Goal: Task Accomplishment & Management: Manage account settings

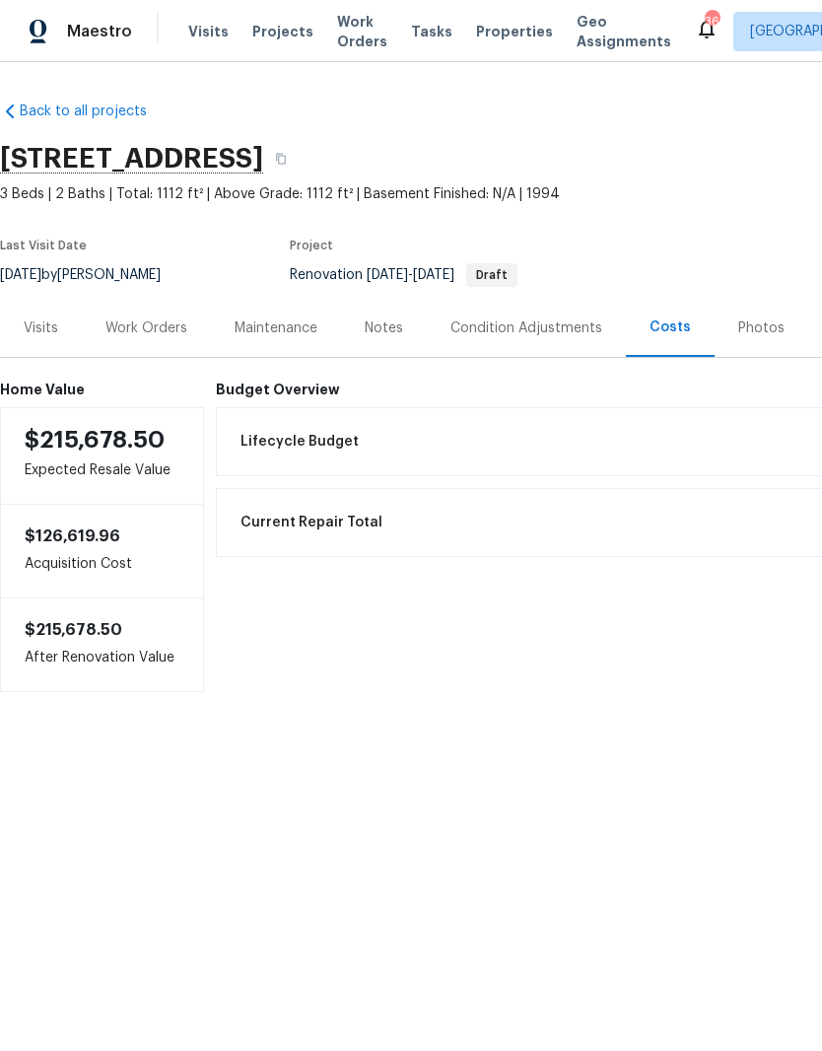
click at [164, 333] on div "Work Orders" at bounding box center [147, 329] width 82 height 20
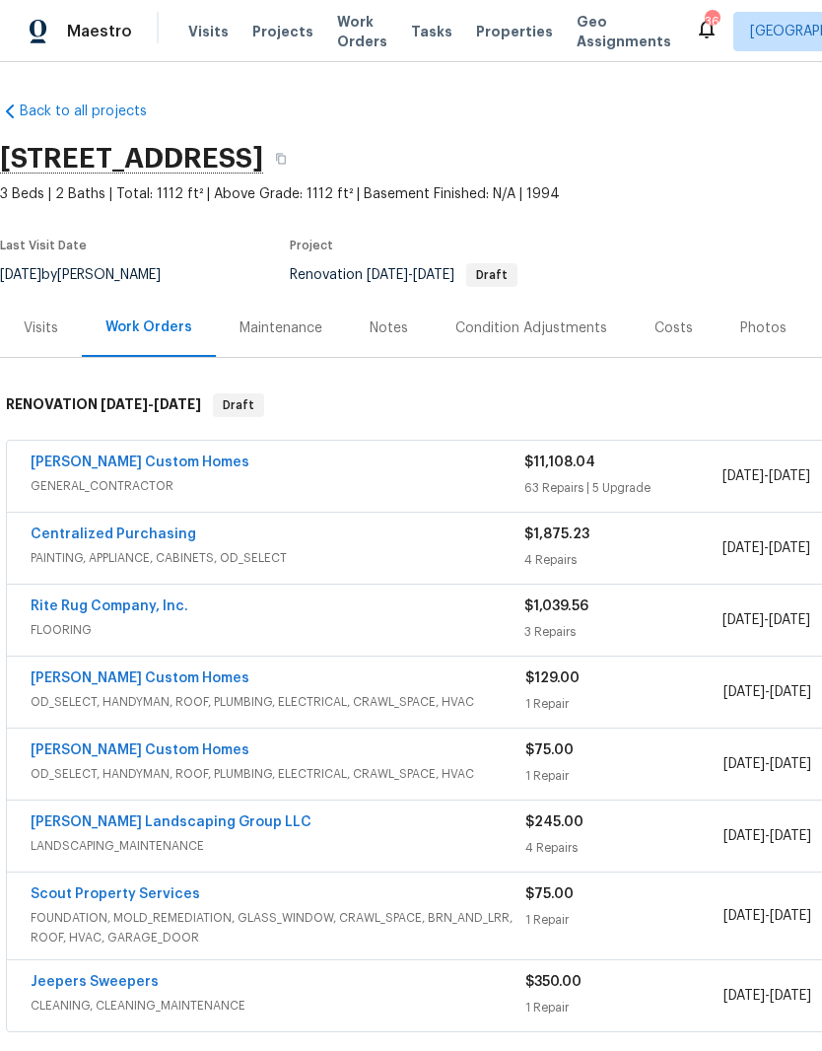
click at [662, 335] on div "Costs" at bounding box center [674, 329] width 38 height 20
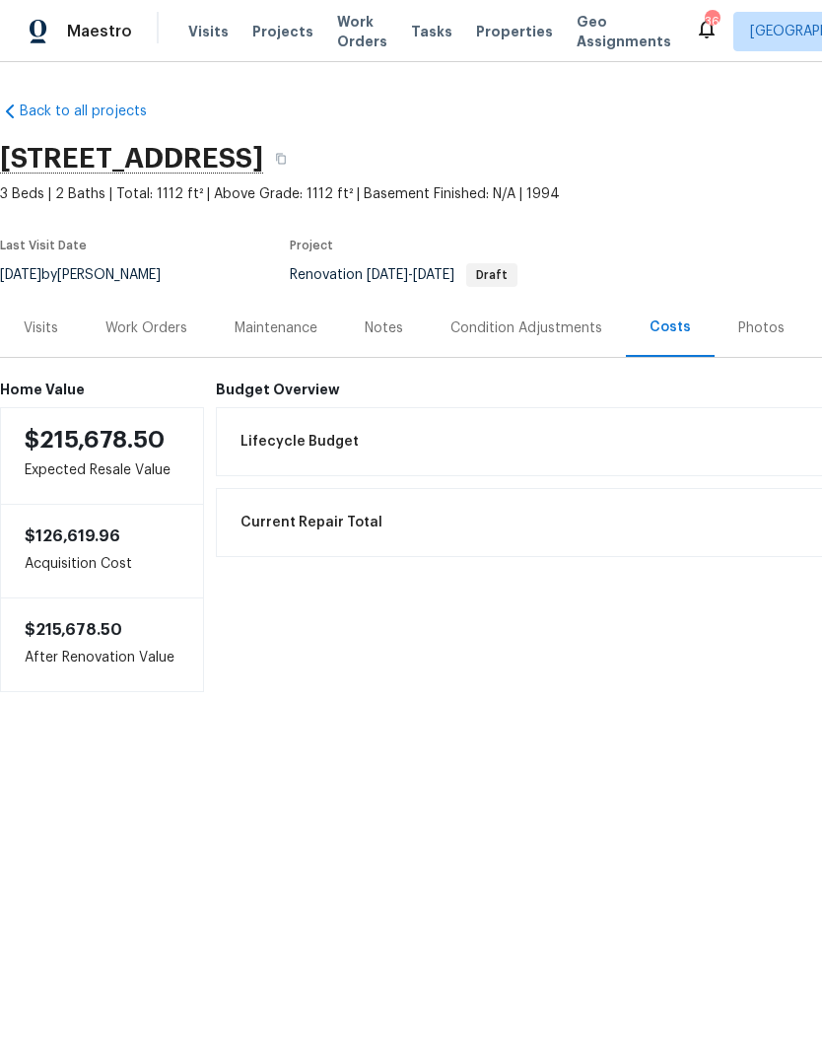
click at [159, 328] on div "Work Orders" at bounding box center [147, 329] width 82 height 20
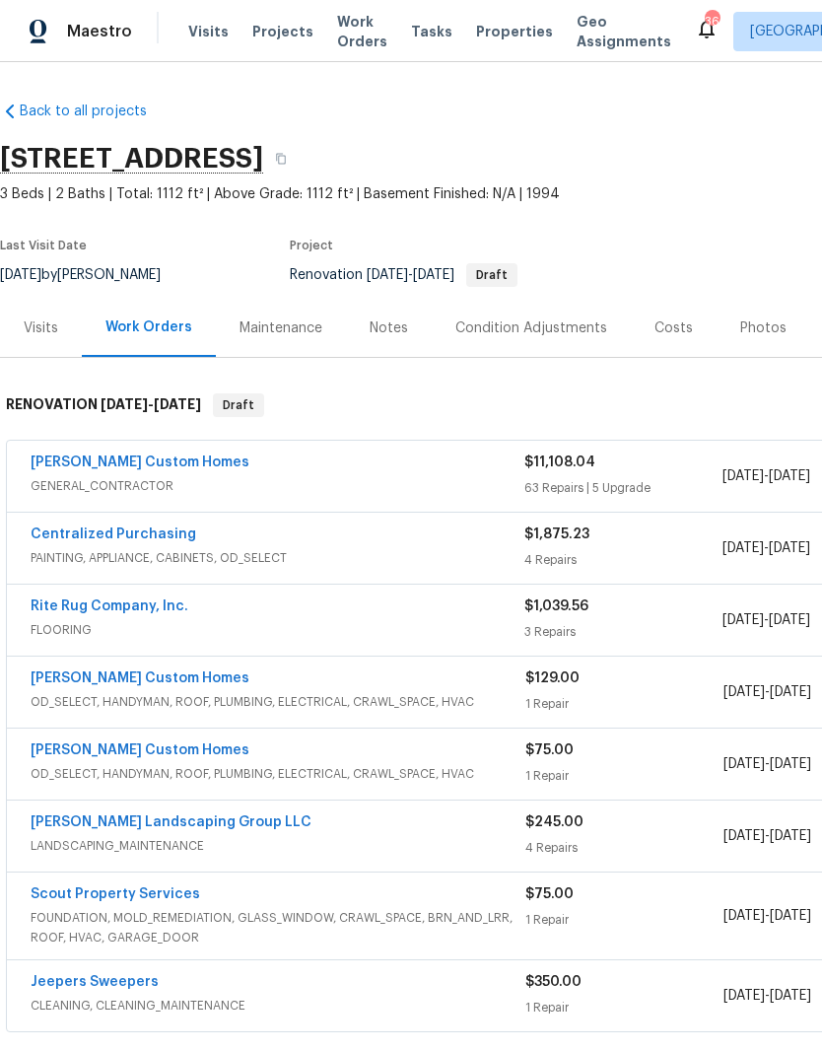
click at [141, 468] on link "[PERSON_NAME] Custom Homes" at bounding box center [140, 463] width 219 height 14
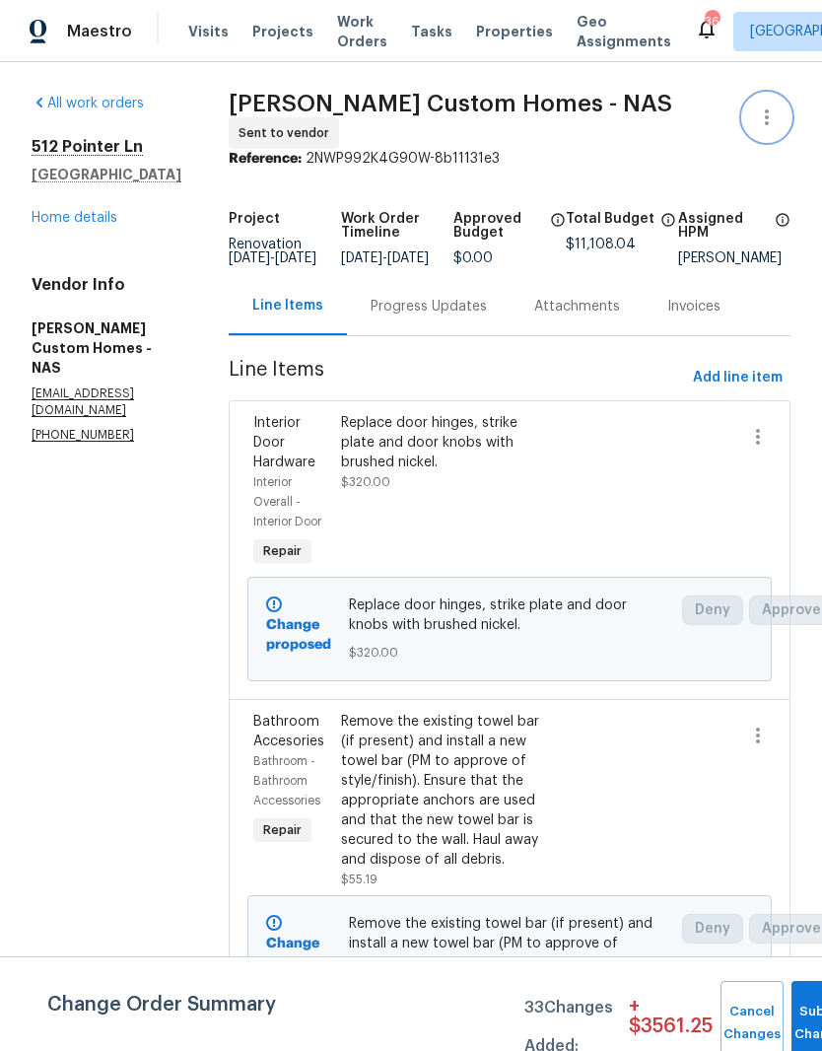
click at [760, 115] on icon "button" at bounding box center [767, 118] width 24 height 24
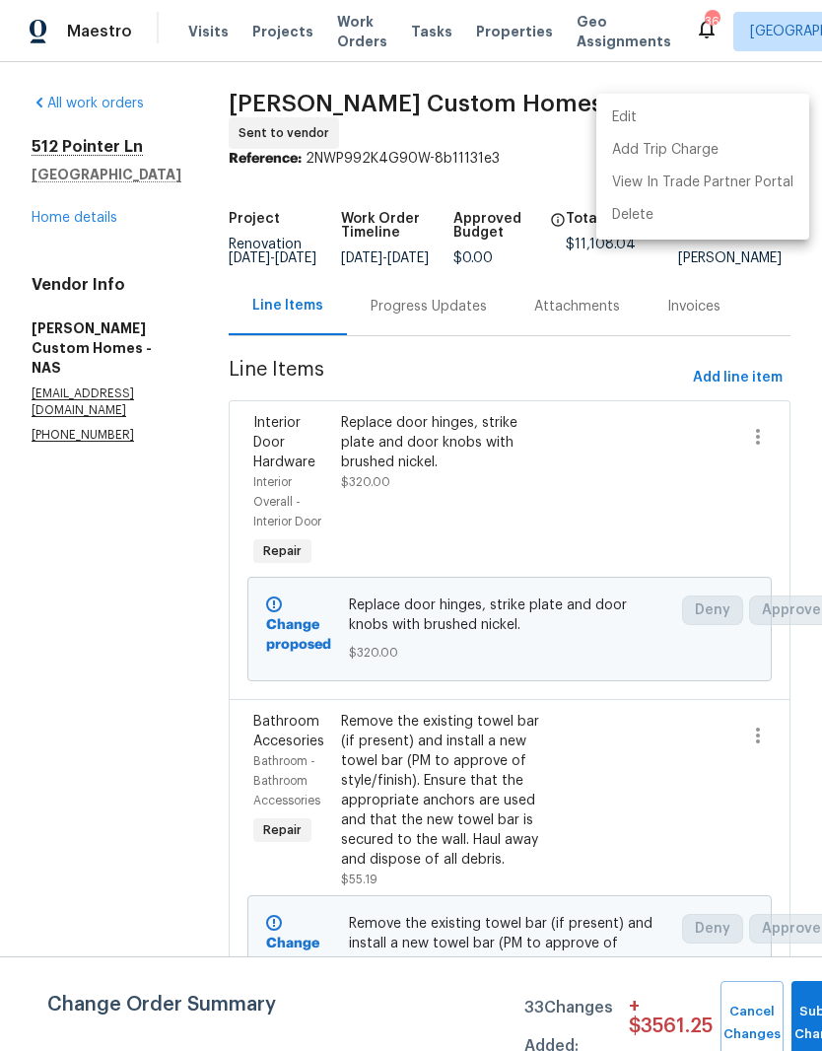
click at [671, 115] on li "Edit" at bounding box center [703, 118] width 213 height 33
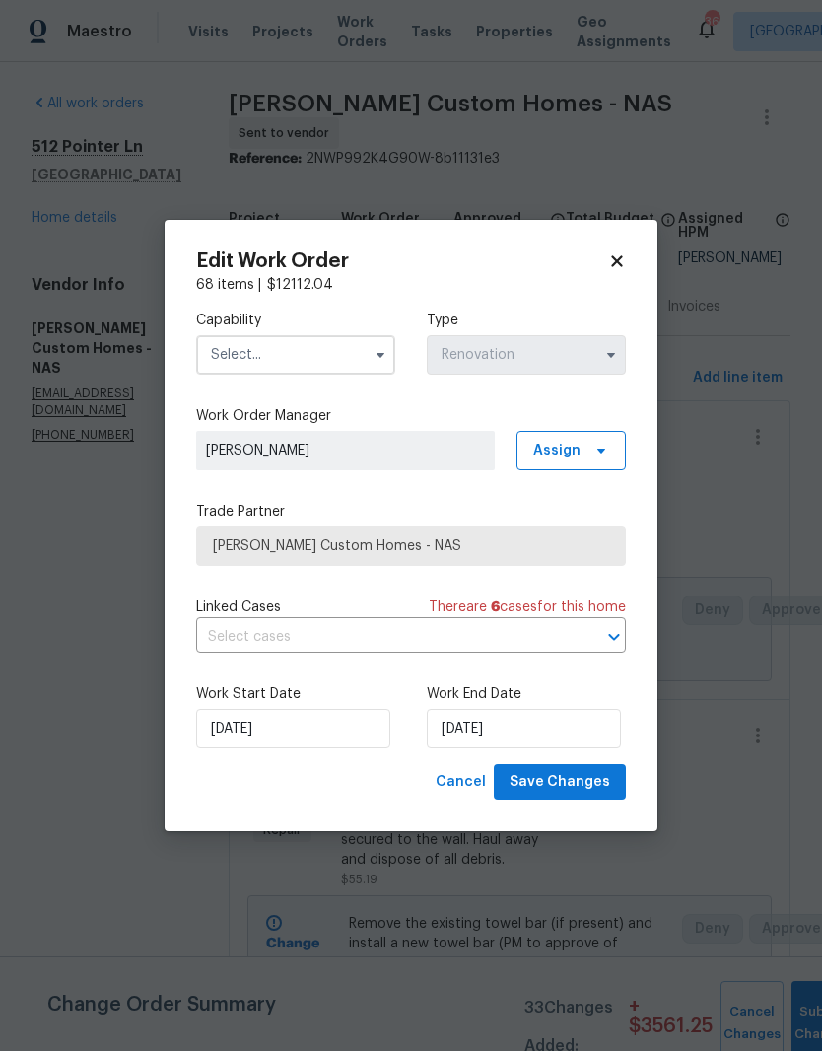
click at [342, 356] on input "text" at bounding box center [295, 354] width 199 height 39
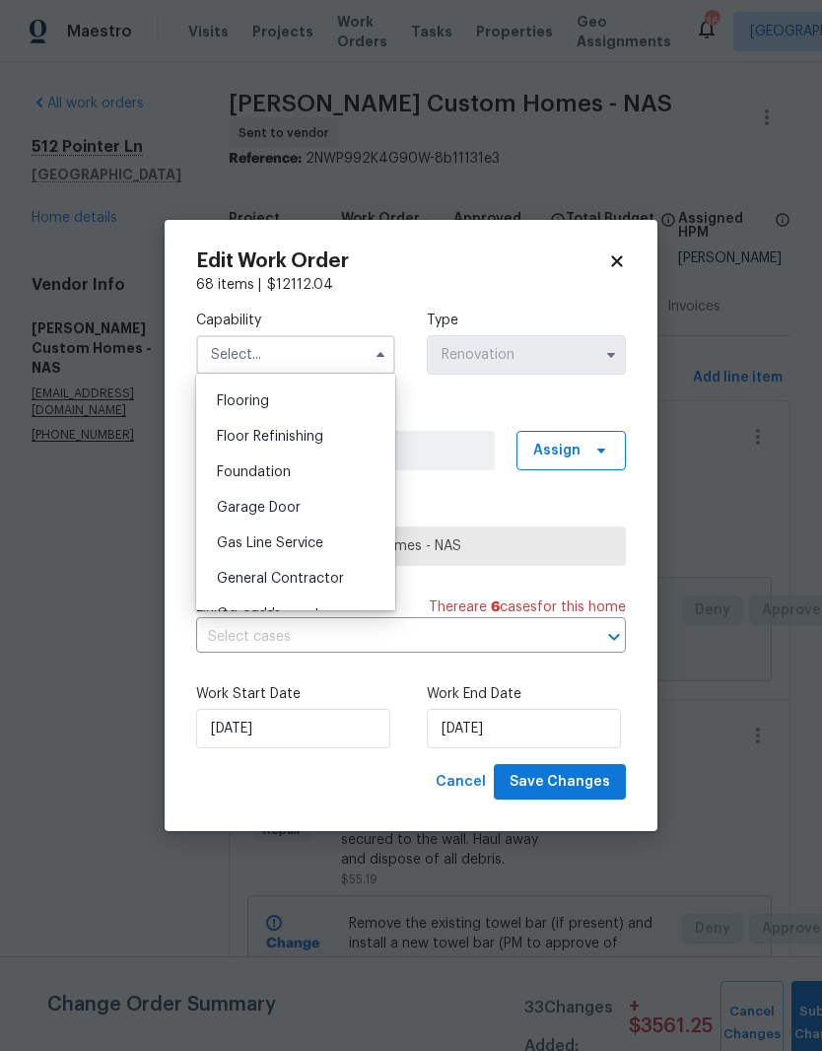
scroll to position [838, 0]
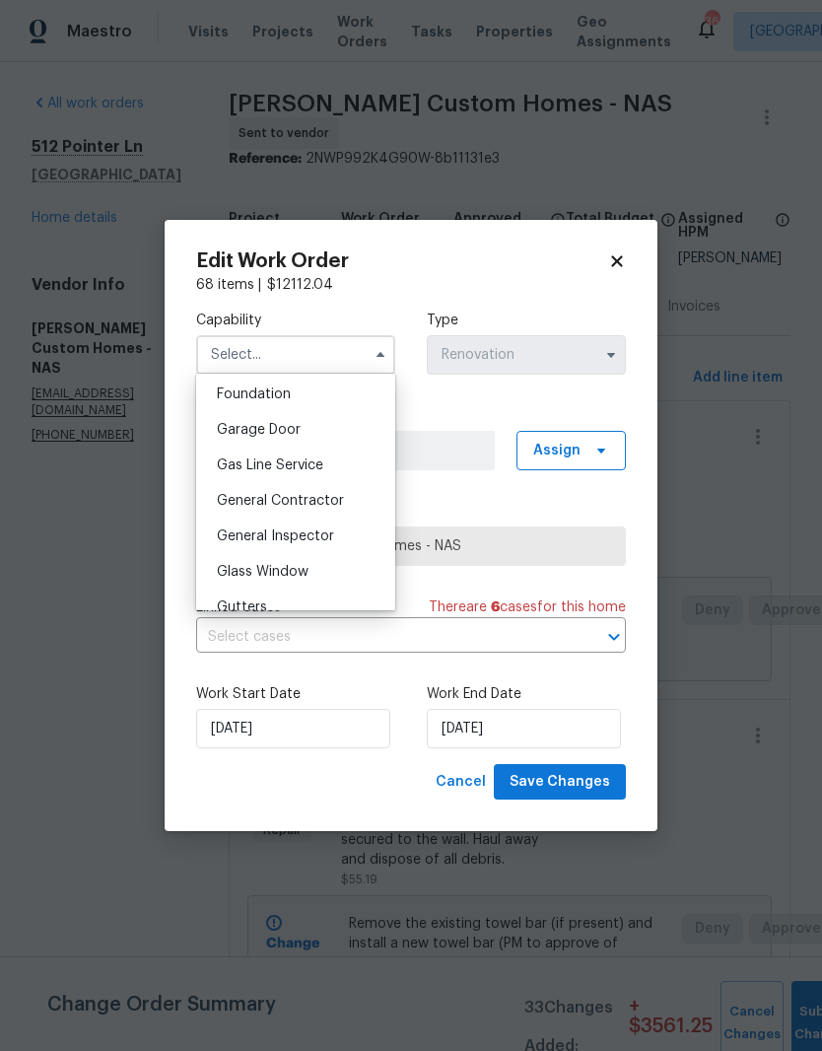
click at [323, 500] on span "General Contractor" at bounding box center [280, 501] width 127 height 14
type input "General Contractor"
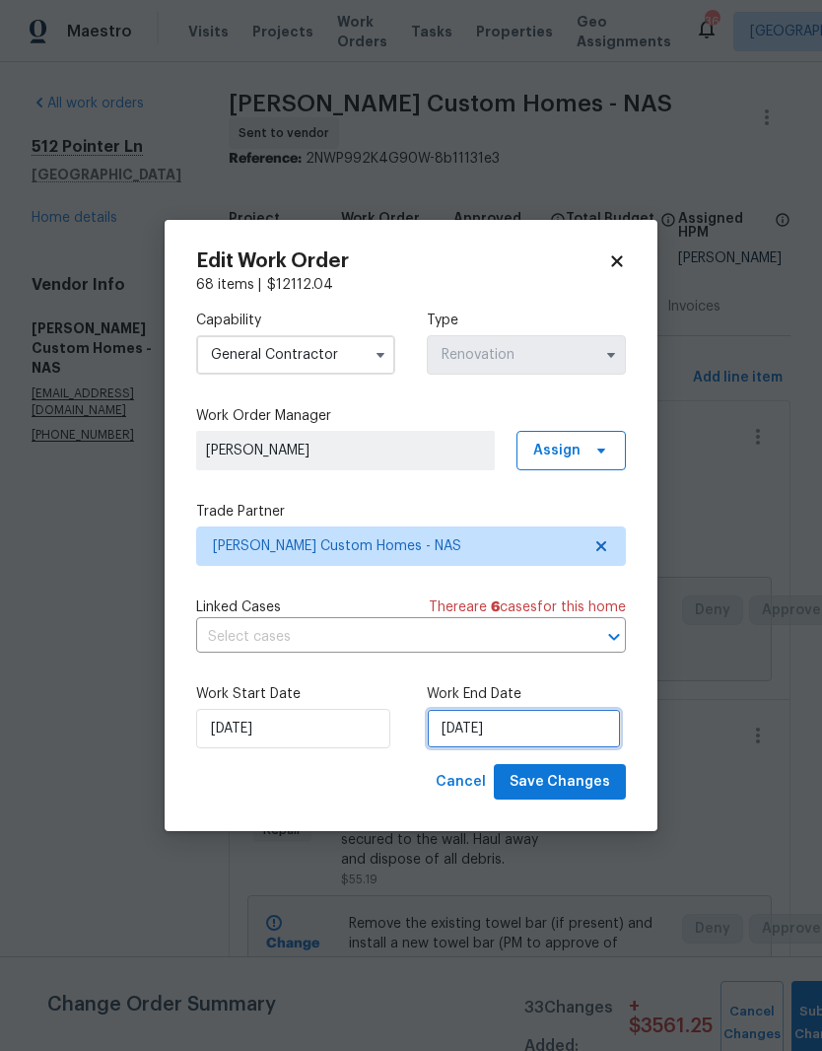
click at [555, 728] on input "8/15/2025" at bounding box center [524, 728] width 194 height 39
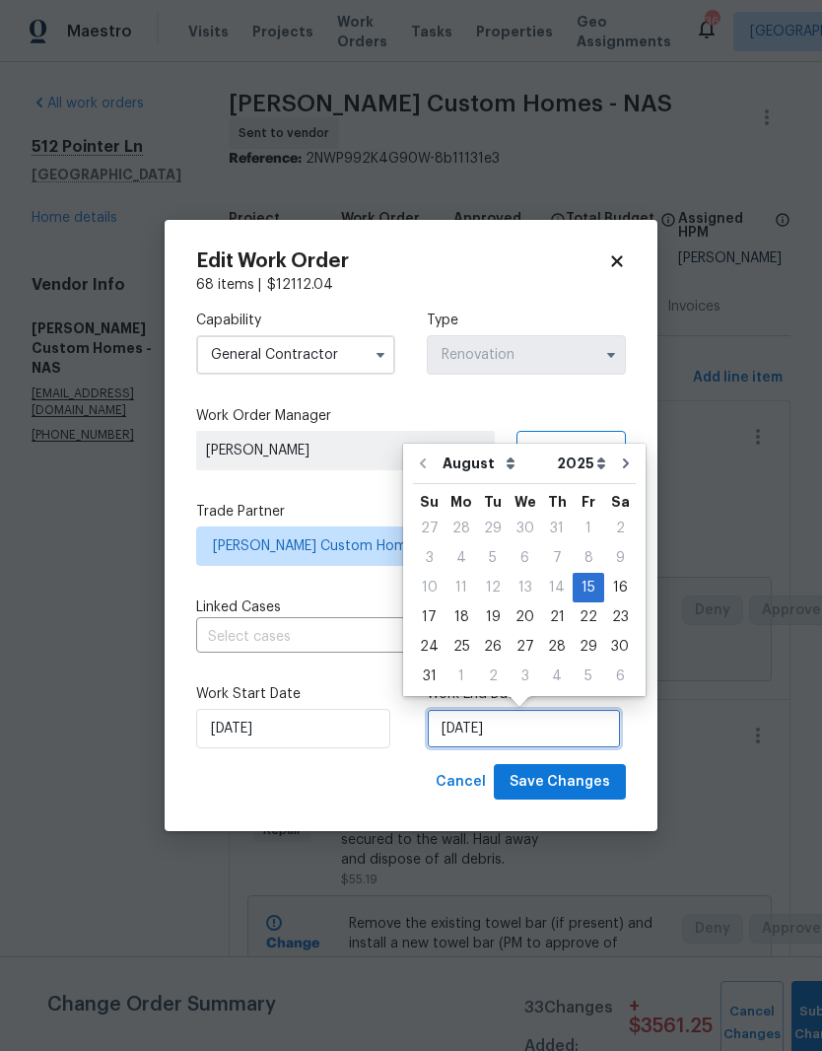
scroll to position [15, 0]
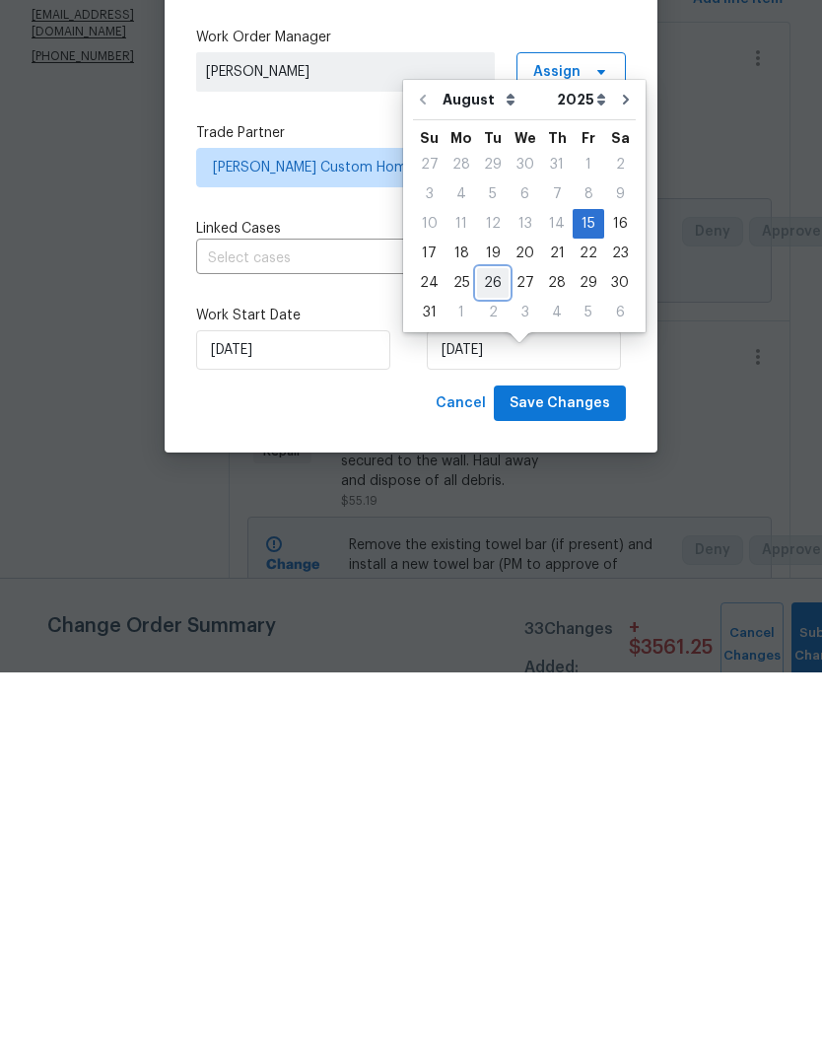
click at [493, 648] on div "26" at bounding box center [493, 662] width 32 height 28
type input "8/26/2025"
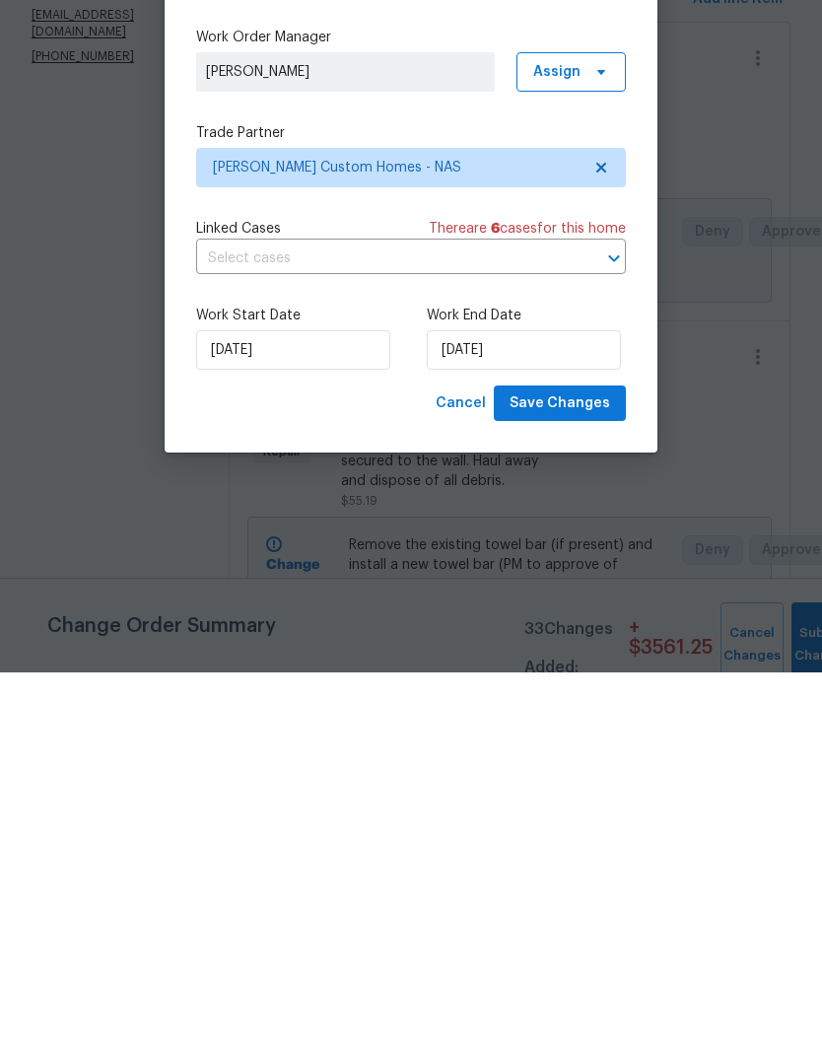
scroll to position [81, 0]
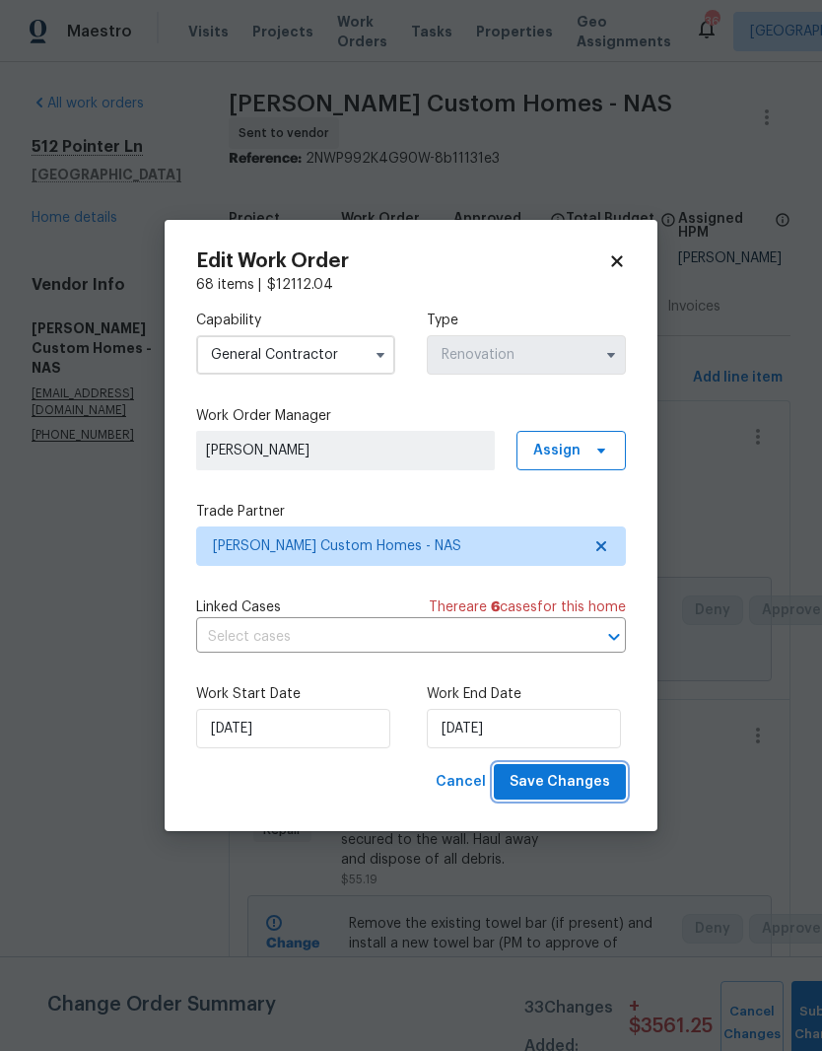
click at [593, 795] on span "Save Changes" at bounding box center [560, 782] width 101 height 25
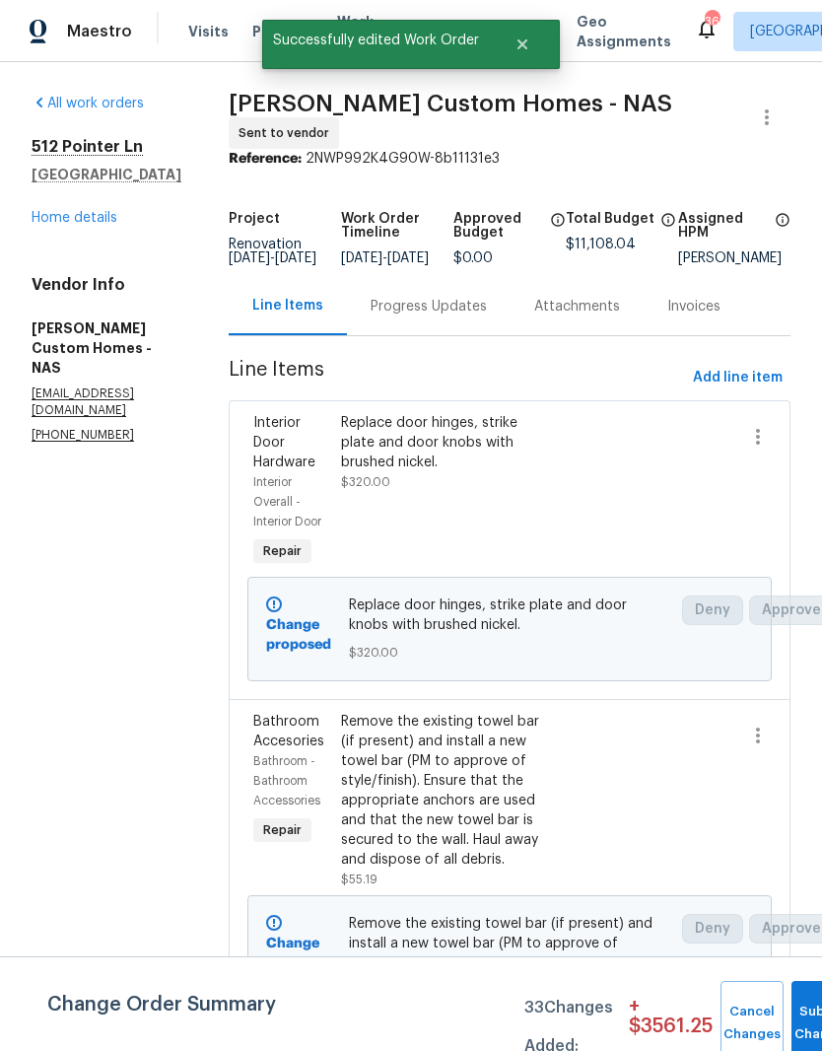
click at [101, 211] on link "Home details" at bounding box center [75, 218] width 86 height 14
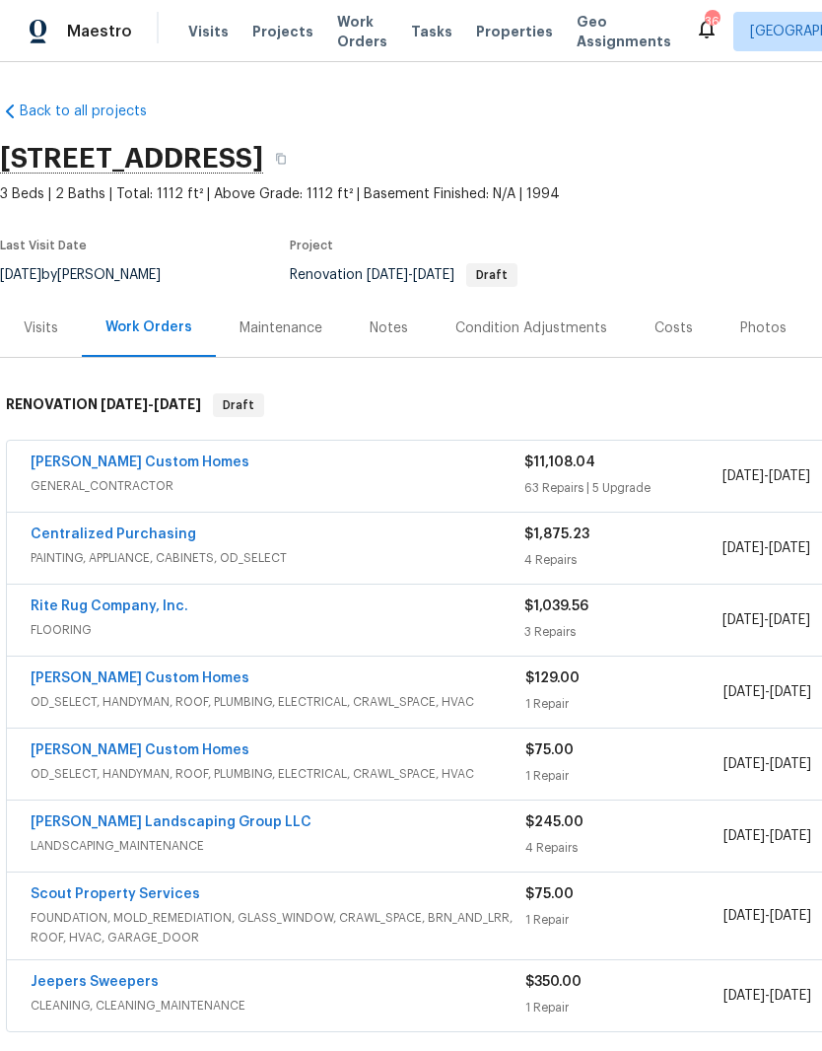
click at [144, 600] on link "Rite Rug Company, Inc." at bounding box center [110, 607] width 158 height 14
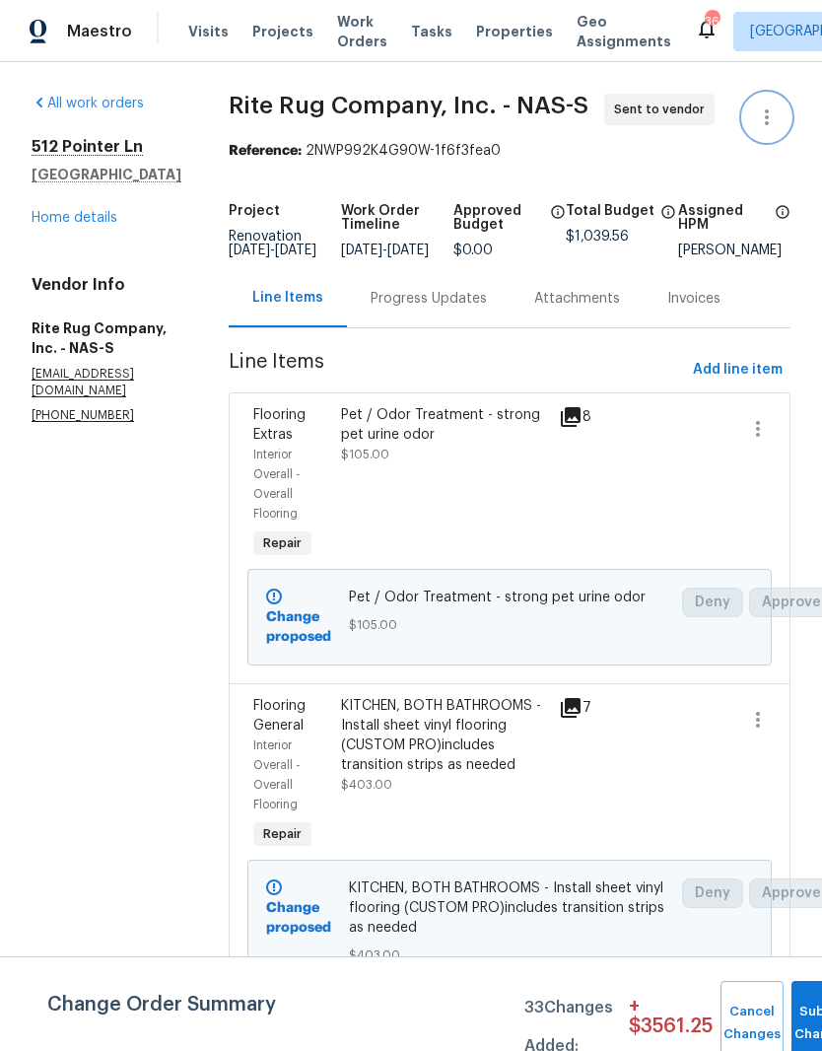
click at [774, 117] on icon "button" at bounding box center [767, 118] width 24 height 24
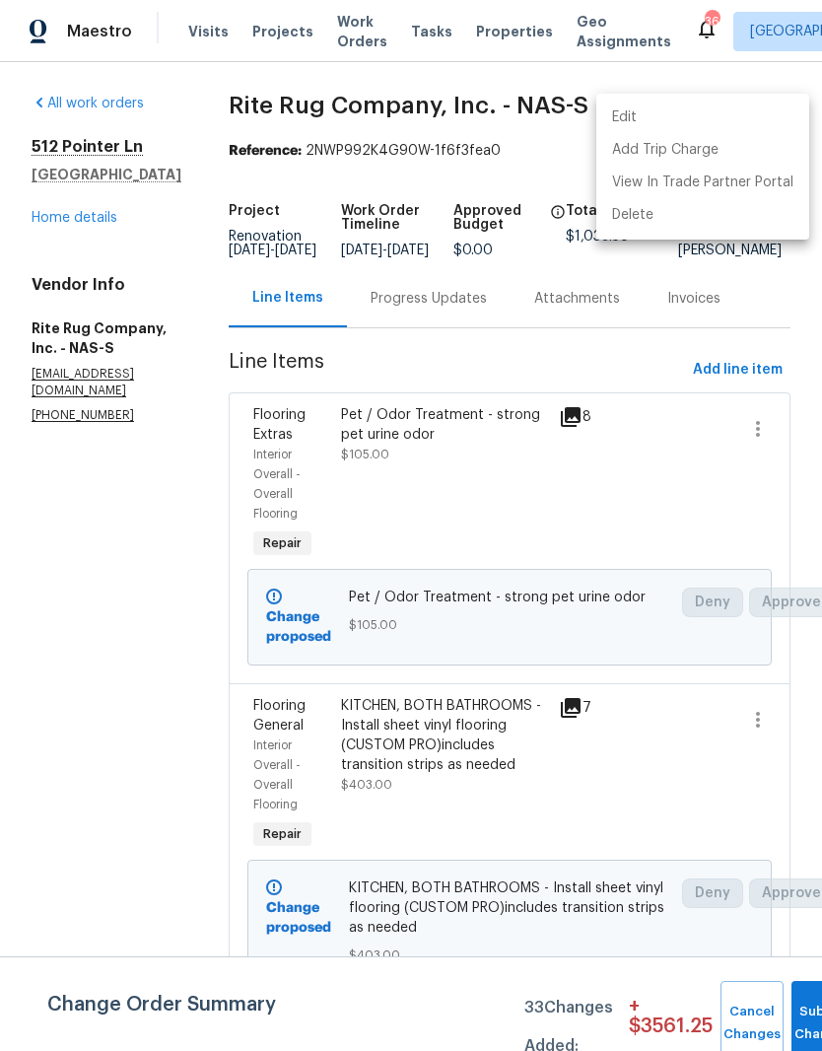
click at [642, 113] on li "Edit" at bounding box center [703, 118] width 213 height 33
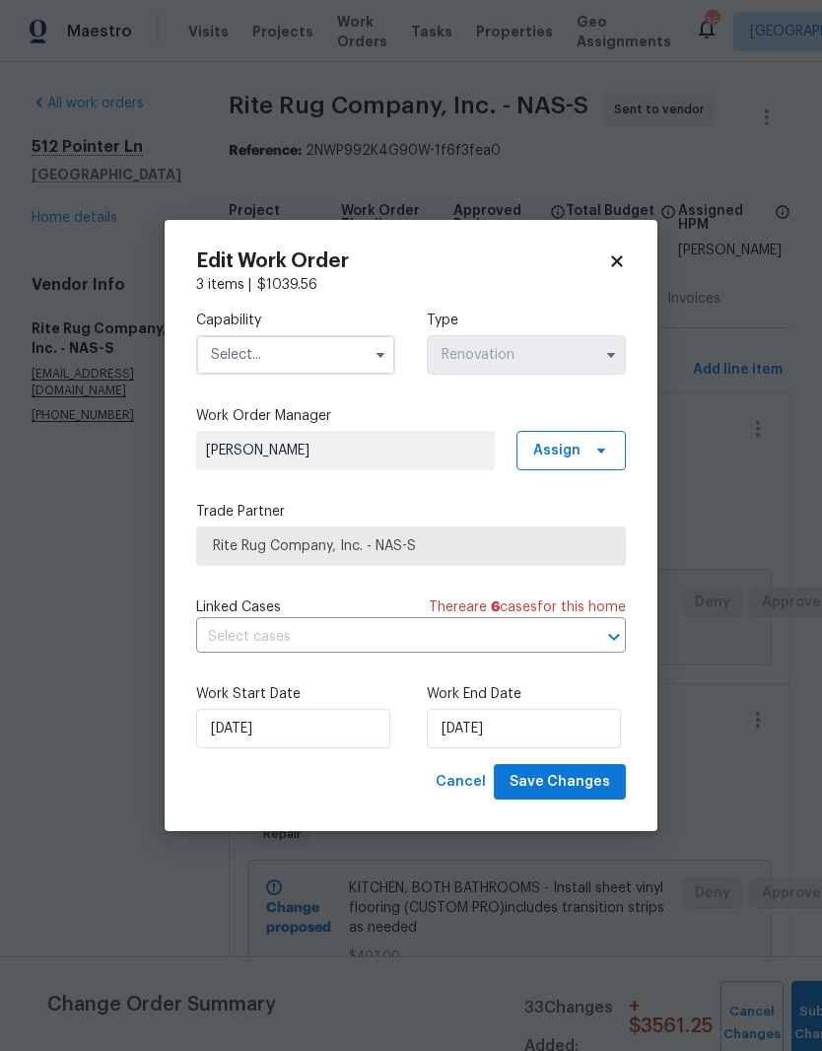
click at [338, 348] on input "text" at bounding box center [295, 354] width 199 height 39
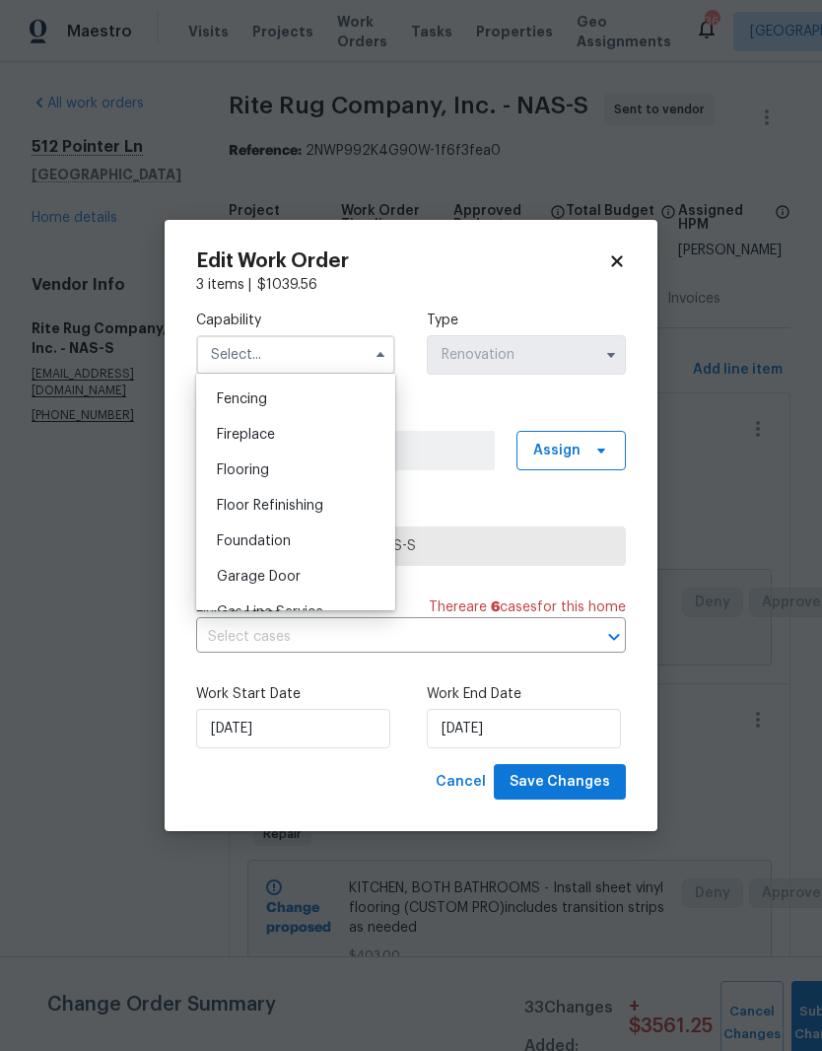
scroll to position [706, 0]
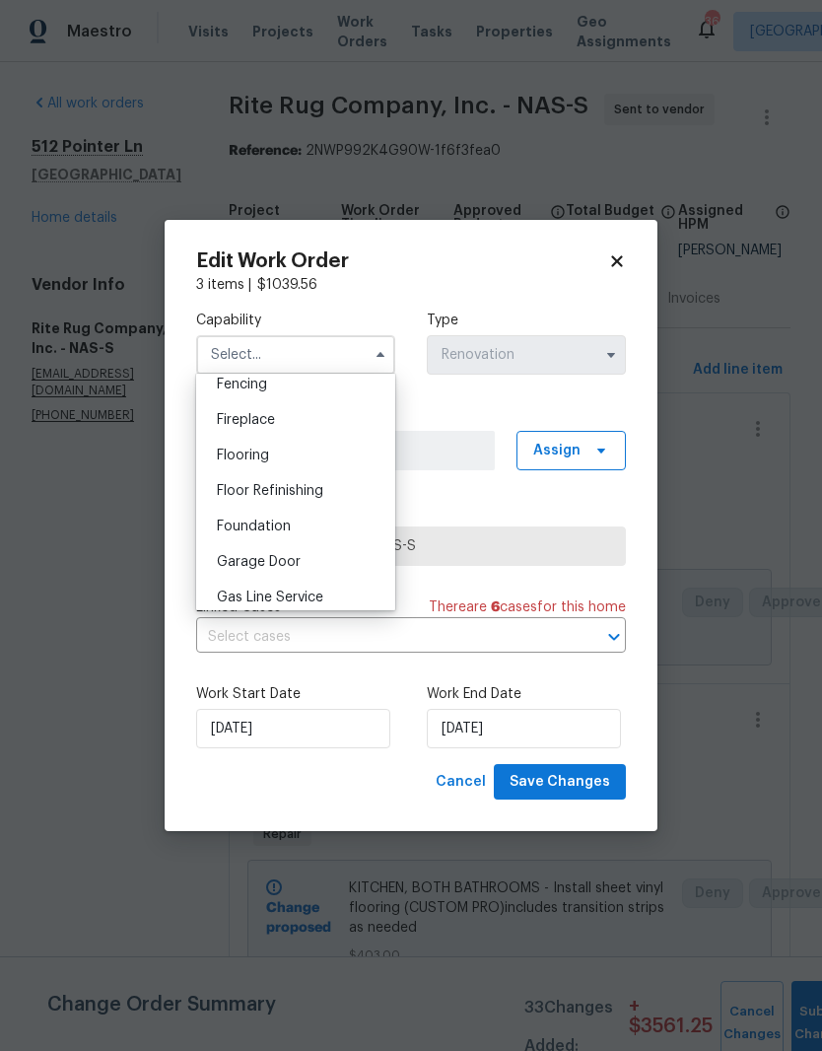
click at [259, 460] on span "Flooring" at bounding box center [243, 456] width 52 height 14
type input "Flooring"
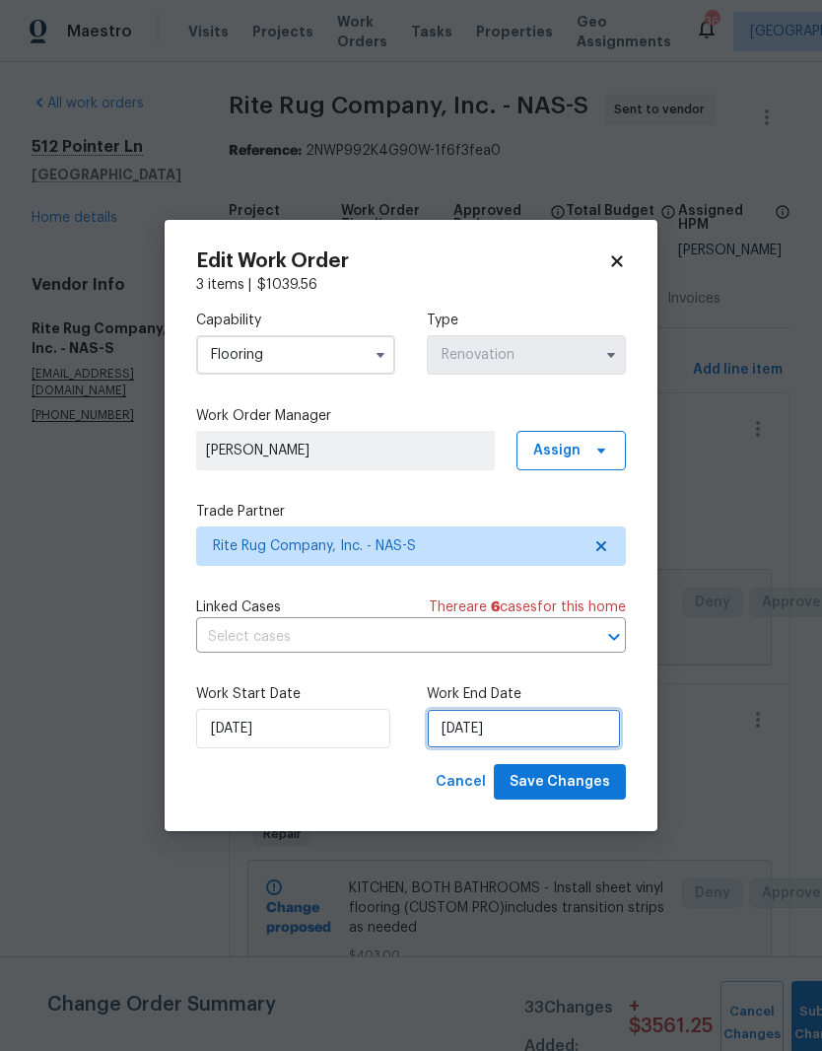
click at [556, 733] on input "8/15/2025" at bounding box center [524, 728] width 194 height 39
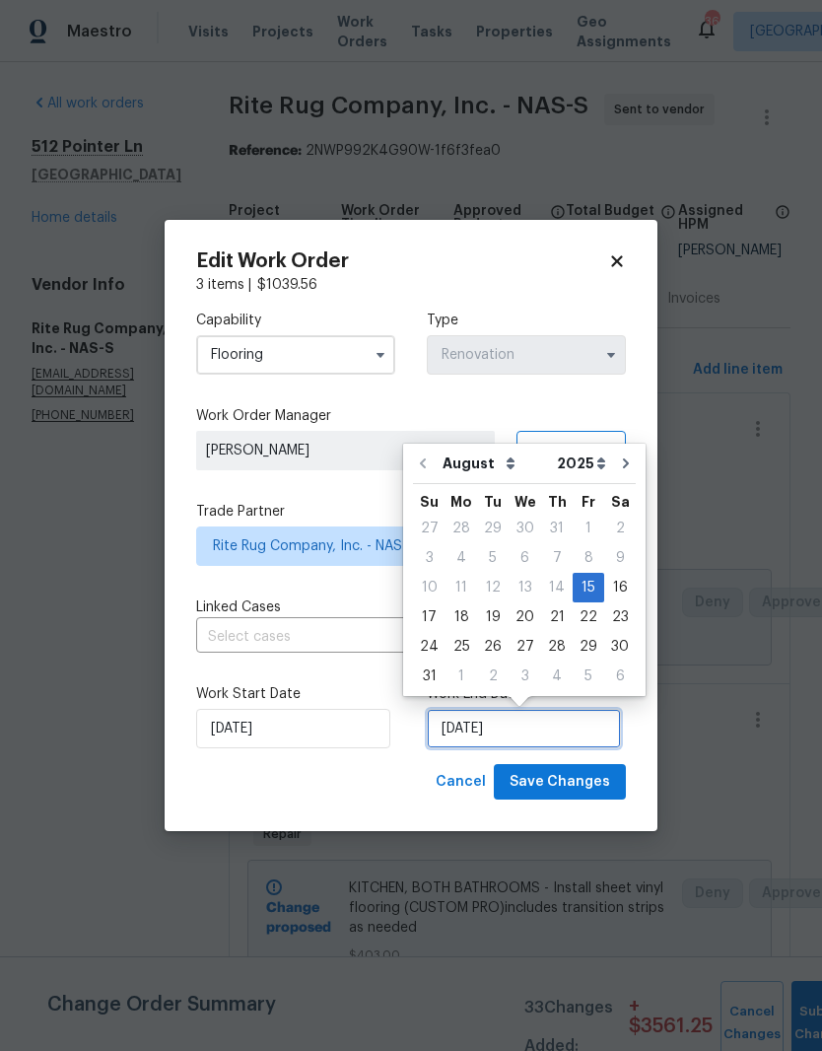
scroll to position [15, 0]
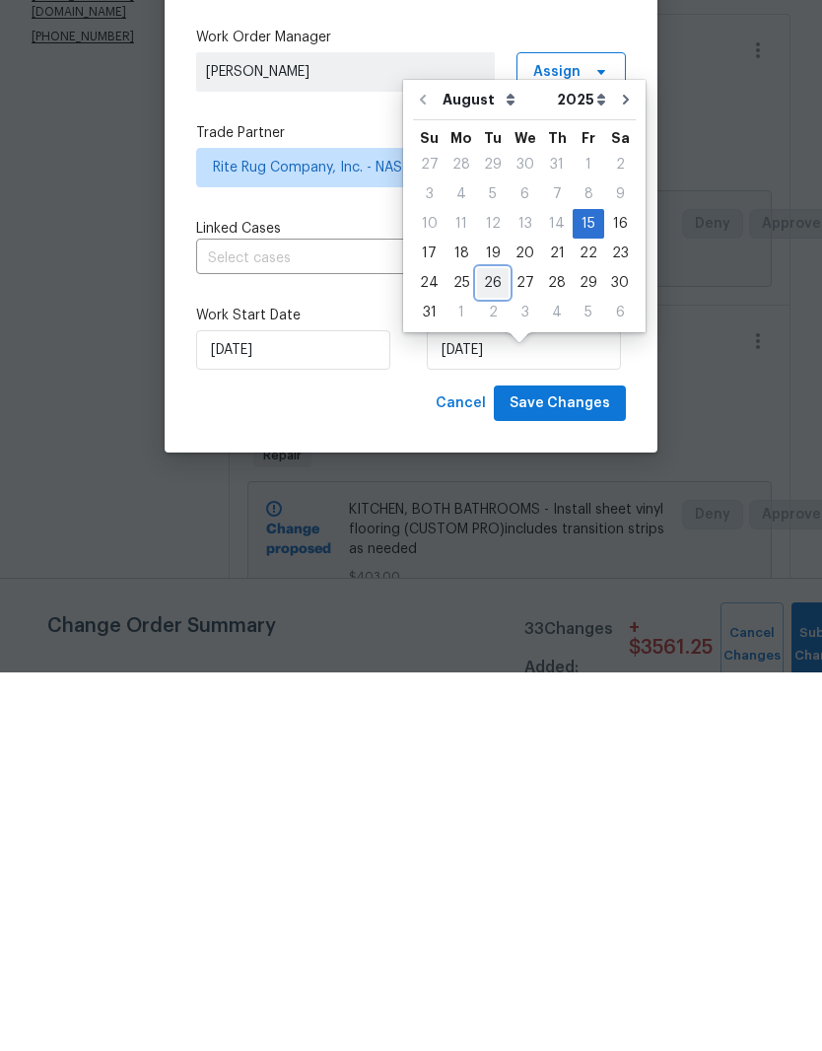
click at [491, 648] on div "26" at bounding box center [493, 662] width 32 height 28
type input "8/26/2025"
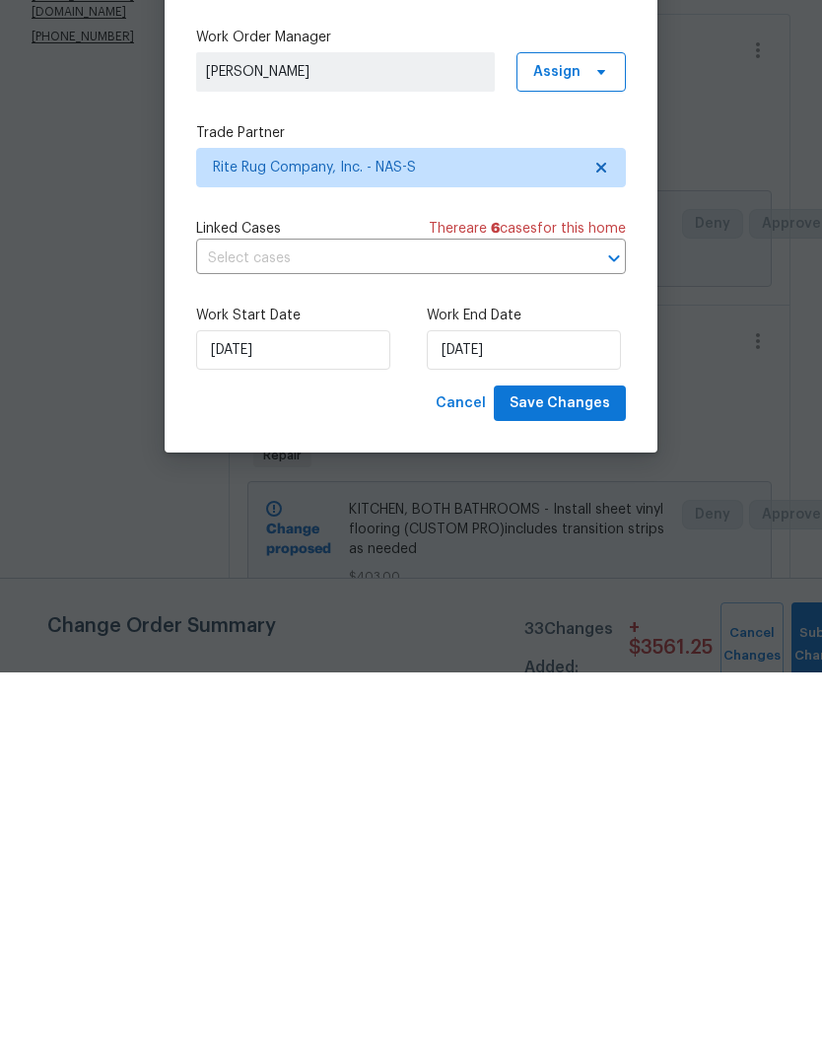
scroll to position [81, 0]
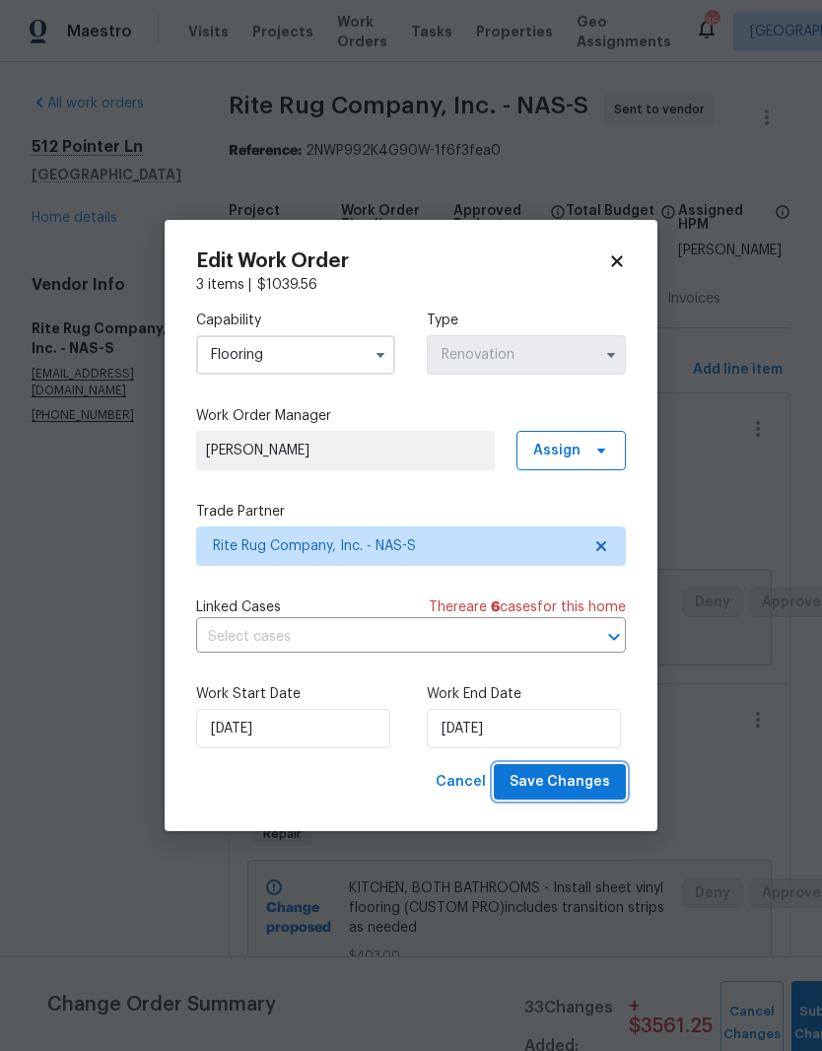
click at [570, 782] on span "Save Changes" at bounding box center [560, 782] width 101 height 25
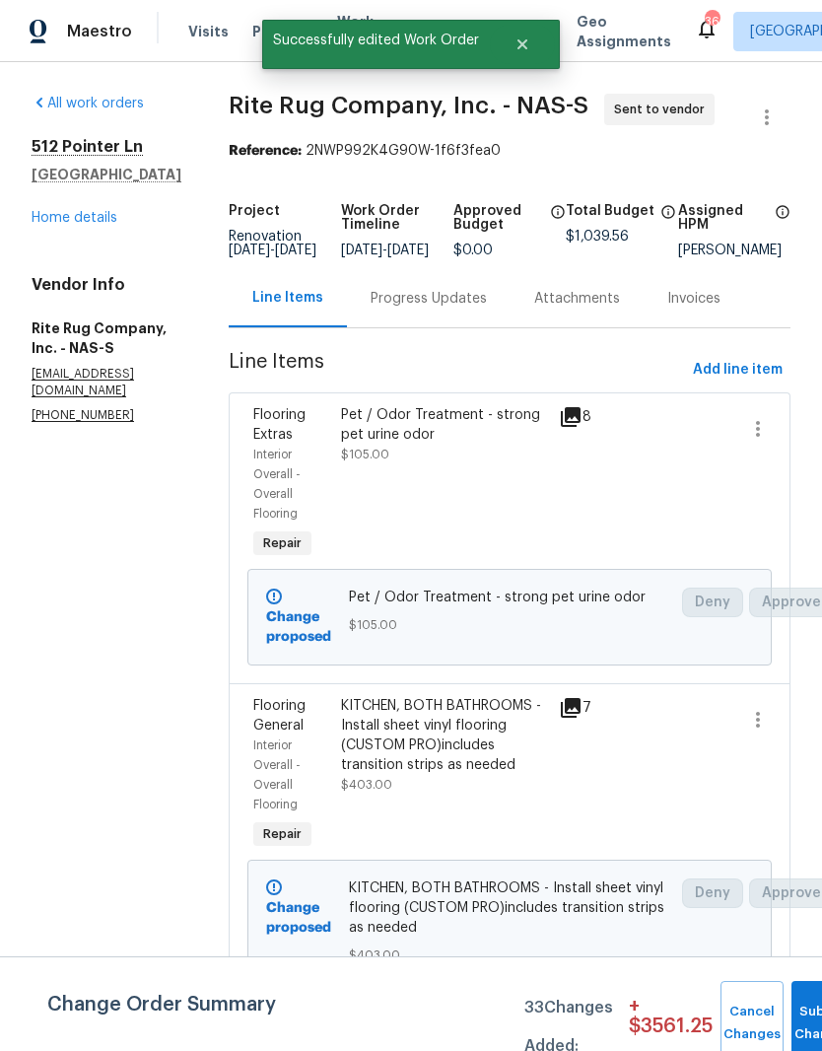
click at [487, 289] on div "Progress Updates" at bounding box center [429, 299] width 116 height 20
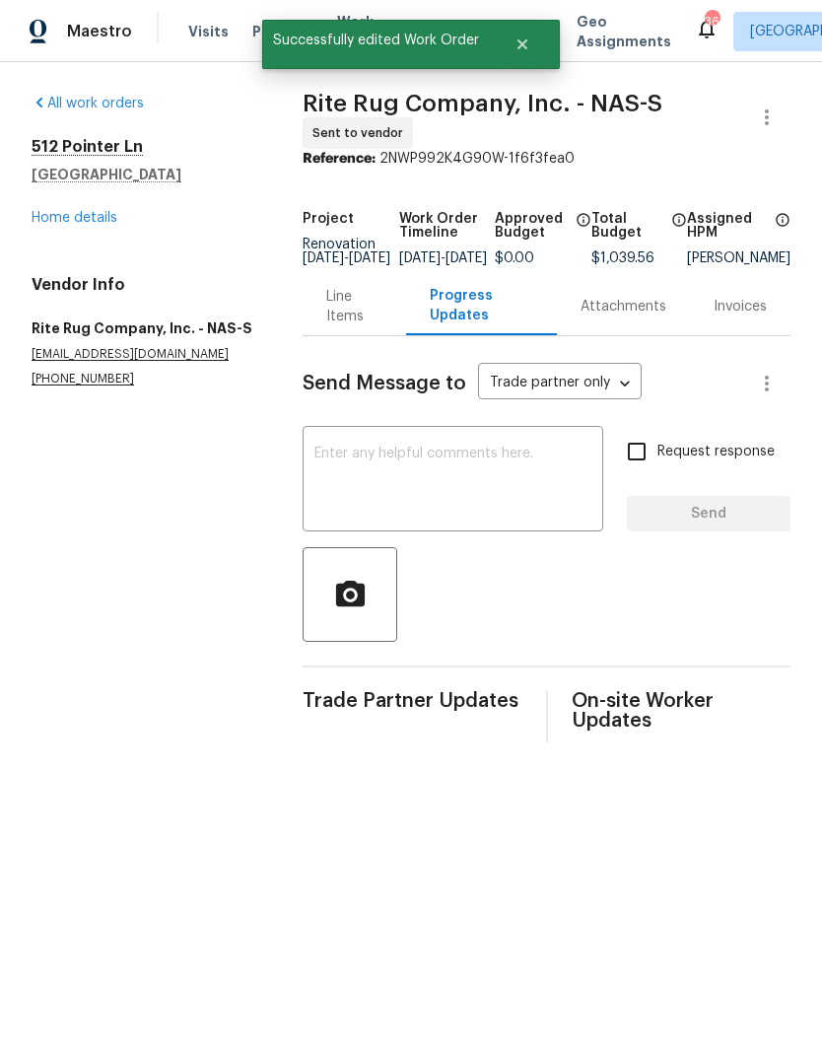
click at [429, 480] on textarea at bounding box center [453, 481] width 277 height 69
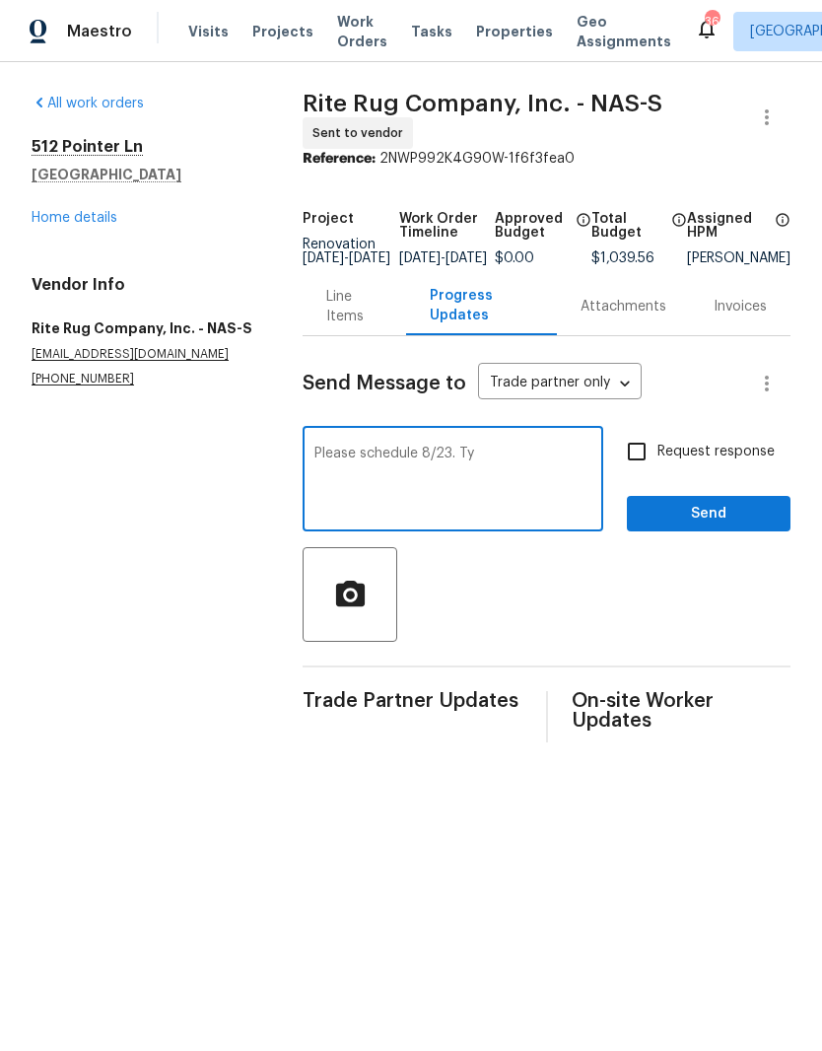
type textarea "Please schedule 8/23. Ty"
click at [704, 526] on span "Send" at bounding box center [709, 514] width 132 height 25
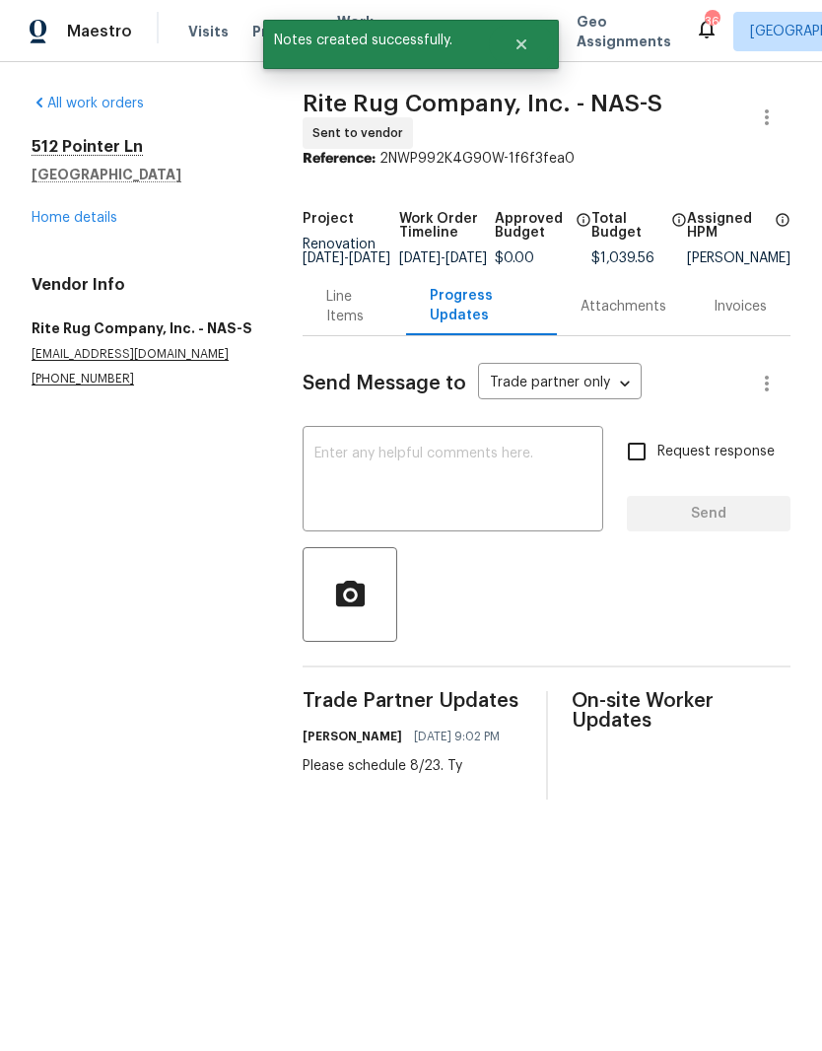
click at [96, 222] on link "Home details" at bounding box center [75, 218] width 86 height 14
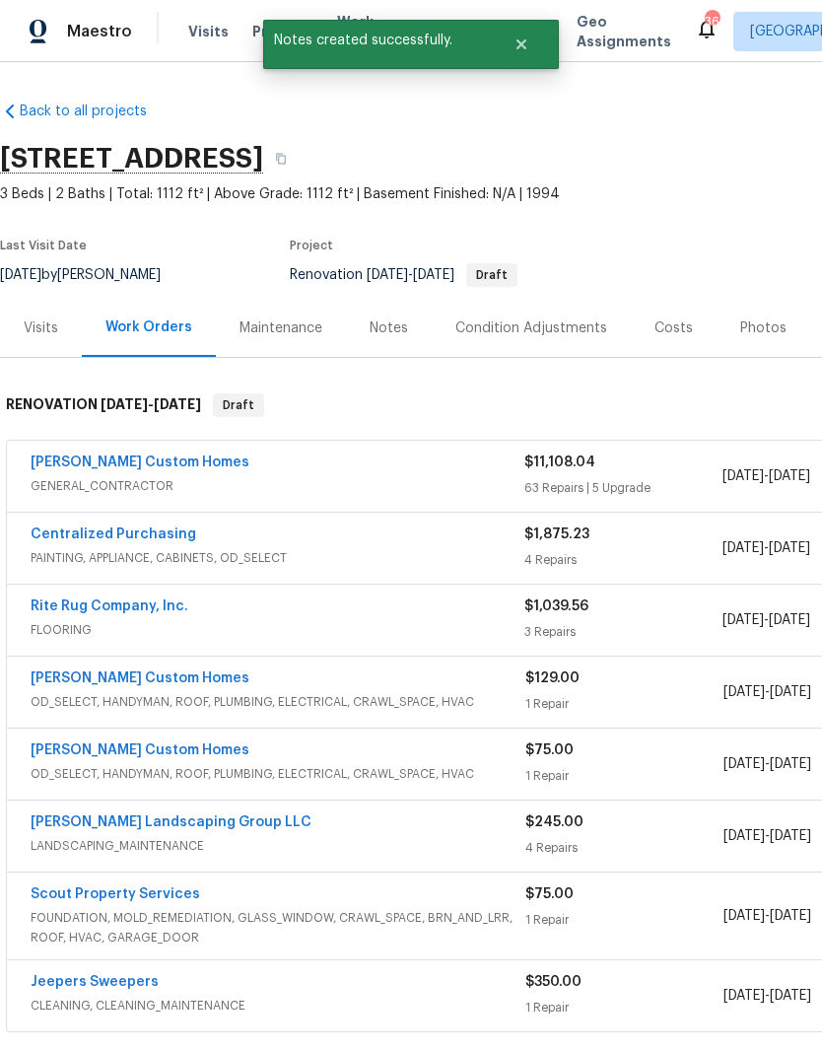
click at [156, 682] on link "Rappa Custom Homes" at bounding box center [140, 679] width 219 height 14
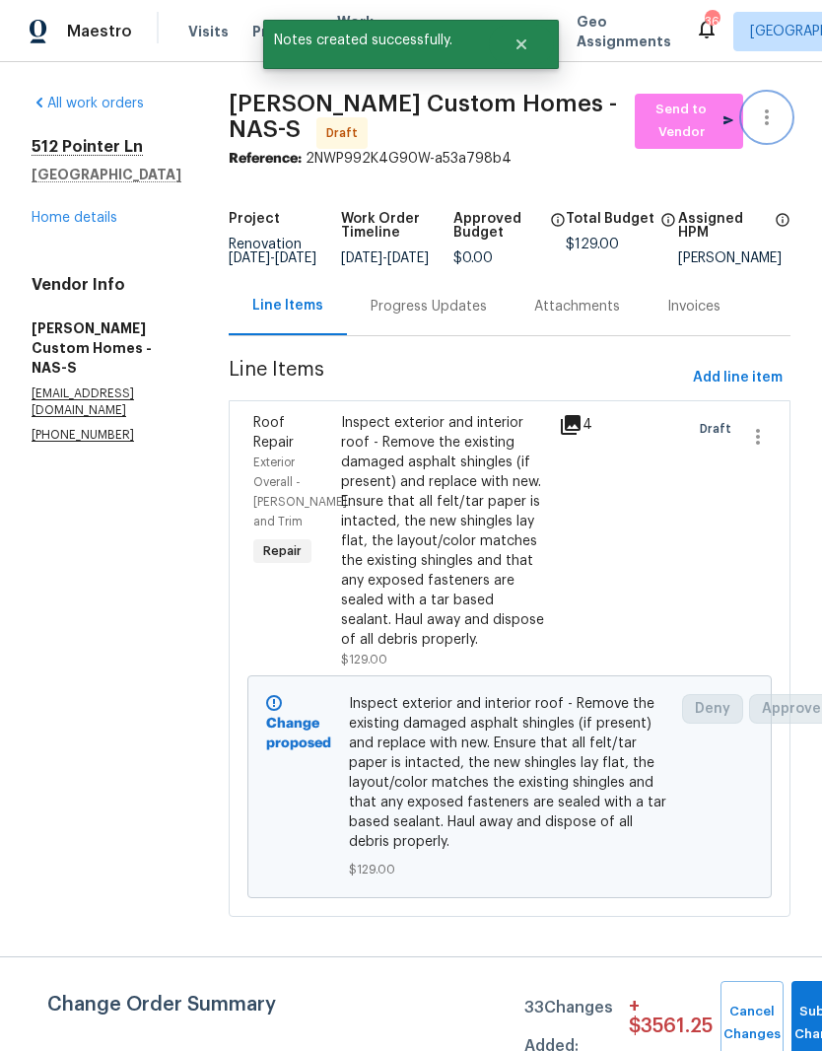
click at [778, 118] on icon "button" at bounding box center [767, 118] width 24 height 24
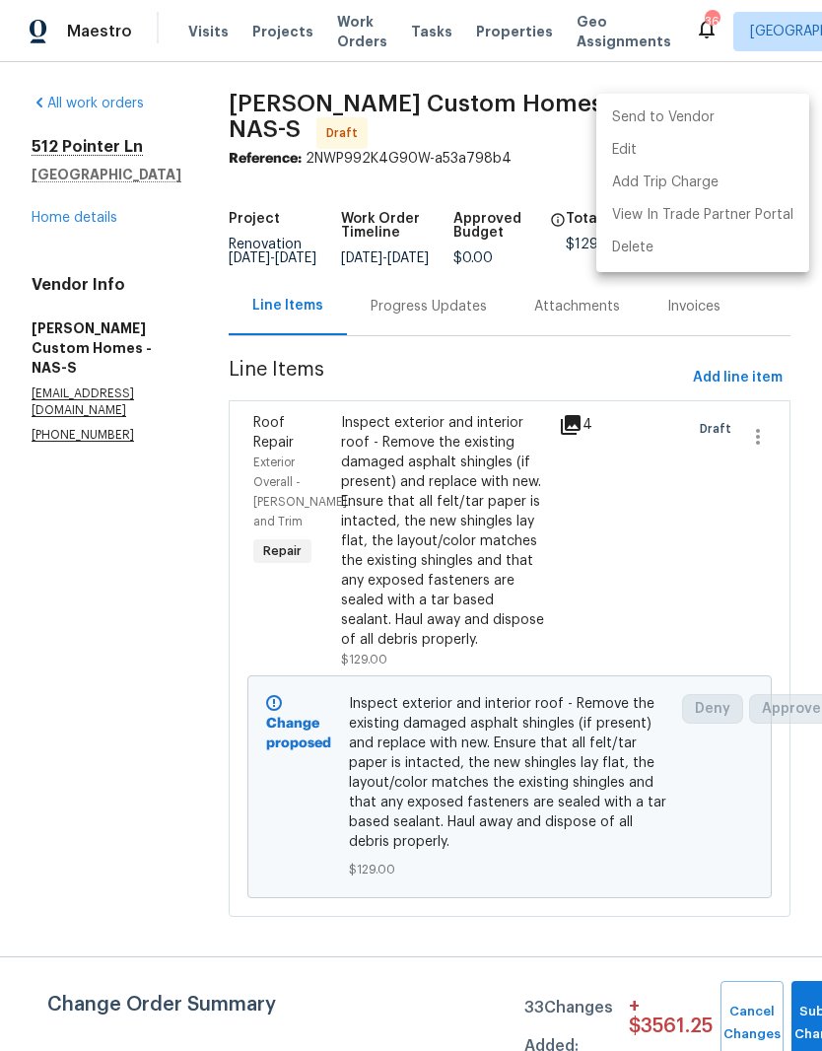
click at [704, 115] on li "Send to Vendor" at bounding box center [703, 118] width 213 height 33
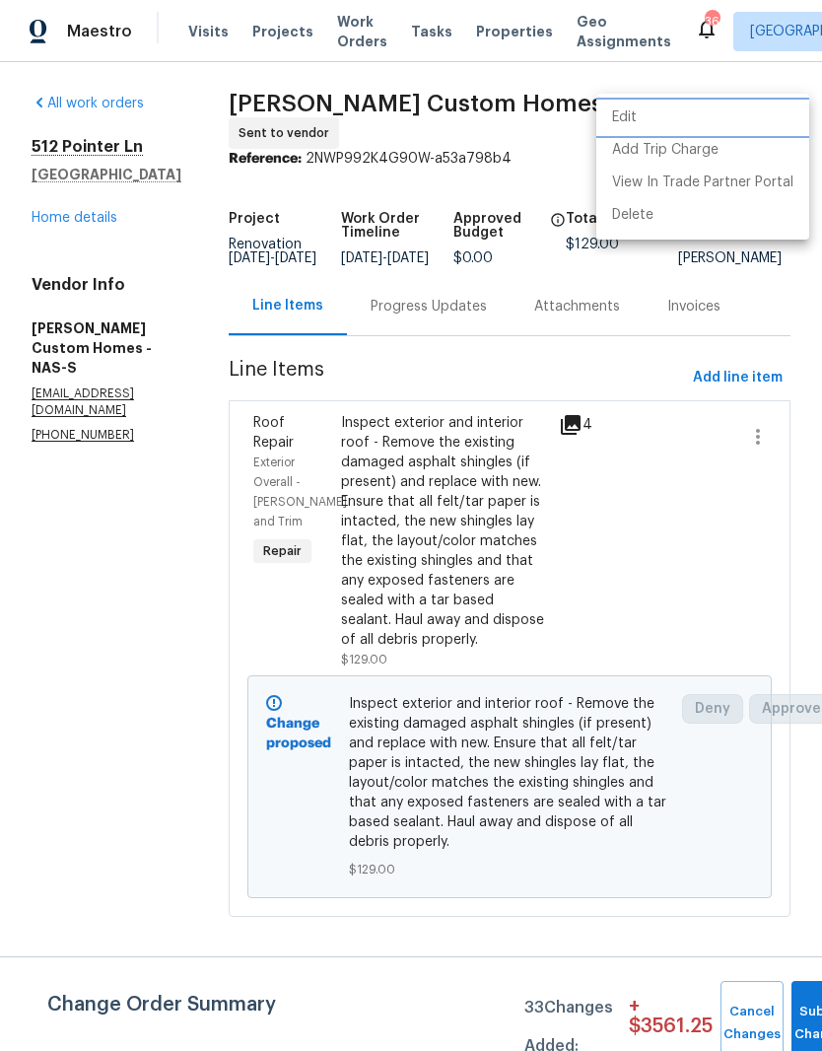
click at [663, 116] on li "Edit" at bounding box center [703, 118] width 213 height 33
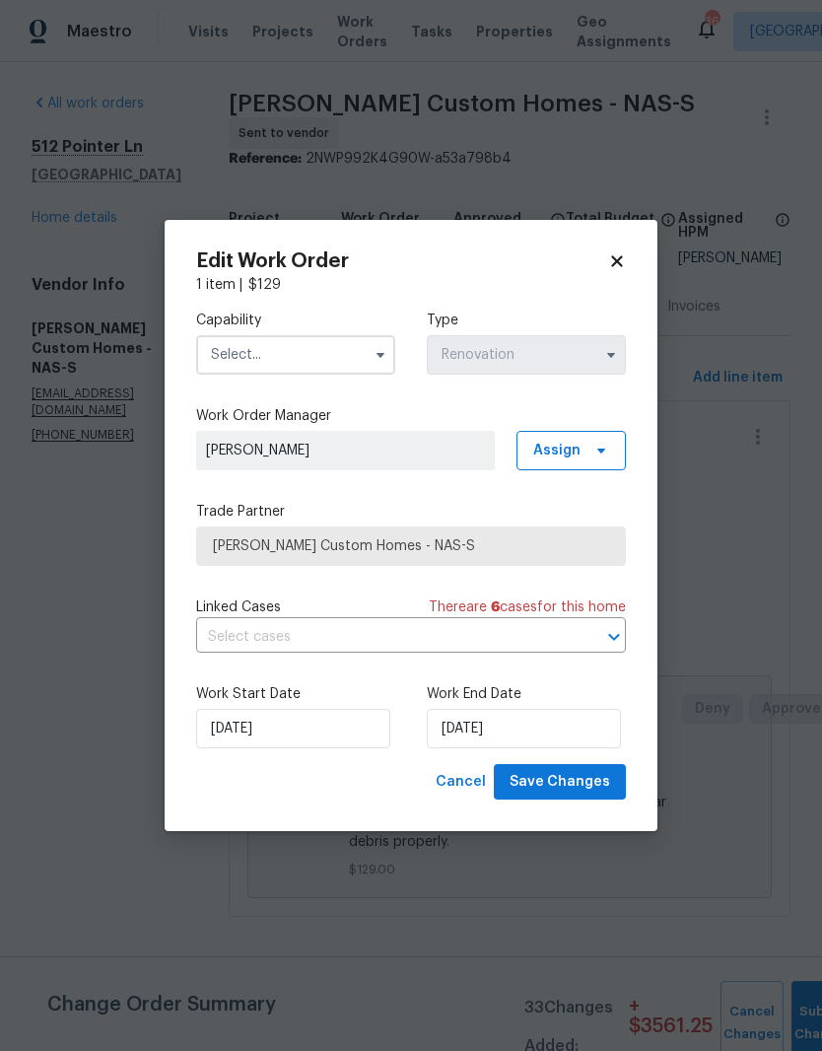
click at [321, 340] on input "text" at bounding box center [295, 354] width 199 height 39
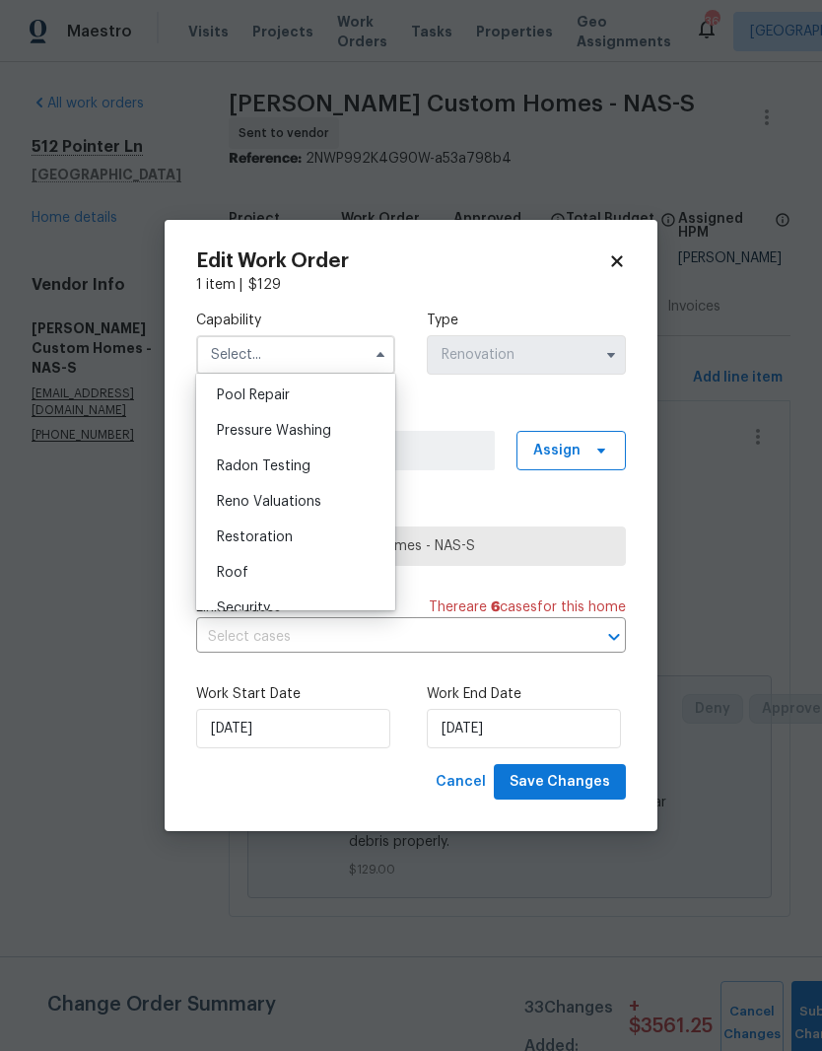
scroll to position [1834, 0]
click at [241, 577] on span "Roof" at bounding box center [233, 574] width 32 height 14
type input "Roof"
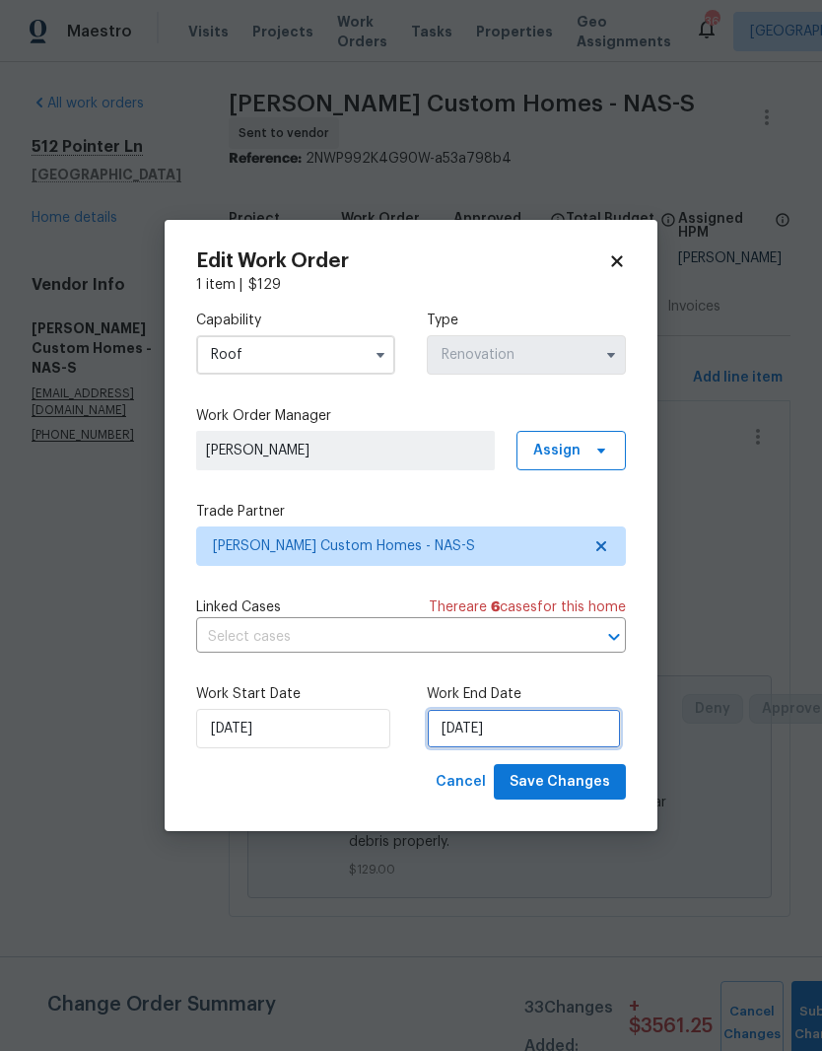
click at [533, 735] on input "8/15/2025" at bounding box center [524, 728] width 194 height 39
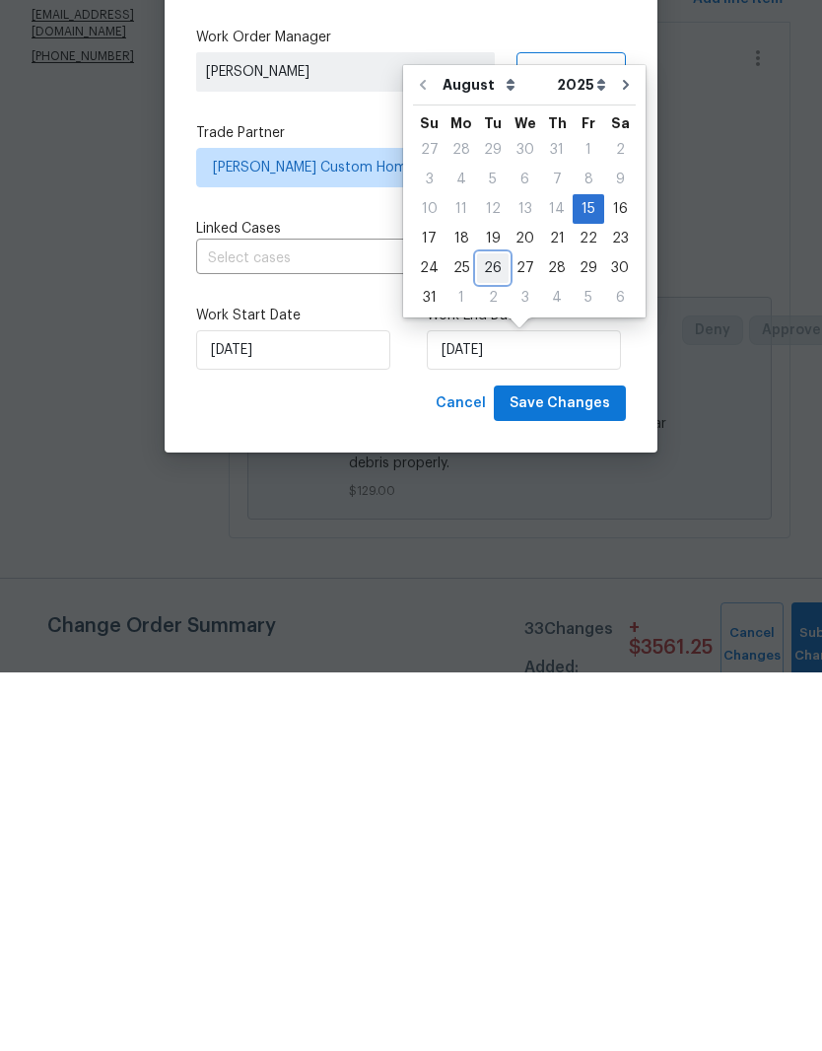
click at [494, 633] on div "26" at bounding box center [493, 647] width 32 height 28
type input "8/26/2025"
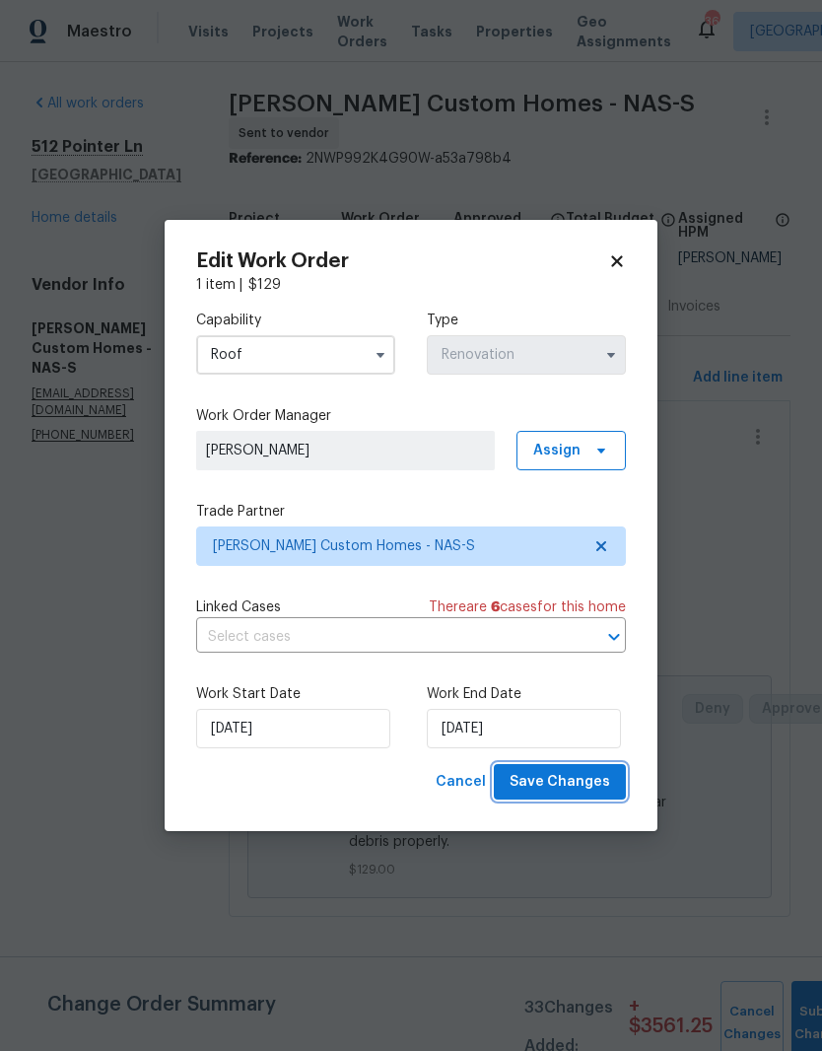
click at [586, 783] on span "Save Changes" at bounding box center [560, 782] width 101 height 25
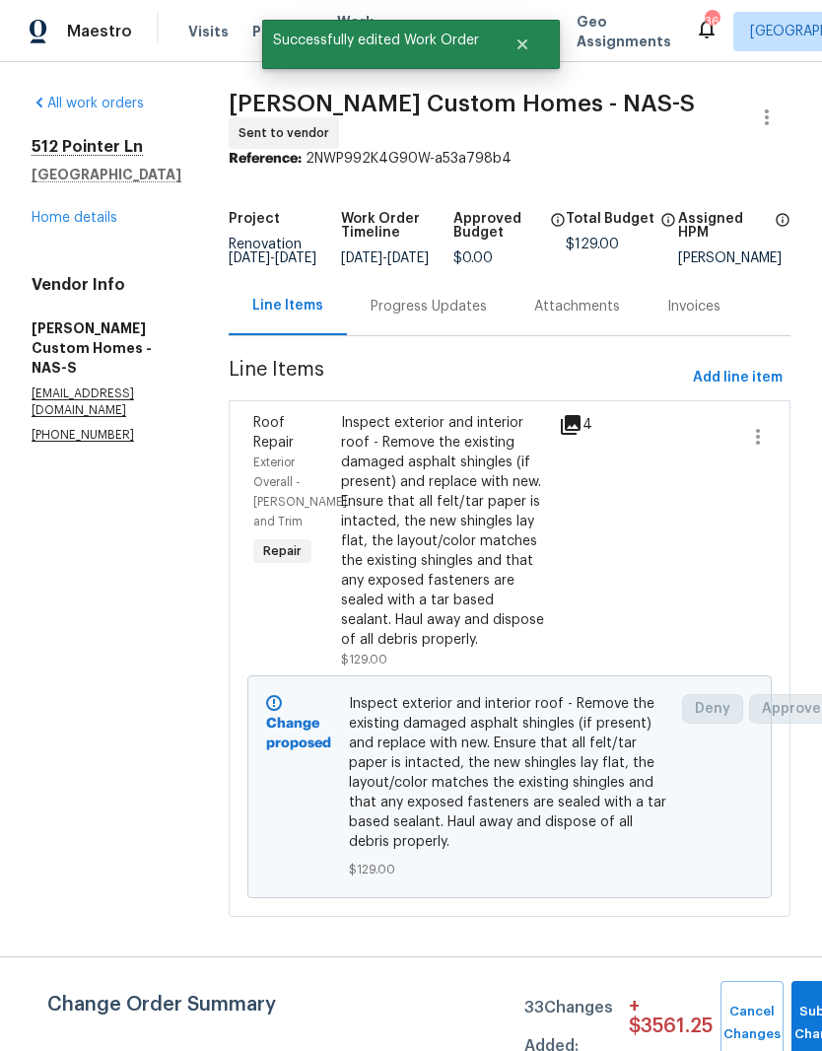
click at [89, 222] on link "Home details" at bounding box center [75, 218] width 86 height 14
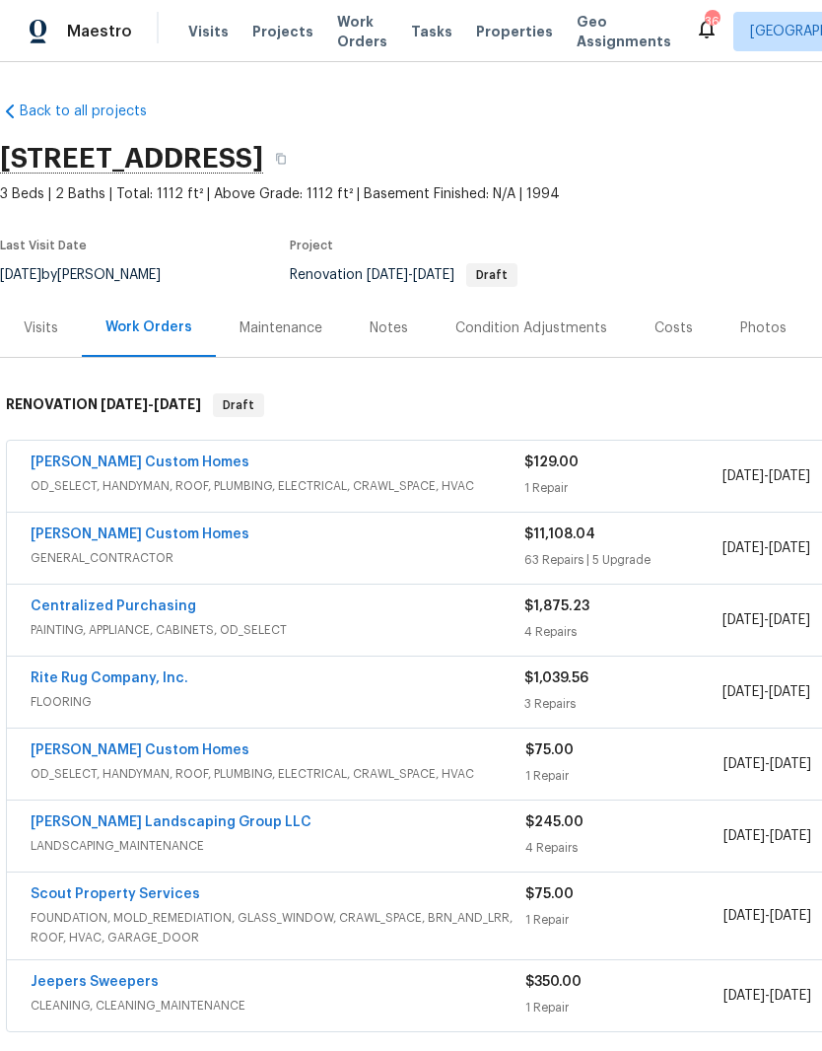
click at [196, 818] on link "[PERSON_NAME] Landscaping Group LLC" at bounding box center [171, 823] width 281 height 14
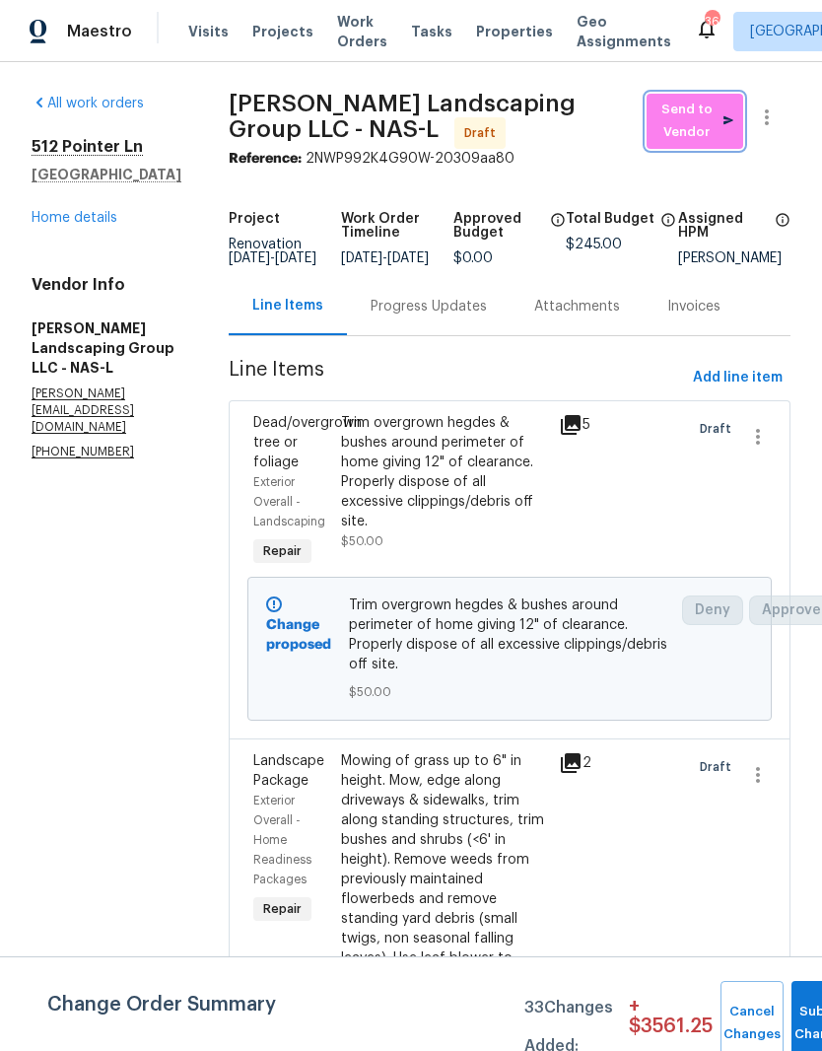
click at [696, 125] on span "Send to Vendor" at bounding box center [695, 121] width 77 height 45
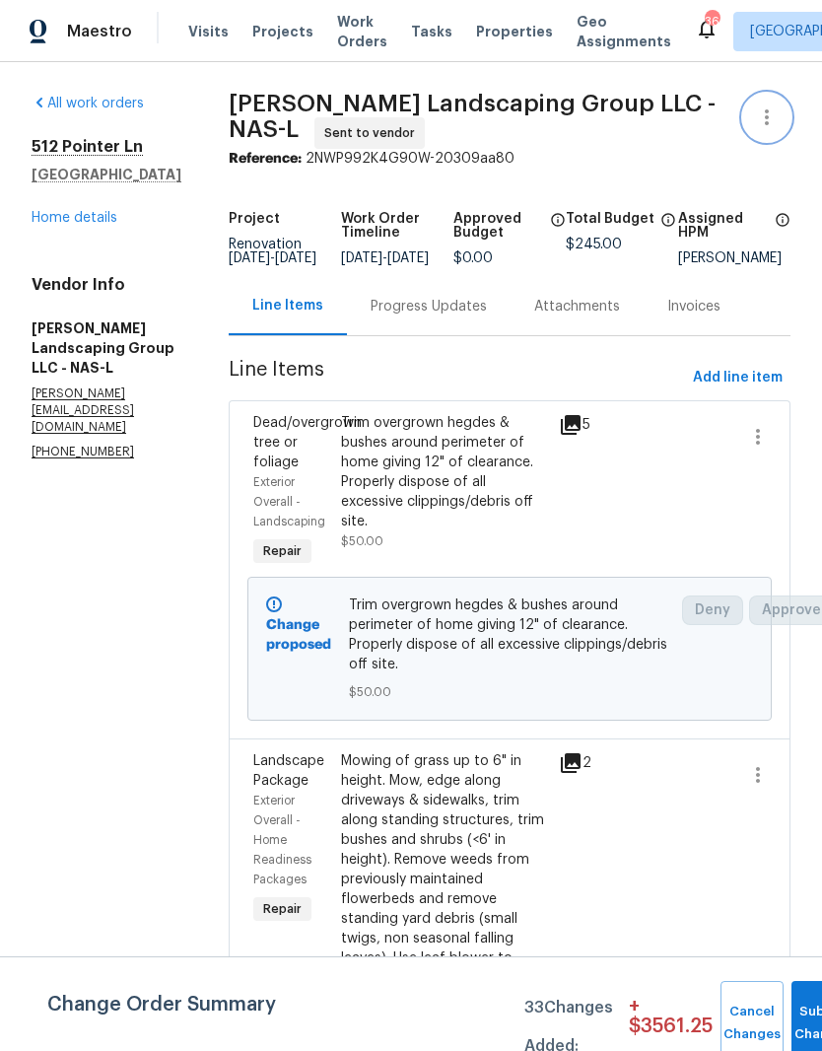
click at [779, 115] on icon "button" at bounding box center [767, 118] width 24 height 24
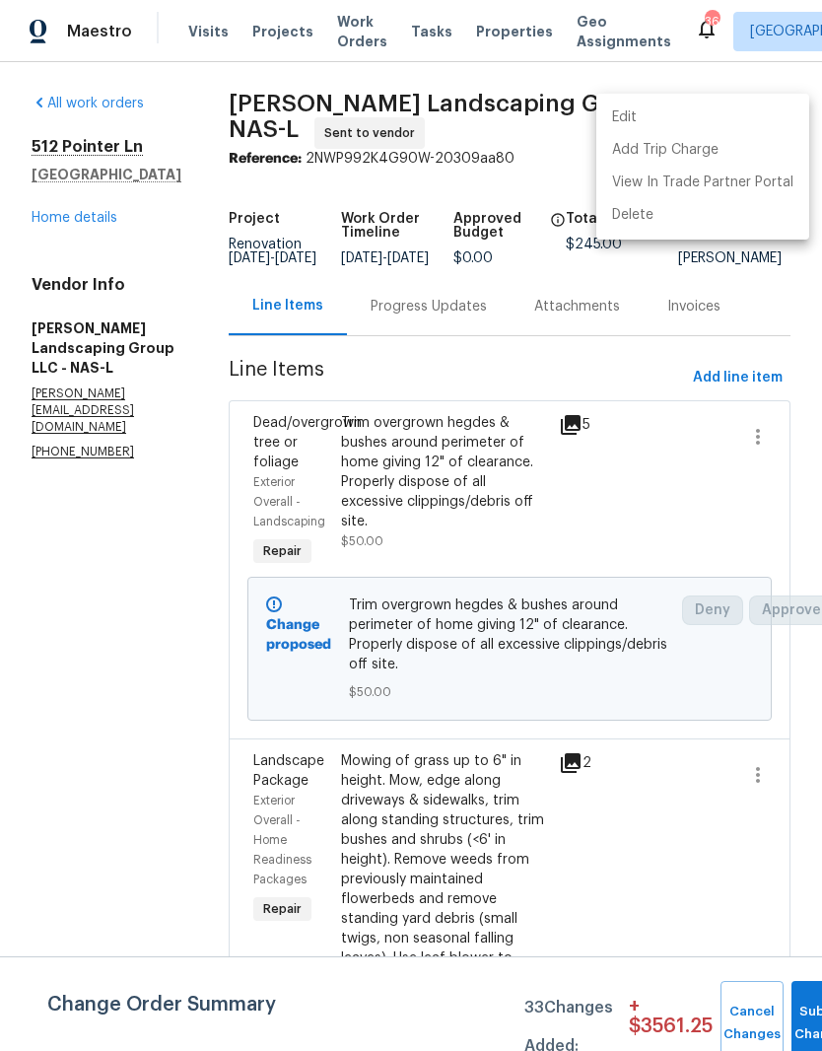
click at [655, 117] on li "Edit" at bounding box center [703, 118] width 213 height 33
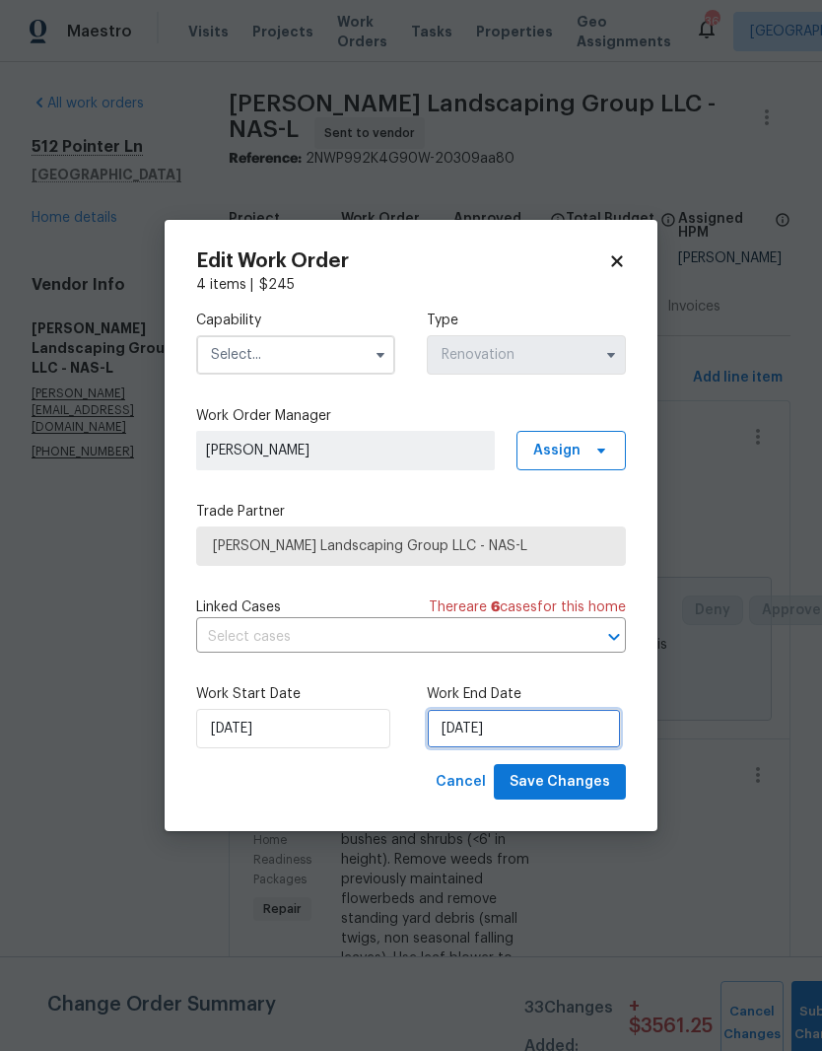
click at [517, 729] on input "8/15/2025" at bounding box center [524, 728] width 194 height 39
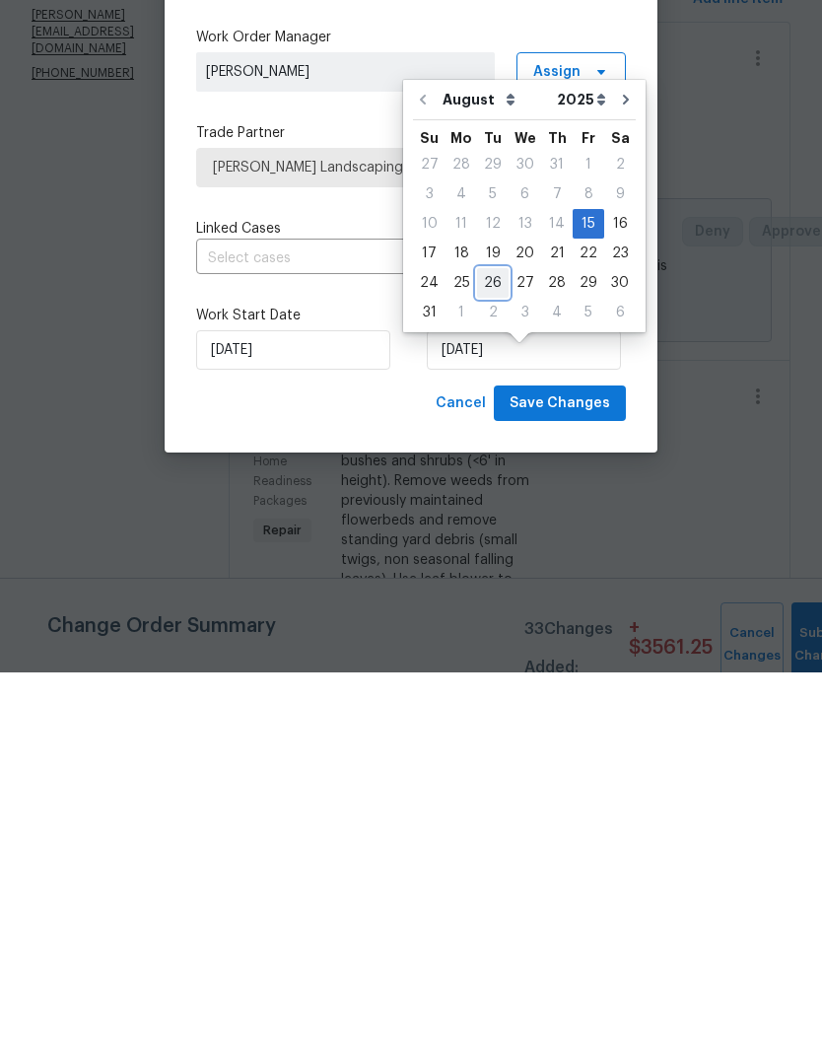
click at [496, 648] on div "26" at bounding box center [493, 662] width 32 height 28
type input "8/26/2025"
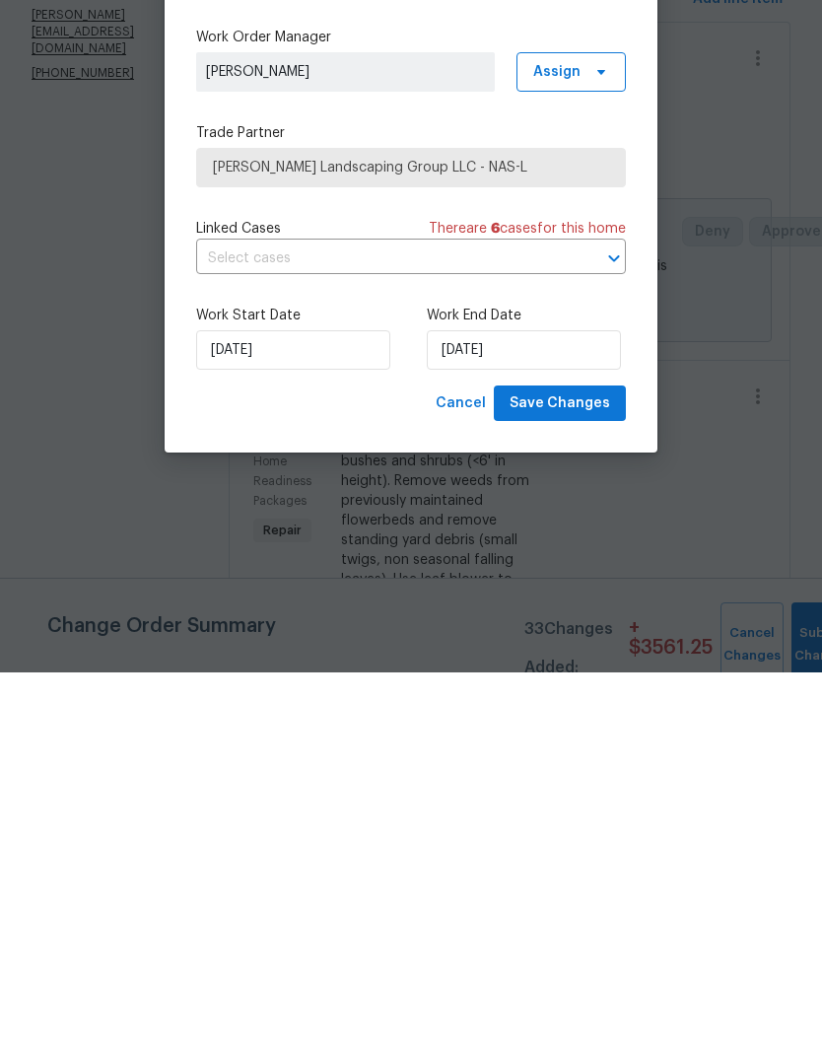
scroll to position [81, 0]
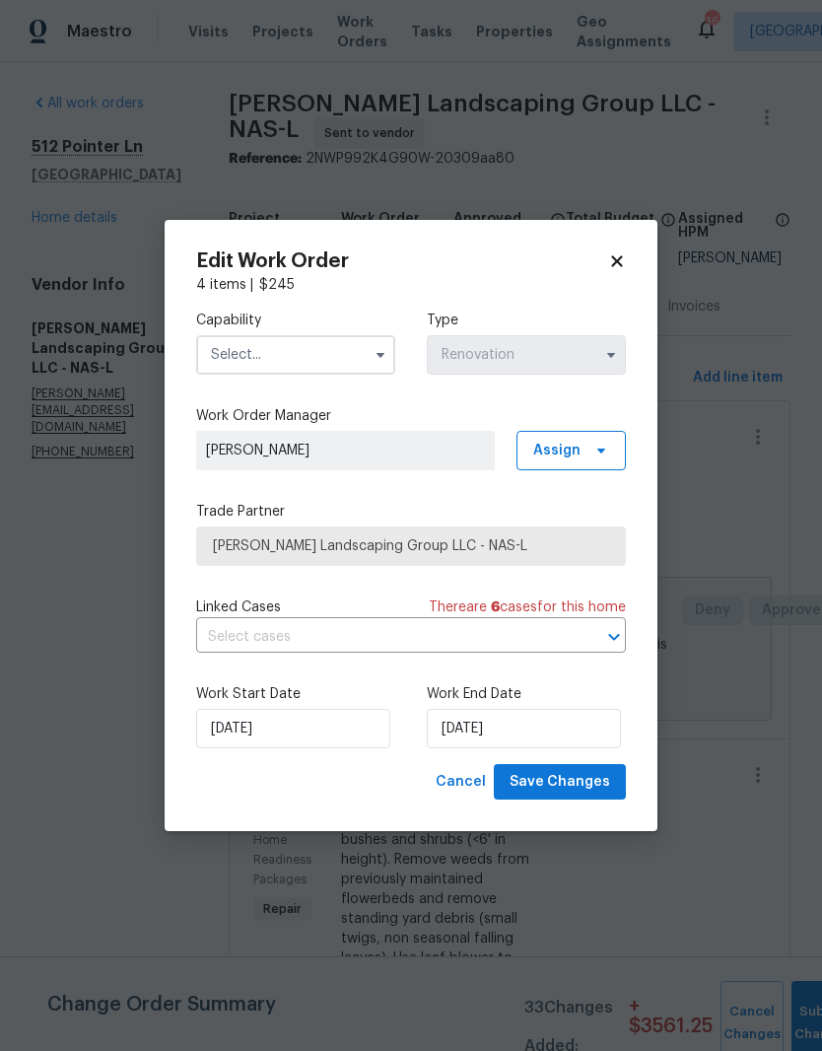
click at [363, 348] on input "text" at bounding box center [295, 354] width 199 height 39
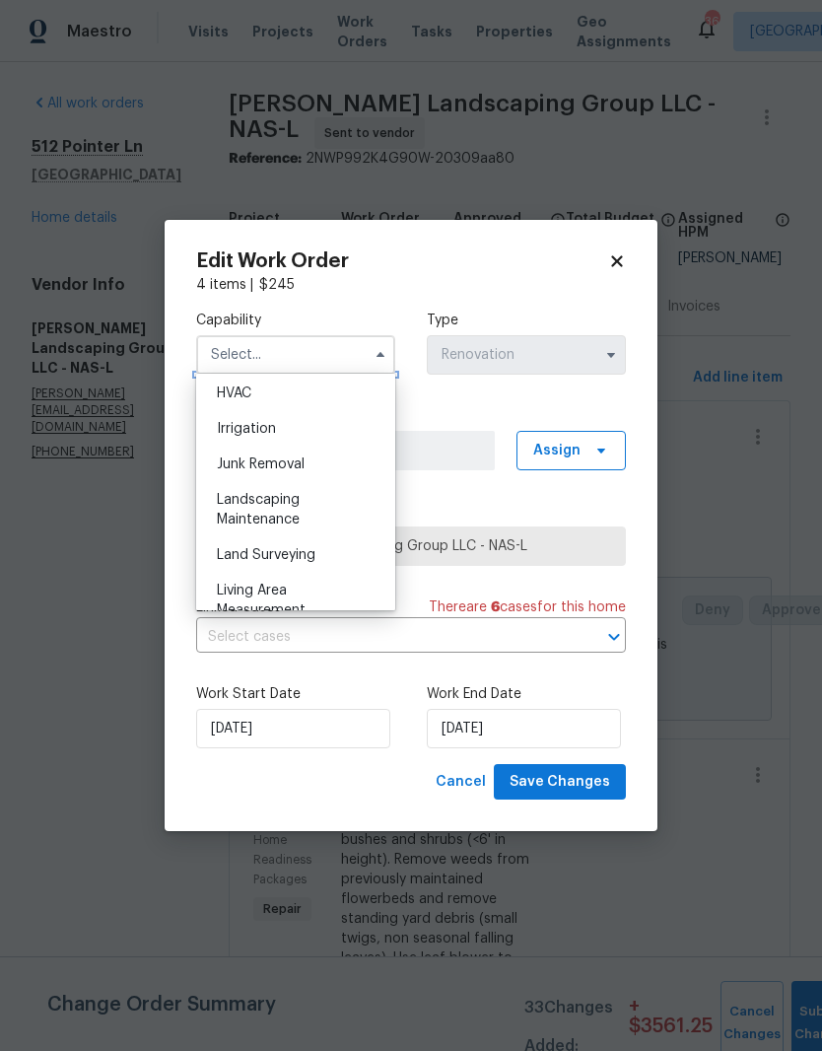
scroll to position [1196, 0]
click at [290, 509] on div "Landscaping Maintenance" at bounding box center [295, 507] width 189 height 55
type input "Landscaping Maintenance"
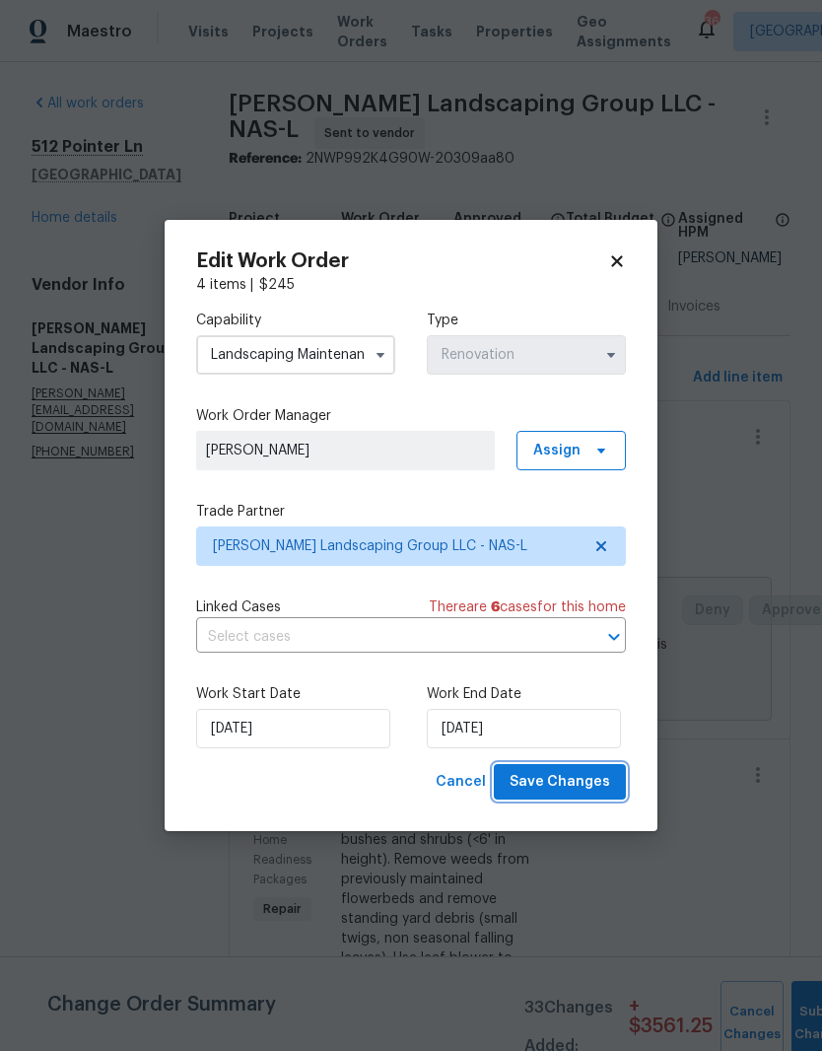
click at [581, 785] on span "Save Changes" at bounding box center [560, 782] width 101 height 25
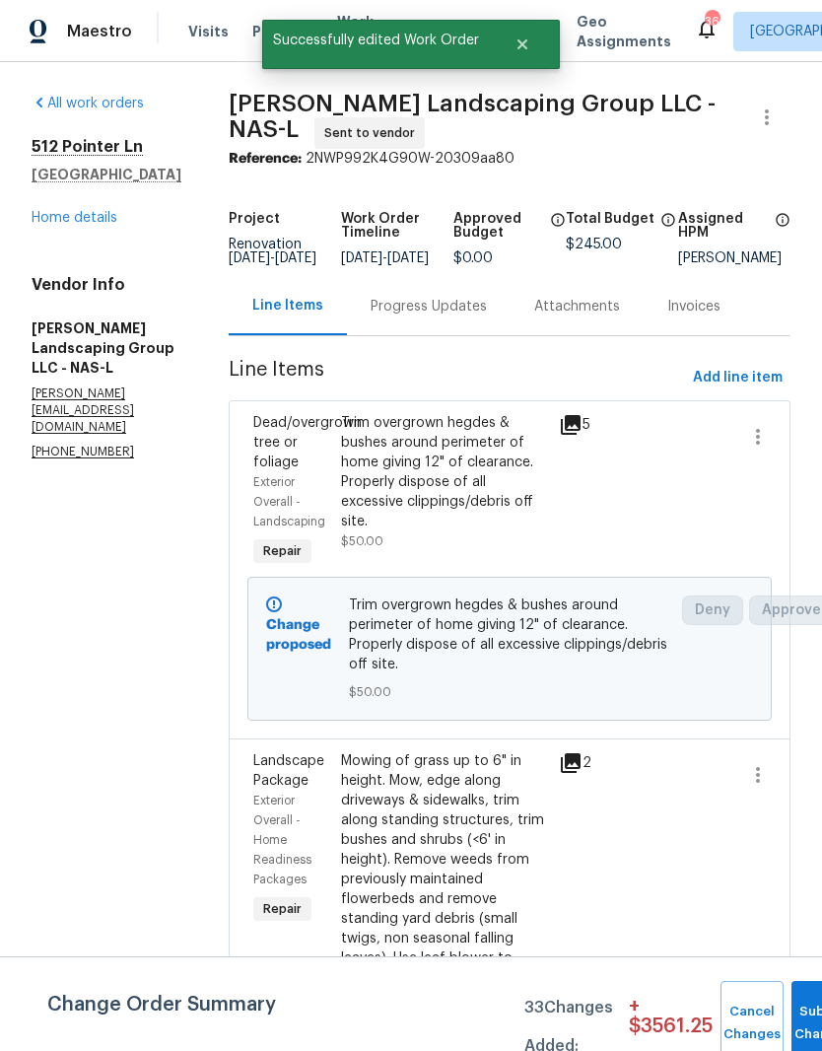
click at [487, 297] on div "Progress Updates" at bounding box center [429, 307] width 116 height 20
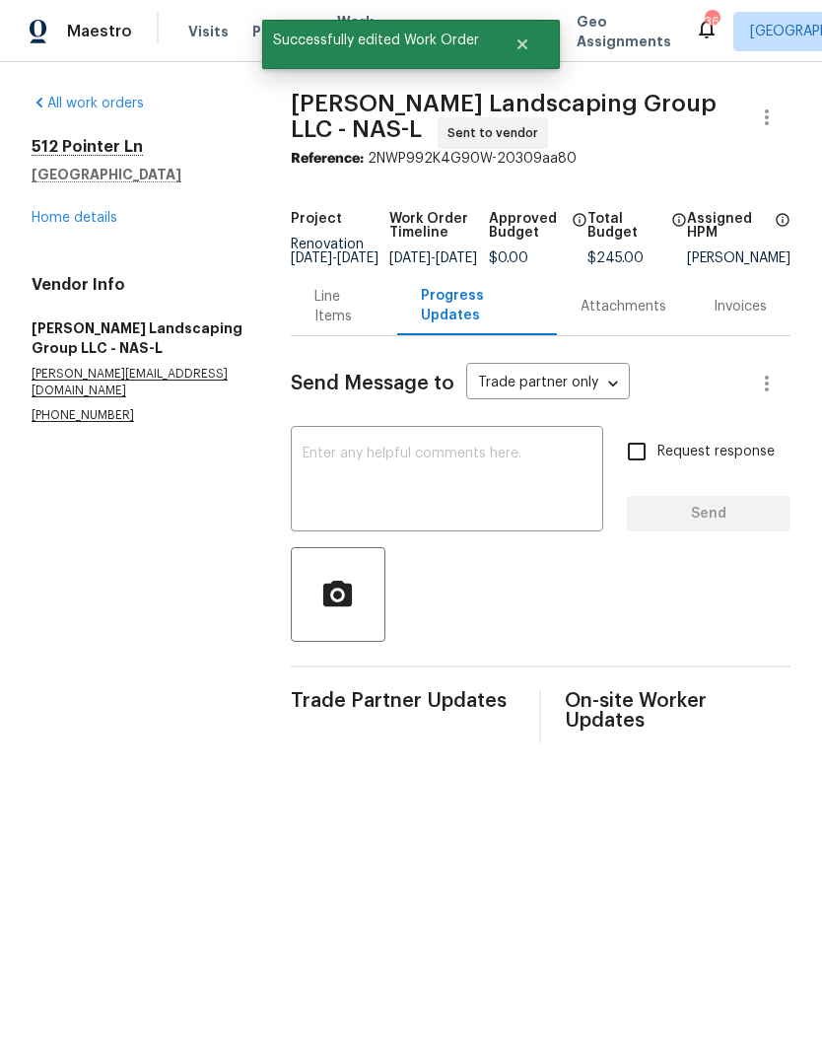
click at [448, 477] on textarea at bounding box center [447, 481] width 289 height 69
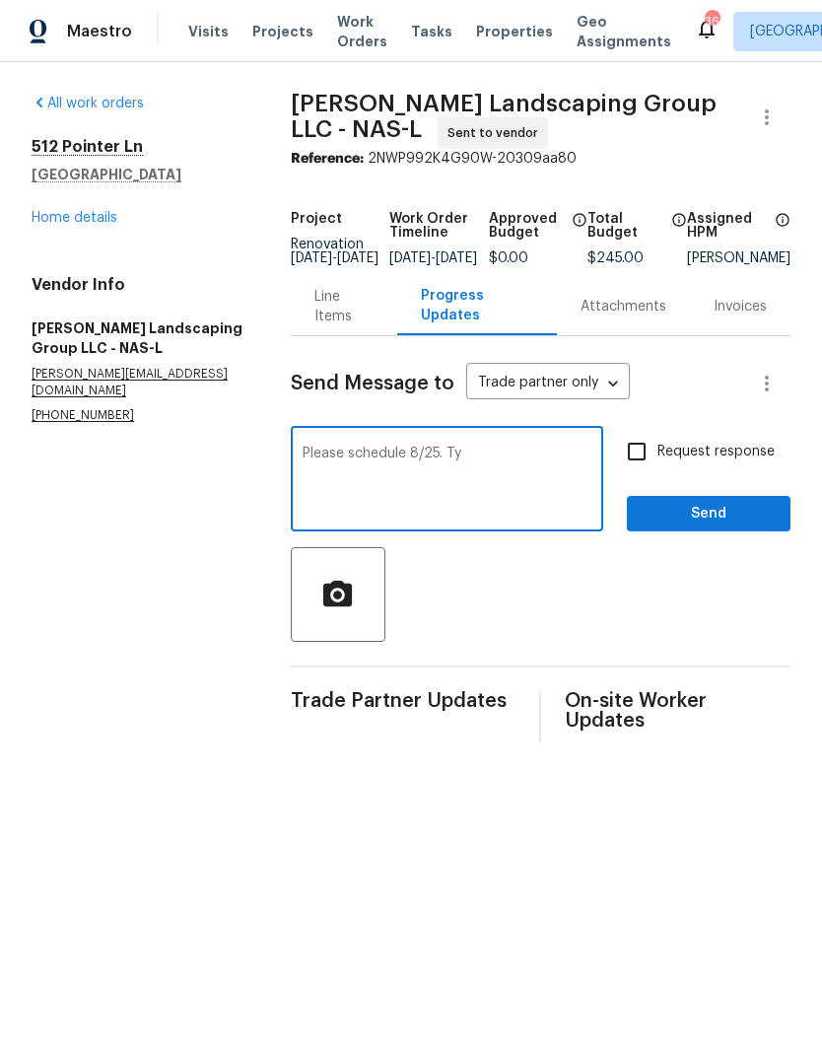
type textarea "Please schedule 8/25. Ty"
click at [716, 527] on span "Send" at bounding box center [709, 514] width 132 height 25
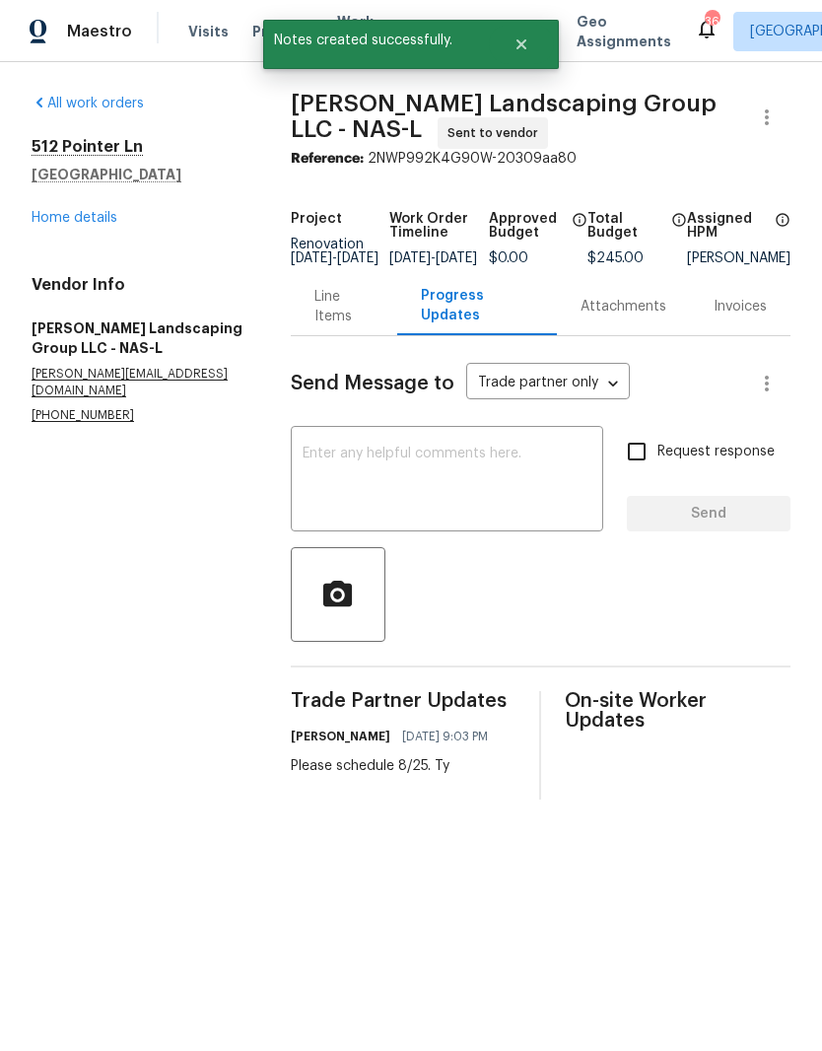
click at [87, 217] on link "Home details" at bounding box center [75, 218] width 86 height 14
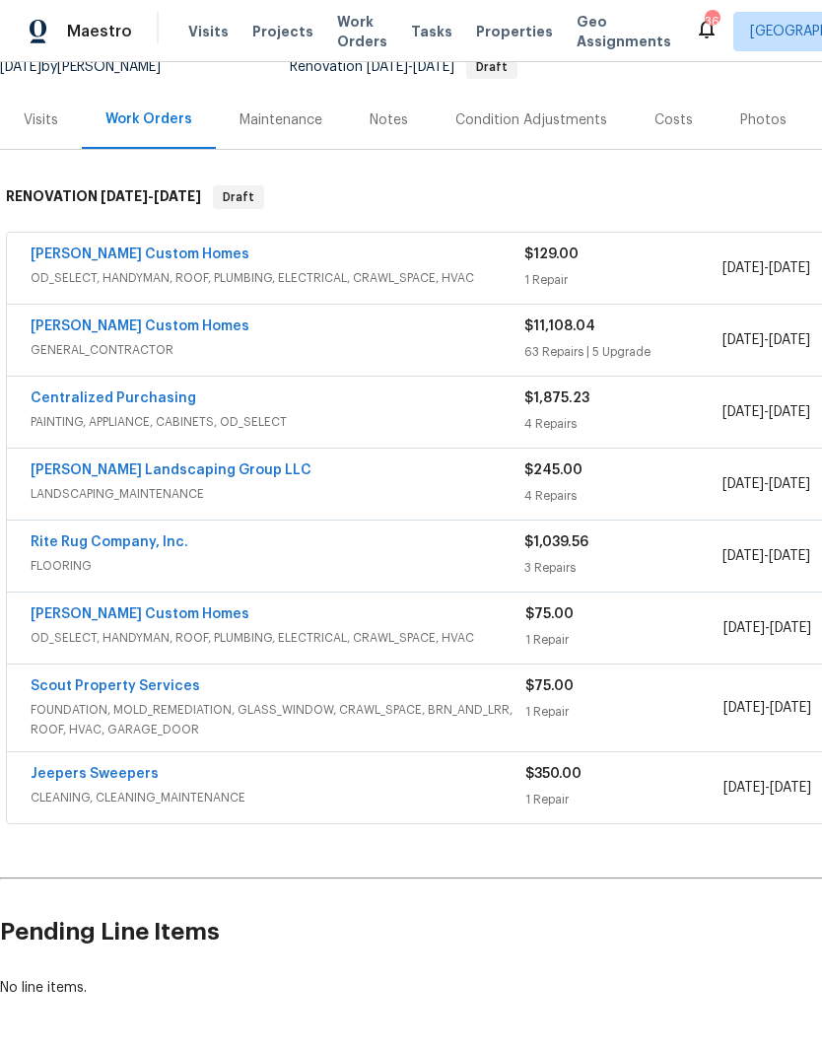
scroll to position [207, 0]
click at [144, 612] on link "Rappa Custom Homes" at bounding box center [140, 615] width 219 height 14
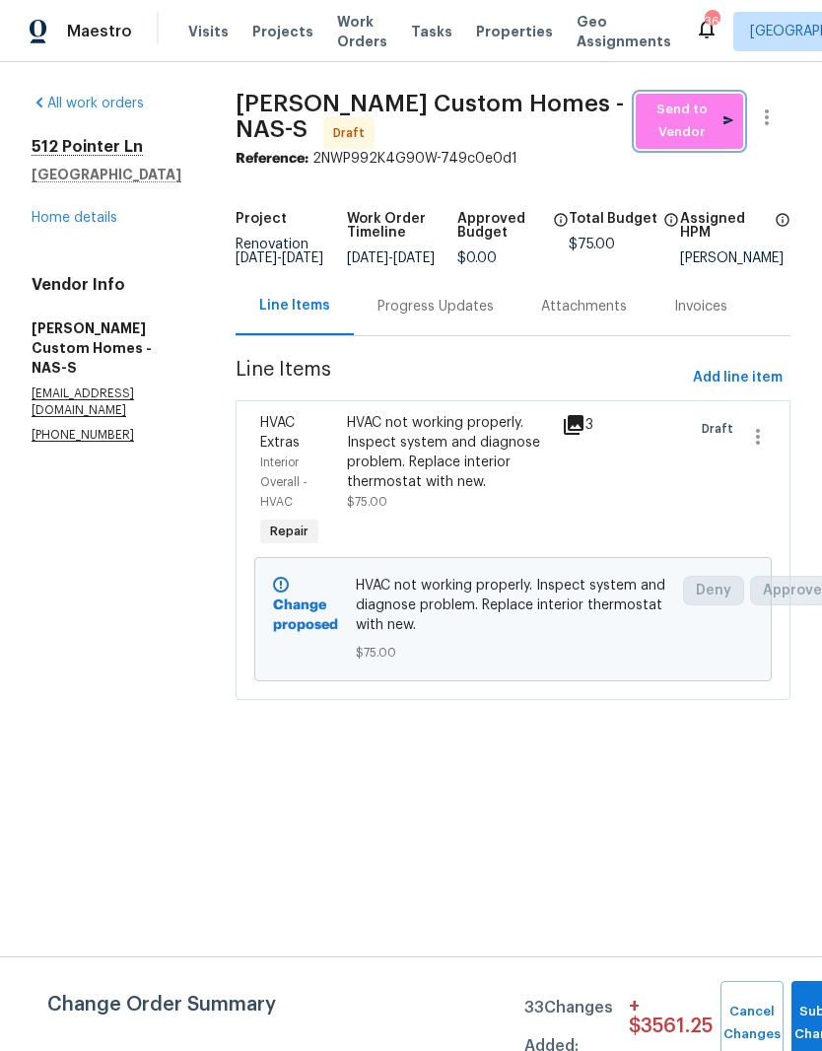
click at [692, 130] on span "Send to Vendor" at bounding box center [690, 121] width 88 height 45
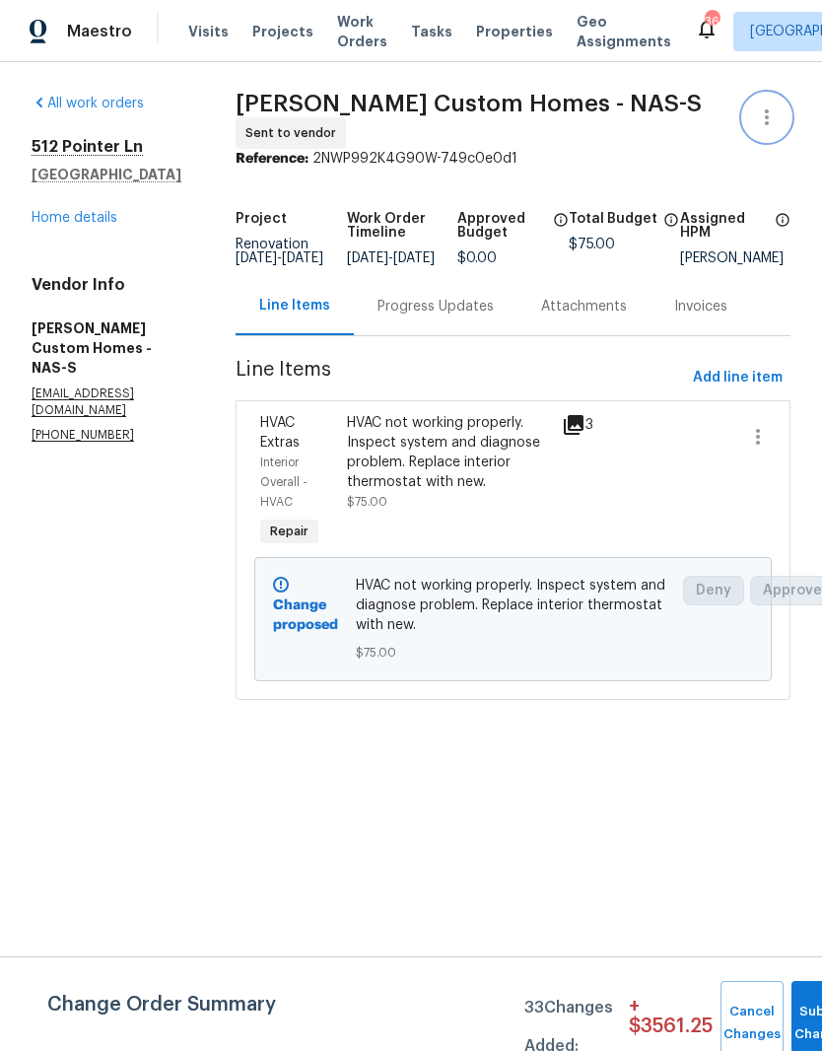
click at [775, 117] on icon "button" at bounding box center [767, 118] width 24 height 24
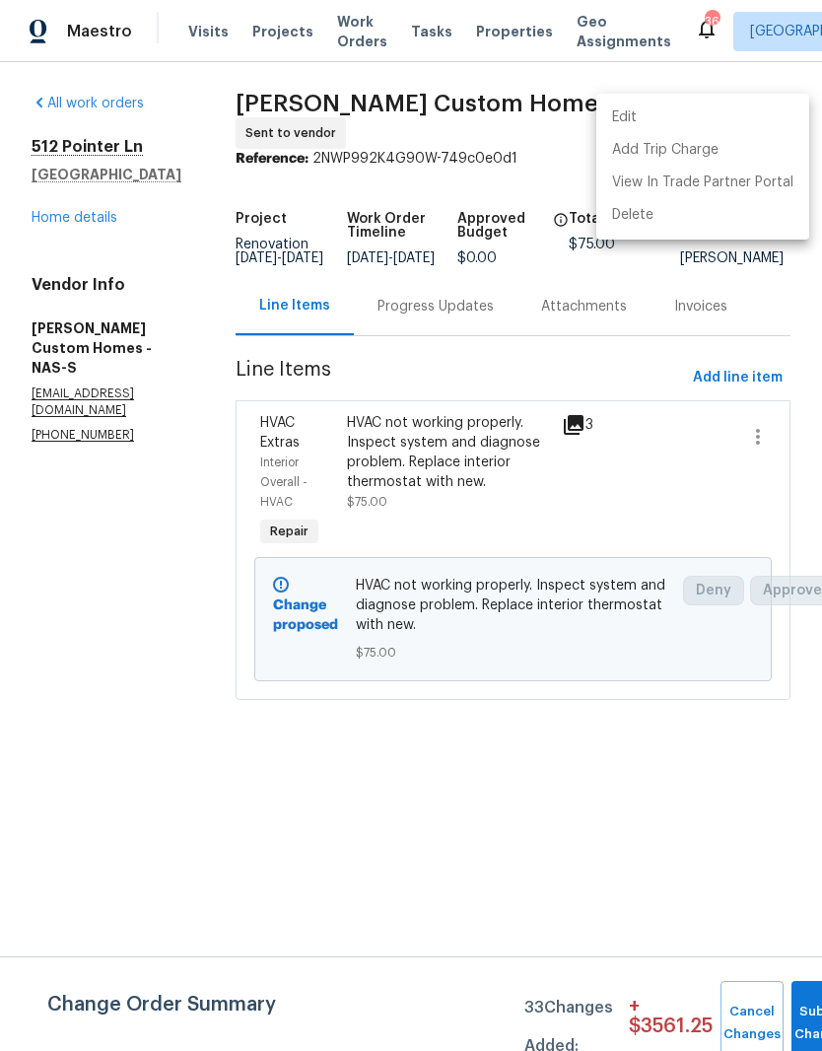
click at [660, 117] on li "Edit" at bounding box center [703, 118] width 213 height 33
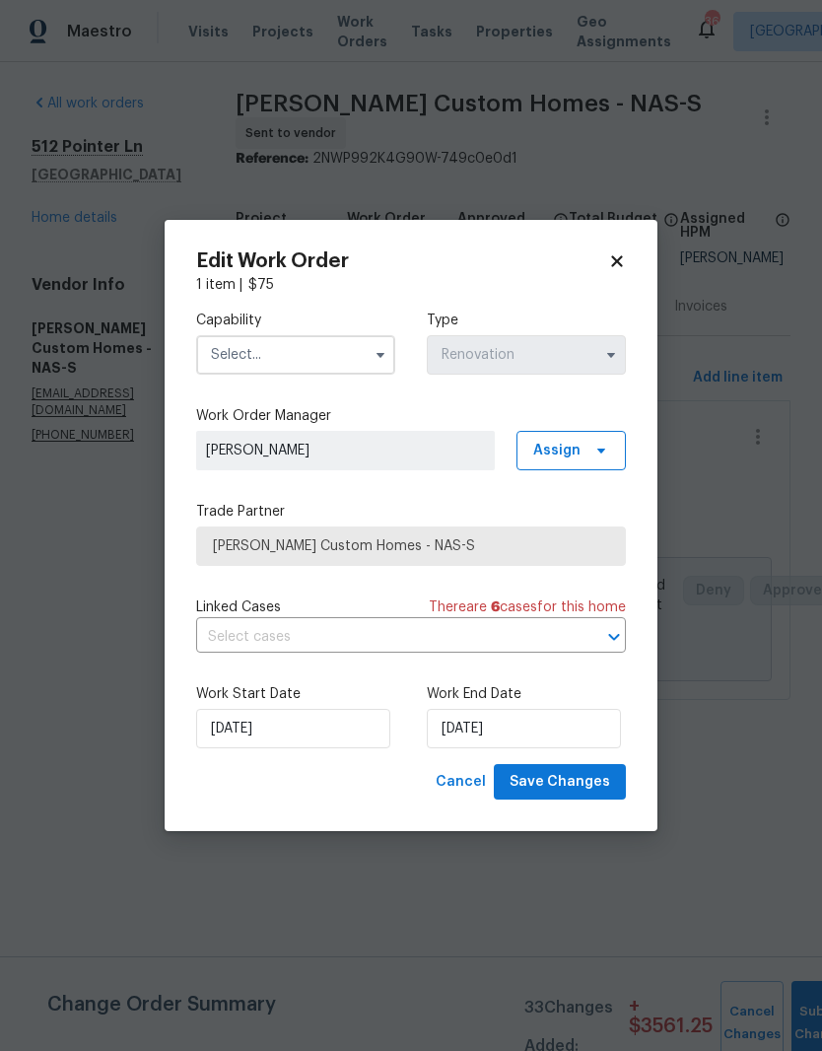
click at [335, 350] on input "text" at bounding box center [295, 354] width 199 height 39
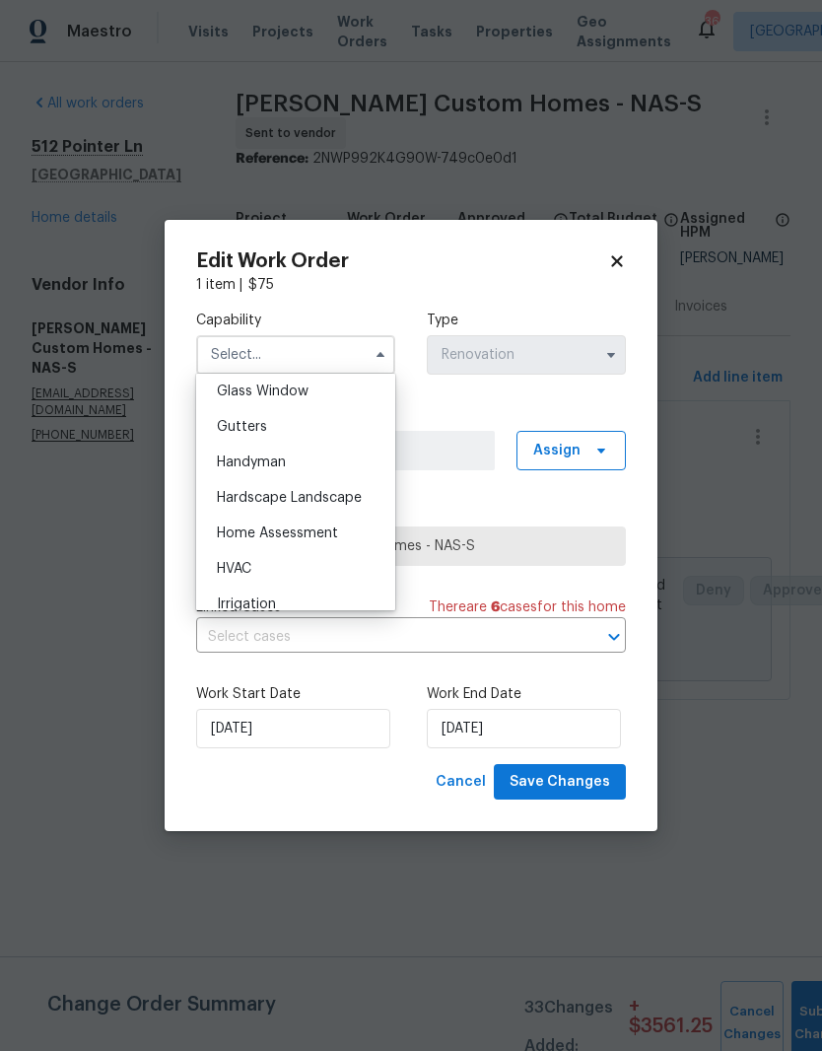
scroll to position [1029, 0]
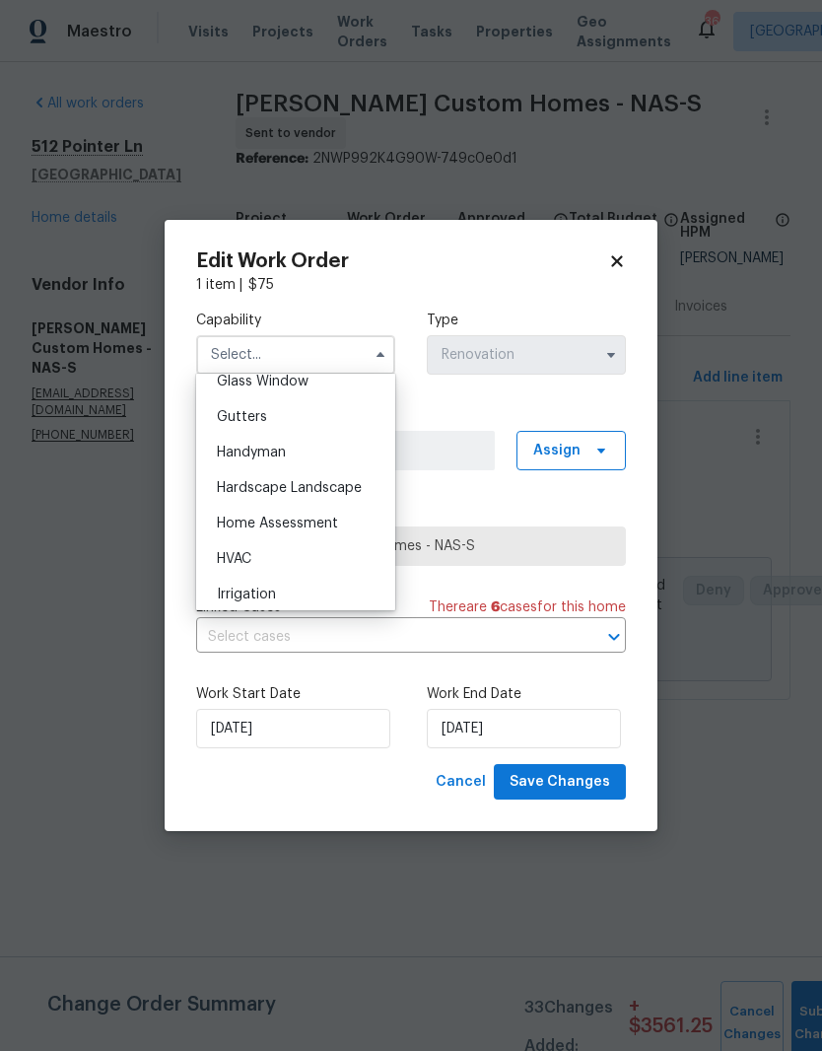
click at [242, 565] on span "HVAC" at bounding box center [234, 559] width 35 height 14
type input "HVAC"
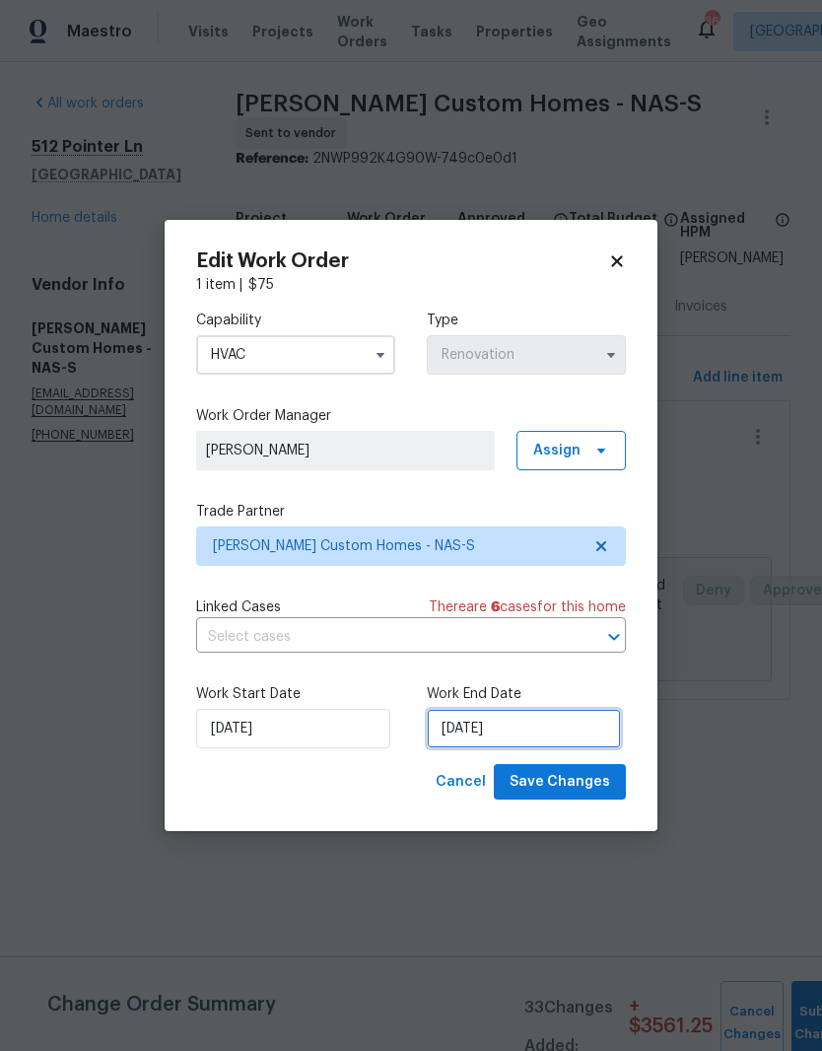
click at [520, 727] on input "8/15/2025" at bounding box center [524, 728] width 194 height 39
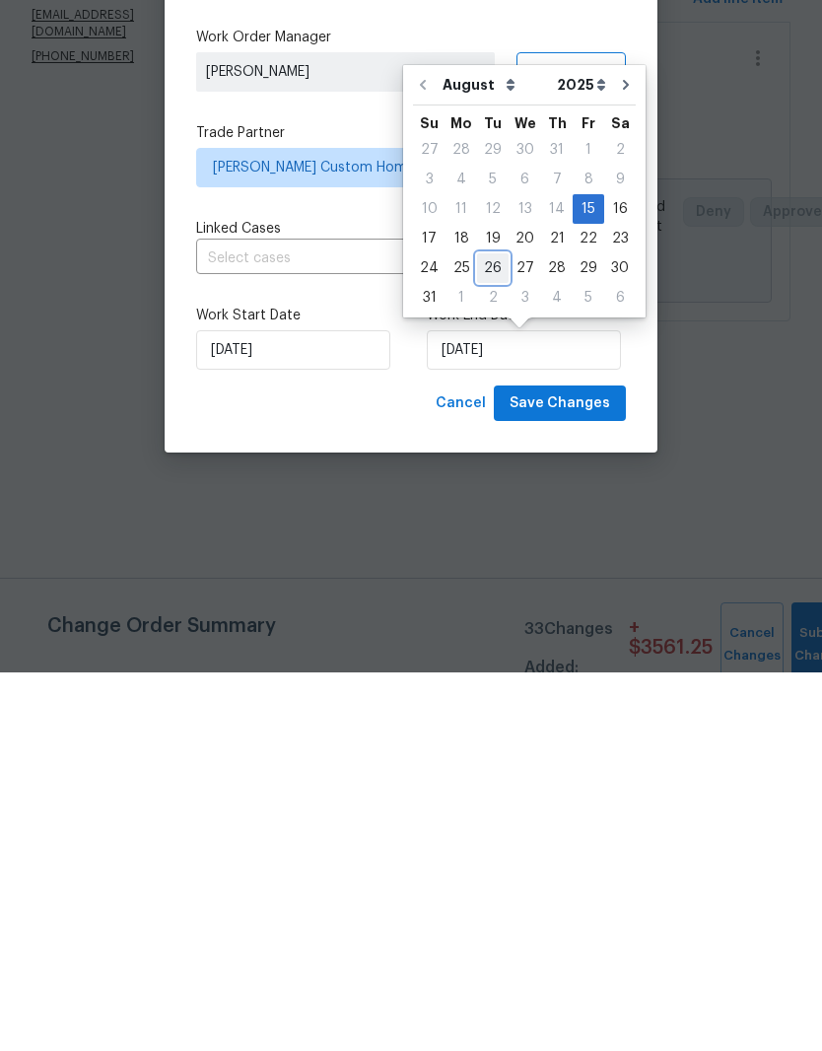
click at [493, 633] on div "26" at bounding box center [493, 647] width 32 height 28
type input "8/26/2025"
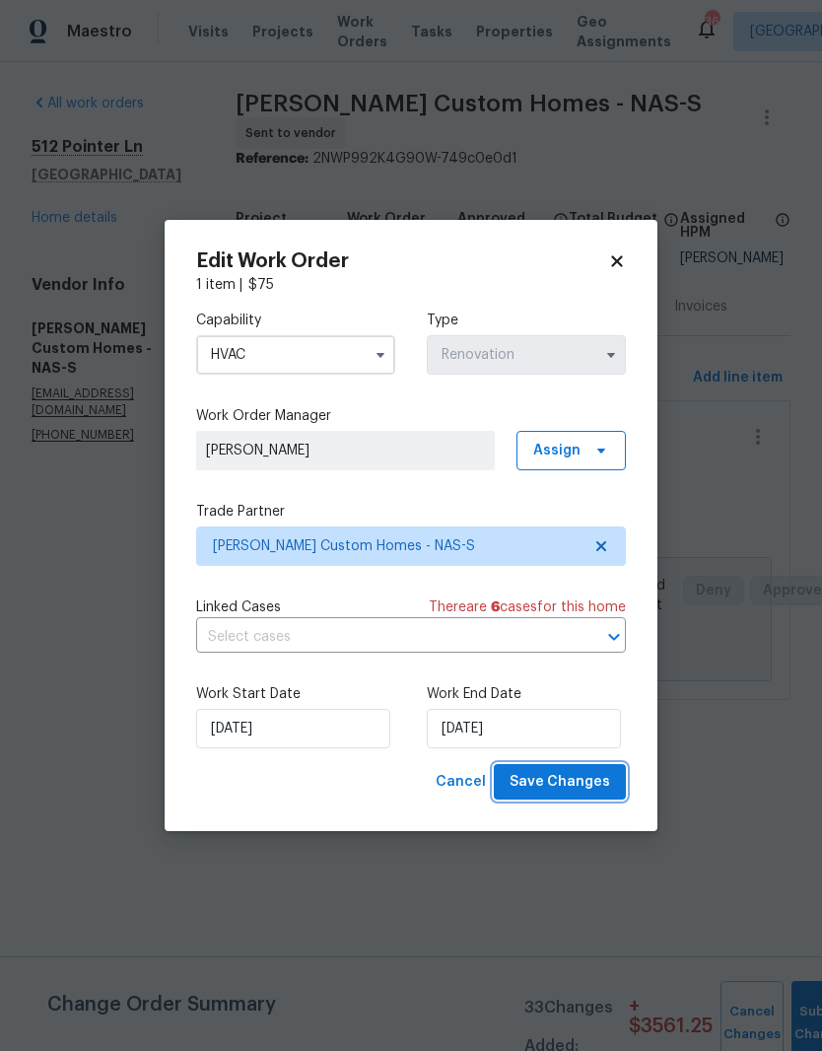
click at [570, 783] on span "Save Changes" at bounding box center [560, 782] width 101 height 25
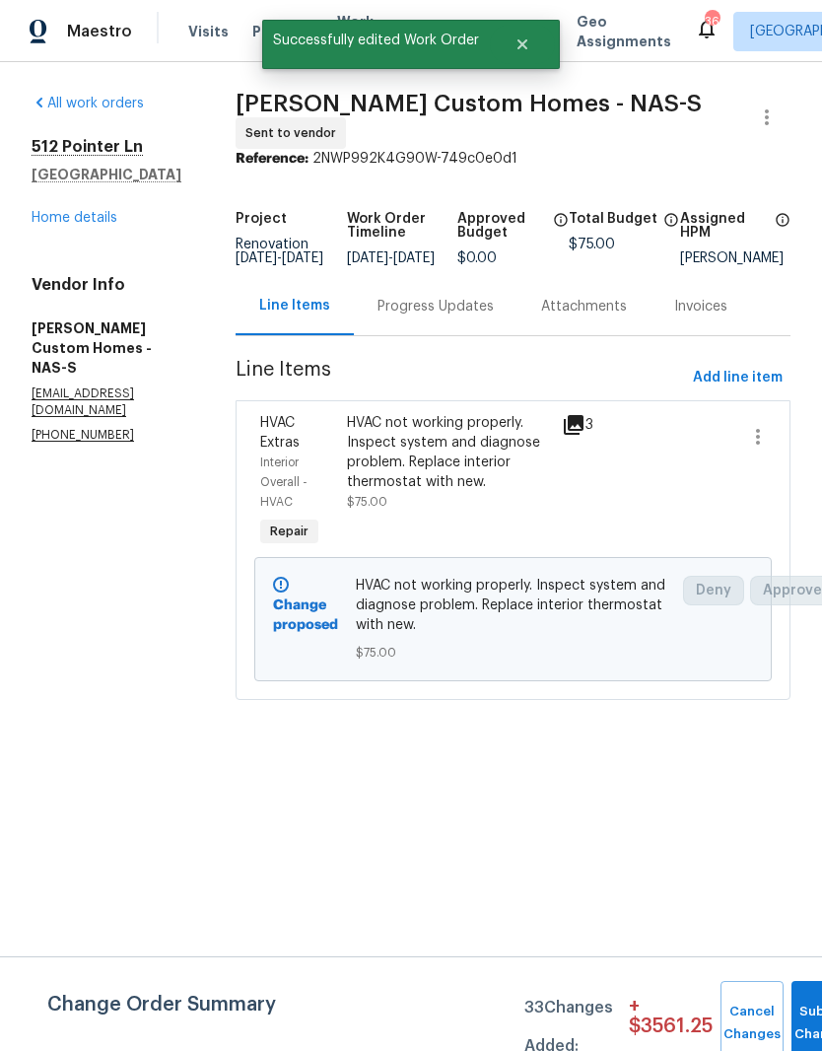
click at [96, 222] on link "Home details" at bounding box center [75, 218] width 86 height 14
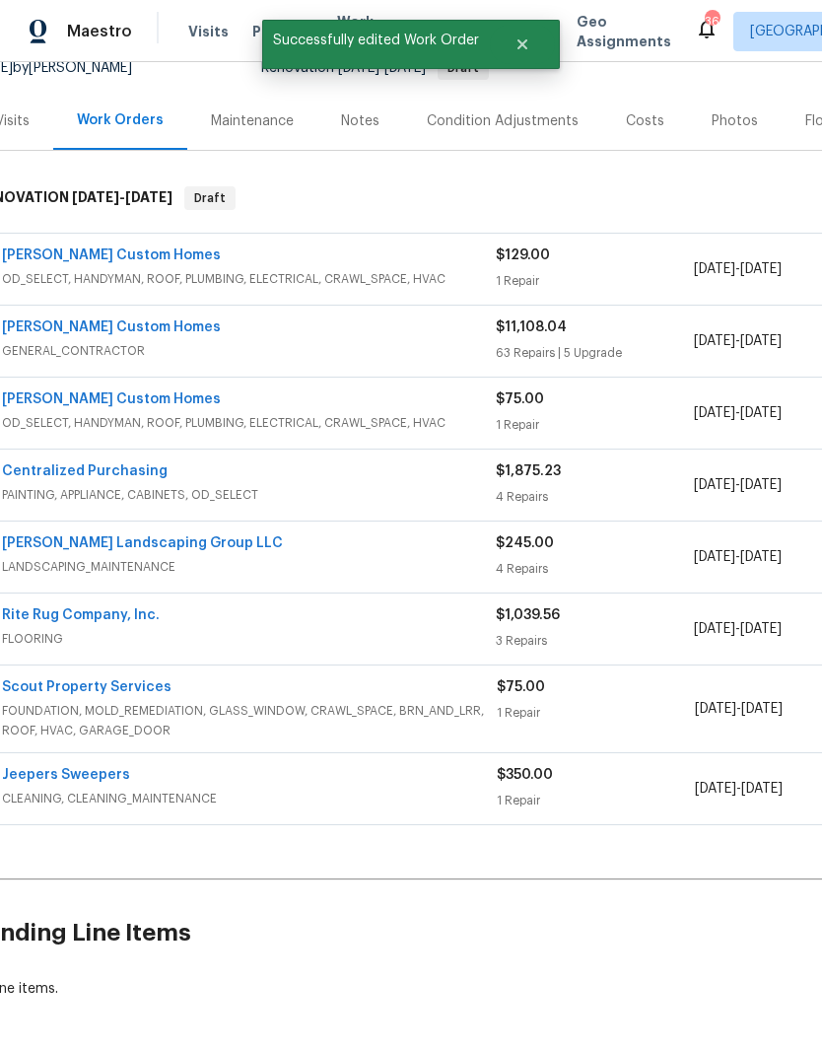
scroll to position [207, 30]
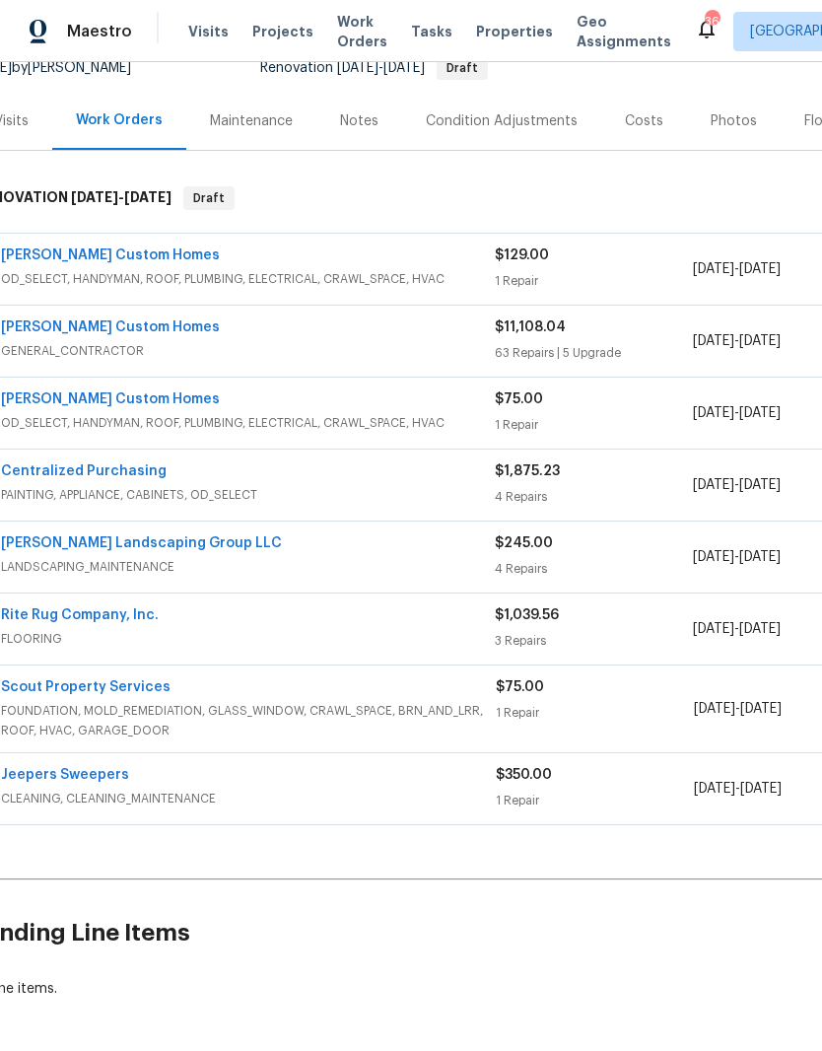
click at [49, 781] on link "Jeepers Sweepers" at bounding box center [65, 775] width 128 height 14
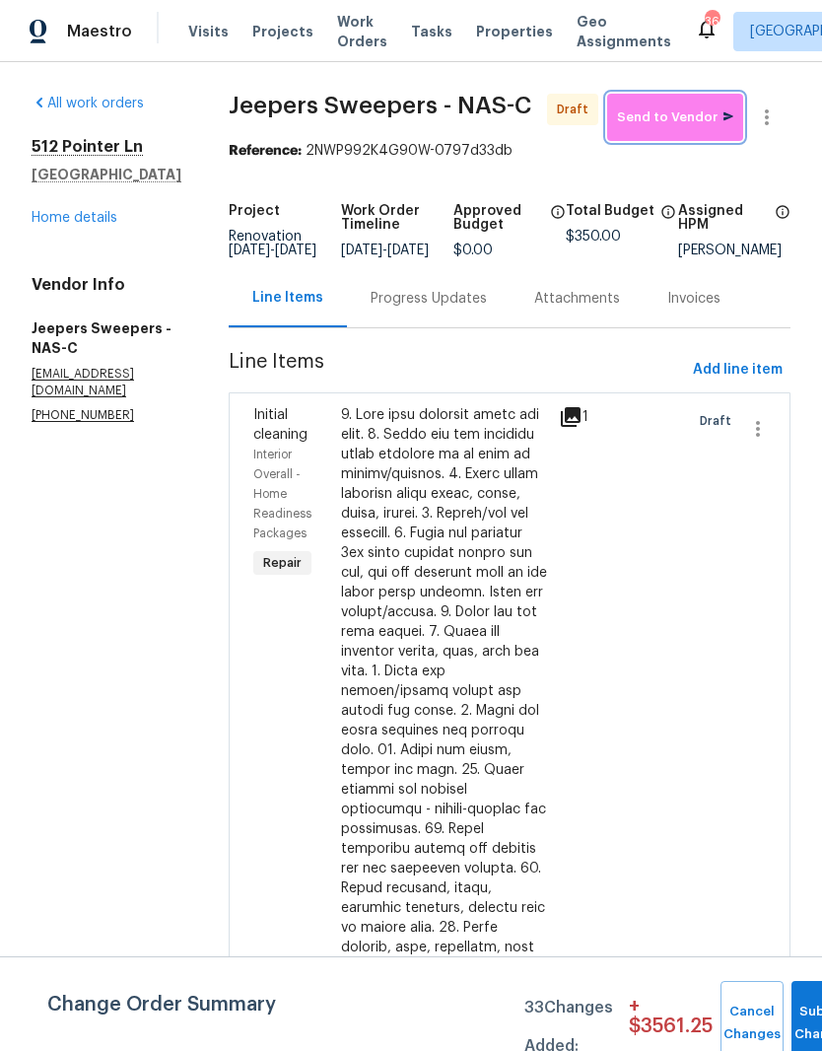
click at [688, 122] on span "Send to Vendor" at bounding box center [675, 118] width 116 height 23
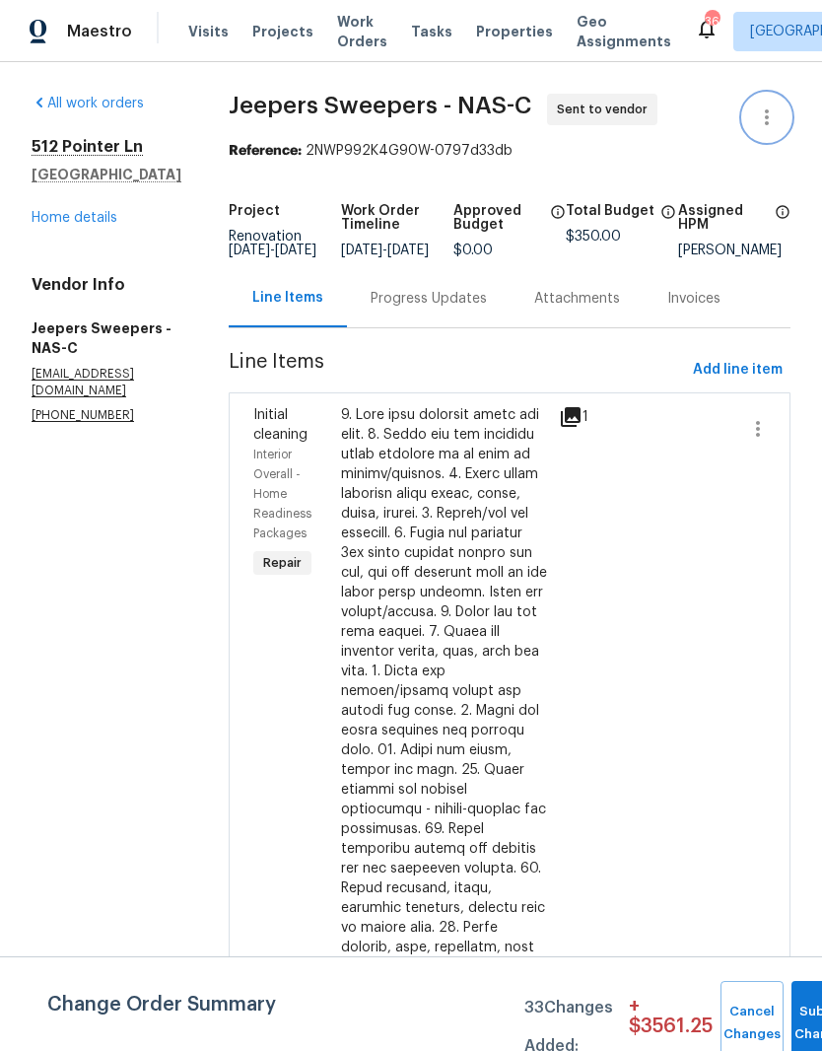
click at [771, 123] on icon "button" at bounding box center [767, 118] width 24 height 24
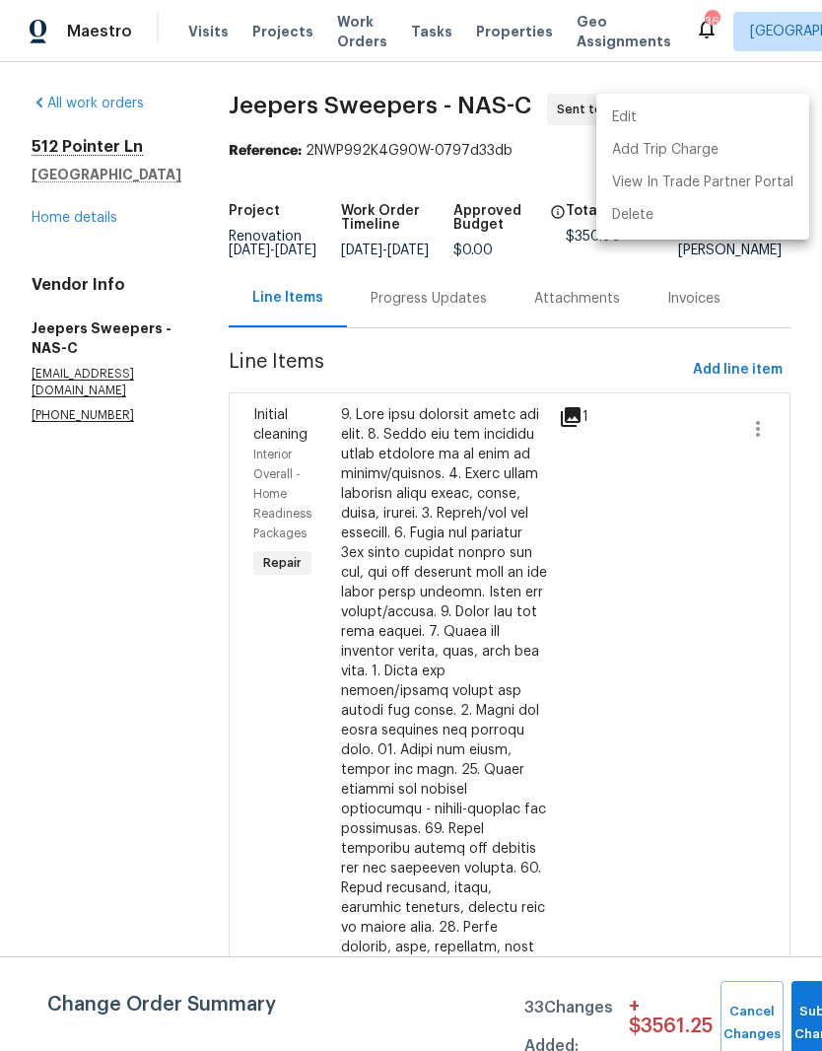
click at [655, 113] on li "Edit" at bounding box center [703, 118] width 213 height 33
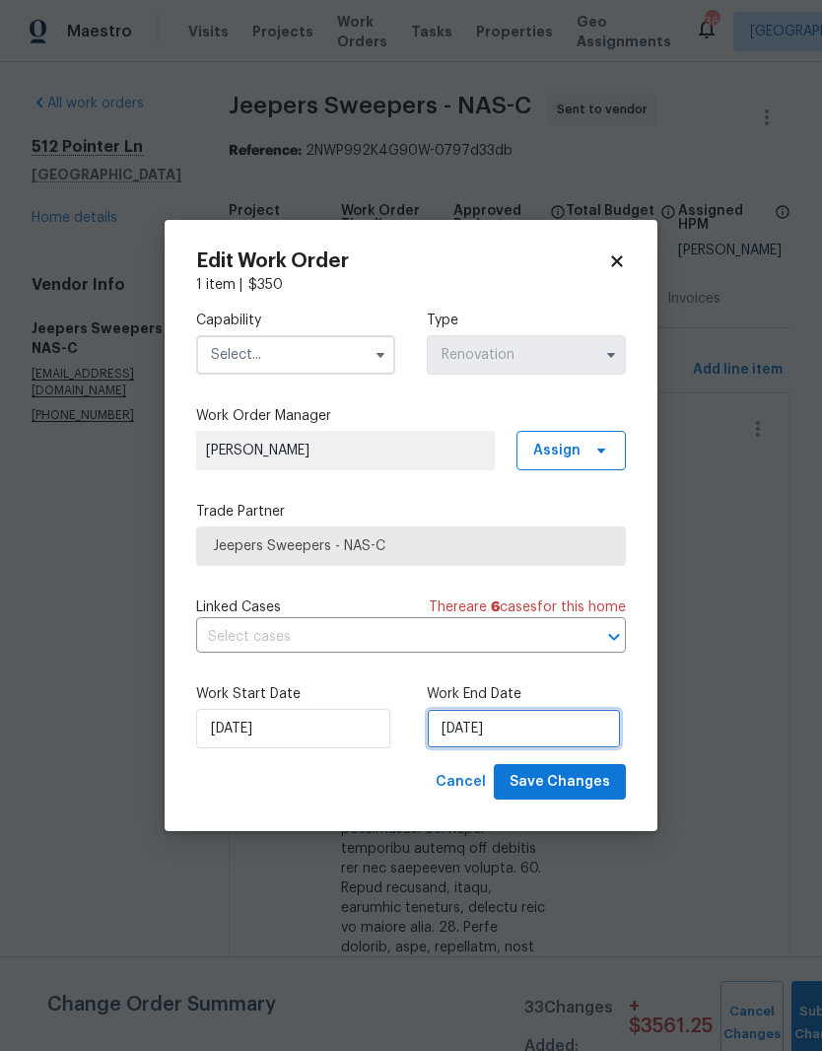
click at [508, 733] on input "8/15/2025" at bounding box center [524, 728] width 194 height 39
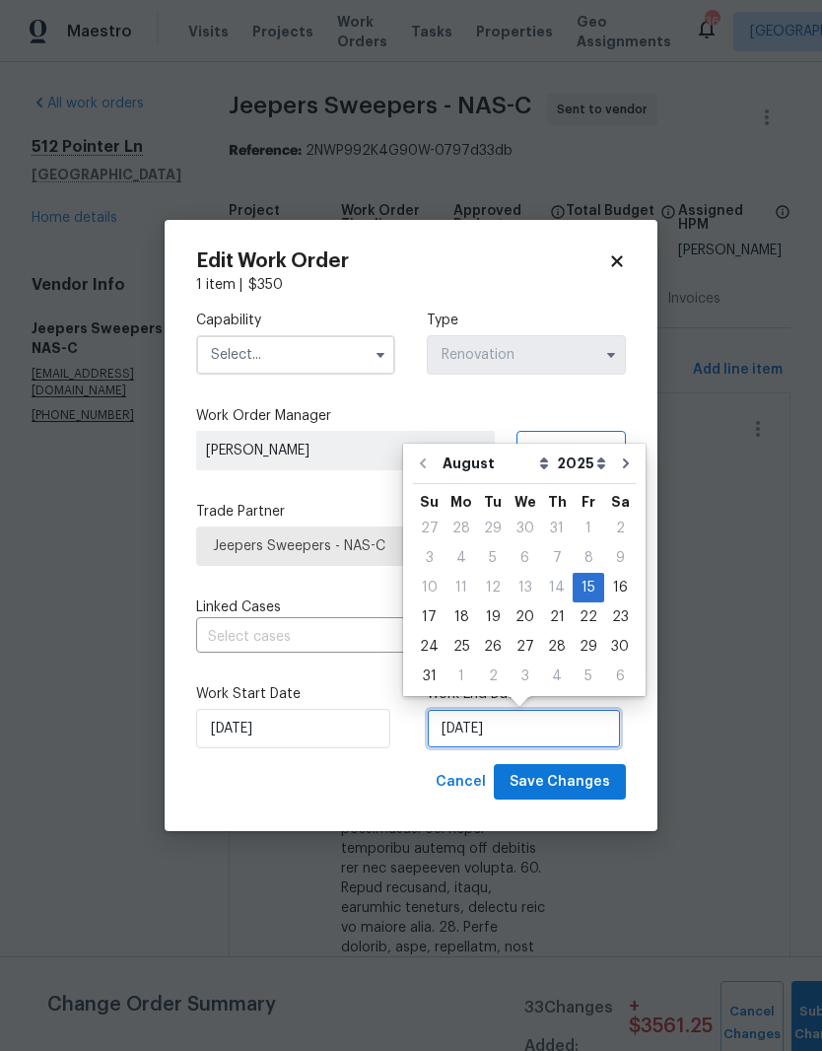
scroll to position [15, 0]
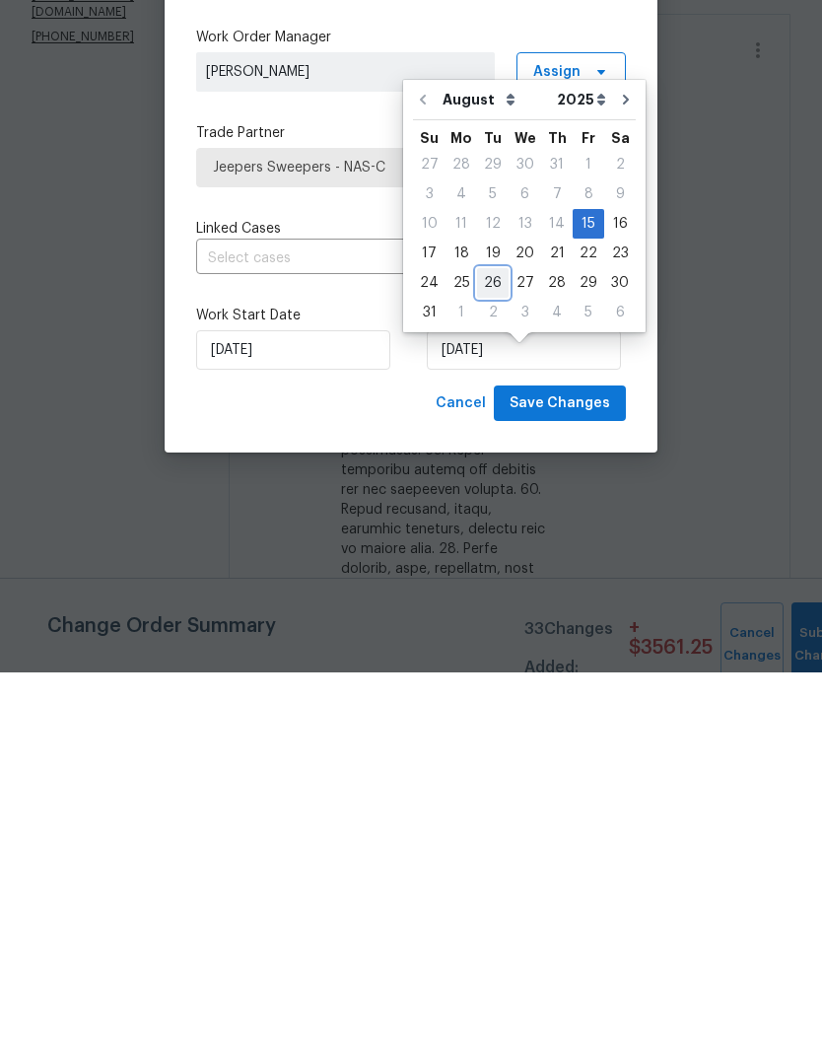
click at [493, 648] on div "26" at bounding box center [493, 662] width 32 height 28
type input "8/26/2025"
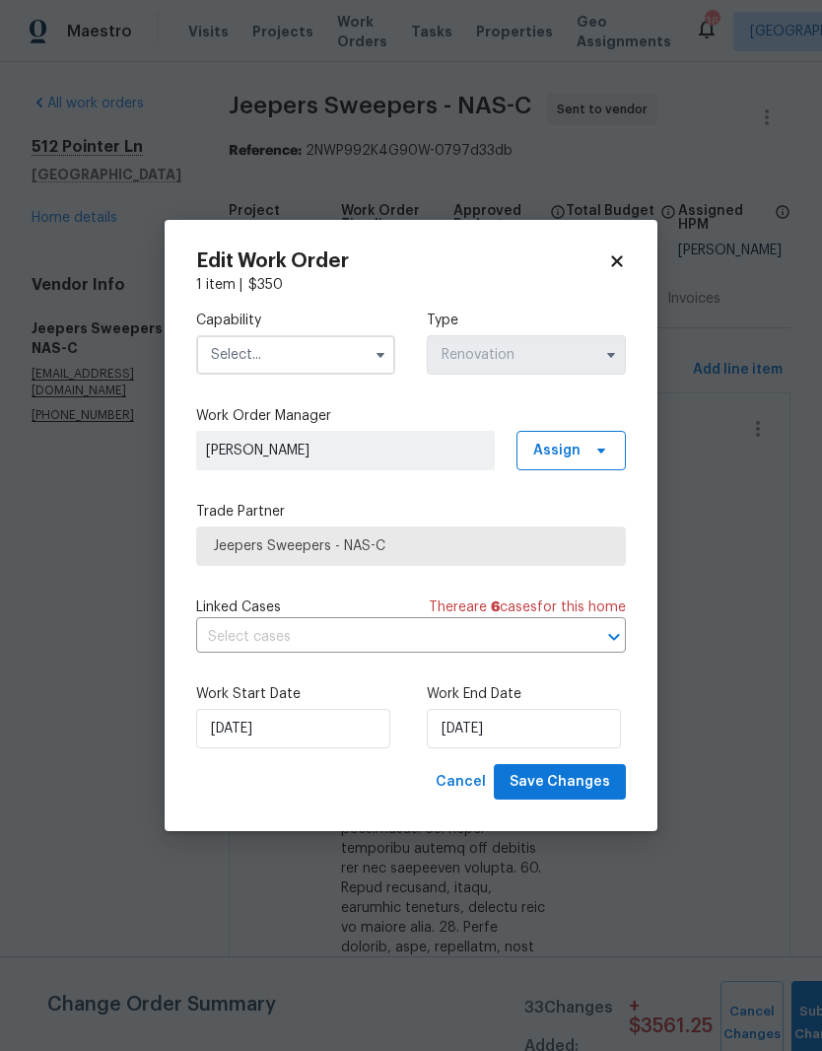
click at [336, 352] on input "text" at bounding box center [295, 354] width 199 height 39
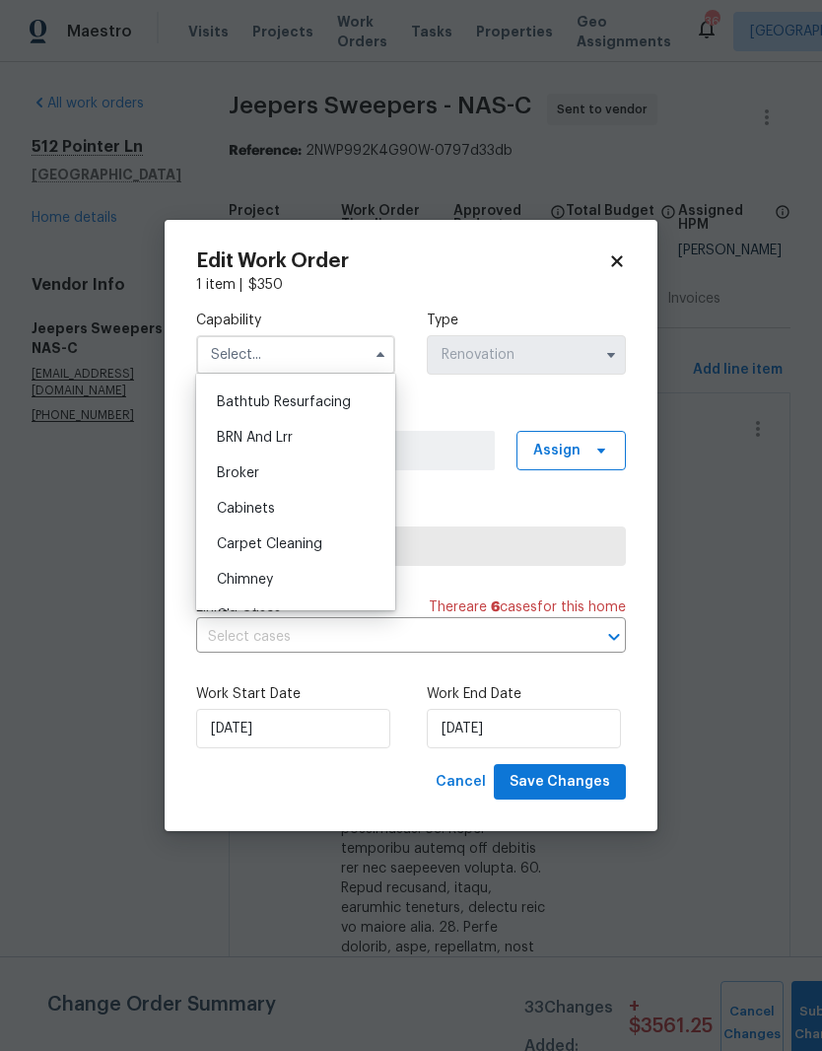
scroll to position [179, 0]
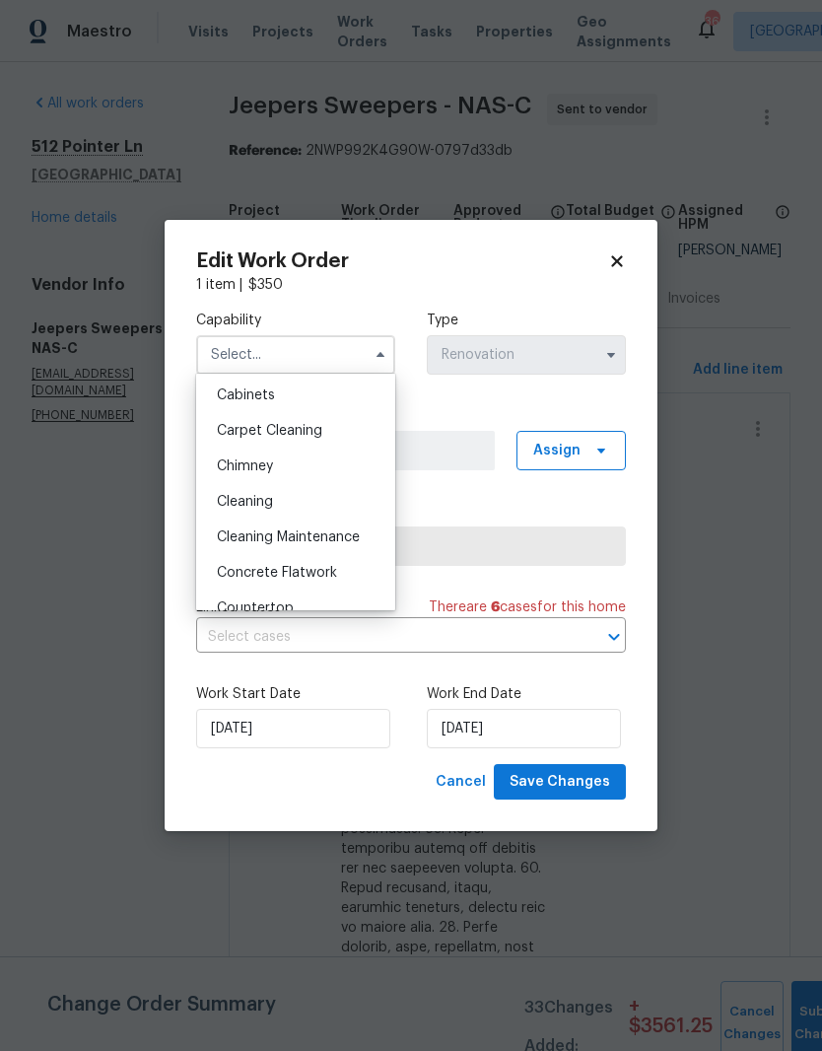
click at [266, 509] on div "Cleaning" at bounding box center [295, 502] width 189 height 36
type input "Cleaning"
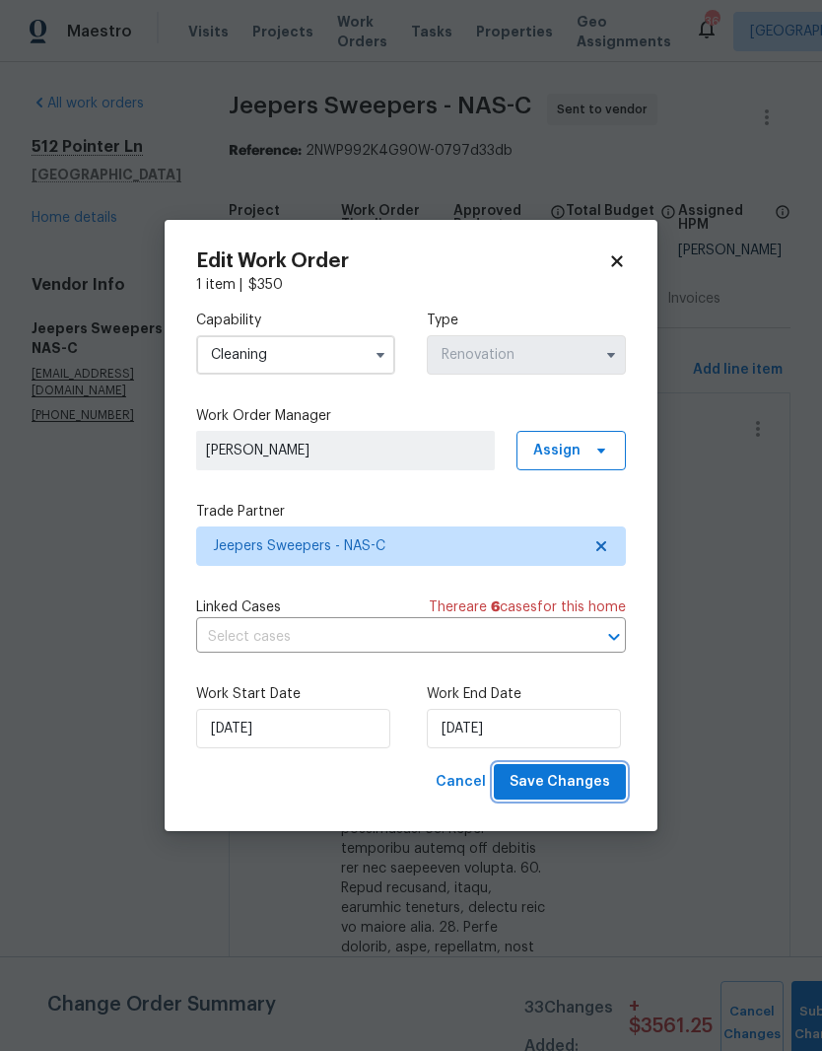
click at [581, 789] on span "Save Changes" at bounding box center [560, 782] width 101 height 25
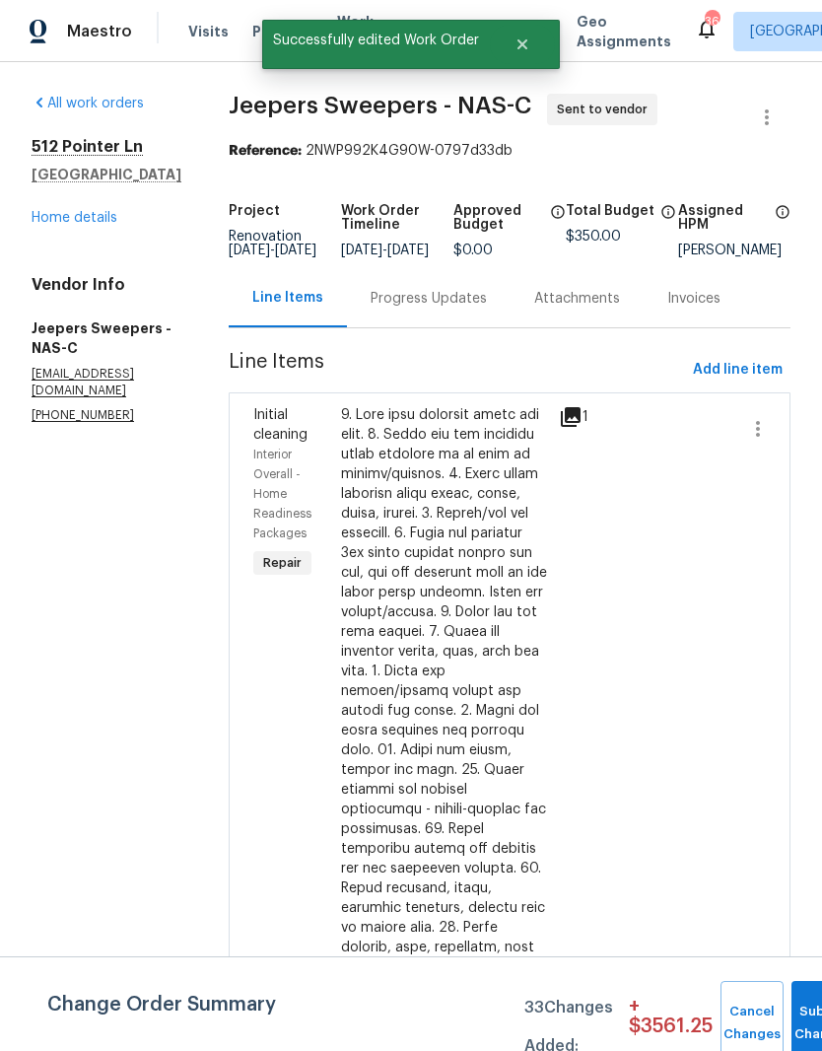
click at [485, 289] on div "Progress Updates" at bounding box center [429, 299] width 116 height 20
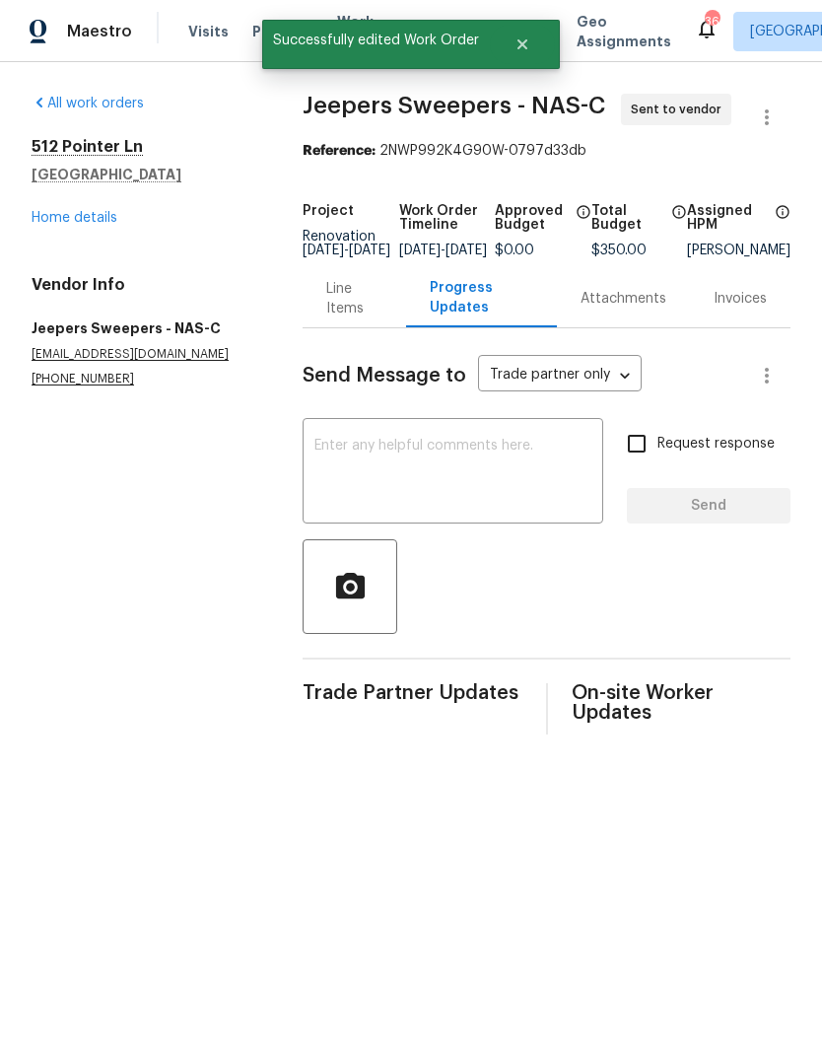
click at [485, 465] on textarea at bounding box center [453, 473] width 277 height 69
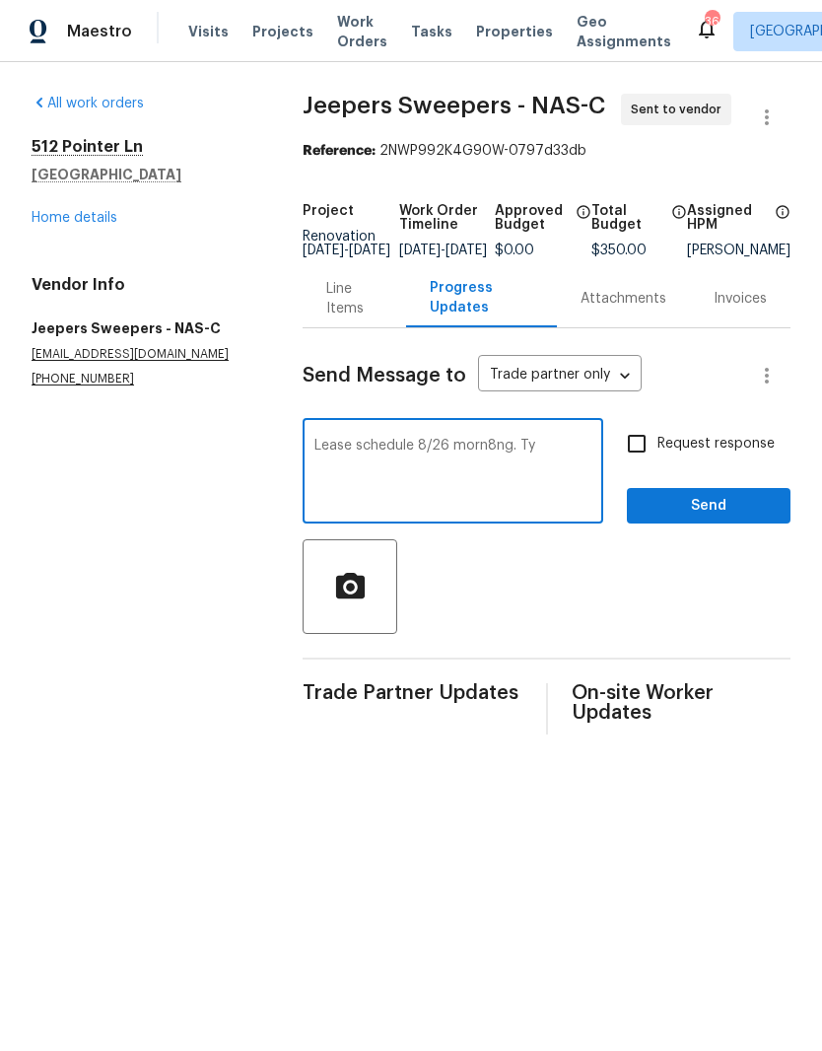
click at [469, 474] on textarea "Lease schedule 8/26 morn8ng. Ty" at bounding box center [453, 473] width 277 height 69
type textarea "Lease schedule 8/26 morning. Ty"
click at [726, 518] on span "Send" at bounding box center [709, 506] width 132 height 25
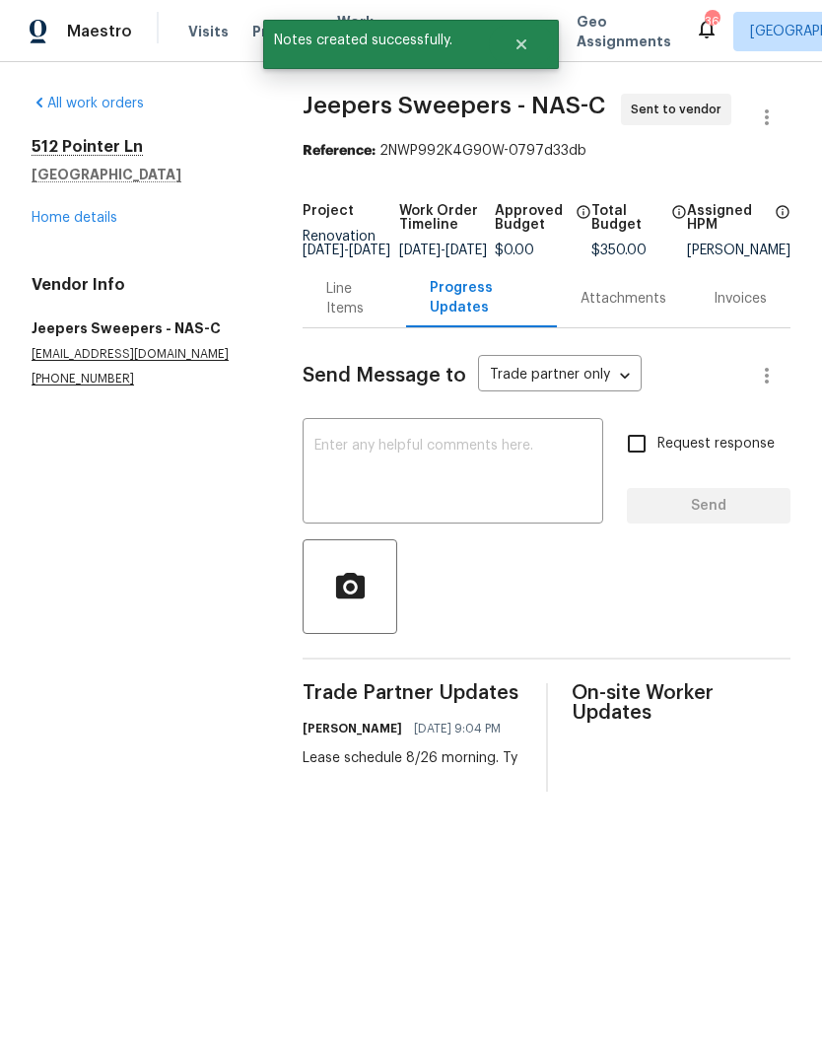
click at [101, 218] on link "Home details" at bounding box center [75, 218] width 86 height 14
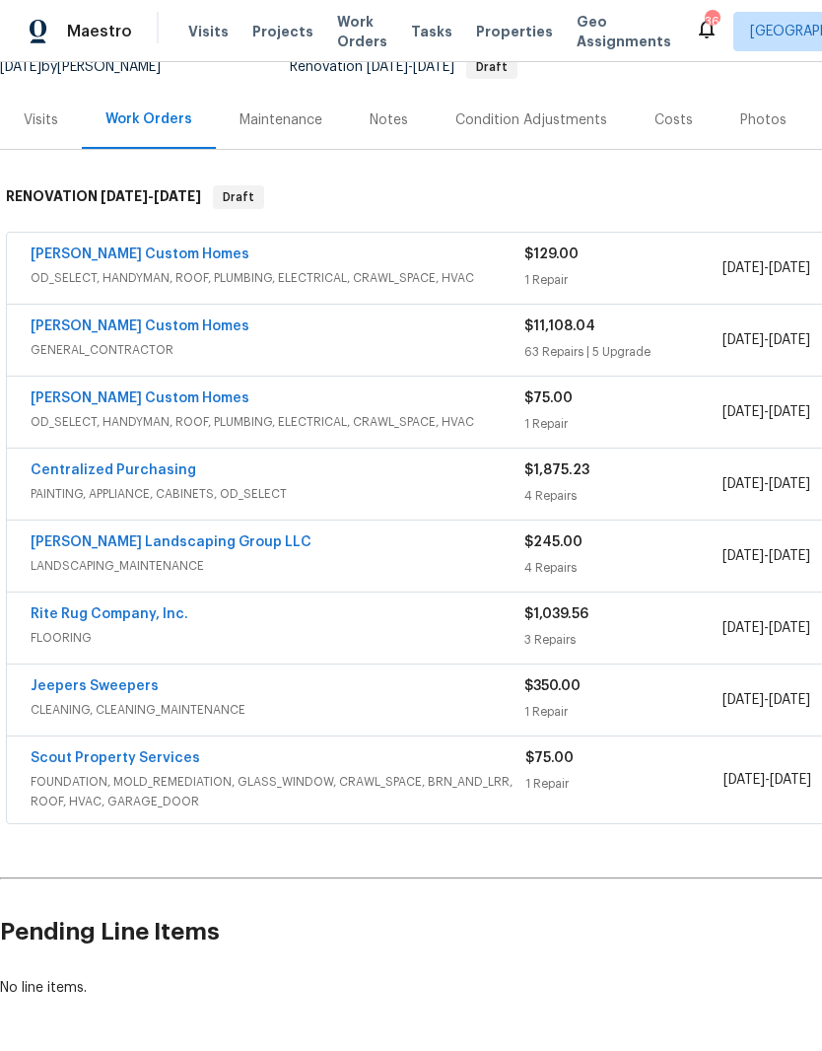
scroll to position [207, 0]
click at [160, 762] on link "Scout Property Services" at bounding box center [116, 759] width 170 height 14
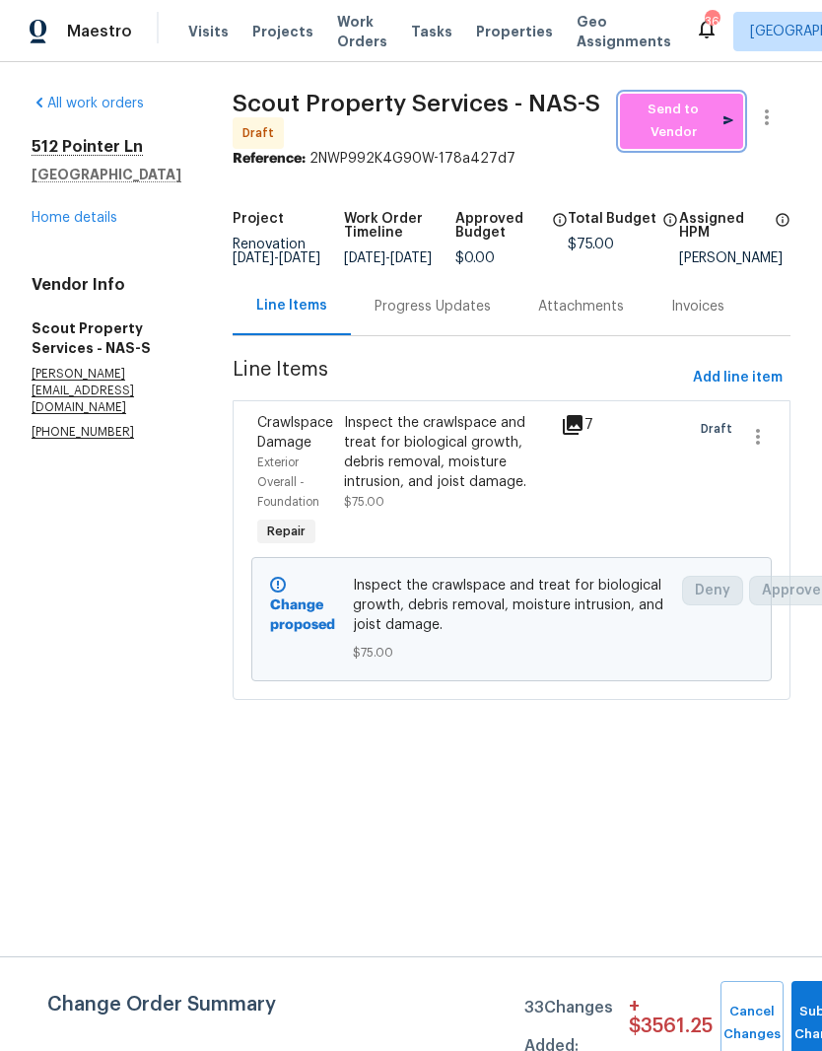
click at [697, 127] on span "Send to Vendor" at bounding box center [682, 121] width 104 height 45
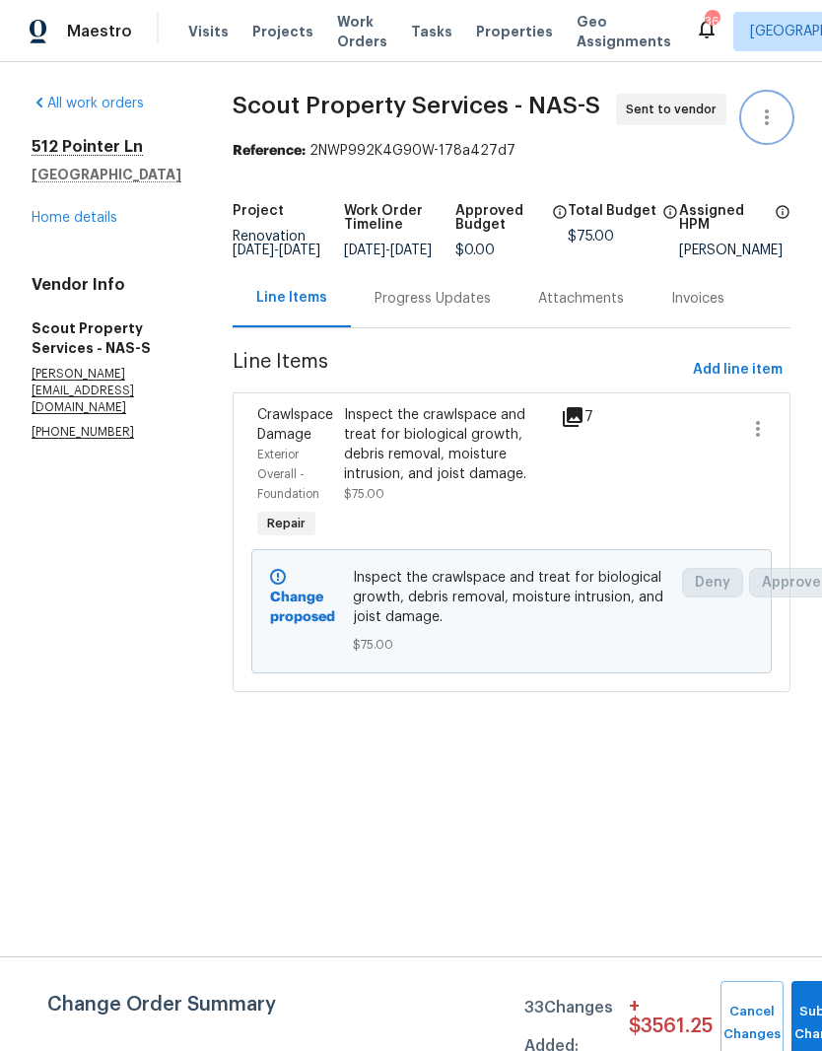
click at [771, 127] on icon "button" at bounding box center [767, 118] width 24 height 24
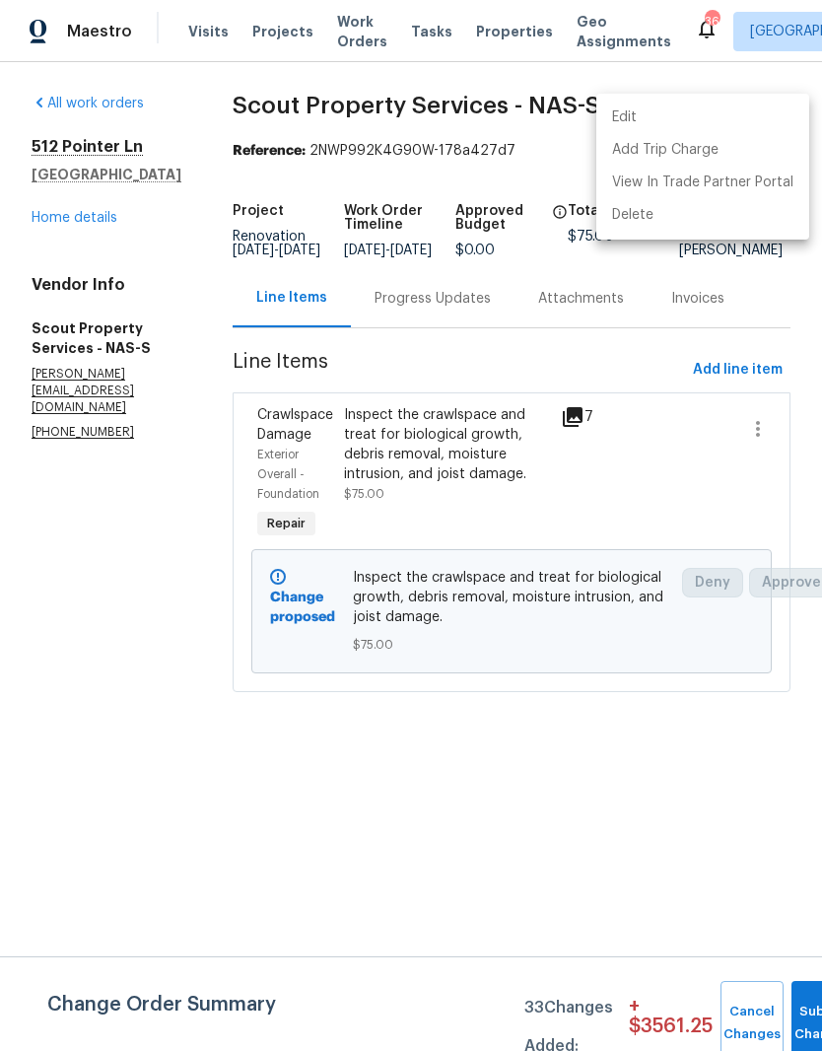
click at [652, 115] on li "Edit" at bounding box center [703, 118] width 213 height 33
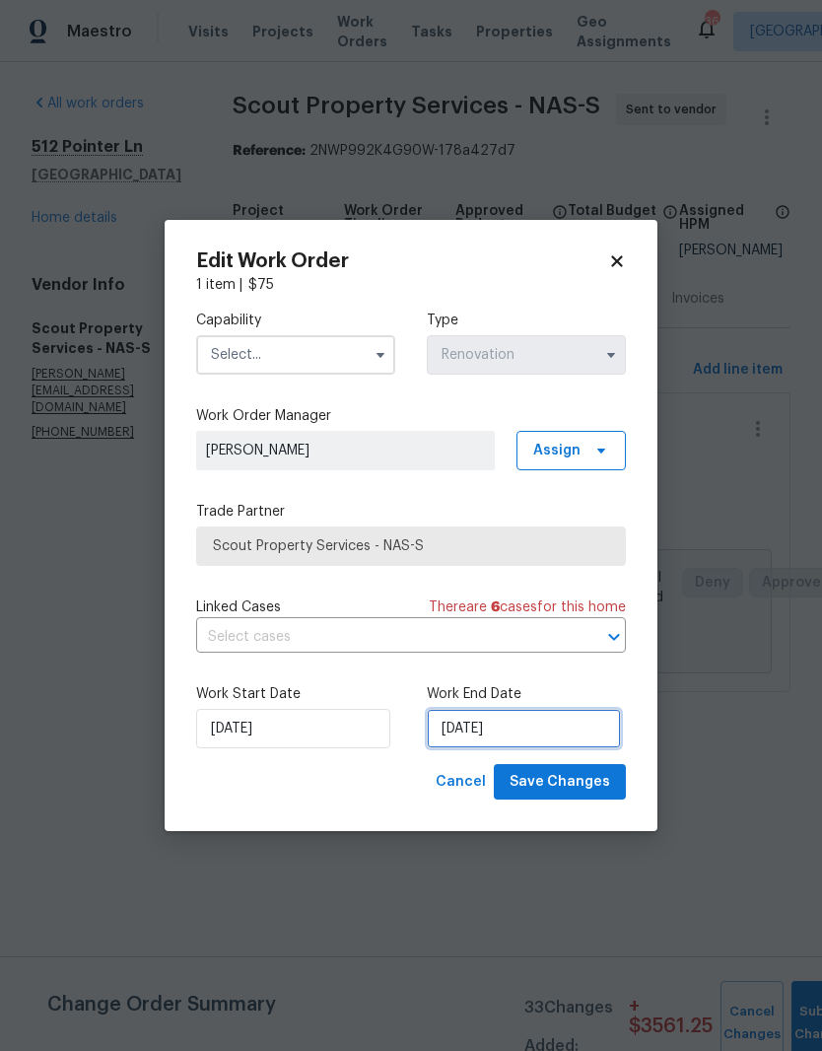
click at [526, 732] on input "[DATE]" at bounding box center [524, 728] width 194 height 39
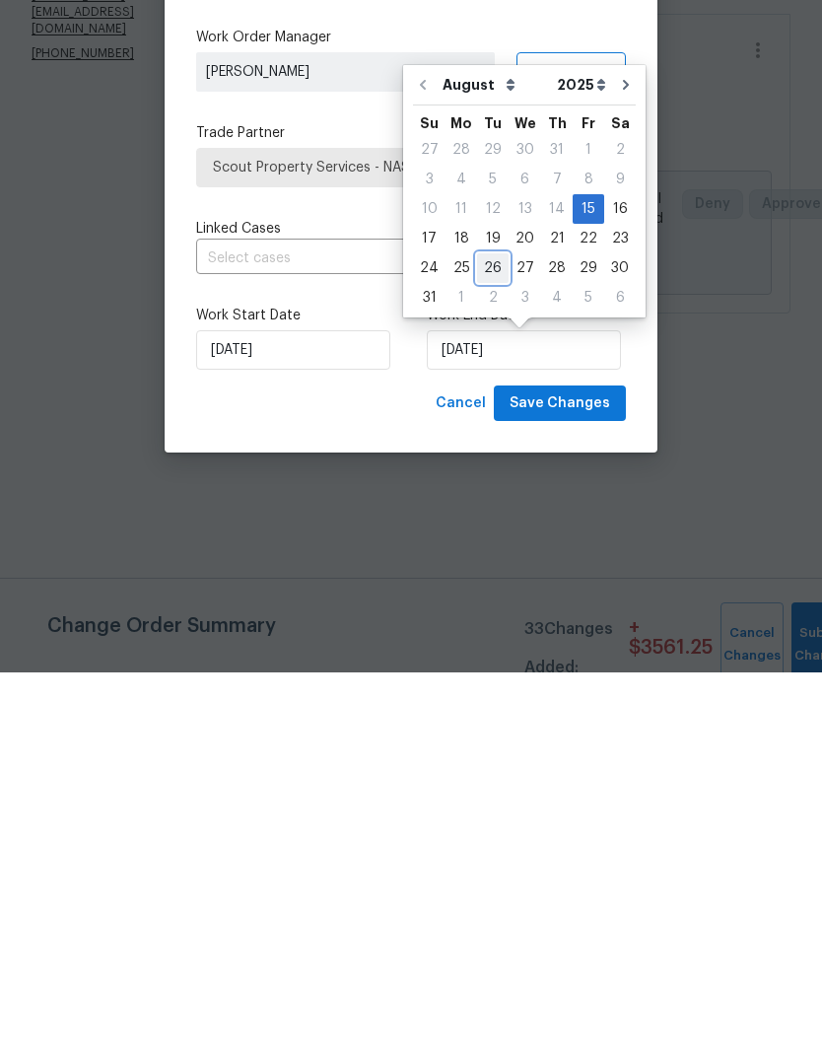
click at [498, 633] on div "26" at bounding box center [493, 647] width 32 height 28
type input "[DATE]"
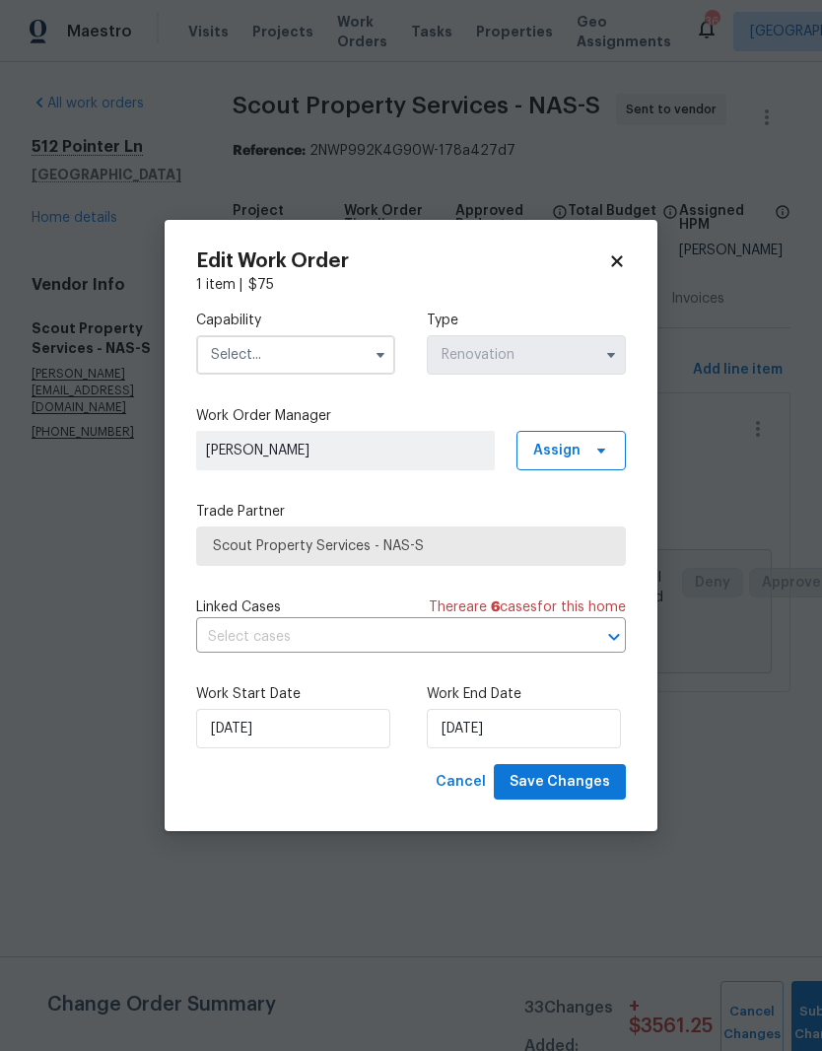
click at [320, 350] on input "text" at bounding box center [295, 354] width 199 height 39
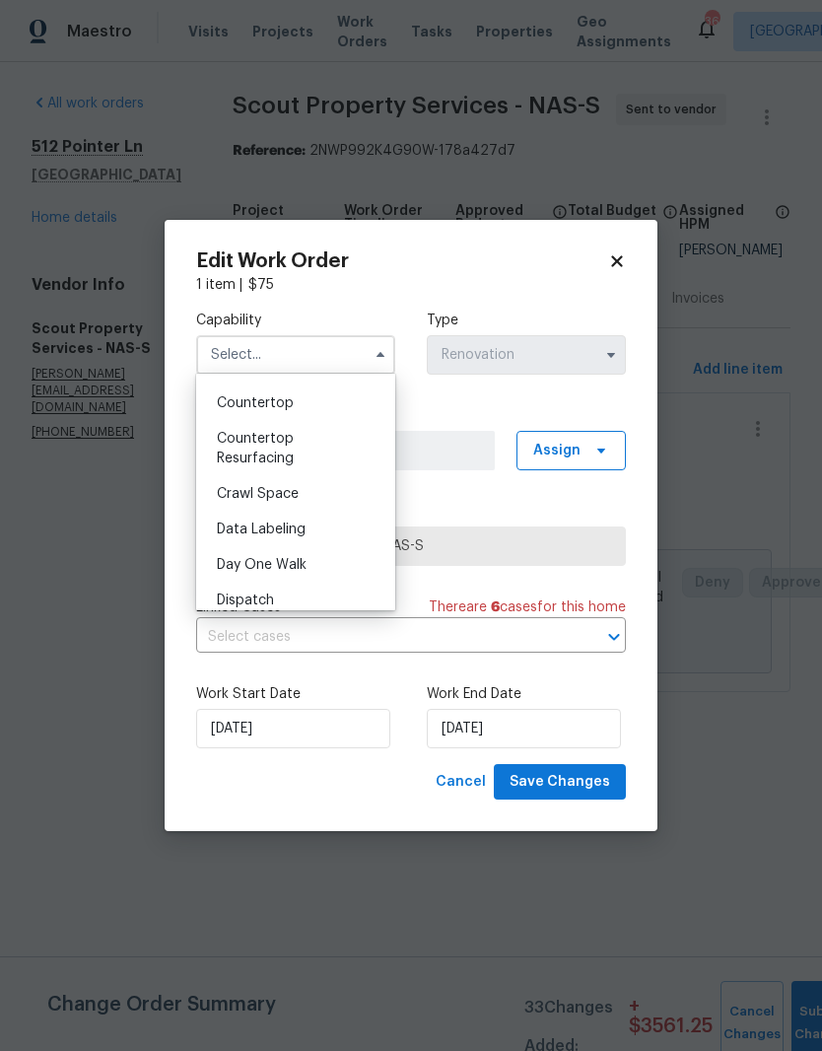
scroll to position [386, 0]
click at [280, 495] on span "Crawl Space" at bounding box center [258, 492] width 82 height 14
type input "Crawl Space"
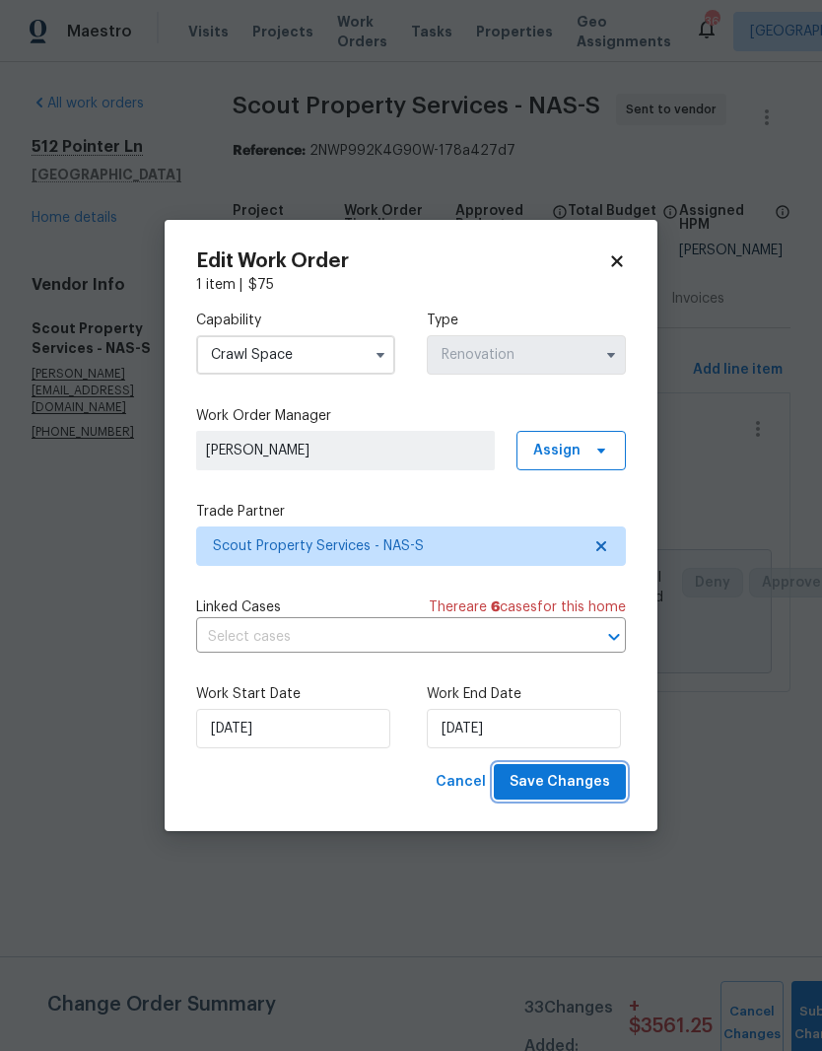
click at [571, 780] on span "Save Changes" at bounding box center [560, 782] width 101 height 25
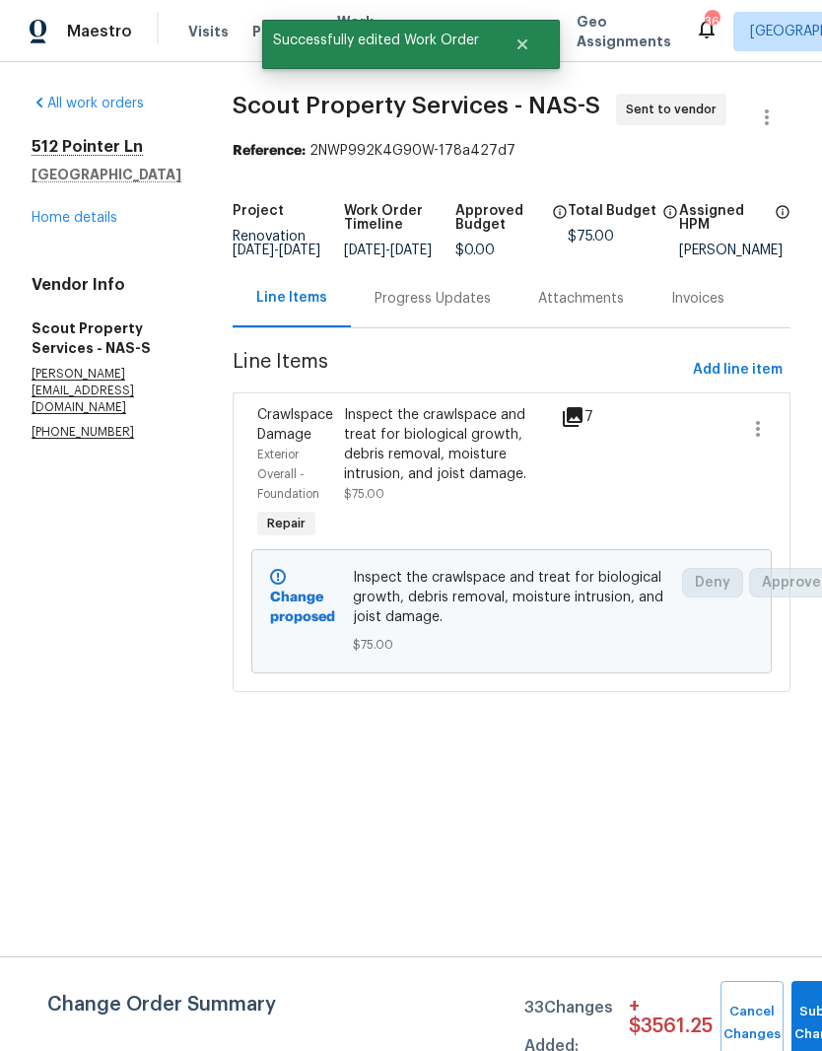
click at [449, 309] on div "Progress Updates" at bounding box center [433, 299] width 116 height 20
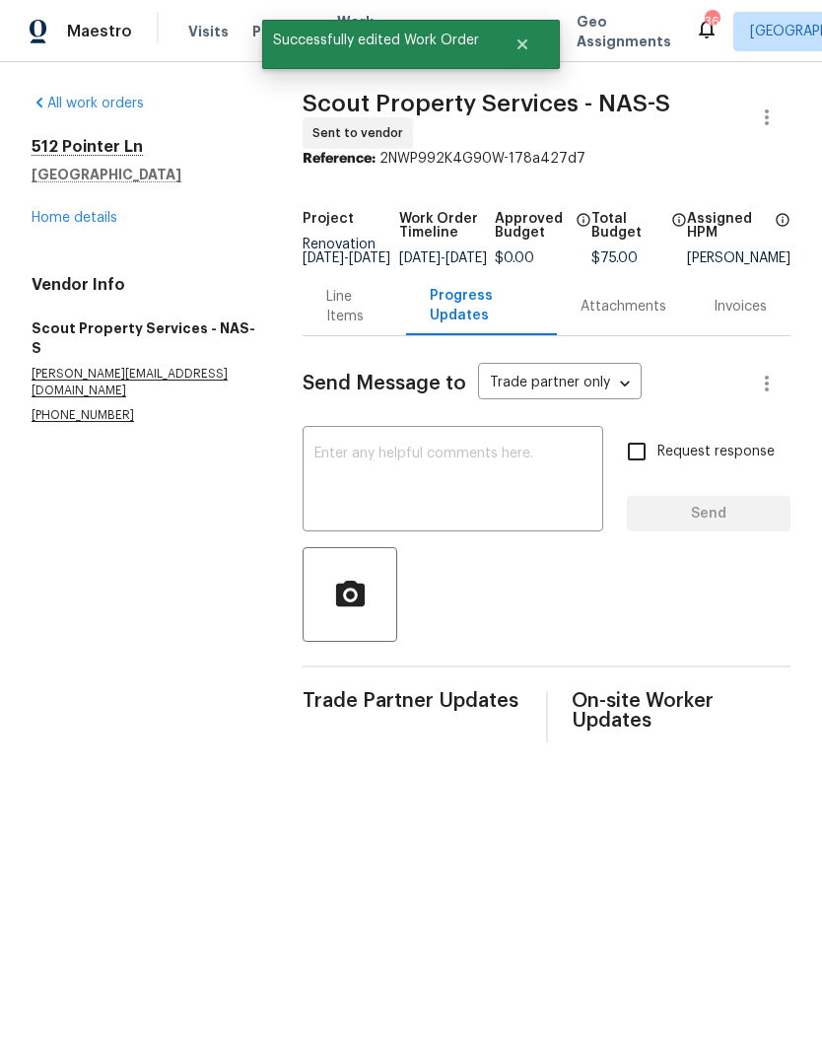
click at [387, 468] on textarea at bounding box center [453, 481] width 277 height 69
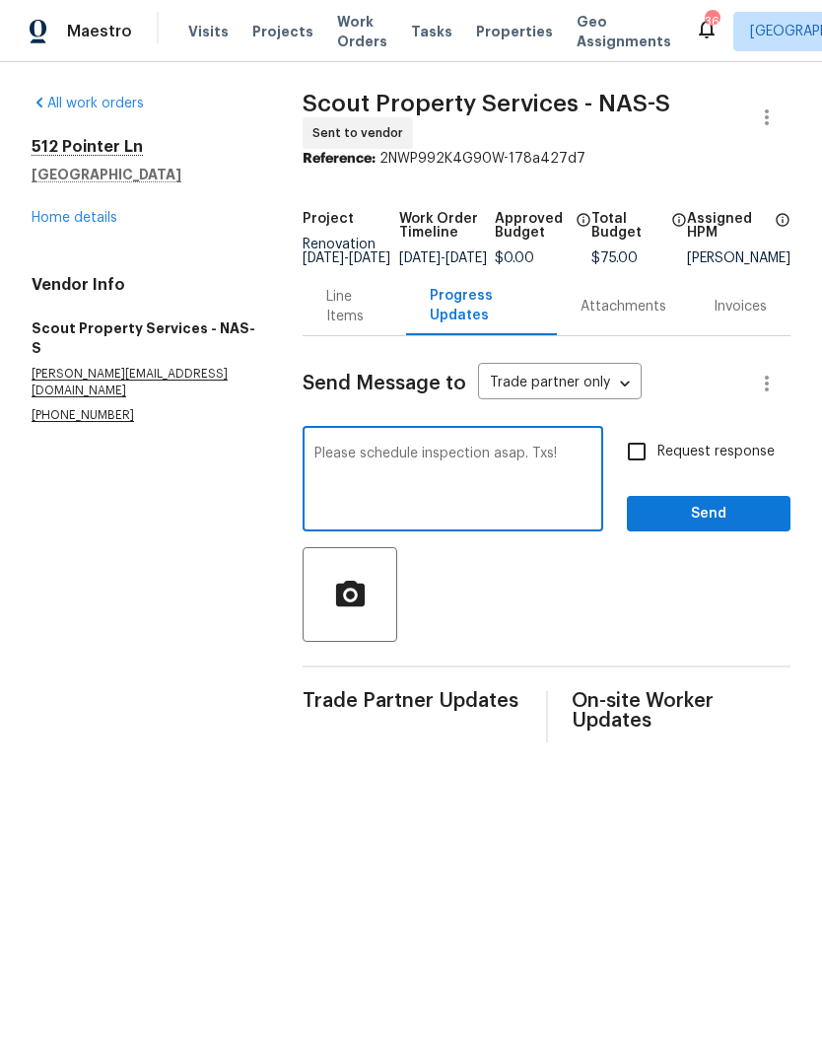
type textarea "Please schedule inspection asap. Txs!"
click at [718, 526] on span "Send" at bounding box center [709, 514] width 132 height 25
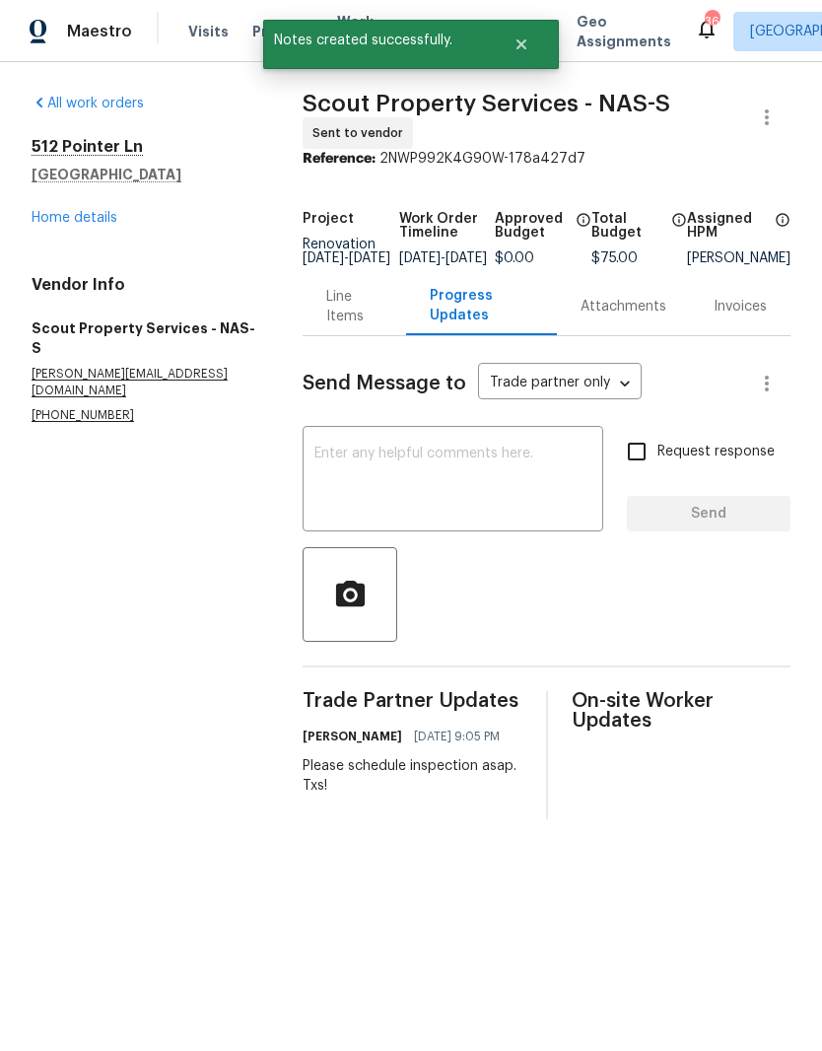
click at [83, 218] on link "Home details" at bounding box center [75, 218] width 86 height 14
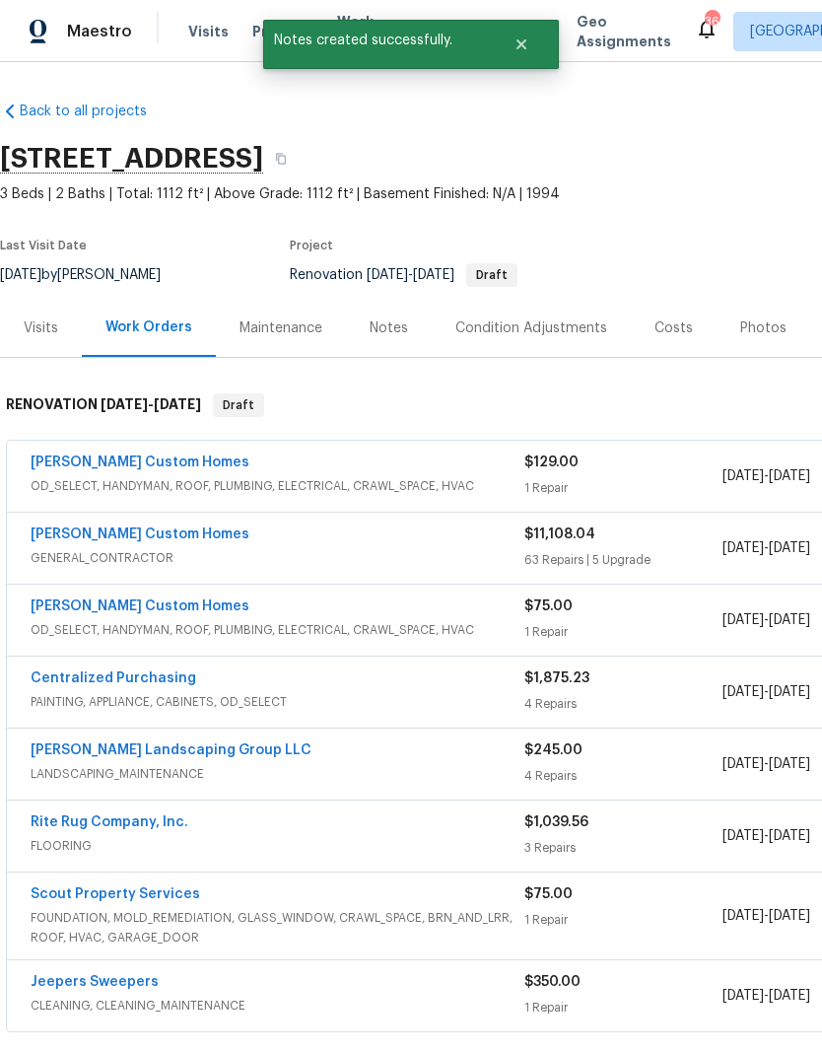
click at [154, 539] on link "[PERSON_NAME] Custom Homes" at bounding box center [140, 535] width 219 height 14
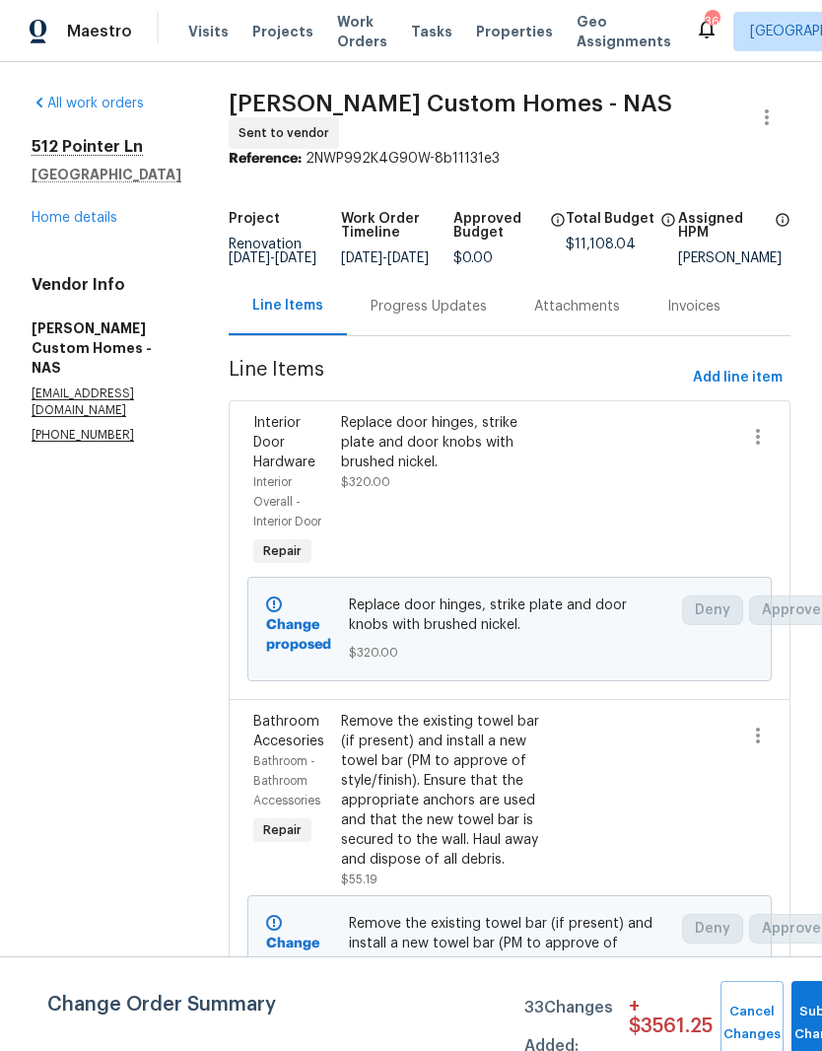
click at [471, 317] on div "Progress Updates" at bounding box center [429, 307] width 116 height 20
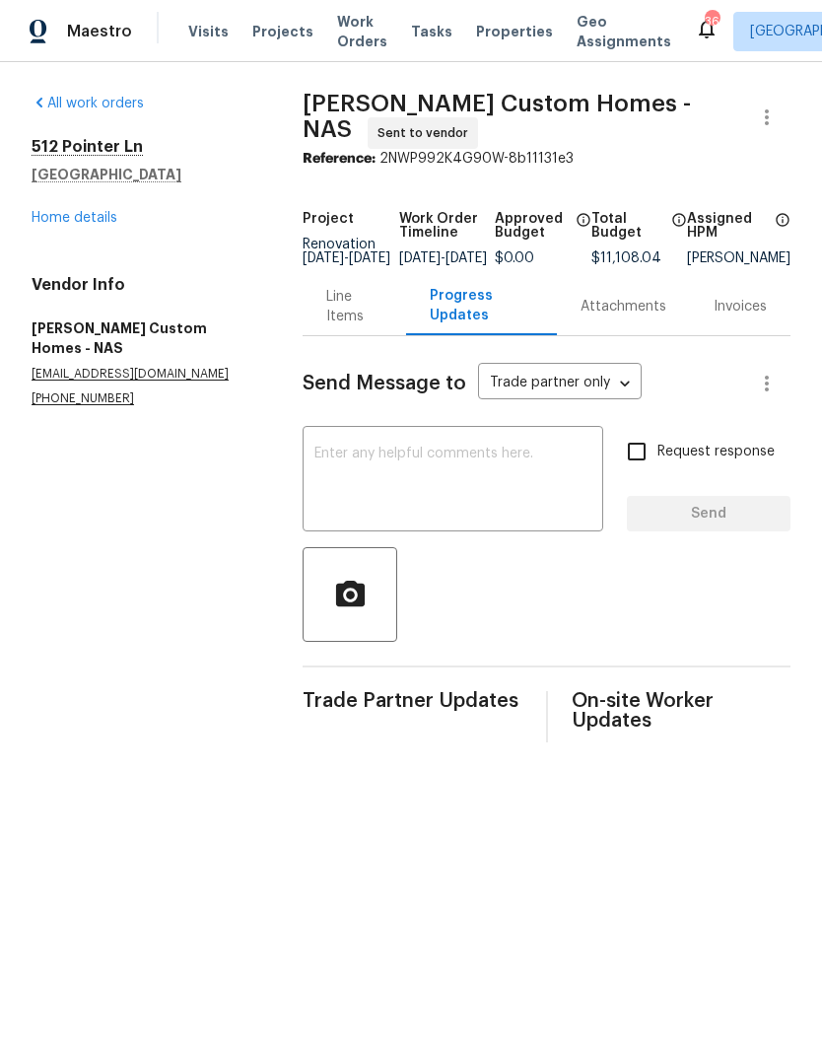
click at [425, 464] on textarea at bounding box center [453, 481] width 277 height 69
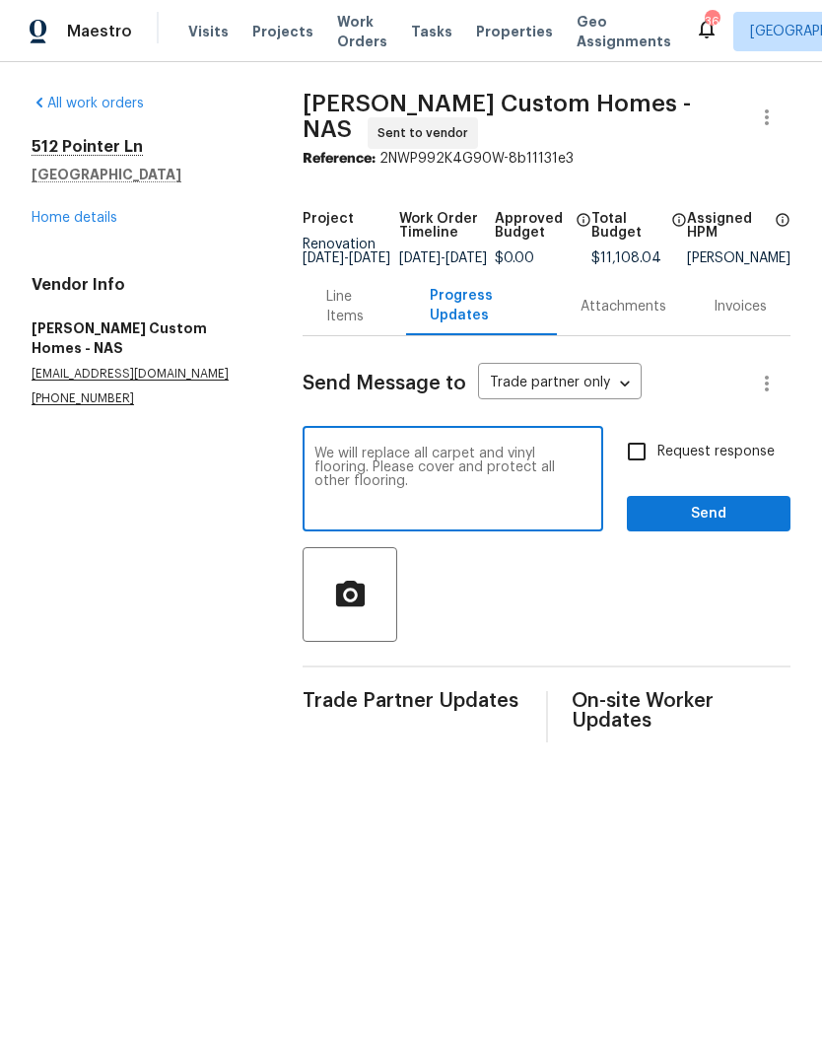
type textarea "We will replace all carpet and vinyl flooring. Please cover and protect all oth…"
click at [730, 518] on span "Send" at bounding box center [709, 514] width 132 height 25
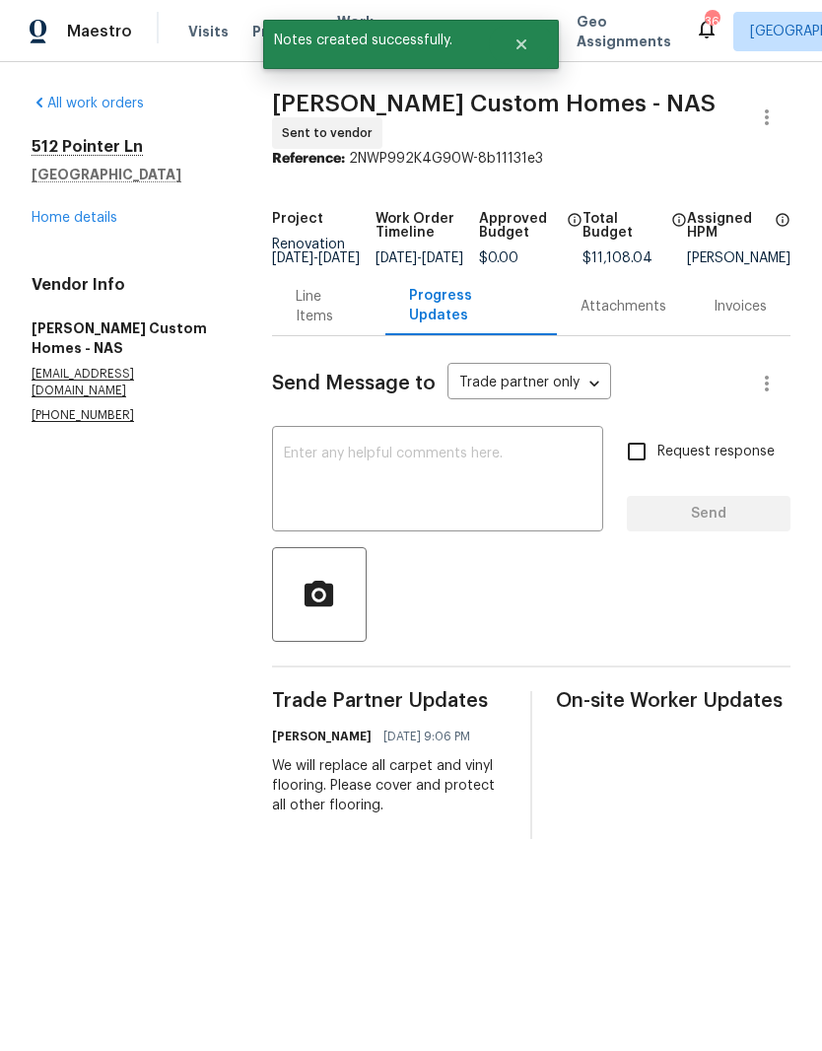
click at [367, 462] on textarea at bounding box center [438, 481] width 309 height 69
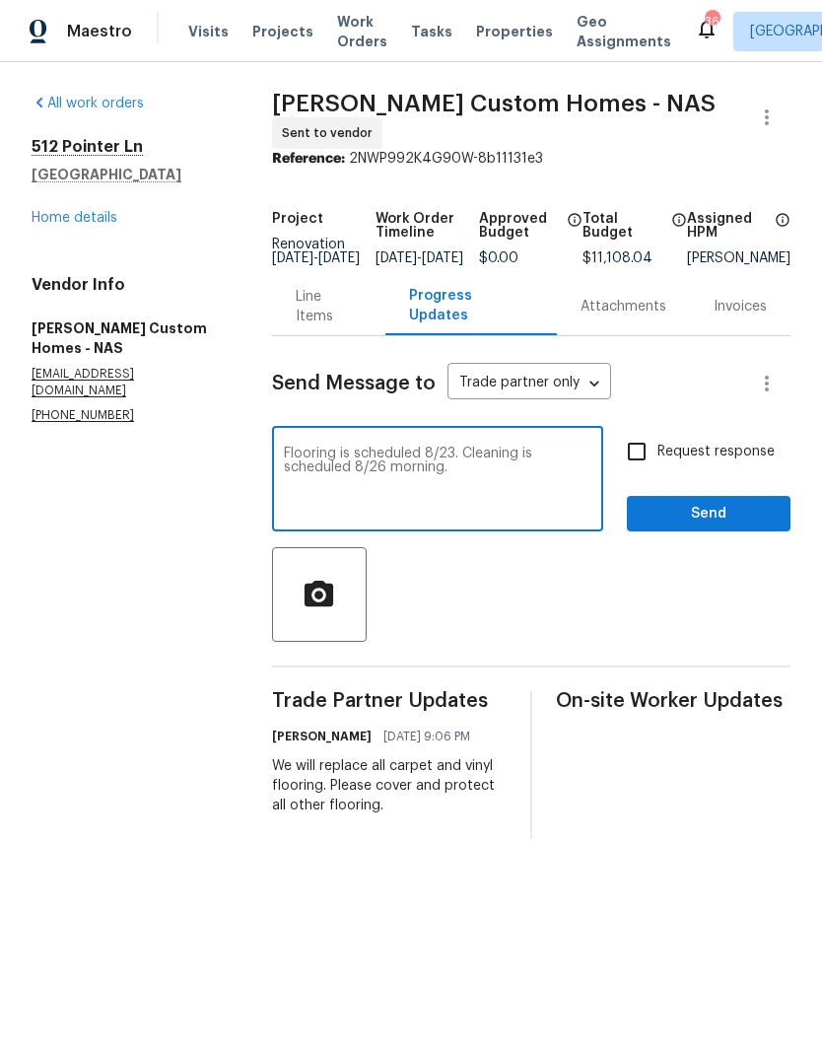
click at [464, 455] on textarea "Flooring is scheduled 8/23. Cleaning is scheduled 8/26 morning." at bounding box center [438, 481] width 309 height 69
type textarea "Flooring is scheduled 8/23. Landscaping is scheduled 8/25. Cleaning is schedule…"
click at [720, 521] on span "Send" at bounding box center [709, 514] width 132 height 25
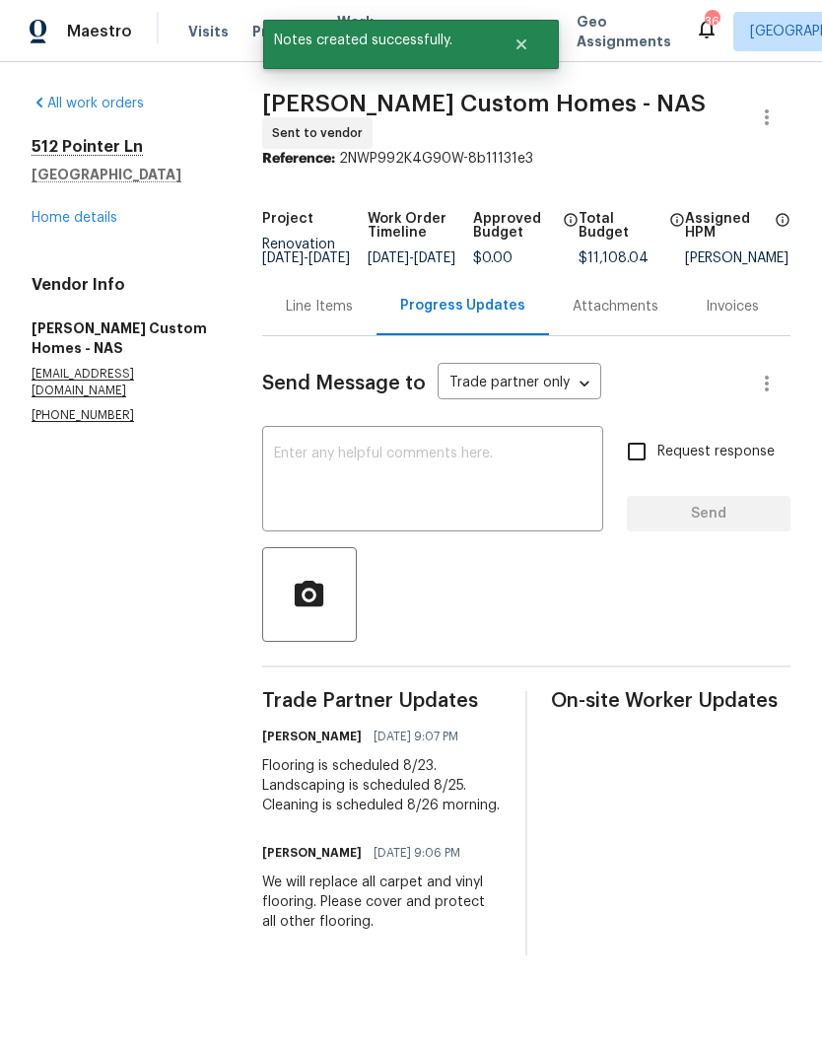
click at [468, 461] on textarea at bounding box center [433, 481] width 318 height 69
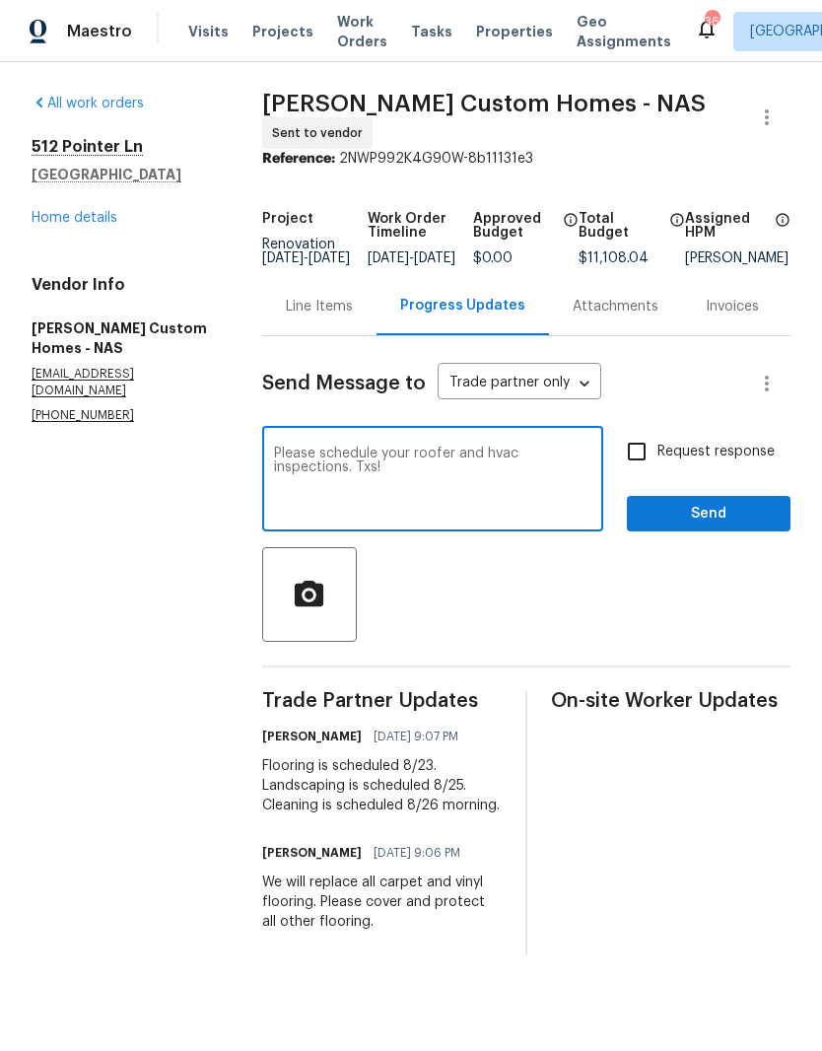
type textarea "Please schedule your roofer and hvac inspections. Txs!"
click at [707, 524] on span "Send" at bounding box center [709, 514] width 132 height 25
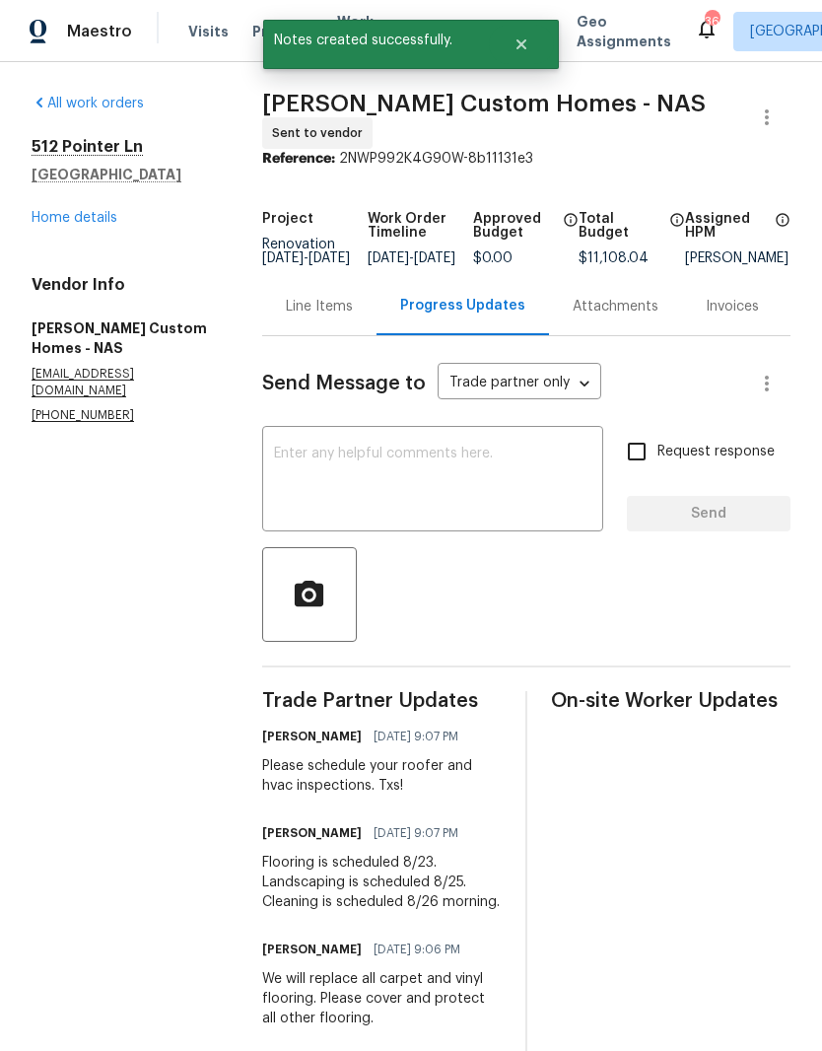
click at [89, 224] on link "Home details" at bounding box center [75, 218] width 86 height 14
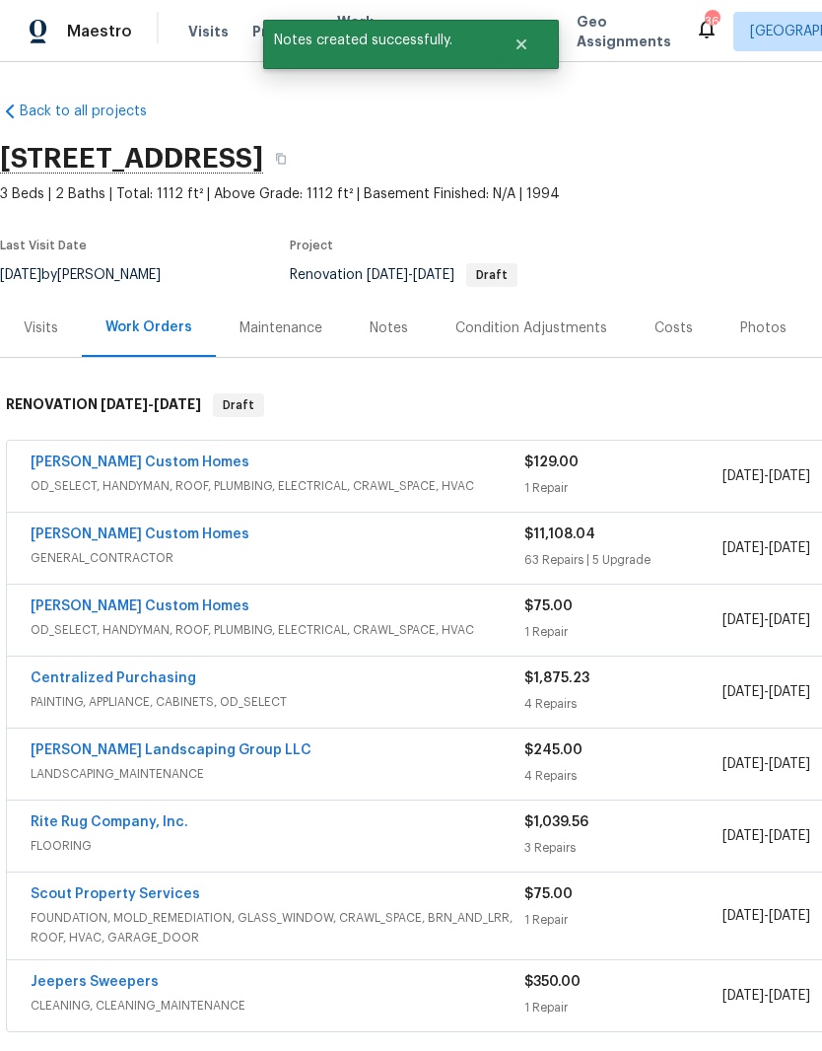
click at [388, 333] on div "Notes" at bounding box center [389, 329] width 38 height 20
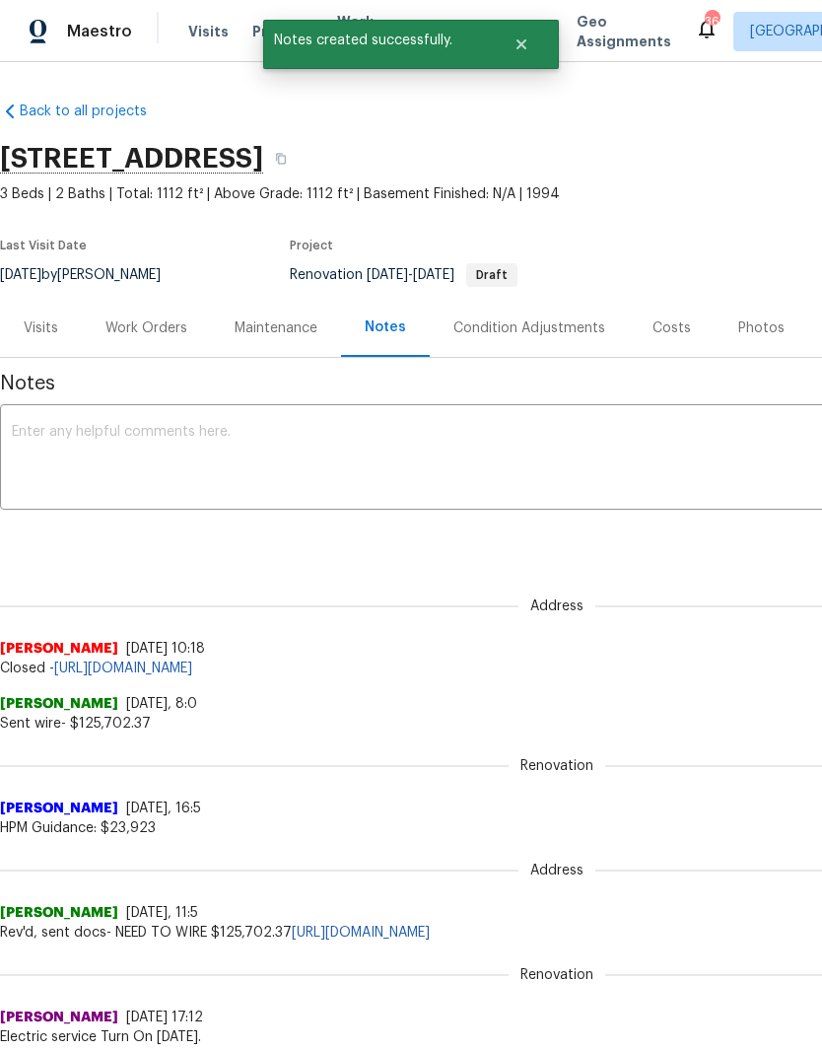
click at [247, 432] on textarea at bounding box center [557, 459] width 1091 height 69
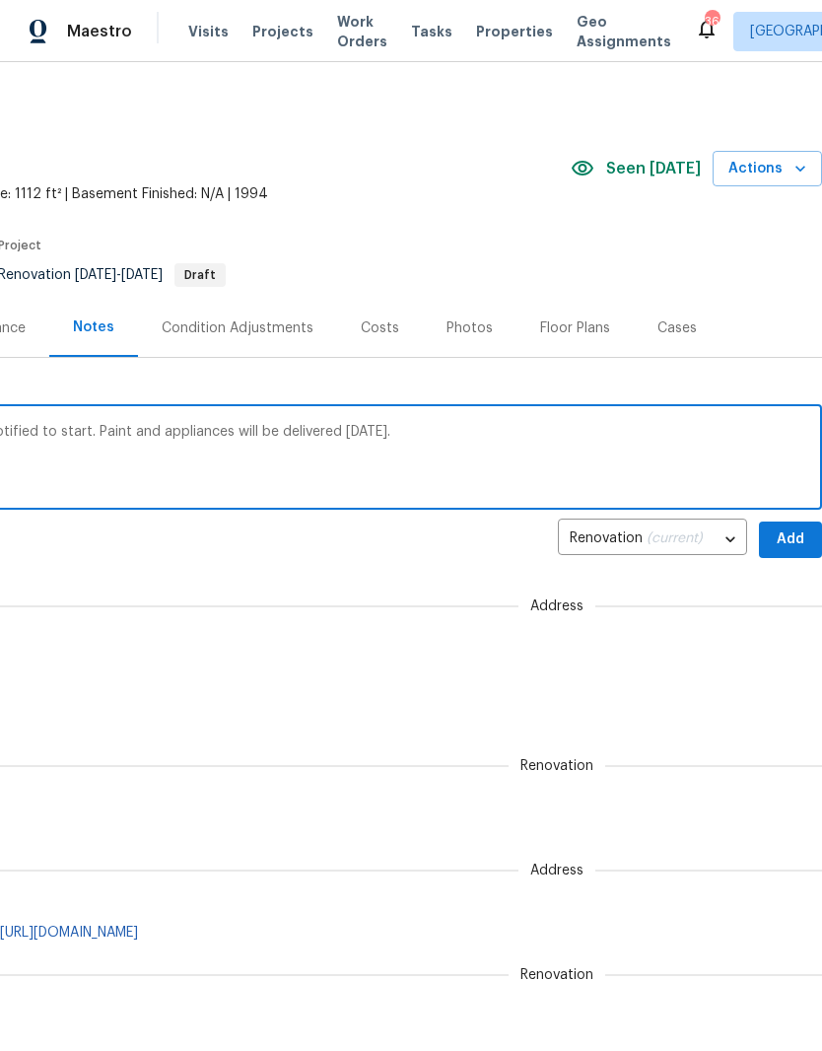
scroll to position [0, 292]
type textarea "D0W is comp,eye. All vendors have been notified to start. Paint and appliances …"
click at [789, 539] on span "Add" at bounding box center [791, 540] width 32 height 25
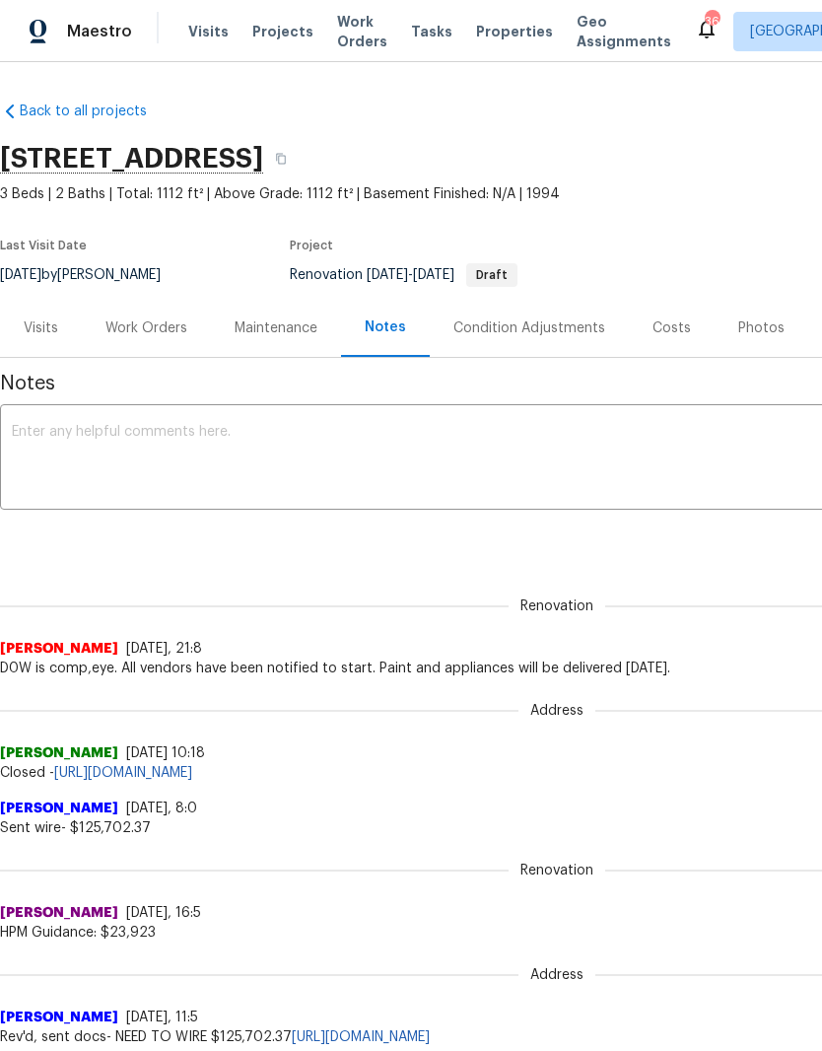
scroll to position [0, 0]
click at [214, 433] on textarea at bounding box center [557, 459] width 1091 height 69
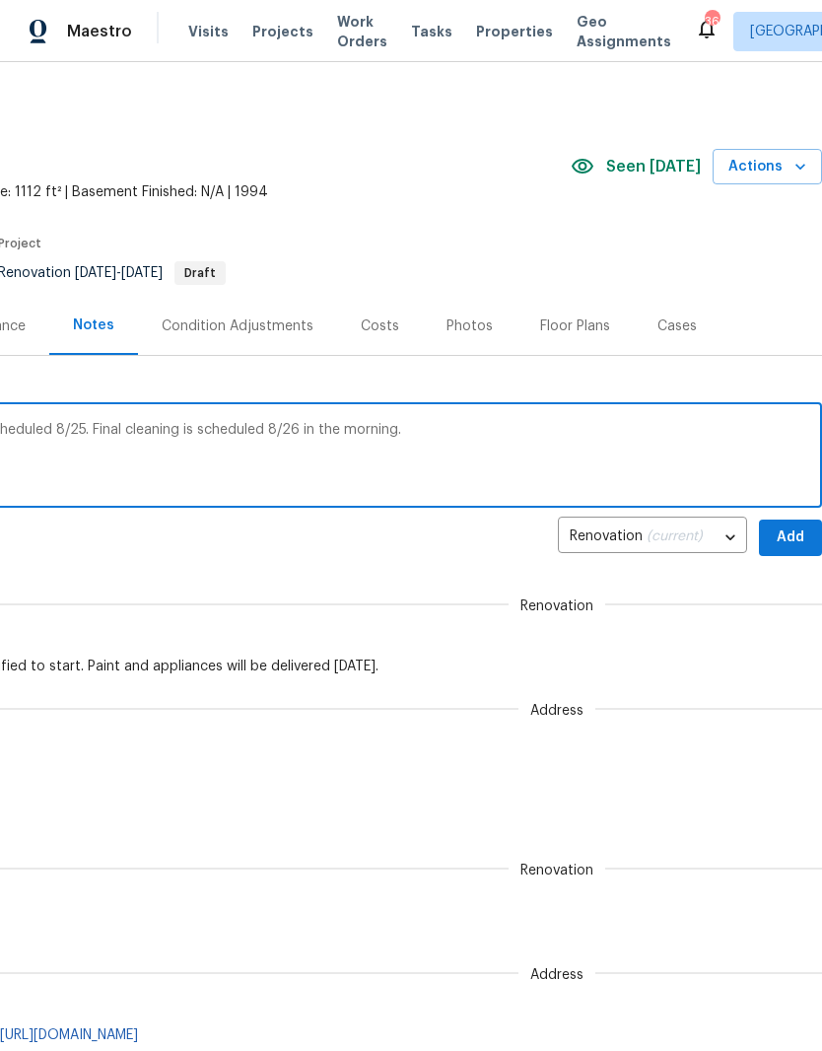
scroll to position [2, 292]
type textarea "Flooring is scheduled 8/23. Landscaping scheduled 8/25. Final cleaning is sched…"
click at [785, 536] on span "Add" at bounding box center [791, 538] width 32 height 25
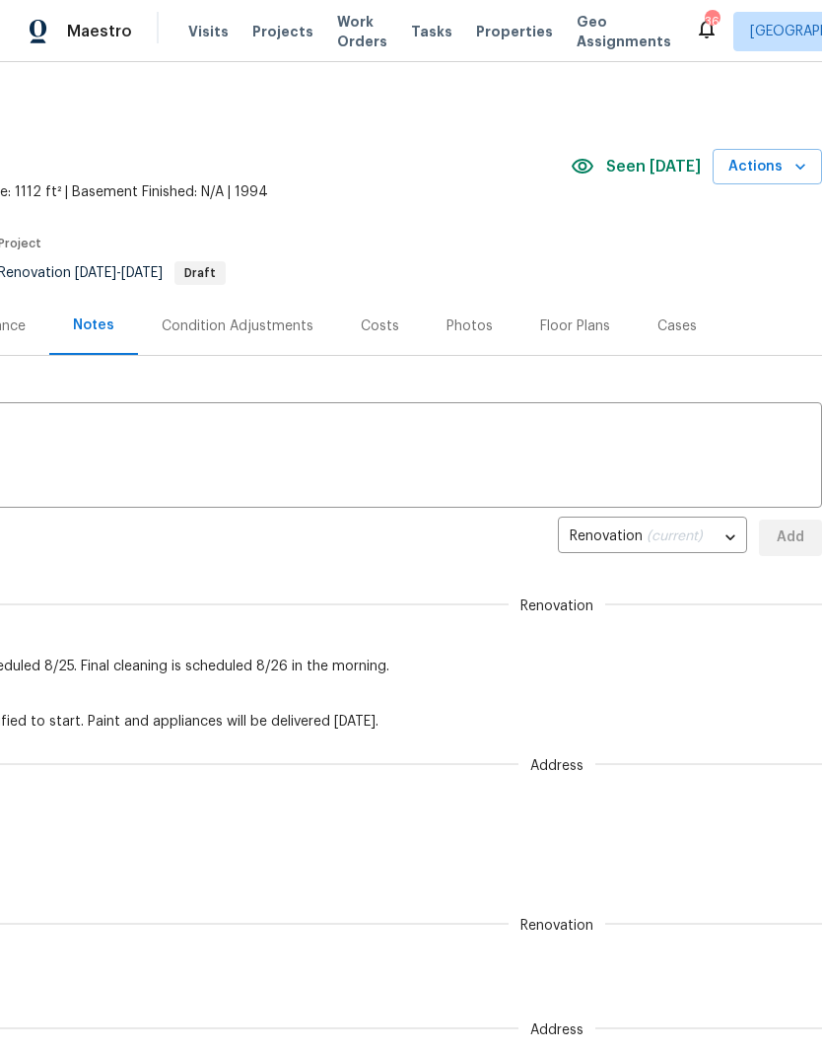
click at [299, 428] on textarea at bounding box center [265, 457] width 1091 height 69
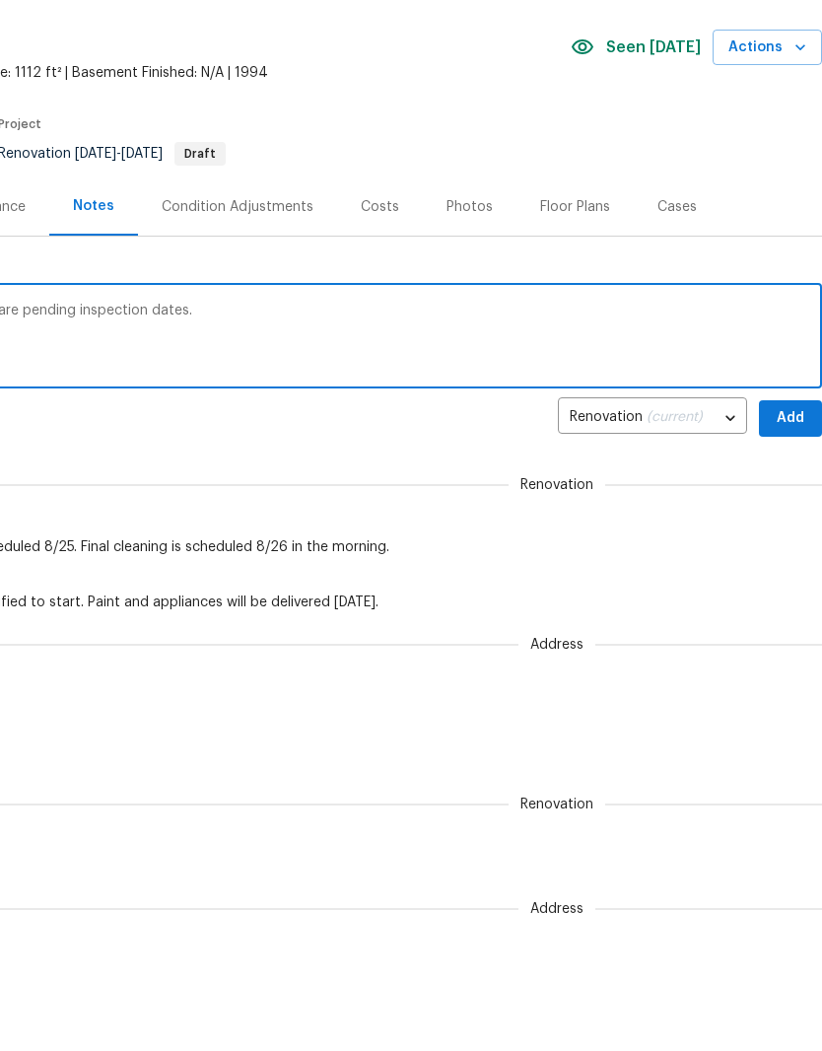
scroll to position [0, 292]
type textarea "Crawlspace, roofer, and HVAC inspections are pending inspection dates."
click at [795, 528] on span "Add" at bounding box center [791, 540] width 32 height 25
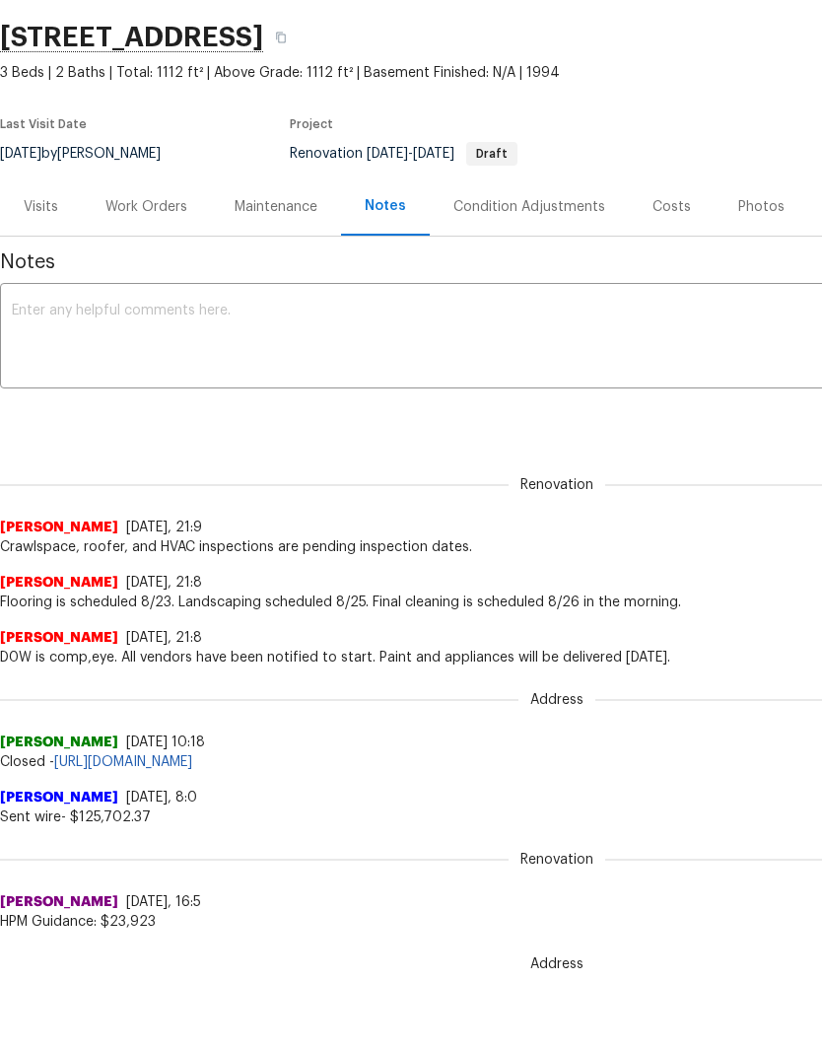
scroll to position [0, 0]
click at [665, 209] on div "Costs" at bounding box center [672, 207] width 38 height 20
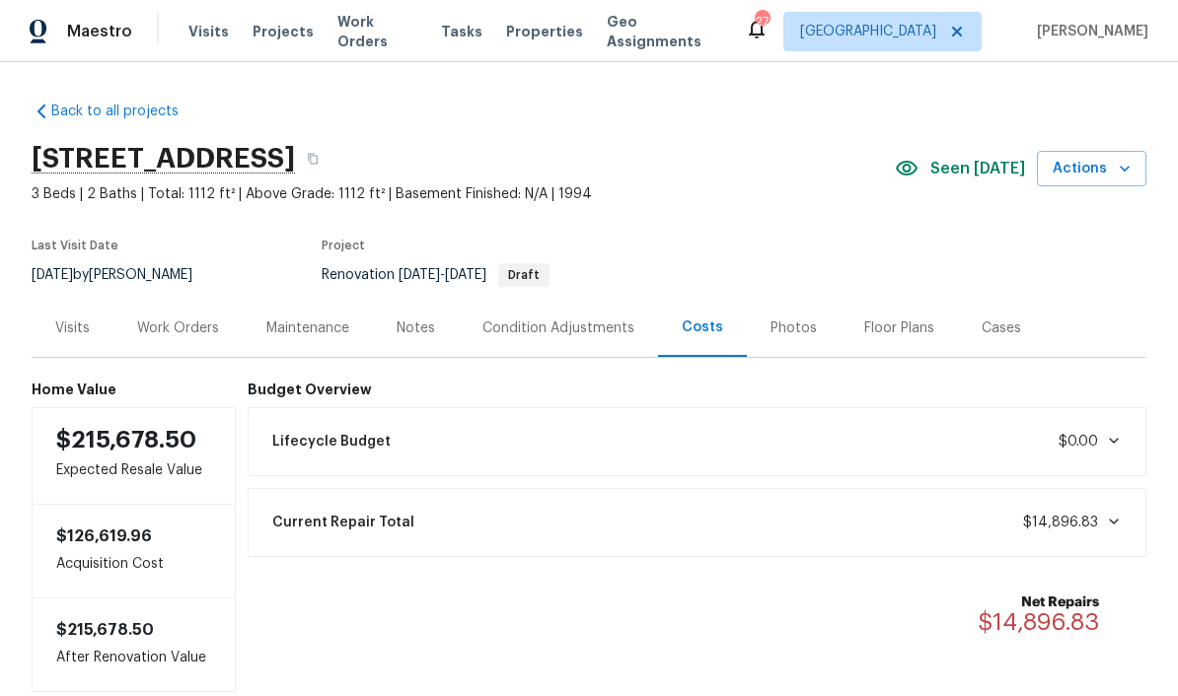
click at [383, 34] on span "Work Orders" at bounding box center [377, 31] width 80 height 39
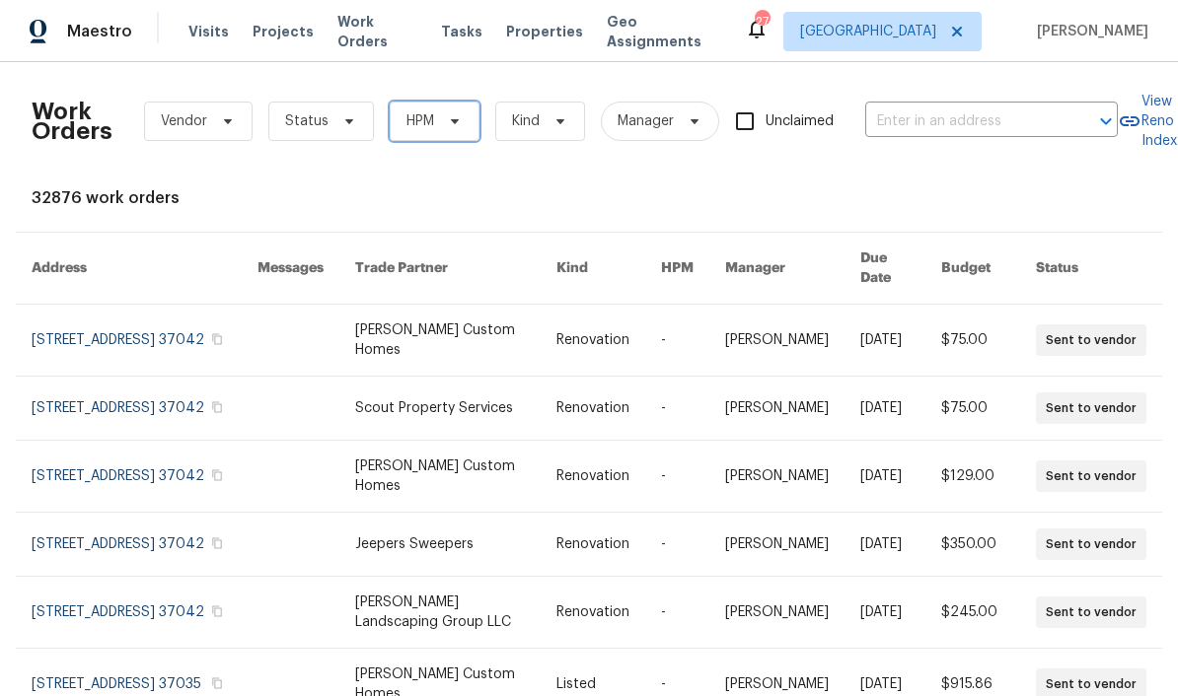
click at [448, 119] on icon at bounding box center [455, 121] width 16 height 16
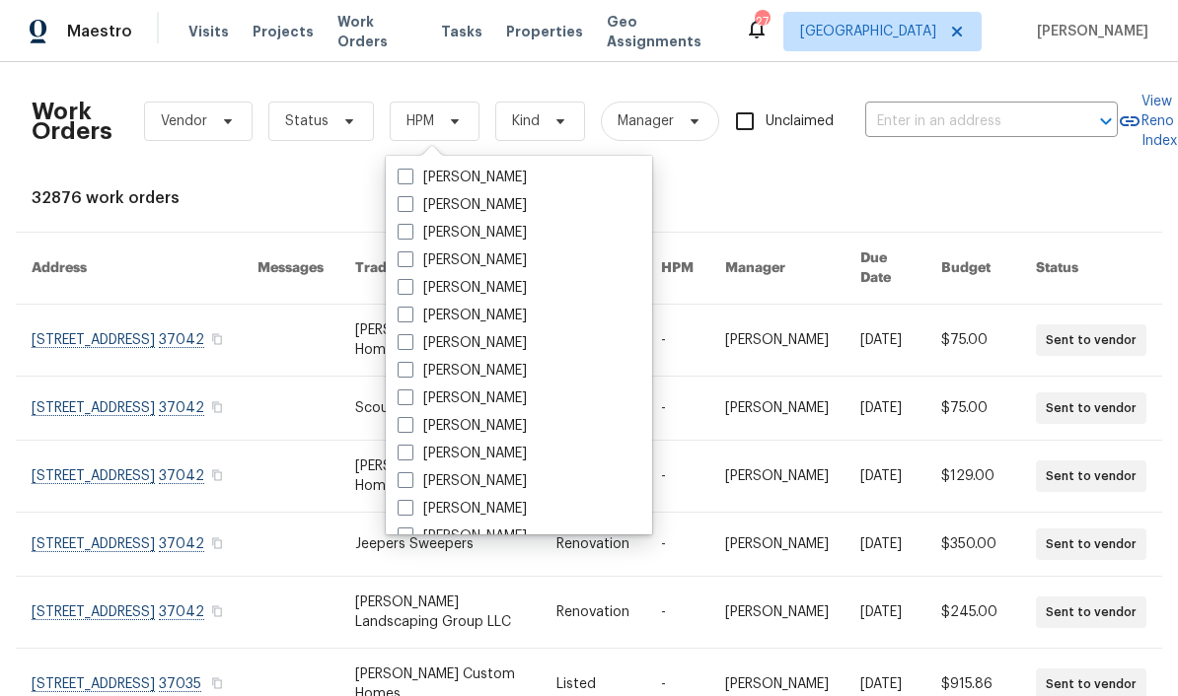
click at [504, 397] on label "[PERSON_NAME]" at bounding box center [461, 399] width 129 height 20
click at [410, 397] on input "[PERSON_NAME]" at bounding box center [403, 395] width 13 height 13
checkbox input "true"
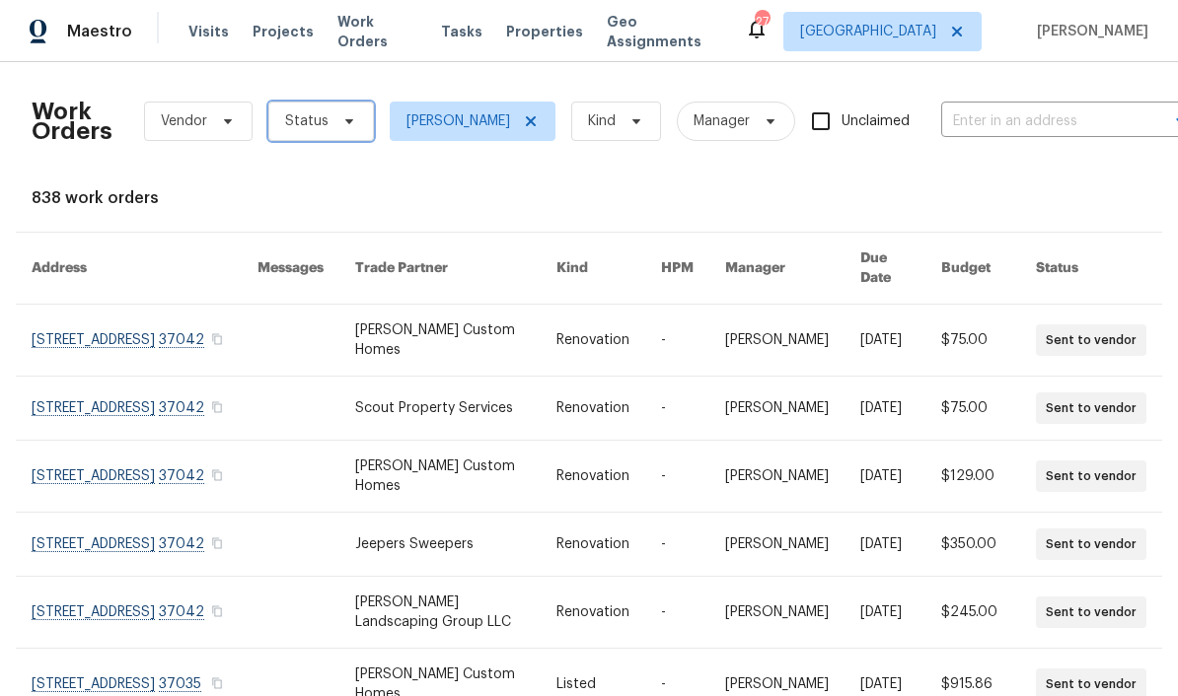
click at [322, 119] on span "Status" at bounding box center [306, 121] width 43 height 20
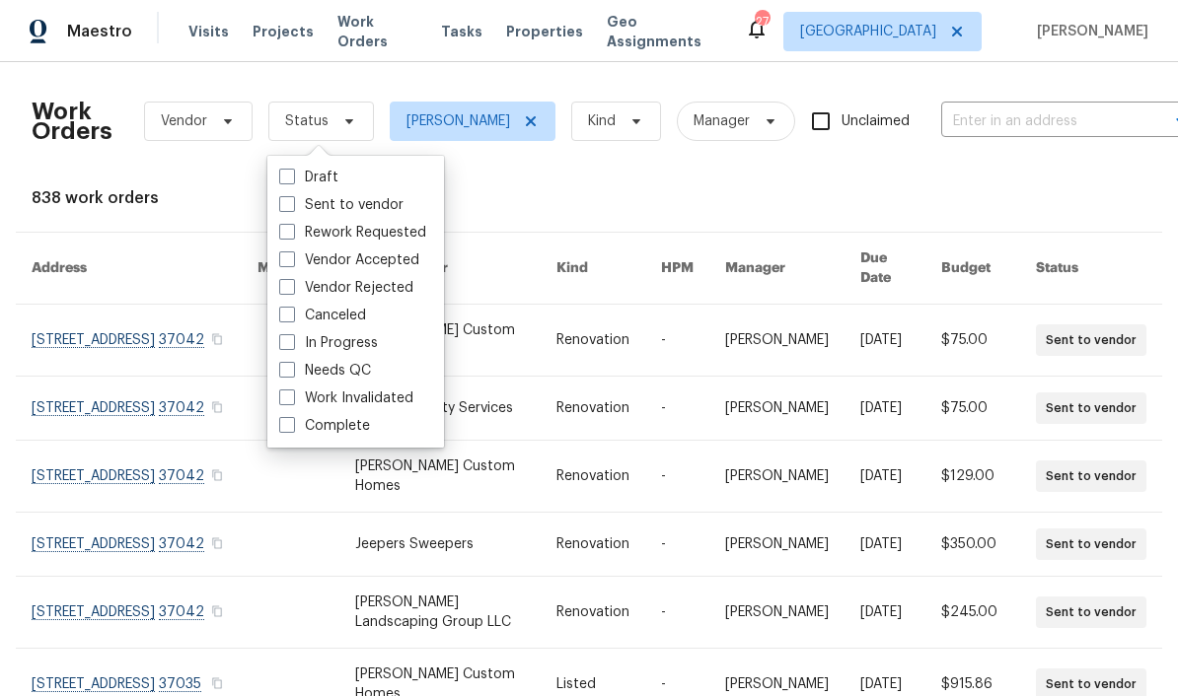
click at [356, 375] on label "Needs QC" at bounding box center [325, 371] width 92 height 20
click at [292, 374] on input "Needs QC" at bounding box center [285, 367] width 13 height 13
checkbox input "true"
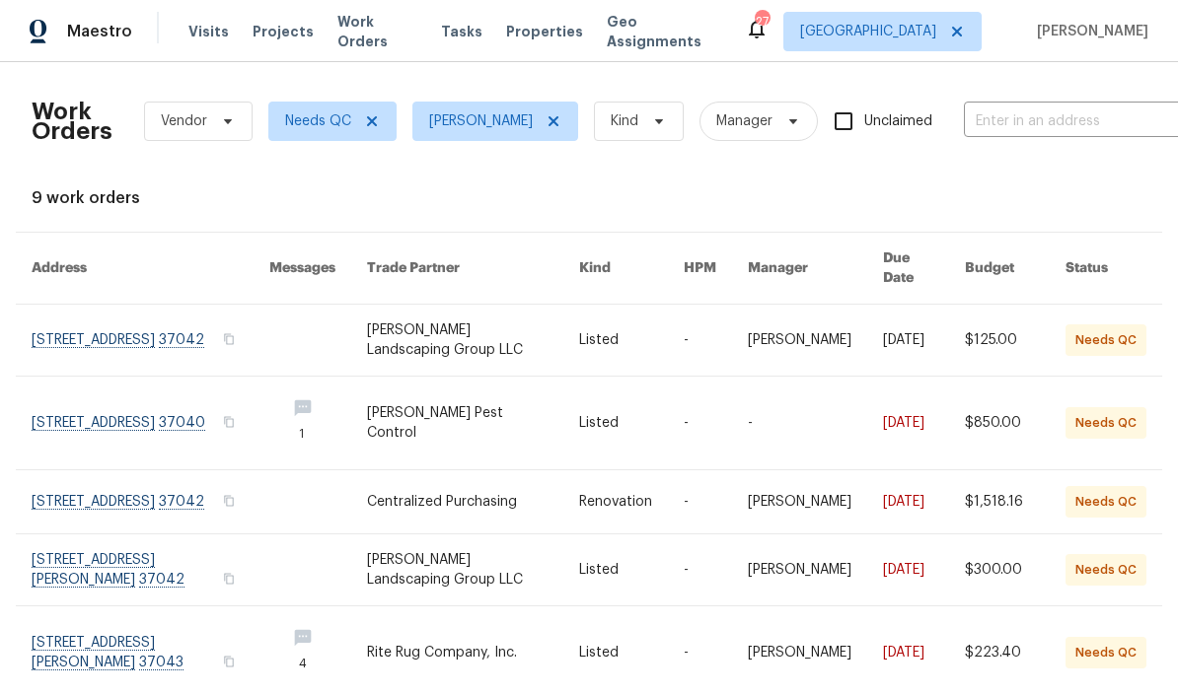
click at [140, 315] on link at bounding box center [151, 340] width 238 height 71
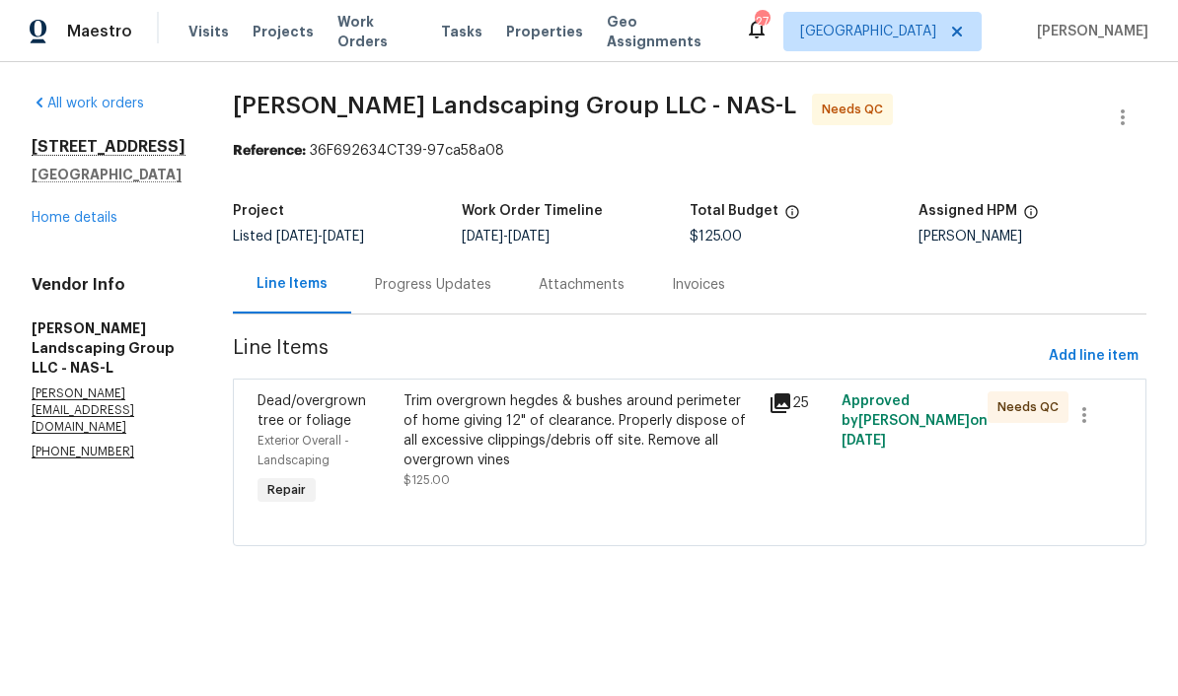
click at [698, 408] on div "Trim overgrown hegdes & bushes around perimeter of home giving 12" of clearance…" at bounding box center [579, 431] width 353 height 79
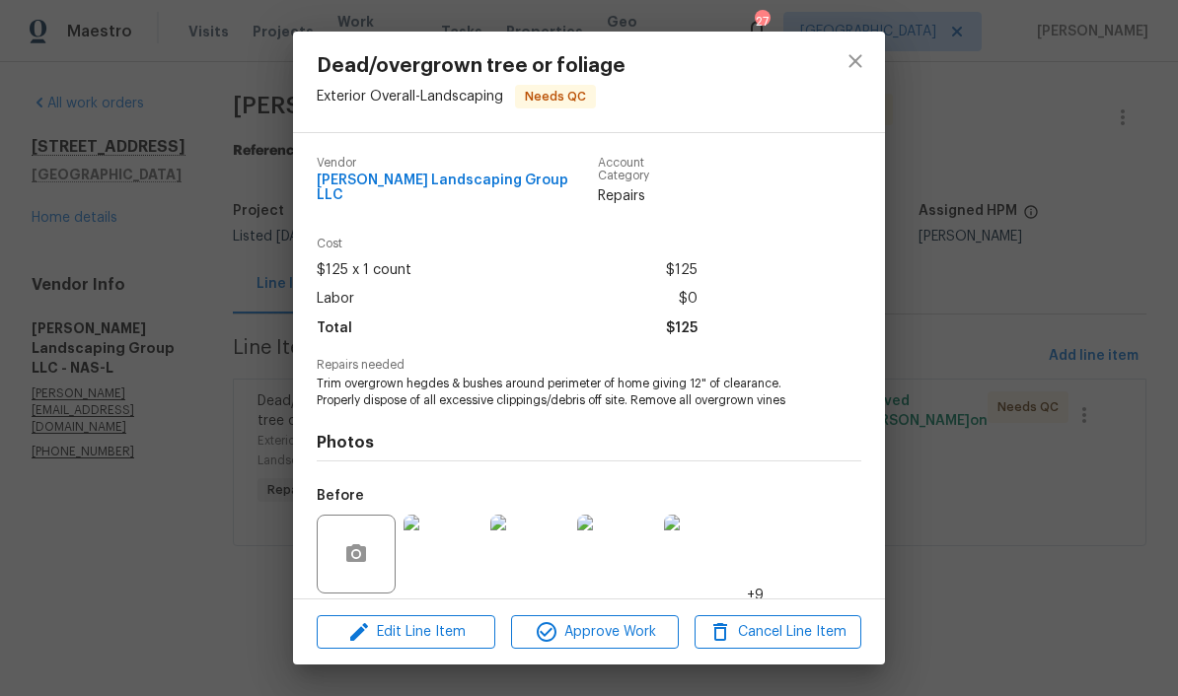
click at [435, 556] on img at bounding box center [442, 554] width 79 height 79
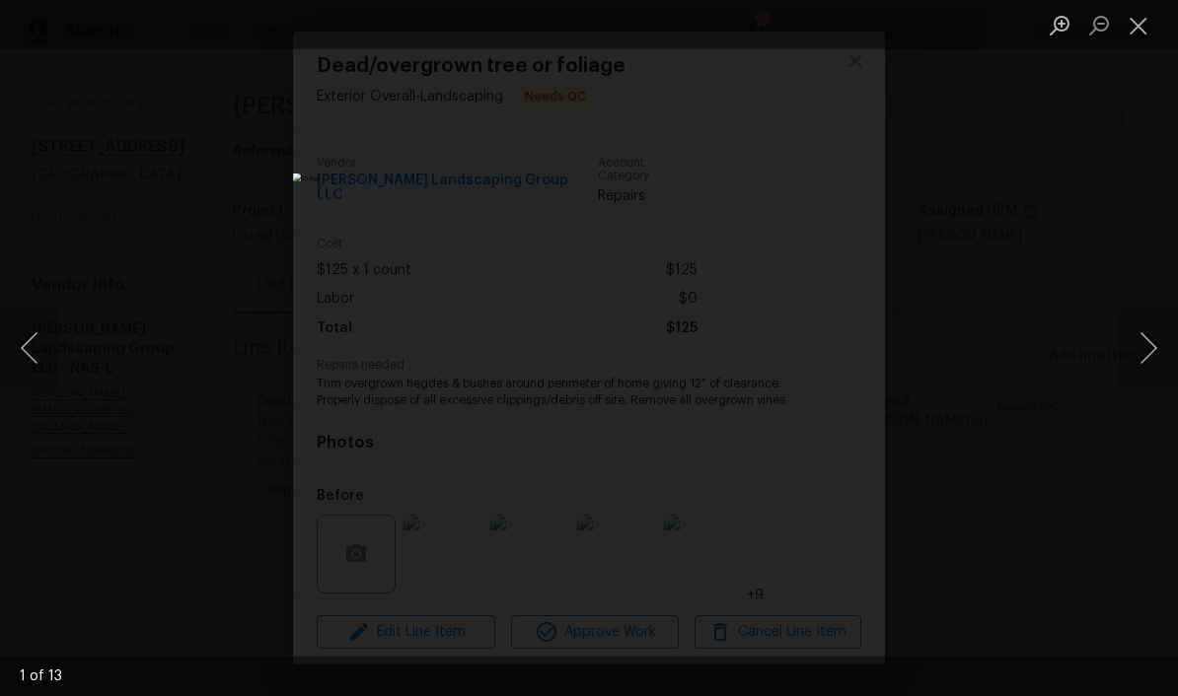
click at [821, 349] on button "Next image" at bounding box center [1147, 348] width 59 height 79
click at [821, 362] on button "Next image" at bounding box center [1147, 348] width 59 height 79
click at [821, 36] on button "Close lightbox" at bounding box center [1137, 25] width 39 height 35
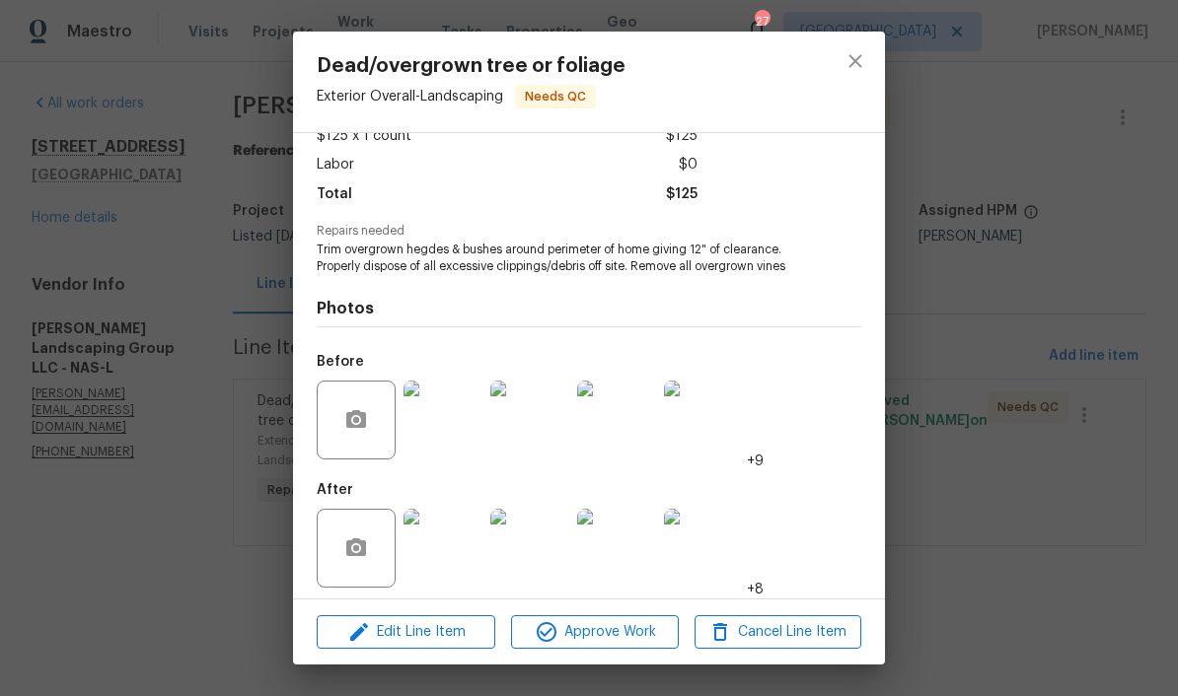
scroll to position [134, 0]
click at [630, 628] on span "Approve Work" at bounding box center [594, 632] width 155 height 25
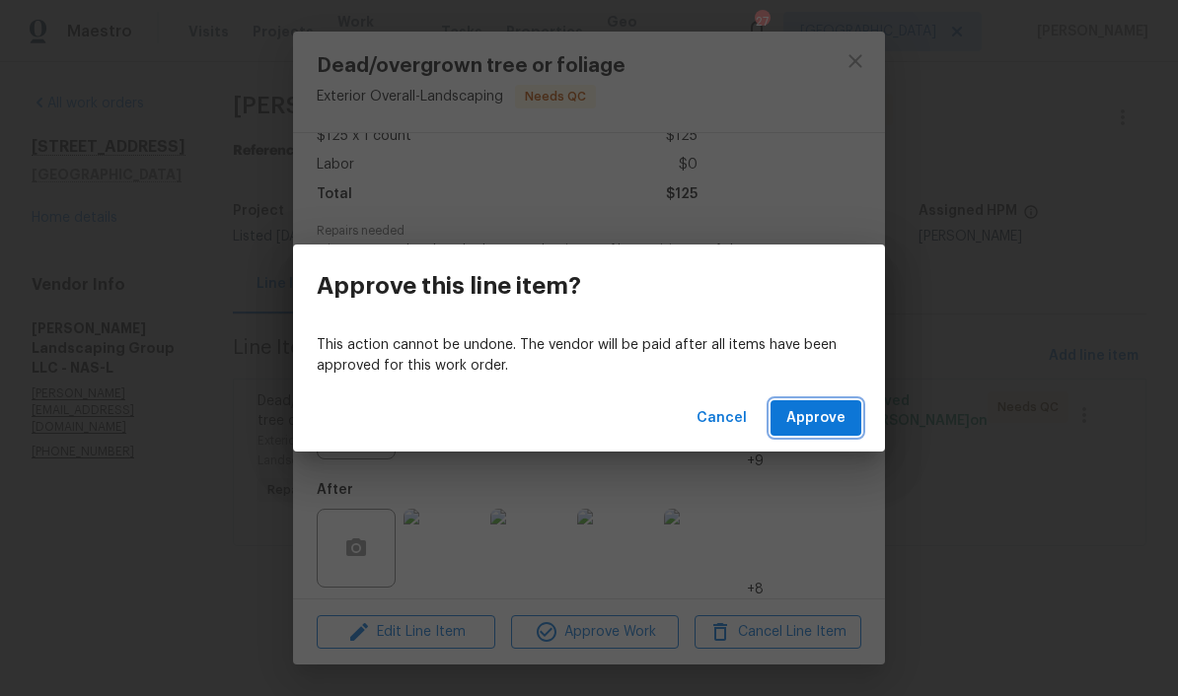
click at [821, 418] on span "Approve" at bounding box center [815, 418] width 59 height 25
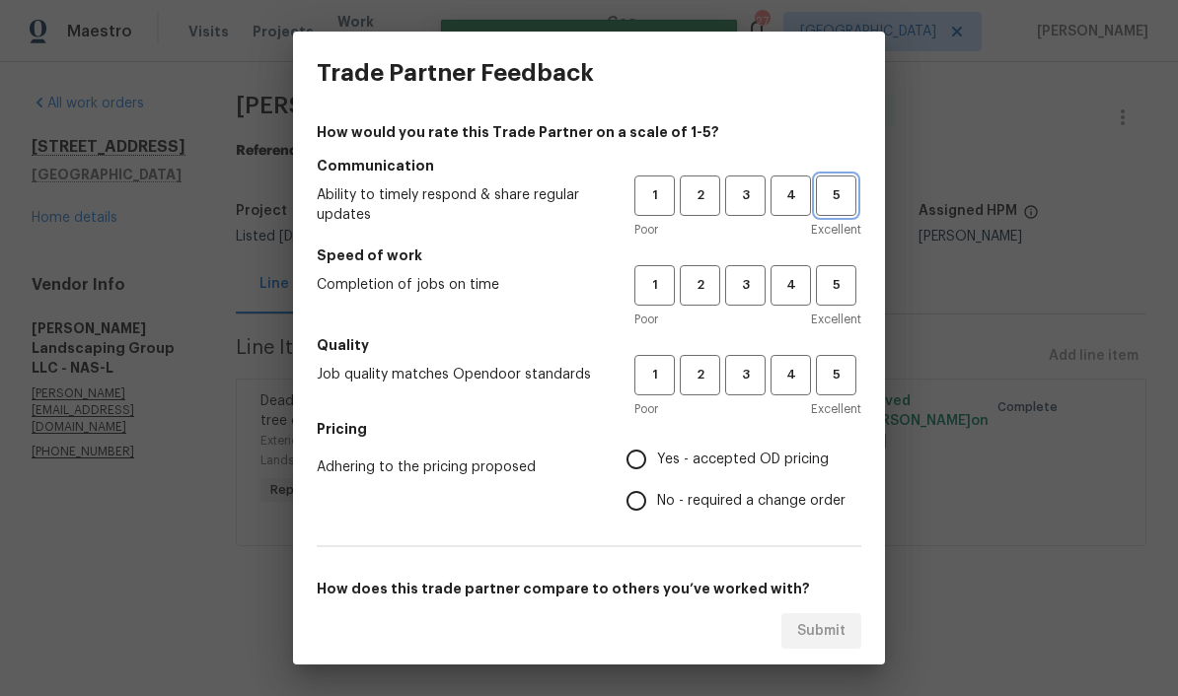
click at [821, 210] on button "5" at bounding box center [836, 196] width 40 height 40
click at [821, 280] on span "5" at bounding box center [836, 285] width 36 height 23
click at [821, 369] on span "5" at bounding box center [836, 375] width 36 height 23
click at [639, 471] on input "Yes - accepted OD pricing" at bounding box center [635, 459] width 41 height 41
radio input "true"
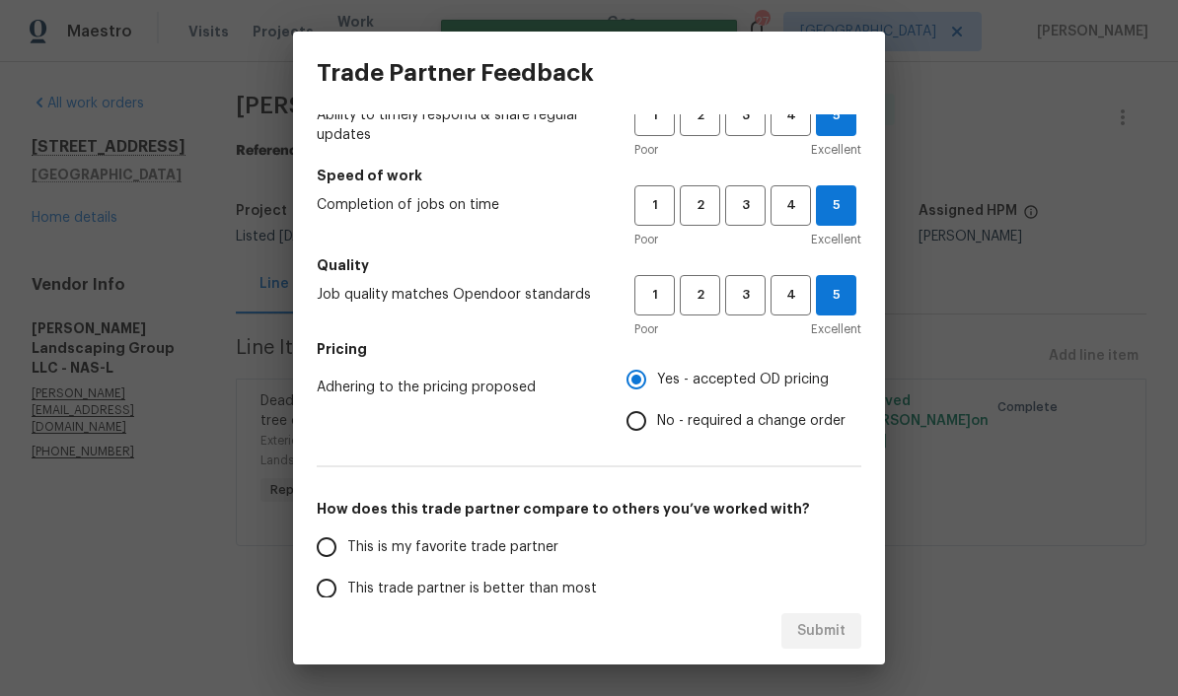
scroll to position [150, 0]
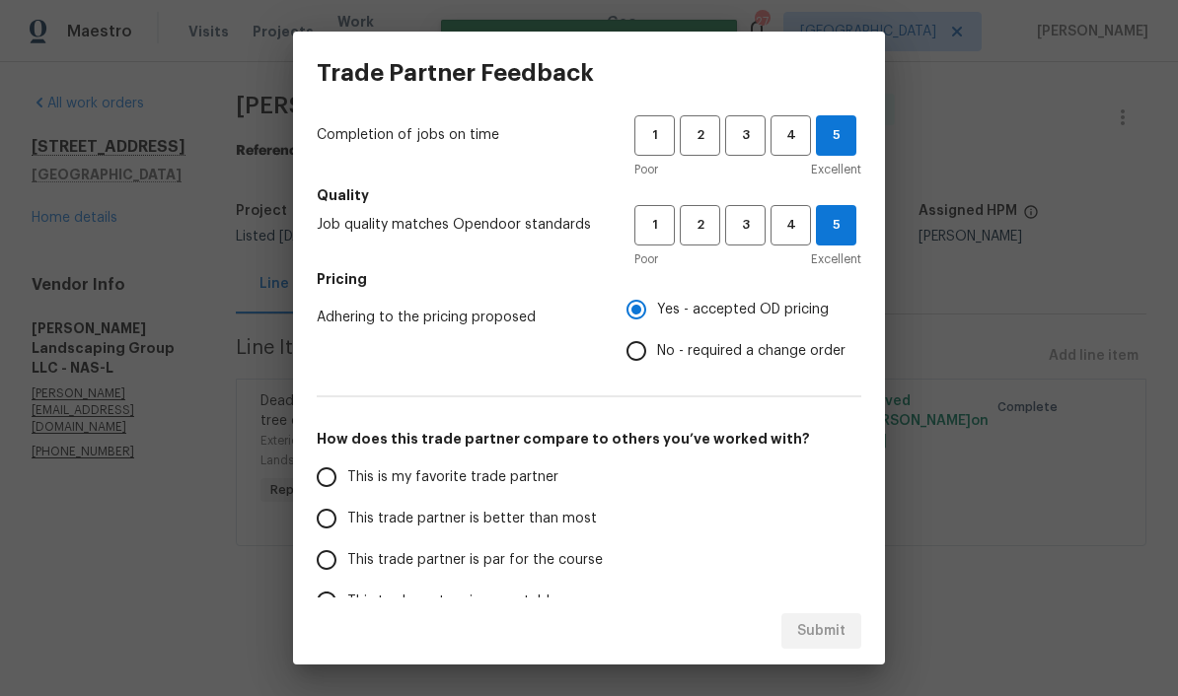
click at [333, 487] on input "This is my favorite trade partner" at bounding box center [326, 477] width 41 height 41
click at [821, 631] on span "Submit" at bounding box center [821, 631] width 48 height 25
radio input "true"
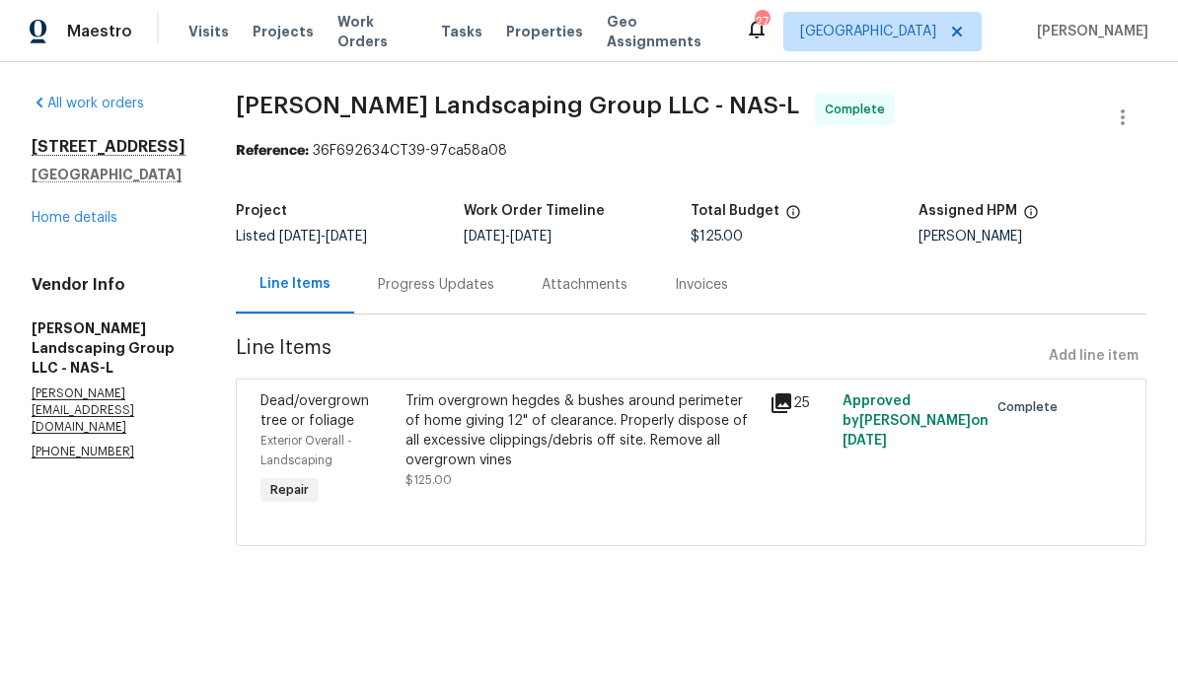
click at [380, 35] on span "Work Orders" at bounding box center [377, 31] width 80 height 39
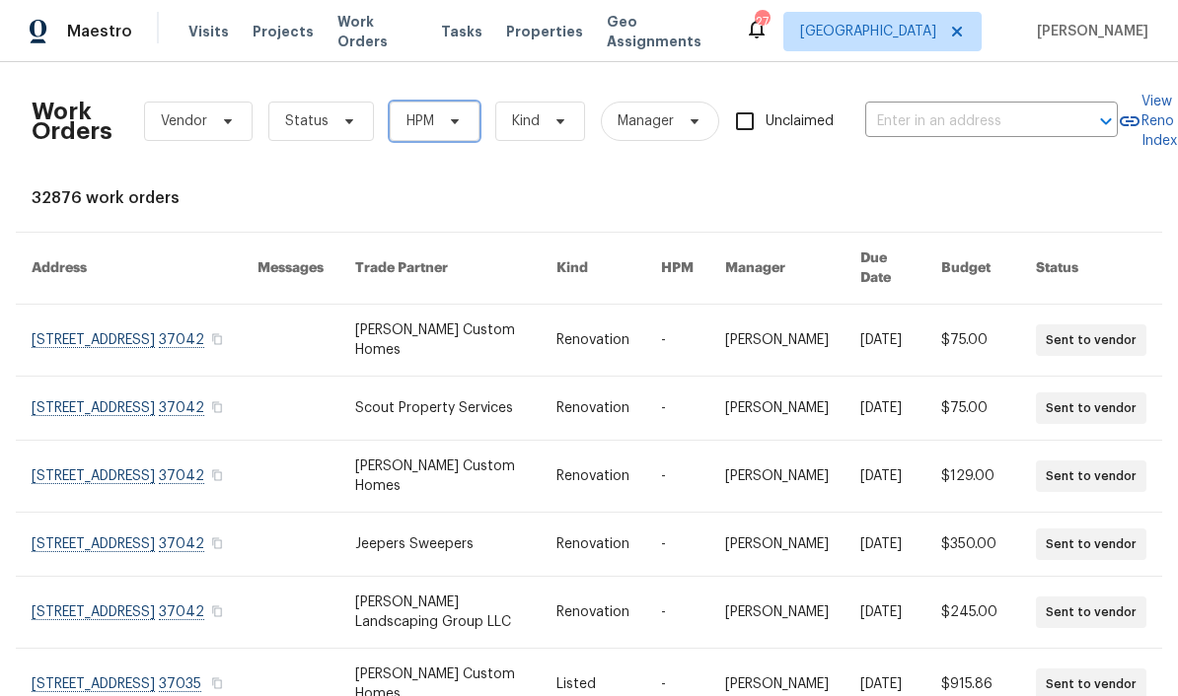
click at [452, 126] on icon at bounding box center [455, 121] width 16 height 16
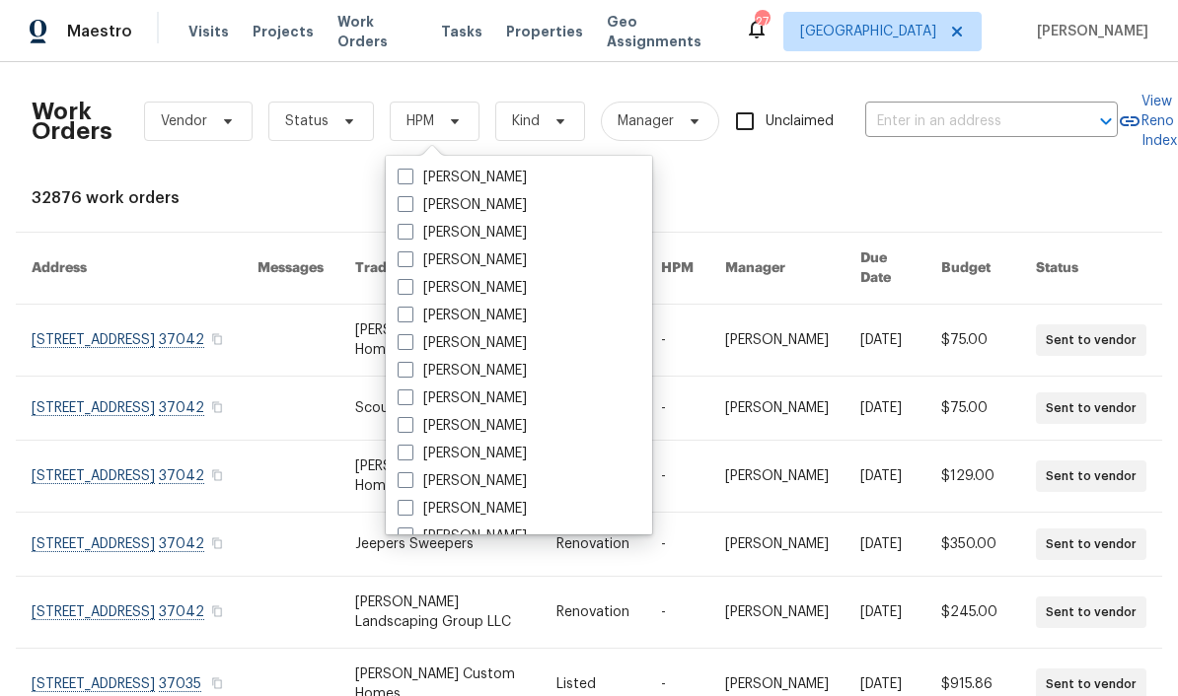
click at [499, 397] on label "[PERSON_NAME]" at bounding box center [461, 399] width 129 height 20
click at [410, 397] on input "[PERSON_NAME]" at bounding box center [403, 395] width 13 height 13
checkbox input "true"
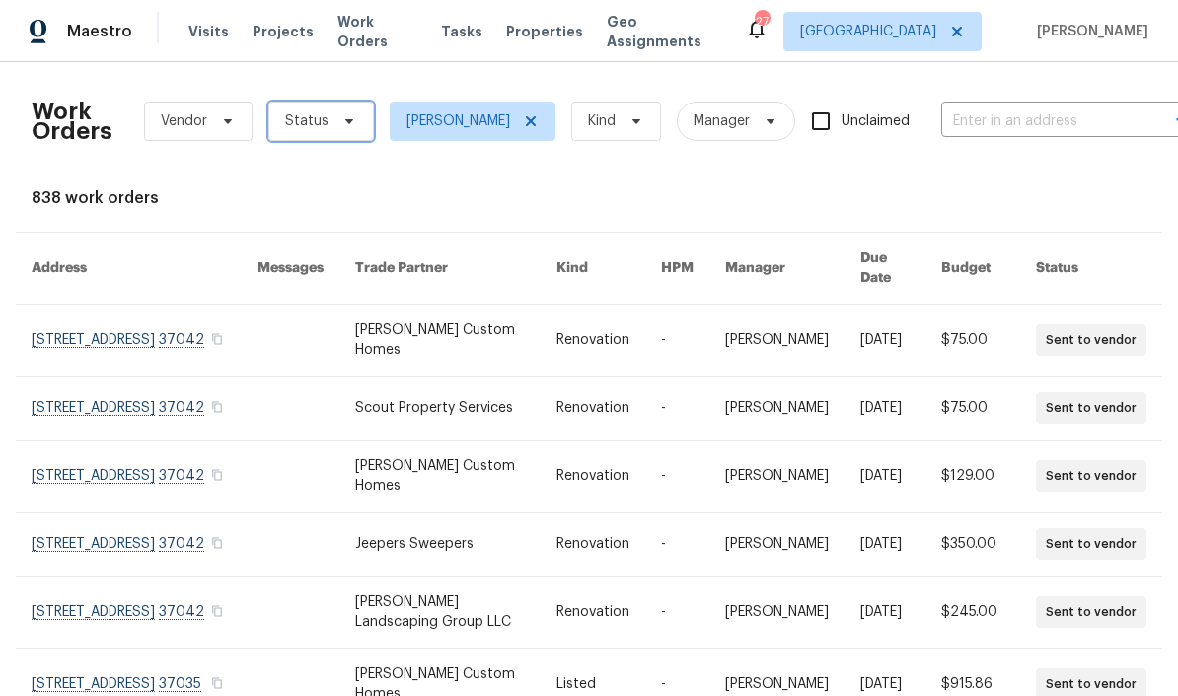
click at [350, 124] on icon at bounding box center [349, 121] width 16 height 16
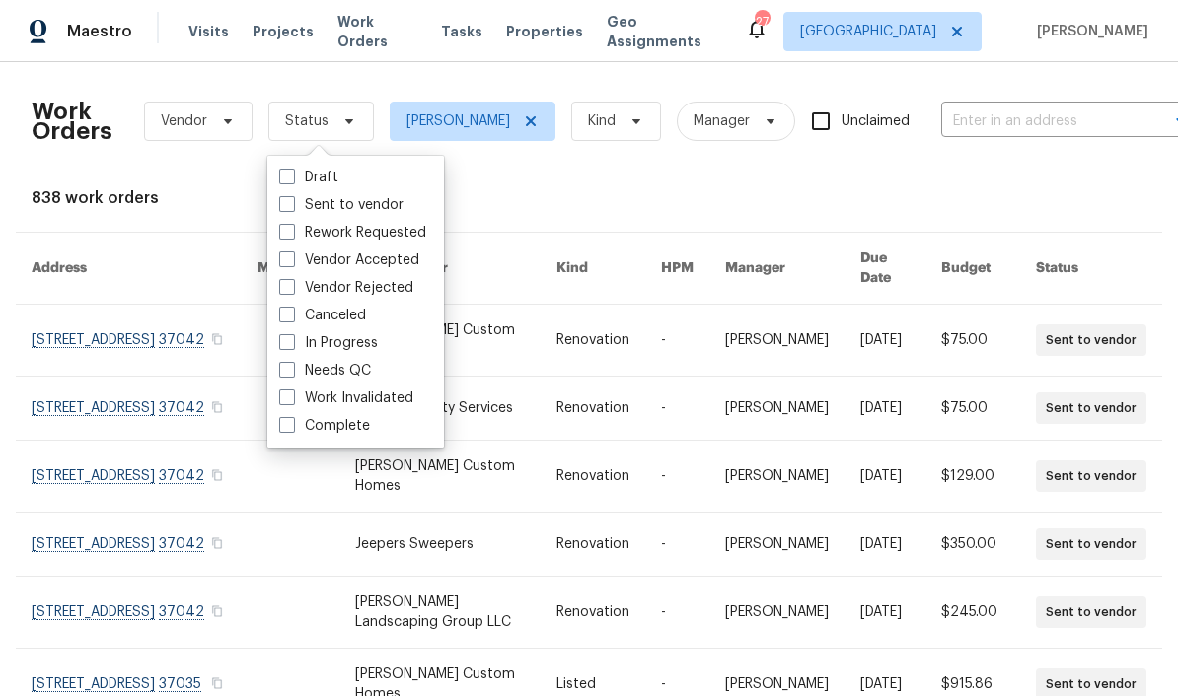
click at [360, 368] on label "Needs QC" at bounding box center [325, 371] width 92 height 20
click at [292, 368] on input "Needs QC" at bounding box center [285, 367] width 13 height 13
checkbox input "true"
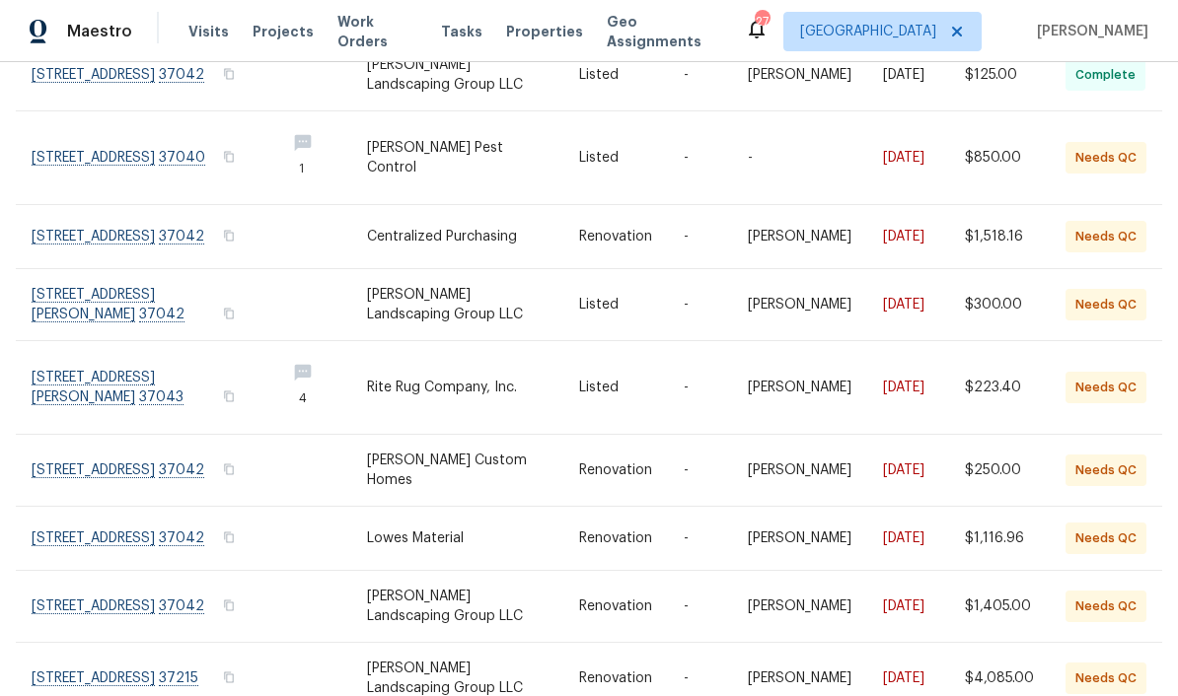
scroll to position [266, 0]
click at [151, 285] on link at bounding box center [151, 303] width 238 height 71
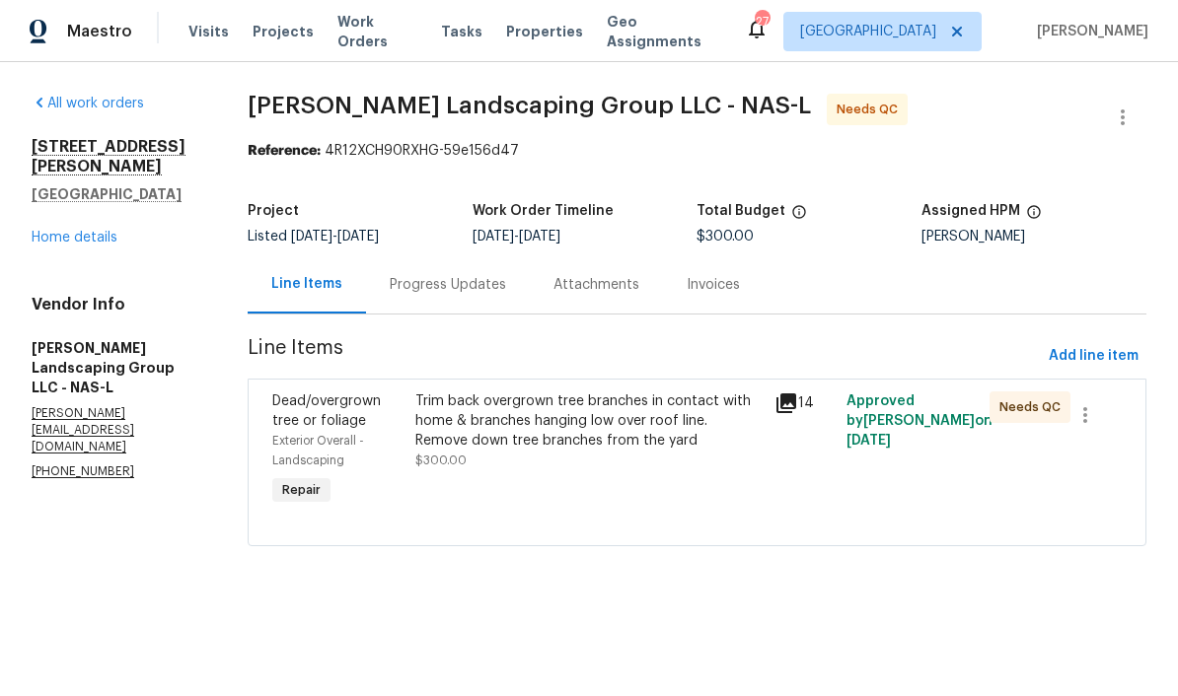
click at [658, 414] on div "Trim back overgrown tree branches in contact with home & branches hanging low o…" at bounding box center [588, 421] width 347 height 59
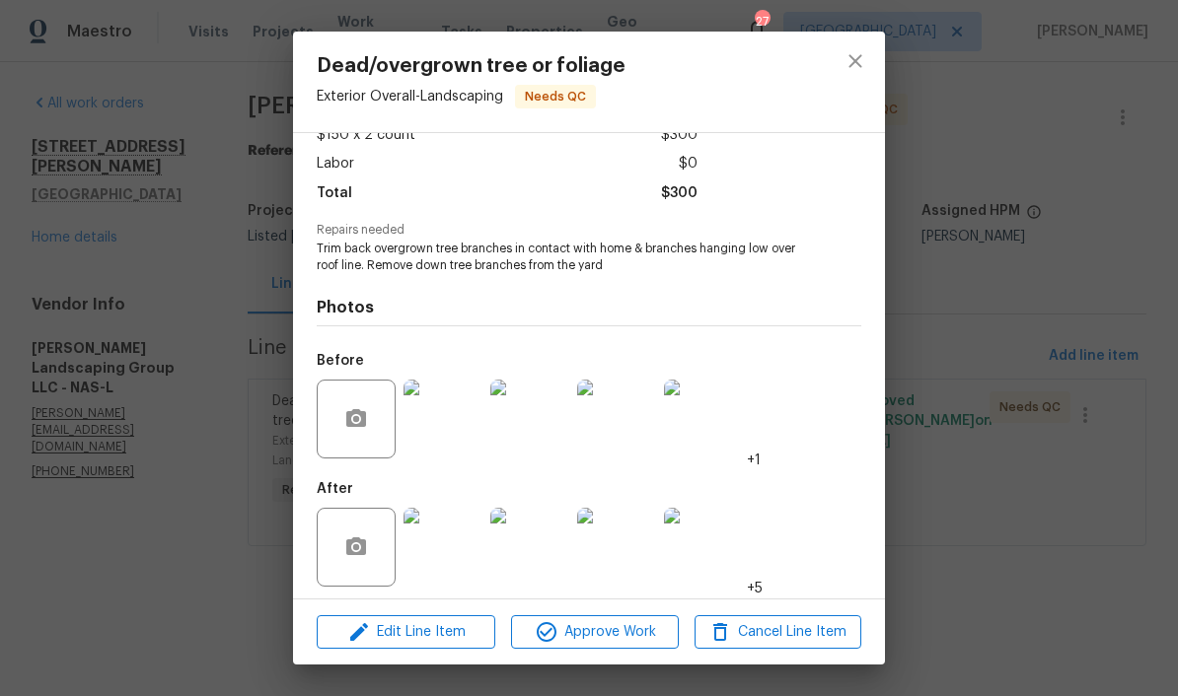
scroll to position [134, 0]
click at [458, 523] on img at bounding box center [442, 548] width 79 height 79
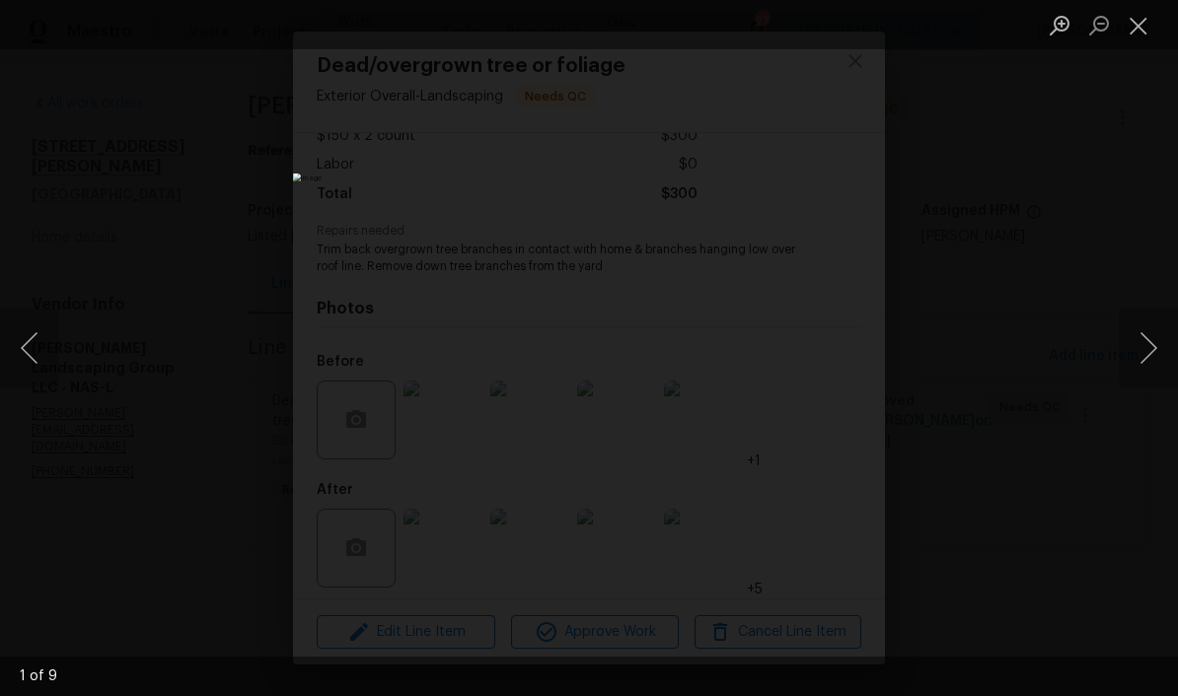
click at [821, 348] on button "Next image" at bounding box center [1147, 348] width 59 height 79
click at [821, 355] on button "Next image" at bounding box center [1147, 348] width 59 height 79
click at [821, 351] on button "Next image" at bounding box center [1147, 348] width 59 height 79
click at [821, 356] on button "Next image" at bounding box center [1147, 348] width 59 height 79
click at [821, 353] on button "Next image" at bounding box center [1147, 348] width 59 height 79
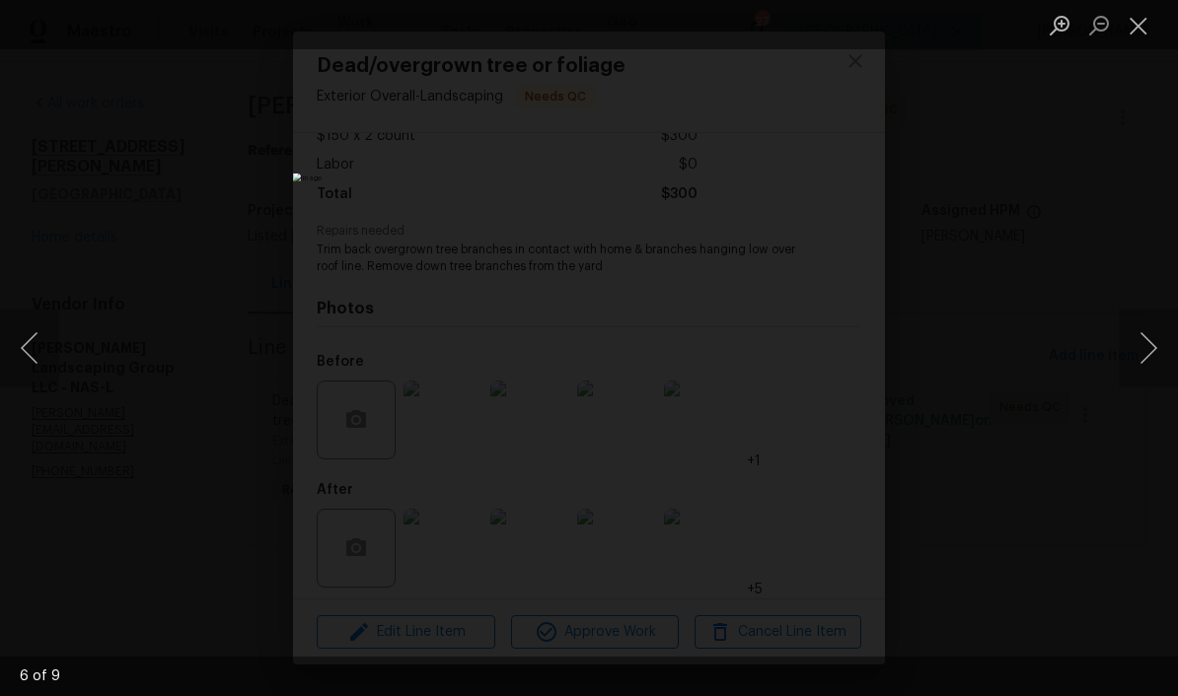
click at [821, 363] on button "Next image" at bounding box center [1147, 348] width 59 height 79
click at [821, 358] on button "Next image" at bounding box center [1147, 348] width 59 height 79
click at [821, 363] on button "Next image" at bounding box center [1147, 348] width 59 height 79
click at [821, 32] on button "Close lightbox" at bounding box center [1137, 25] width 39 height 35
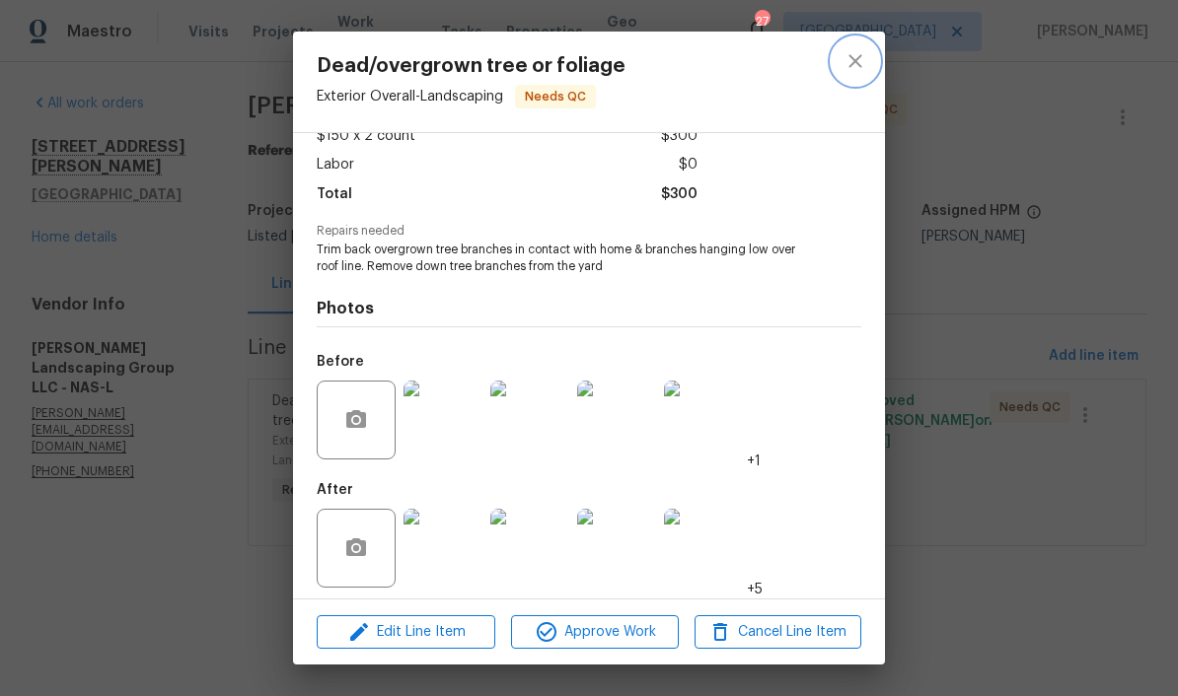
click at [821, 71] on icon "close" at bounding box center [855, 61] width 24 height 24
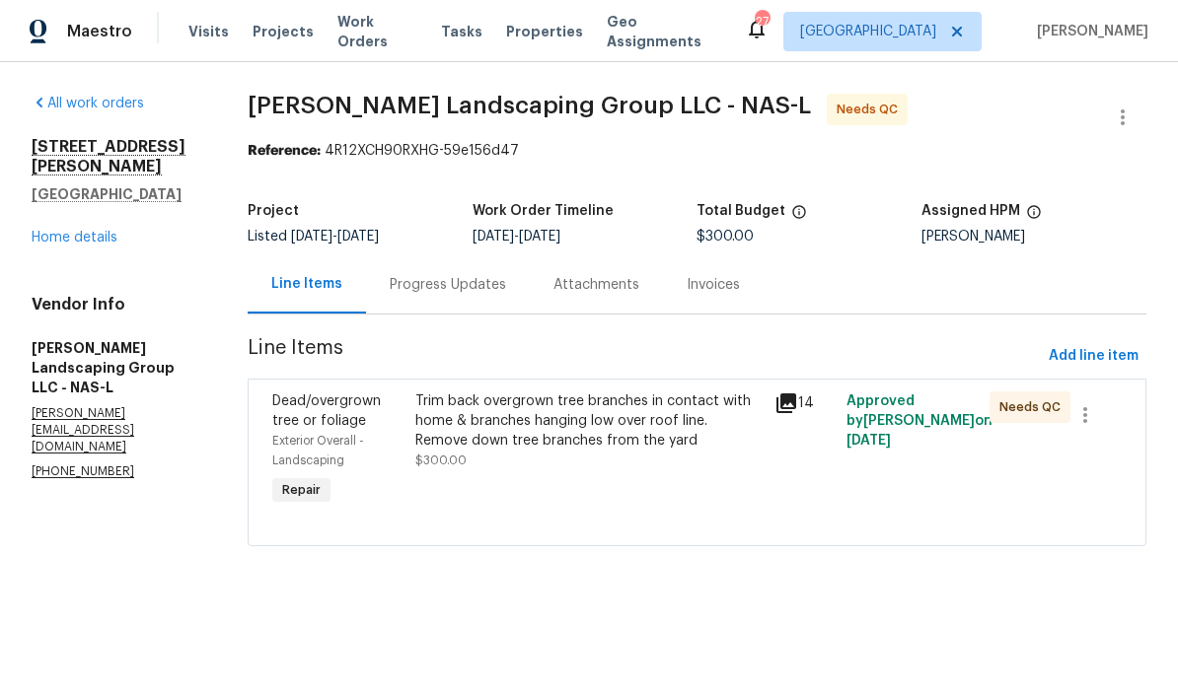
click at [616, 408] on div "Trim back overgrown tree branches in contact with home & branches hanging low o…" at bounding box center [588, 421] width 347 height 59
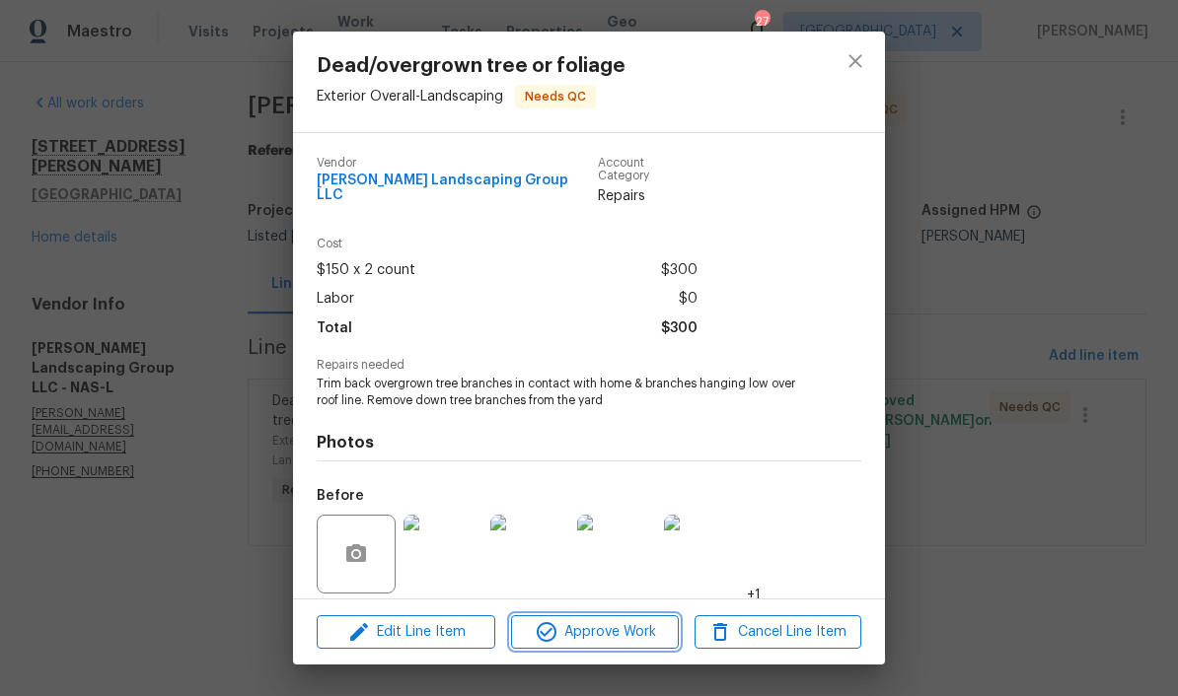
click at [608, 631] on span "Approve Work" at bounding box center [594, 632] width 155 height 25
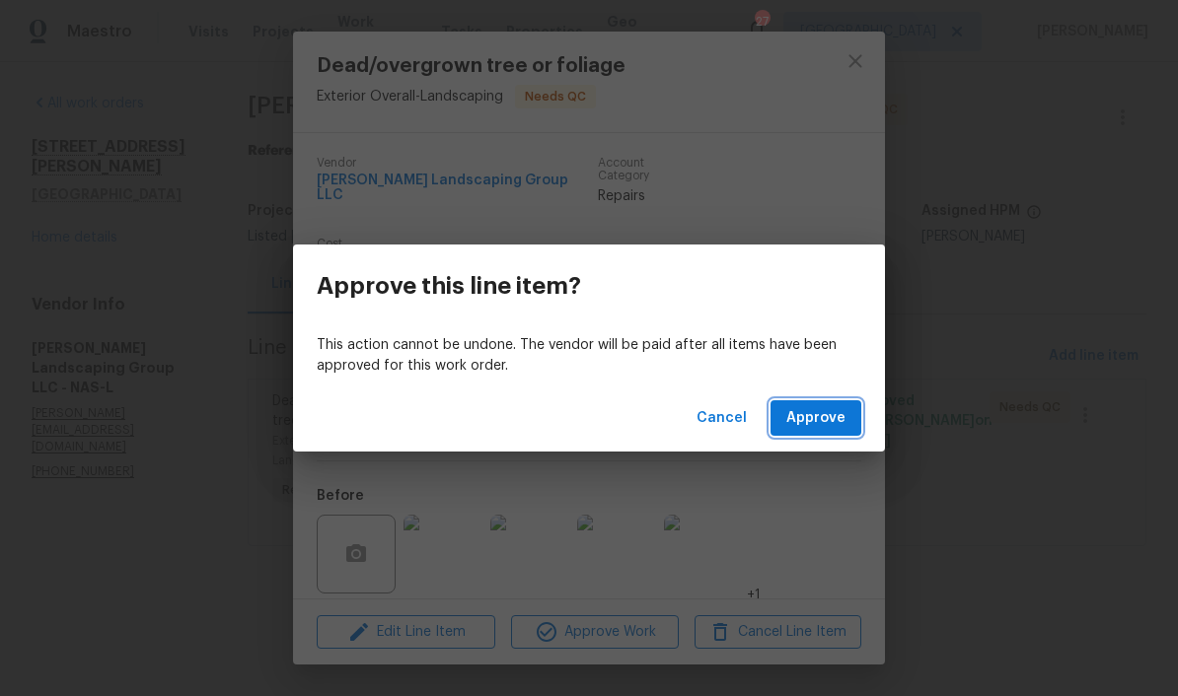
click at [814, 420] on span "Approve" at bounding box center [815, 418] width 59 height 25
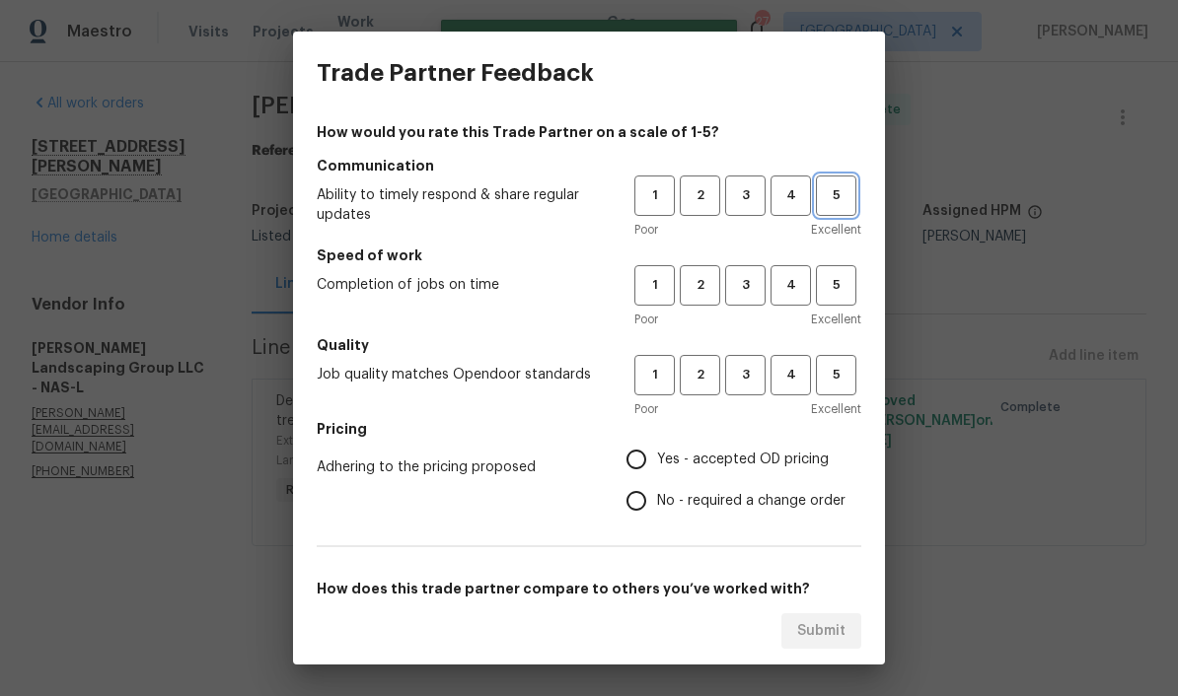
click at [821, 203] on span "5" at bounding box center [836, 195] width 36 height 23
click at [821, 282] on span "5" at bounding box center [836, 285] width 36 height 23
click at [821, 380] on span "5" at bounding box center [836, 375] width 36 height 23
click at [647, 459] on input "Yes - accepted OD pricing" at bounding box center [635, 459] width 41 height 41
radio input "true"
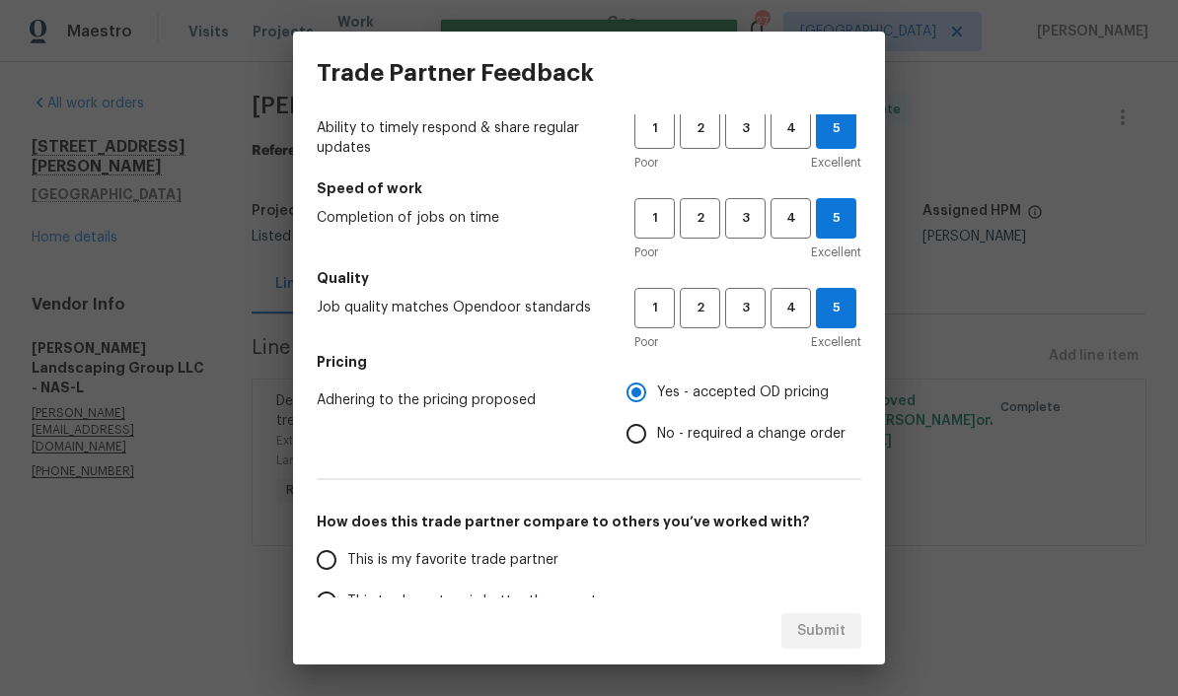
scroll to position [144, 0]
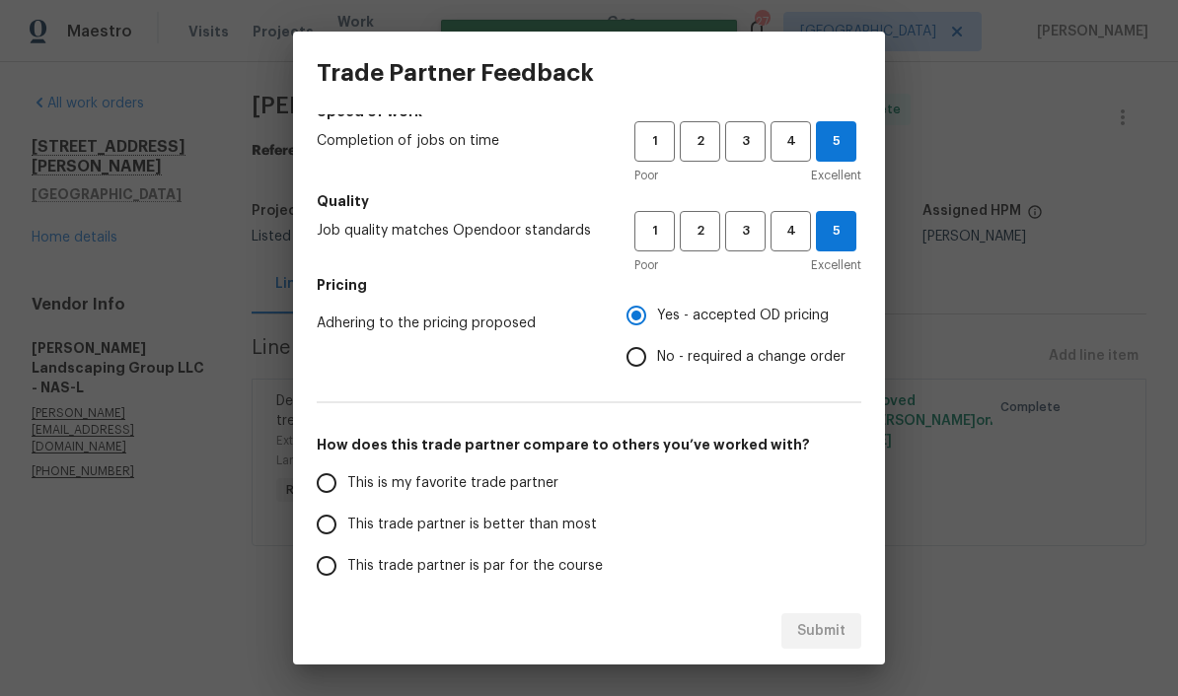
click at [330, 488] on input "This is my favorite trade partner" at bounding box center [326, 483] width 41 height 41
click at [821, 636] on span "Submit" at bounding box center [821, 631] width 48 height 25
radio input "true"
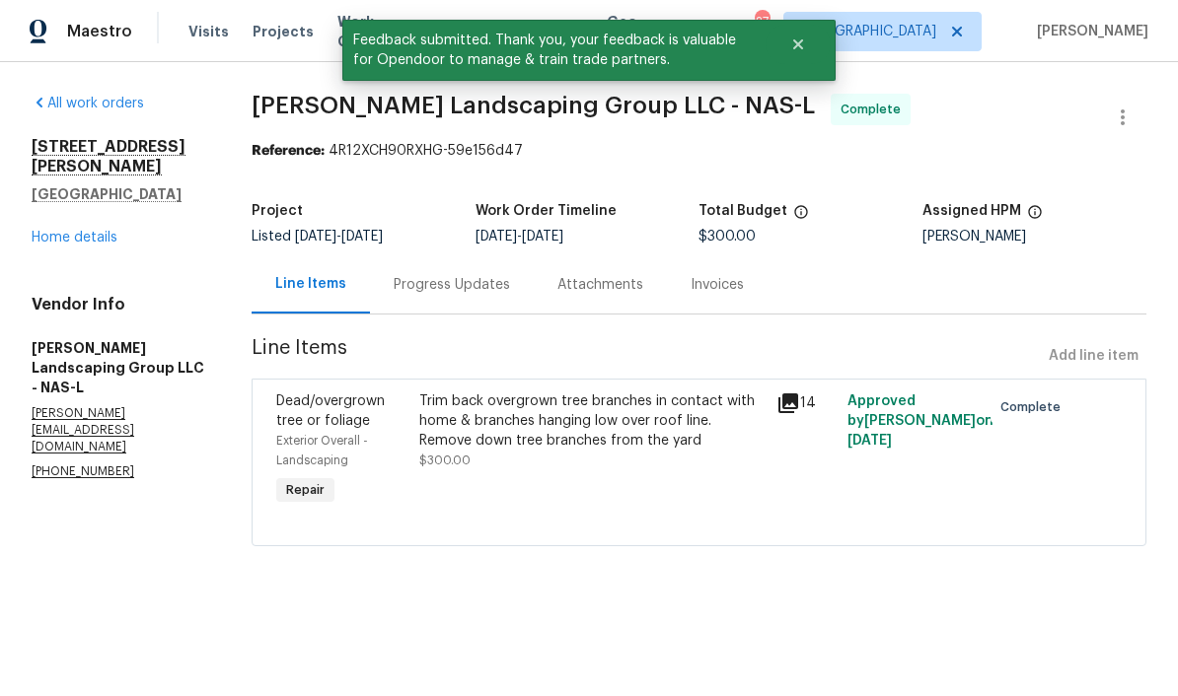
click at [102, 231] on link "Home details" at bounding box center [75, 238] width 86 height 14
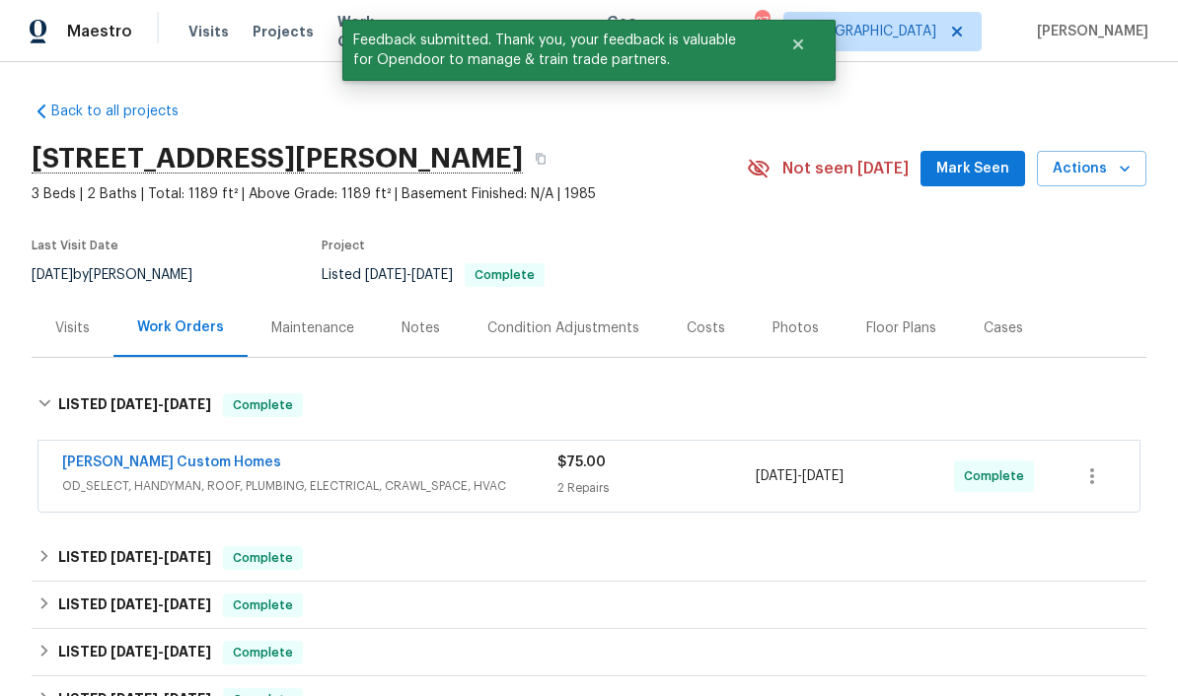
click at [821, 172] on span "Mark Seen" at bounding box center [972, 169] width 73 height 25
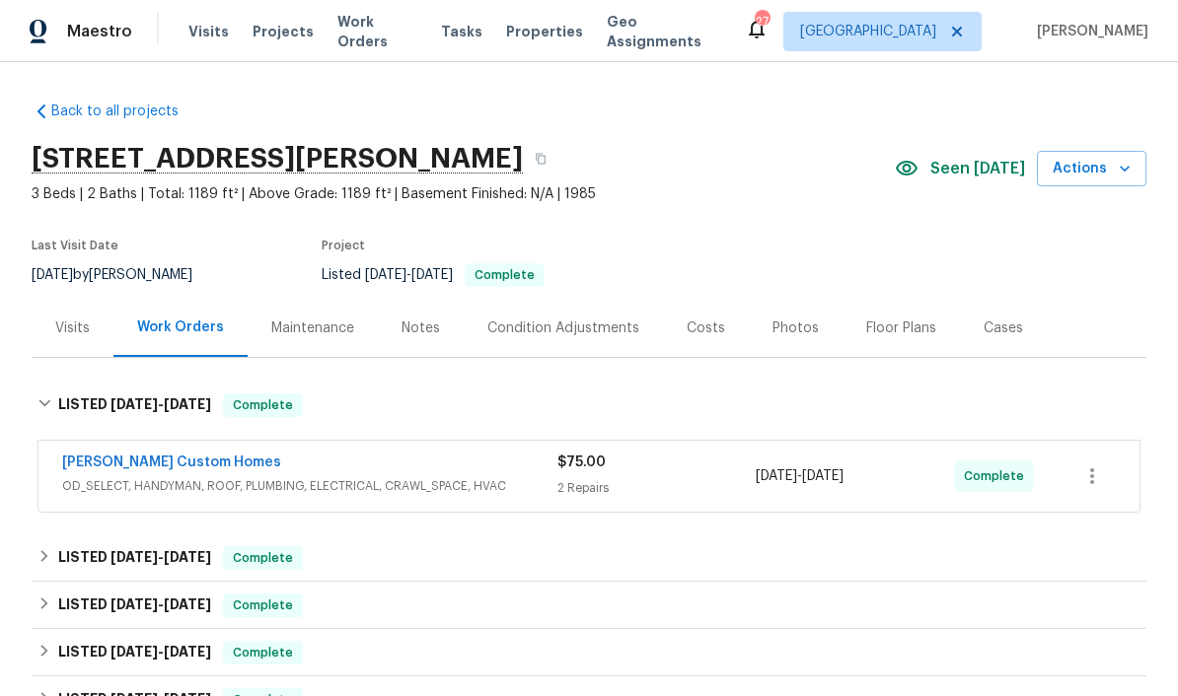
click at [185, 463] on link "Rappa Custom Homes" at bounding box center [171, 463] width 219 height 14
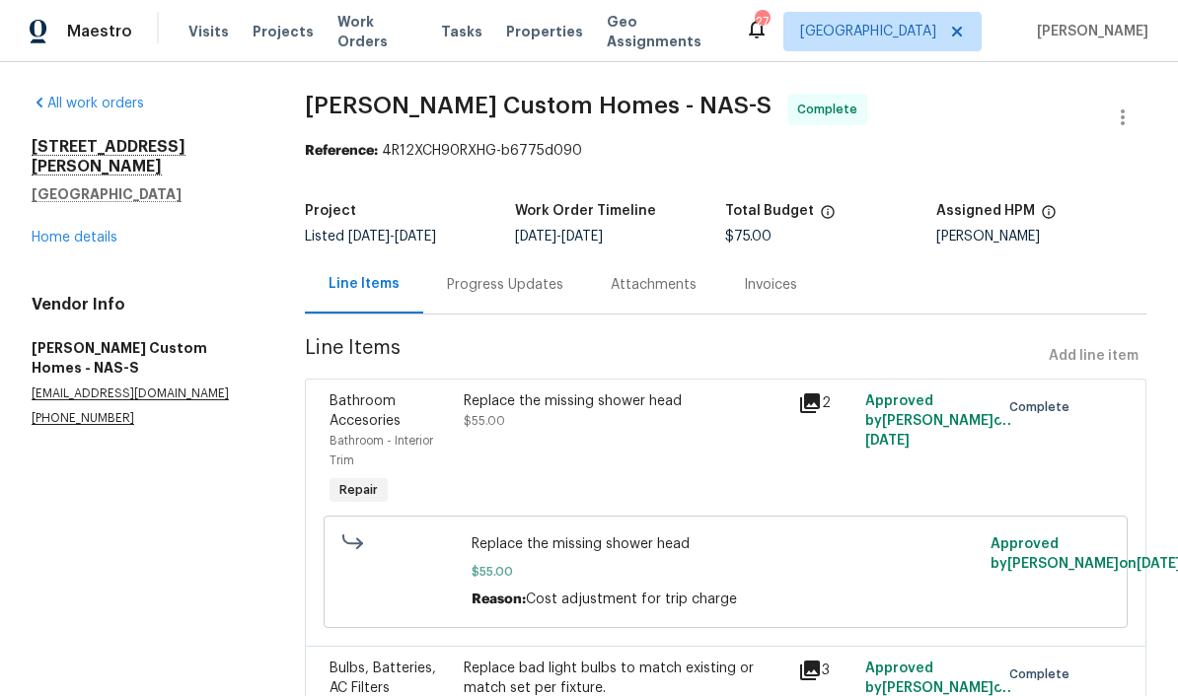
click at [373, 25] on span "Work Orders" at bounding box center [377, 31] width 80 height 39
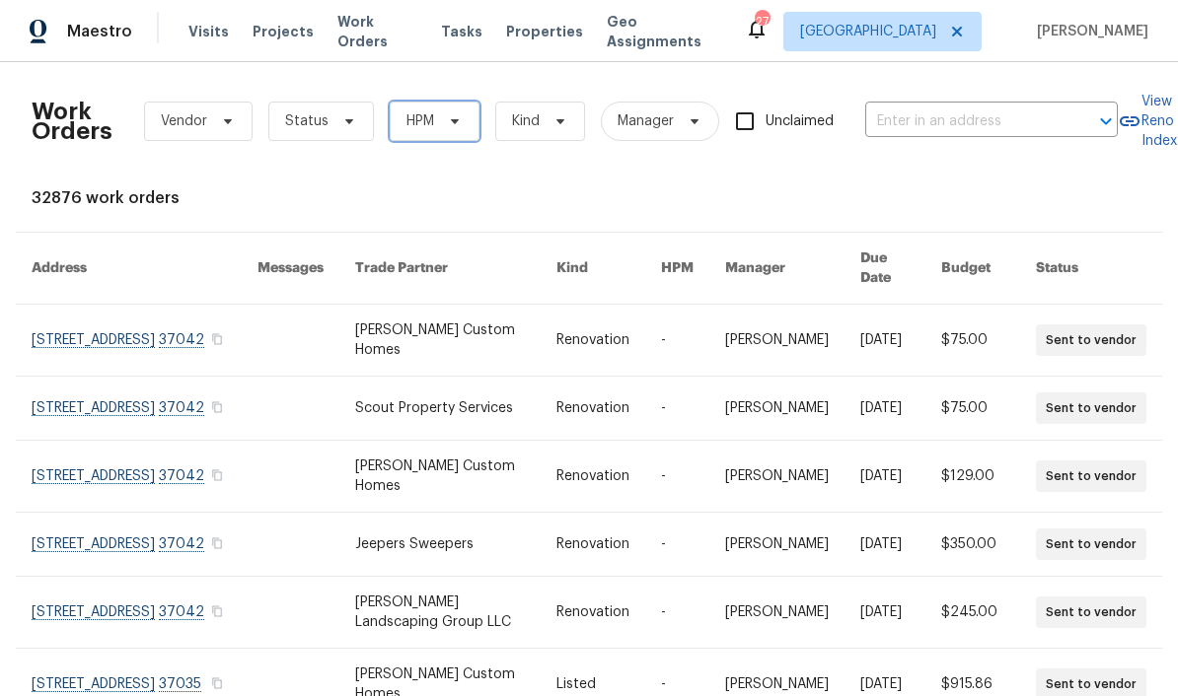
click at [449, 123] on icon at bounding box center [455, 121] width 16 height 16
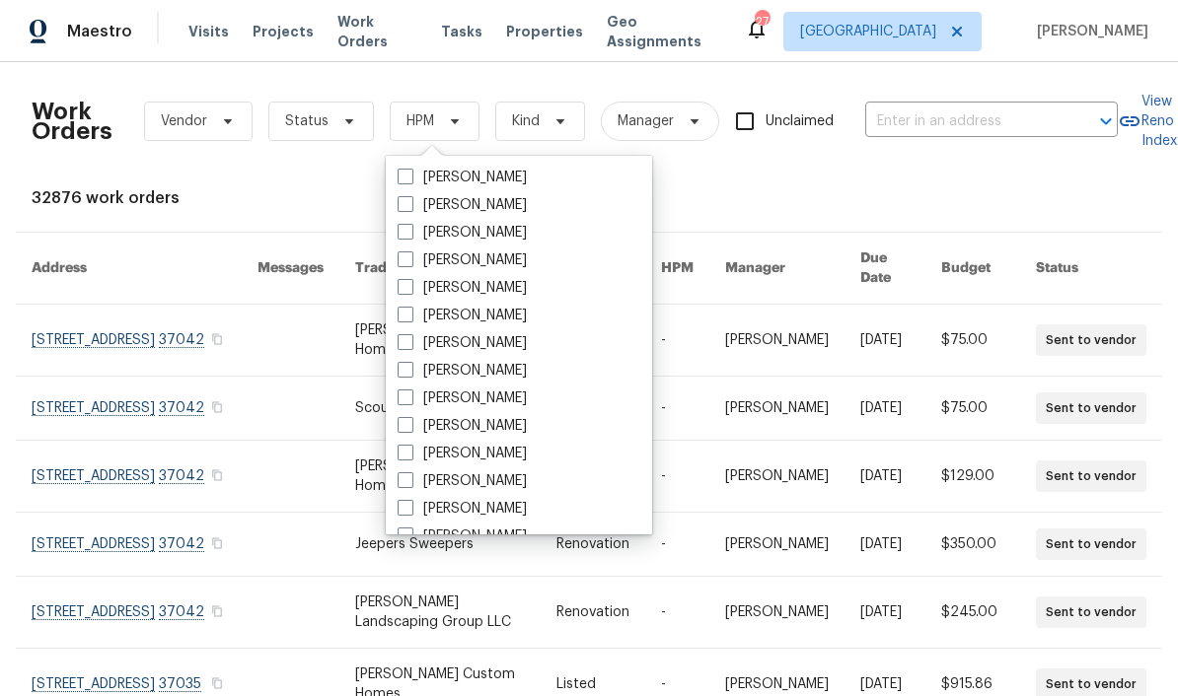
click at [514, 394] on label "[PERSON_NAME]" at bounding box center [461, 399] width 129 height 20
click at [410, 394] on input "[PERSON_NAME]" at bounding box center [403, 395] width 13 height 13
checkbox input "true"
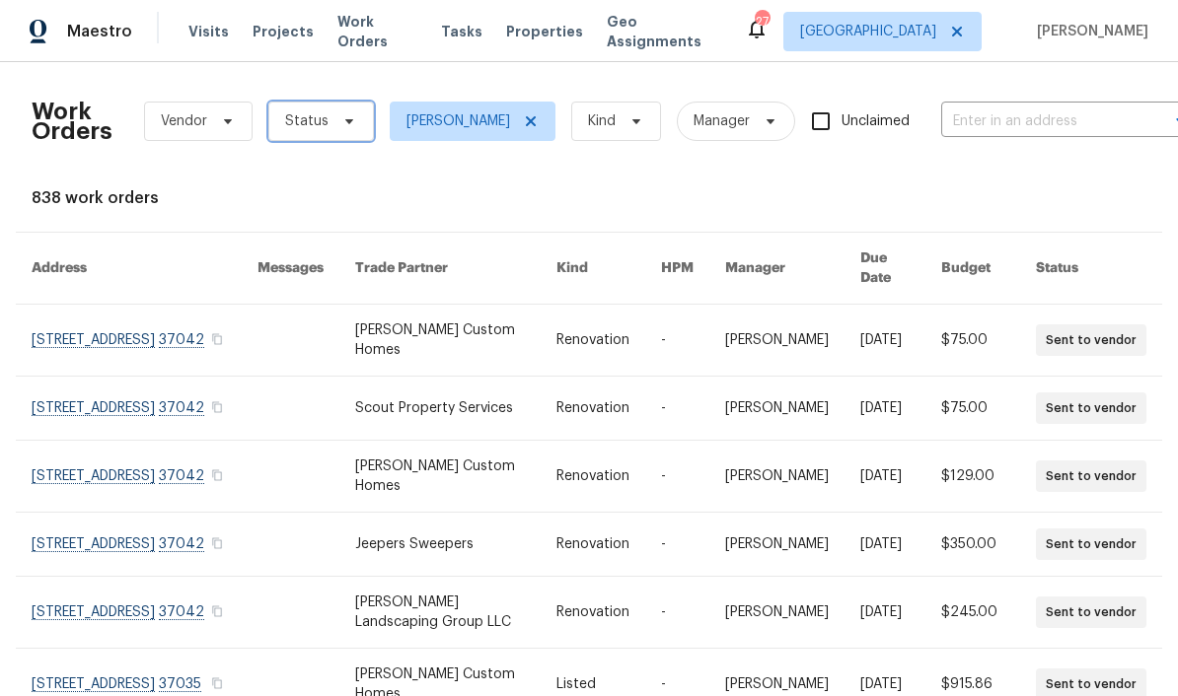
click at [347, 130] on span "Status" at bounding box center [321, 121] width 106 height 39
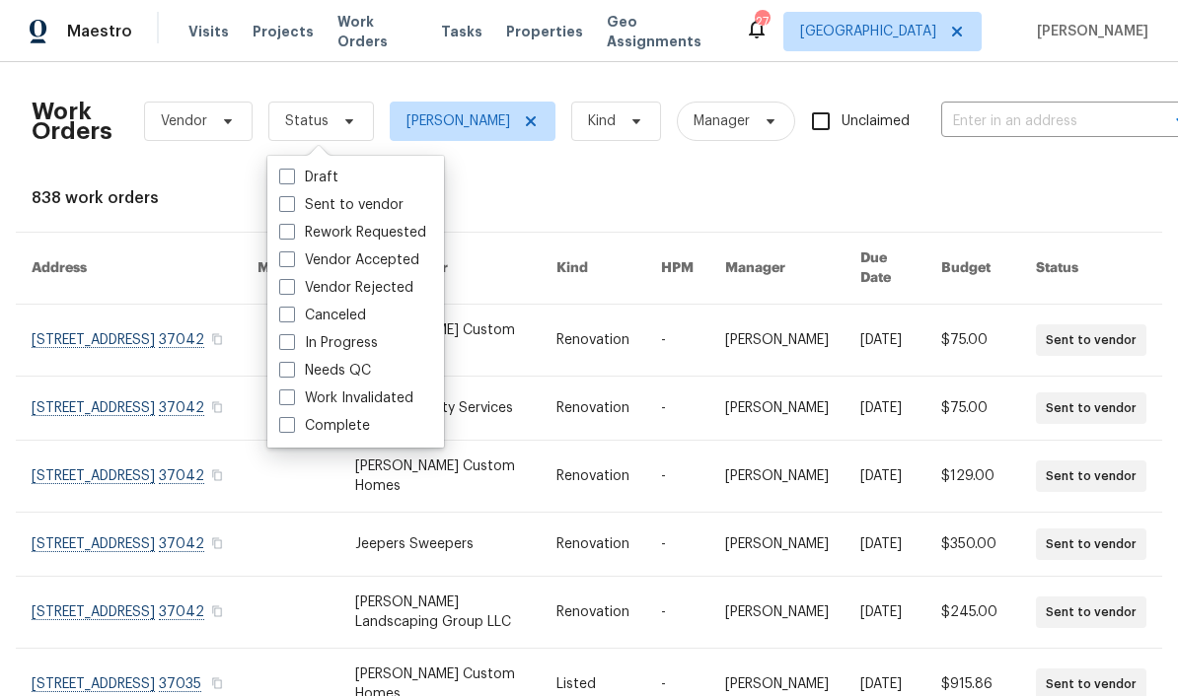
click at [362, 369] on label "Needs QC" at bounding box center [325, 371] width 92 height 20
click at [292, 369] on input "Needs QC" at bounding box center [285, 367] width 13 height 13
checkbox input "true"
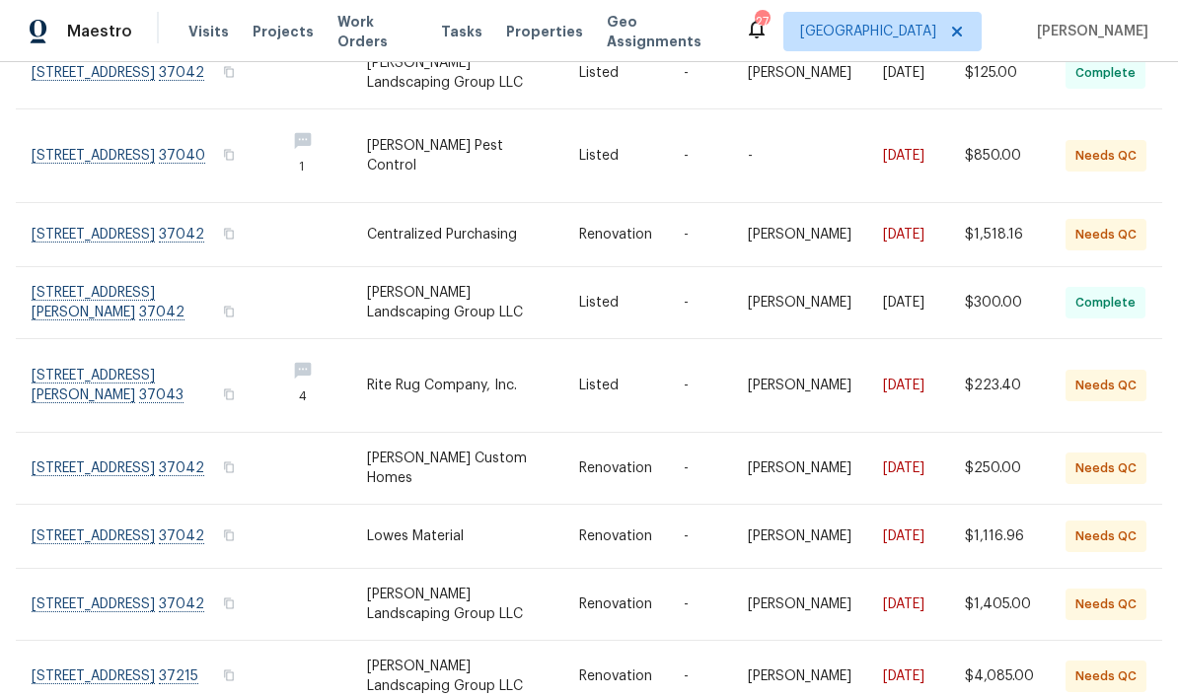
scroll to position [266, 0]
click at [150, 364] on link at bounding box center [151, 386] width 238 height 93
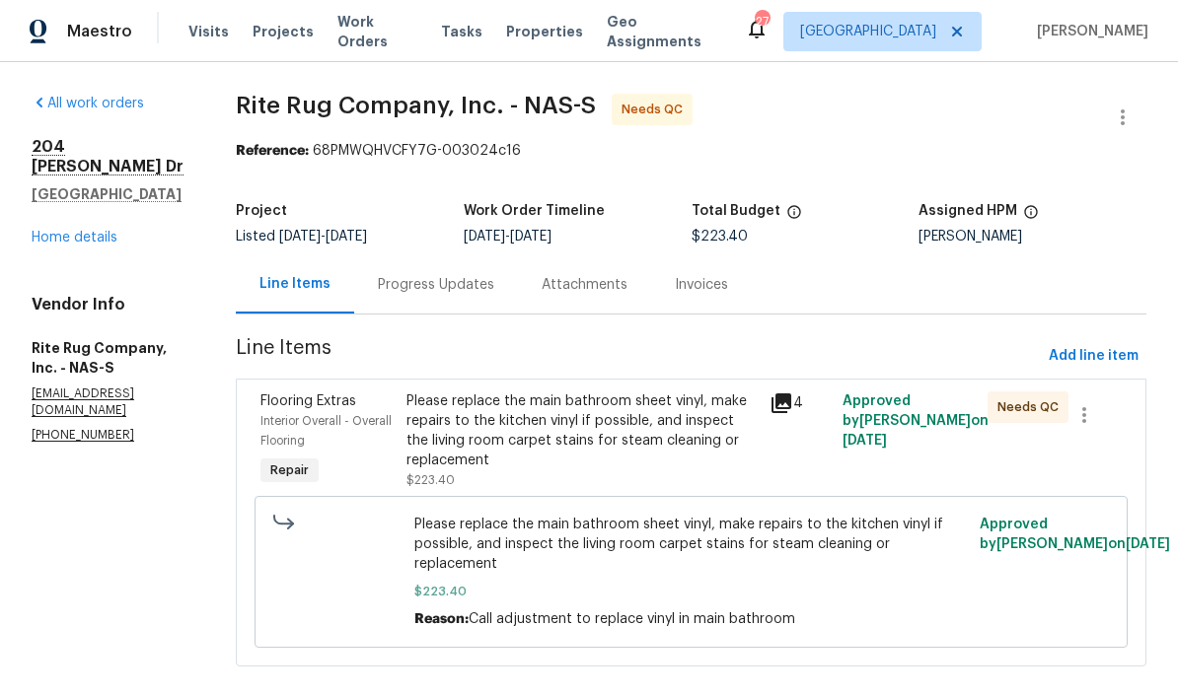
click at [655, 409] on div "Please replace the main bathroom sheet vinyl, make repairs to the kitchen vinyl…" at bounding box center [582, 431] width 352 height 79
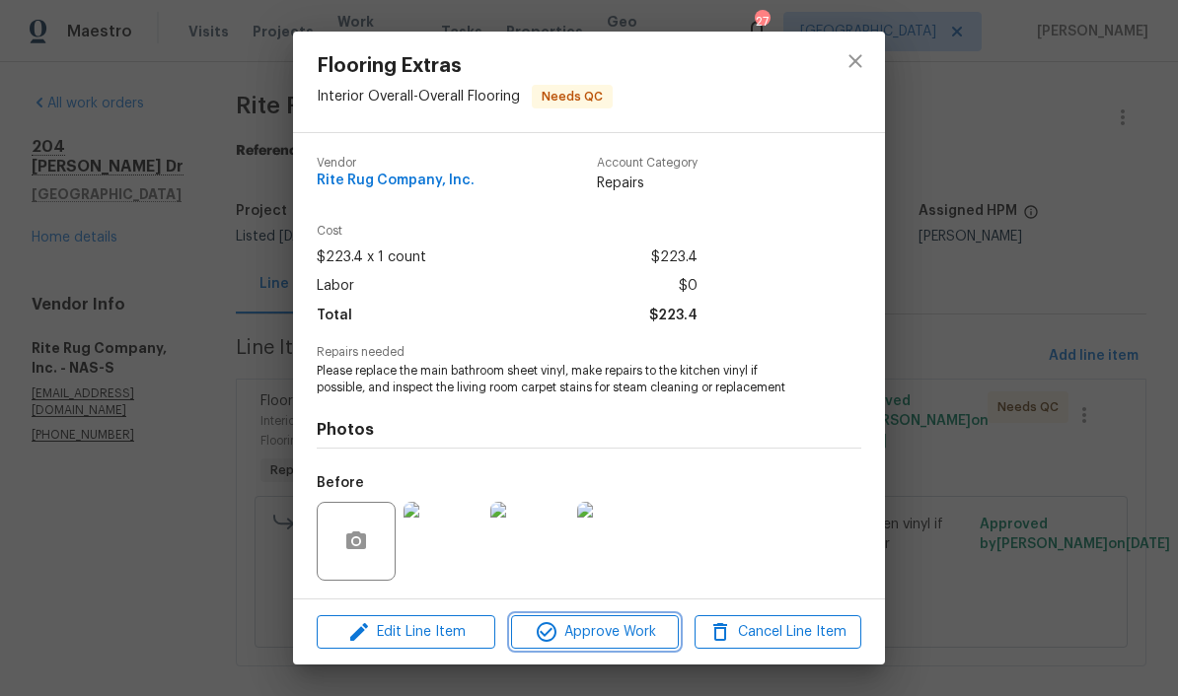
click at [640, 632] on span "Approve Work" at bounding box center [594, 632] width 155 height 25
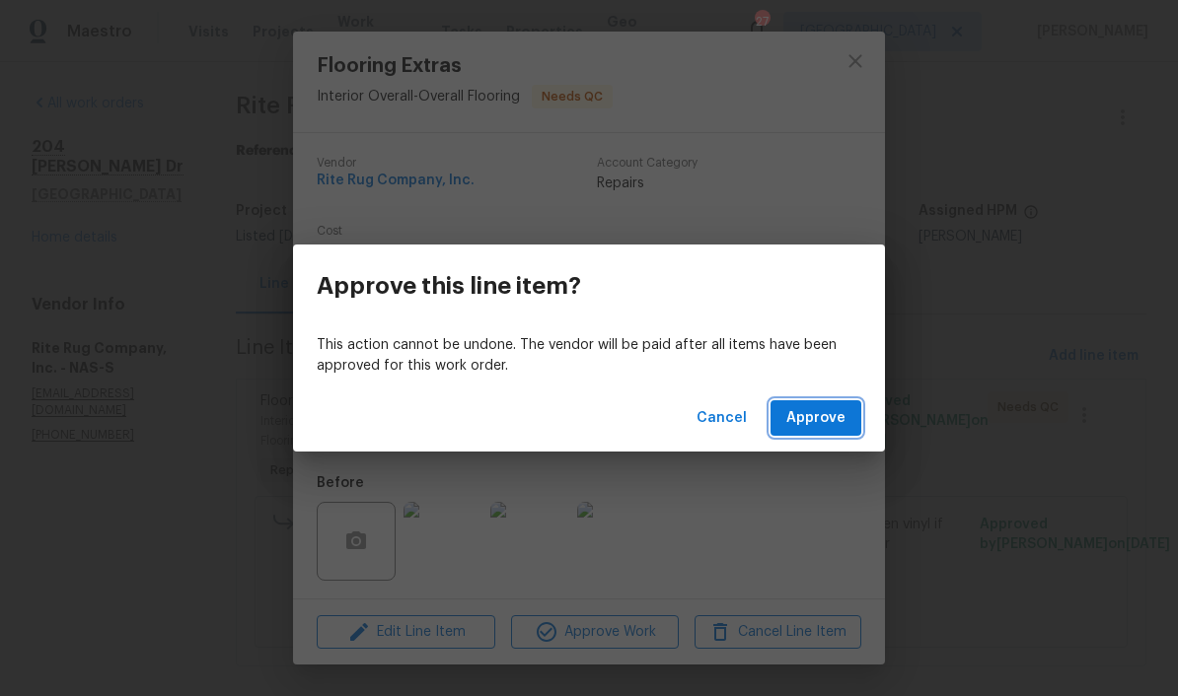
click at [821, 414] on span "Approve" at bounding box center [815, 418] width 59 height 25
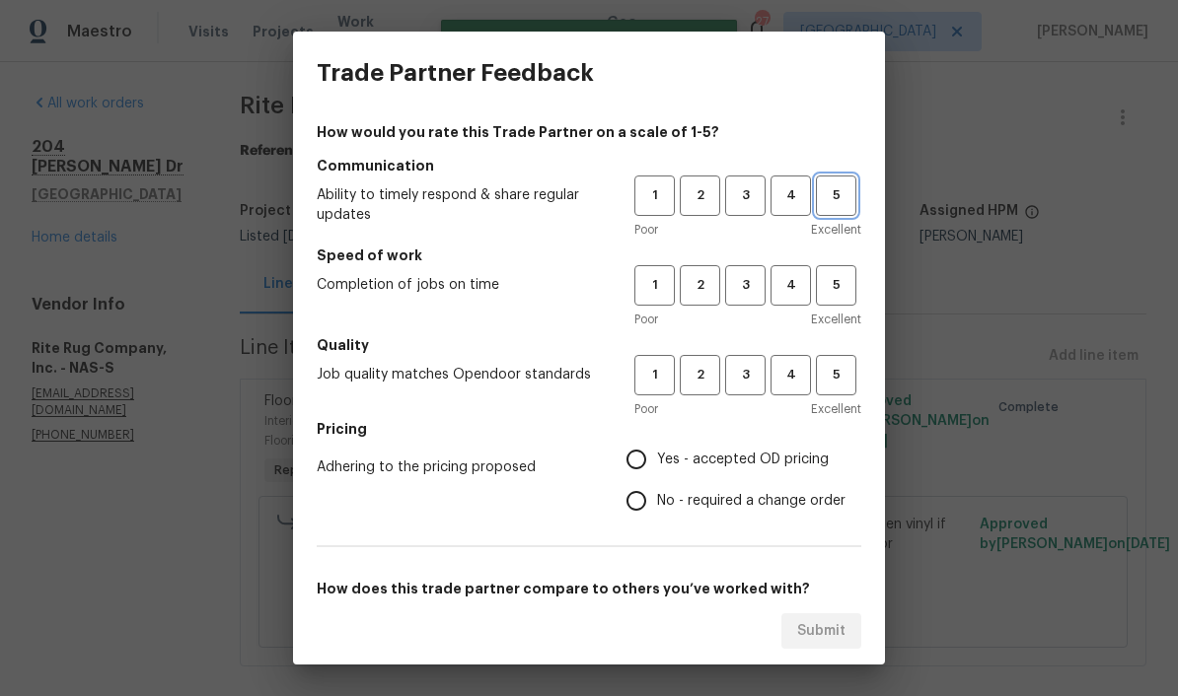
click at [821, 204] on span "5" at bounding box center [836, 195] width 36 height 23
click at [821, 285] on span "5" at bounding box center [836, 285] width 36 height 23
click at [821, 377] on span "5" at bounding box center [836, 375] width 36 height 23
click at [642, 461] on input "Yes - accepted OD pricing" at bounding box center [635, 459] width 41 height 41
radio input "true"
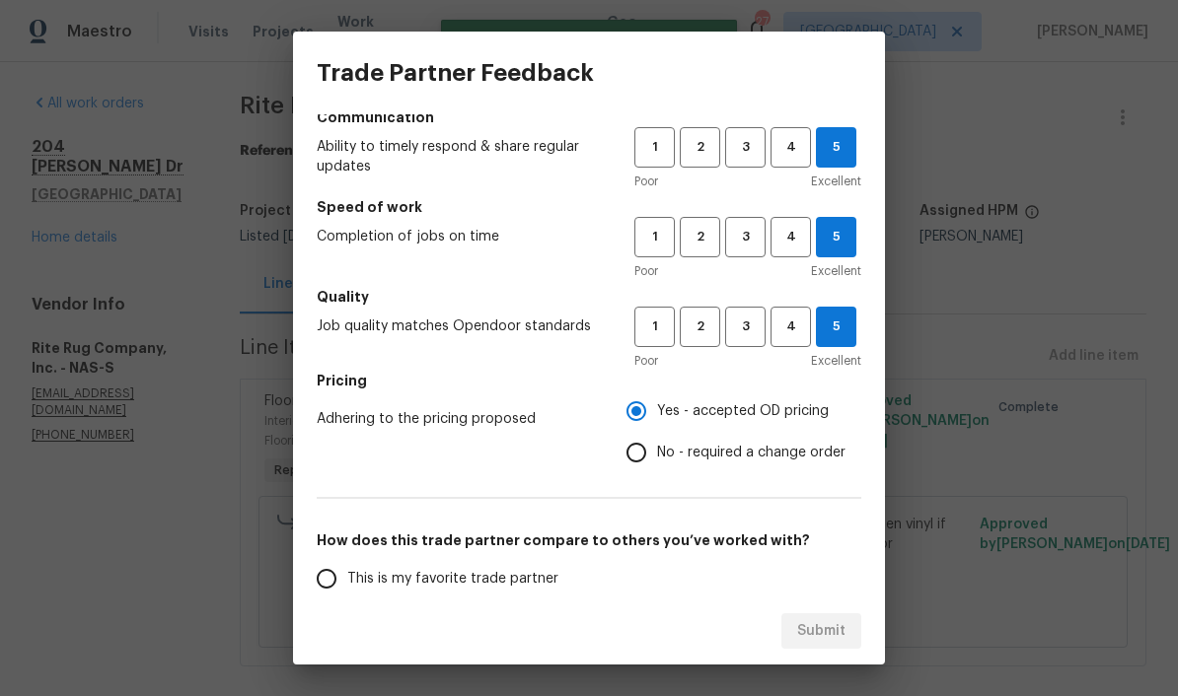
scroll to position [124, 0]
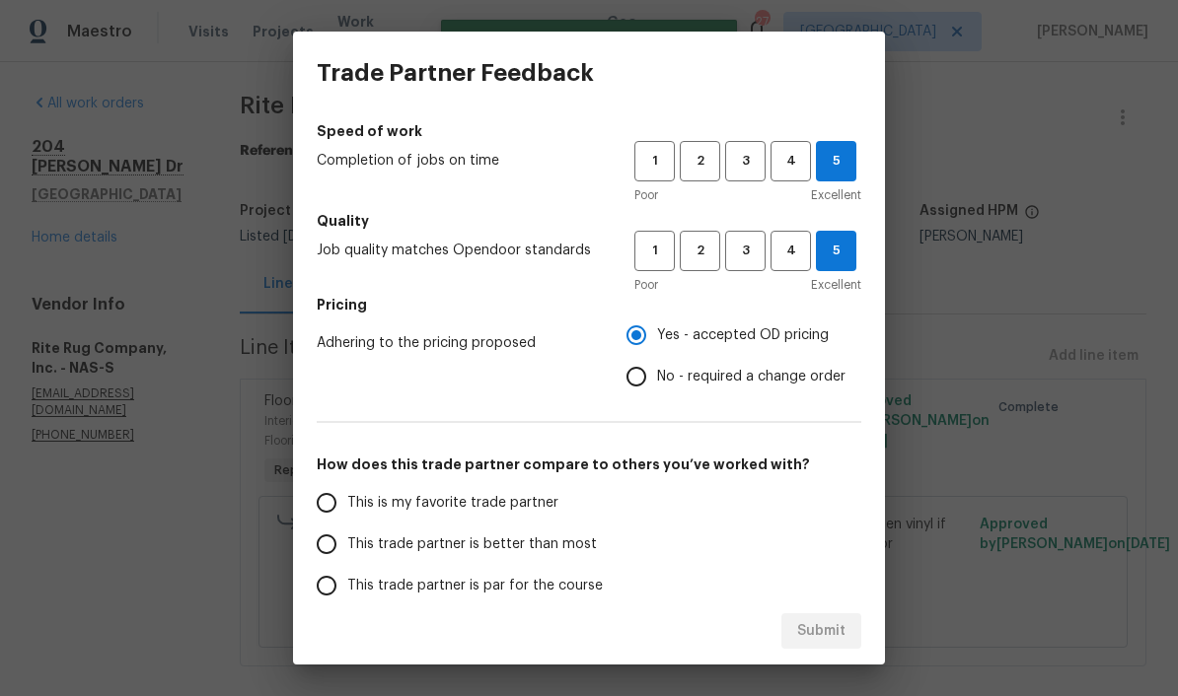
click at [328, 506] on input "This is my favorite trade partner" at bounding box center [326, 502] width 41 height 41
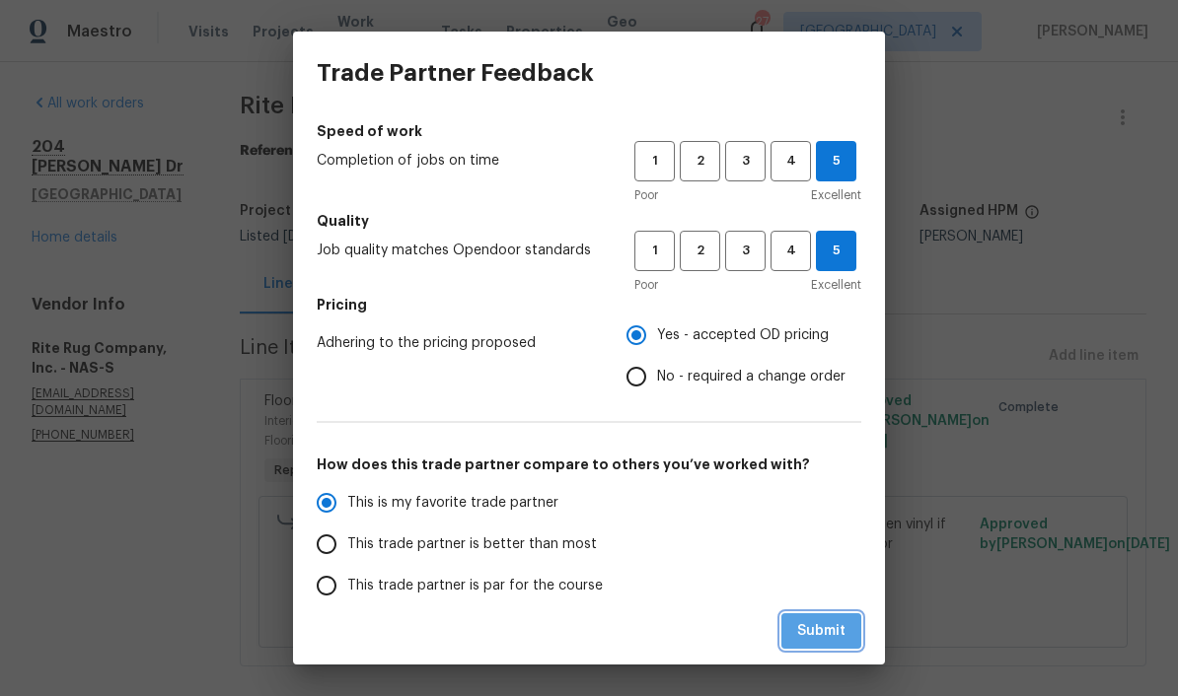
click at [821, 628] on span "Submit" at bounding box center [821, 631] width 48 height 25
radio input "true"
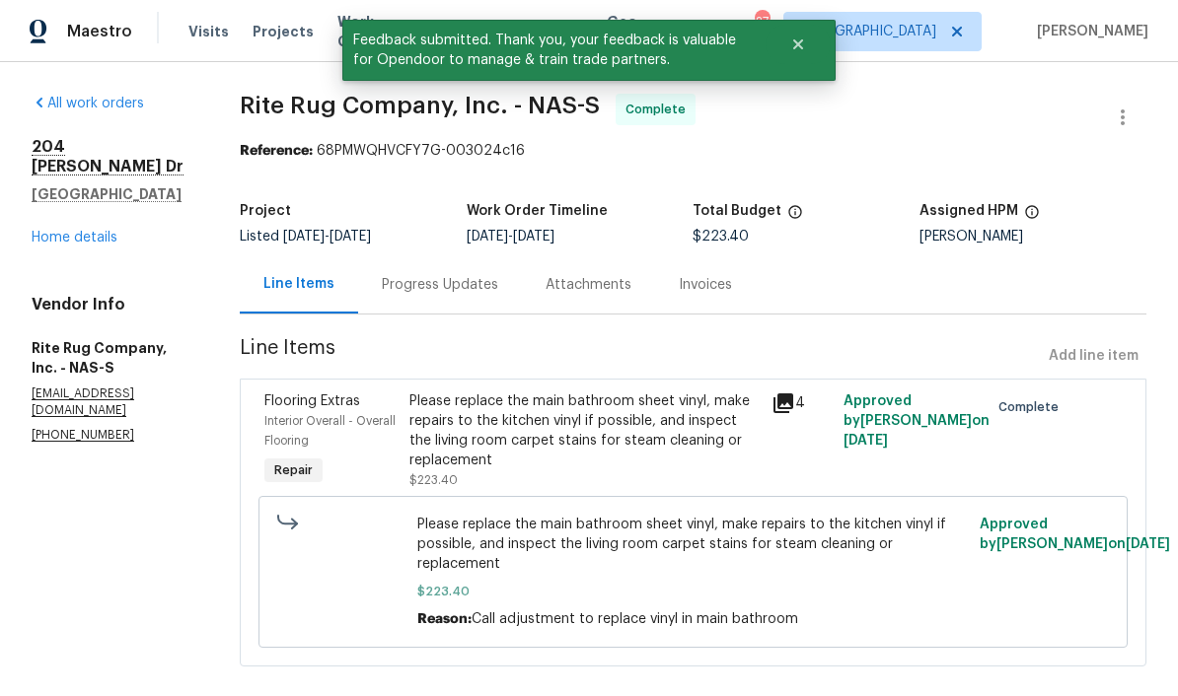
click at [90, 231] on link "Home details" at bounding box center [75, 238] width 86 height 14
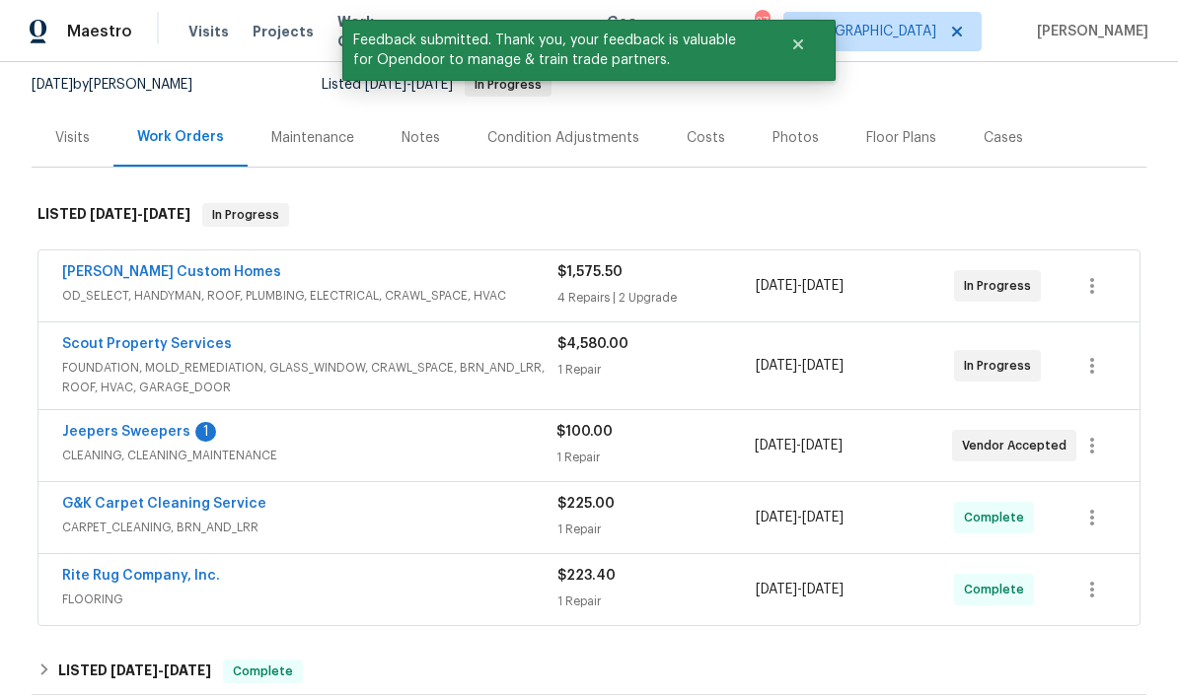
scroll to position [211, 0]
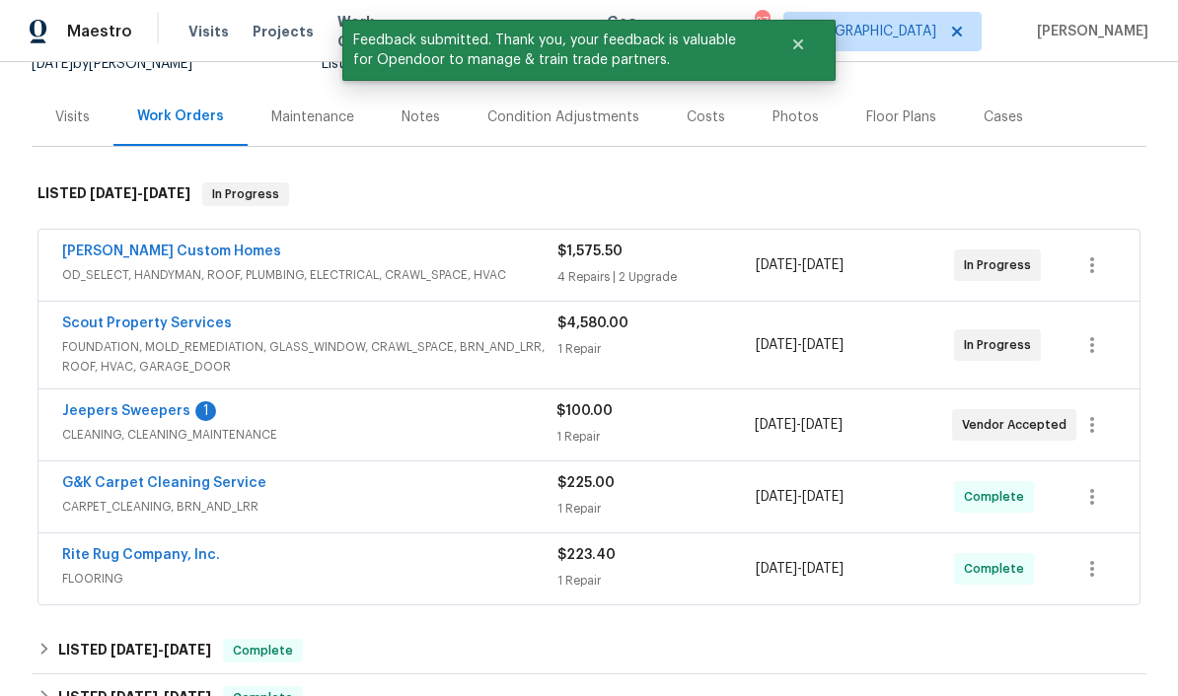
click at [155, 414] on link "Jeepers Sweepers" at bounding box center [126, 411] width 128 height 14
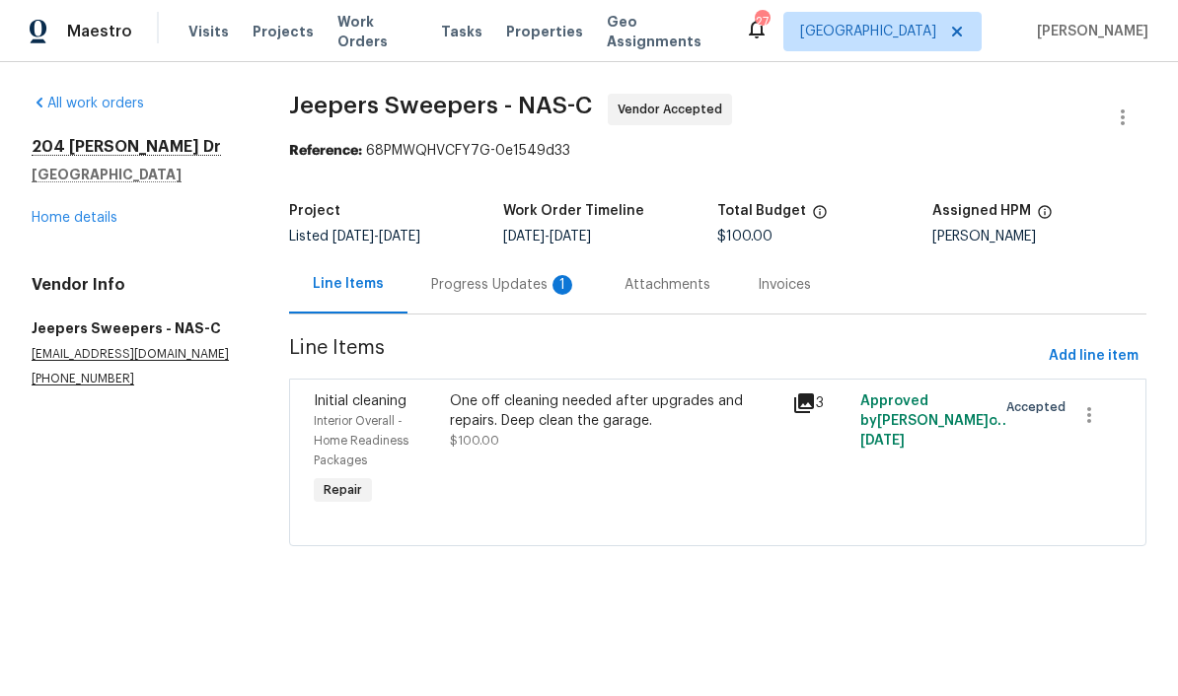
click at [523, 287] on div "Progress Updates 1" at bounding box center [504, 285] width 146 height 20
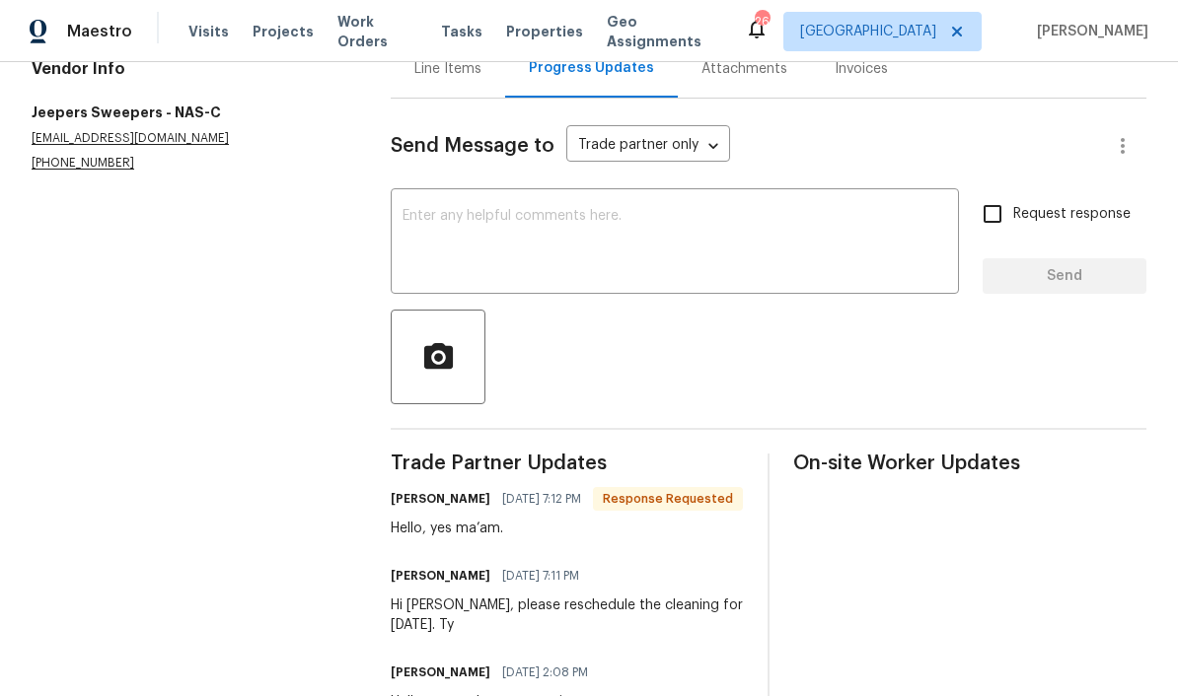
scroll to position [215, 0]
click at [546, 223] on textarea at bounding box center [674, 244] width 544 height 69
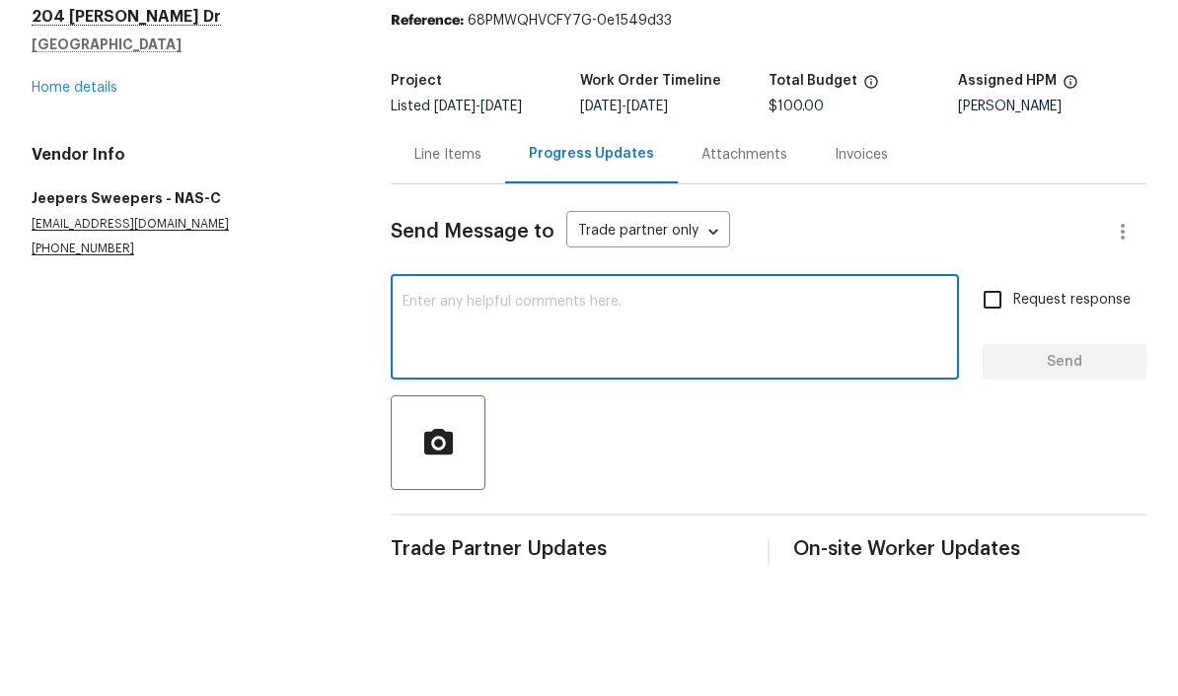
scroll to position [0, 0]
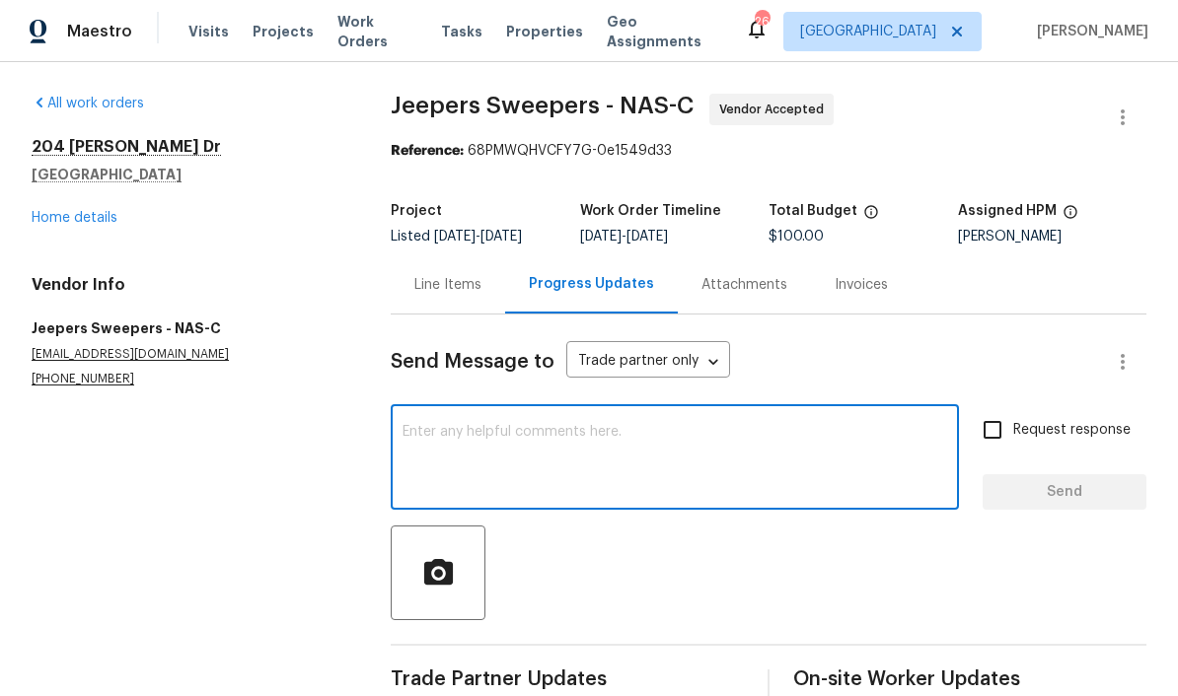
click at [98, 220] on link "Home details" at bounding box center [75, 218] width 86 height 14
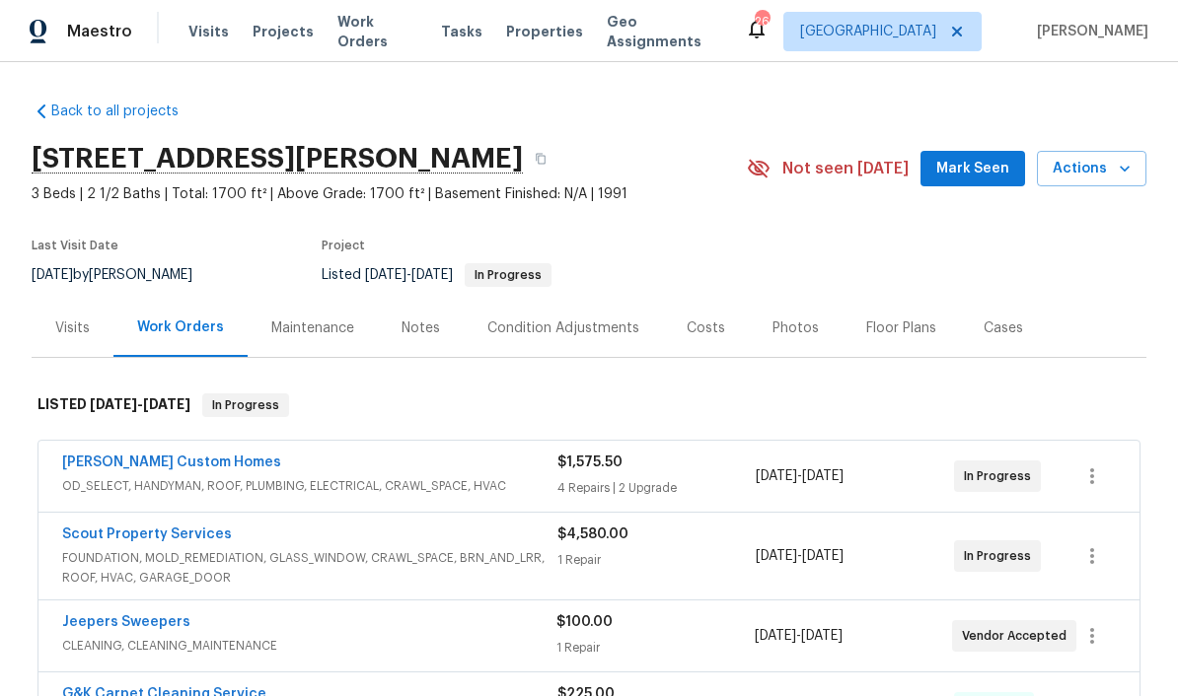
click at [94, 462] on link "Rappa Custom Homes" at bounding box center [171, 463] width 219 height 14
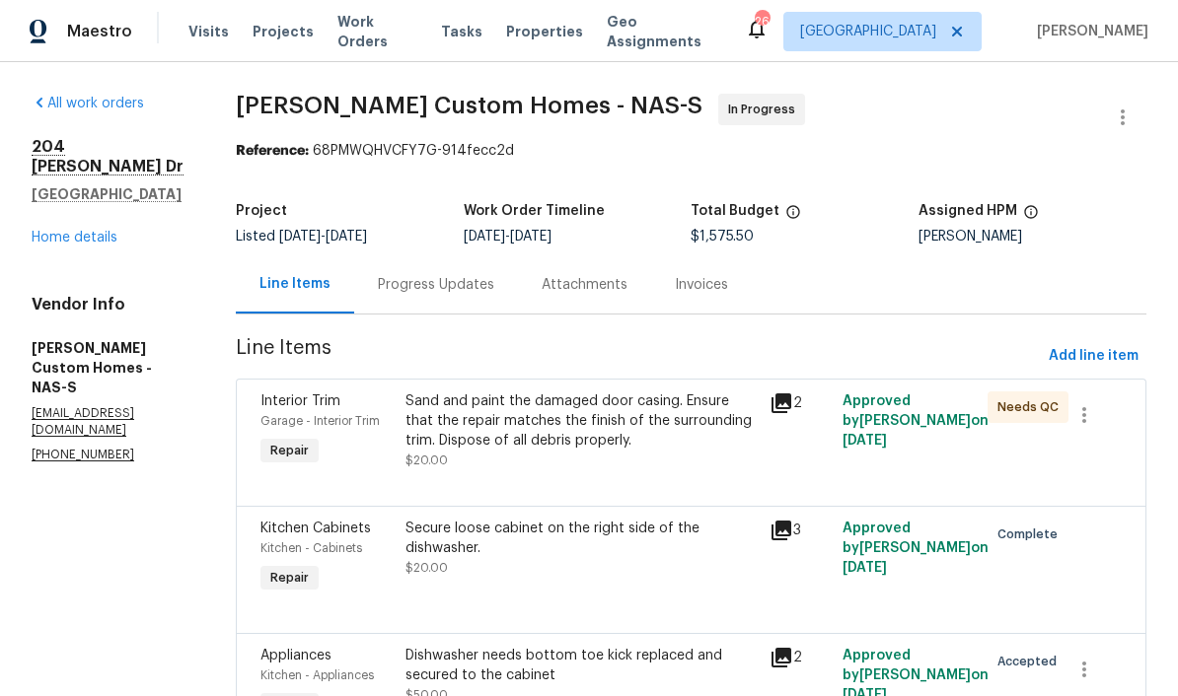
click at [470, 275] on div "Progress Updates" at bounding box center [436, 285] width 116 height 20
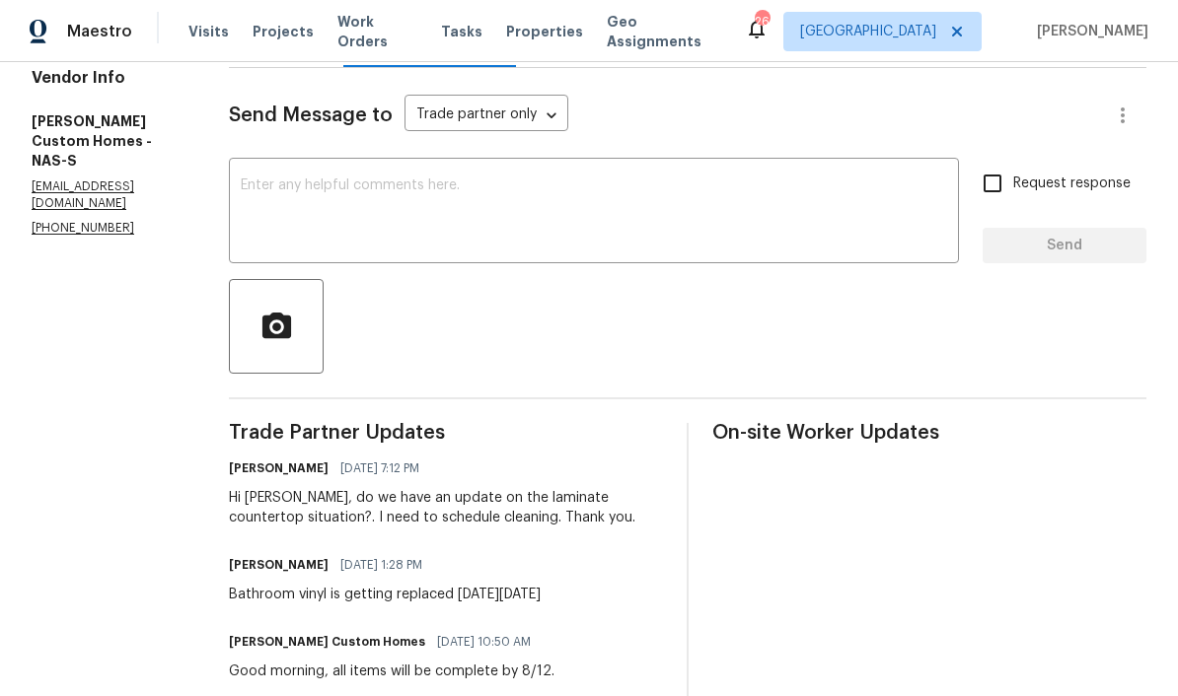
scroll to position [248, 0]
click at [552, 192] on textarea at bounding box center [594, 212] width 706 height 69
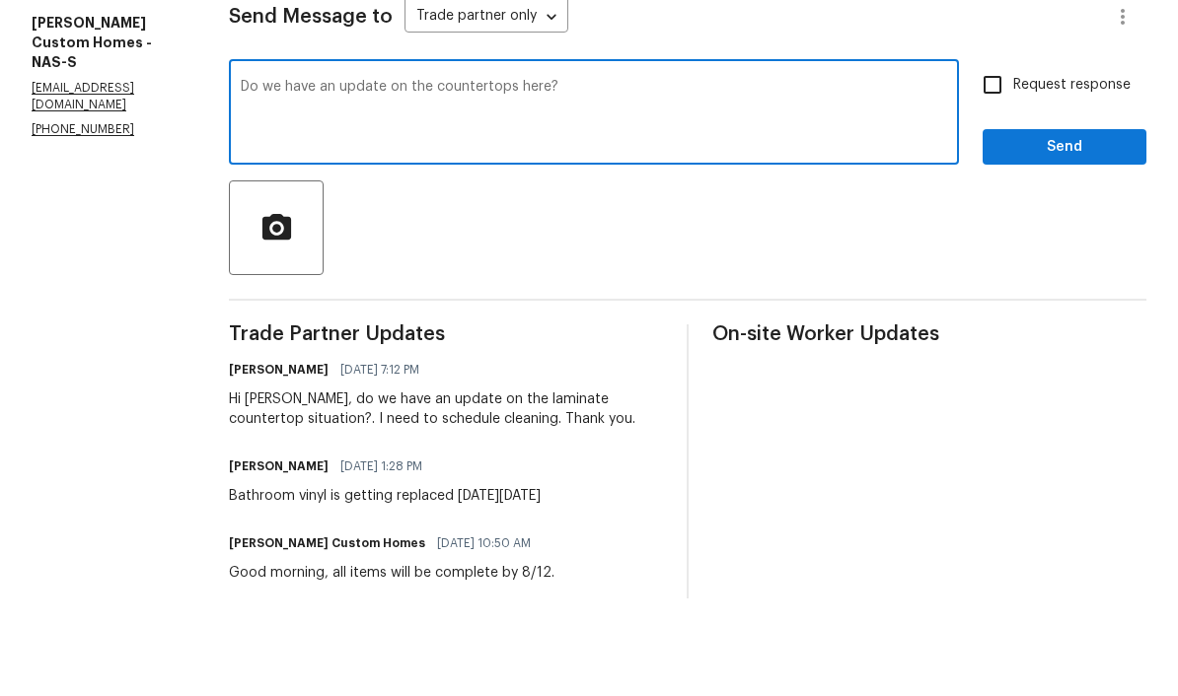
type textarea "Do we have an update on the countertops here?"
click at [821, 233] on span "Send" at bounding box center [1064, 245] width 132 height 25
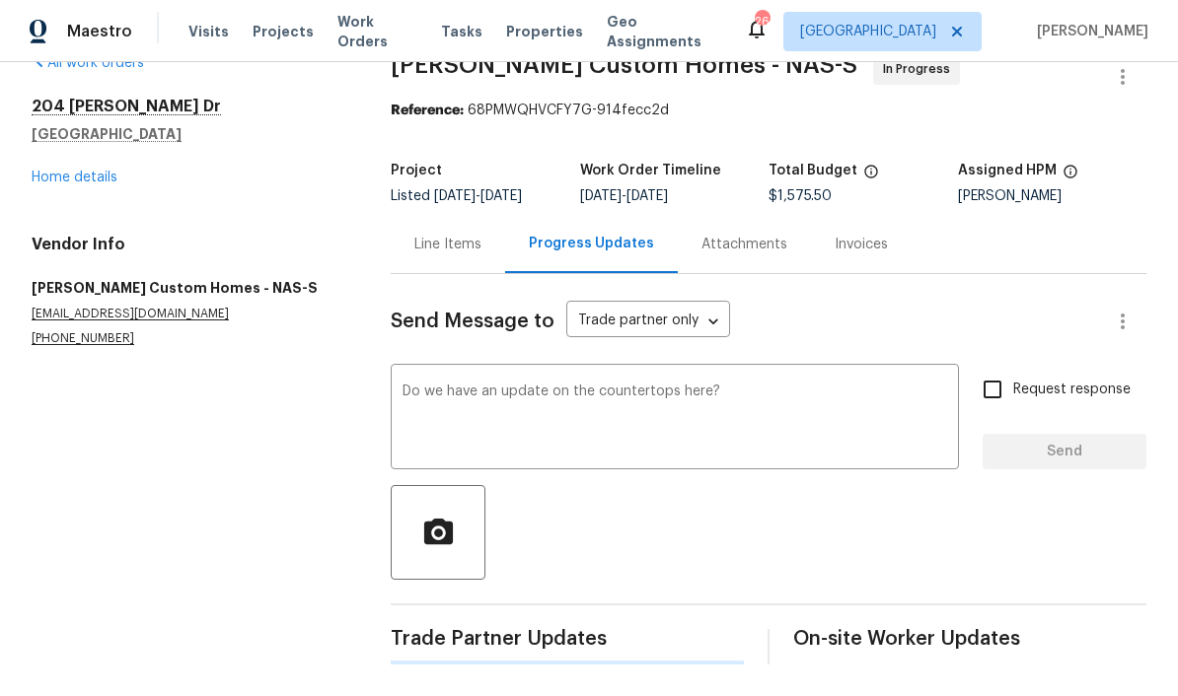
scroll to position [0, 0]
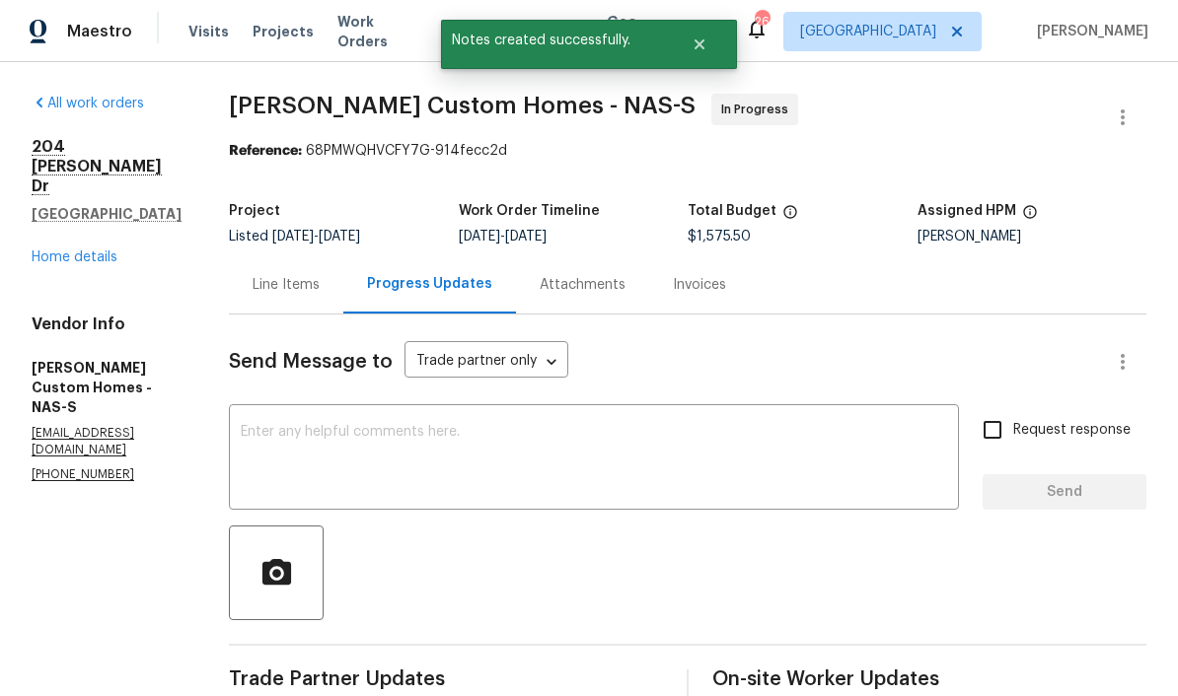
click at [97, 250] on link "Home details" at bounding box center [75, 257] width 86 height 14
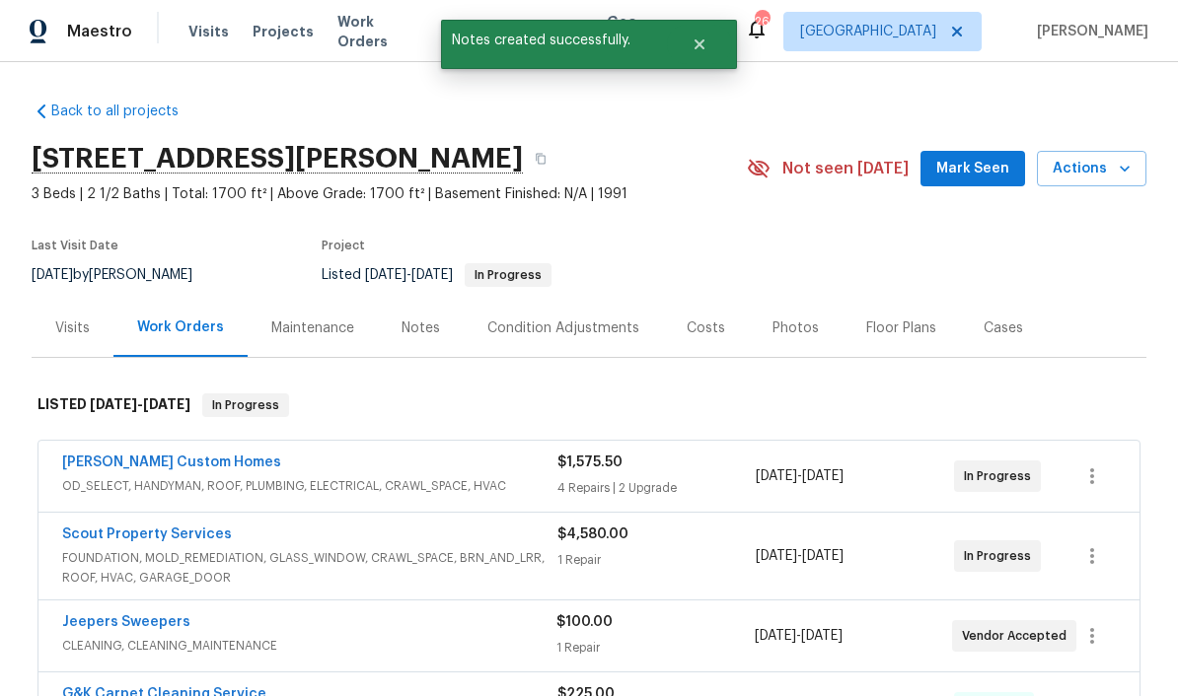
click at [821, 157] on span "Mark Seen" at bounding box center [972, 169] width 73 height 25
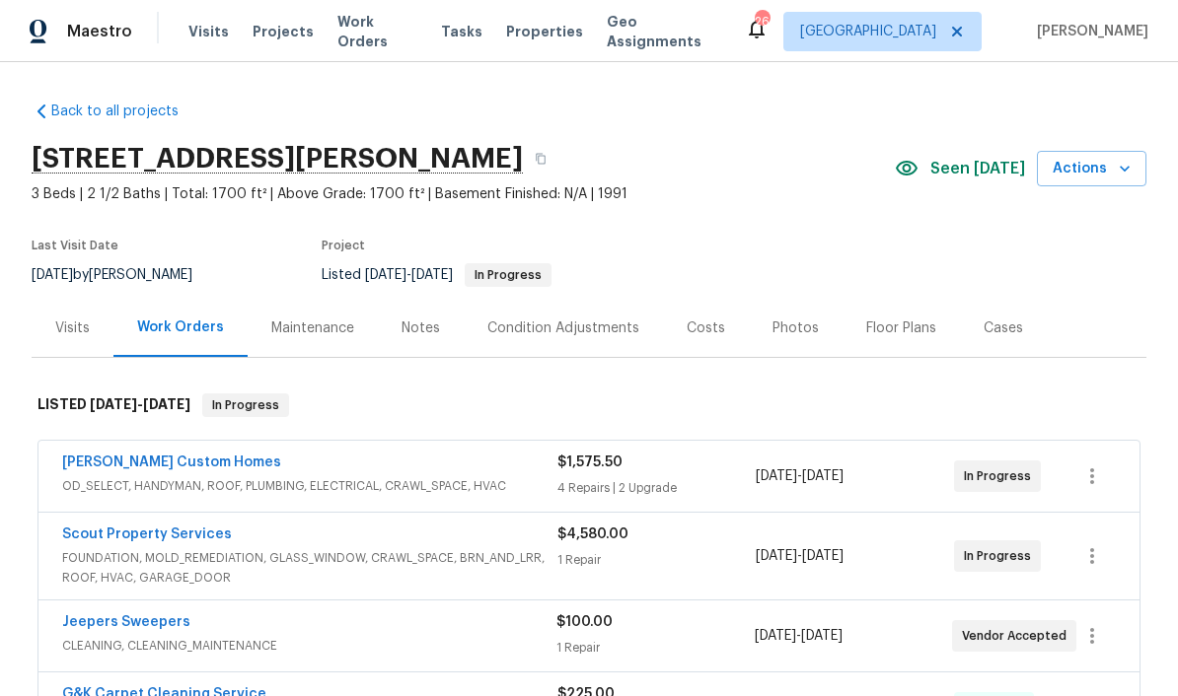
click at [377, 31] on span "Work Orders" at bounding box center [377, 31] width 80 height 39
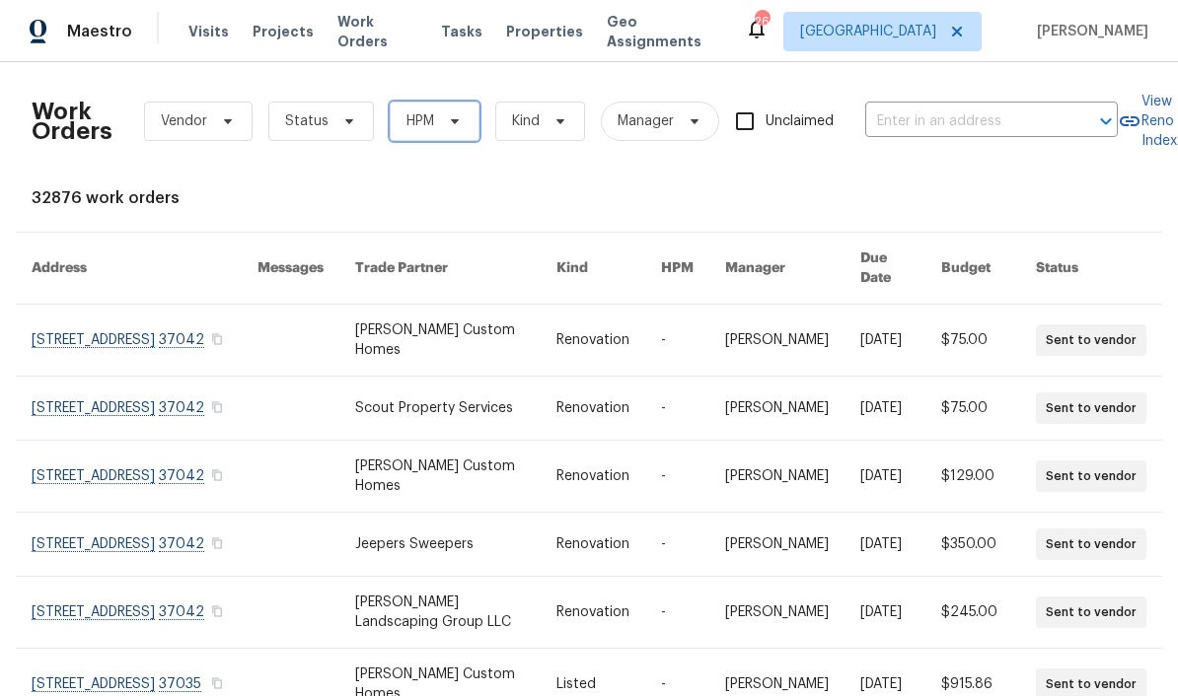
click at [442, 121] on span at bounding box center [452, 121] width 22 height 16
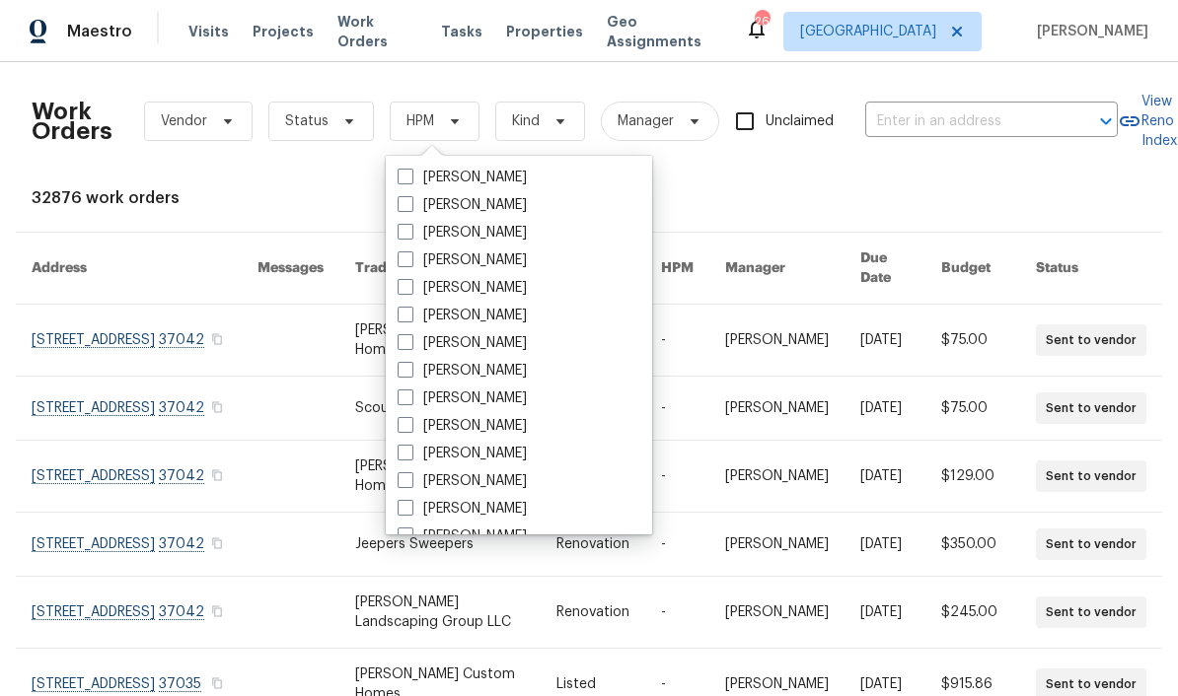
click at [501, 395] on label "[PERSON_NAME]" at bounding box center [461, 399] width 129 height 20
click at [410, 395] on input "[PERSON_NAME]" at bounding box center [403, 395] width 13 height 13
checkbox input "true"
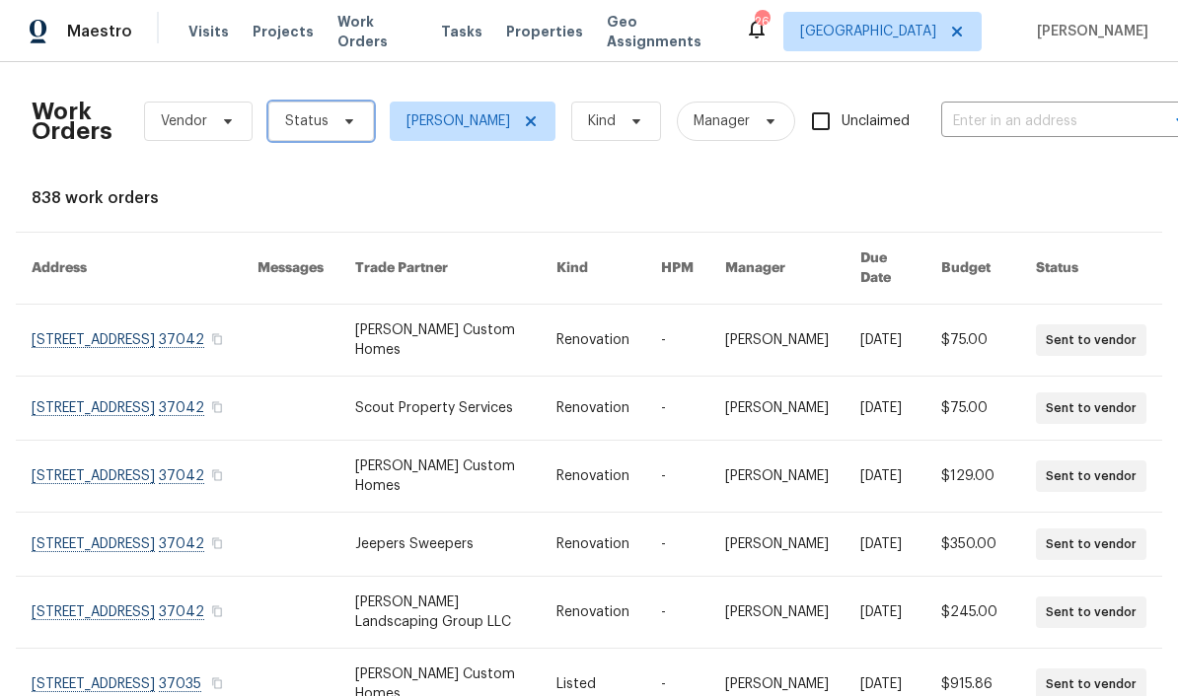
click at [341, 123] on icon at bounding box center [349, 121] width 16 height 16
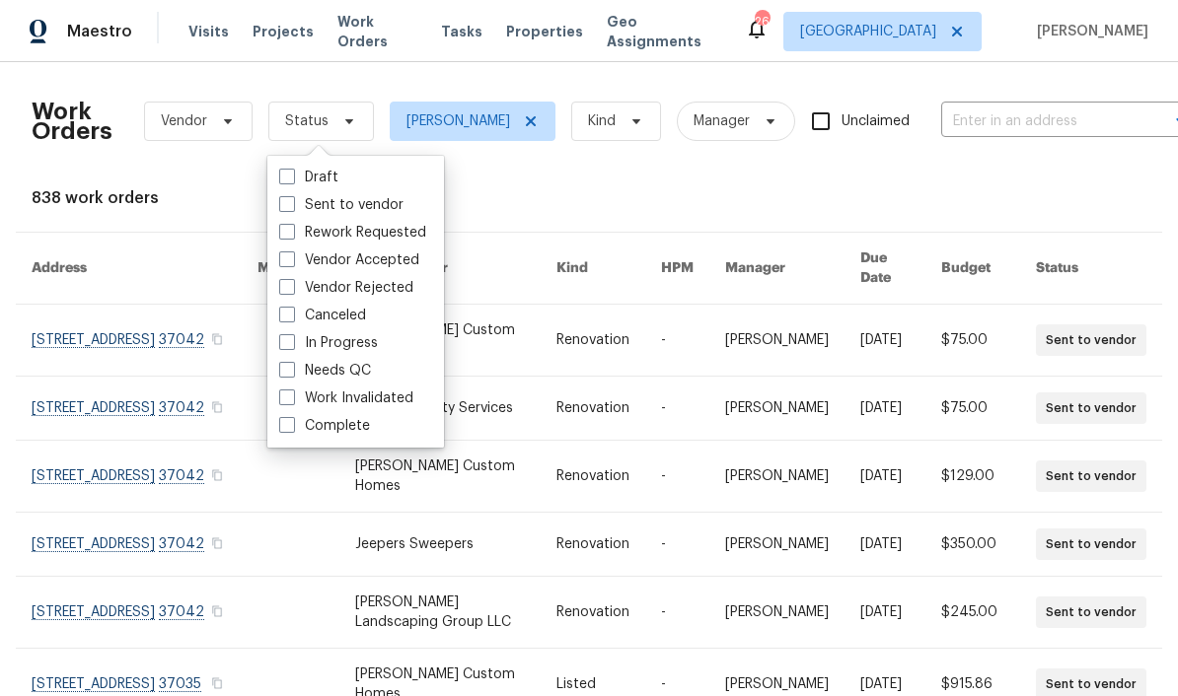
click at [361, 370] on label "Needs QC" at bounding box center [325, 371] width 92 height 20
click at [292, 370] on input "Needs QC" at bounding box center [285, 367] width 13 height 13
checkbox input "true"
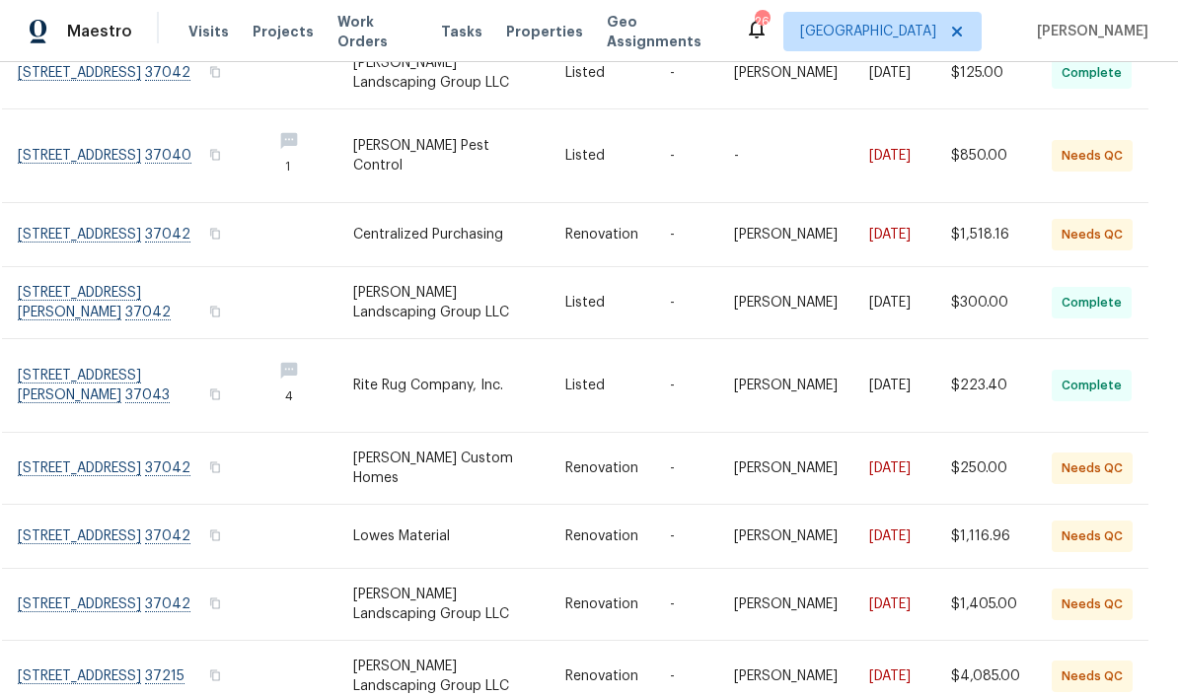
scroll to position [266, 14]
click at [58, 463] on link at bounding box center [137, 469] width 238 height 71
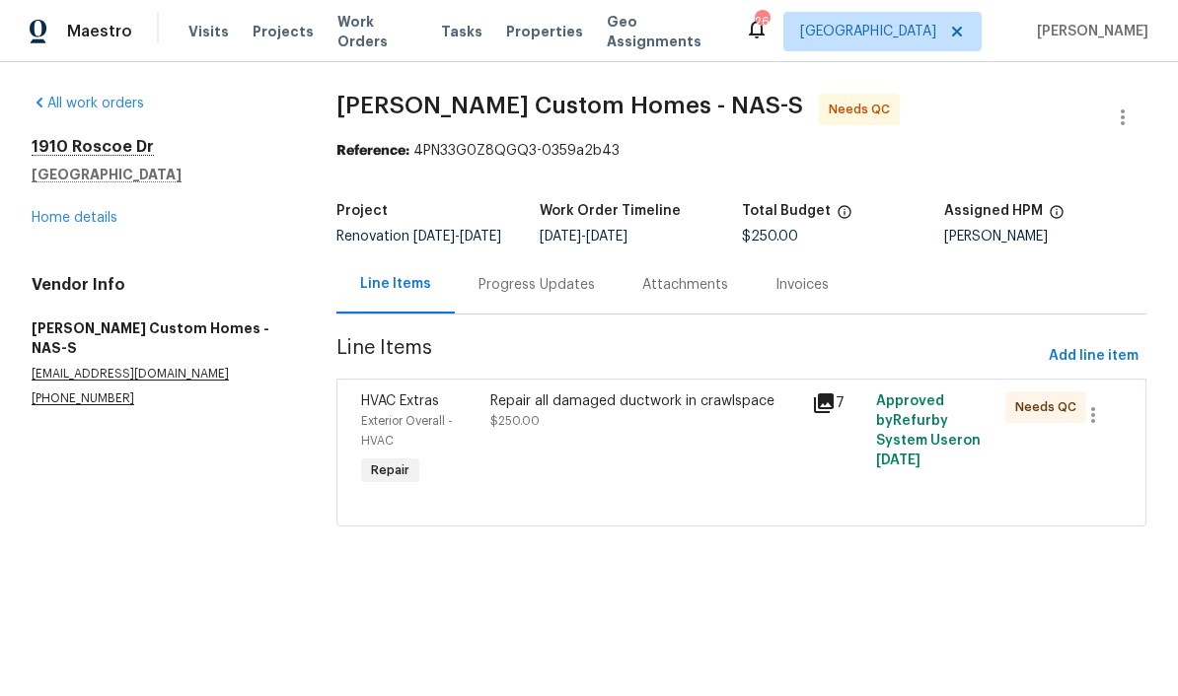
click at [604, 411] on div "Repair all damaged ductwork in crawlspace" at bounding box center [645, 402] width 310 height 20
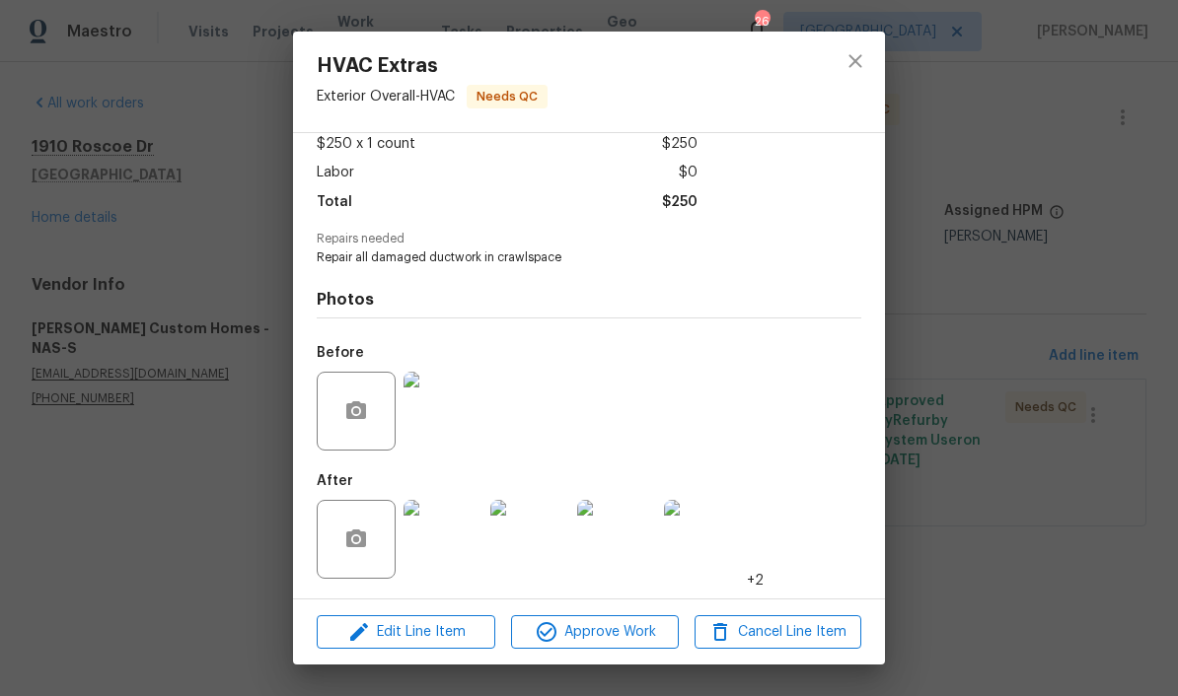
scroll to position [118, 0]
click at [450, 542] on img at bounding box center [442, 539] width 79 height 79
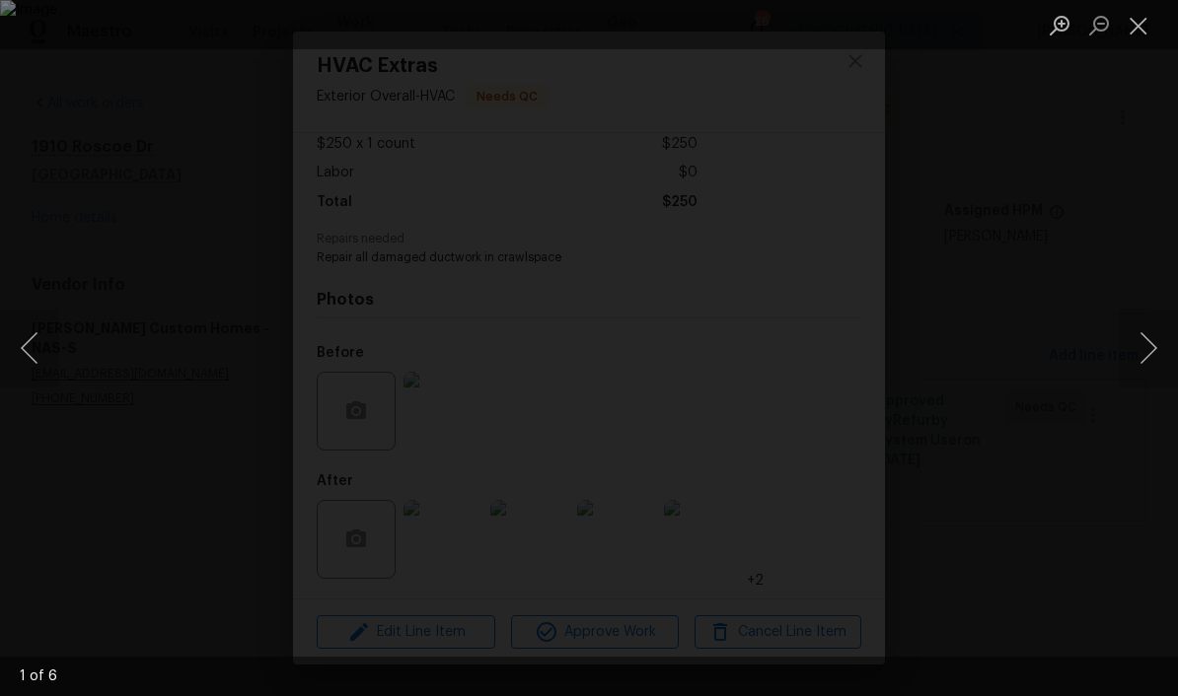
click at [821, 356] on button "Next image" at bounding box center [1147, 348] width 59 height 79
click at [821, 362] on button "Next image" at bounding box center [1147, 348] width 59 height 79
click at [821, 354] on button "Next image" at bounding box center [1147, 348] width 59 height 79
click at [821, 365] on button "Next image" at bounding box center [1147, 348] width 59 height 79
click at [821, 39] on button "Close lightbox" at bounding box center [1137, 25] width 39 height 35
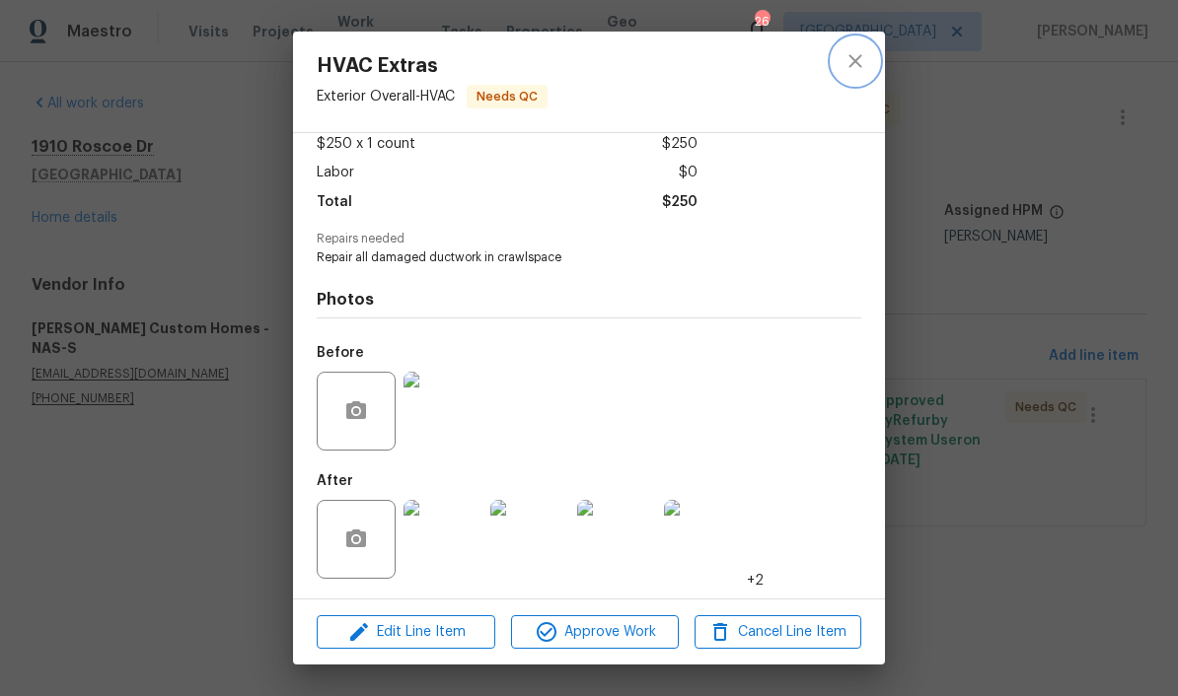
click at [821, 71] on icon "close" at bounding box center [855, 61] width 24 height 24
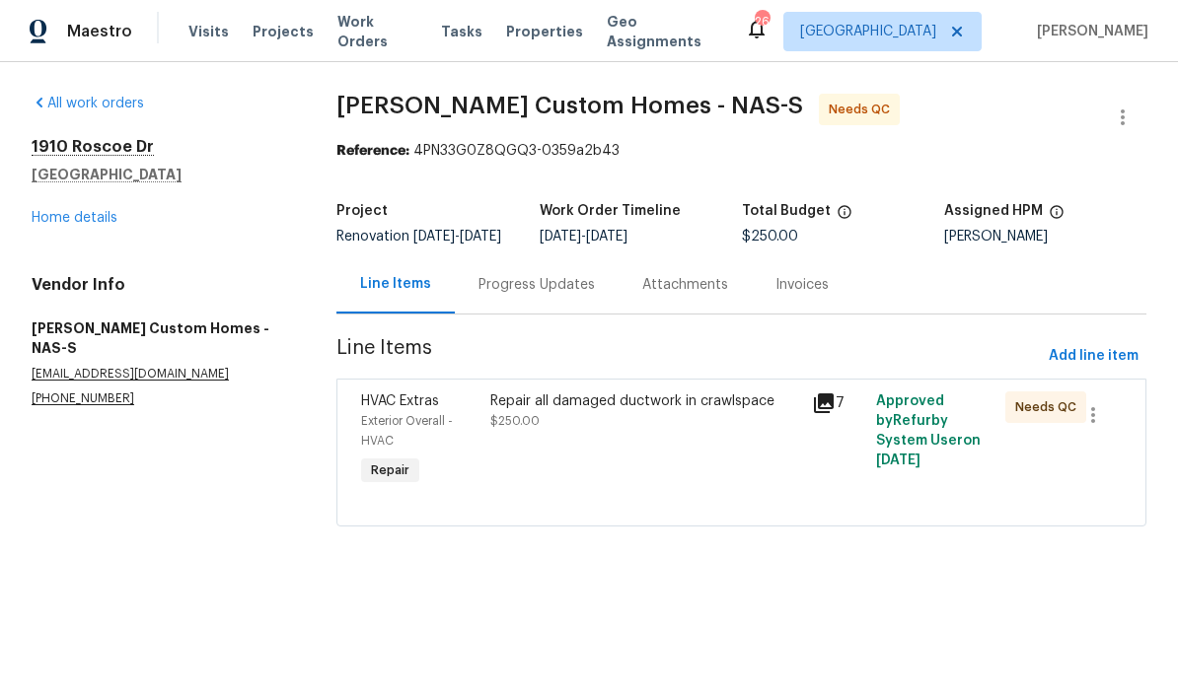
click at [658, 411] on div "Repair all damaged ductwork in crawlspace" at bounding box center [645, 402] width 310 height 20
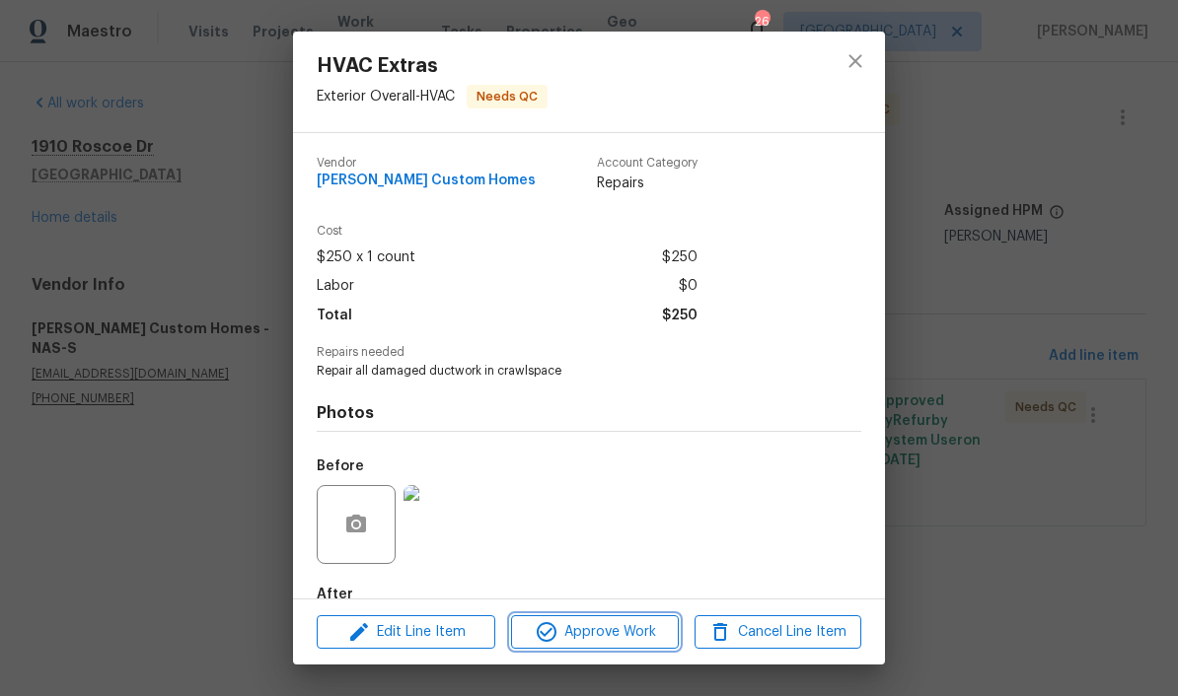
click at [615, 633] on span "Approve Work" at bounding box center [594, 632] width 155 height 25
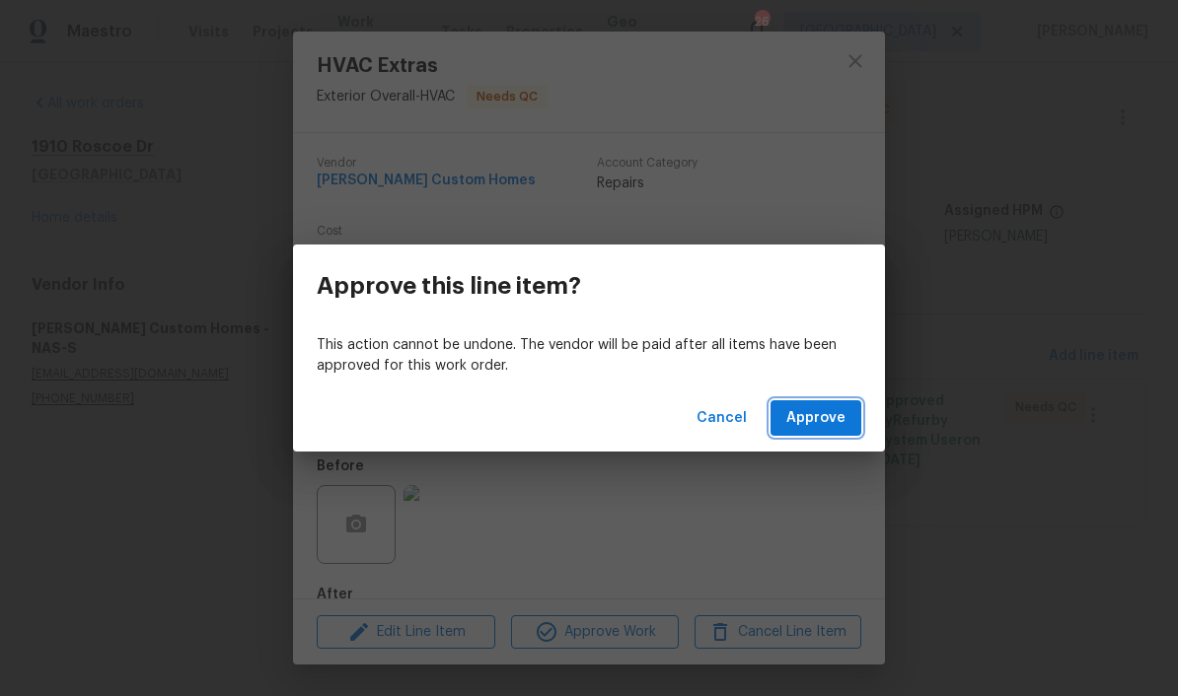
click at [821, 419] on span "Approve" at bounding box center [815, 418] width 59 height 25
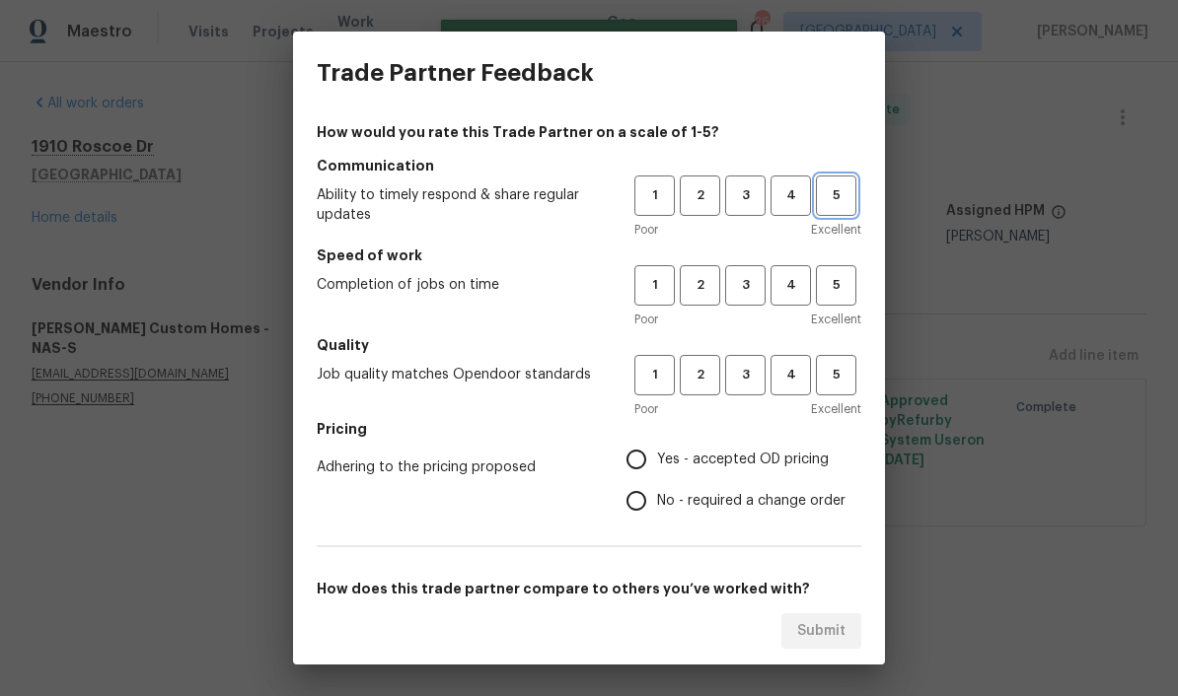
click at [821, 200] on span "5" at bounding box center [836, 195] width 36 height 23
click at [821, 285] on span "5" at bounding box center [836, 285] width 36 height 23
click at [821, 378] on span "5" at bounding box center [836, 375] width 36 height 23
click at [651, 465] on input "Yes - accepted OD pricing" at bounding box center [635, 459] width 41 height 41
radio input "true"
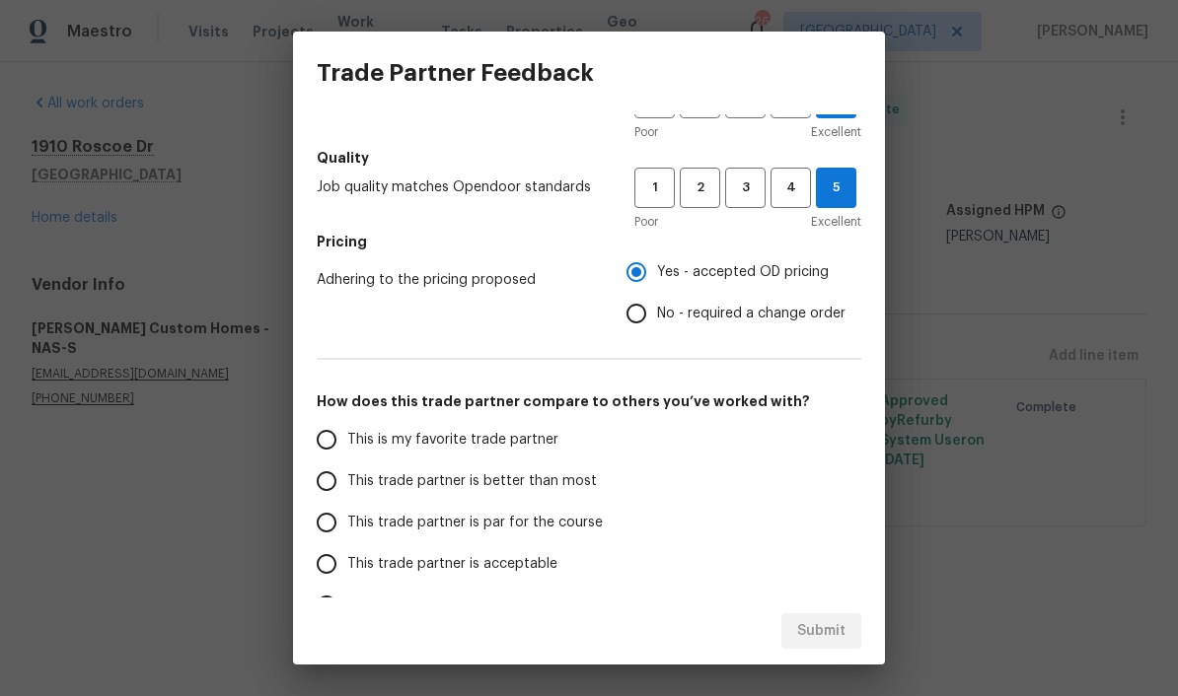
scroll to position [188, 0]
click at [329, 440] on input "This is my favorite trade partner" at bounding box center [326, 438] width 41 height 41
click at [821, 636] on span "Submit" at bounding box center [821, 631] width 48 height 25
radio input "true"
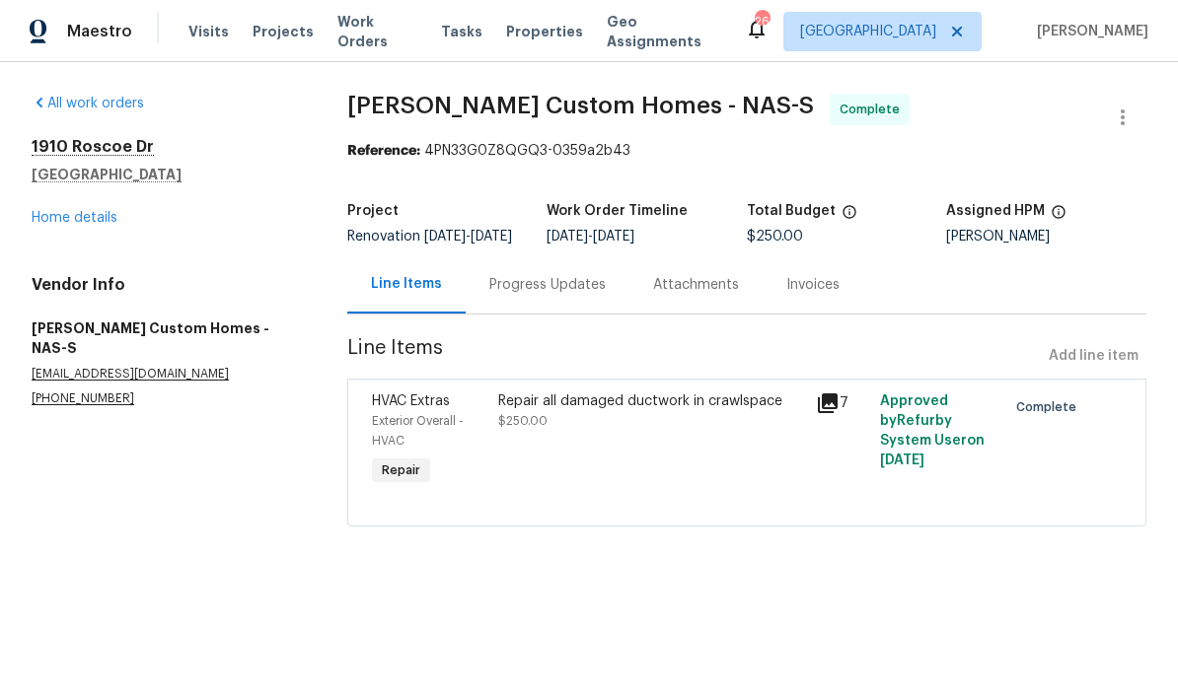
click at [99, 223] on link "Home details" at bounding box center [75, 218] width 86 height 14
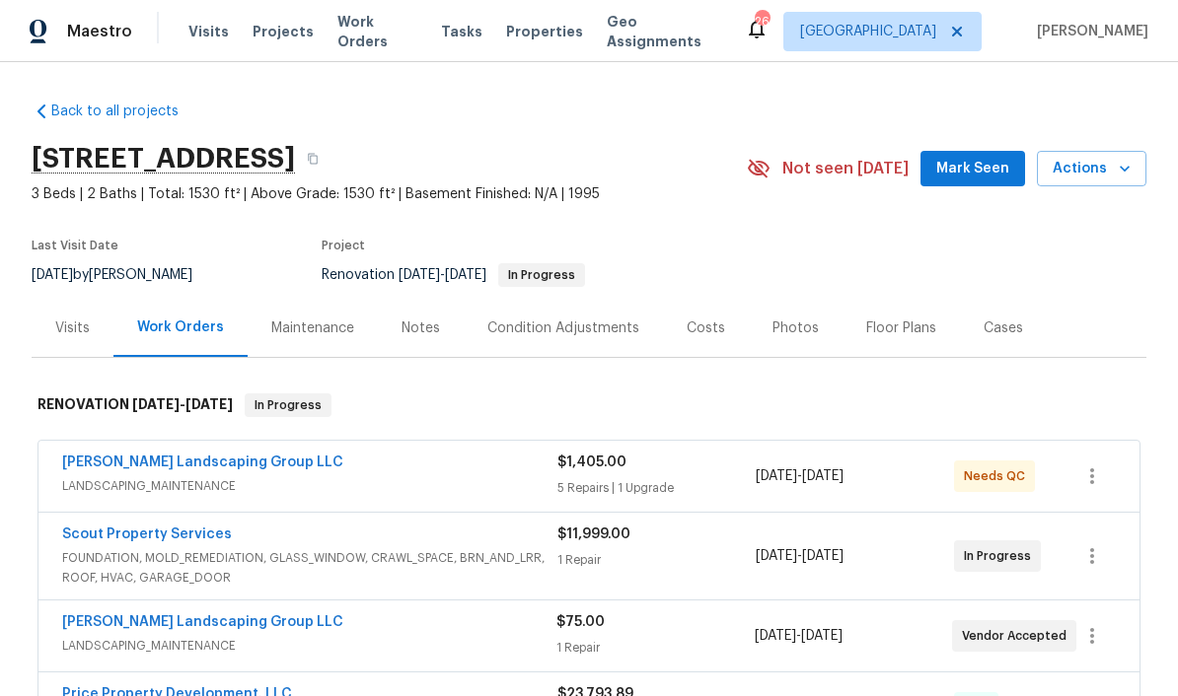
click at [821, 173] on span "Mark Seen" at bounding box center [972, 169] width 73 height 25
click at [383, 35] on span "Work Orders" at bounding box center [377, 31] width 80 height 39
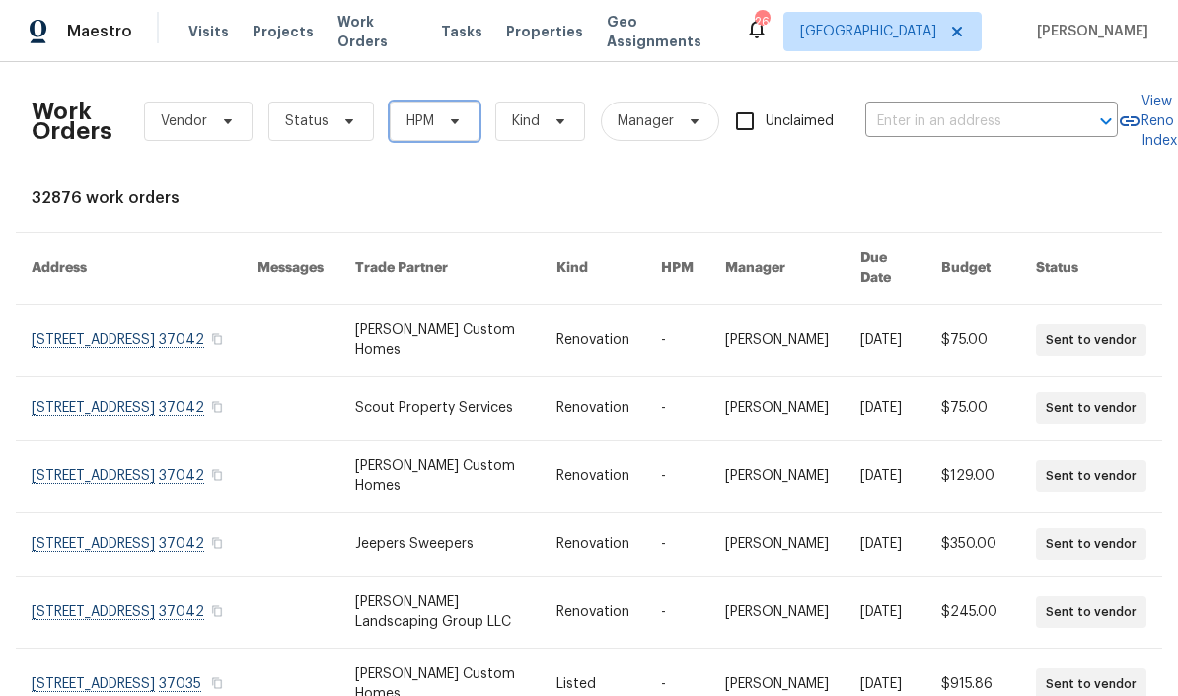
click at [457, 124] on icon at bounding box center [455, 121] width 16 height 16
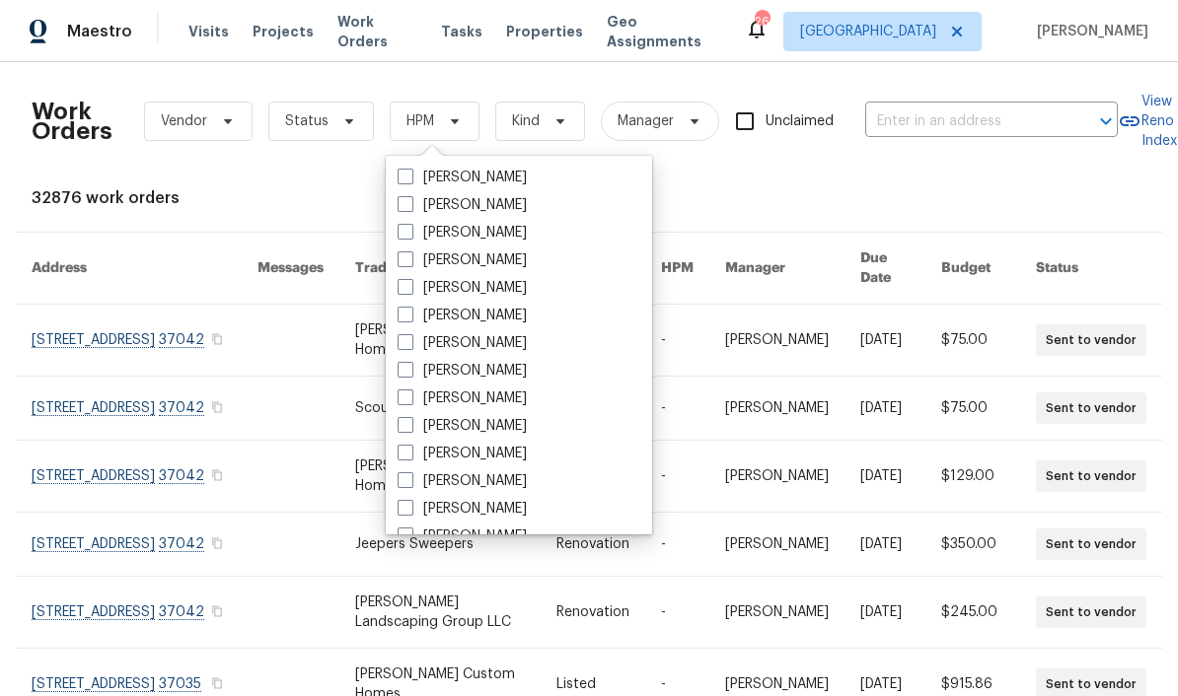
click at [515, 398] on label "[PERSON_NAME]" at bounding box center [461, 399] width 129 height 20
click at [410, 398] on input "[PERSON_NAME]" at bounding box center [403, 395] width 13 height 13
checkbox input "true"
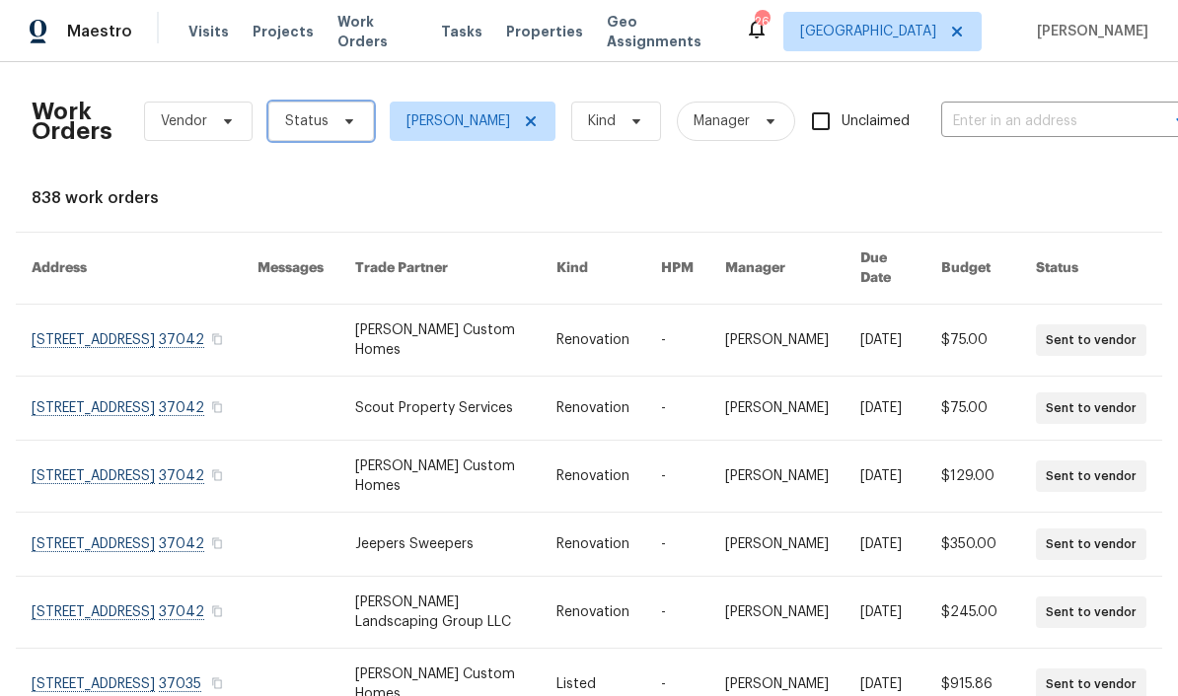
click at [345, 123] on icon at bounding box center [349, 121] width 8 height 5
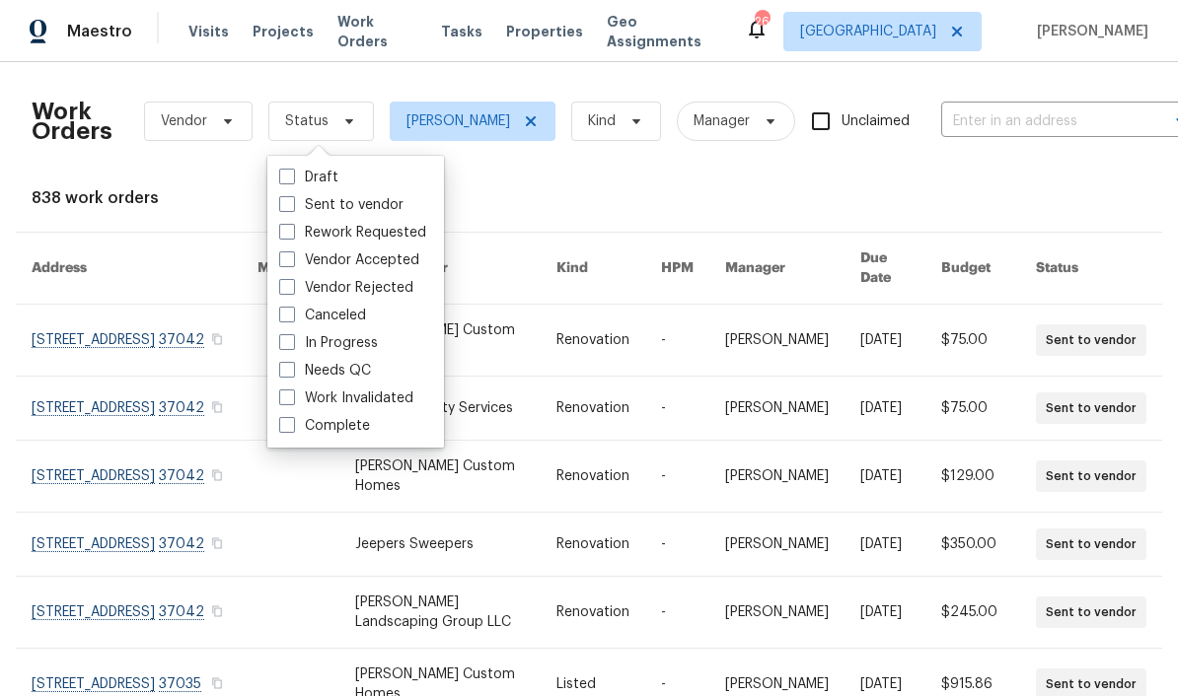
click at [362, 368] on label "Needs QC" at bounding box center [325, 371] width 92 height 20
click at [292, 368] on input "Needs QC" at bounding box center [285, 367] width 13 height 13
checkbox input "true"
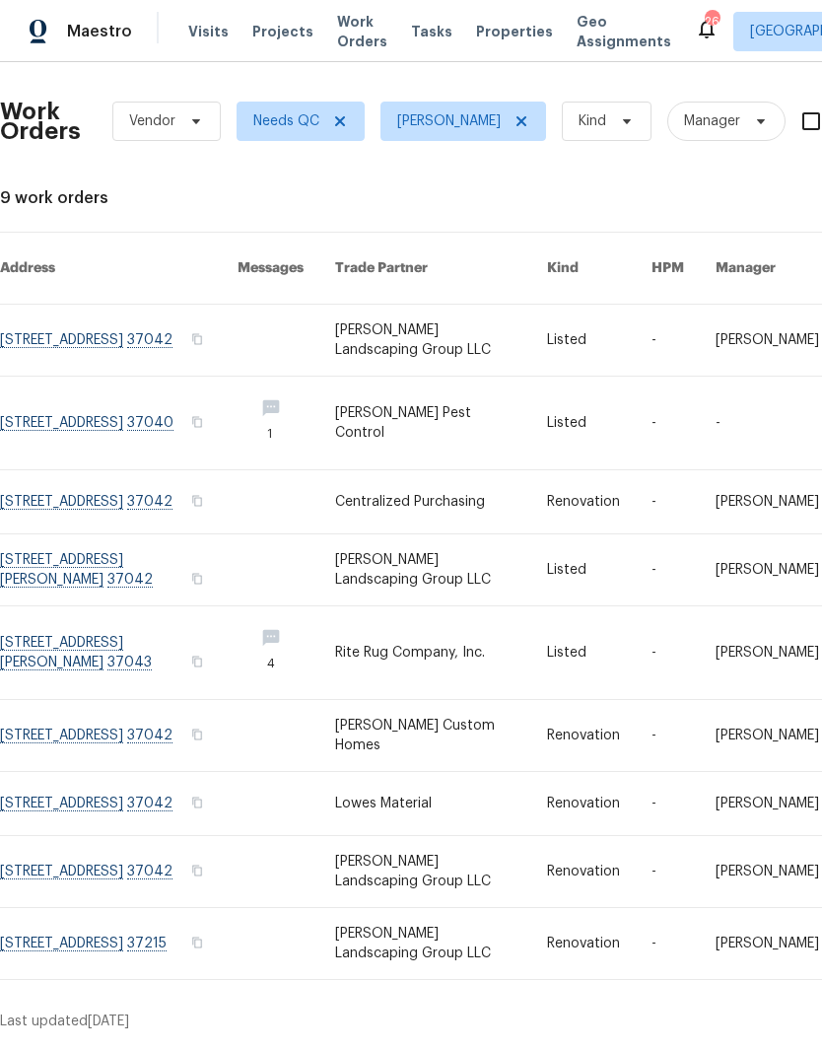
click at [492, 32] on span "Properties" at bounding box center [514, 32] width 77 height 20
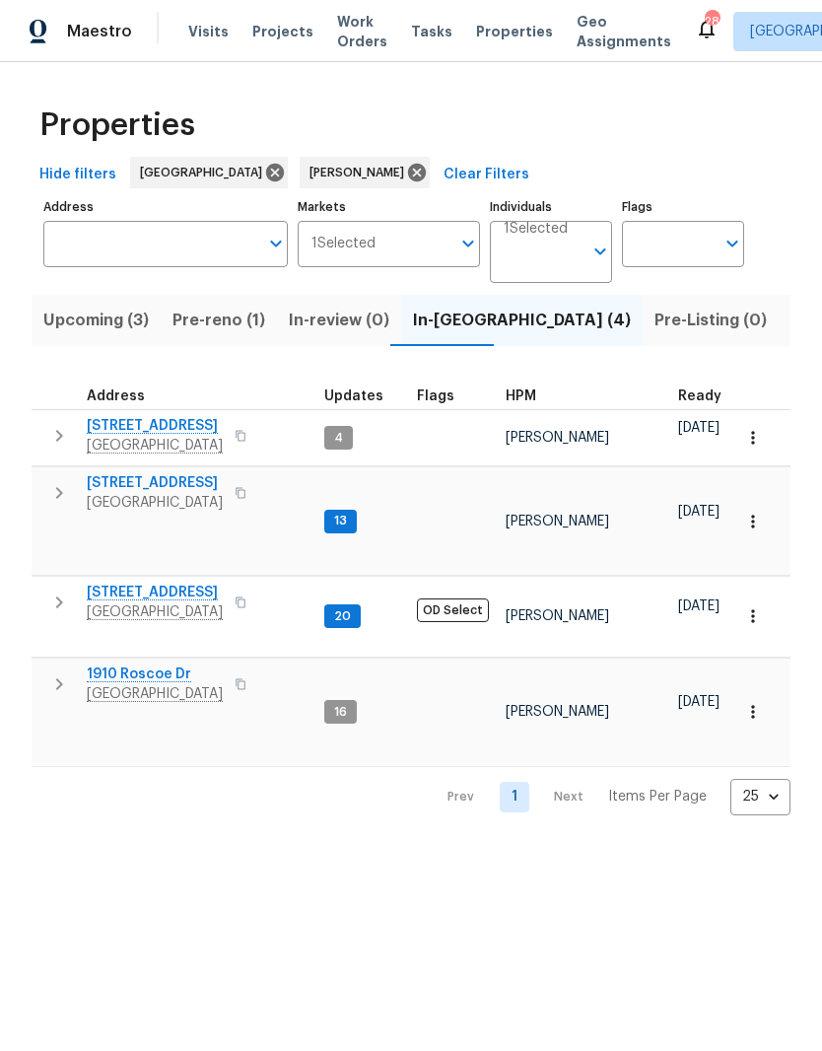
click at [178, 583] on span "[STREET_ADDRESS]" at bounding box center [155, 593] width 136 height 20
click at [161, 487] on span "133 Kingstons Cv" at bounding box center [155, 483] width 136 height 20
click at [194, 431] on span "2203 Green Acres Dr" at bounding box center [155, 426] width 136 height 20
click at [170, 583] on span "6112 Gardendale Dr" at bounding box center [155, 593] width 136 height 20
click at [183, 488] on span "133 Kingstons Cv" at bounding box center [155, 483] width 136 height 20
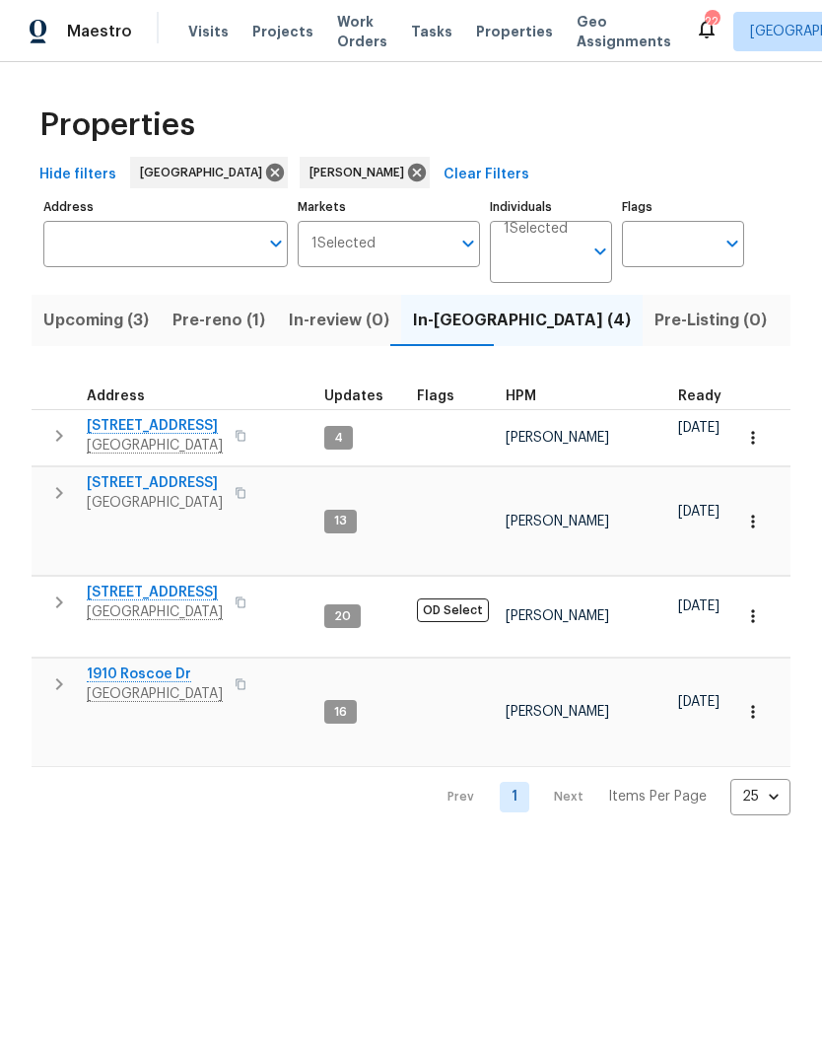
click at [172, 491] on span "133 Kingstons Cv" at bounding box center [155, 483] width 136 height 20
click at [194, 423] on span "2203 Green Acres Dr" at bounding box center [155, 426] width 136 height 20
click at [563, 249] on input "Individuals" at bounding box center [543, 260] width 79 height 46
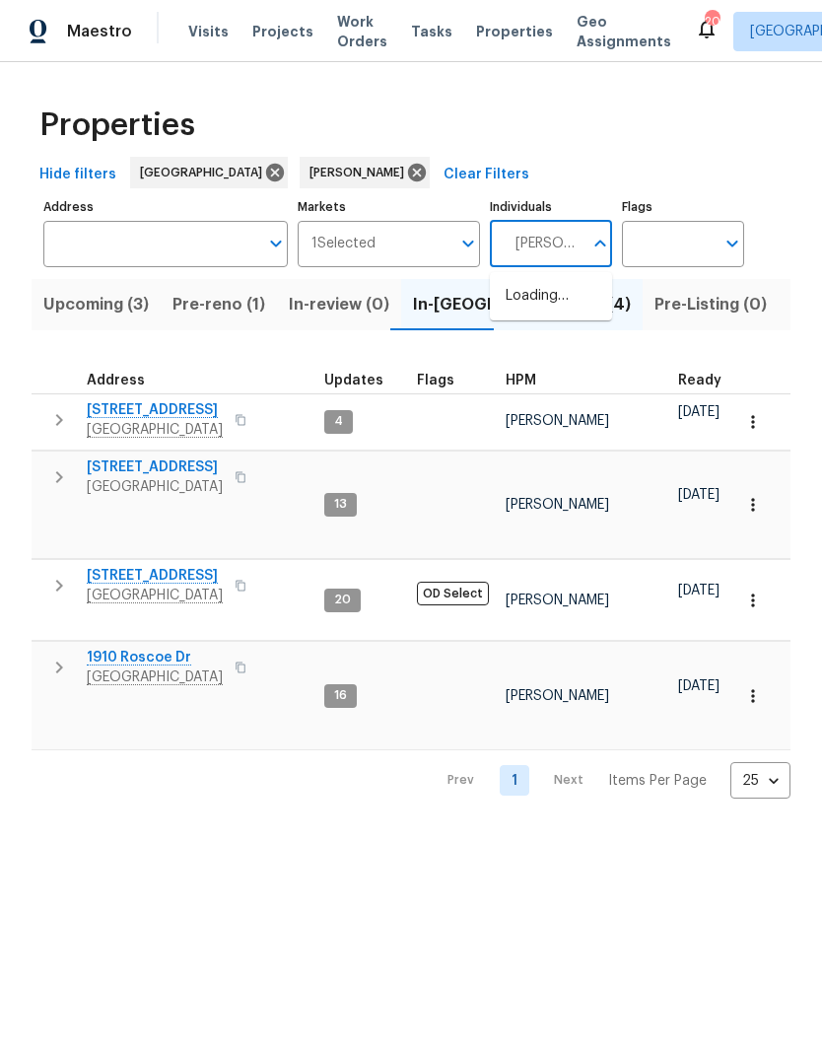
type input "Lauren bittler"
click at [525, 308] on input "checkbox" at bounding box center [526, 306] width 41 height 41
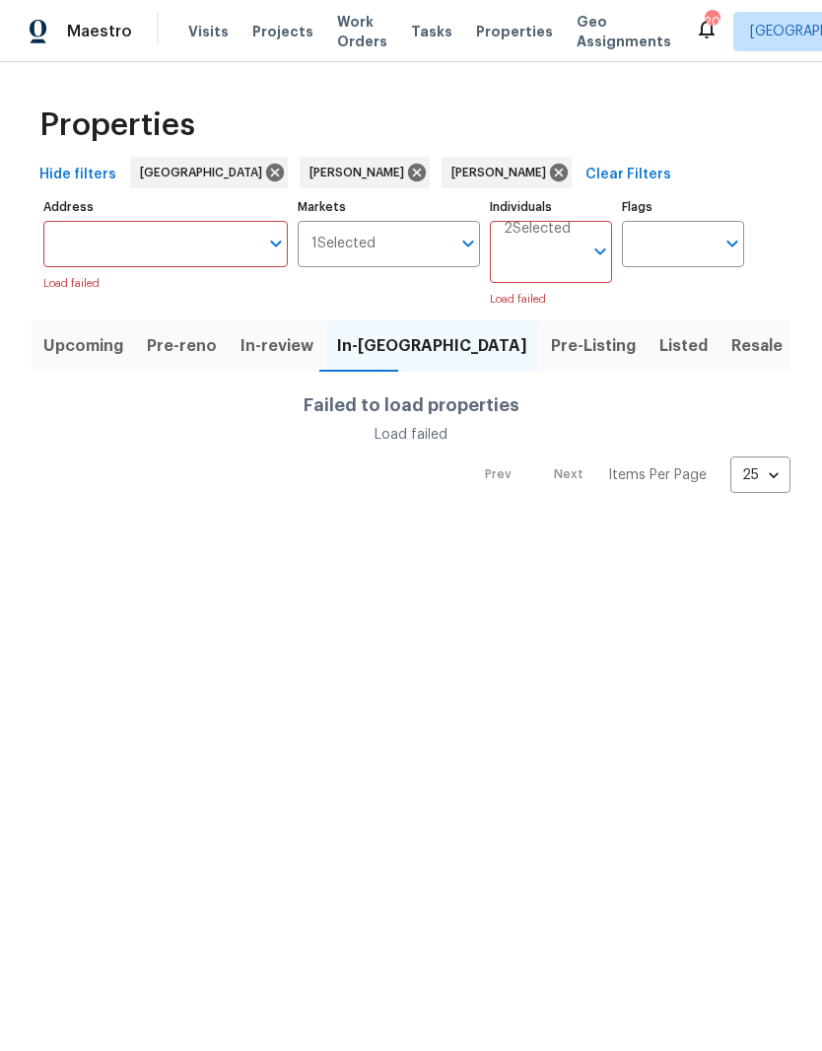
click at [660, 338] on span "Listed" at bounding box center [684, 346] width 48 height 28
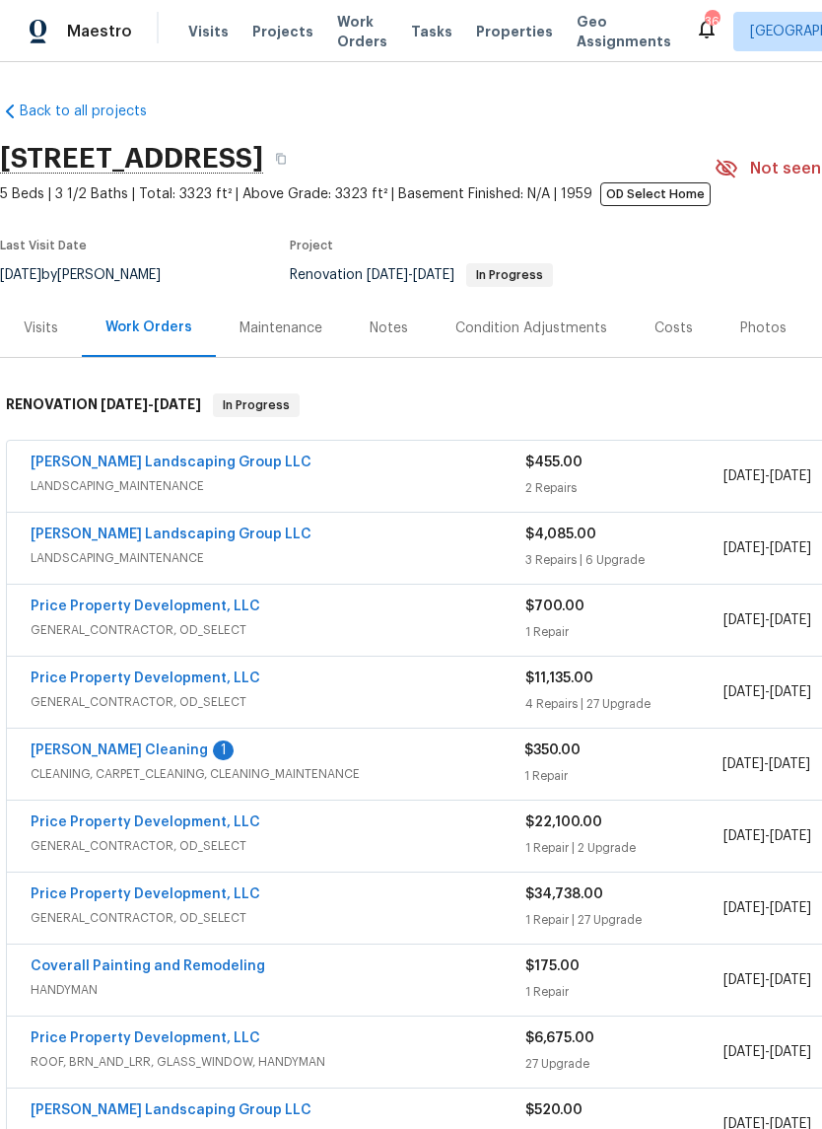
click at [117, 756] on link "[PERSON_NAME] Cleaning" at bounding box center [120, 751] width 178 height 14
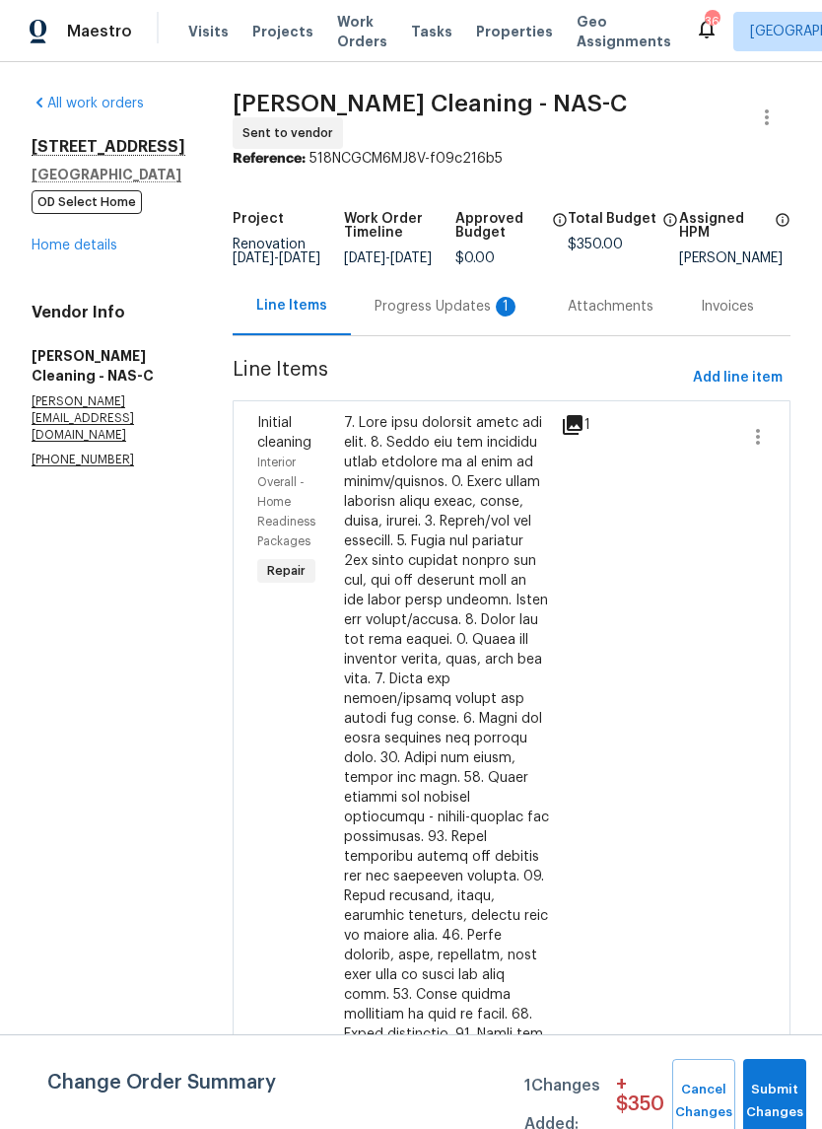
click at [460, 315] on div "Progress Updates 1" at bounding box center [448, 307] width 146 height 20
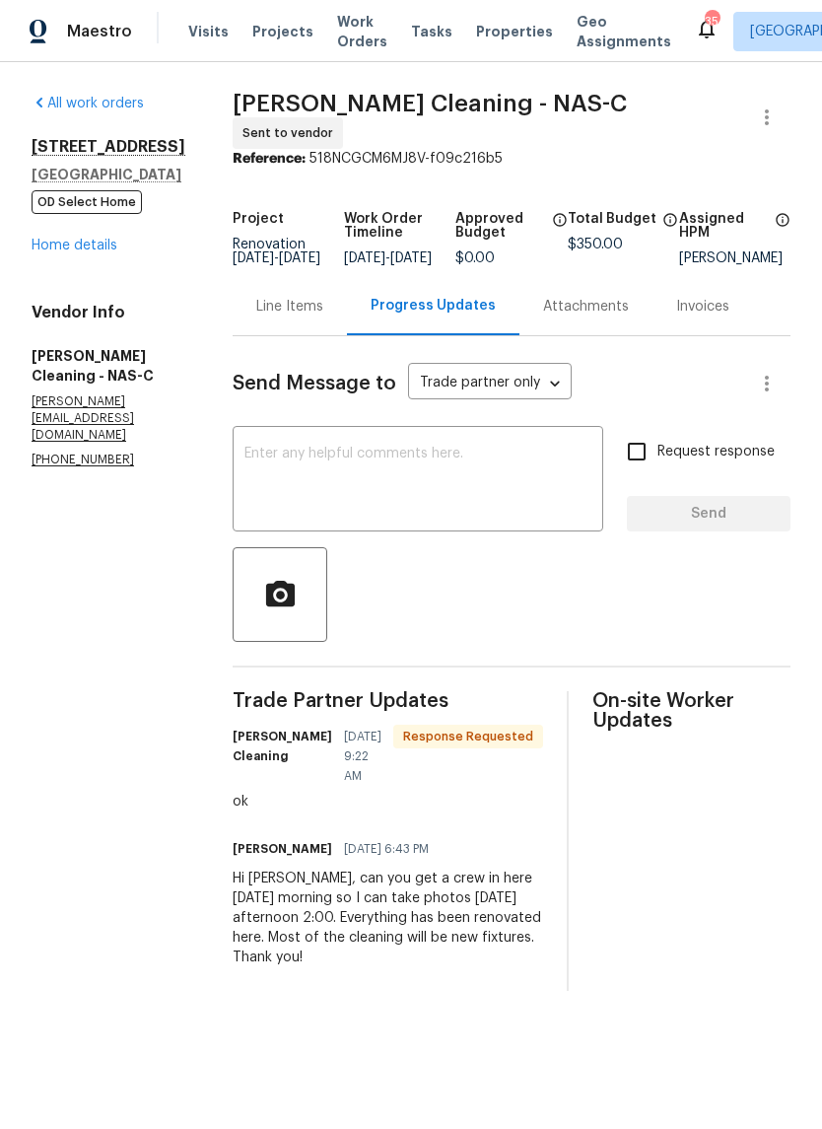
click at [397, 479] on textarea at bounding box center [418, 481] width 347 height 69
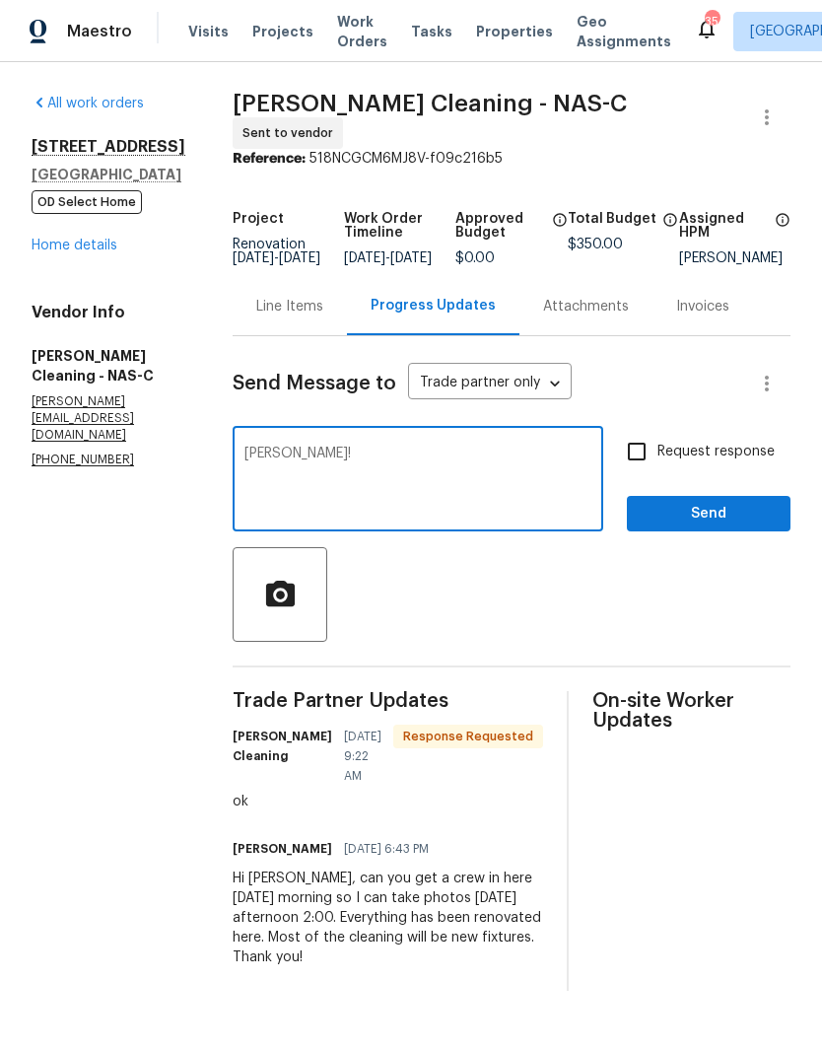
type textarea "Ty!"
click at [700, 516] on span "Send" at bounding box center [709, 514] width 132 height 25
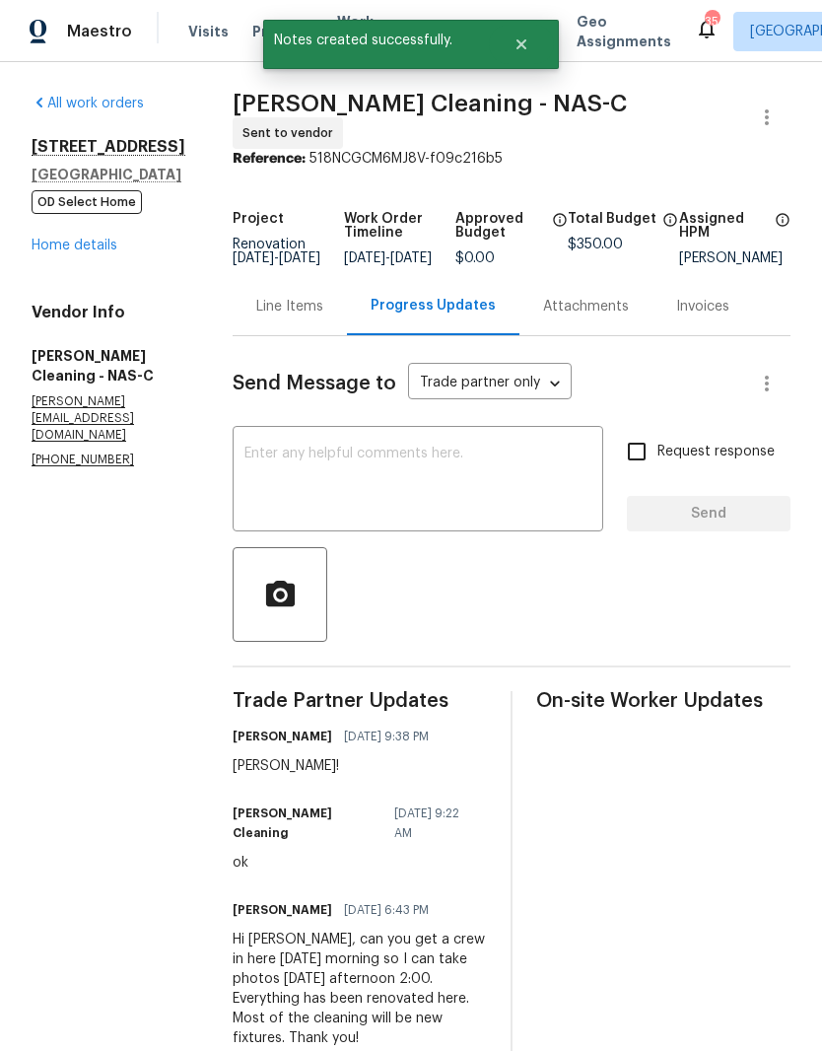
click at [92, 246] on link "Home details" at bounding box center [75, 246] width 86 height 14
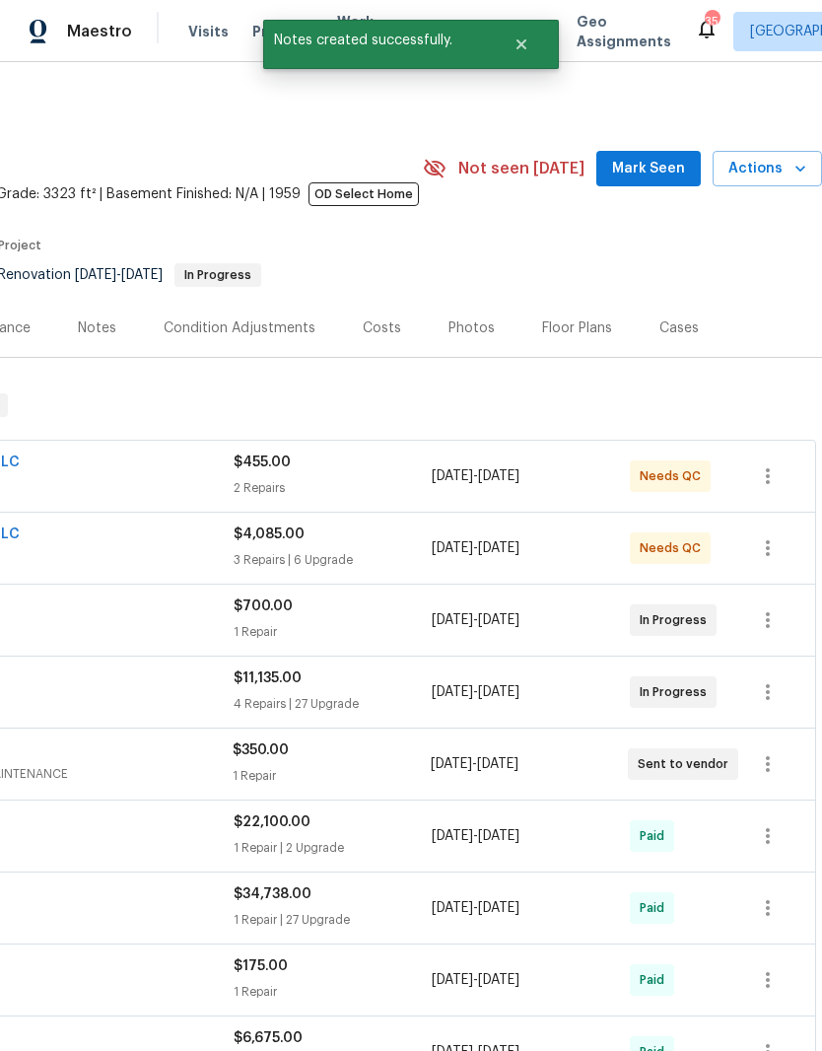
scroll to position [0, 292]
click at [663, 169] on span "Mark Seen" at bounding box center [648, 169] width 73 height 25
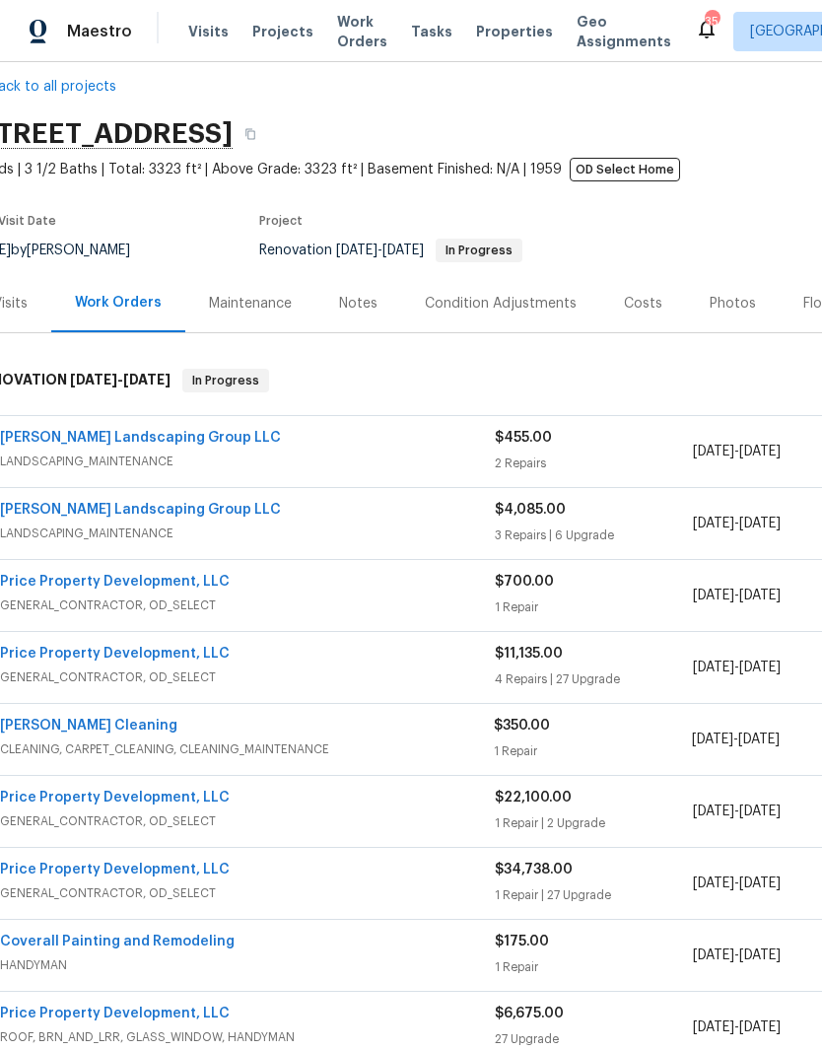
scroll to position [22, 30]
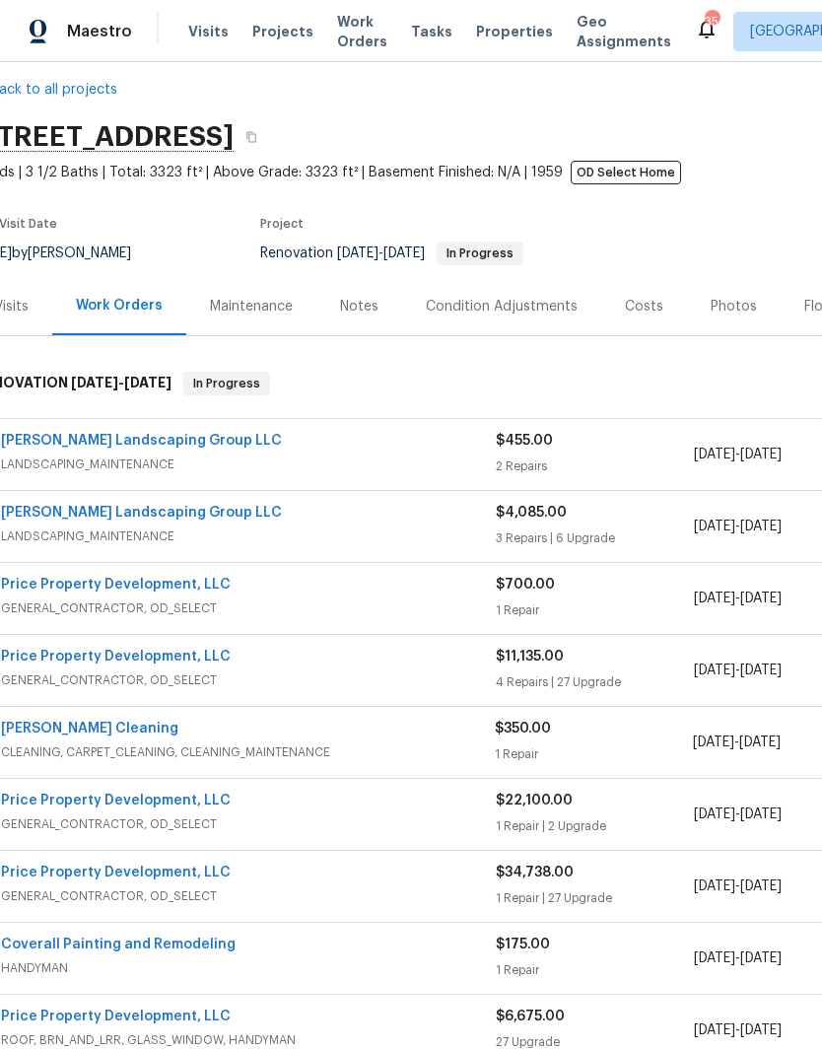
click at [135, 440] on link "[PERSON_NAME] Landscaping Group LLC" at bounding box center [141, 441] width 281 height 14
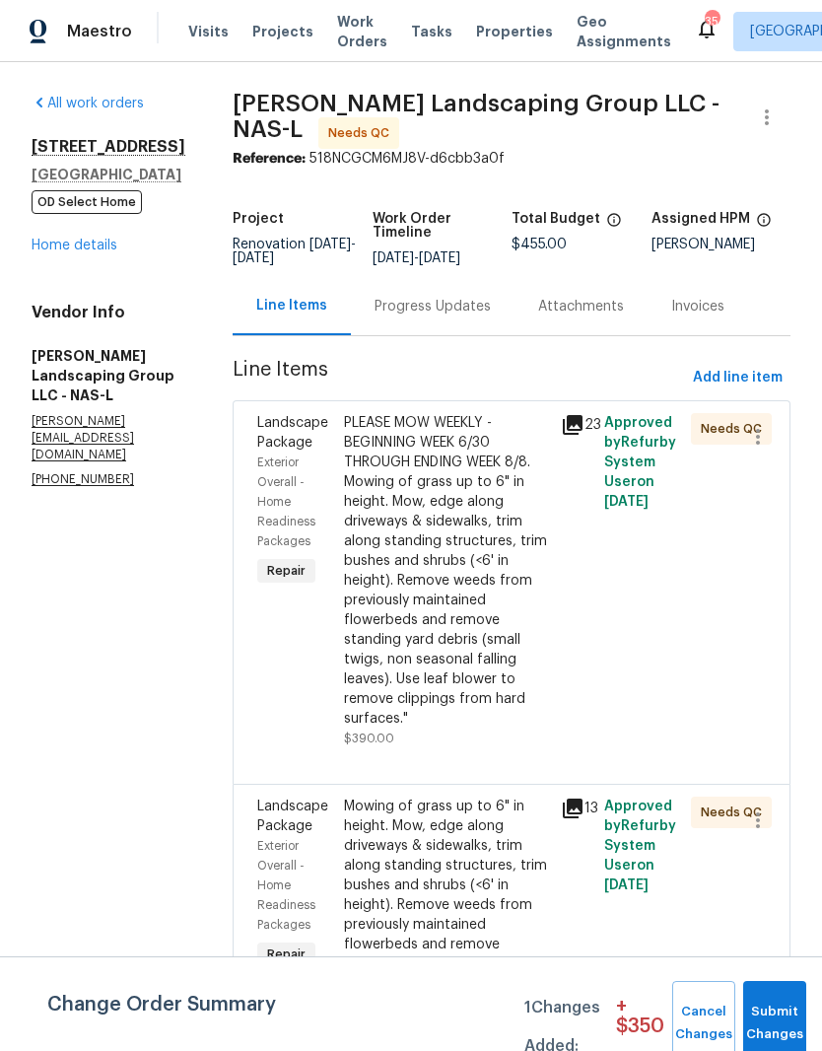
click at [508, 846] on div "Mowing of grass up to 6" in height. Mow, edge along driveways & sidewalks, trim…" at bounding box center [446, 925] width 205 height 256
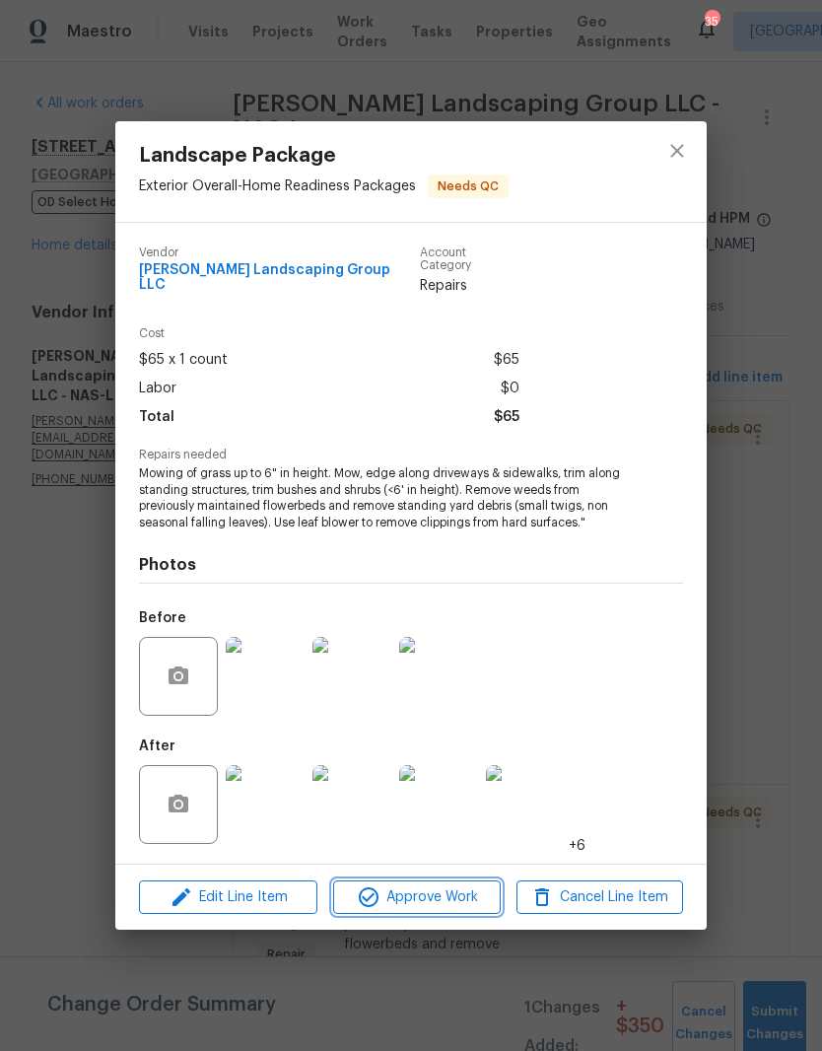
click at [444, 886] on span "Approve Work" at bounding box center [416, 898] width 155 height 25
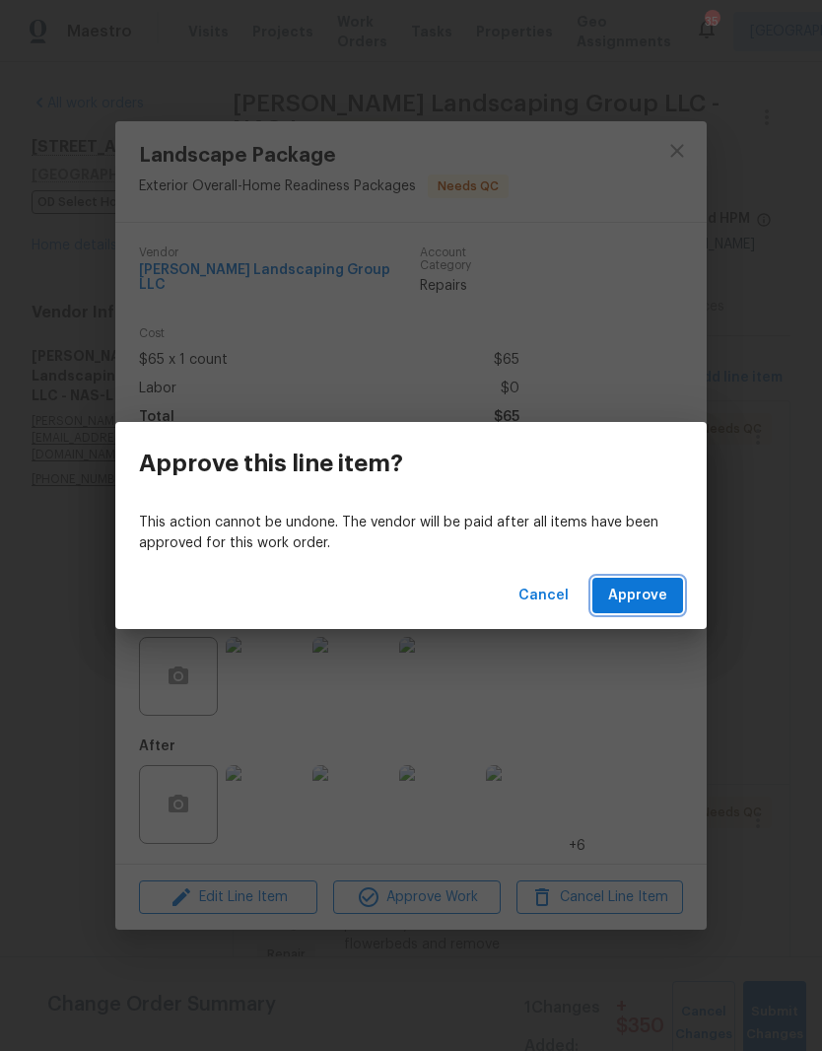
click at [636, 601] on span "Approve" at bounding box center [637, 596] width 59 height 25
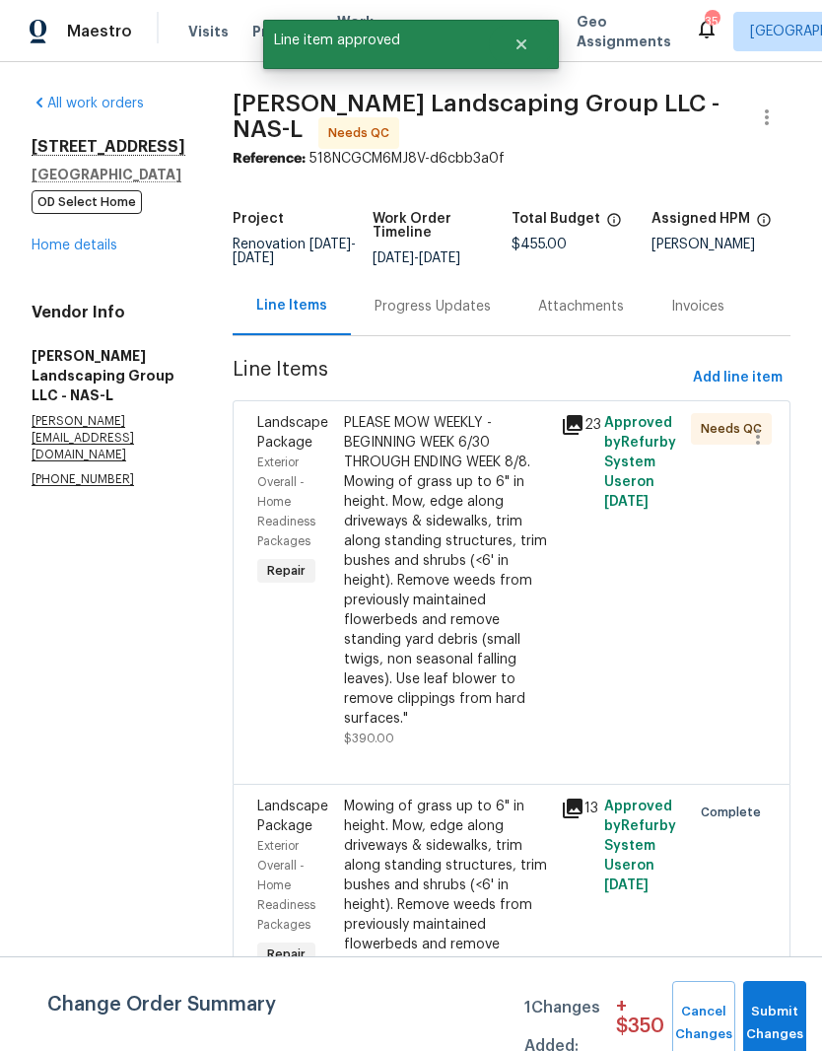
click at [491, 448] on div "PLEASE MOW WEEKLY - BEGINNING WEEK 6/30 THROUGH ENDING WEEK 8/8. Mowing of gras…" at bounding box center [446, 571] width 205 height 316
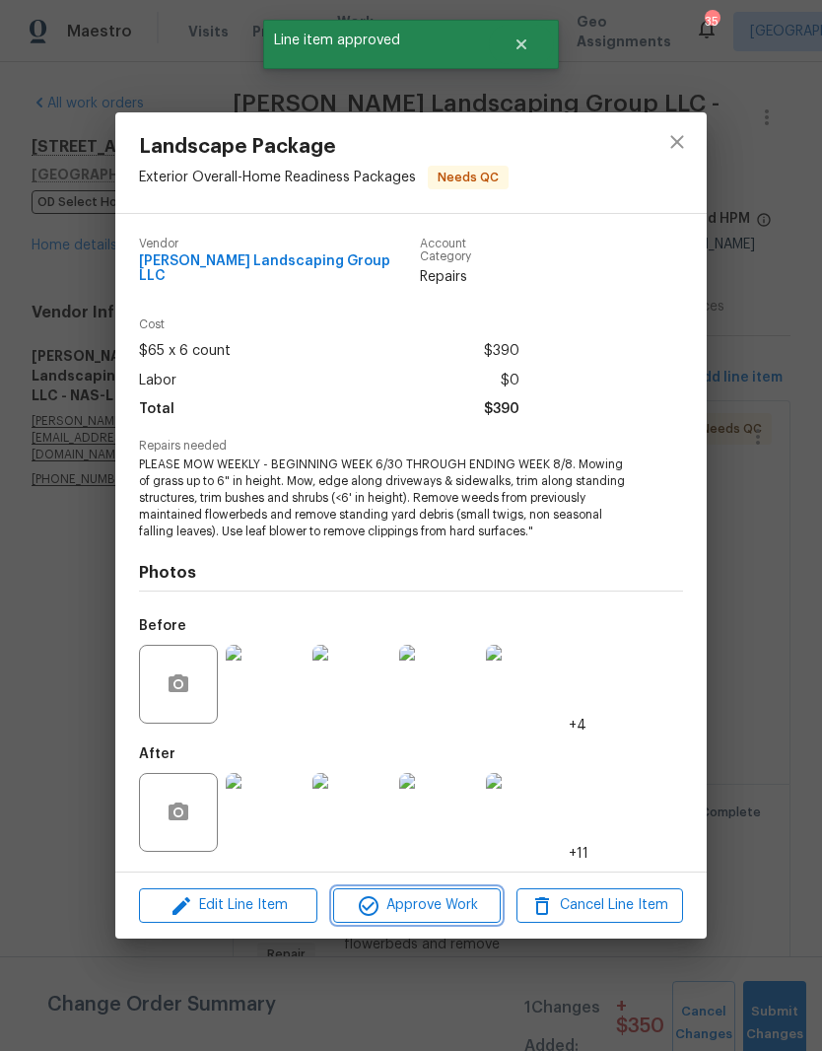
click at [438, 899] on span "Approve Work" at bounding box center [416, 905] width 155 height 25
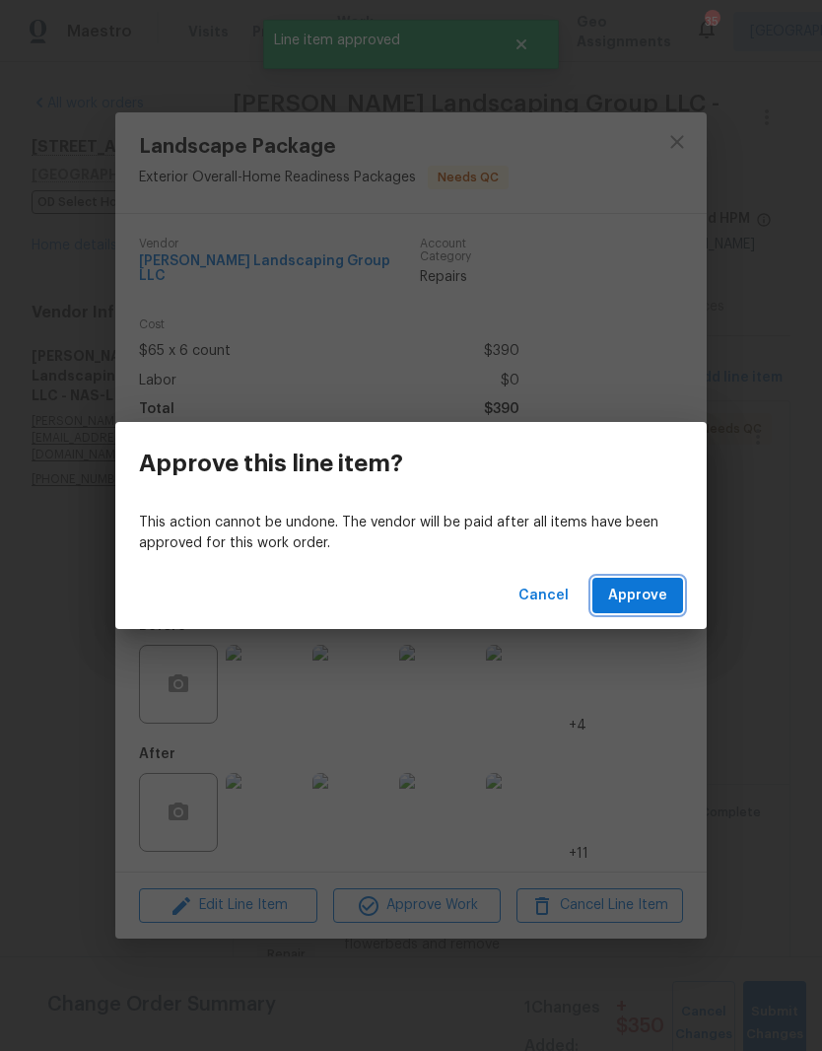
click at [652, 597] on span "Approve" at bounding box center [637, 596] width 59 height 25
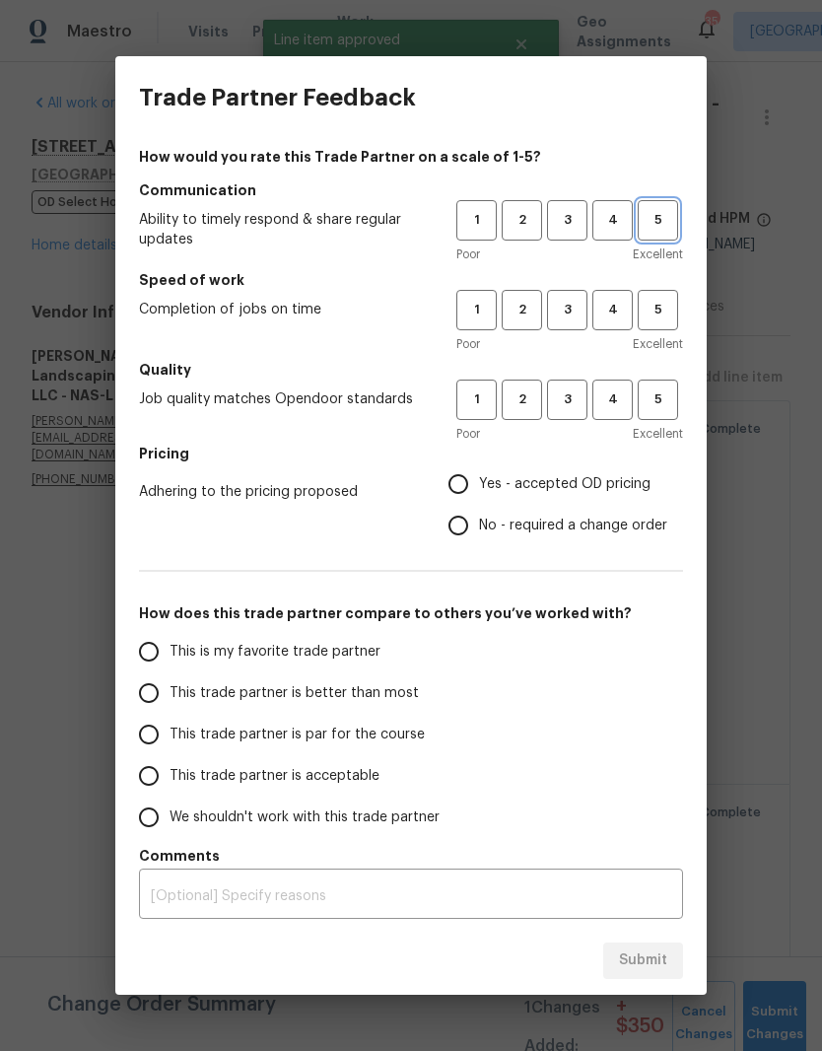
click at [663, 222] on span "5" at bounding box center [658, 220] width 36 height 23
click at [667, 310] on span "5" at bounding box center [658, 310] width 36 height 23
click at [672, 396] on span "5" at bounding box center [658, 400] width 36 height 23
click at [466, 491] on input "Yes - accepted OD pricing" at bounding box center [458, 484] width 41 height 41
radio input "true"
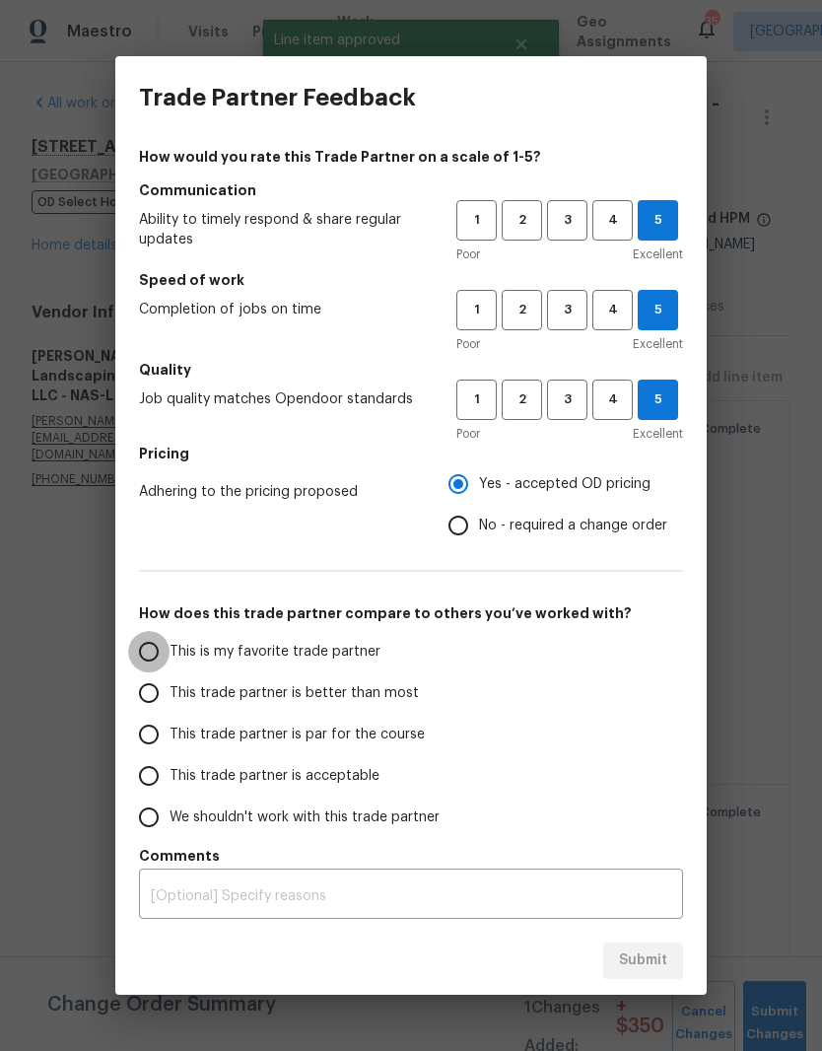
click at [153, 656] on input "This is my favorite trade partner" at bounding box center [148, 651] width 41 height 41
click at [655, 962] on span "Submit" at bounding box center [643, 961] width 48 height 25
radio input "true"
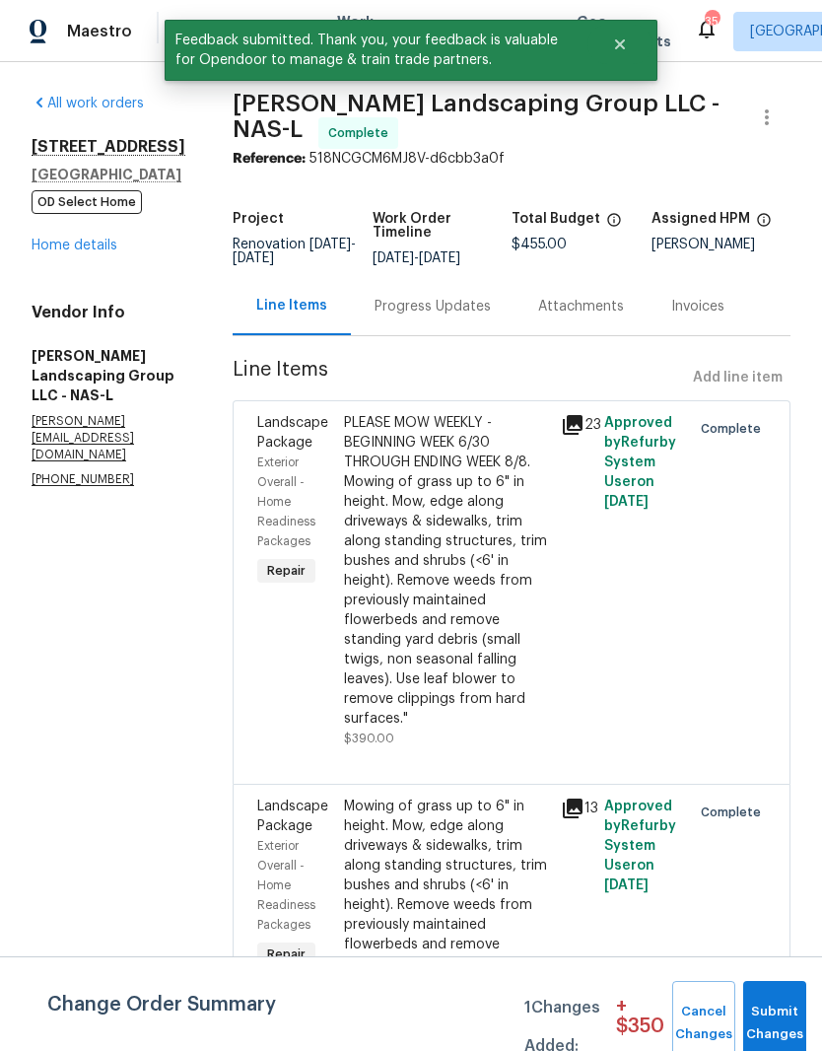
click at [86, 246] on link "Home details" at bounding box center [75, 246] width 86 height 14
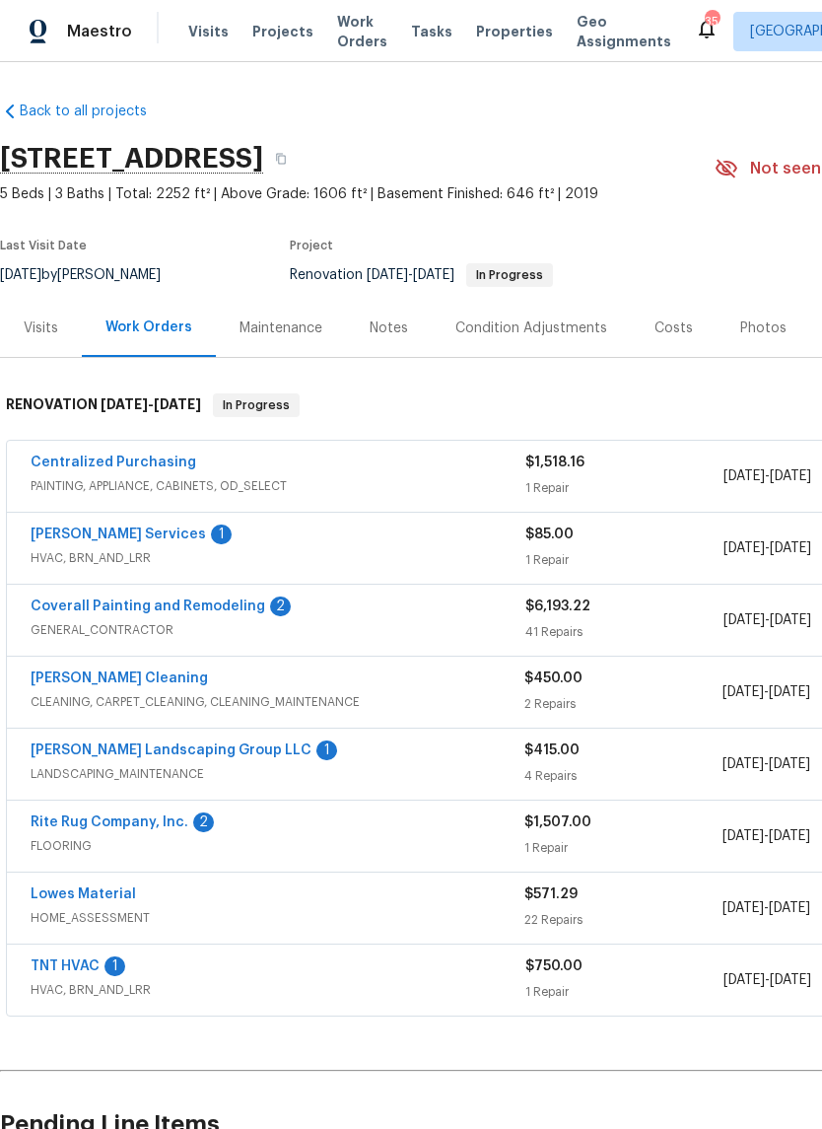
click at [124, 538] on link "Tony Barrett Services" at bounding box center [119, 535] width 176 height 14
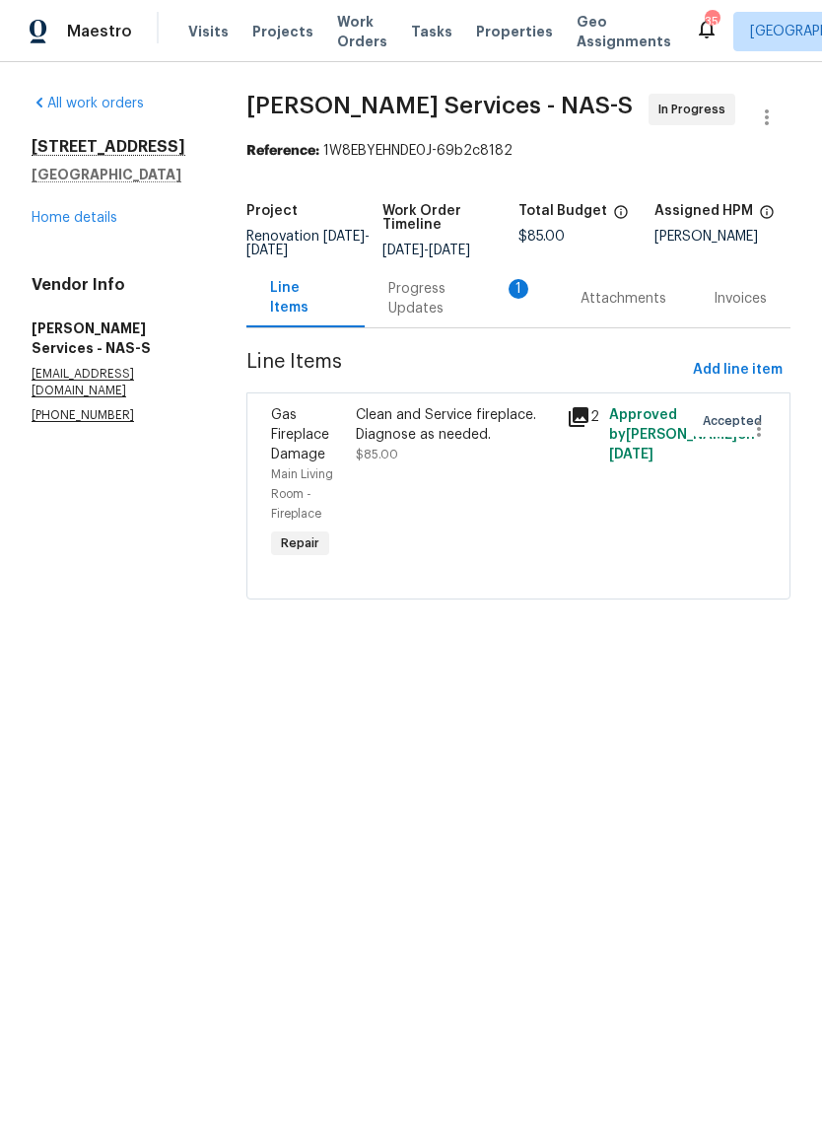
click at [444, 319] on div "Progress Updates 1" at bounding box center [461, 298] width 145 height 39
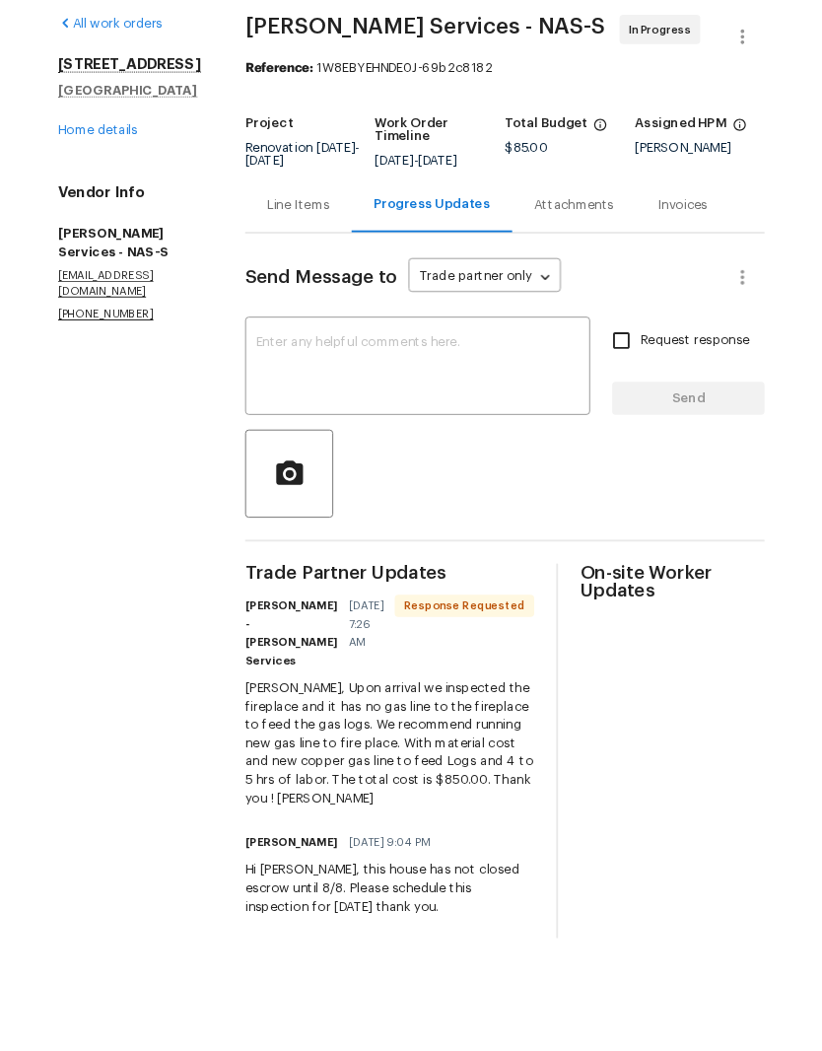
scroll to position [29, 0]
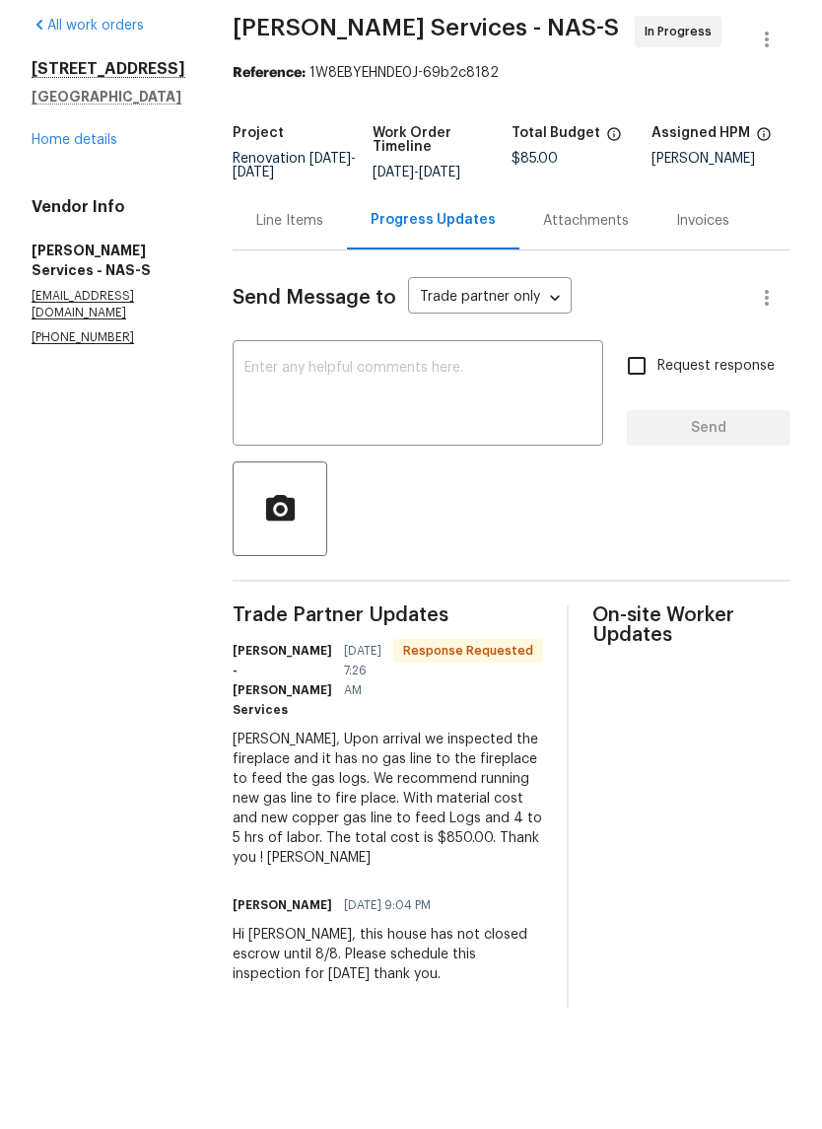
click at [382, 439] on textarea at bounding box center [418, 473] width 347 height 69
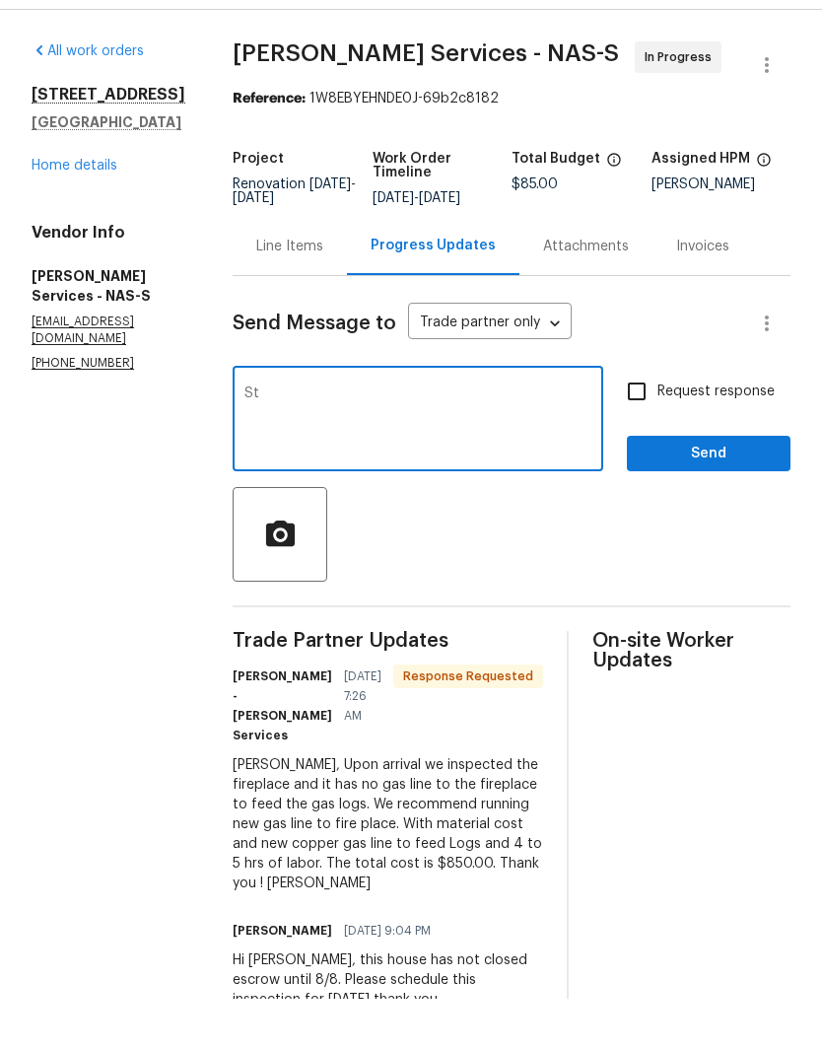
type textarea "S"
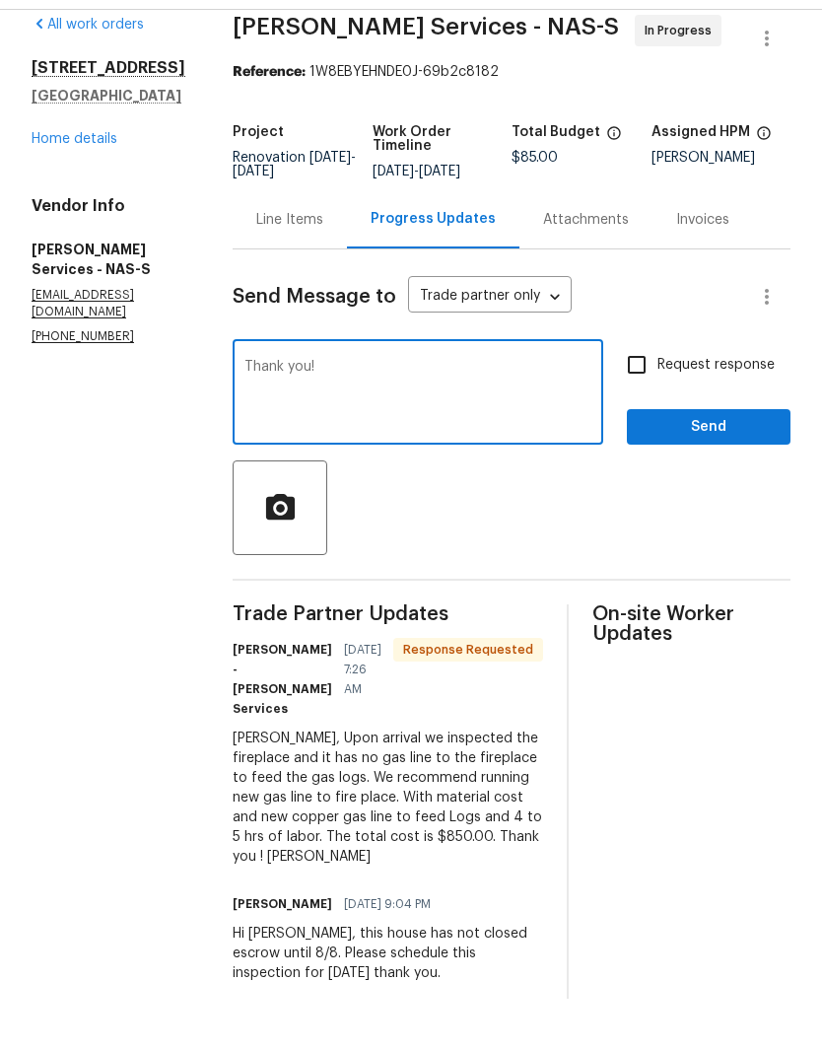
scroll to position [26, 0]
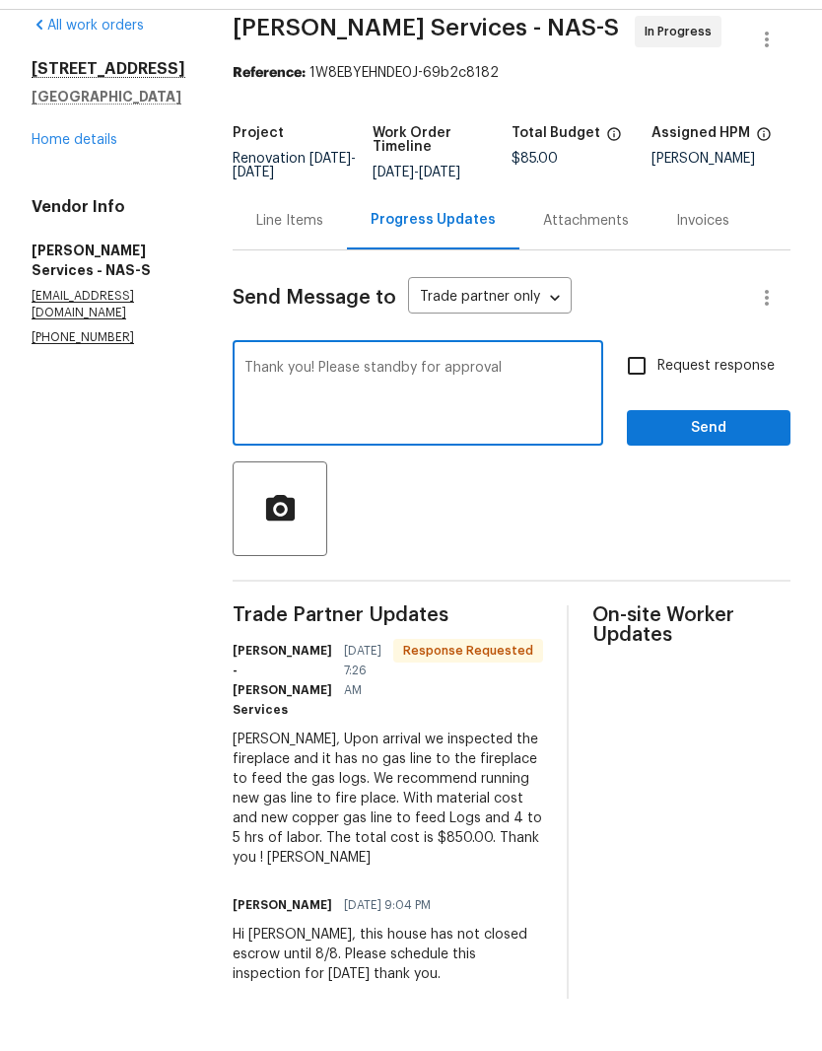
type textarea "Thank you! Please standby for approval"
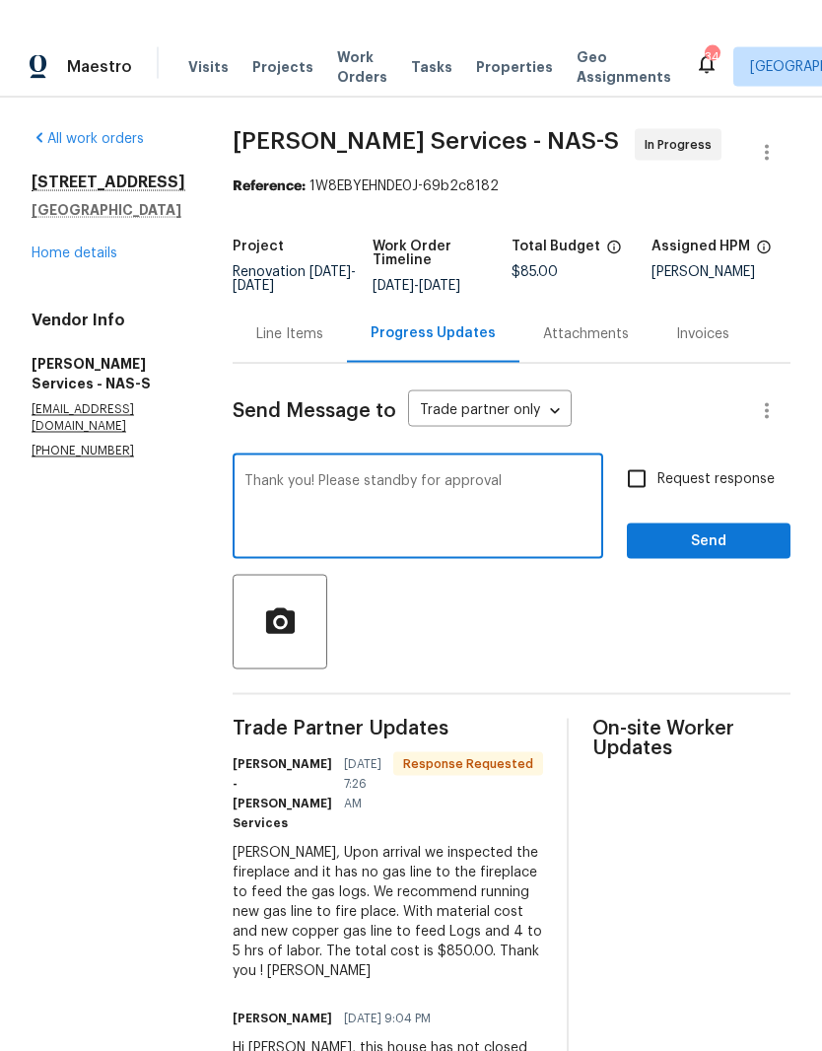
scroll to position [0, 0]
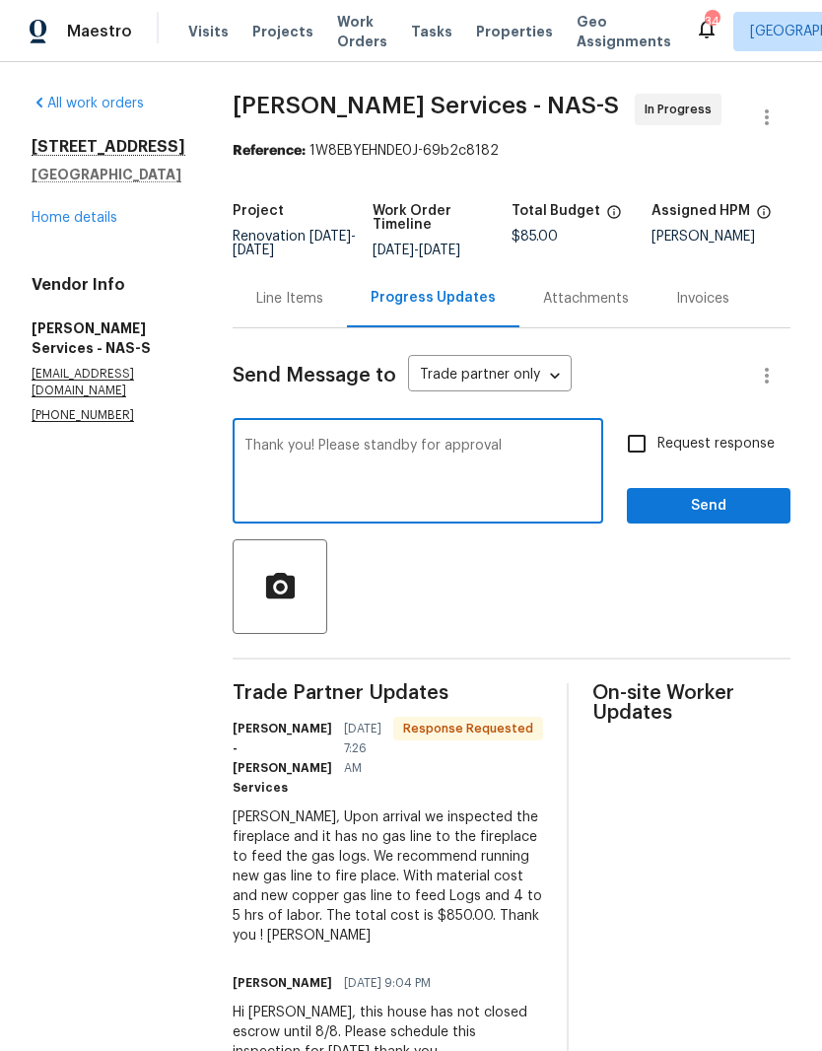
click at [299, 294] on div "Line Items" at bounding box center [289, 299] width 67 height 20
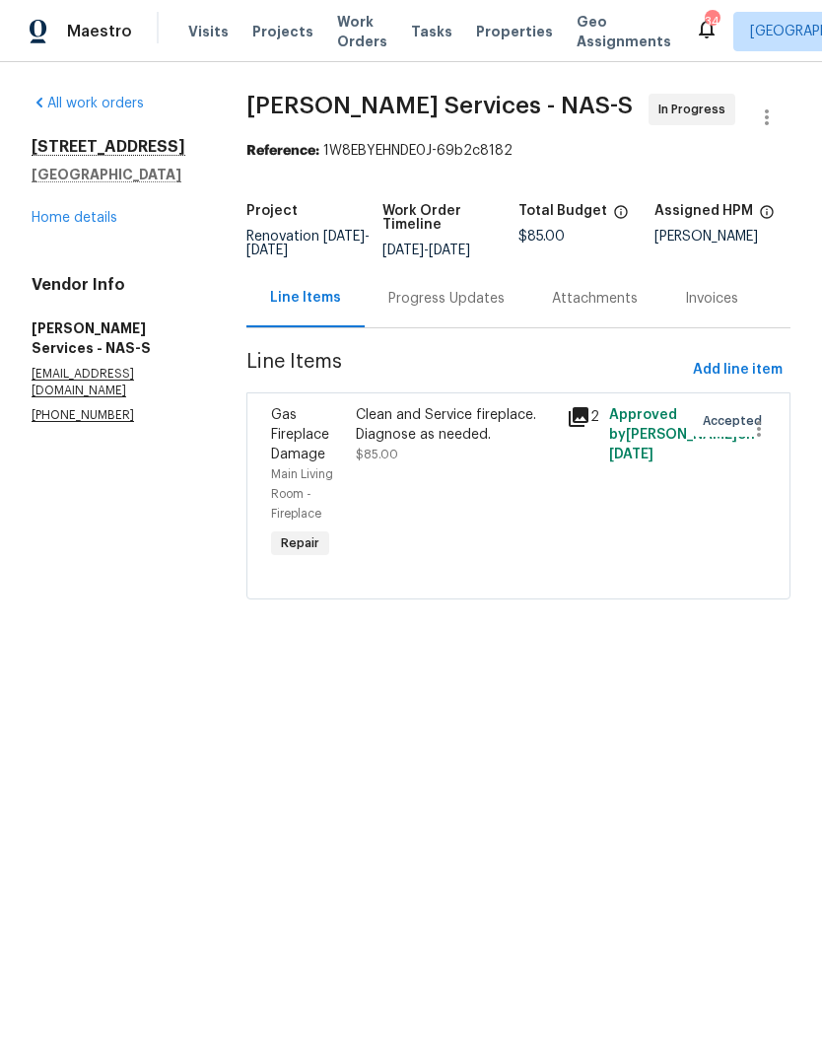
click at [435, 431] on div "Clean and Service fireplace. Diagnose as needed." at bounding box center [455, 424] width 199 height 39
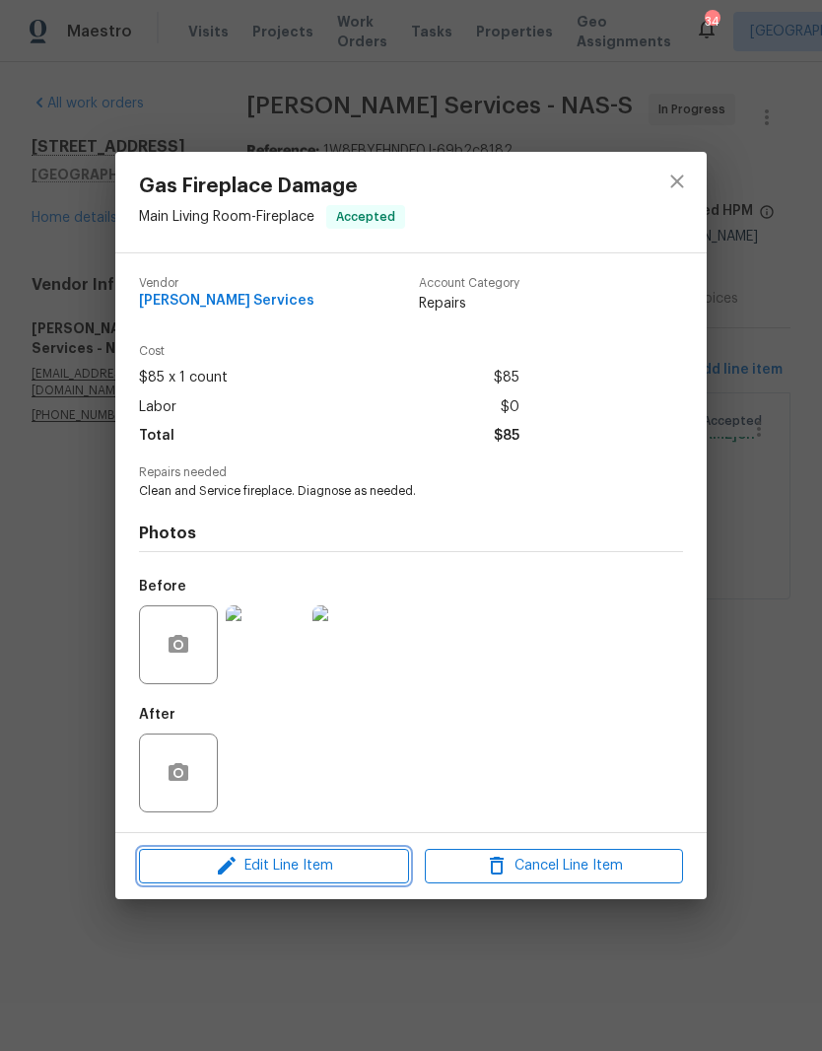
click at [301, 863] on span "Edit Line Item" at bounding box center [274, 866] width 258 height 25
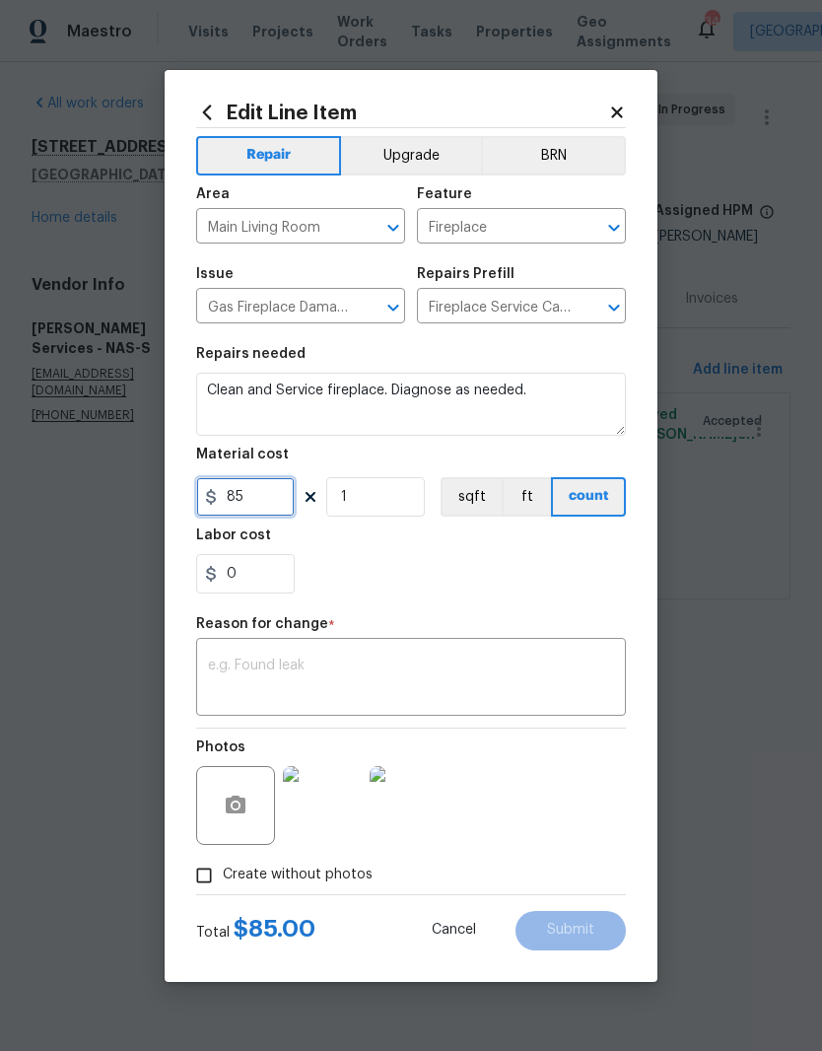
click at [268, 498] on input "85" at bounding box center [245, 496] width 99 height 39
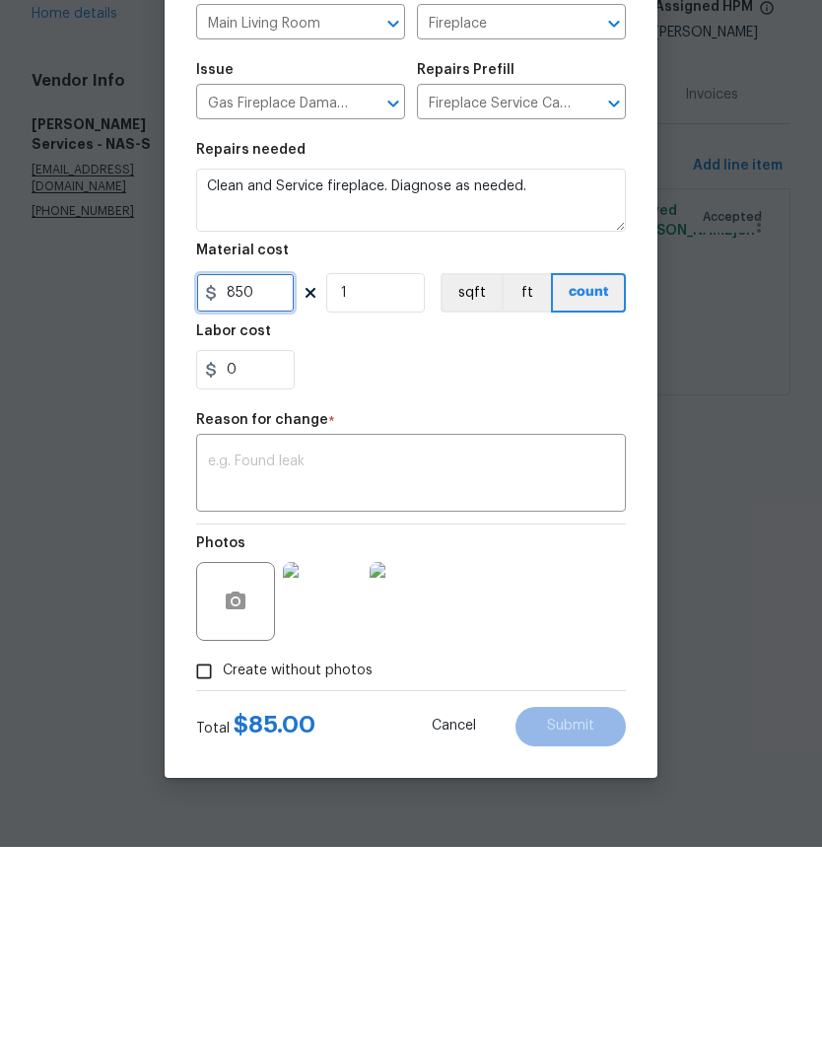
type input "850"
click at [286, 659] on textarea at bounding box center [411, 679] width 406 height 41
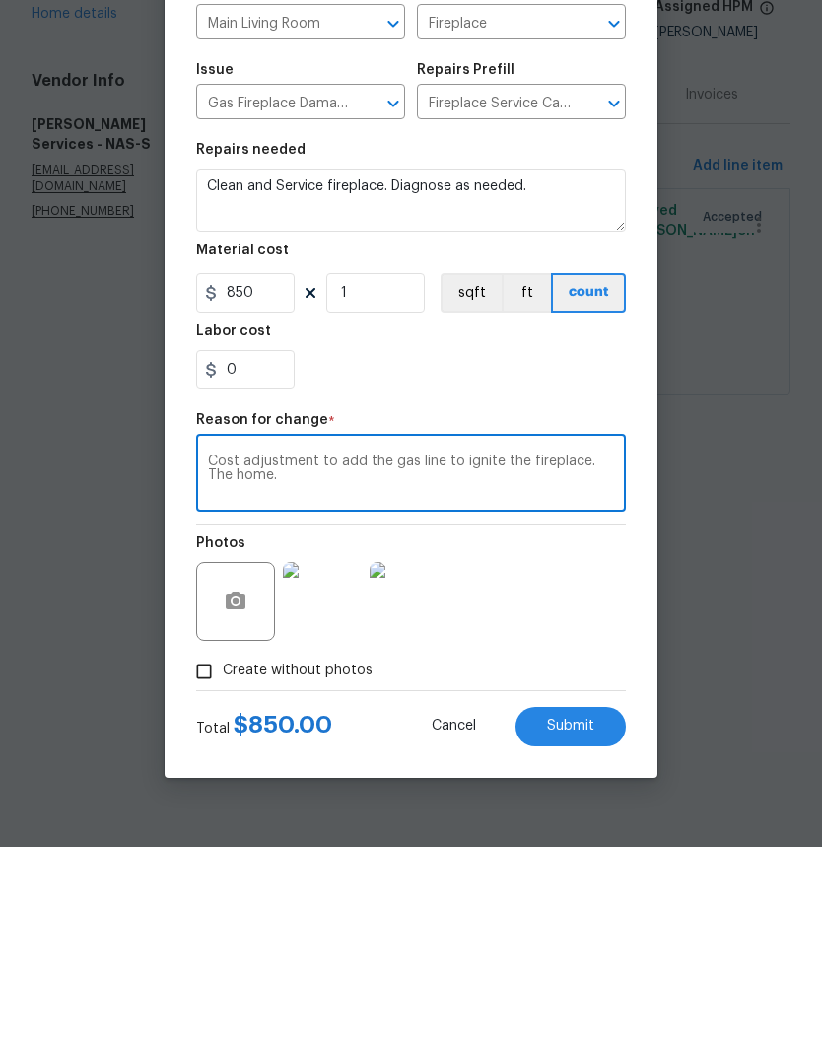
type textarea "Cost adjustment to add the gas line to ignite the fireplace. The home."
click at [340, 766] on img at bounding box center [322, 805] width 79 height 79
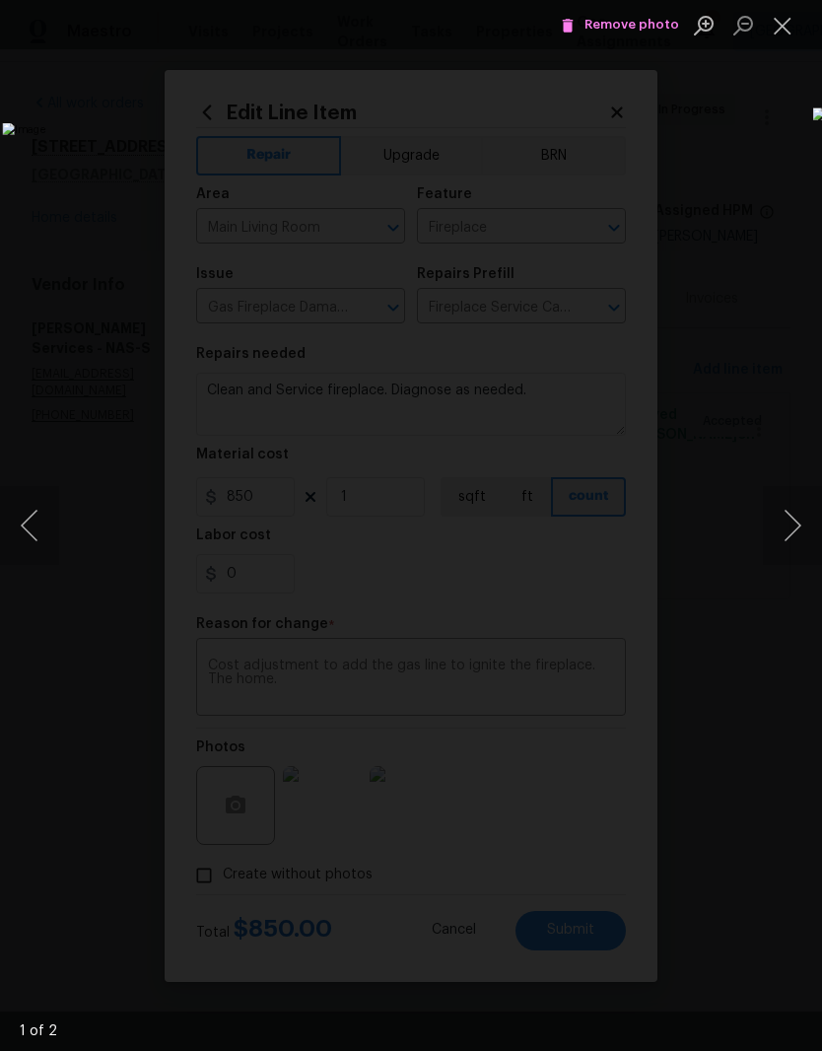
click at [792, 29] on button "Close lightbox" at bounding box center [782, 25] width 39 height 35
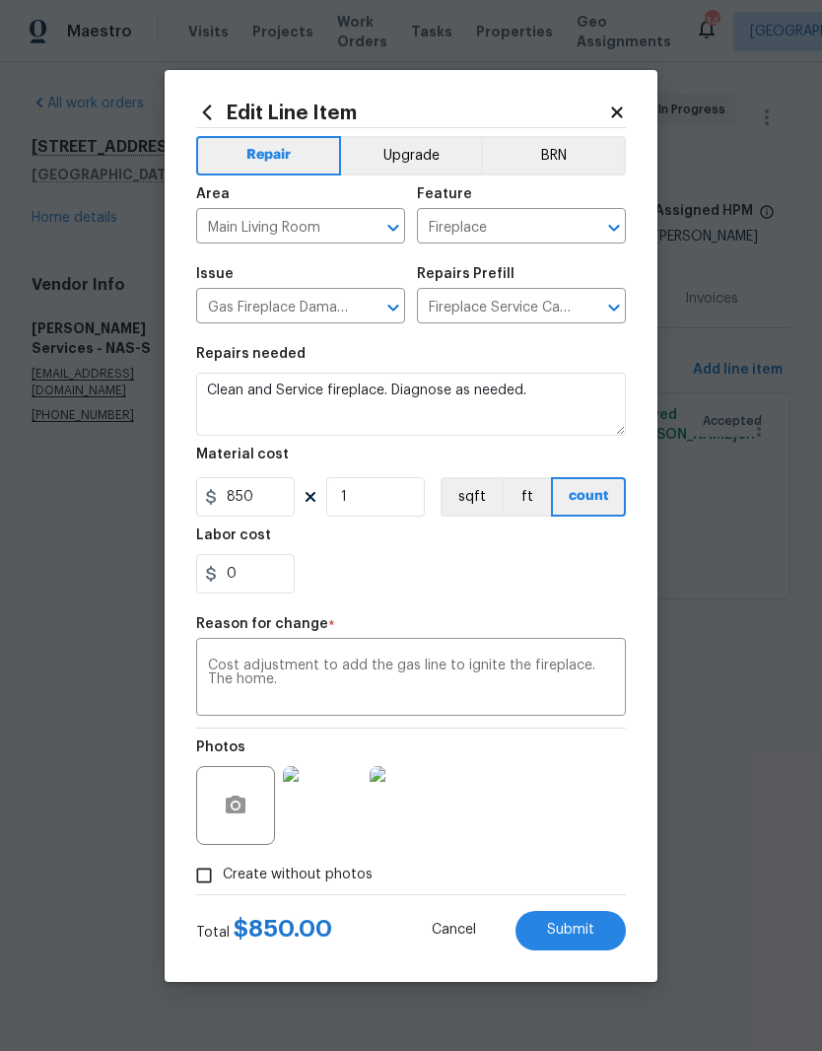
click at [337, 816] on img at bounding box center [322, 805] width 79 height 79
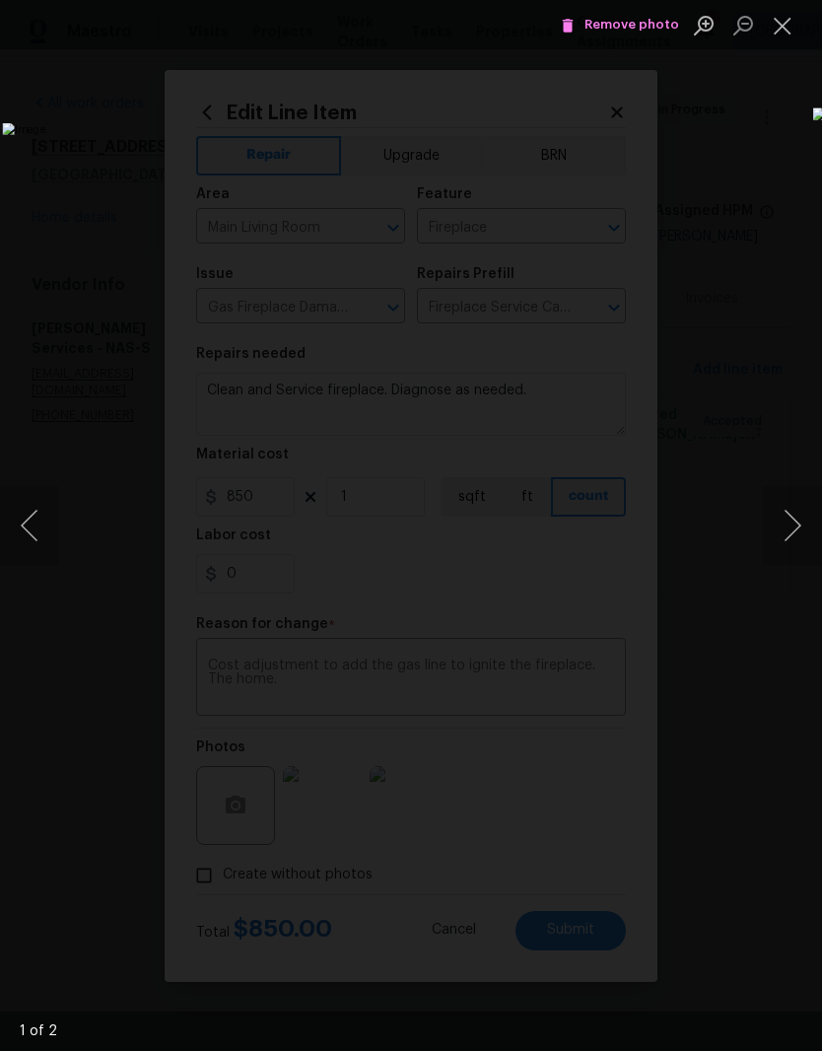
click at [787, 39] on button "Close lightbox" at bounding box center [782, 25] width 39 height 35
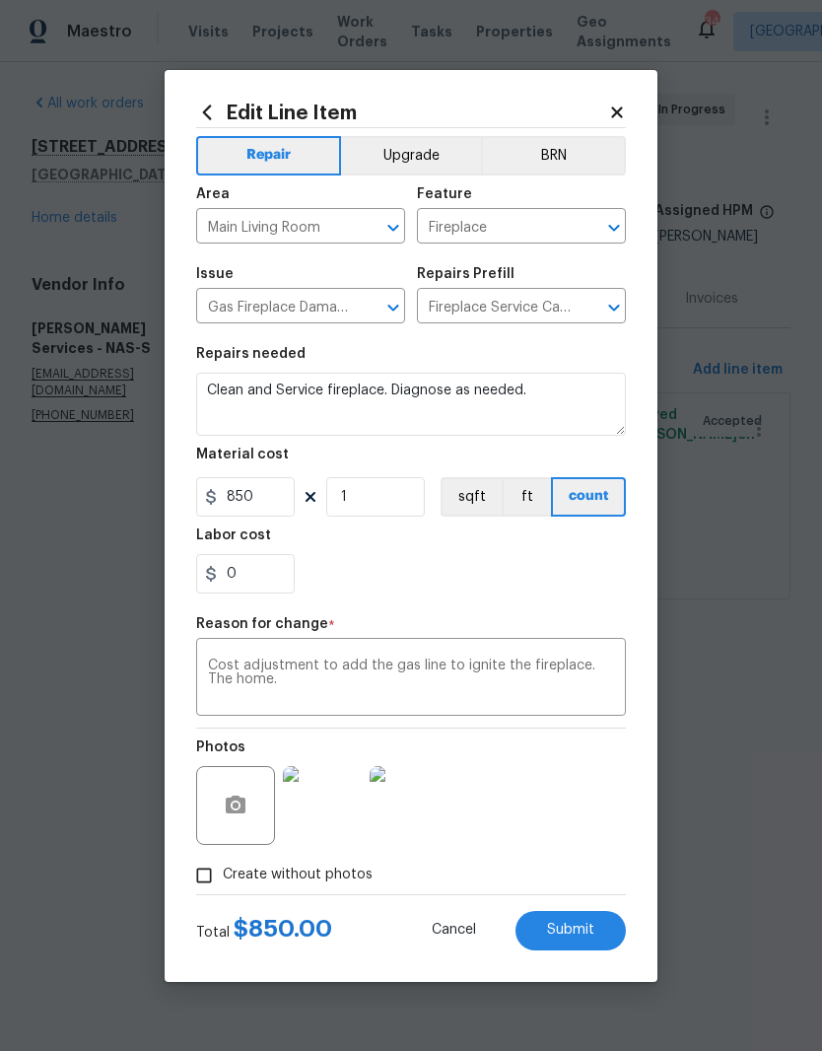
click at [624, 109] on icon at bounding box center [617, 113] width 18 height 18
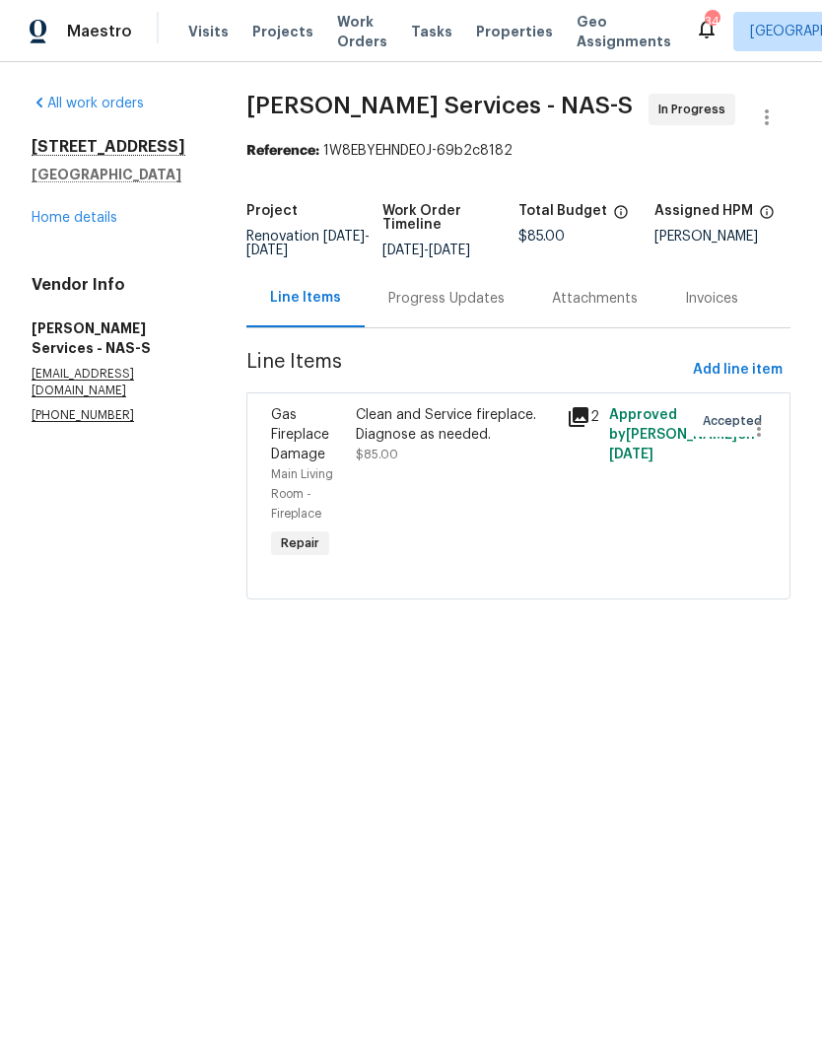
click at [437, 444] on div "Clean and Service fireplace. Diagnose as needed." at bounding box center [455, 424] width 199 height 39
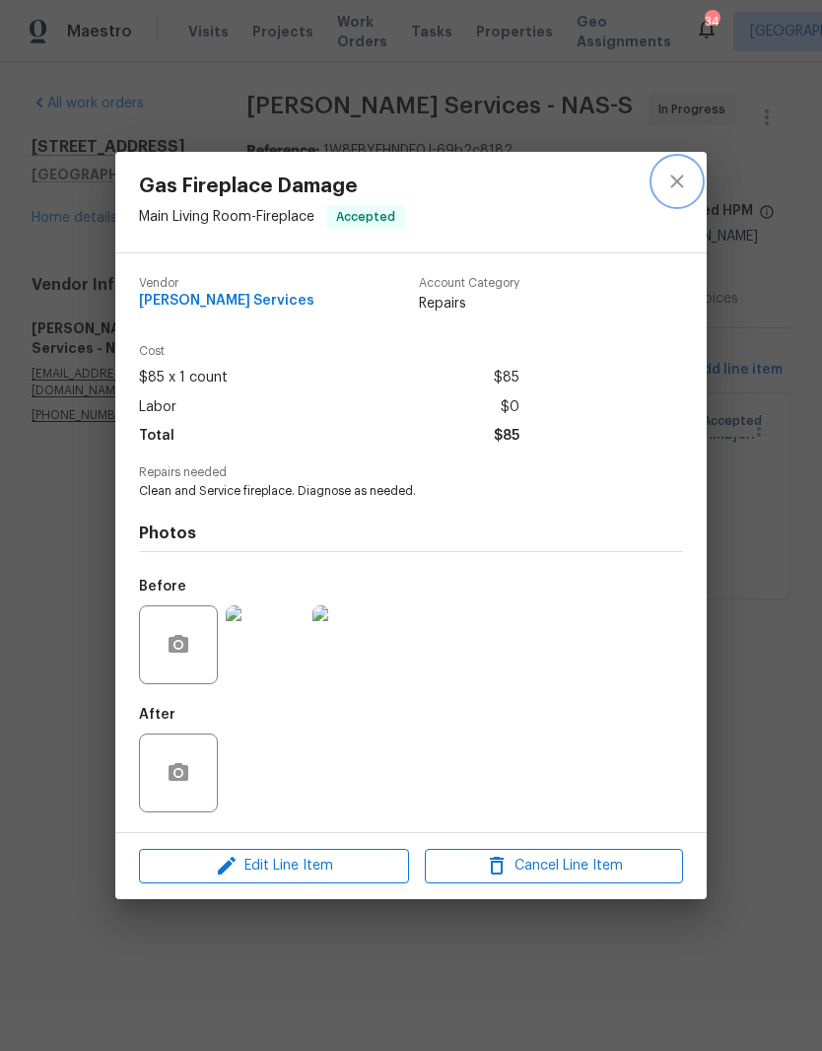
click at [681, 184] on icon "close" at bounding box center [677, 182] width 13 height 13
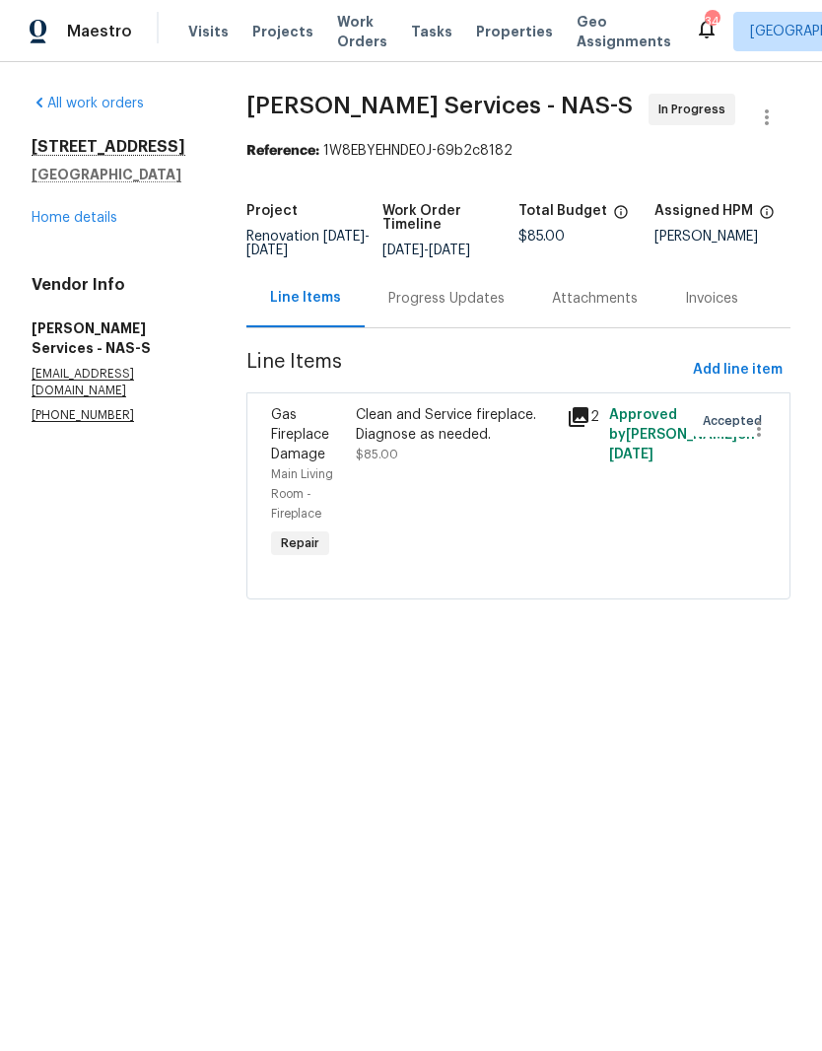
click at [488, 309] on div "Progress Updates" at bounding box center [447, 299] width 116 height 20
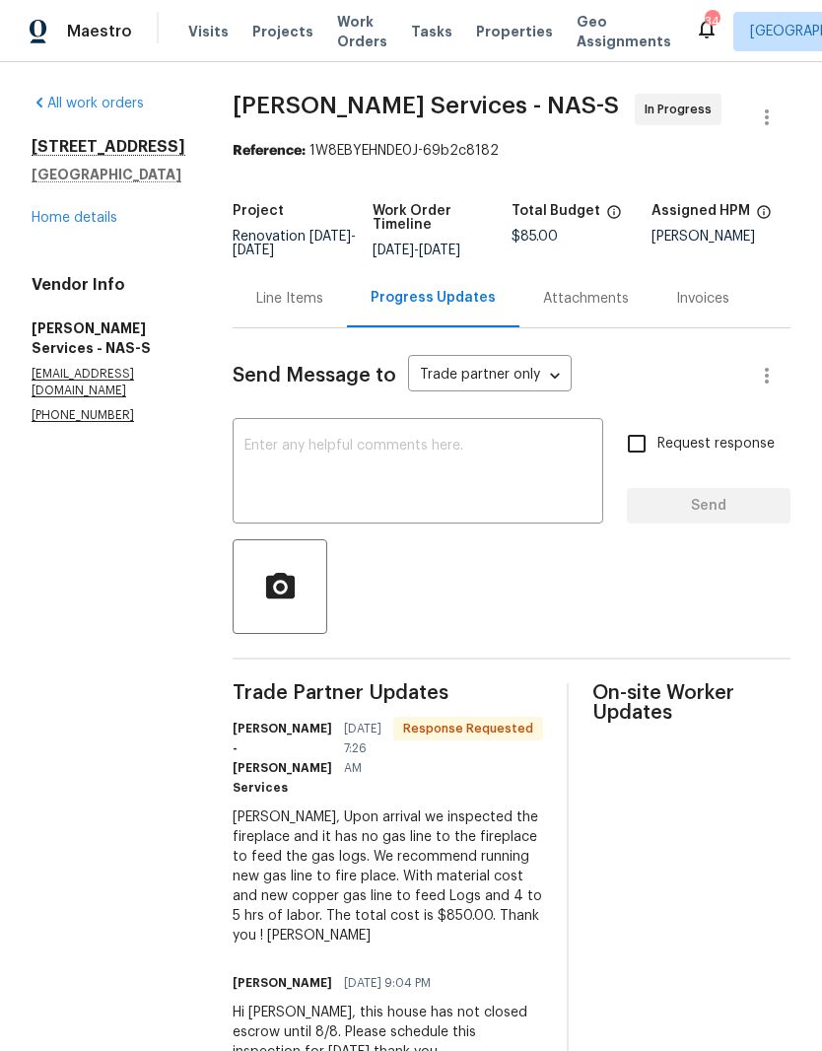
click at [484, 440] on textarea at bounding box center [418, 473] width 347 height 69
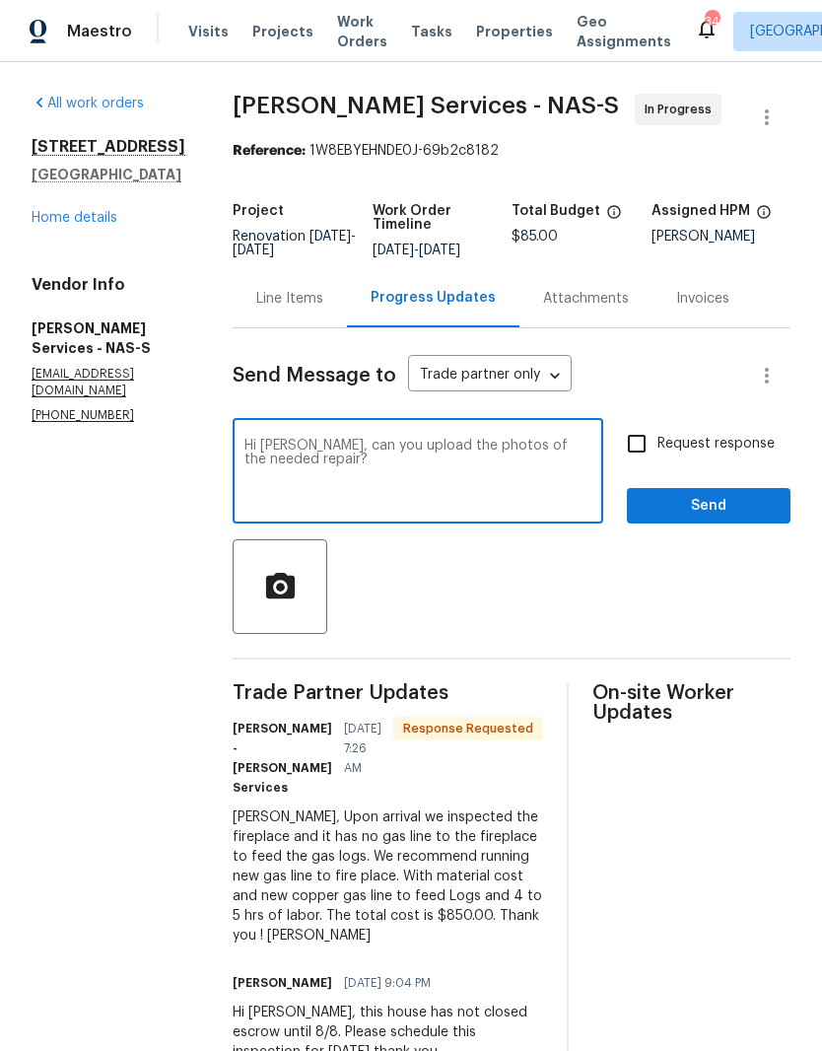
click at [345, 447] on textarea "Hi Tony, can you upload the photos of the needed repair?" at bounding box center [418, 473] width 347 height 69
click at [461, 443] on textarea "Hi Tony, can you please upload the photos of the needed repair?" at bounding box center [418, 473] width 347 height 69
type textarea "Hi Tony, can you please upload photos of the needed repair?"
click at [732, 501] on span "Send" at bounding box center [709, 506] width 132 height 25
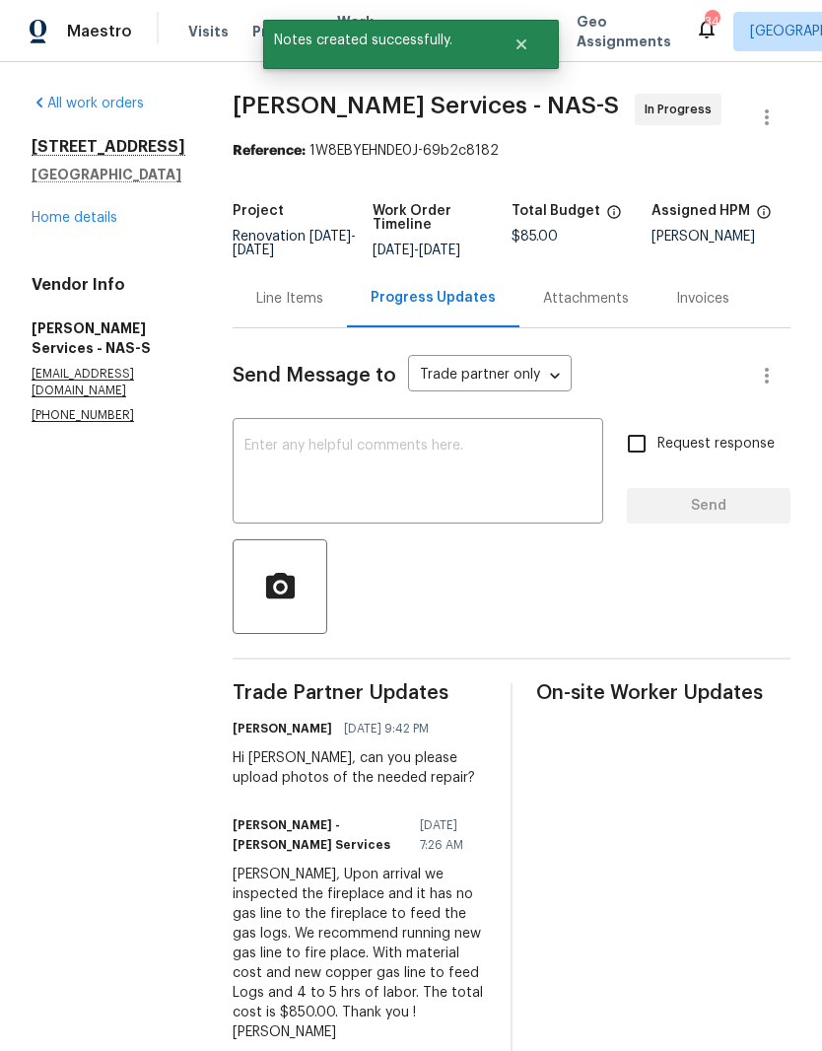
click at [104, 213] on link "Home details" at bounding box center [75, 218] width 86 height 14
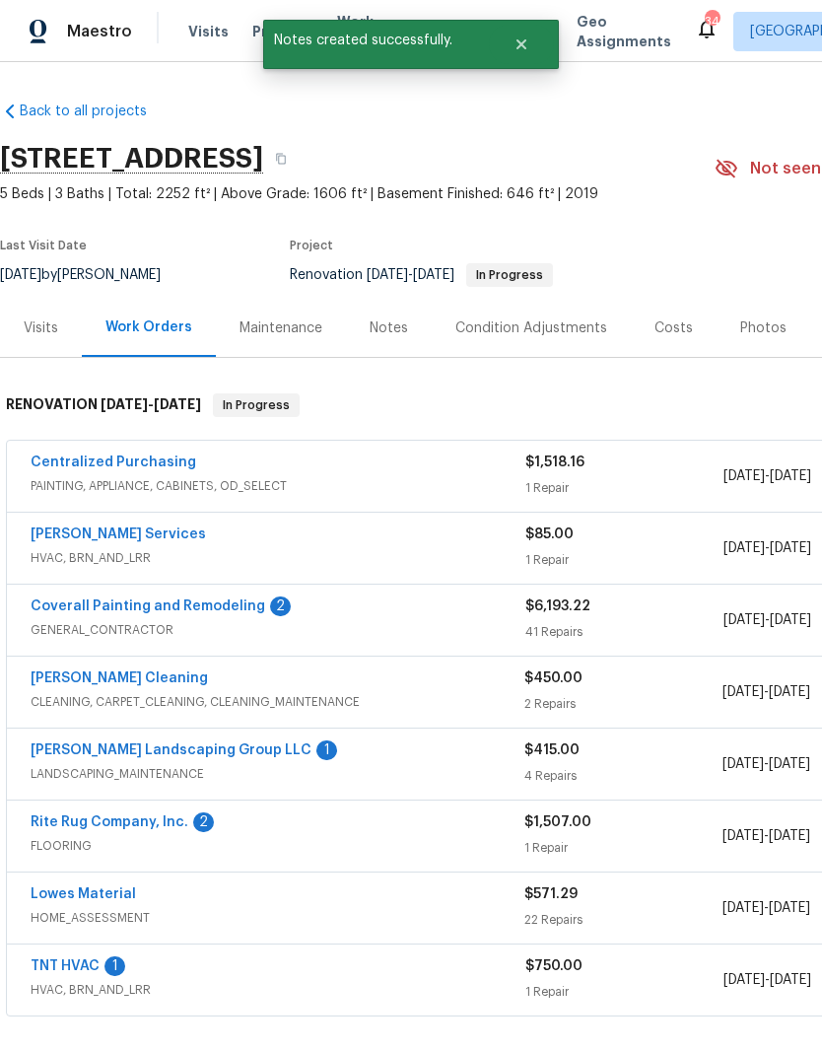
click at [199, 604] on link "Coverall Painting and Remodeling" at bounding box center [148, 607] width 235 height 14
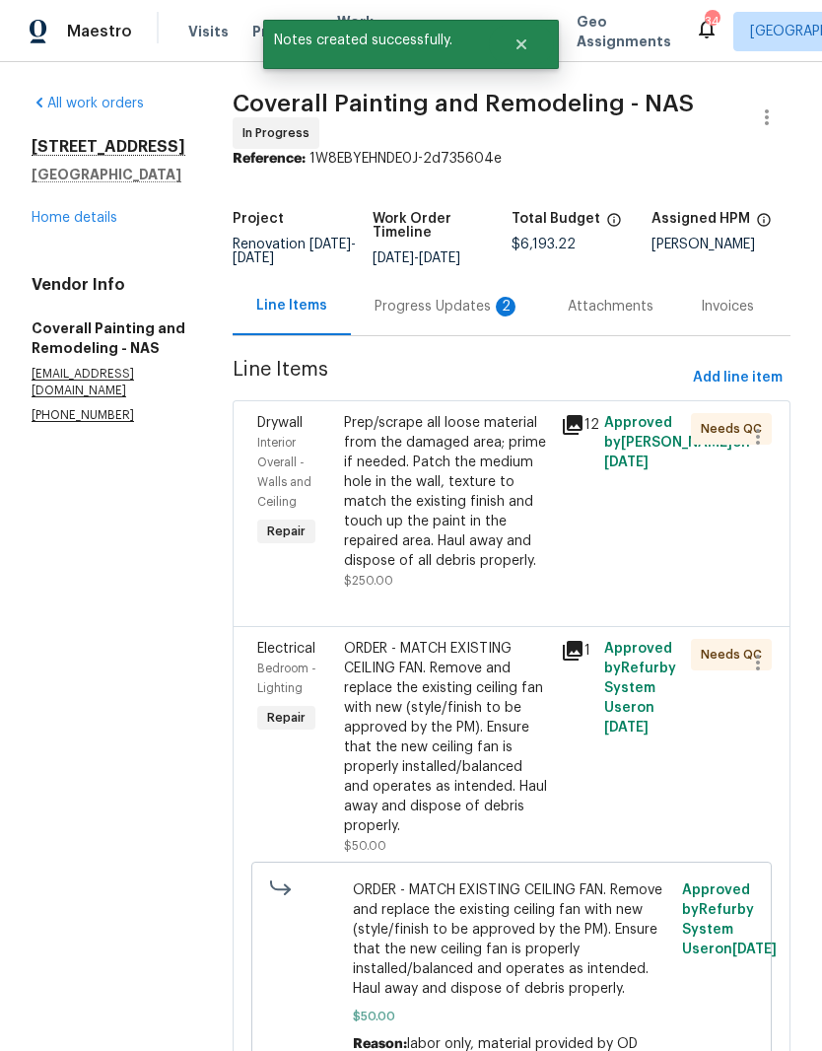
click at [482, 317] on div "Progress Updates 2" at bounding box center [448, 307] width 146 height 20
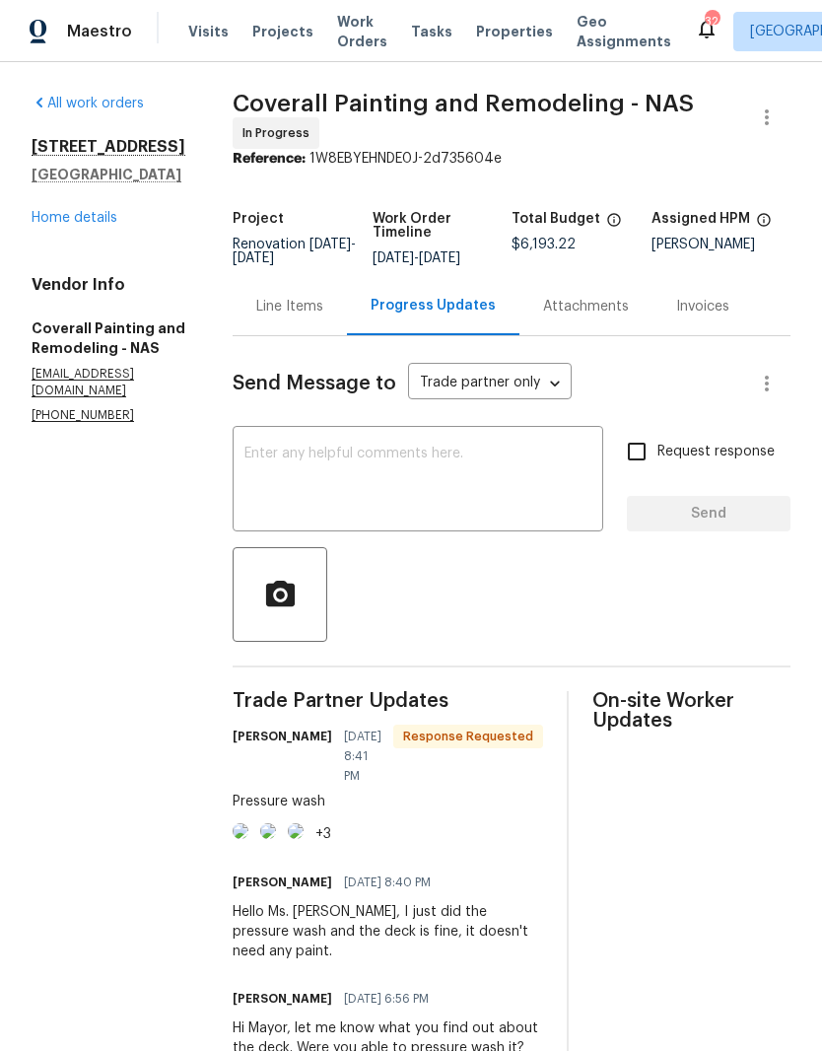
click at [485, 472] on textarea at bounding box center [418, 481] width 347 height 69
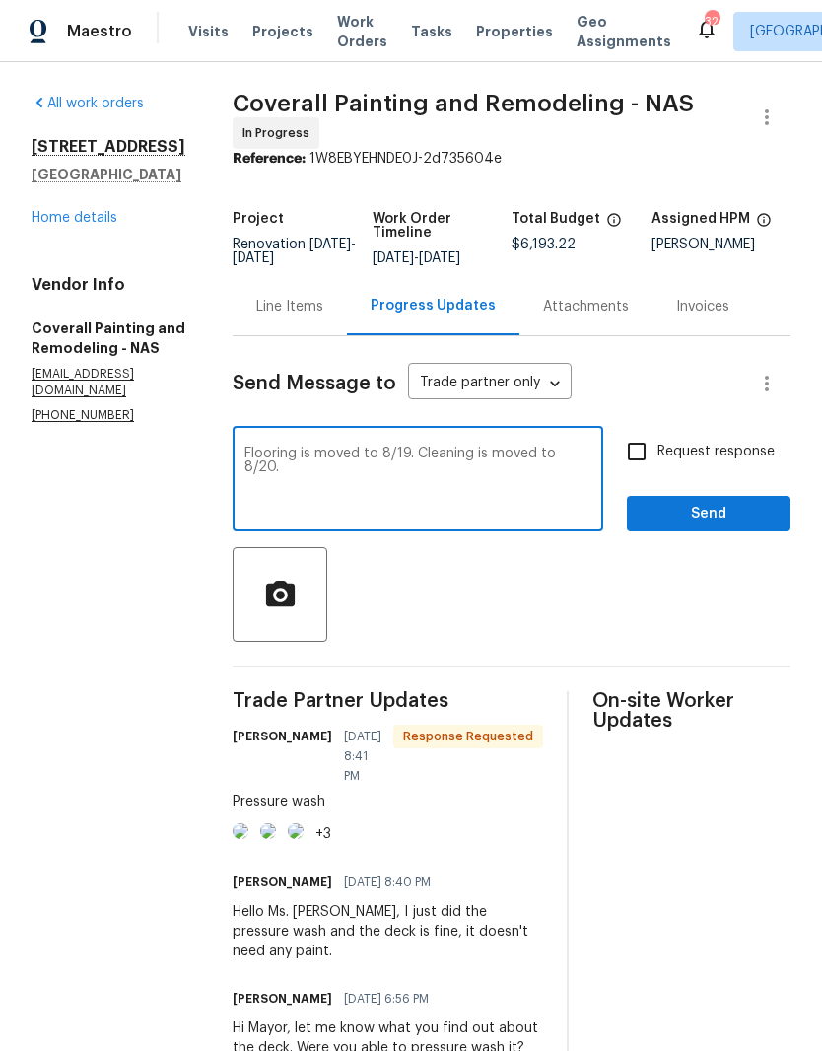
type textarea "Flooring is moved to 8/19. Cleaning is moved to 8/20."
click at [718, 521] on span "Send" at bounding box center [709, 514] width 132 height 25
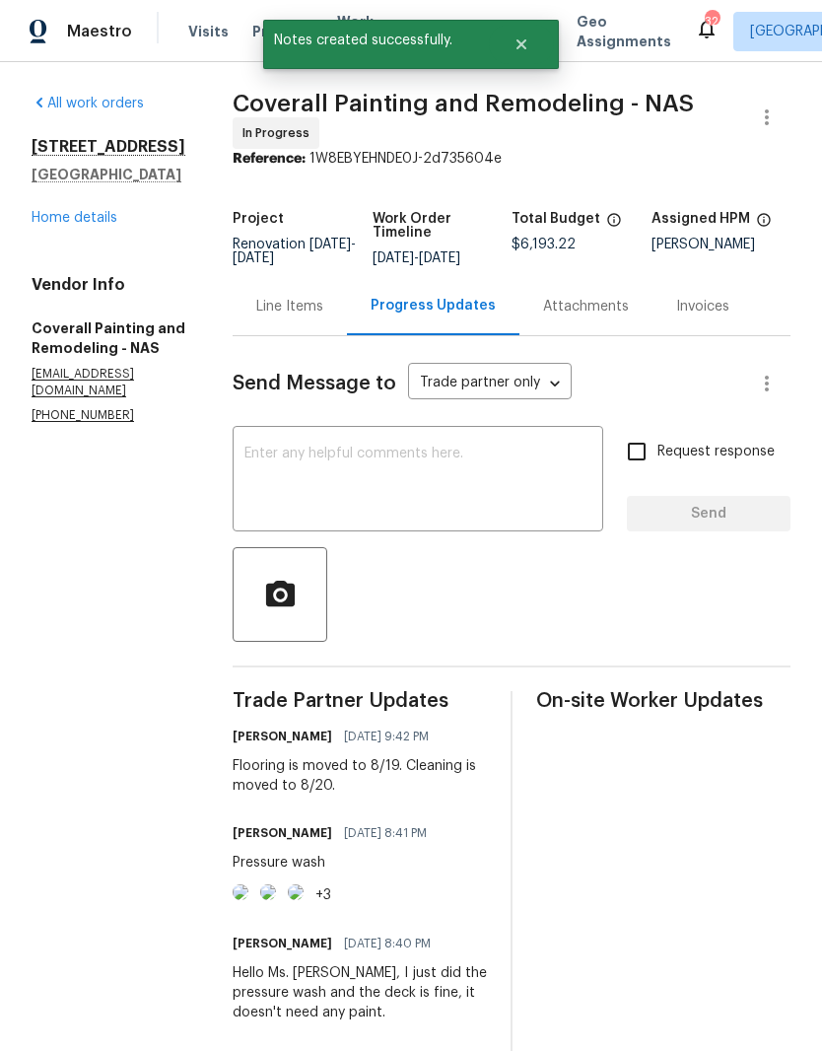
click at [98, 222] on link "Home details" at bounding box center [75, 218] width 86 height 14
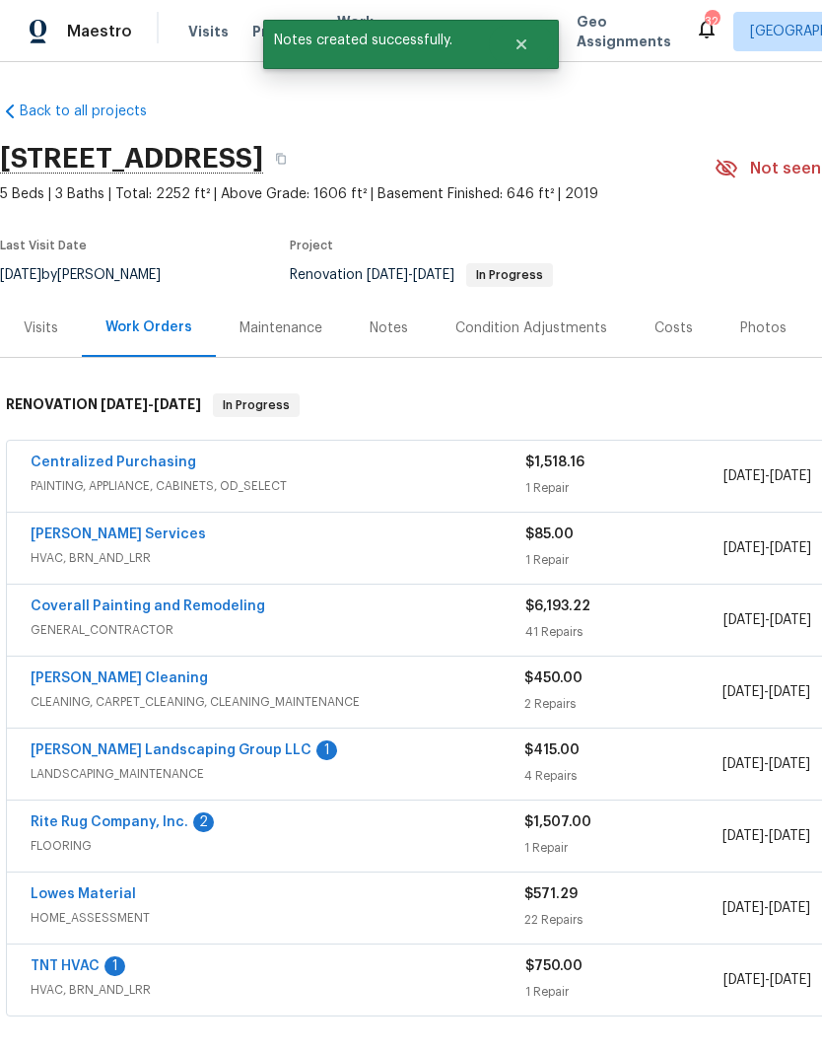
click at [224, 750] on link "Sandoval Landscaping Group LLC" at bounding box center [171, 751] width 281 height 14
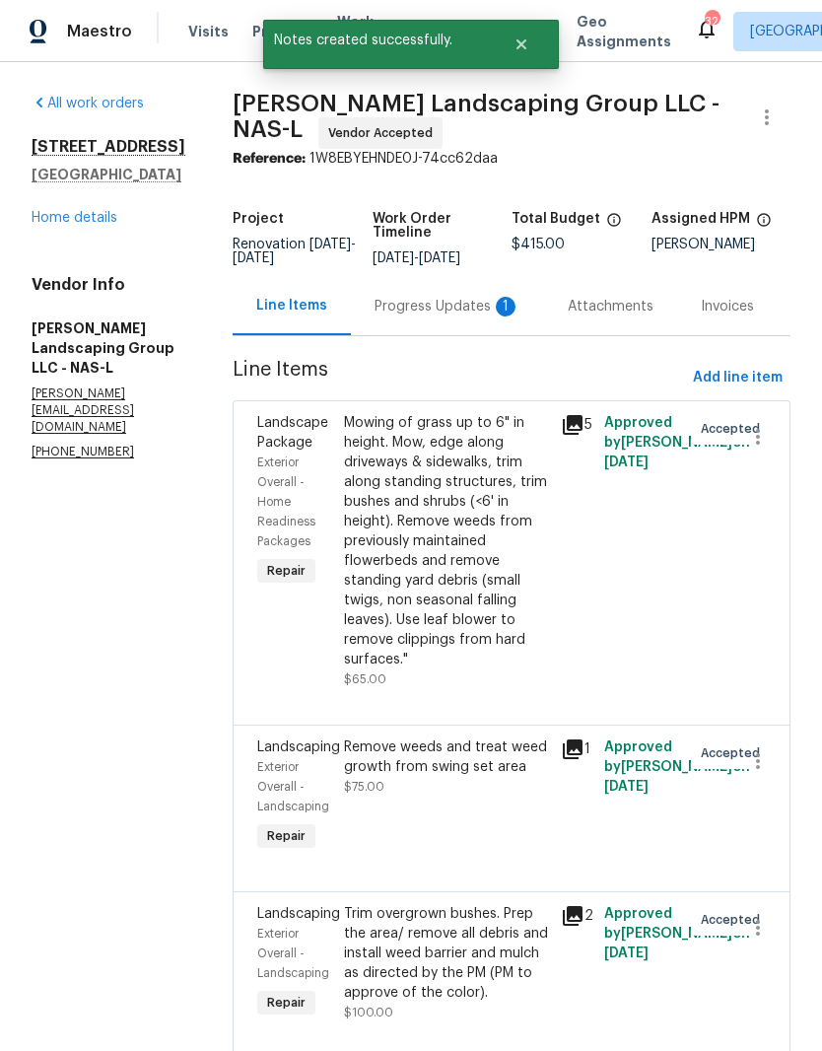
click at [456, 317] on div "Progress Updates 1" at bounding box center [448, 307] width 146 height 20
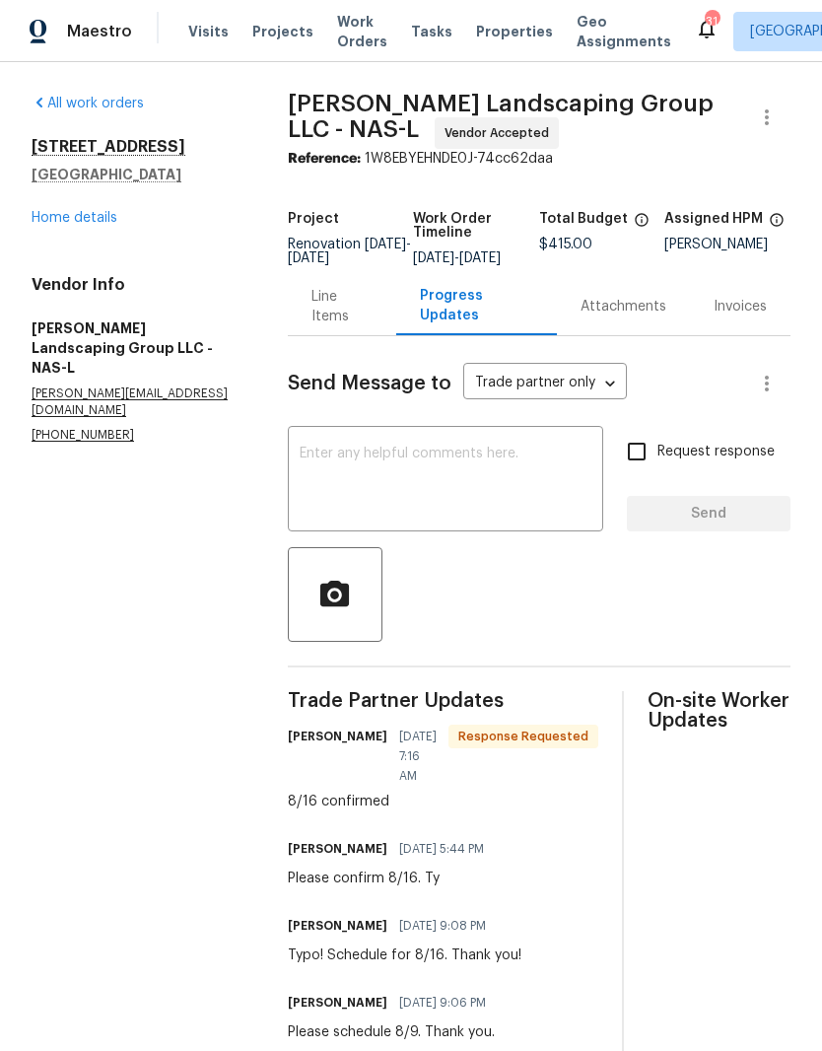
click at [444, 468] on textarea at bounding box center [446, 481] width 292 height 69
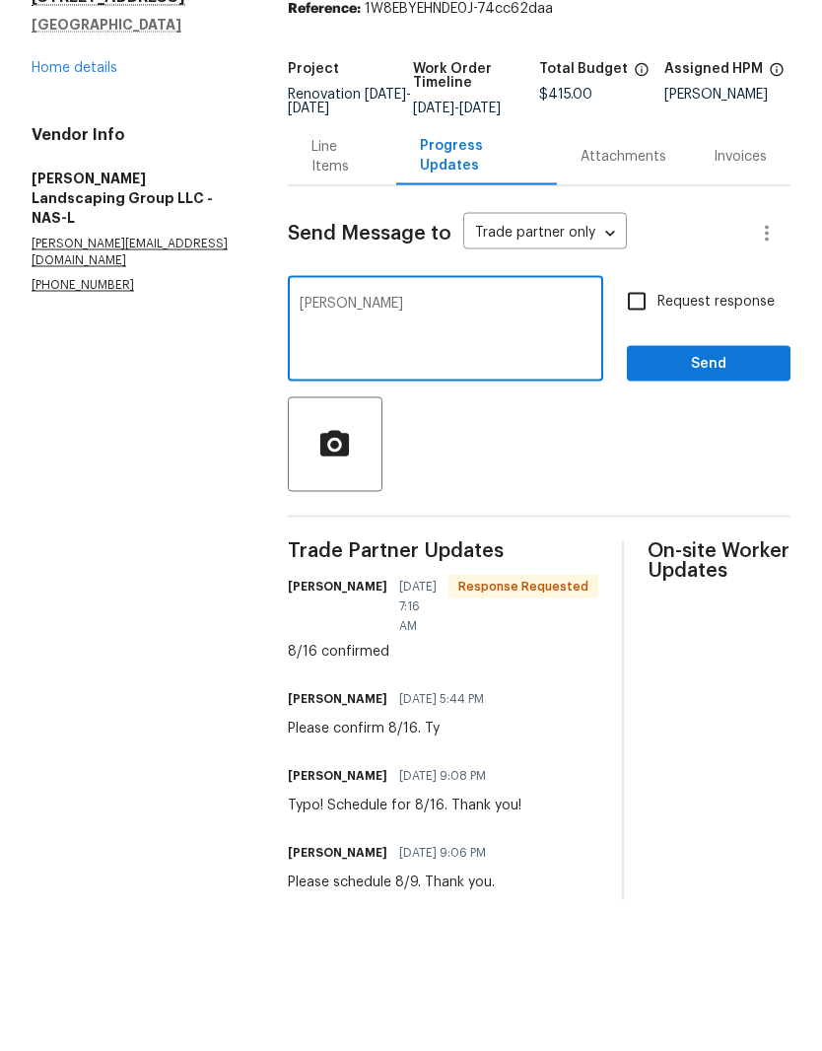
type textarea "T"
type textarea "Please reschedule for 8/19. We are running behind here. Ty!"
click at [708, 502] on span "Send" at bounding box center [709, 514] width 132 height 25
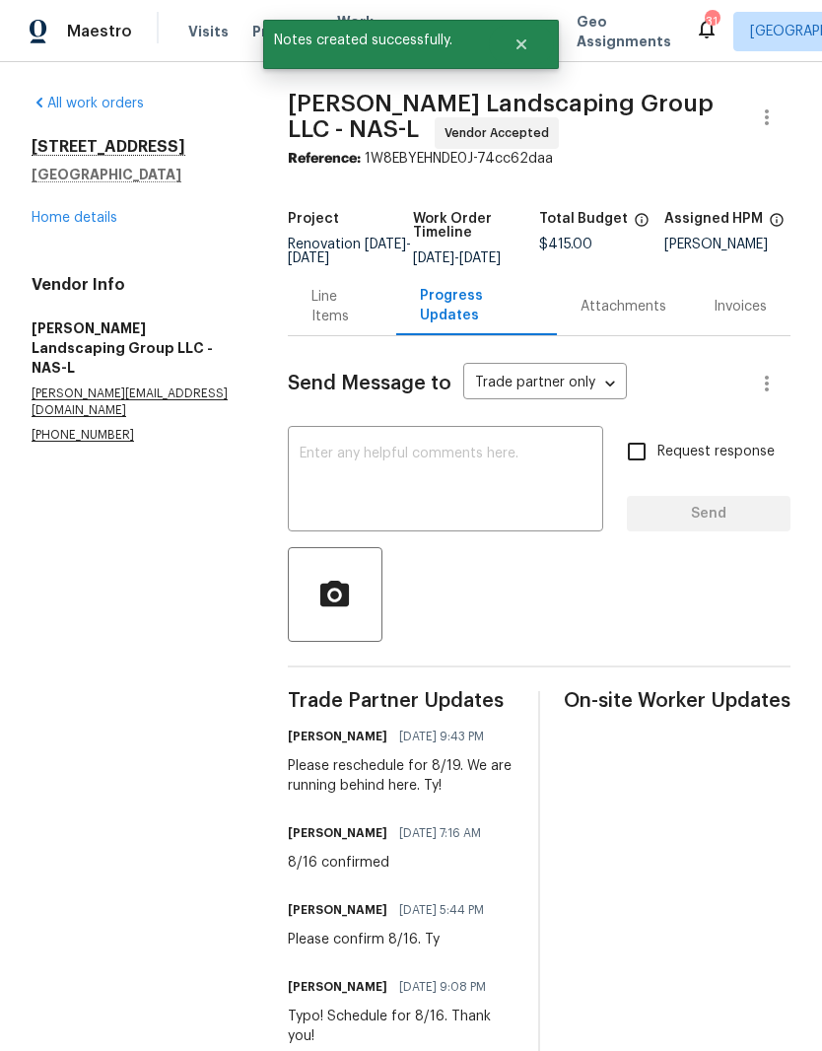
click at [103, 212] on link "Home details" at bounding box center [75, 218] width 86 height 14
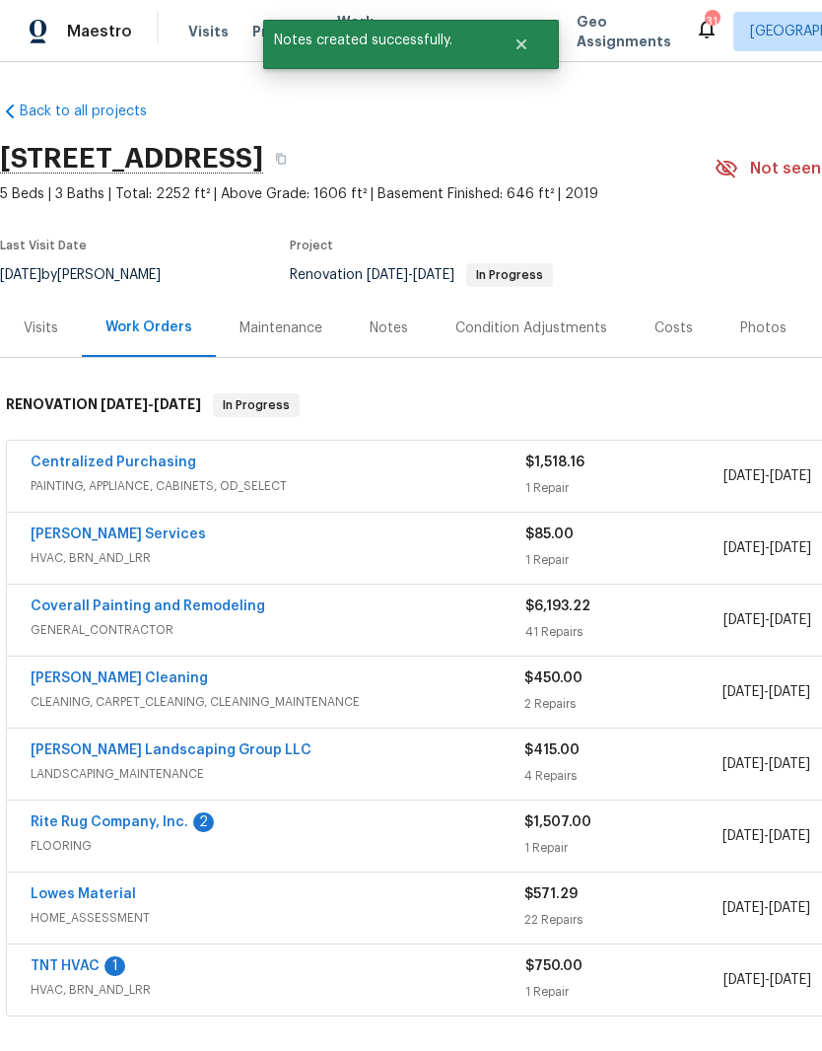
click at [145, 823] on link "Rite Rug Company, Inc." at bounding box center [110, 823] width 158 height 14
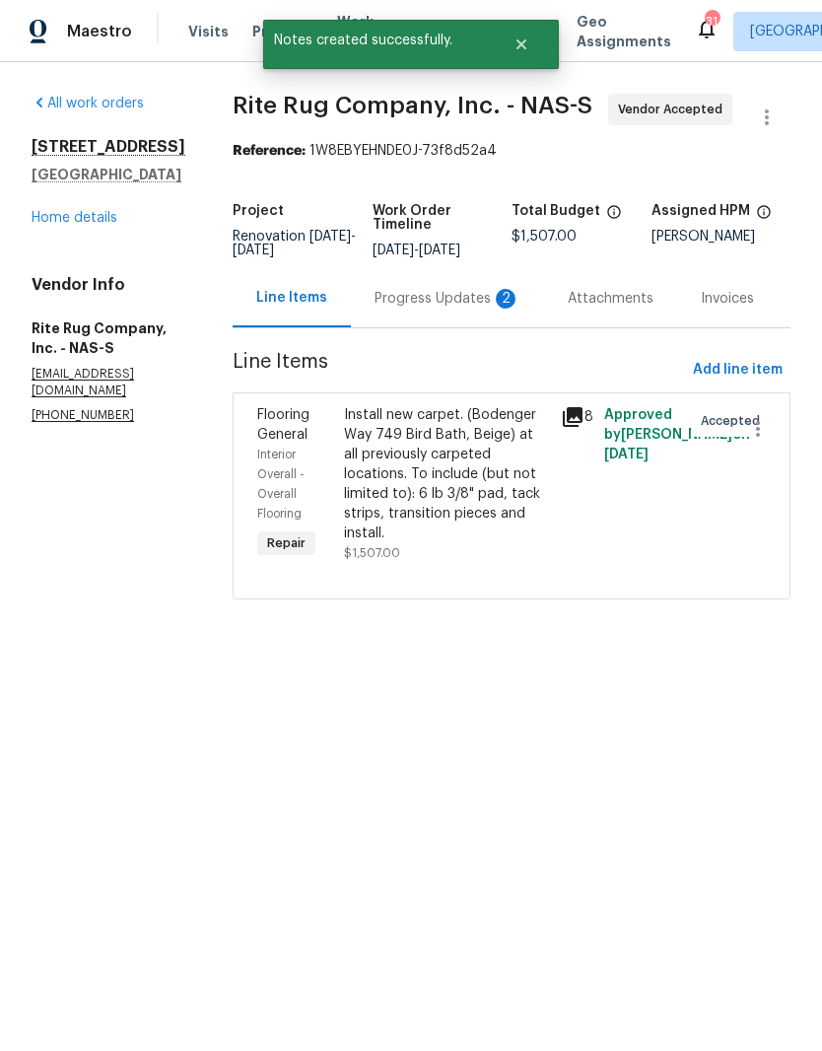
click at [452, 309] on div "Progress Updates 2" at bounding box center [448, 299] width 146 height 20
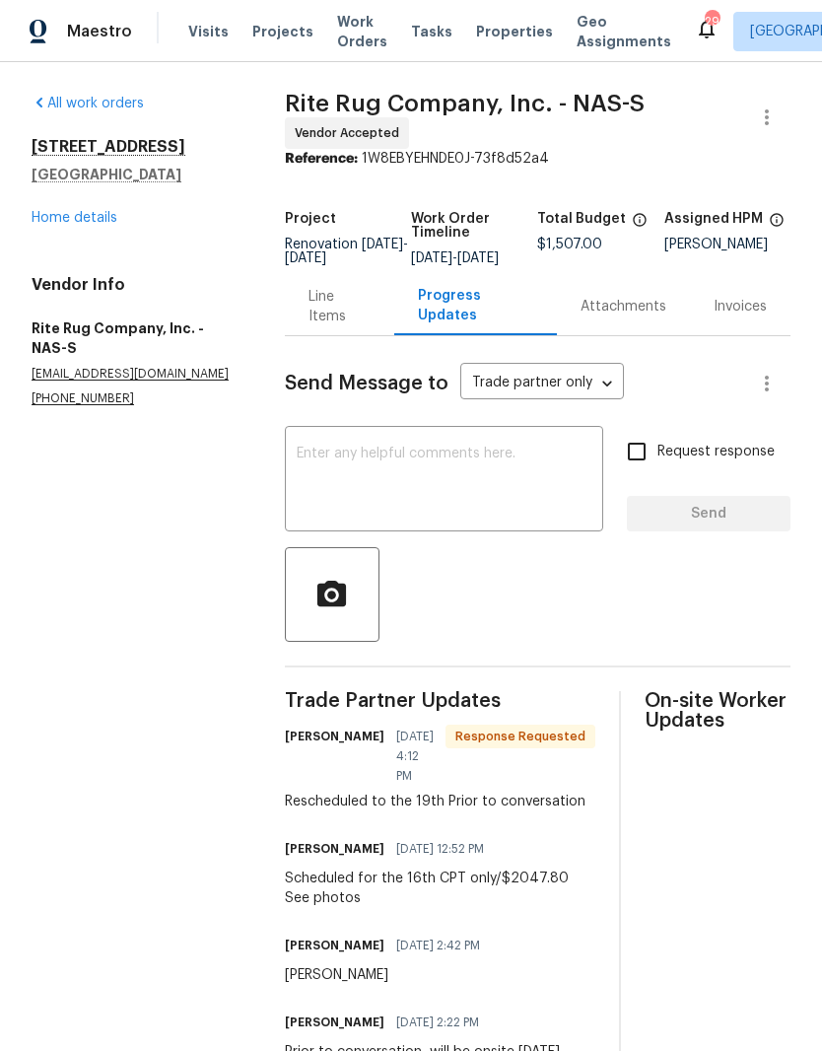
click at [417, 479] on textarea at bounding box center [444, 481] width 295 height 69
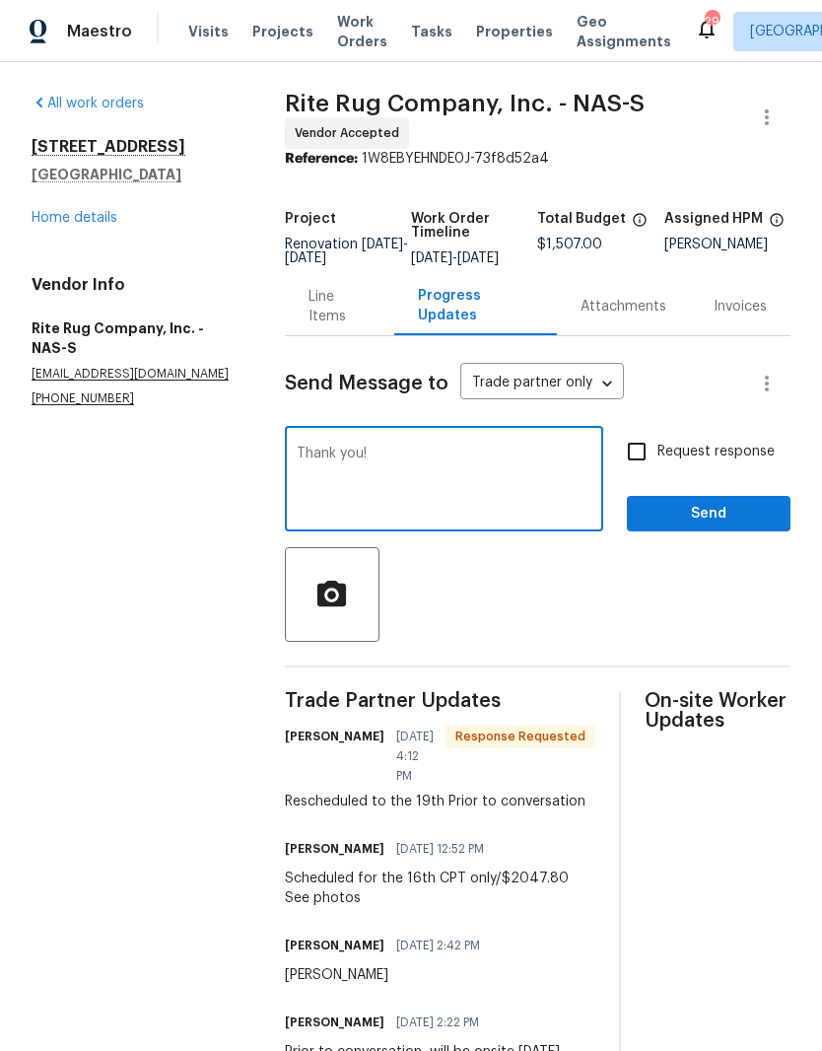
type textarea "Thank you!"
click at [717, 527] on span "Send" at bounding box center [709, 514] width 132 height 25
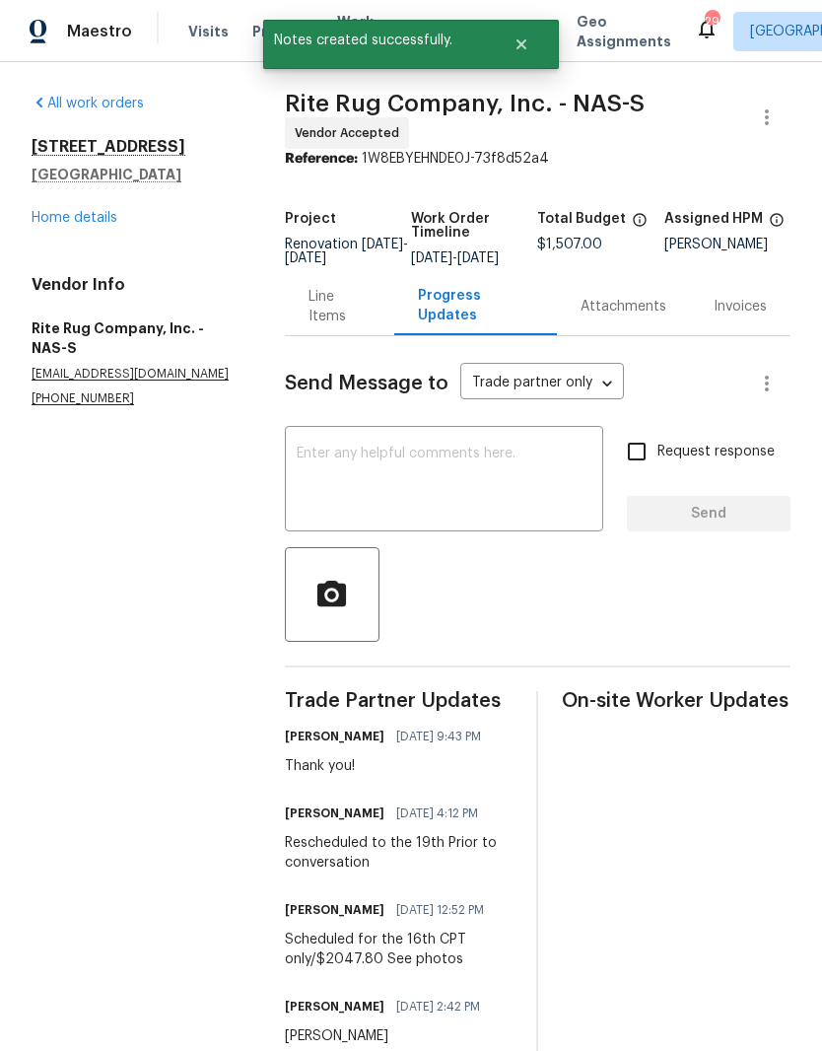
click at [92, 222] on link "Home details" at bounding box center [75, 218] width 86 height 14
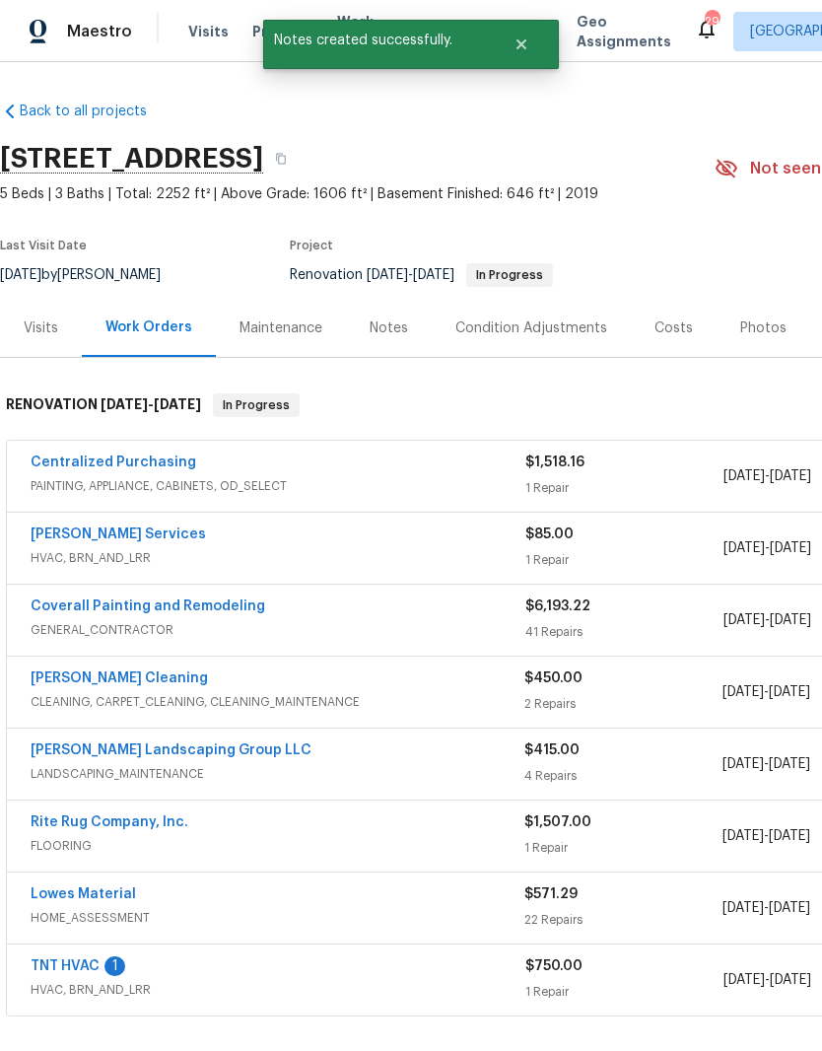
click at [97, 960] on link "TNT HVAC" at bounding box center [65, 967] width 69 height 14
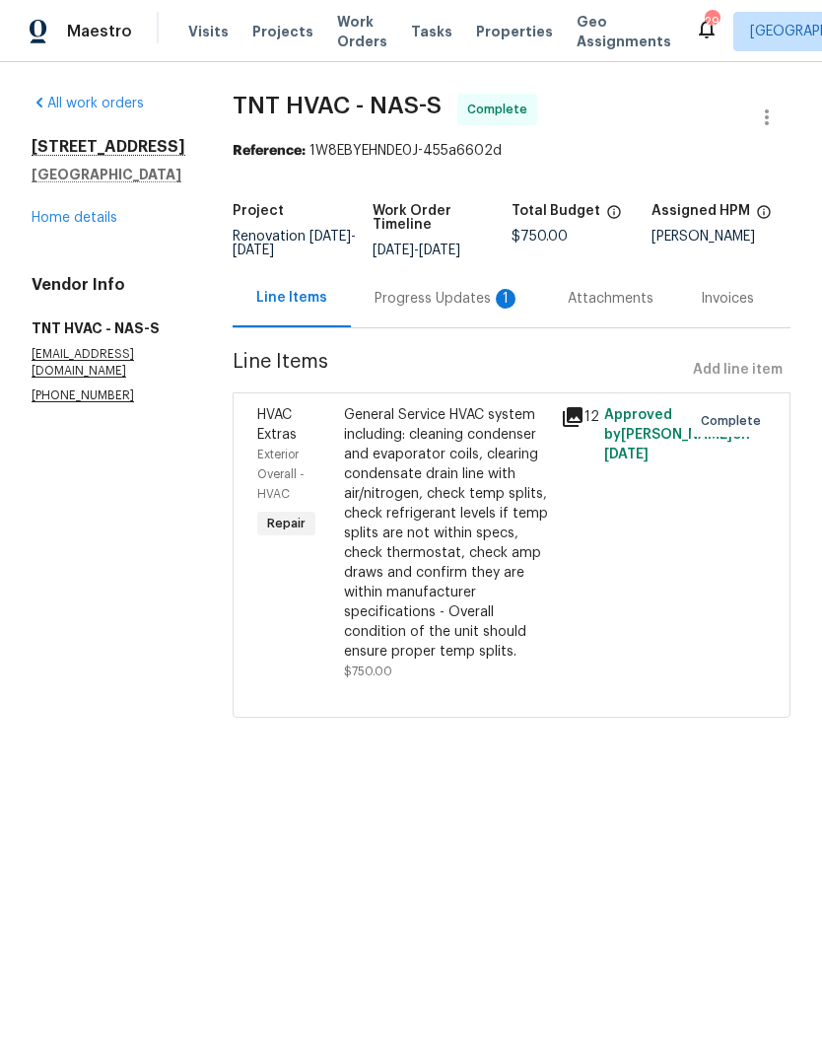
click at [441, 303] on div "Progress Updates 1" at bounding box center [448, 299] width 146 height 20
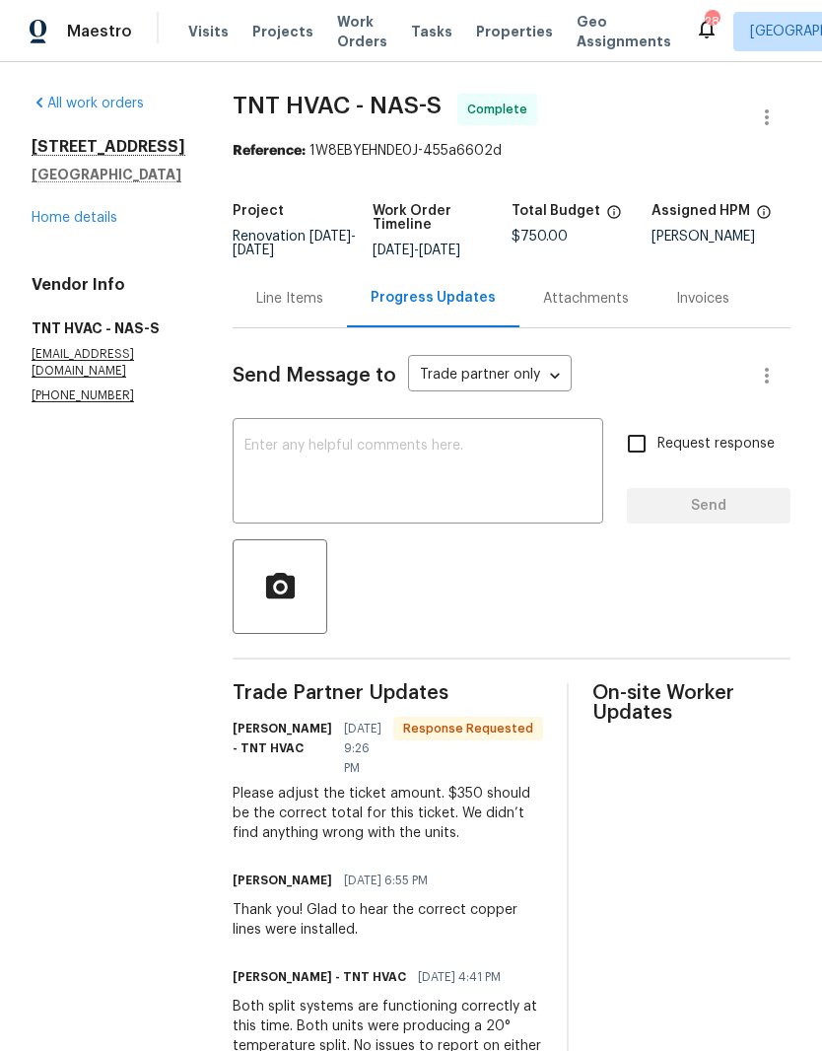
click at [278, 296] on div "Line Items" at bounding box center [289, 299] width 67 height 20
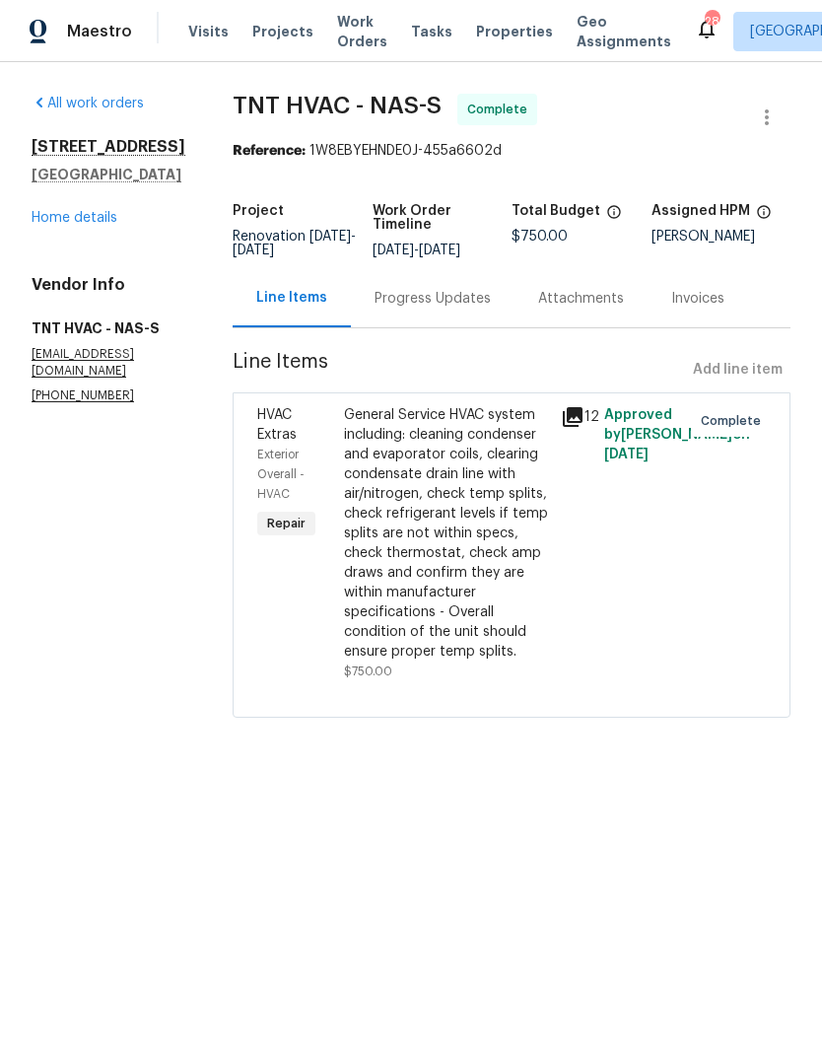
click at [429, 302] on div "Progress Updates" at bounding box center [433, 299] width 116 height 20
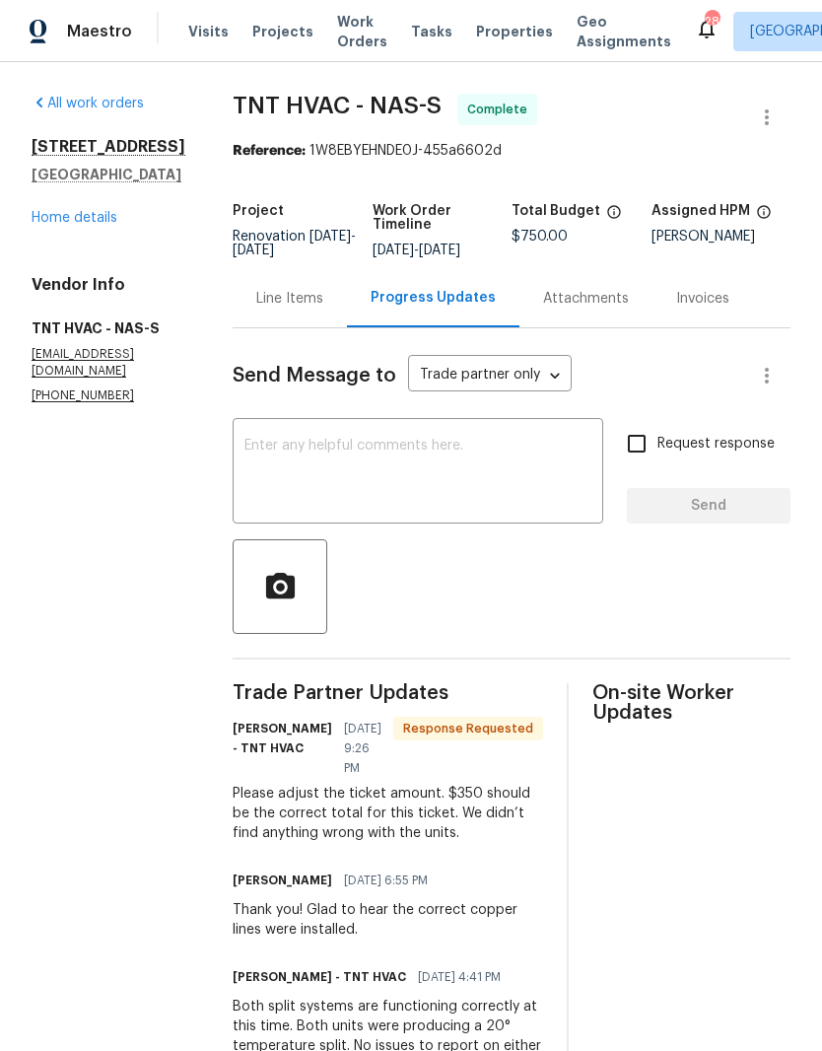
click at [425, 445] on textarea at bounding box center [418, 473] width 347 height 69
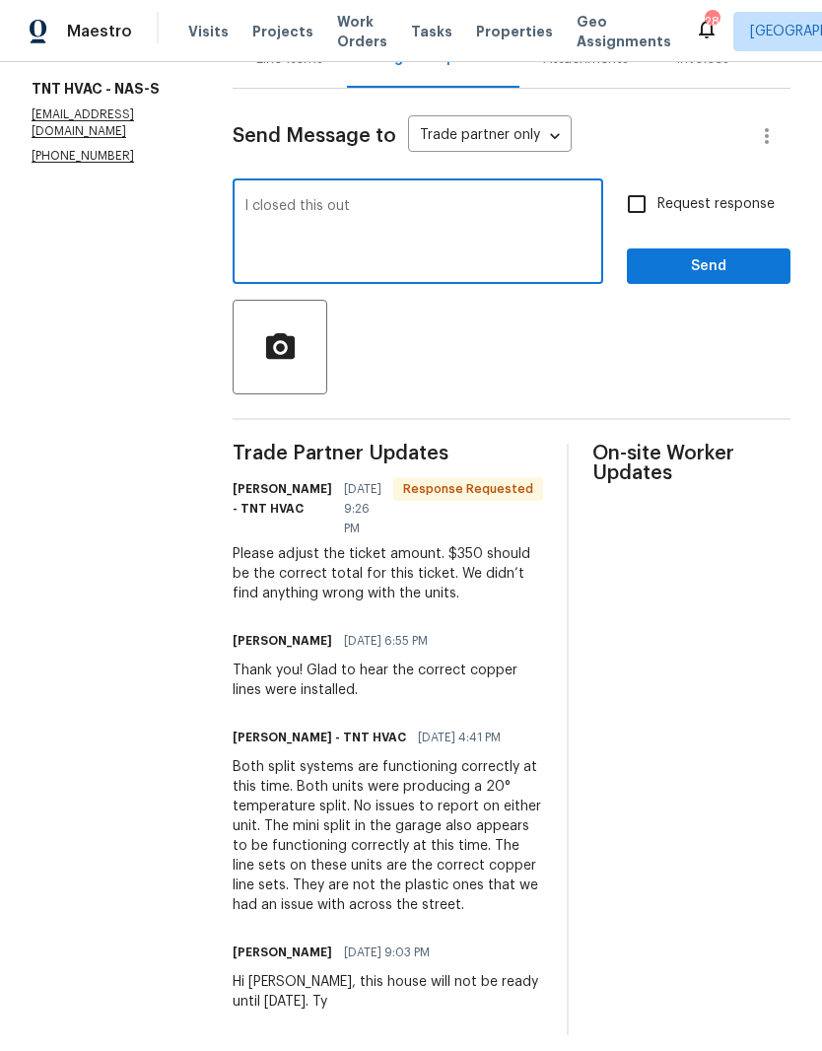
scroll to position [239, 0]
type textarea "I"
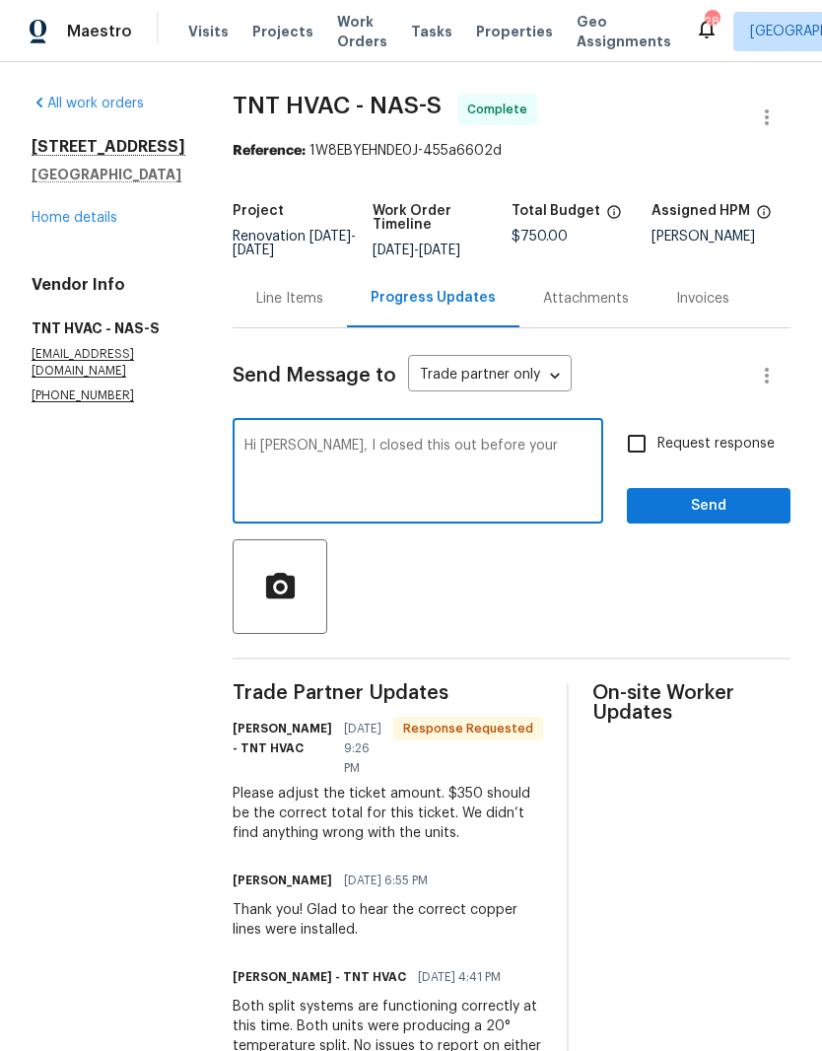
scroll to position [60, 0]
type textarea "Hi Eric, I closed this out before your last message. I’ll need to find out how …"
click at [711, 494] on span "Send" at bounding box center [709, 506] width 132 height 25
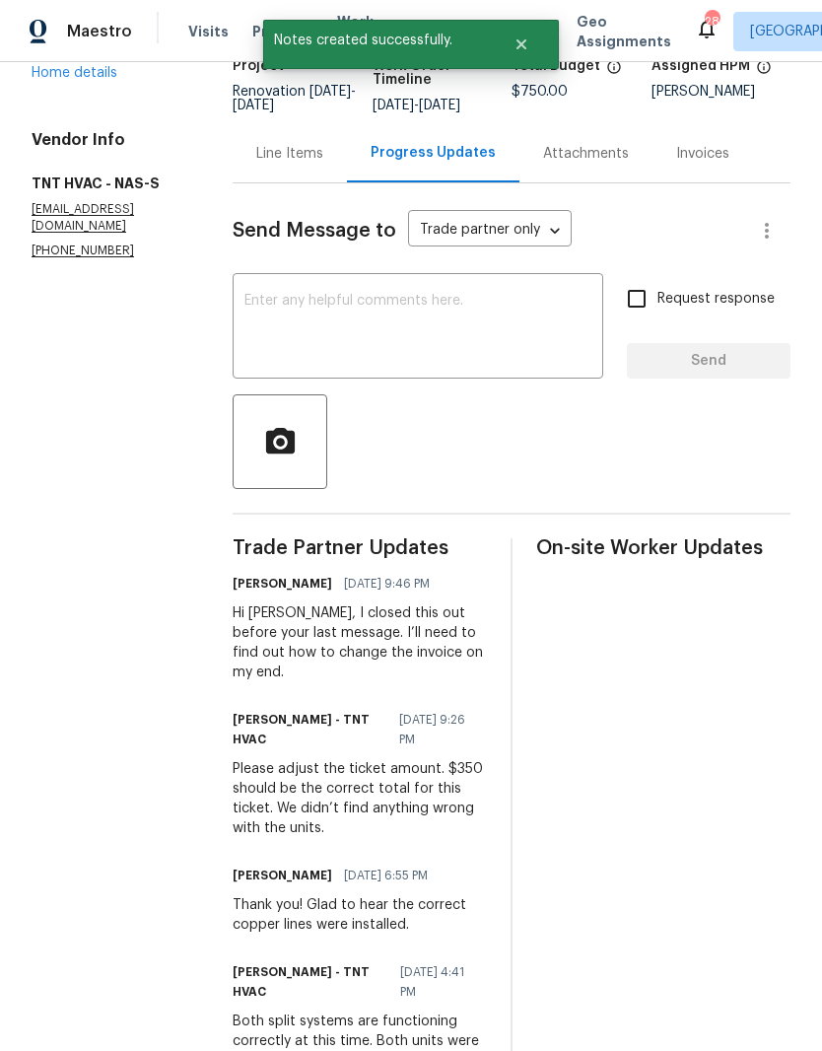
scroll to position [147, 0]
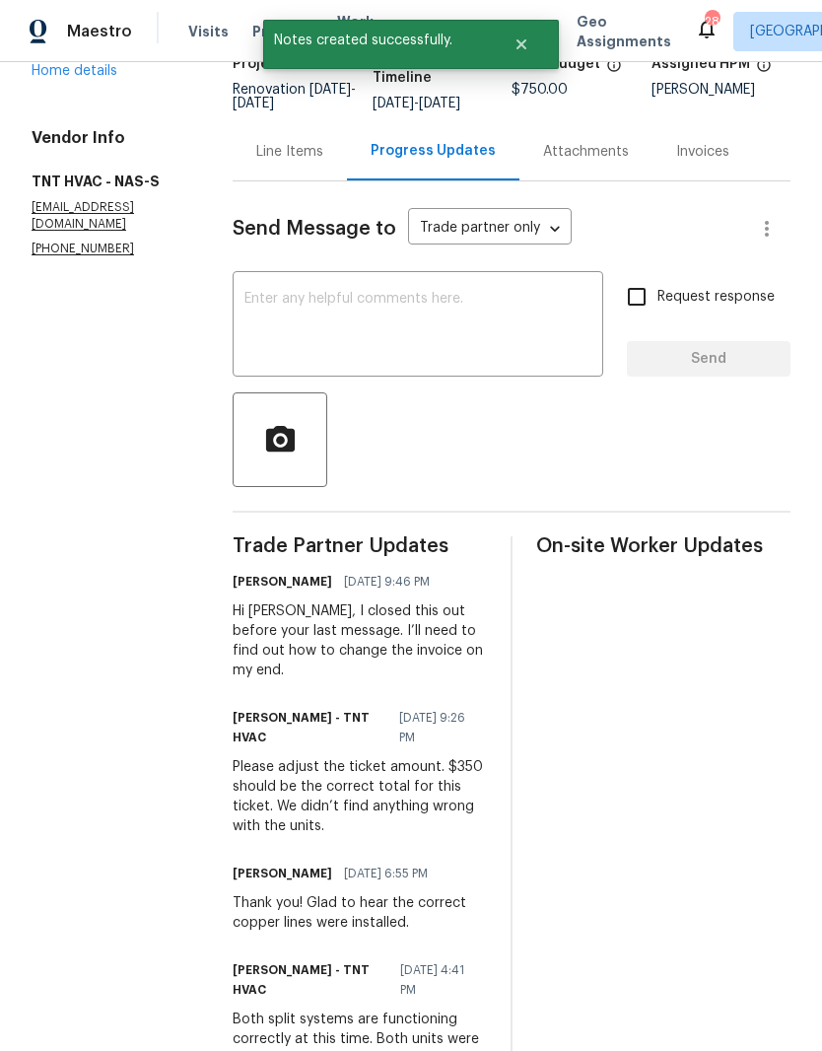
click at [273, 155] on div "Line Items" at bounding box center [289, 152] width 67 height 20
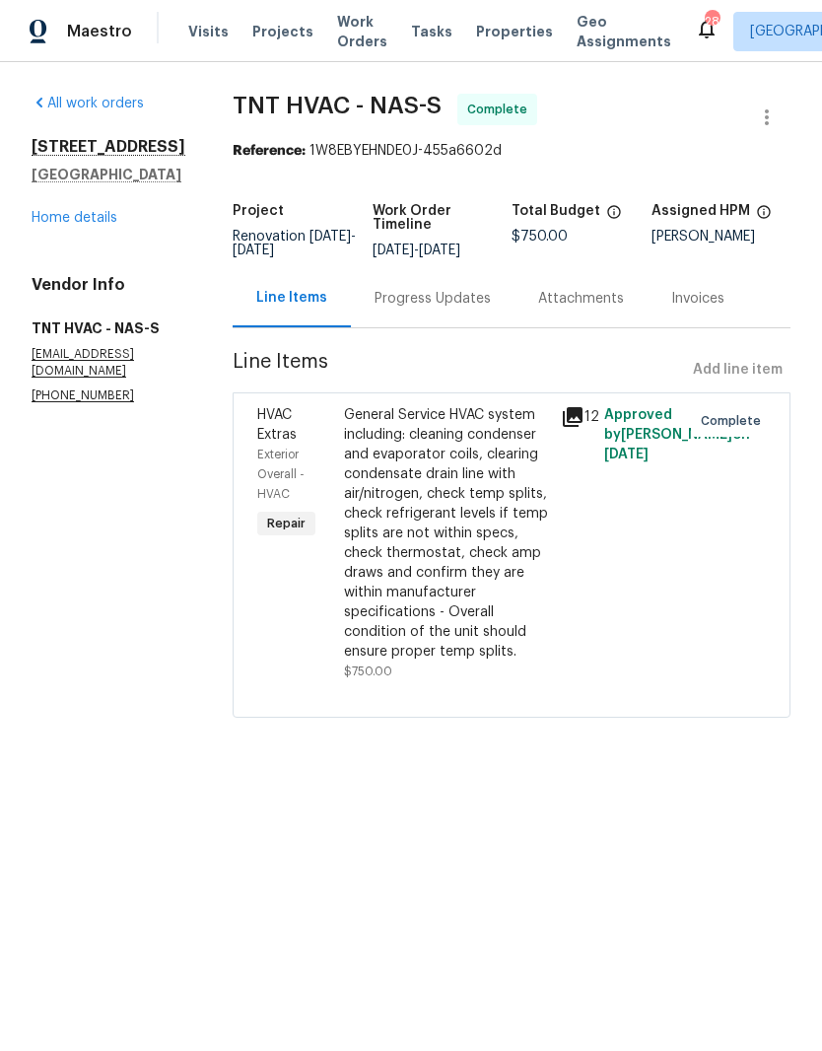
click at [94, 225] on link "Home details" at bounding box center [75, 218] width 86 height 14
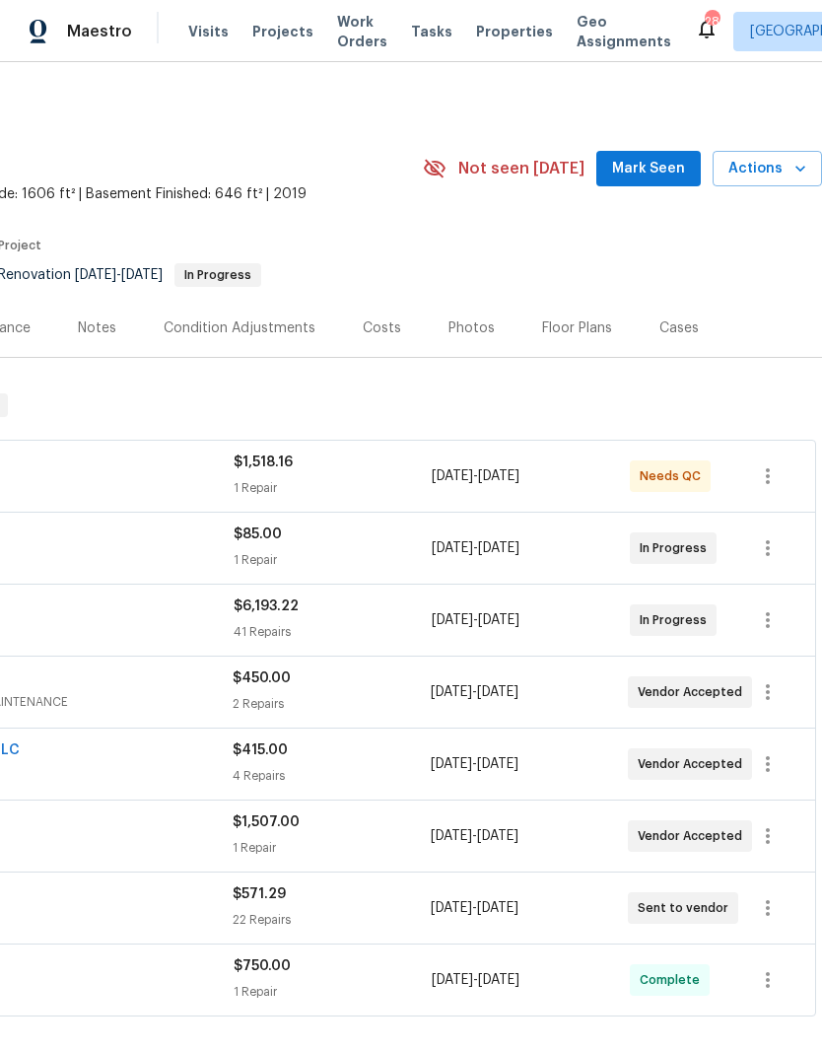
scroll to position [0, 292]
click at [662, 167] on span "Mark Seen" at bounding box center [648, 169] width 73 height 25
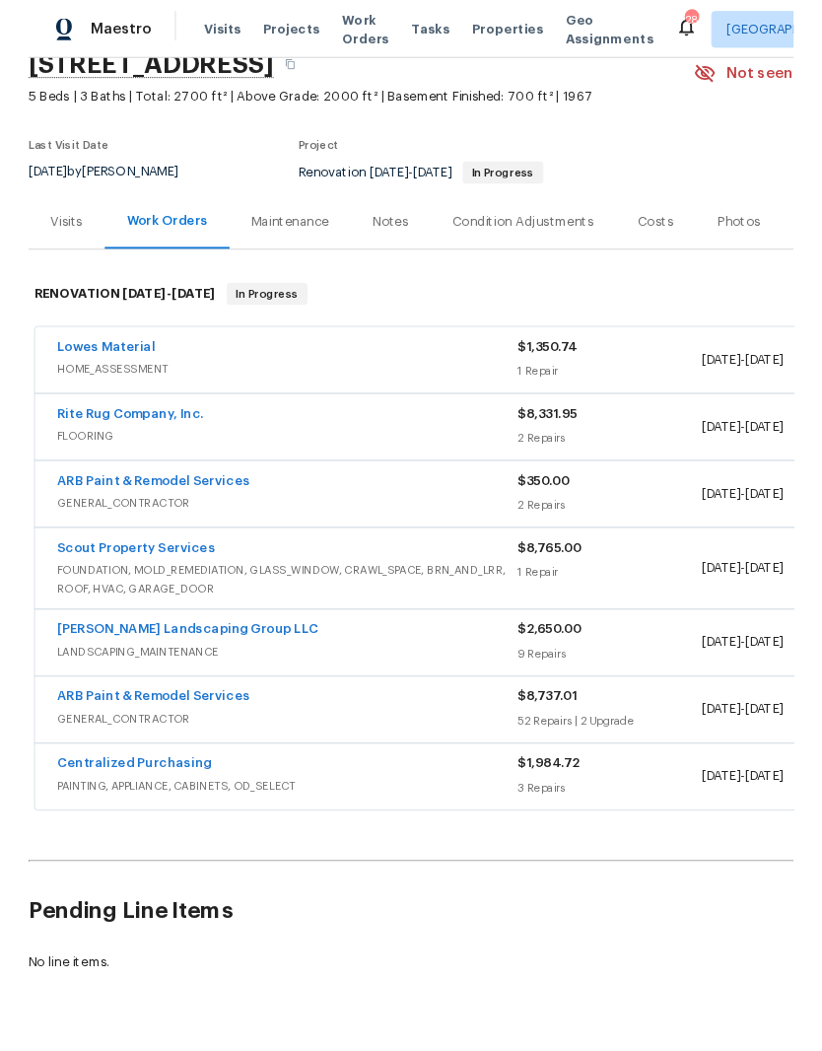
scroll to position [90, 0]
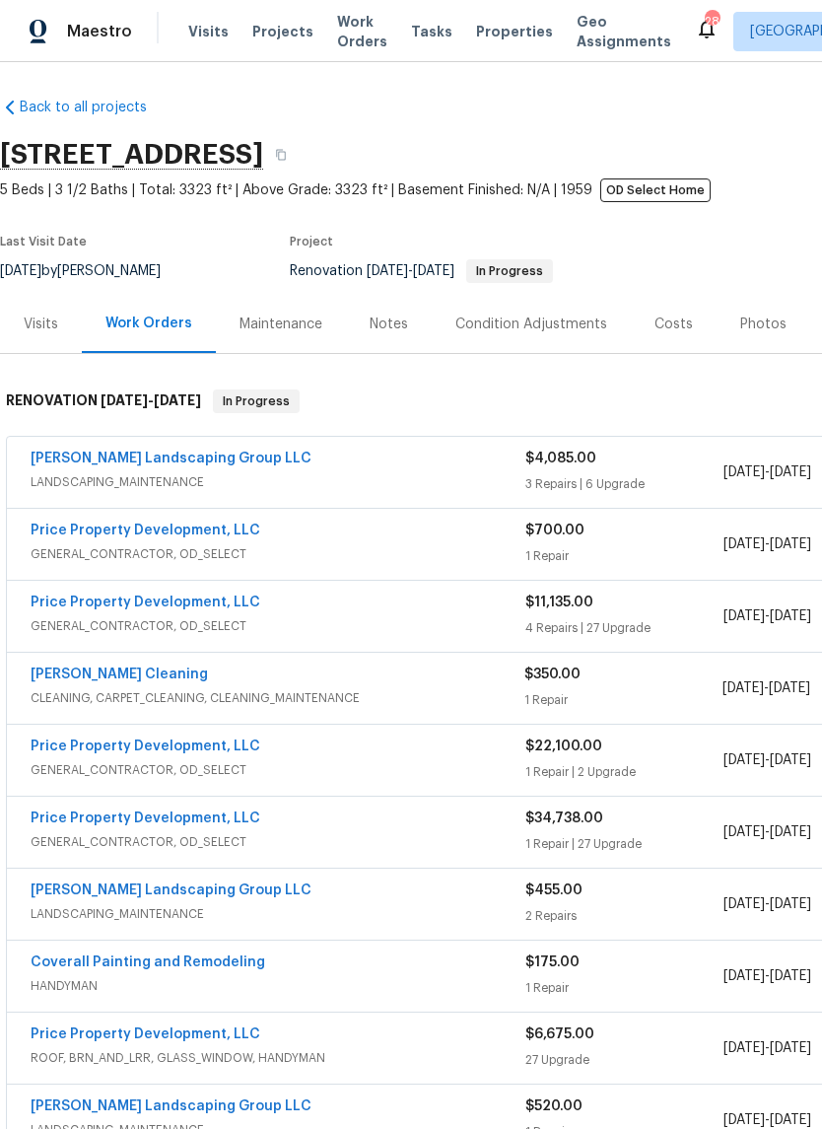
scroll to position [4, 0]
click at [179, 602] on link "Price Property Development, LLC" at bounding box center [146, 603] width 230 height 14
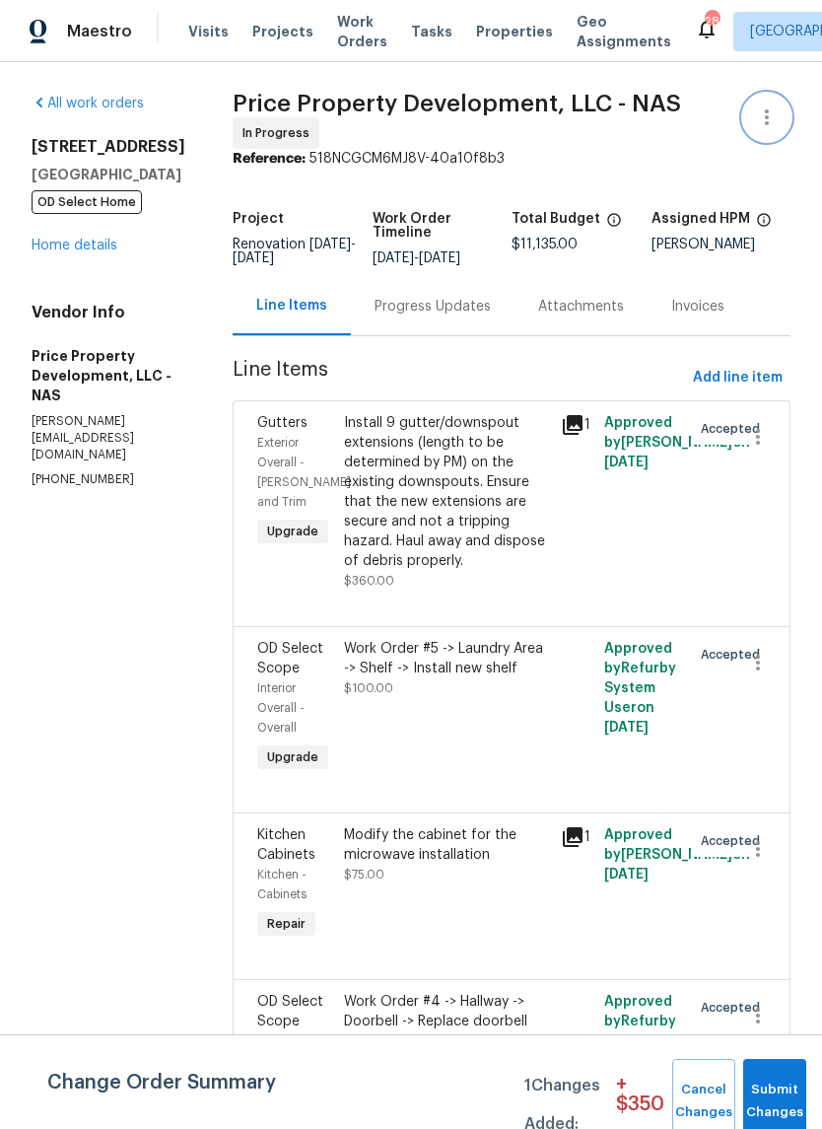
click at [772, 118] on icon "button" at bounding box center [767, 118] width 24 height 24
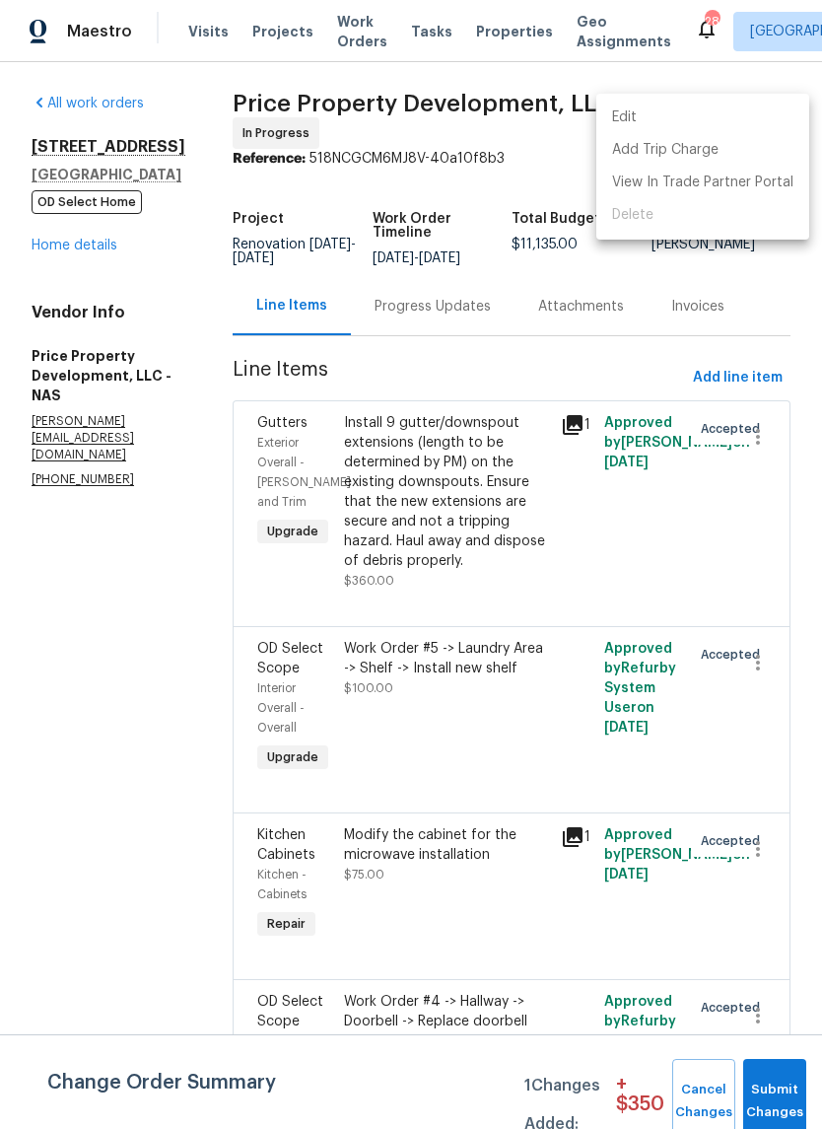
click at [660, 120] on li "Edit" at bounding box center [703, 118] width 213 height 33
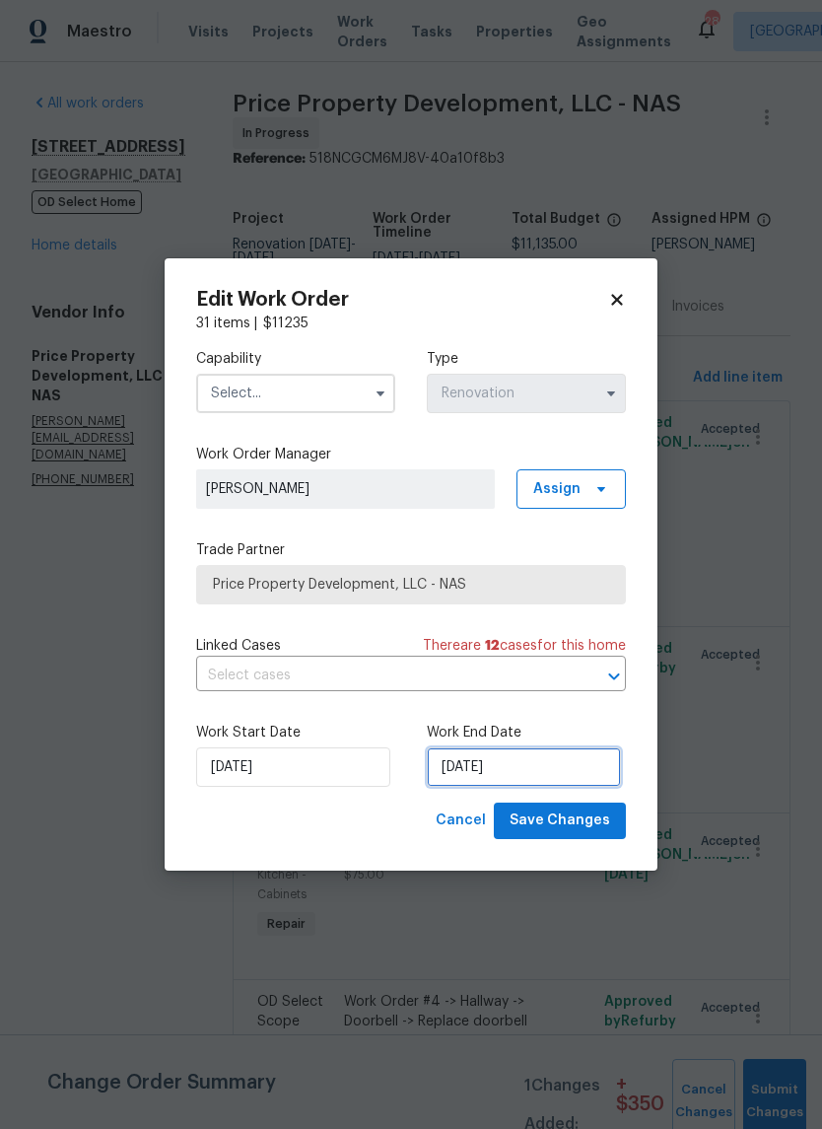
click at [526, 765] on input "[DATE]" at bounding box center [524, 767] width 194 height 39
select select "7"
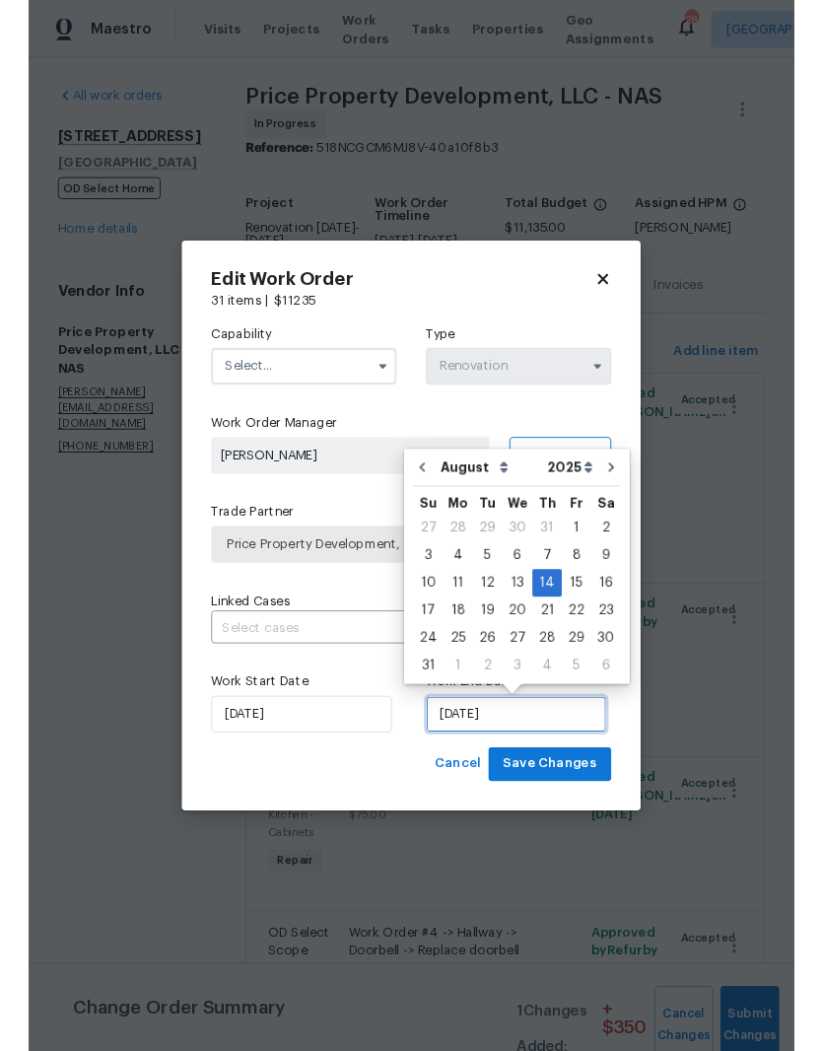
scroll to position [54, 0]
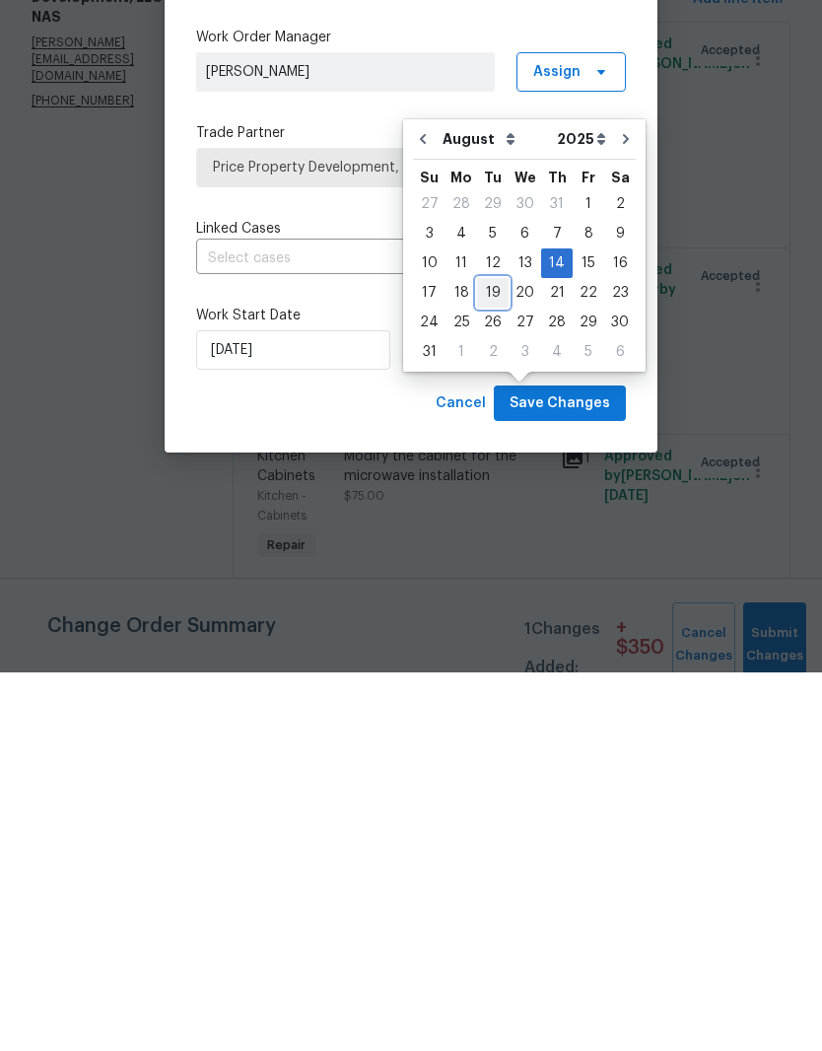
click at [496, 658] on div "19" at bounding box center [493, 672] width 32 height 28
type input "8/19/2025"
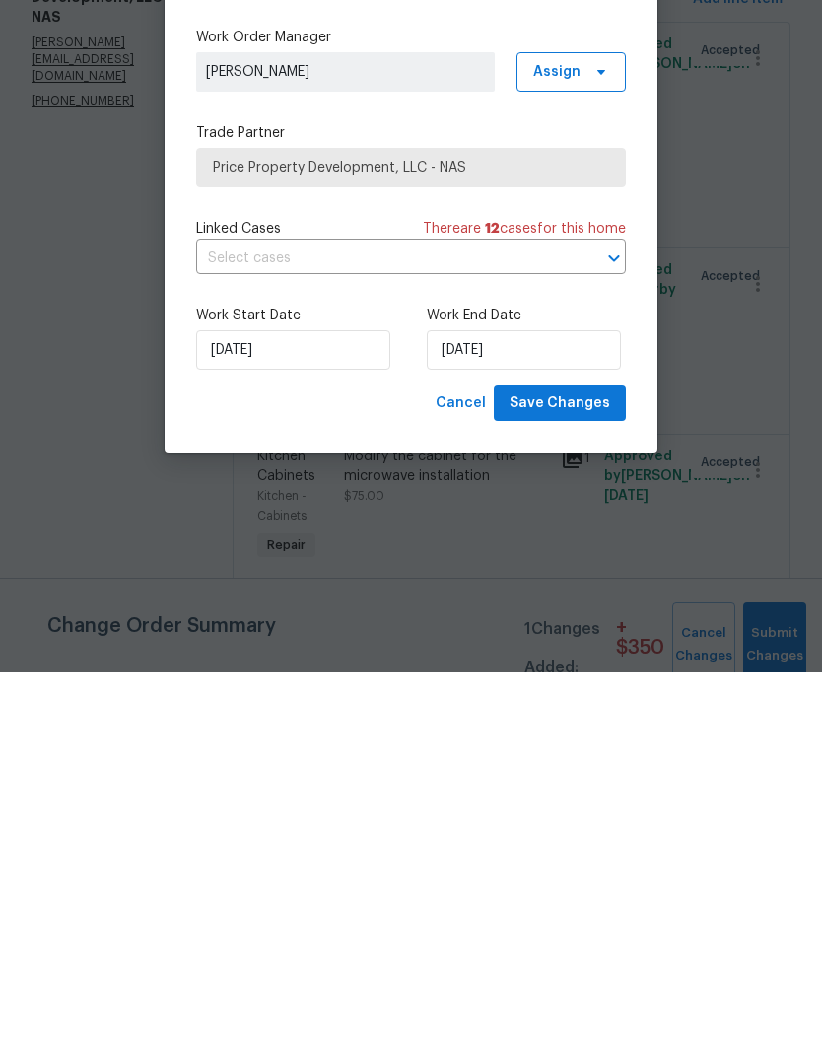
scroll to position [81, 0]
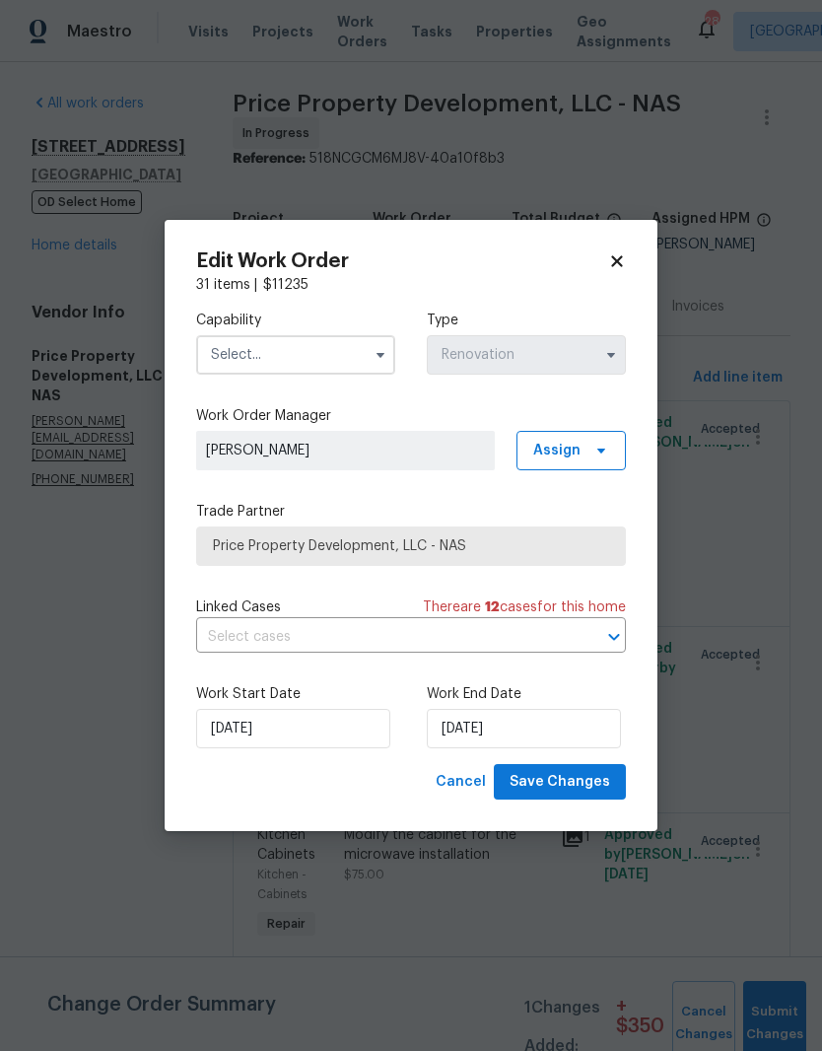
click at [360, 350] on input "text" at bounding box center [295, 354] width 199 height 39
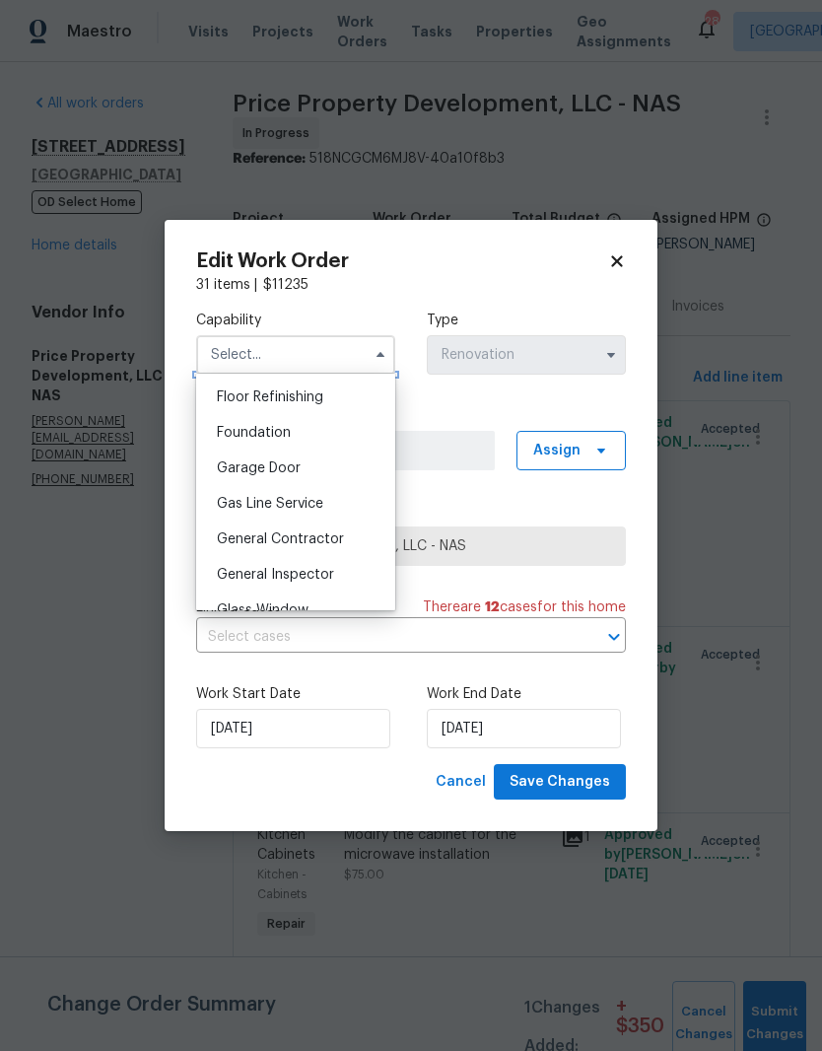
scroll to position [823, 0]
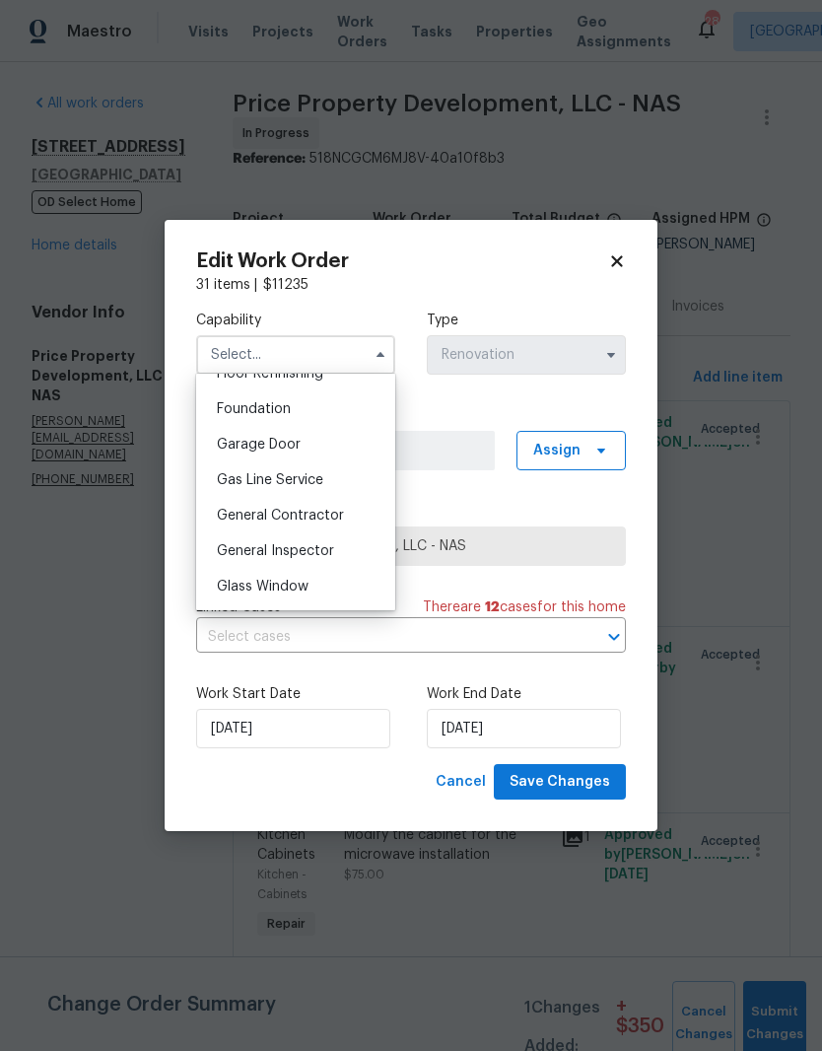
click at [325, 517] on span "General Contractor" at bounding box center [280, 516] width 127 height 14
type input "General Contractor"
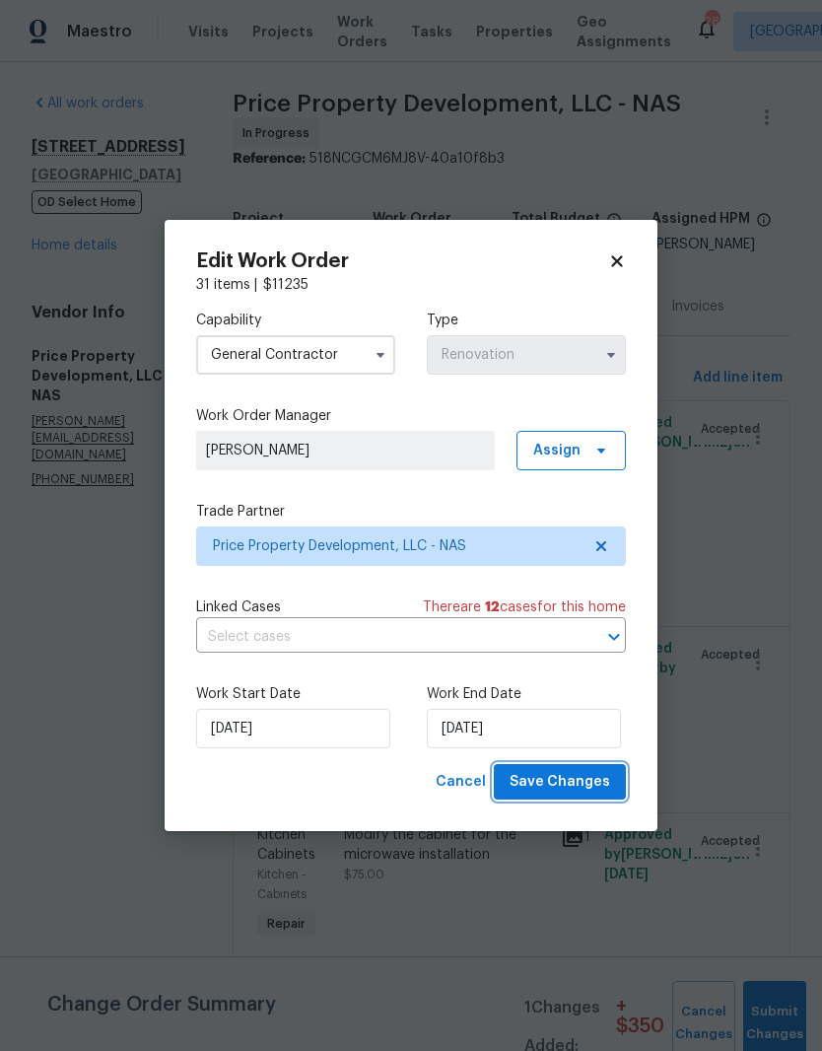
click at [574, 783] on span "Save Changes" at bounding box center [560, 782] width 101 height 25
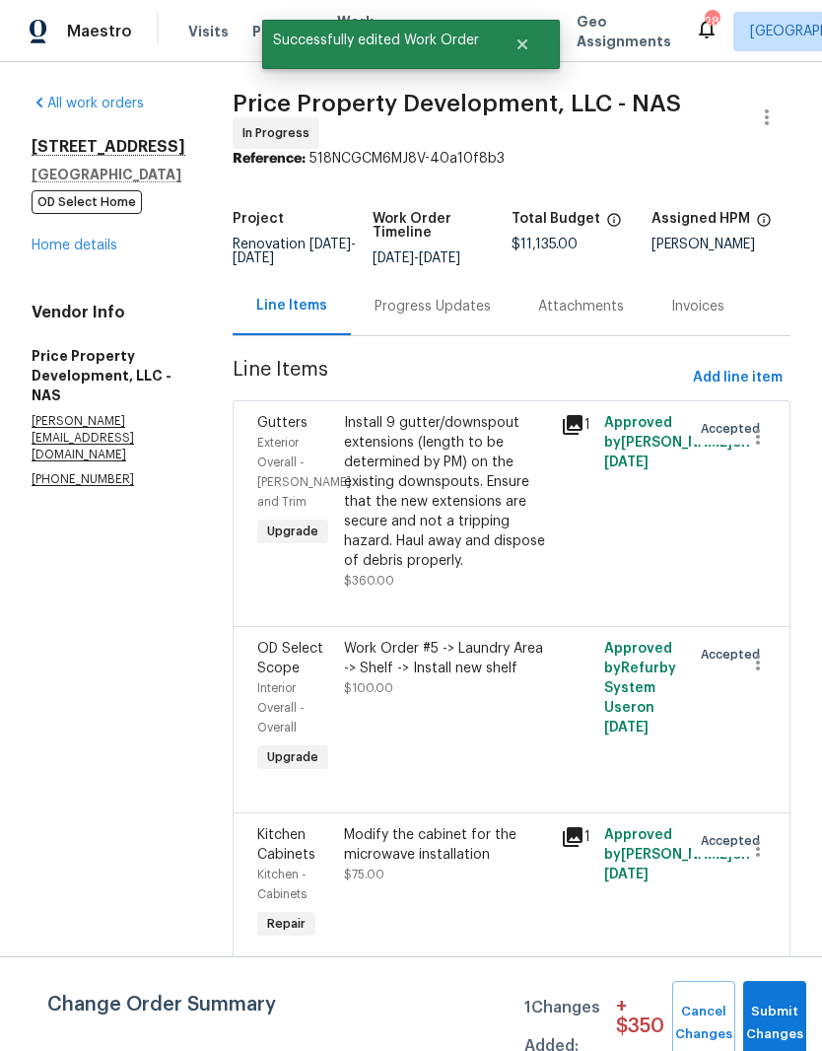
click at [89, 239] on link "Home details" at bounding box center [75, 246] width 86 height 14
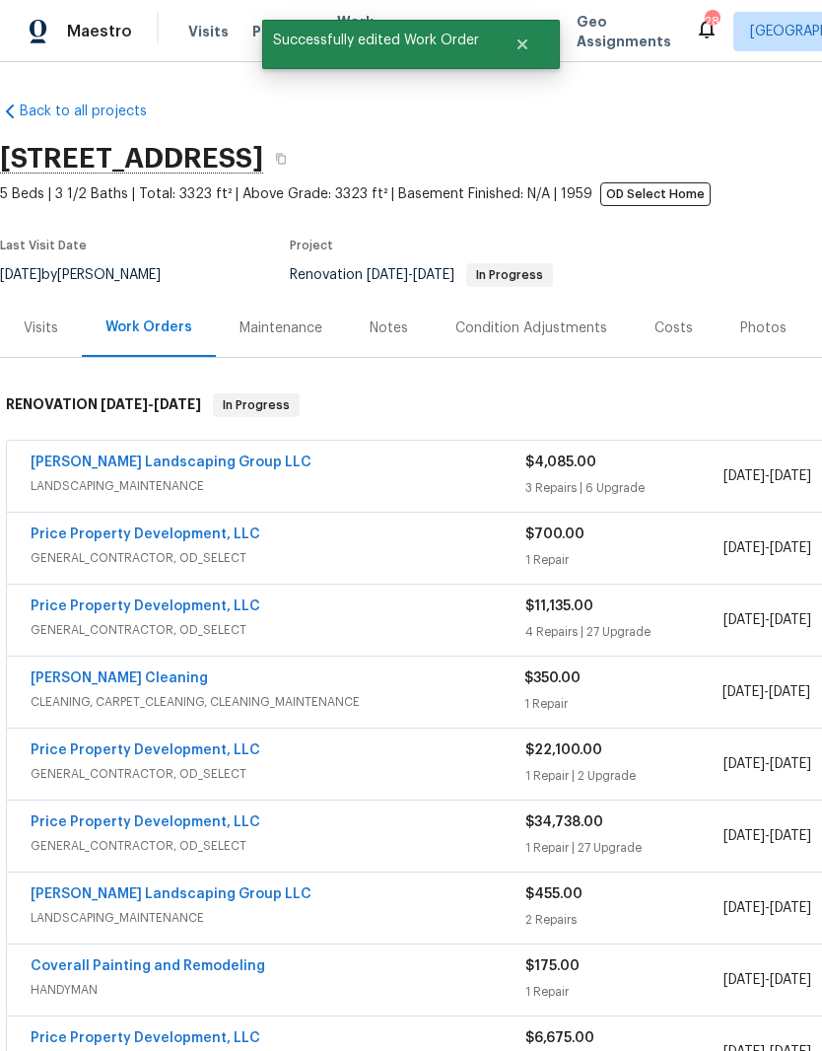
click at [177, 456] on link "[PERSON_NAME] Landscaping Group LLC" at bounding box center [171, 463] width 281 height 14
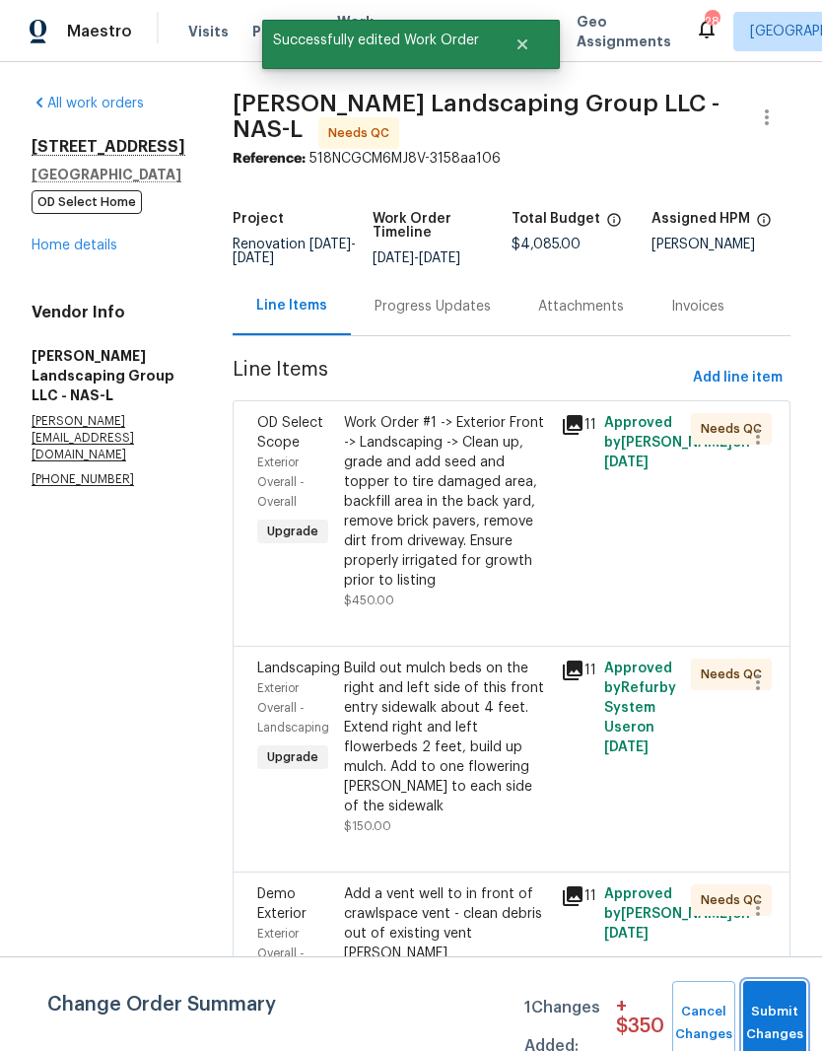
click at [777, 1010] on button "Submit Changes" at bounding box center [775, 1023] width 63 height 85
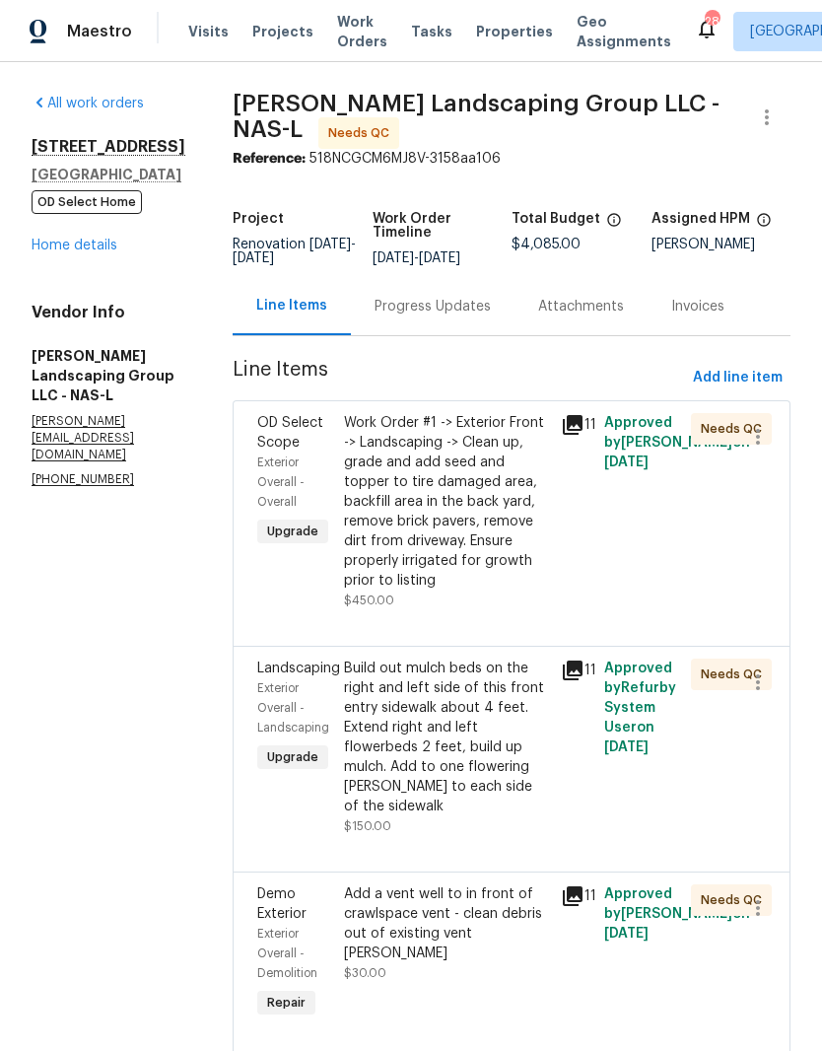
click at [93, 250] on link "Home details" at bounding box center [75, 246] width 86 height 14
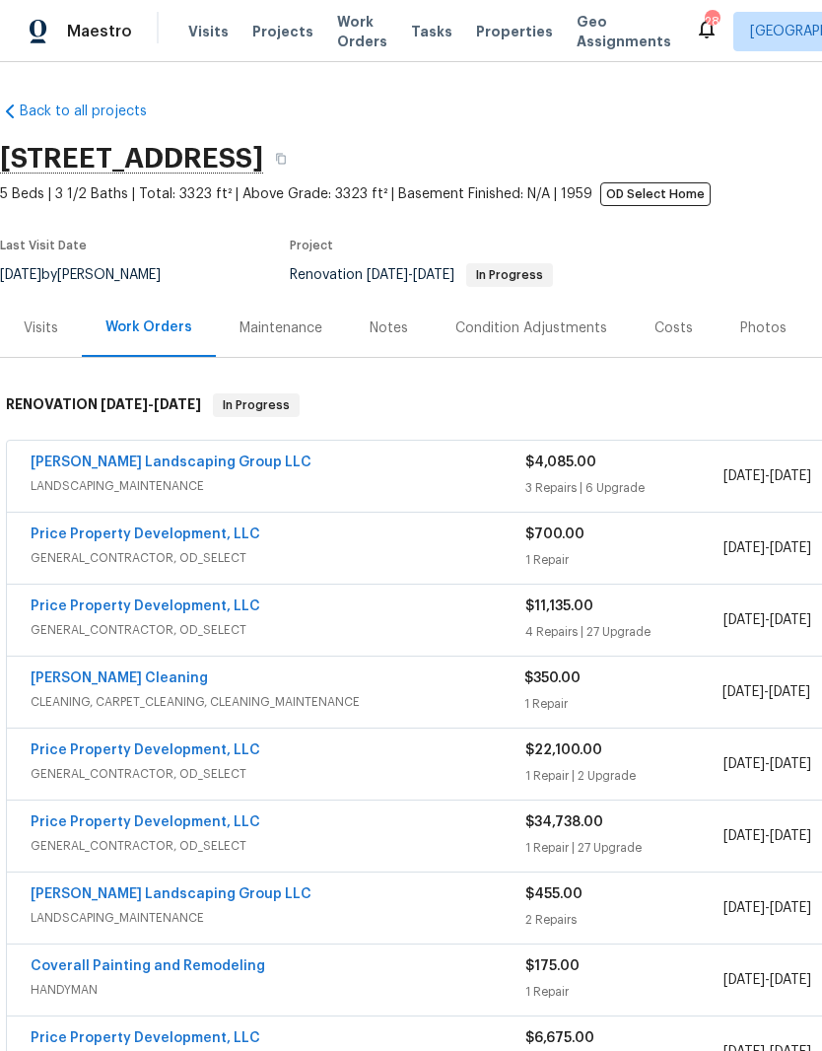
click at [187, 601] on link "Price Property Development, LLC" at bounding box center [146, 607] width 230 height 14
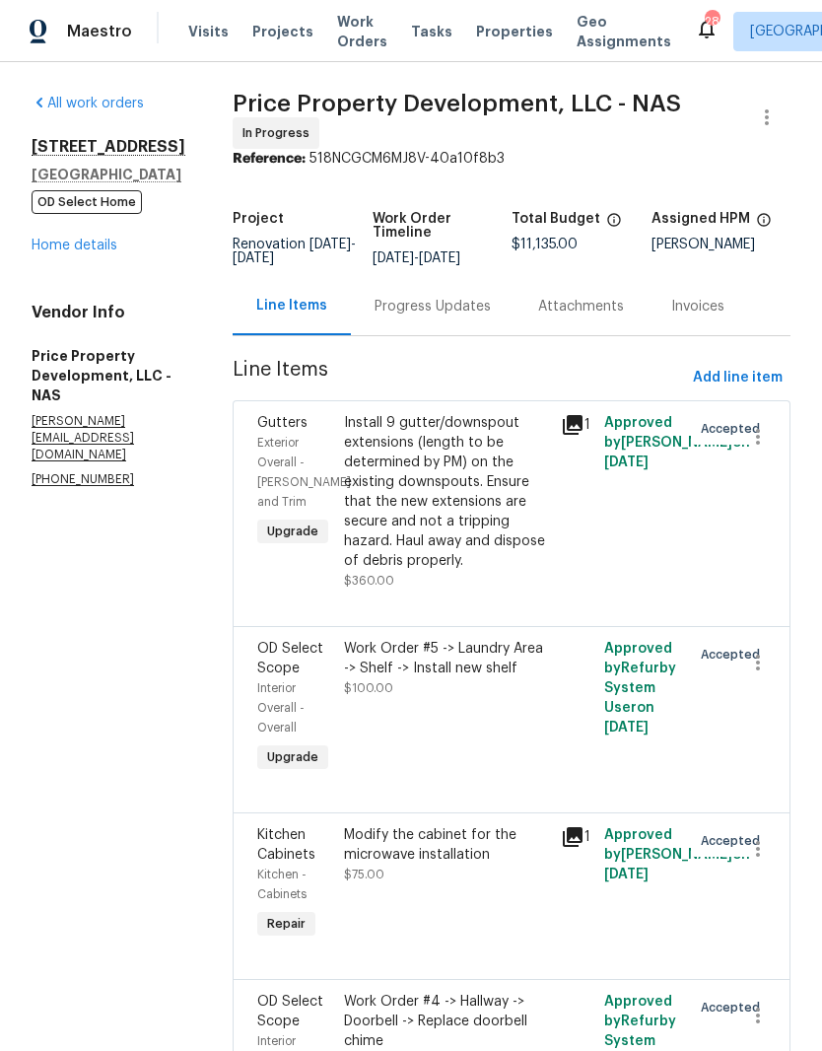
click at [90, 249] on link "Home details" at bounding box center [75, 246] width 86 height 14
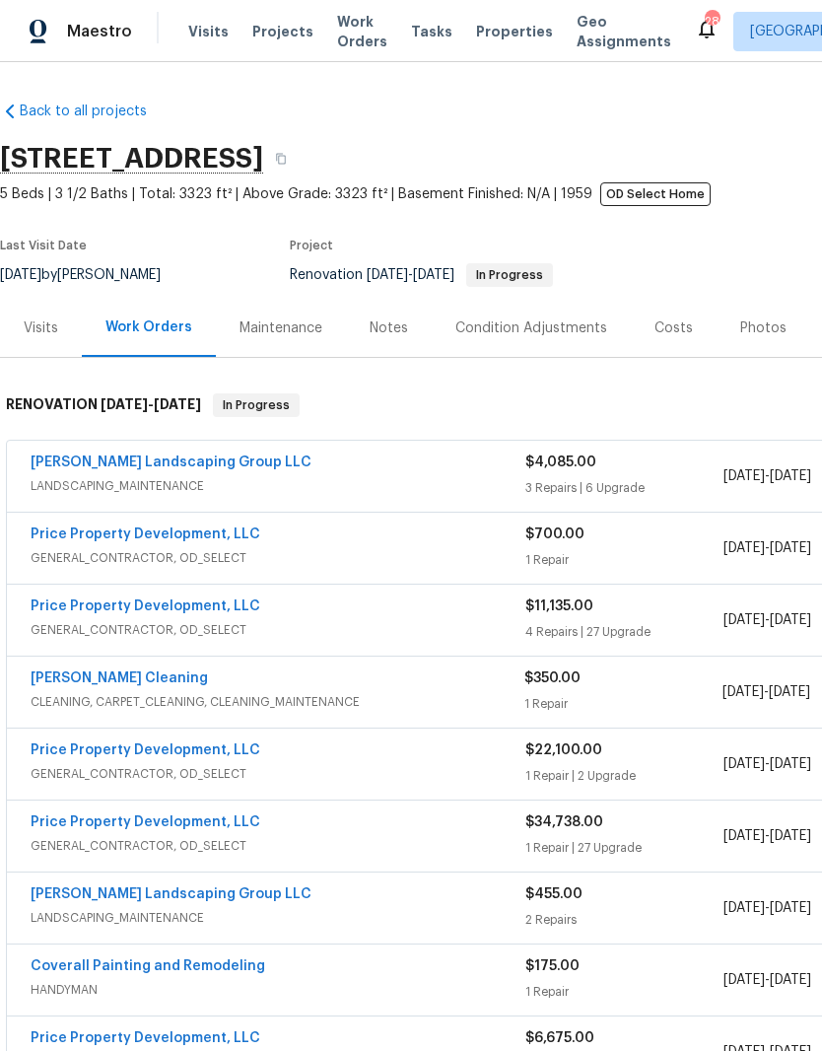
click at [400, 330] on div "Notes" at bounding box center [389, 329] width 38 height 20
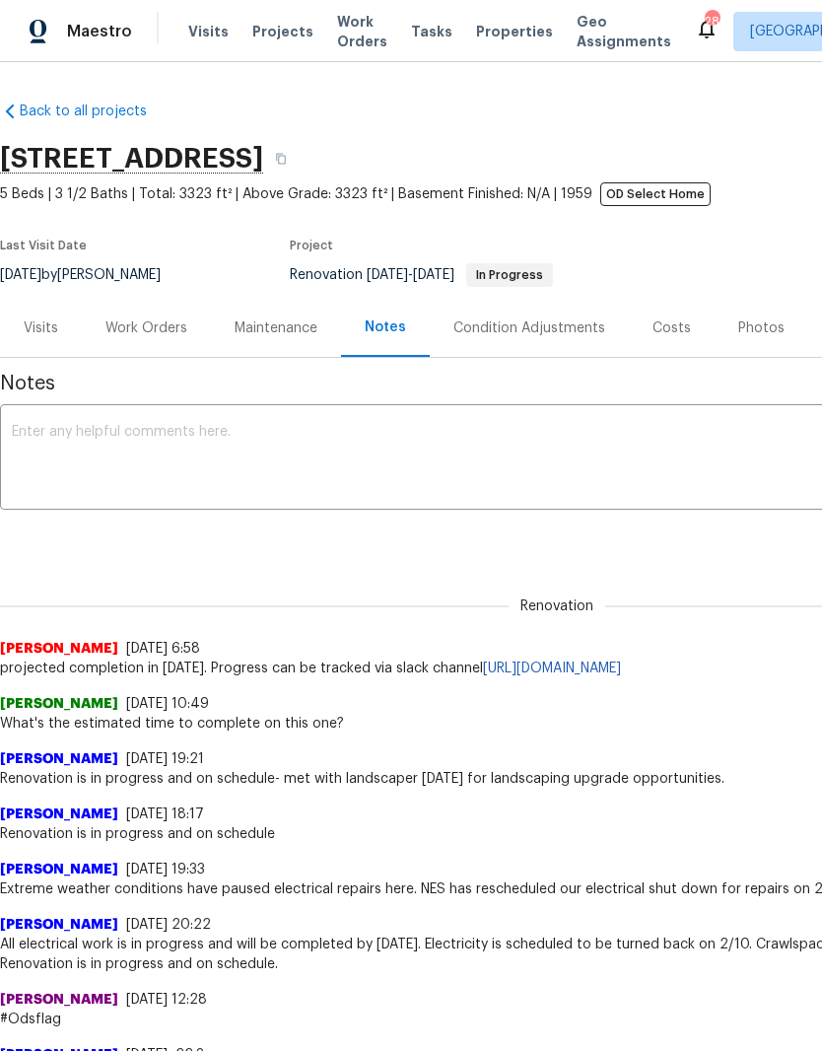
click at [283, 433] on textarea at bounding box center [557, 459] width 1091 height 69
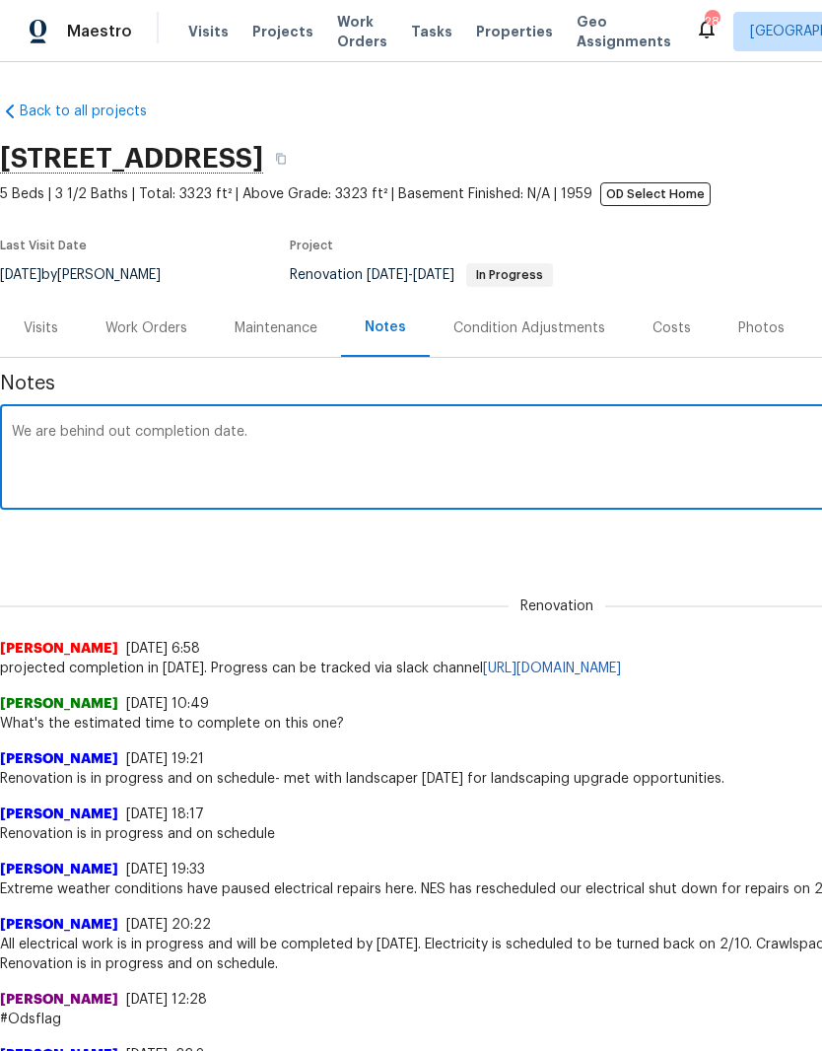
click at [122, 439] on textarea "We are behind out completion date." at bounding box center [557, 459] width 1091 height 69
click at [286, 426] on textarea "We are behind our completion date." at bounding box center [557, 459] width 1091 height 69
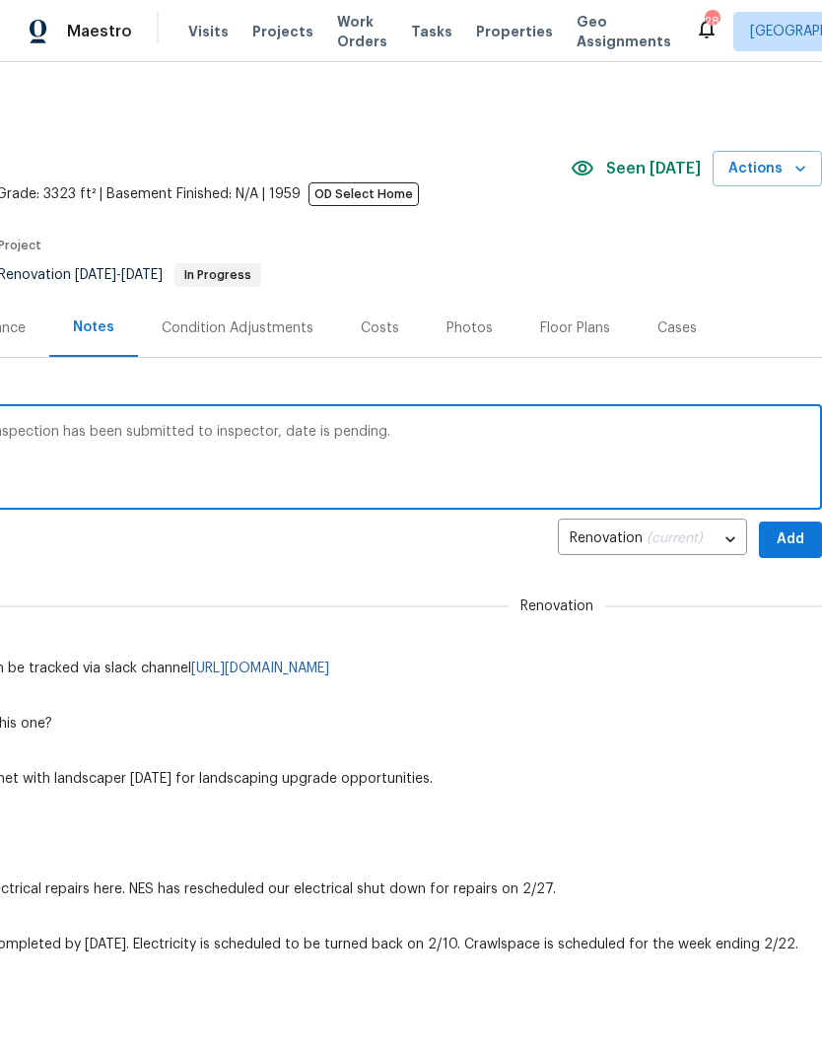
scroll to position [0, 292]
type textarea "We are behind our completion date. Final inspection has been submitted to inspe…"
click at [790, 537] on span "Add" at bounding box center [791, 540] width 32 height 25
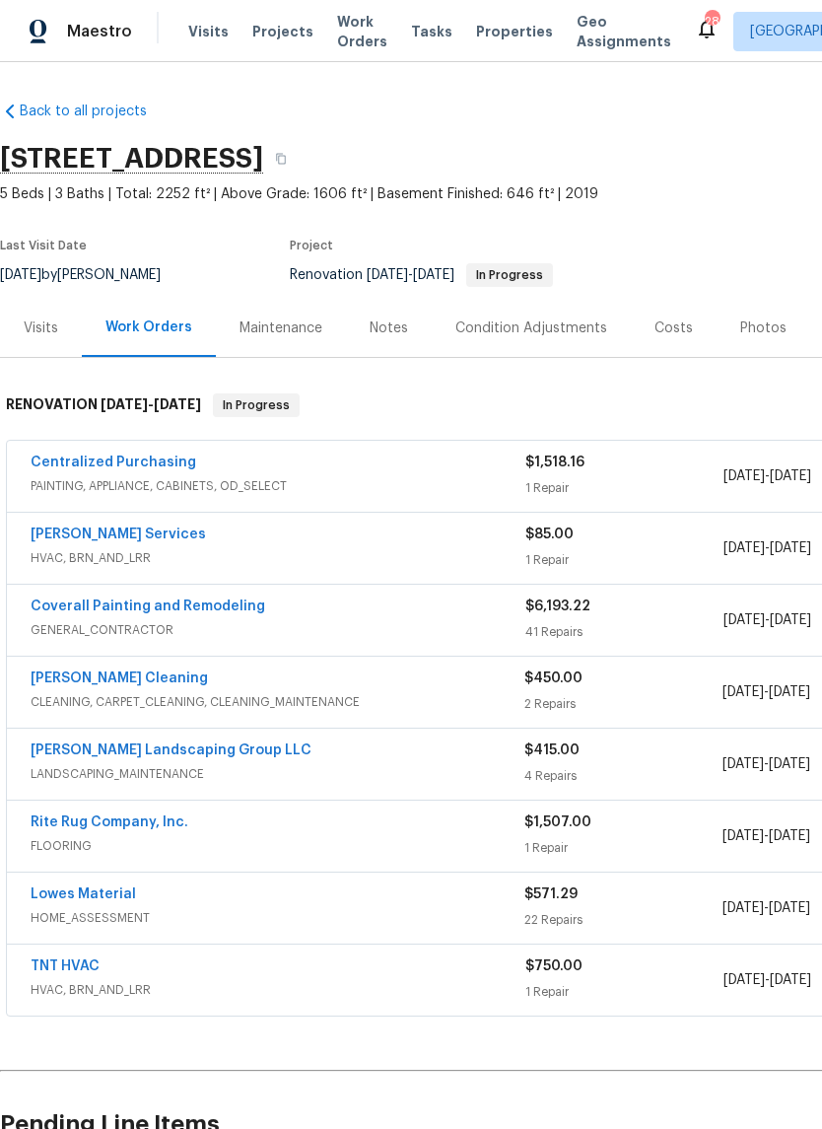
click at [210, 609] on link "Coverall Painting and Remodeling" at bounding box center [148, 607] width 235 height 14
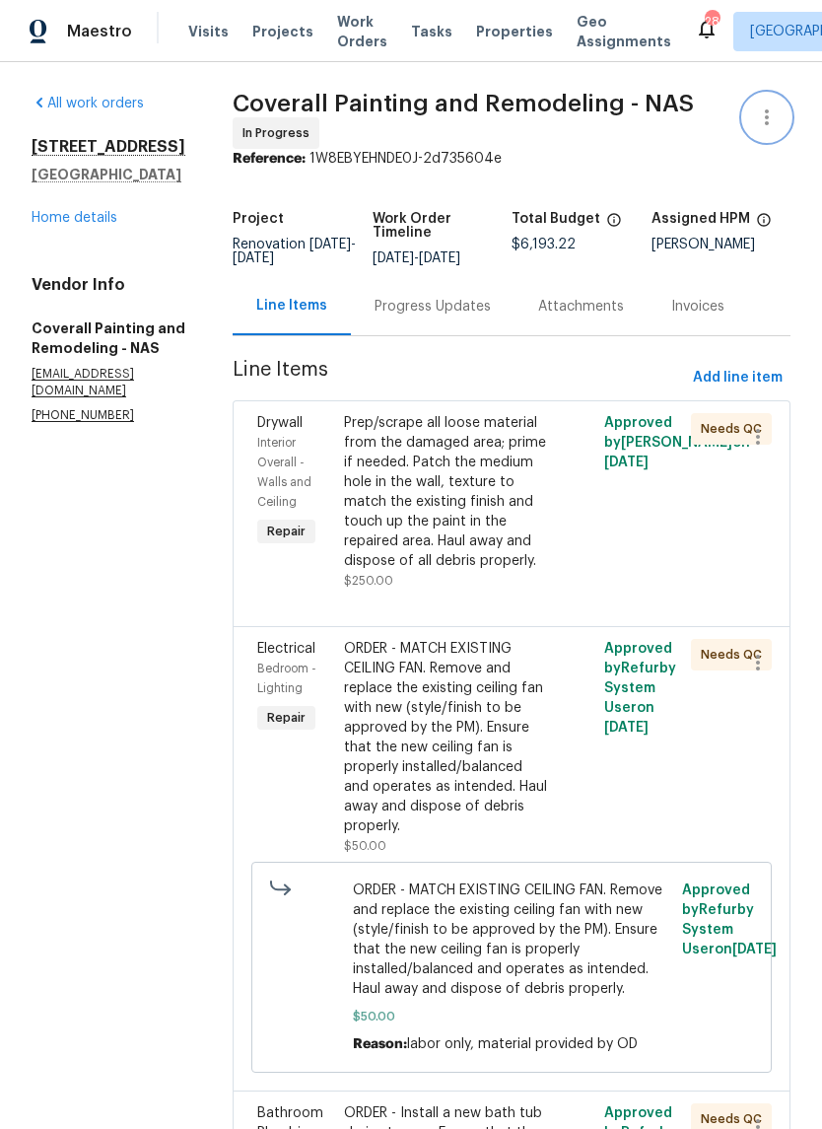
click at [772, 121] on icon "button" at bounding box center [767, 118] width 24 height 24
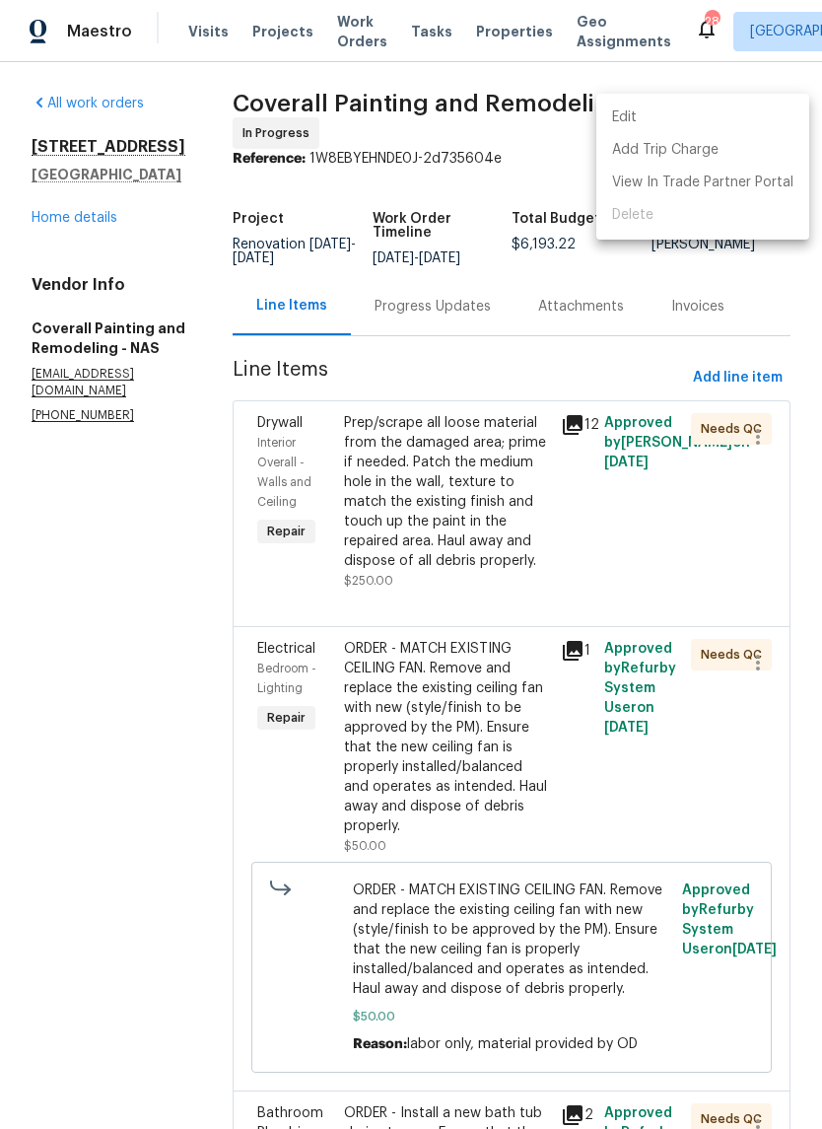
click at [673, 114] on li "Edit" at bounding box center [703, 118] width 213 height 33
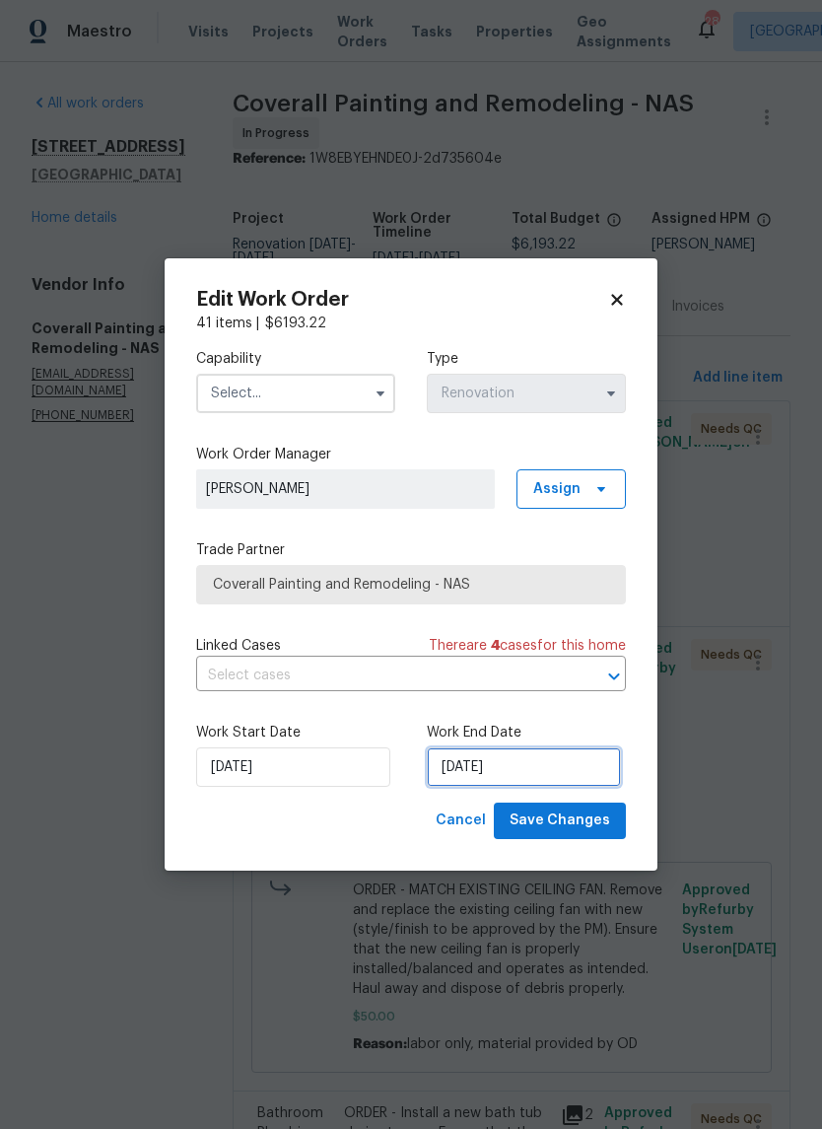
click at [543, 764] on input "[DATE]" at bounding box center [524, 767] width 194 height 39
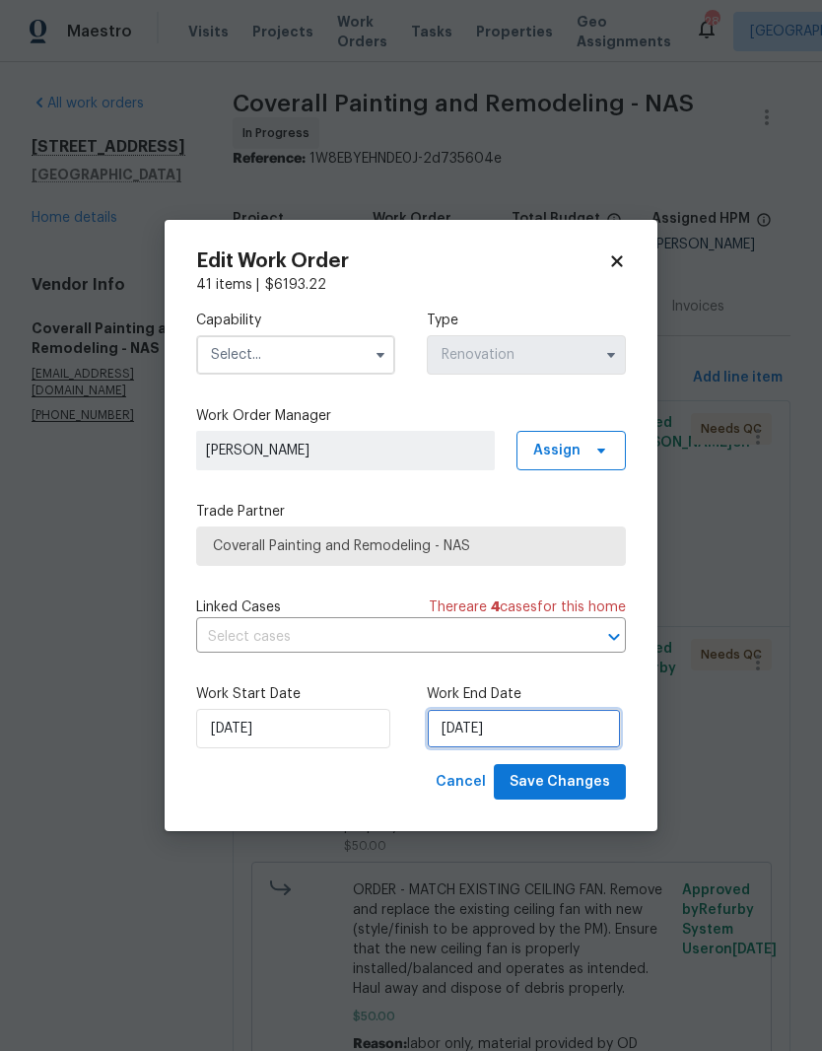
scroll to position [54, 0]
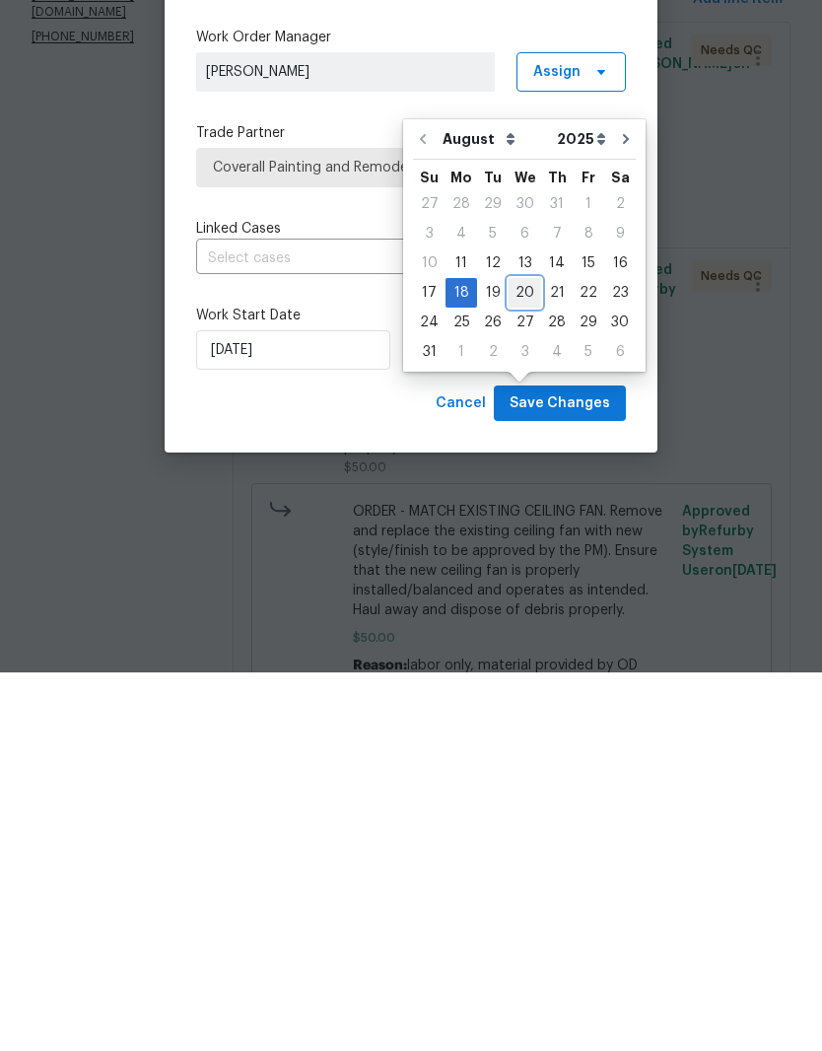
click at [521, 658] on div "20" at bounding box center [525, 672] width 33 height 28
type input "[DATE]"
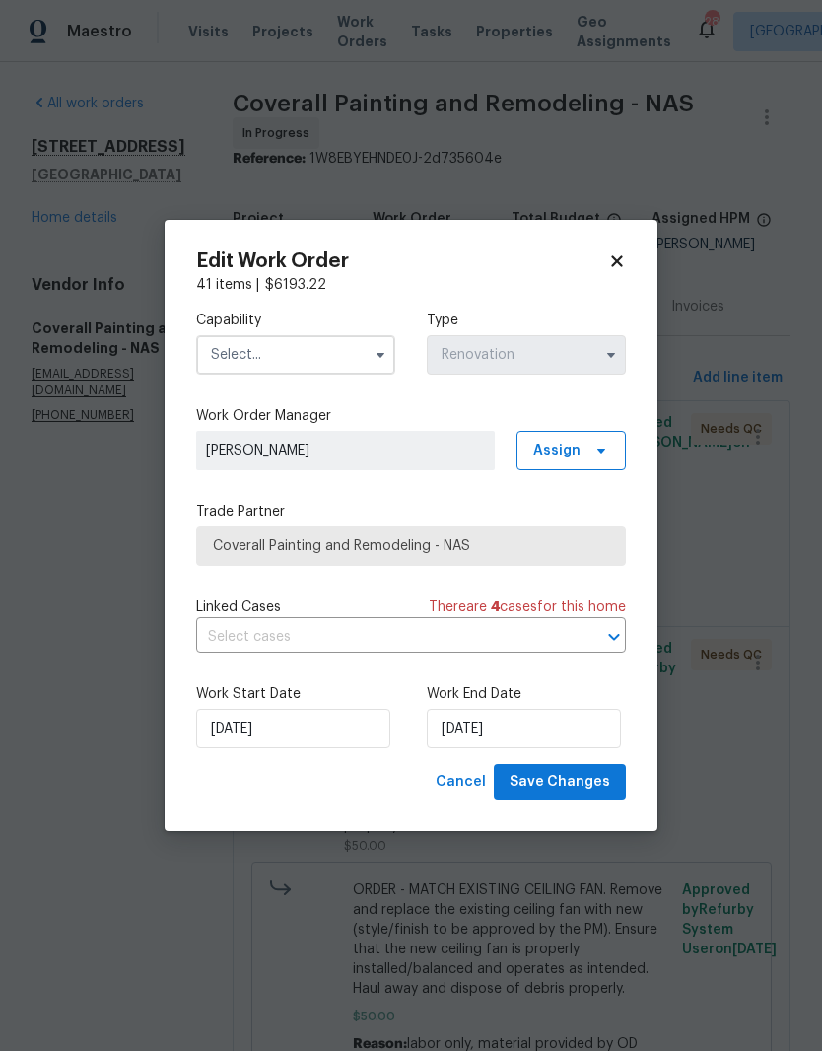
click at [344, 344] on input "text" at bounding box center [295, 354] width 199 height 39
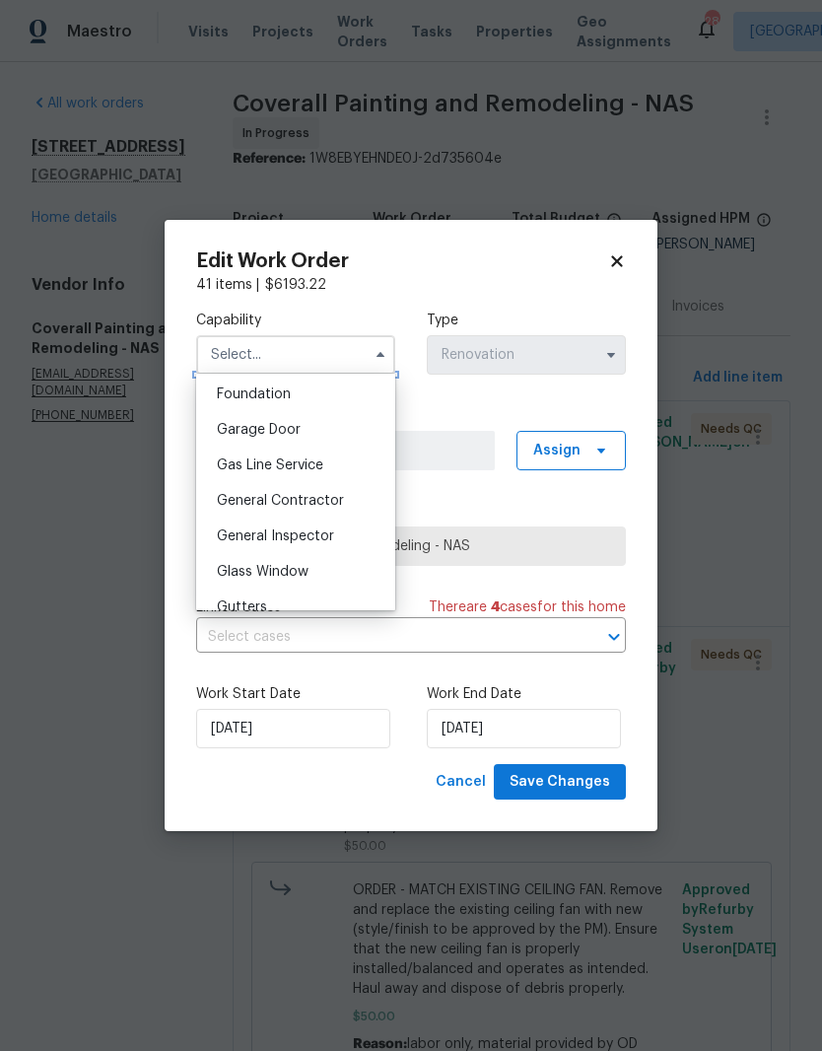
scroll to position [840, 0]
click at [321, 490] on div "General Contractor" at bounding box center [295, 499] width 189 height 36
type input "General Contractor"
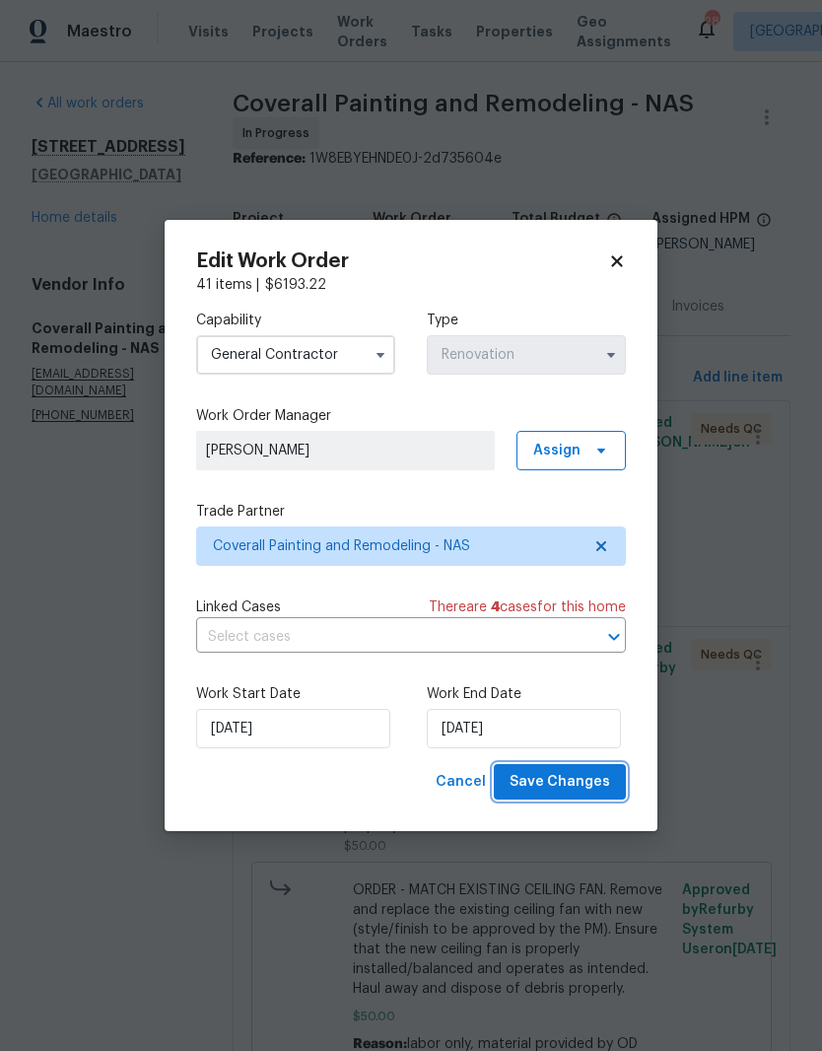
click at [578, 781] on span "Save Changes" at bounding box center [560, 782] width 101 height 25
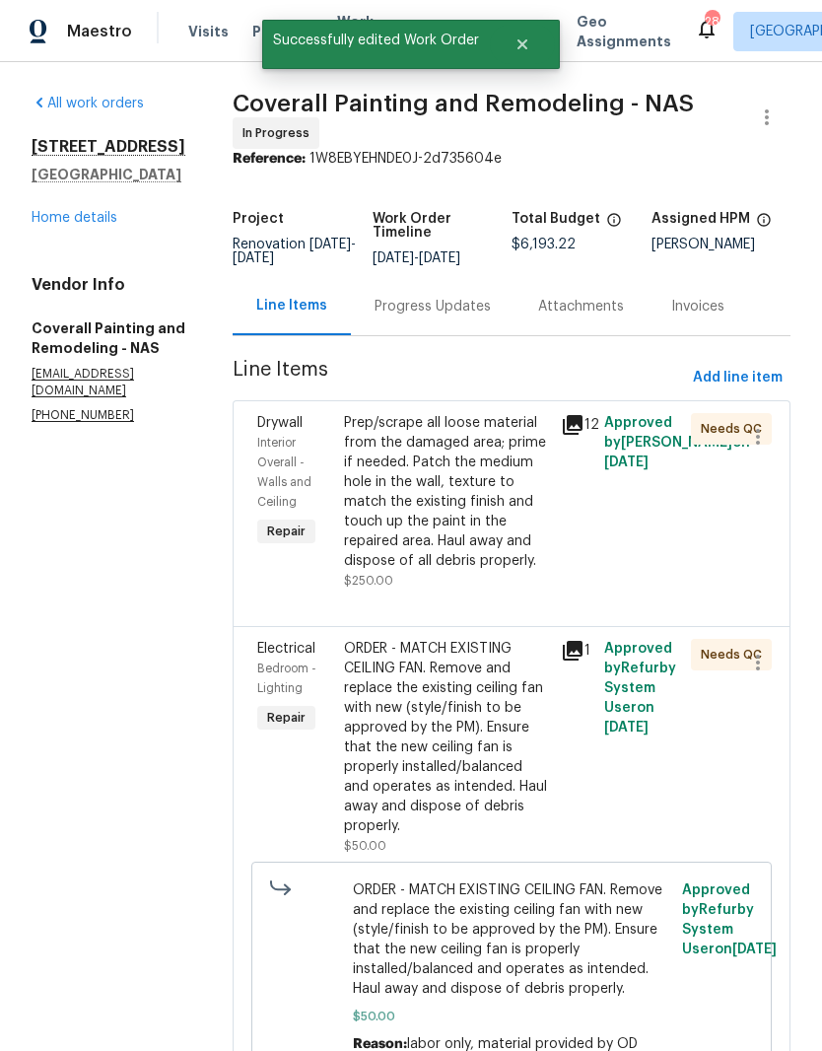
click at [102, 211] on link "Home details" at bounding box center [75, 218] width 86 height 14
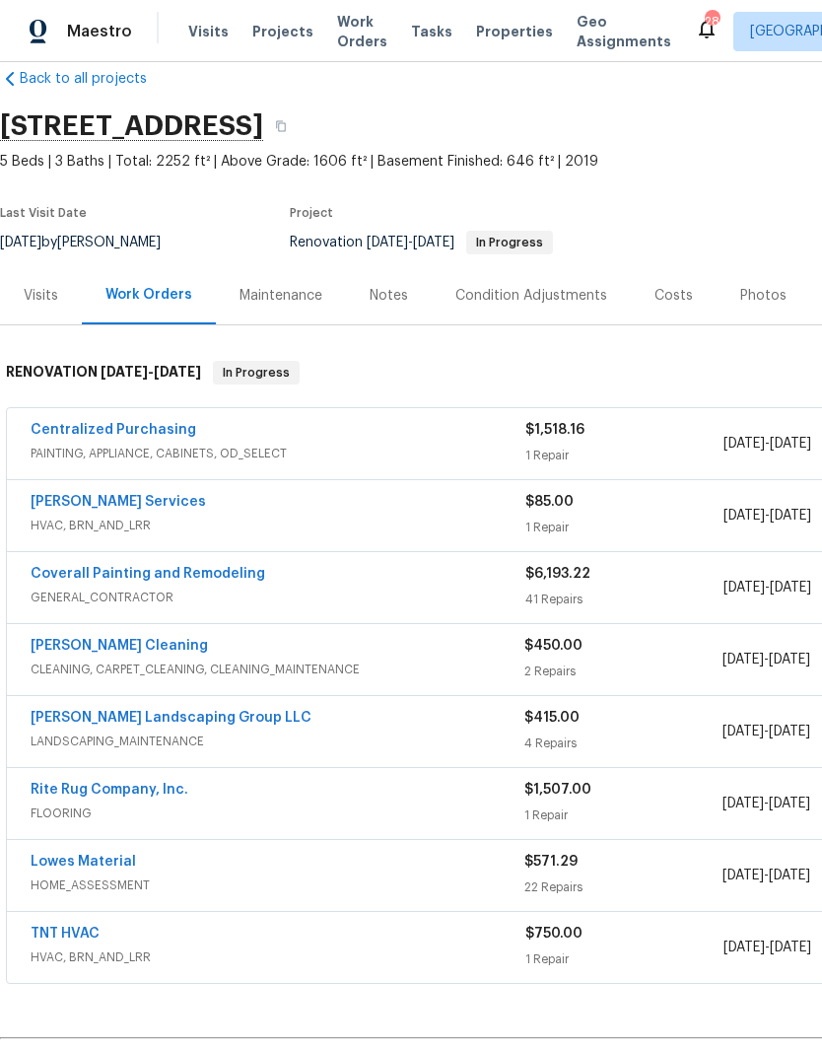
scroll to position [33, 0]
click at [136, 495] on link "[PERSON_NAME] Services" at bounding box center [119, 502] width 176 height 14
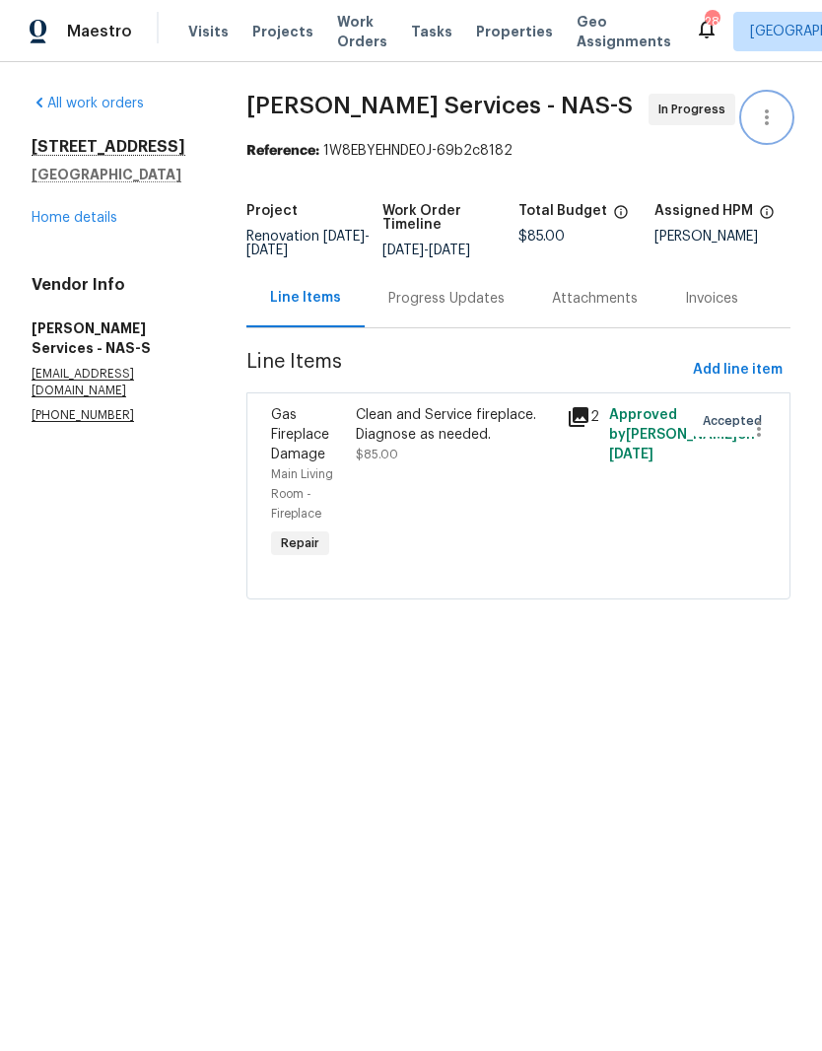
click at [777, 113] on icon "button" at bounding box center [767, 118] width 24 height 24
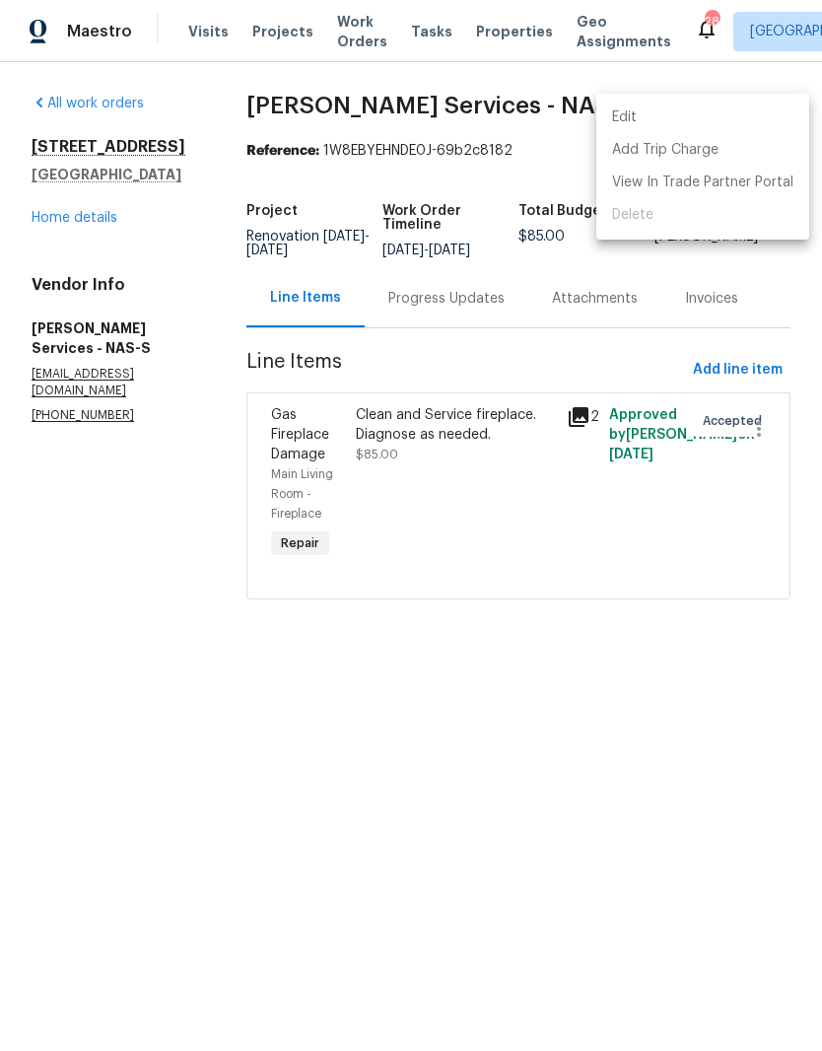
click at [659, 114] on li "Edit" at bounding box center [703, 118] width 213 height 33
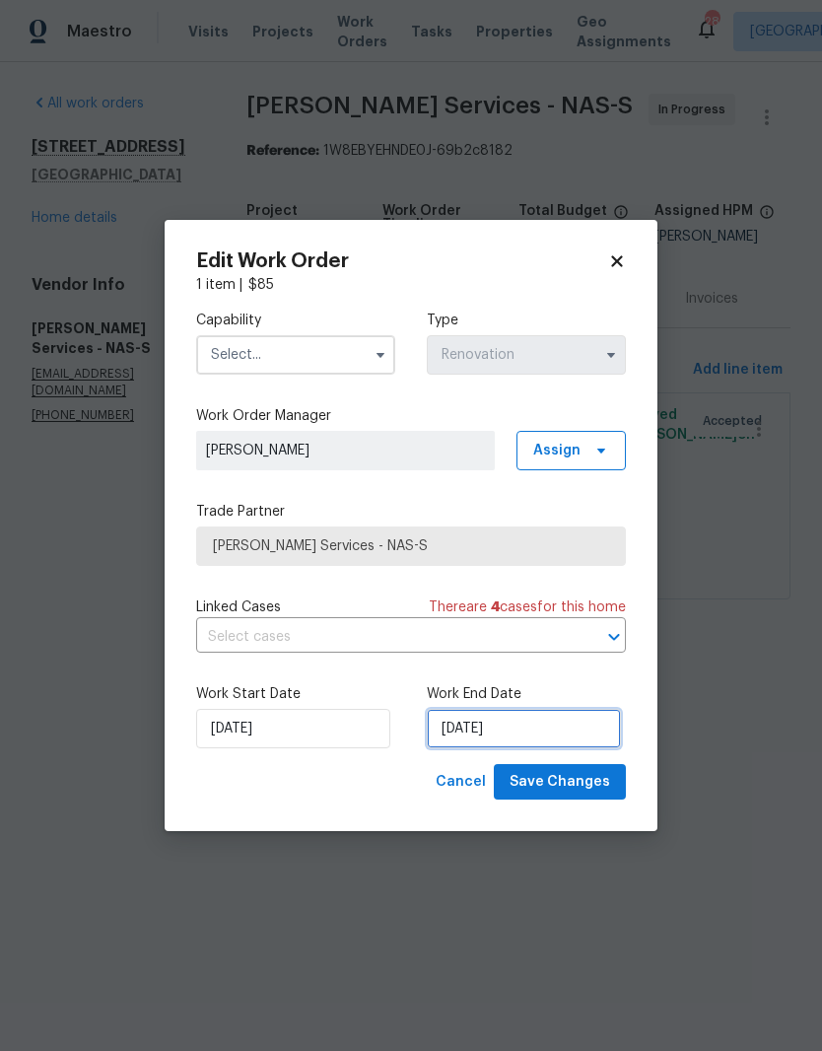
click at [532, 731] on input "[DATE]" at bounding box center [524, 728] width 194 height 39
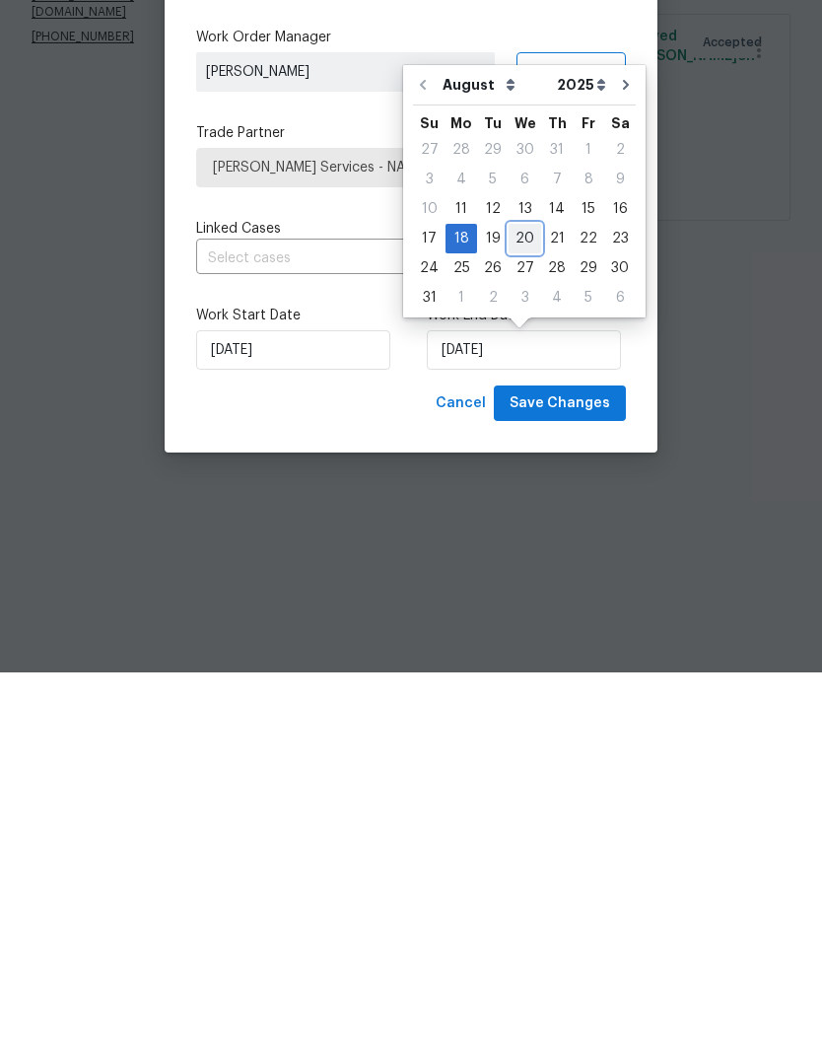
click at [526, 604] on div "20" at bounding box center [525, 618] width 33 height 28
type input "[DATE]"
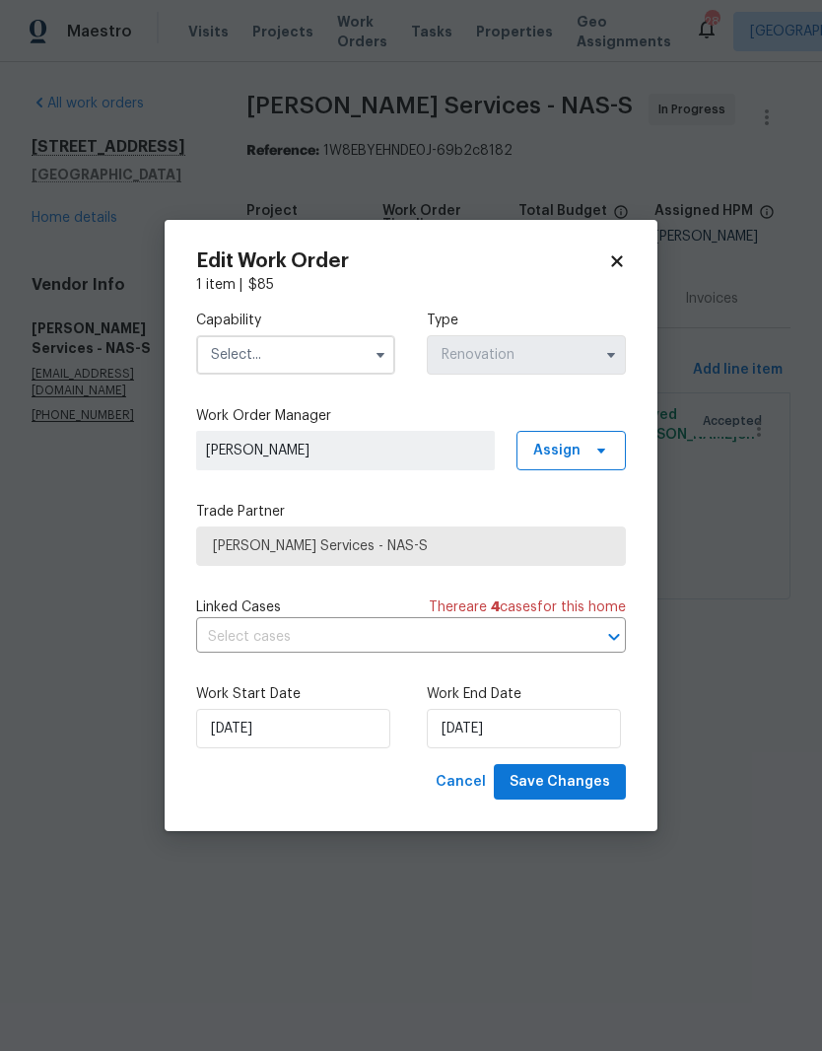
click at [309, 351] on input "text" at bounding box center [295, 354] width 199 height 39
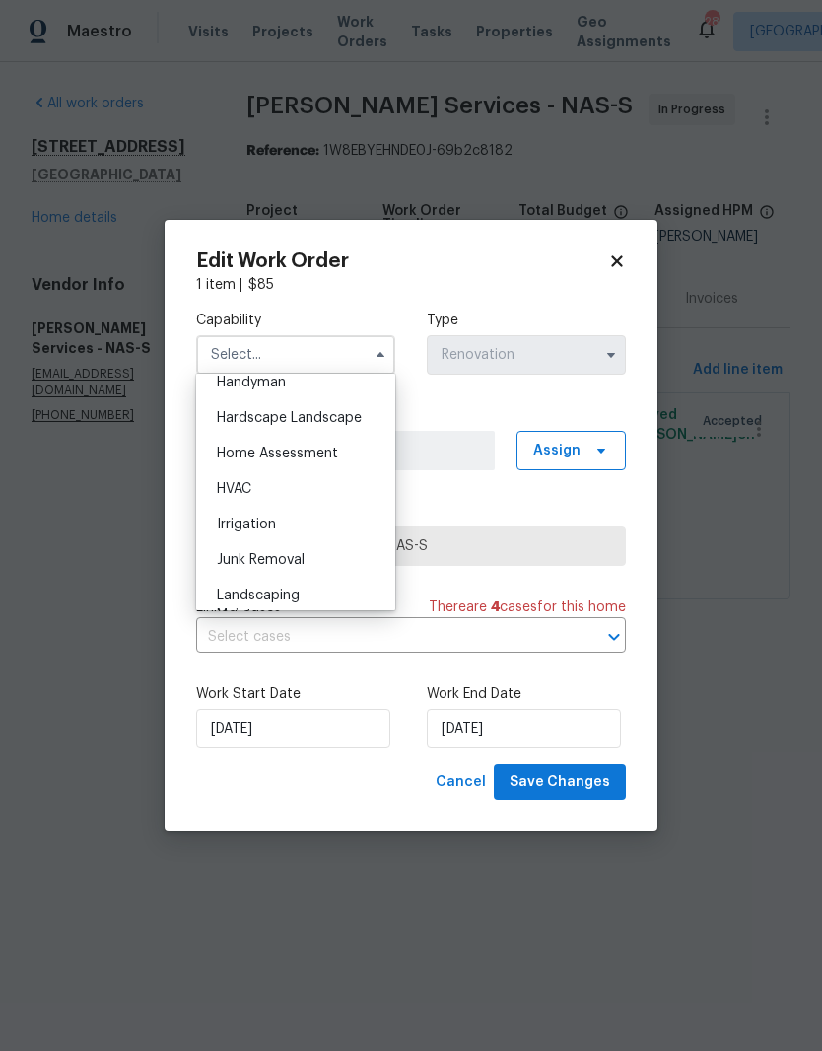
scroll to position [1102, 0]
click at [242, 491] on span "HVAC" at bounding box center [234, 486] width 35 height 14
type input "HVAC"
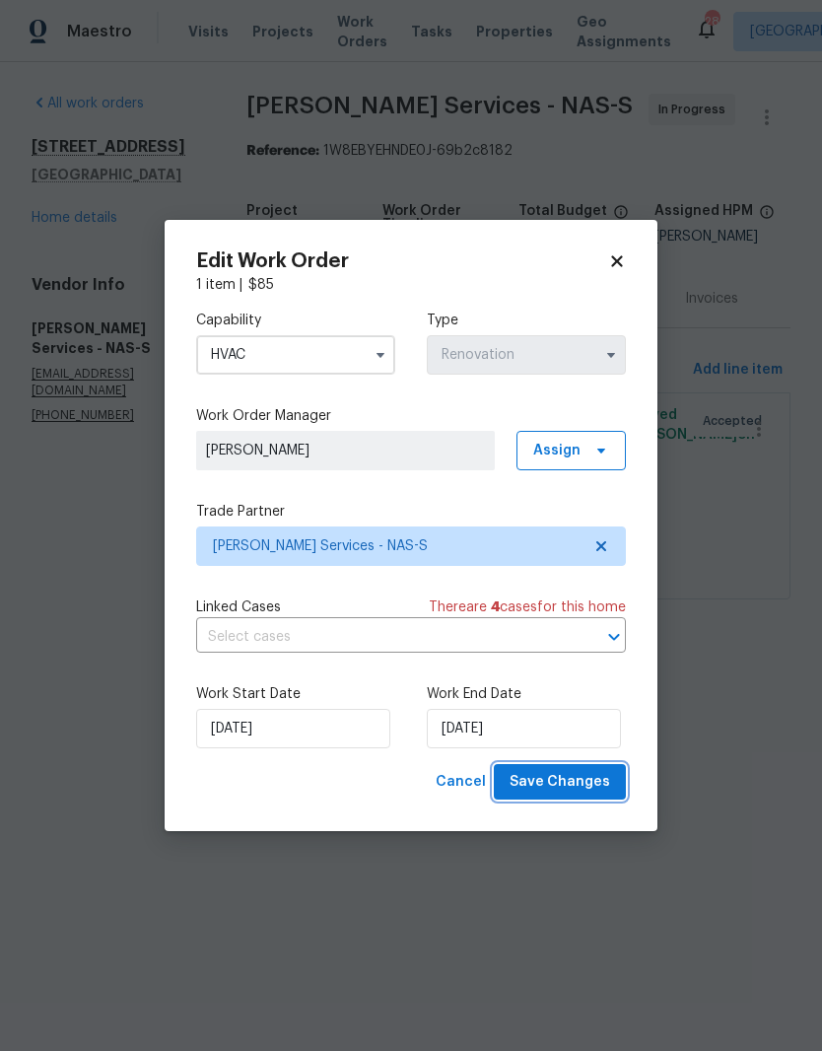
click at [574, 786] on span "Save Changes" at bounding box center [560, 782] width 101 height 25
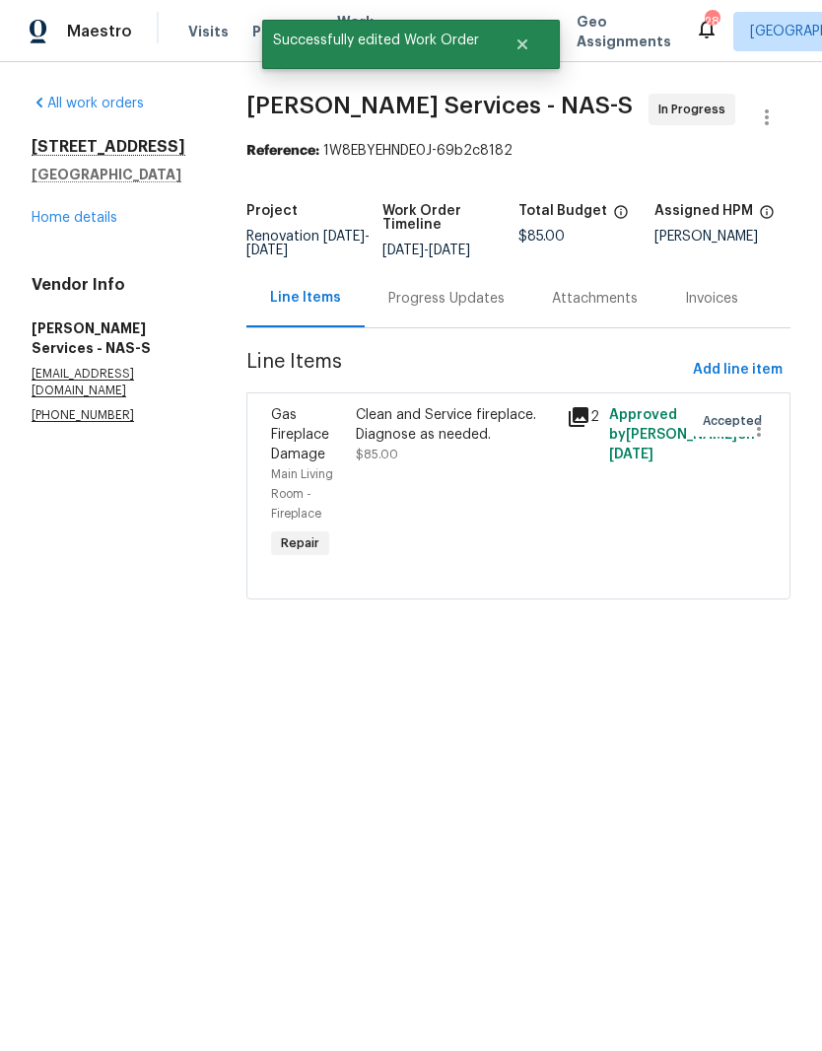
click at [106, 222] on link "Home details" at bounding box center [75, 218] width 86 height 14
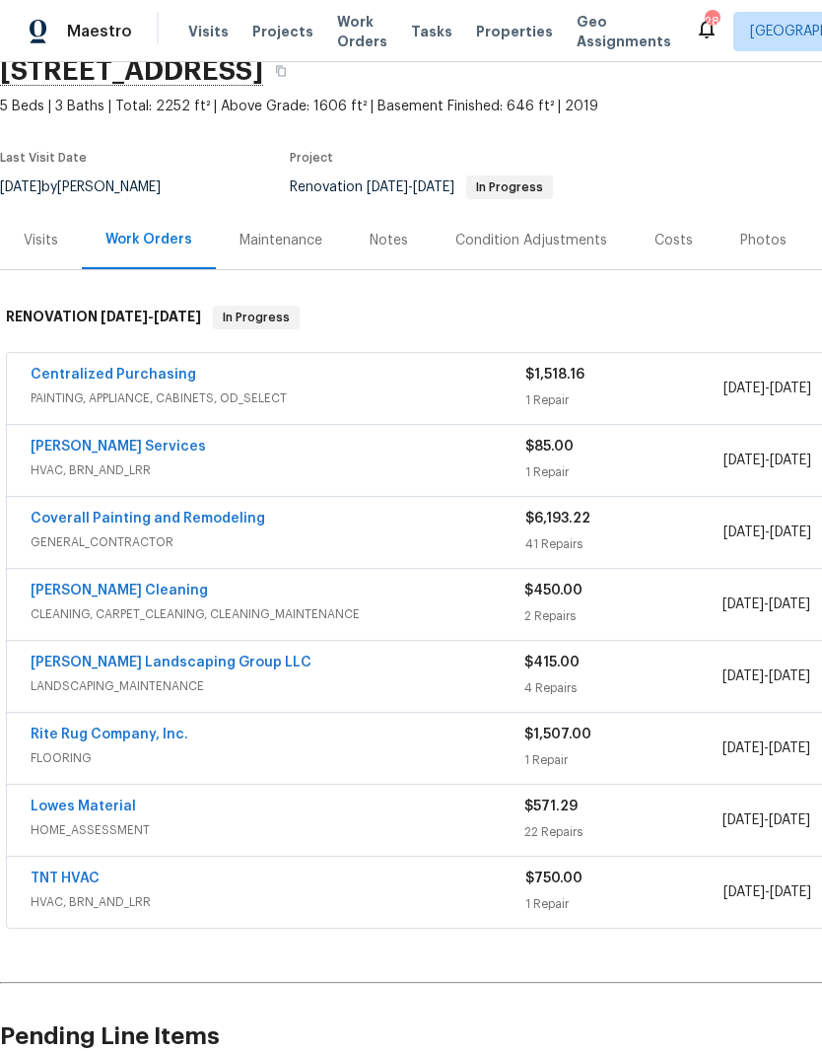
scroll to position [88, 0]
click at [131, 590] on link "[PERSON_NAME] Cleaning" at bounding box center [120, 591] width 178 height 14
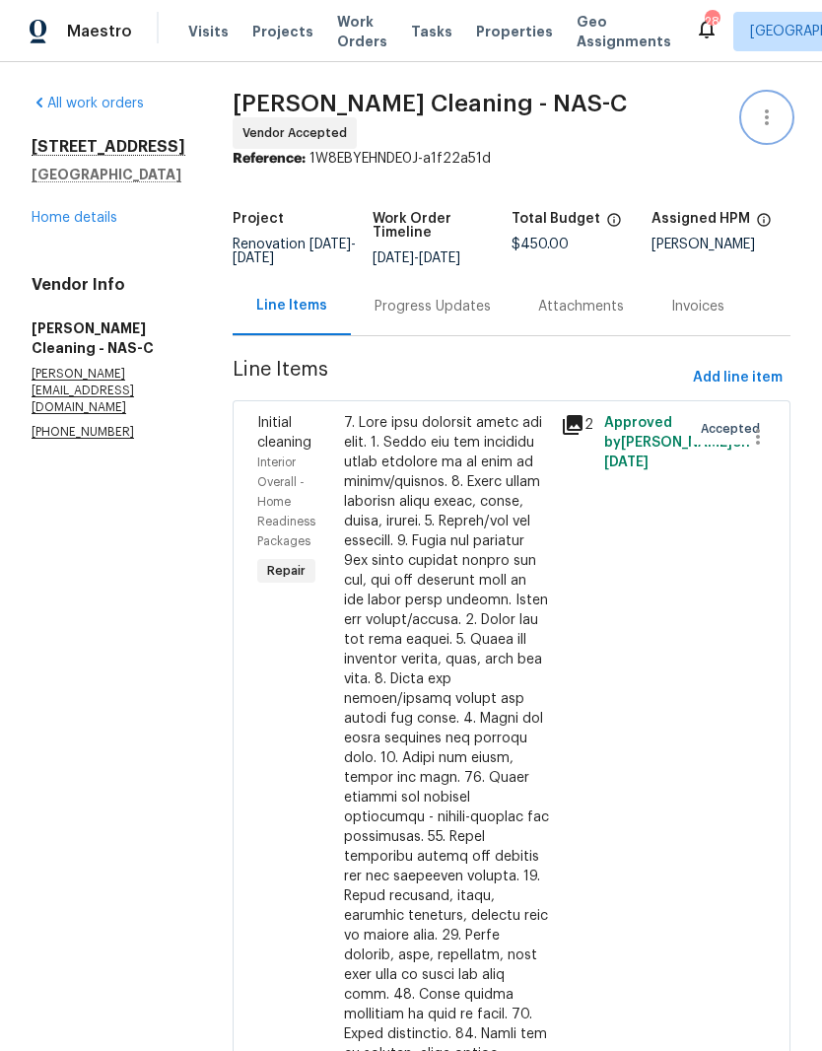
click at [767, 119] on icon "button" at bounding box center [767, 117] width 4 height 16
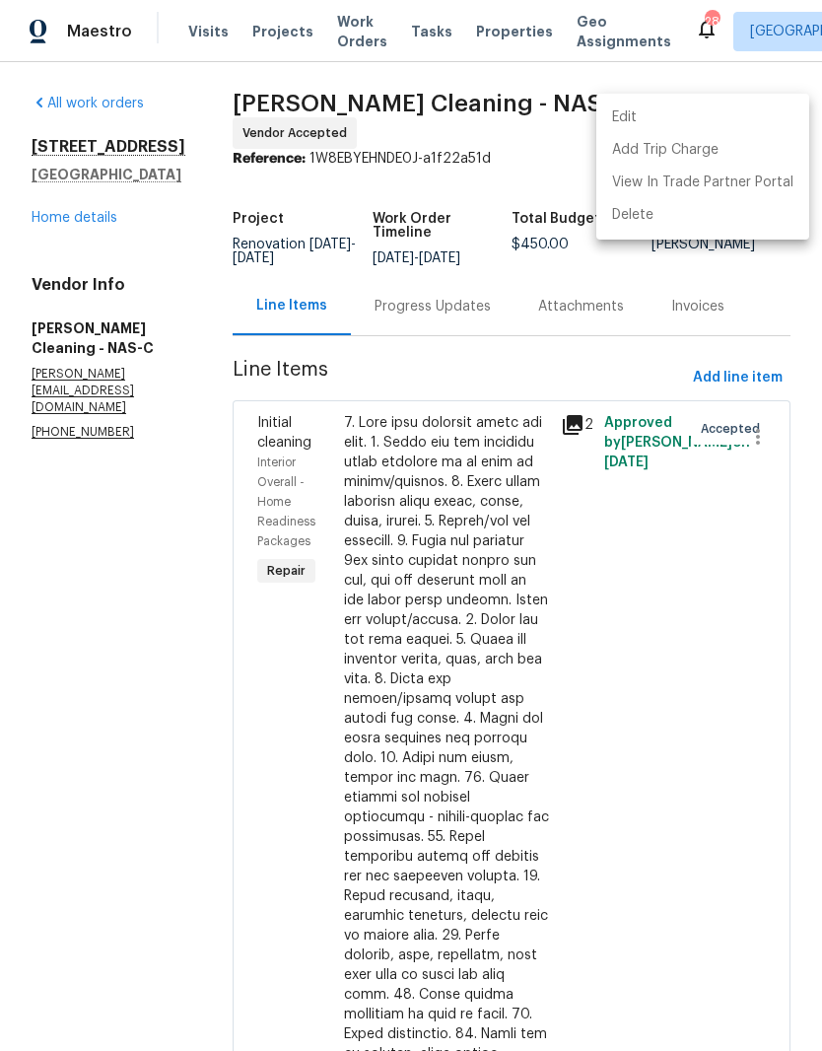
click at [657, 117] on li "Edit" at bounding box center [703, 118] width 213 height 33
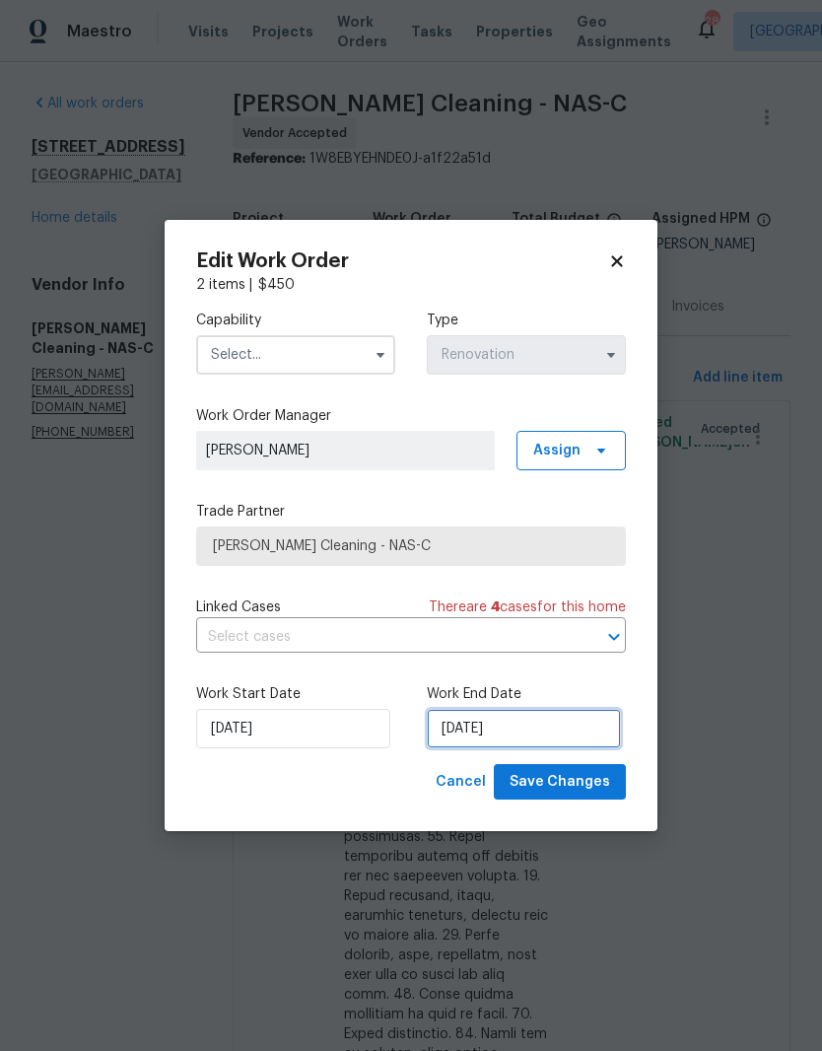
click at [525, 734] on input "[DATE]" at bounding box center [524, 728] width 194 height 39
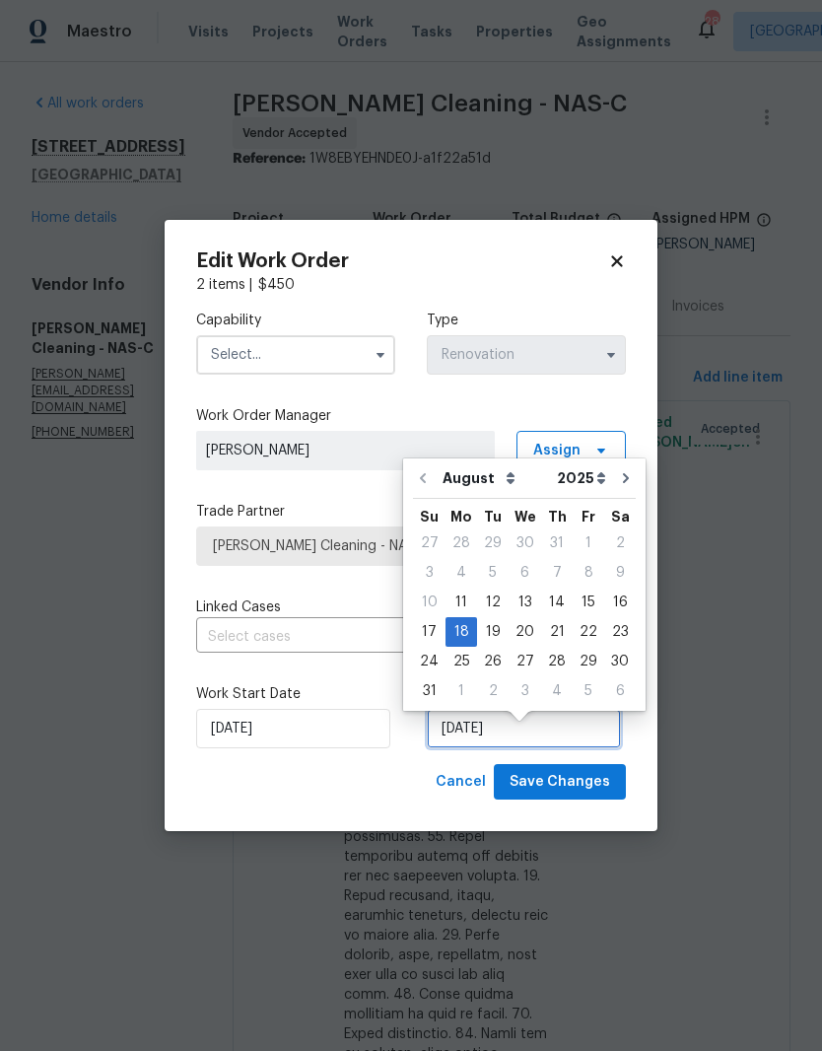
scroll to position [15, 0]
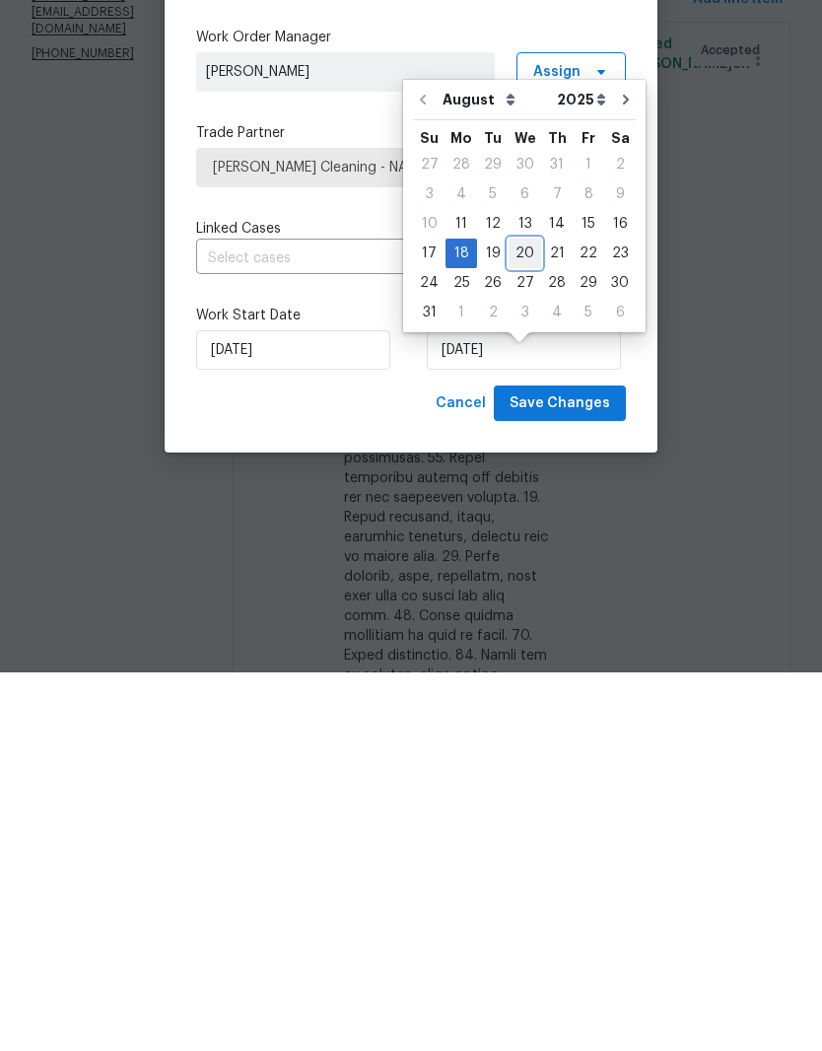
click at [527, 618] on div "20" at bounding box center [525, 632] width 33 height 28
type input "[DATE]"
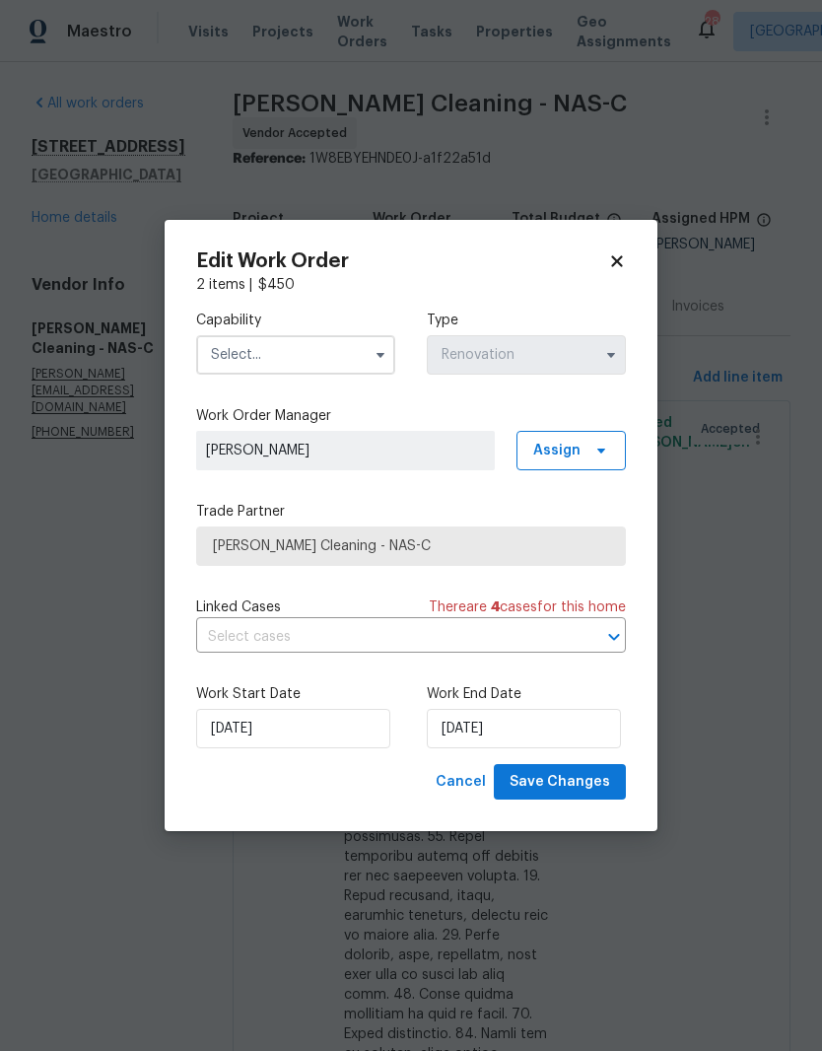
click at [354, 356] on input "text" at bounding box center [295, 354] width 199 height 39
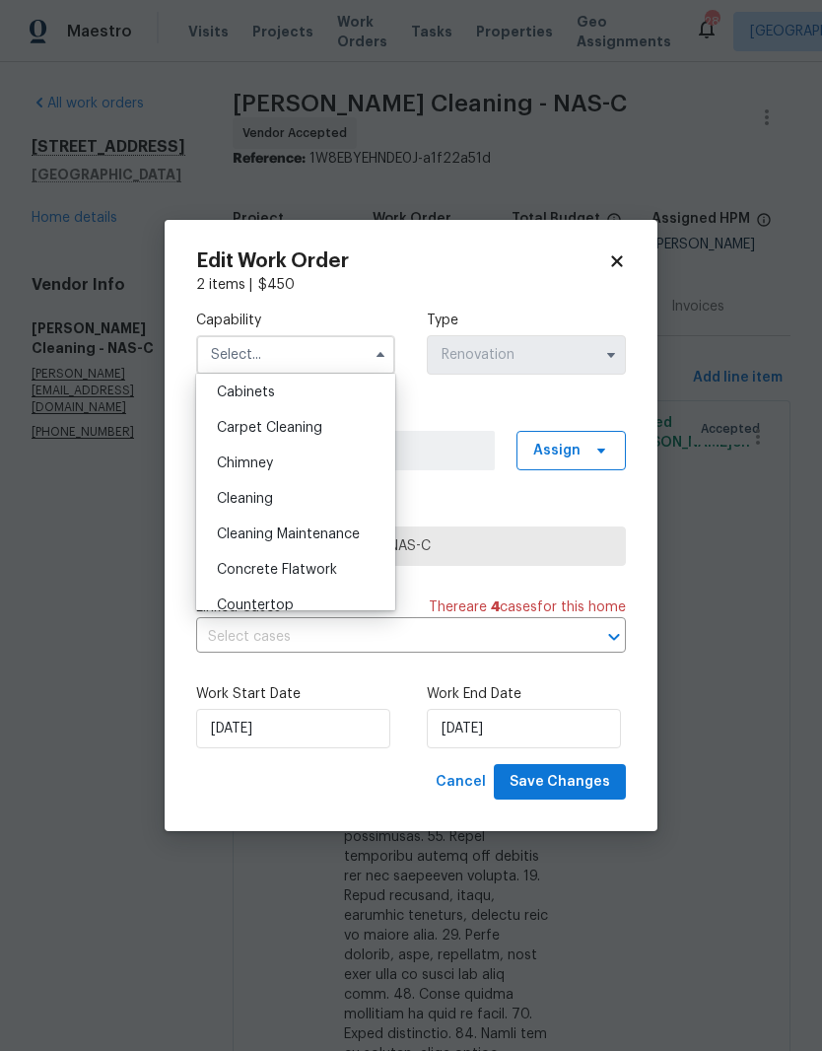
scroll to position [183, 0]
click at [263, 501] on span "Cleaning" at bounding box center [245, 497] width 56 height 14
type input "Cleaning"
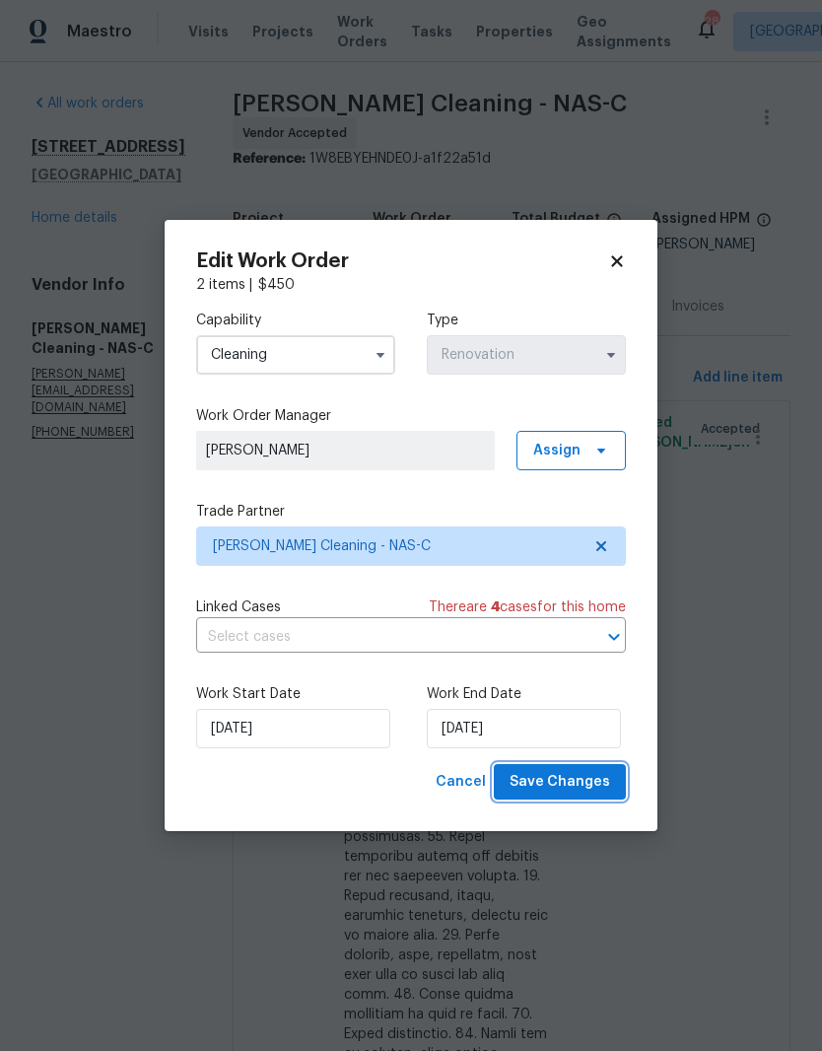
click at [572, 782] on span "Save Changes" at bounding box center [560, 782] width 101 height 25
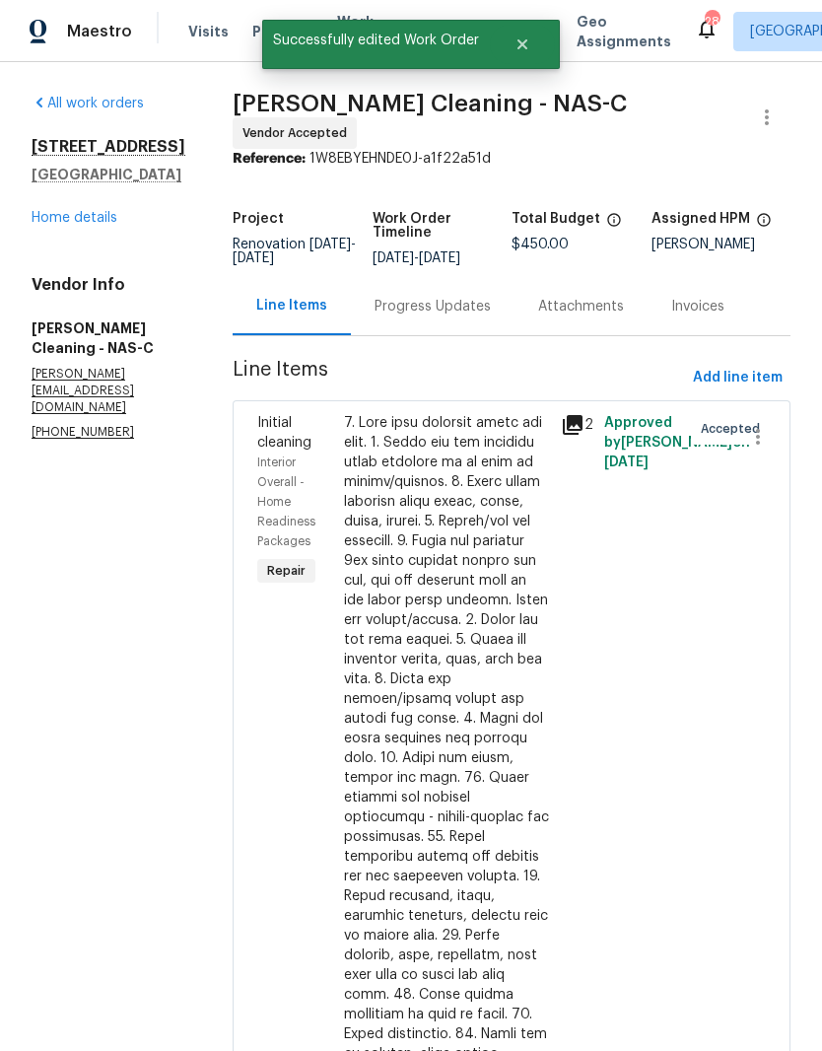
click at [481, 297] on div "Progress Updates" at bounding box center [433, 307] width 116 height 20
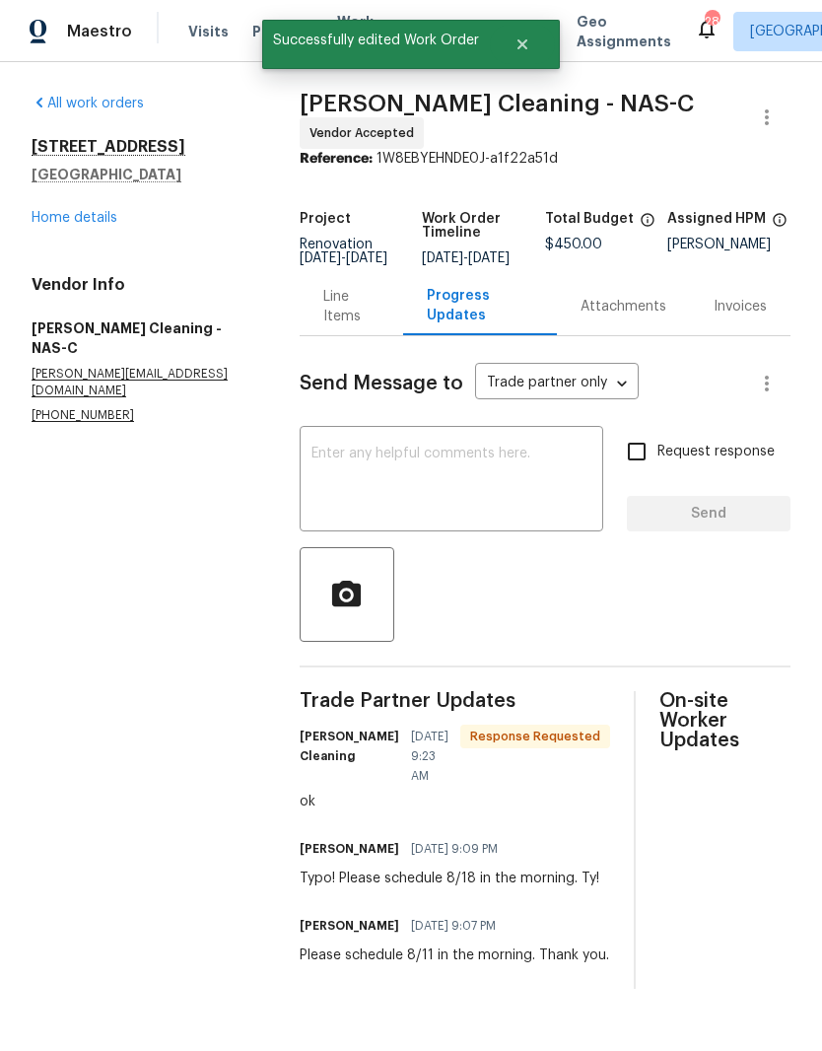
click at [476, 464] on textarea at bounding box center [452, 481] width 280 height 69
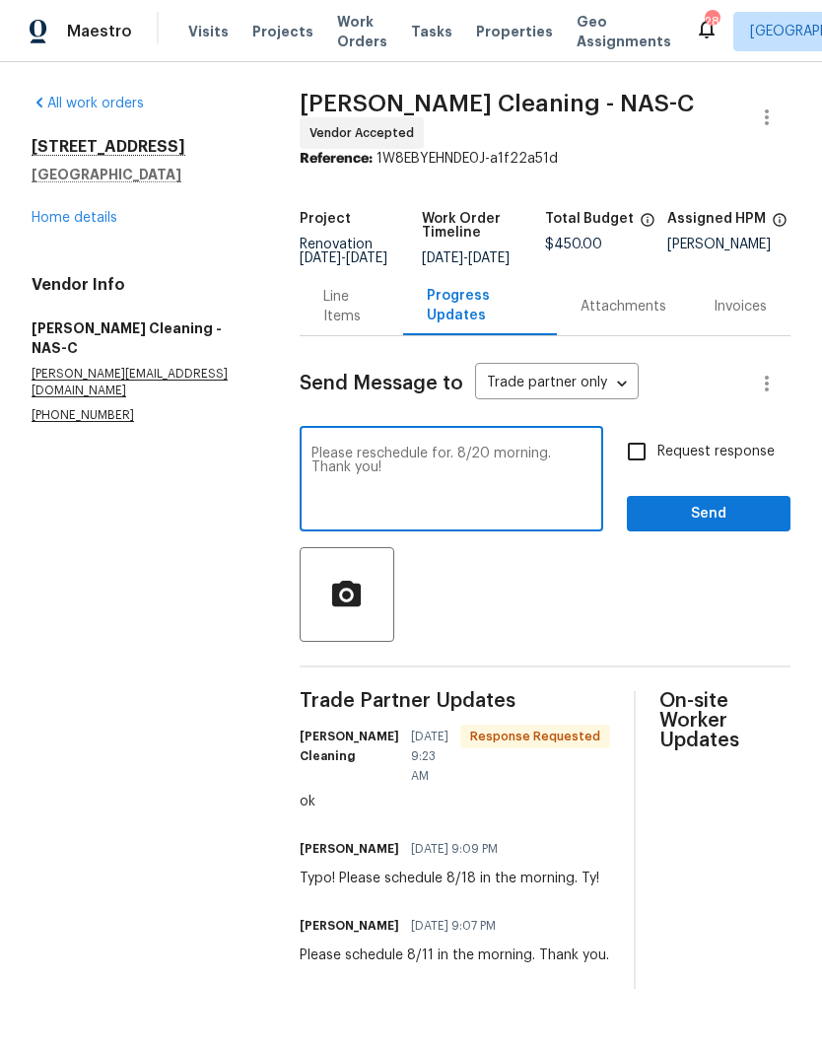
click at [457, 457] on textarea "Please reschedule for. 8/20 morning. Thank you!" at bounding box center [452, 481] width 280 height 69
type textarea "Please reschedule for 8/20 morning. Thank you!"
click at [731, 519] on span "Send" at bounding box center [709, 514] width 132 height 25
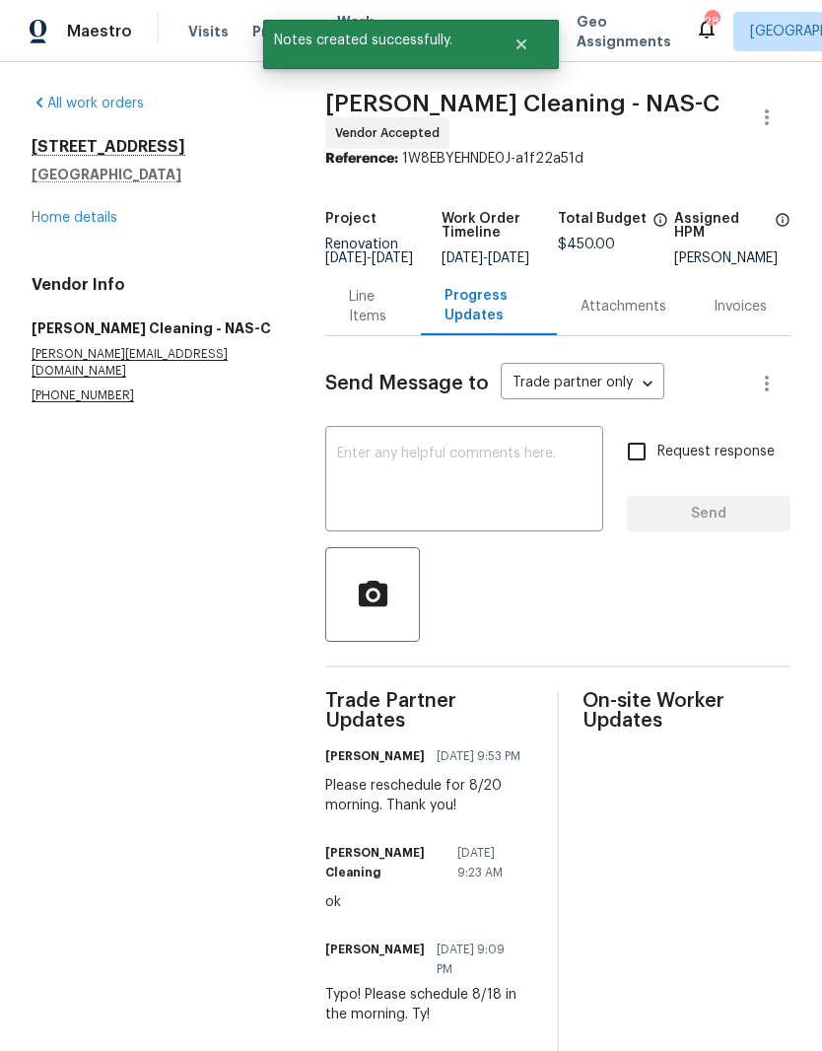
click at [97, 223] on link "Home details" at bounding box center [75, 218] width 86 height 14
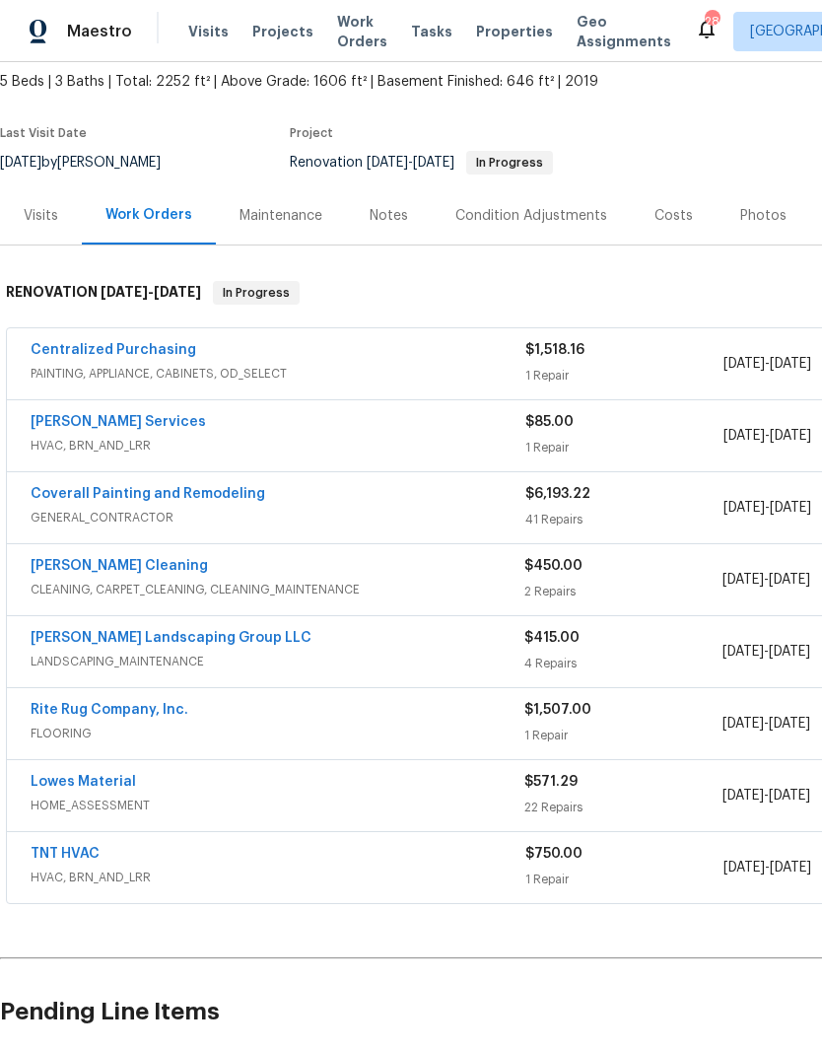
scroll to position [112, 0]
click at [205, 640] on link "[PERSON_NAME] Landscaping Group LLC" at bounding box center [171, 638] width 281 height 14
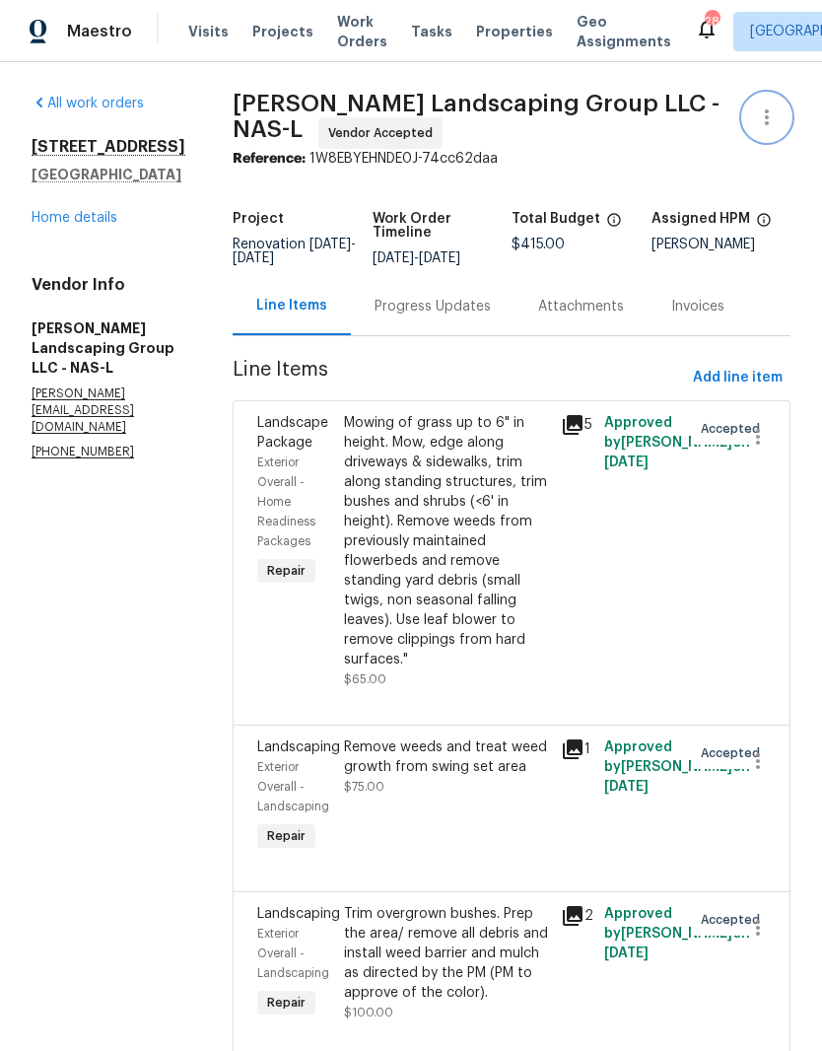
click at [774, 115] on icon "button" at bounding box center [767, 118] width 24 height 24
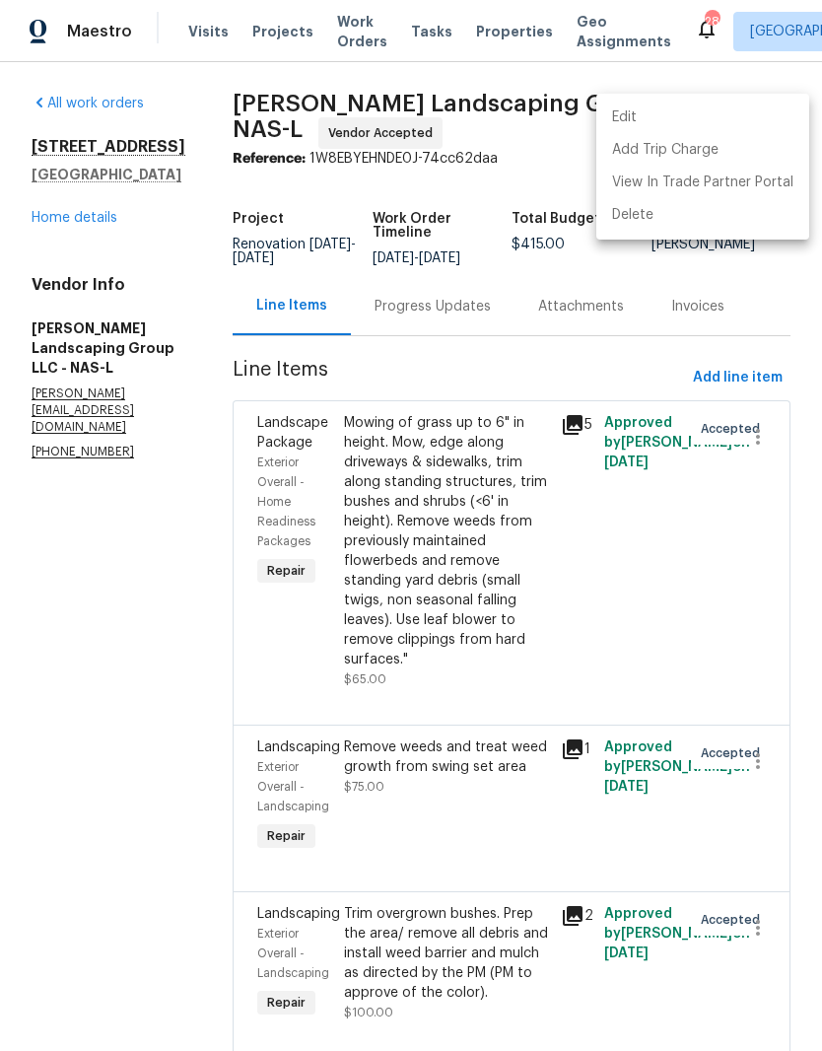
click at [665, 108] on li "Edit" at bounding box center [703, 118] width 213 height 33
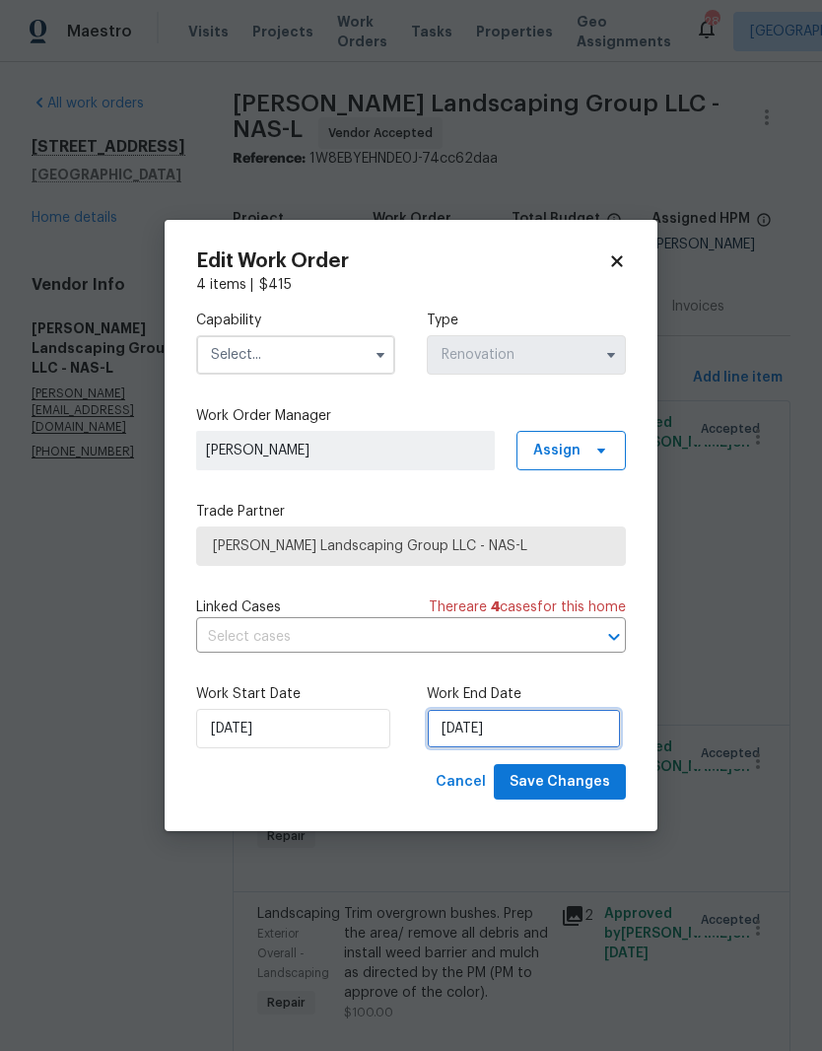
click at [546, 731] on input "[DATE]" at bounding box center [524, 728] width 194 height 39
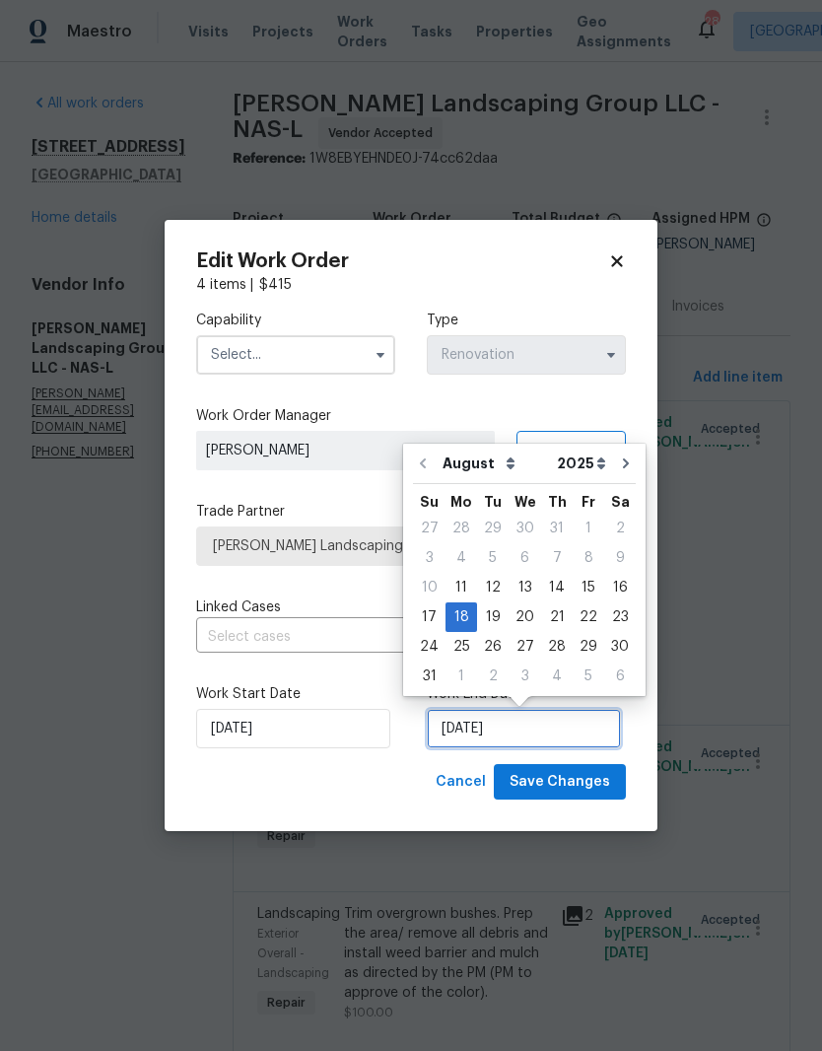
scroll to position [15, 0]
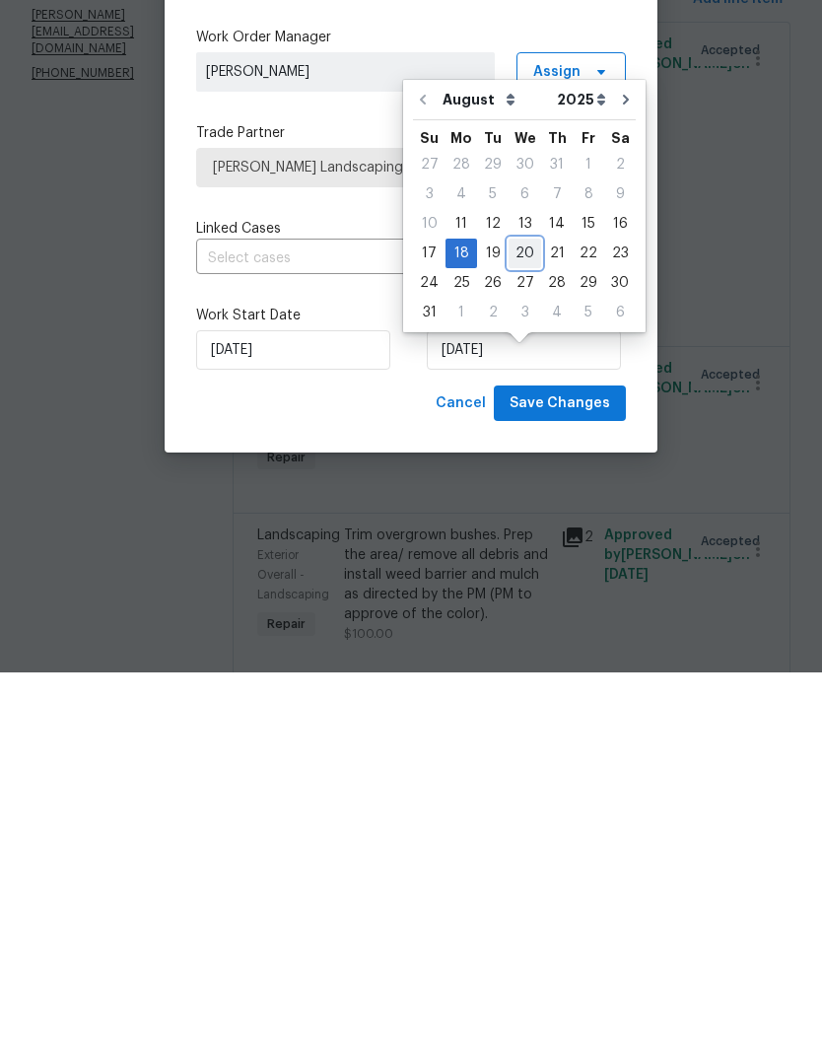
click at [524, 618] on div "20" at bounding box center [525, 632] width 33 height 28
type input "[DATE]"
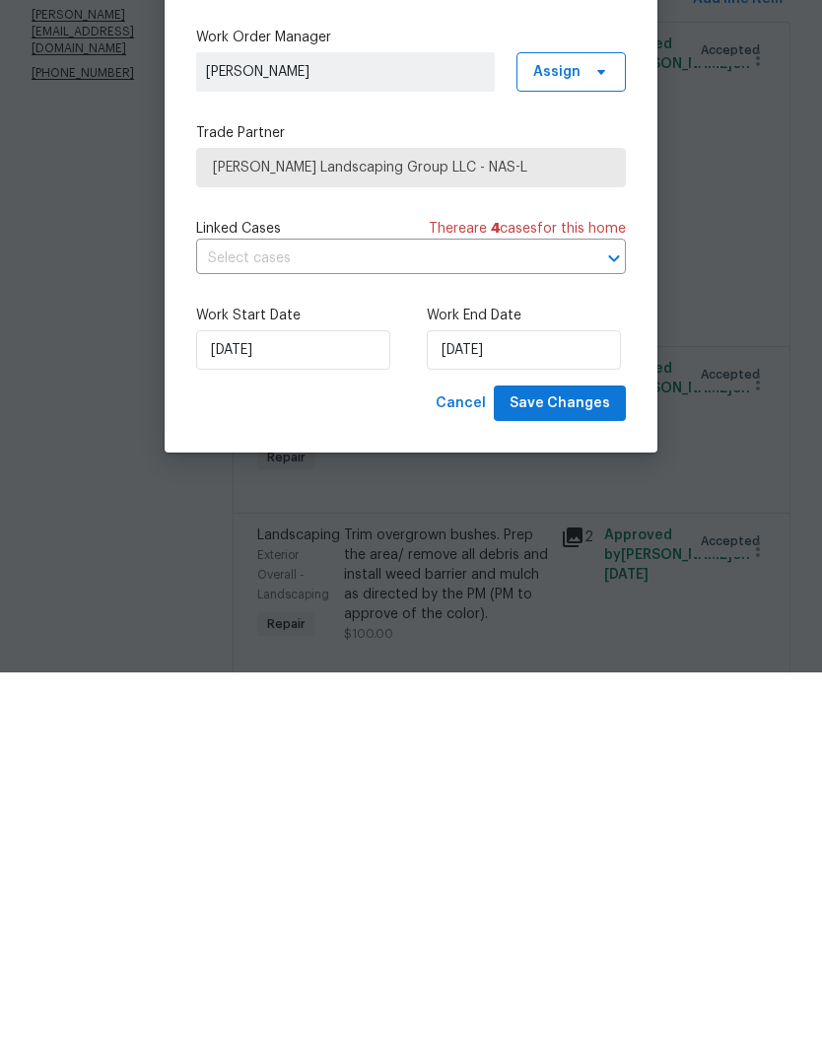
scroll to position [81, 0]
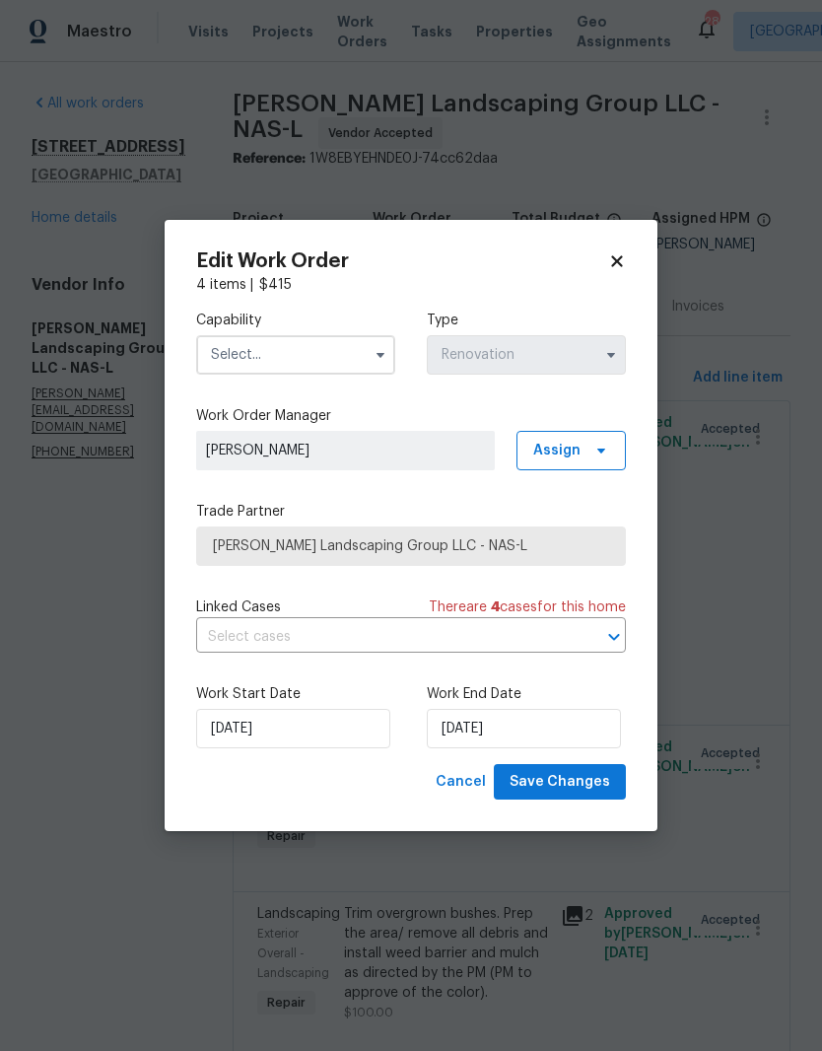
click at [346, 351] on input "text" at bounding box center [295, 354] width 199 height 39
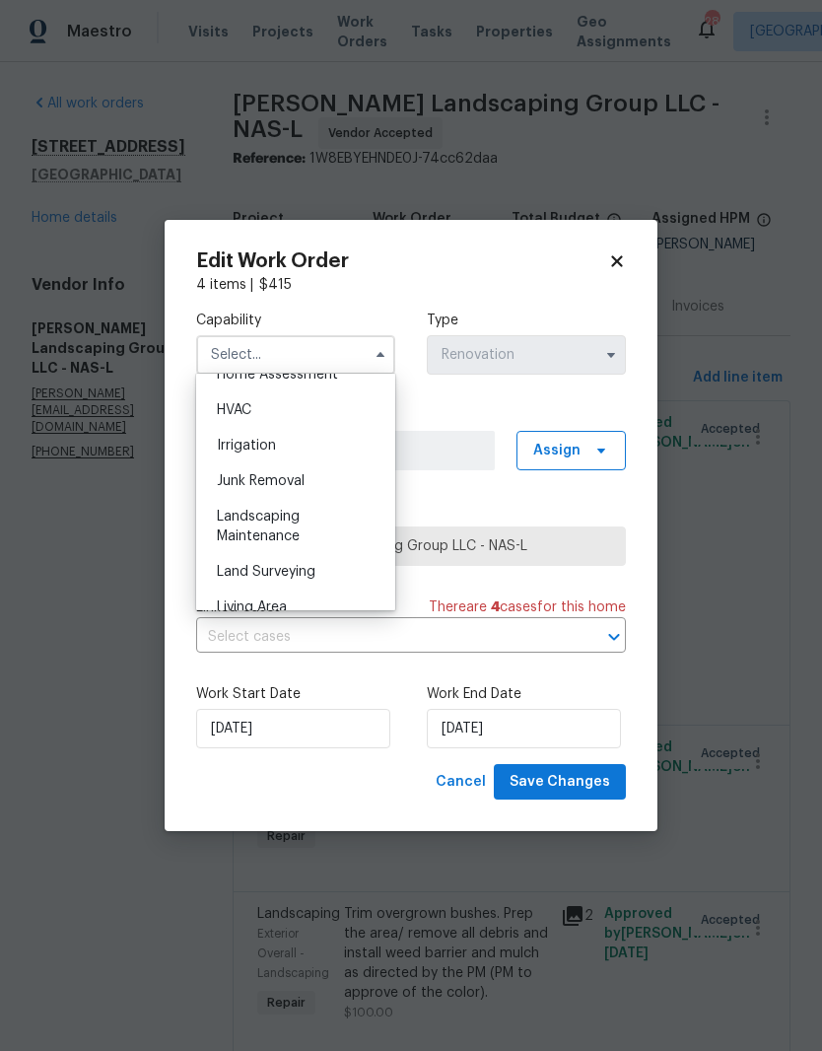
scroll to position [1182, 0]
click at [295, 518] on span "Landscaping Maintenance" at bounding box center [258, 522] width 83 height 34
type input "Landscaping Maintenance"
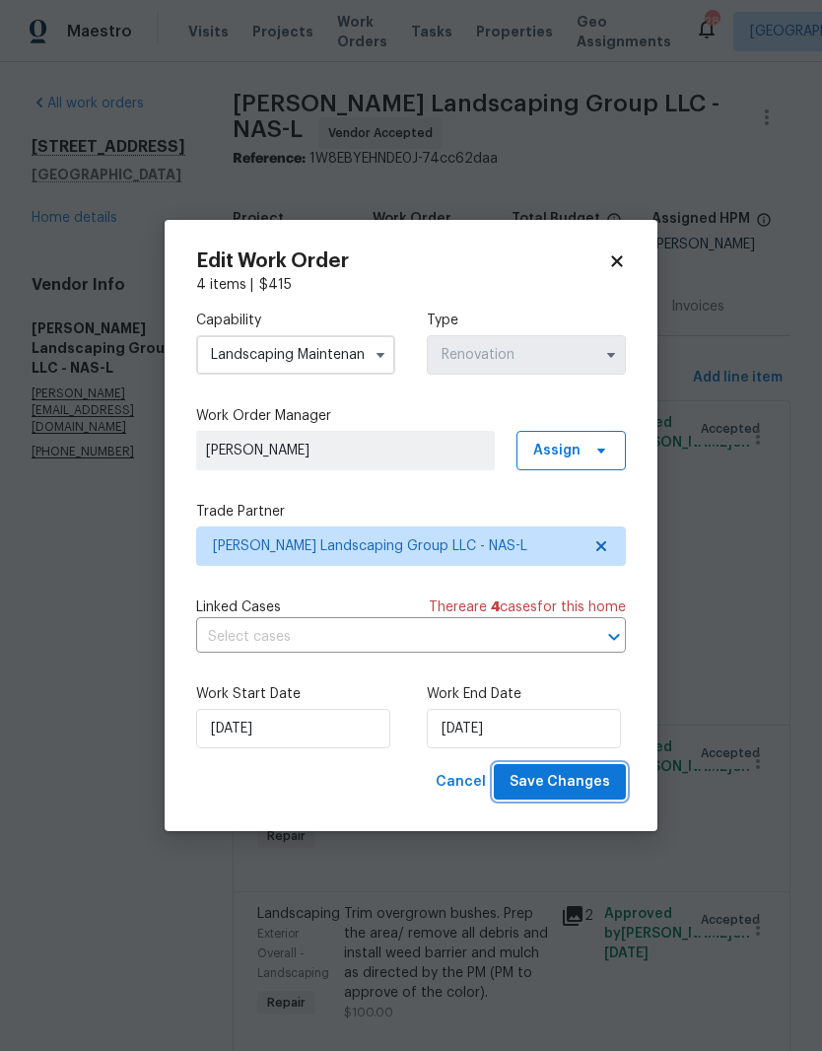
click at [582, 778] on span "Save Changes" at bounding box center [560, 782] width 101 height 25
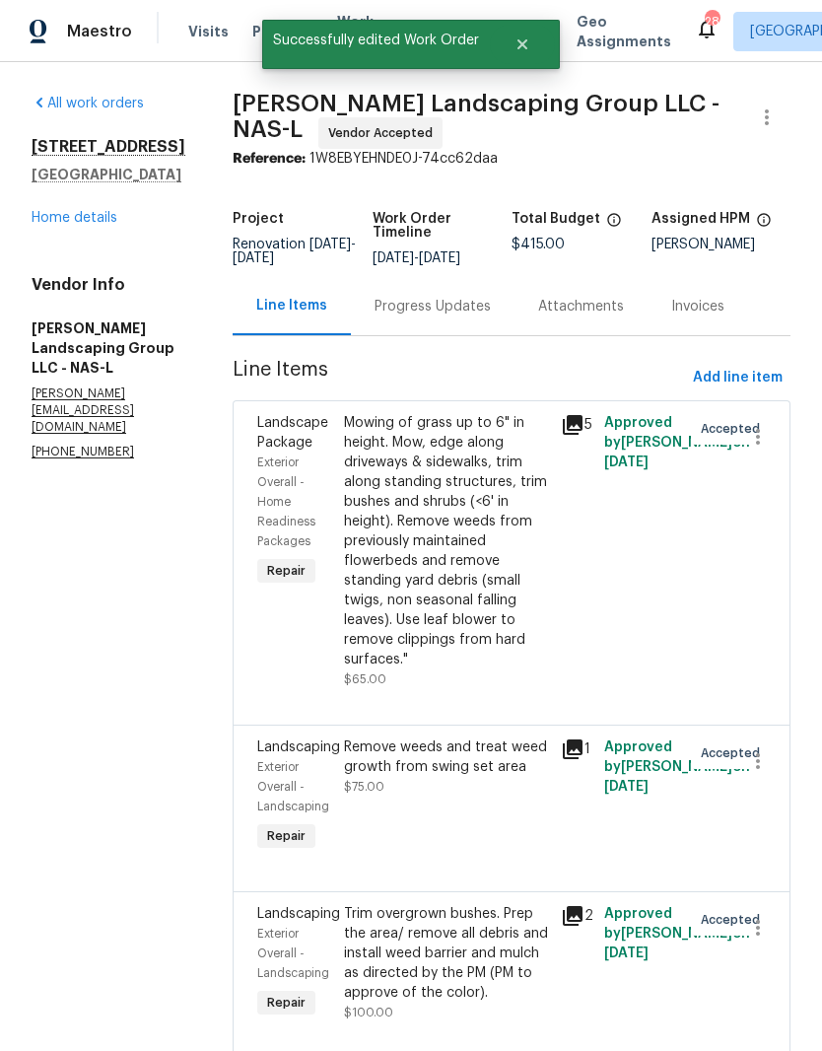
click at [491, 297] on div "Progress Updates" at bounding box center [433, 307] width 116 height 20
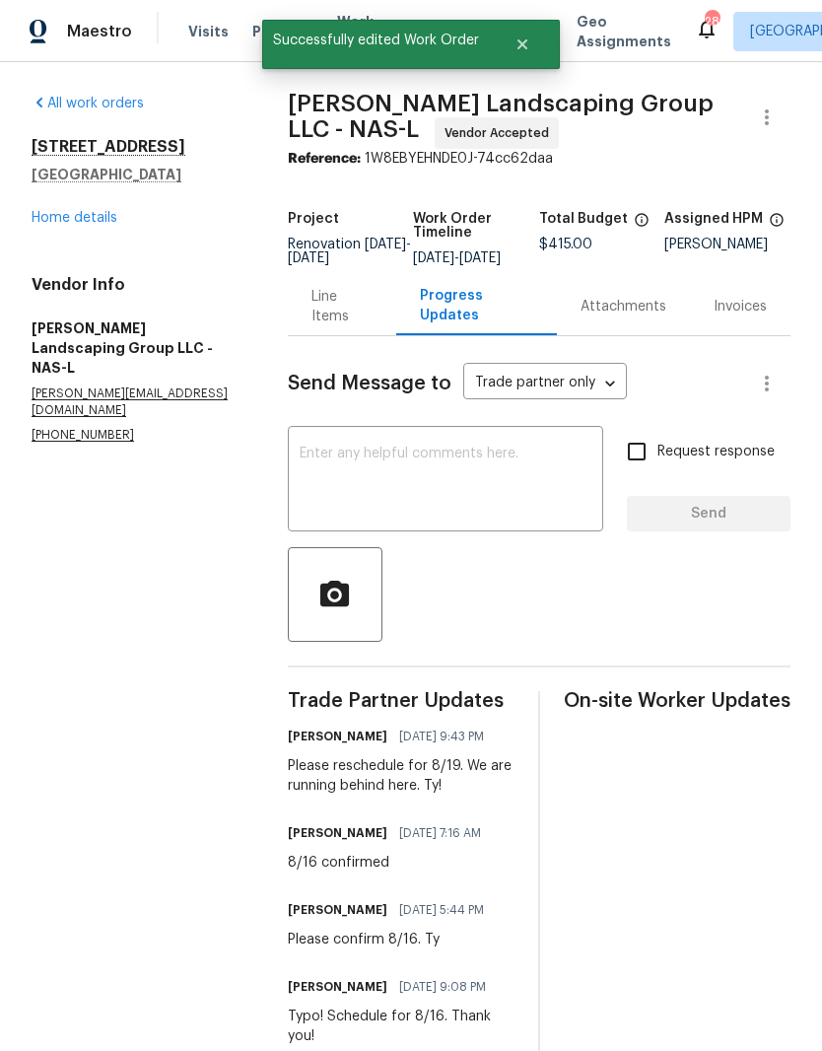
click at [93, 218] on link "Home details" at bounding box center [75, 218] width 86 height 14
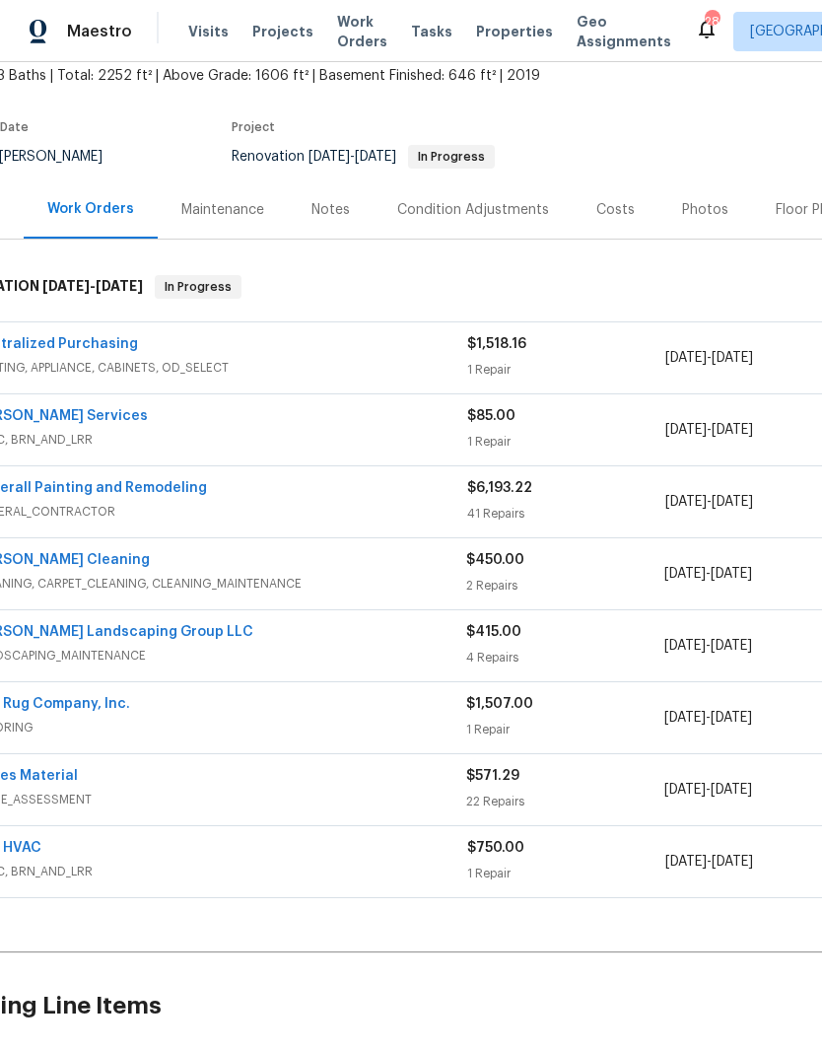
scroll to position [121, 52]
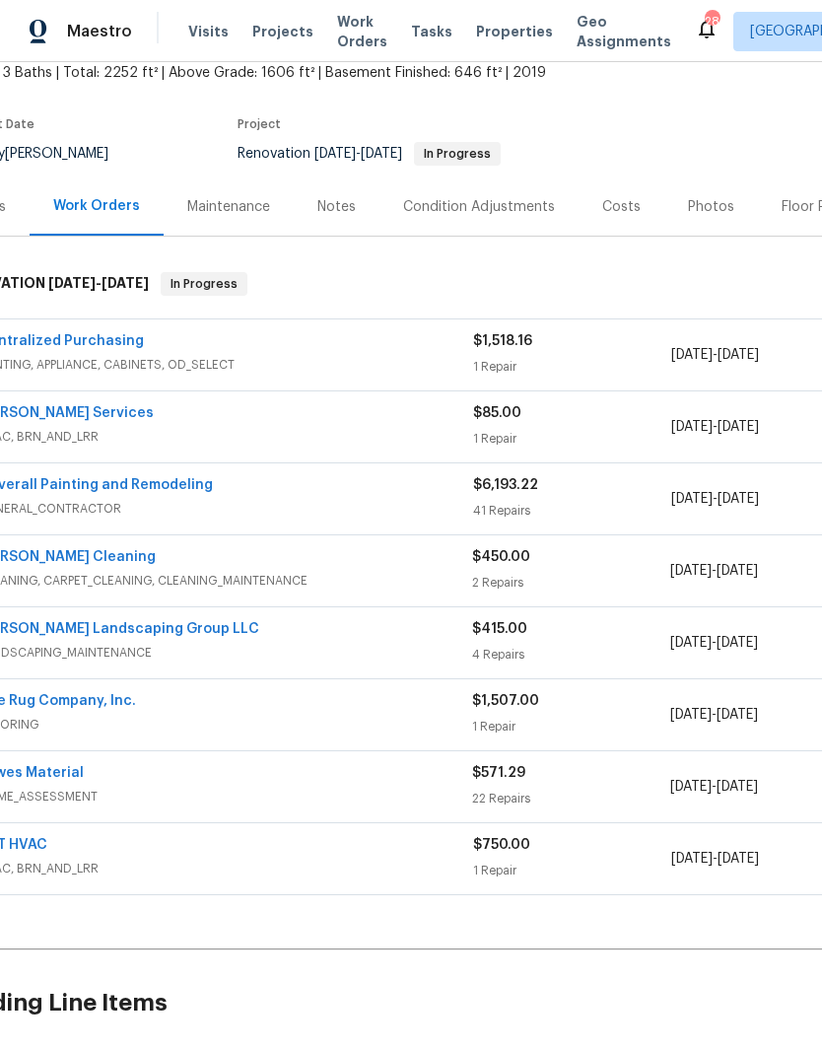
click at [93, 705] on link "Rite Rug Company, Inc." at bounding box center [57, 701] width 158 height 14
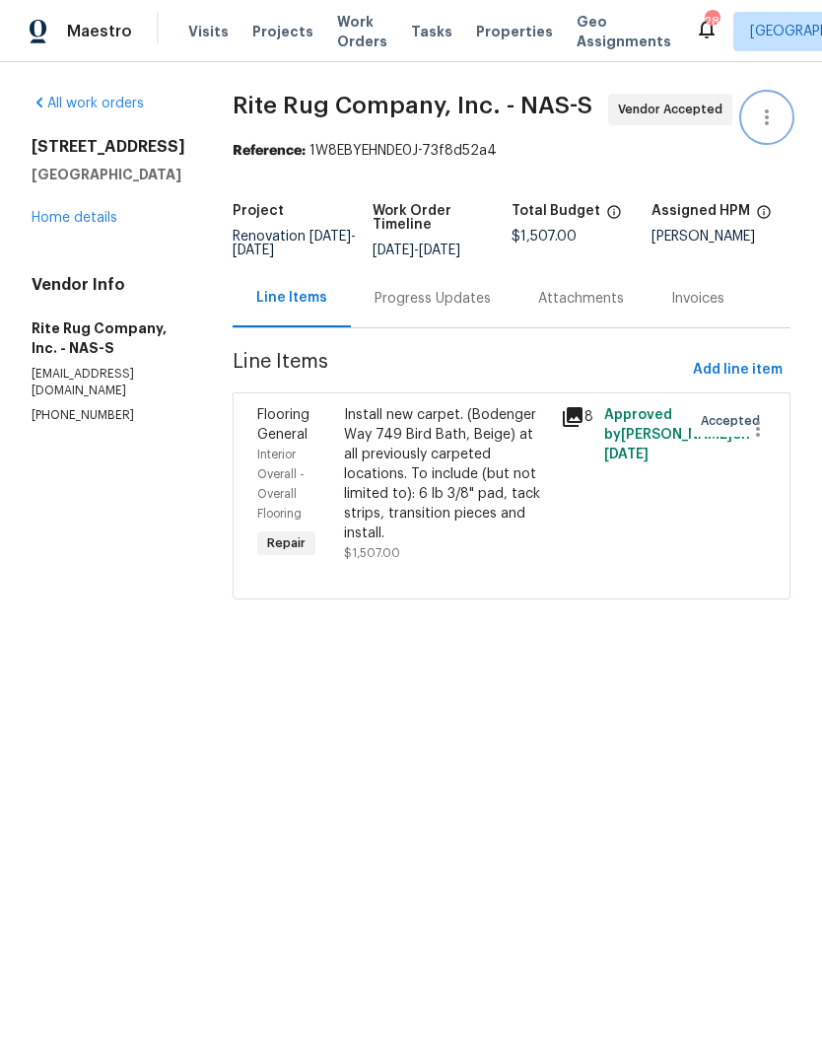
click at [775, 117] on icon "button" at bounding box center [767, 118] width 24 height 24
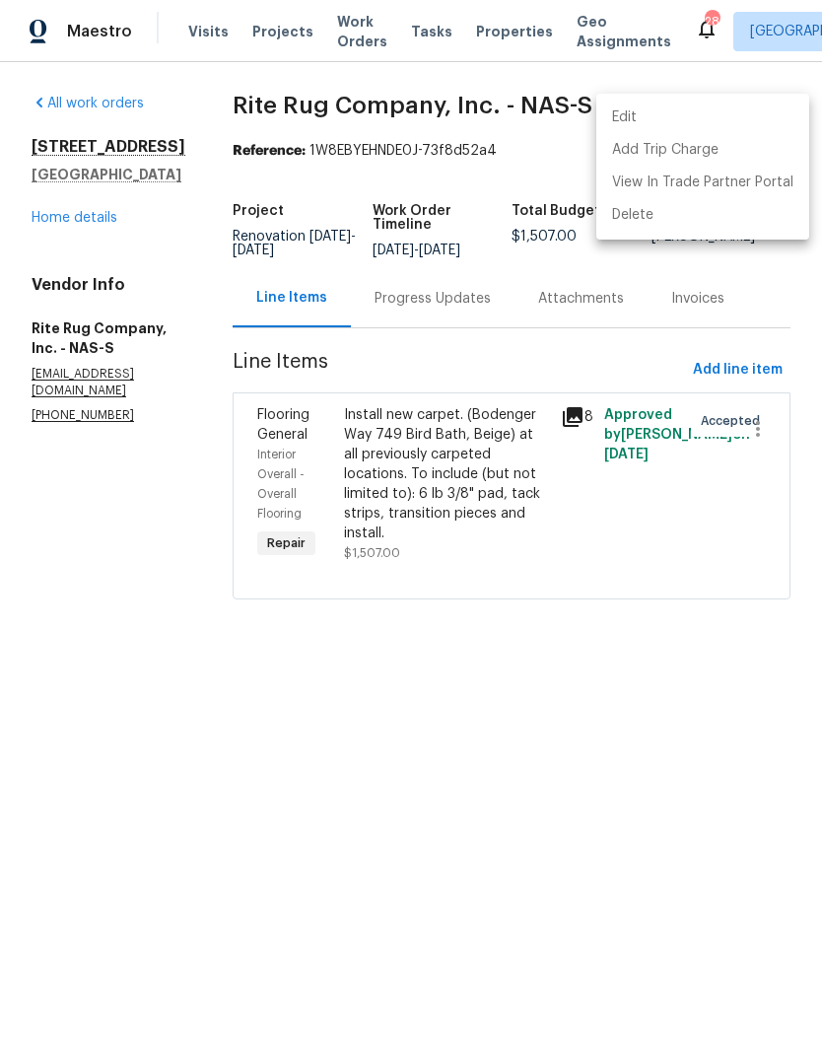
click at [660, 115] on li "Edit" at bounding box center [703, 118] width 213 height 33
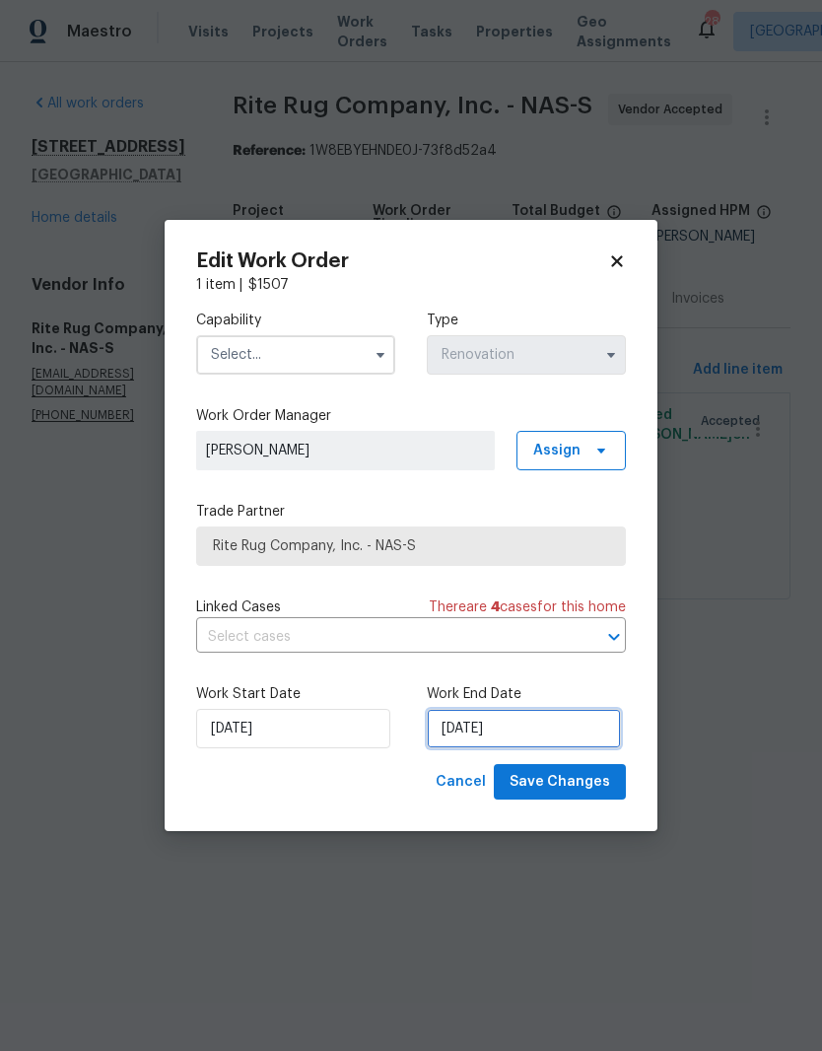
click at [523, 732] on input "[DATE]" at bounding box center [524, 728] width 194 height 39
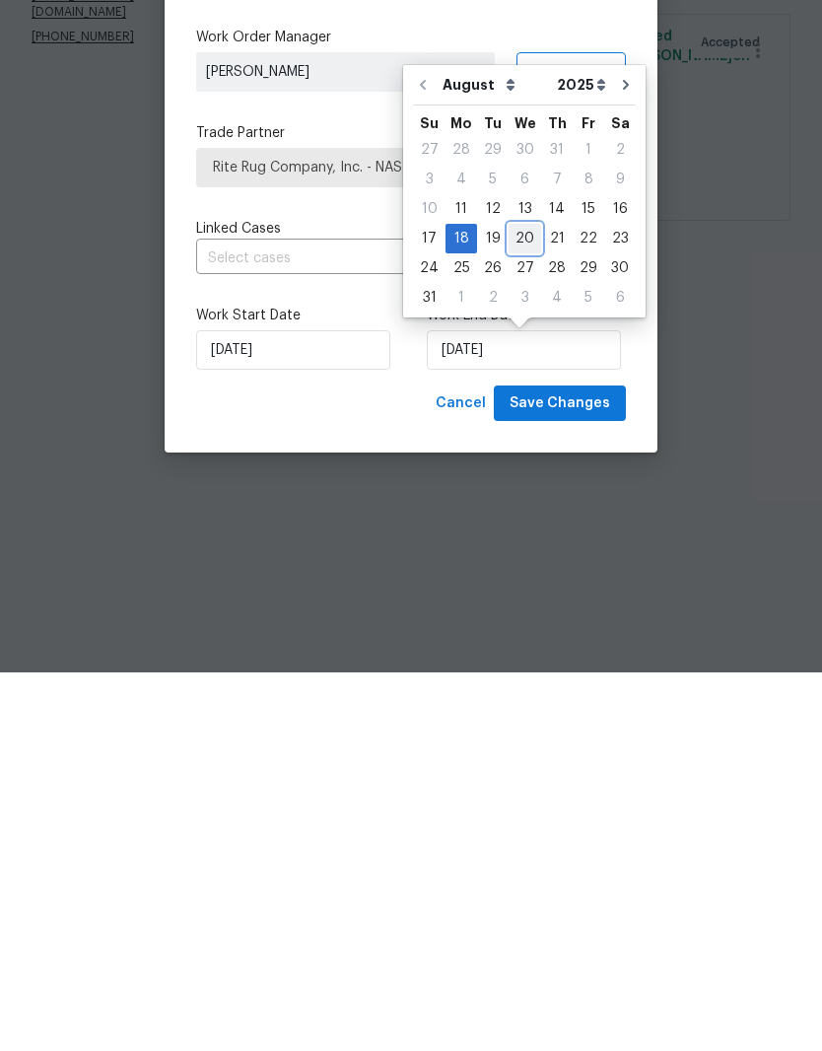
click at [519, 604] on div "20" at bounding box center [525, 618] width 33 height 28
type input "[DATE]"
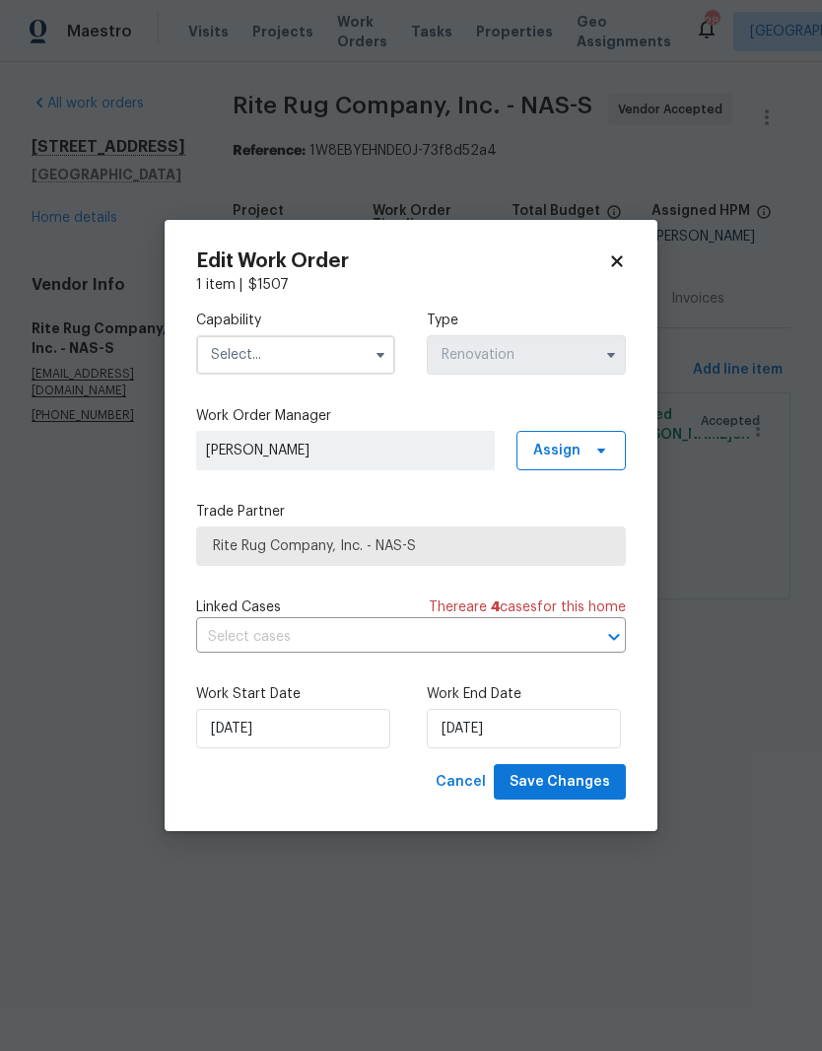
click at [315, 347] on input "text" at bounding box center [295, 354] width 199 height 39
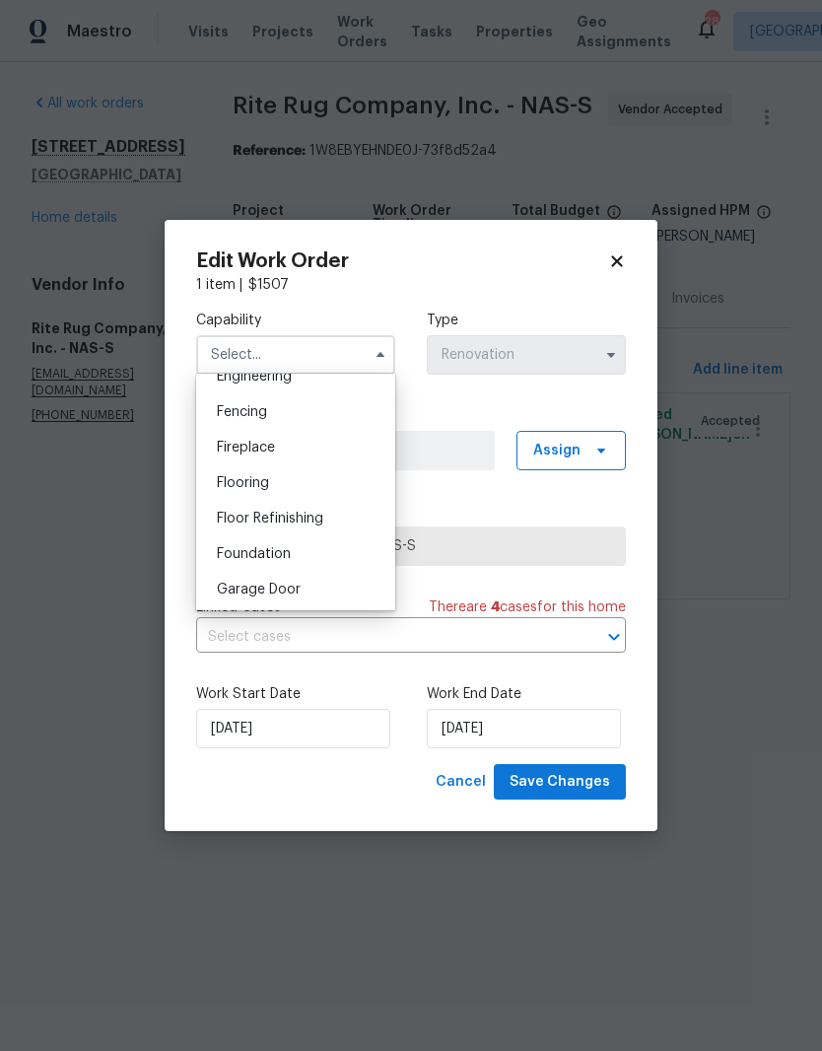
scroll to position [660, 0]
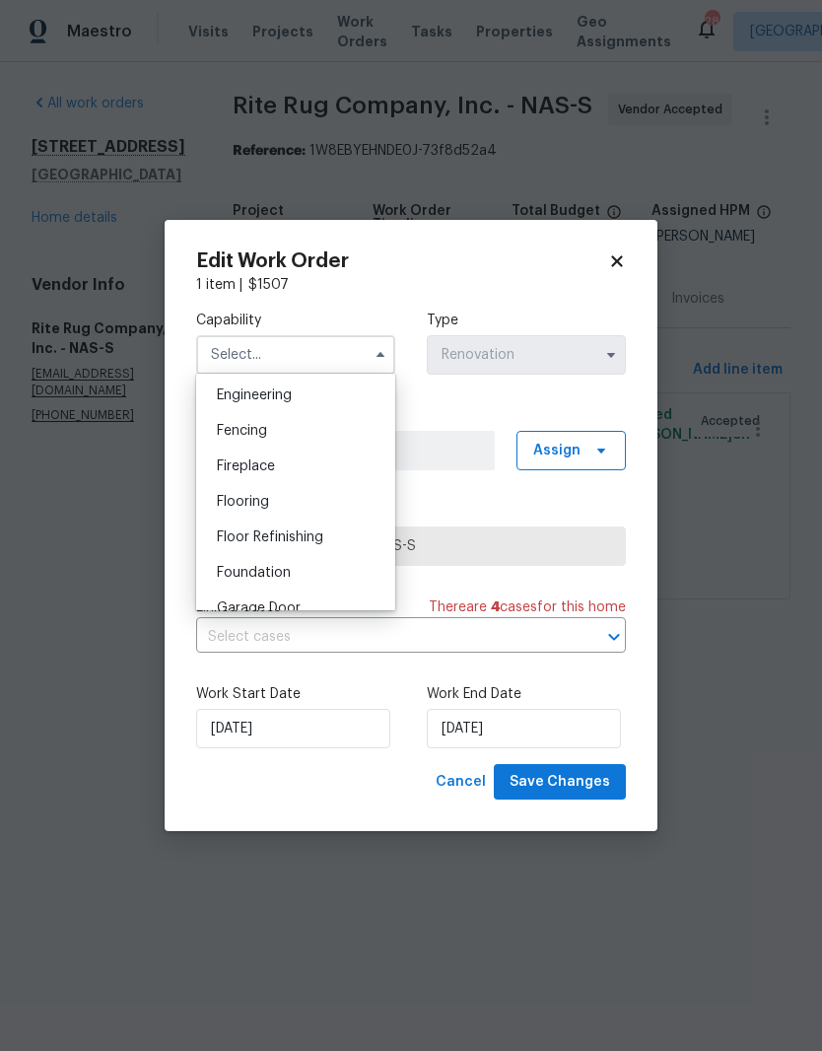
click at [273, 499] on div "Flooring" at bounding box center [295, 502] width 189 height 36
type input "Flooring"
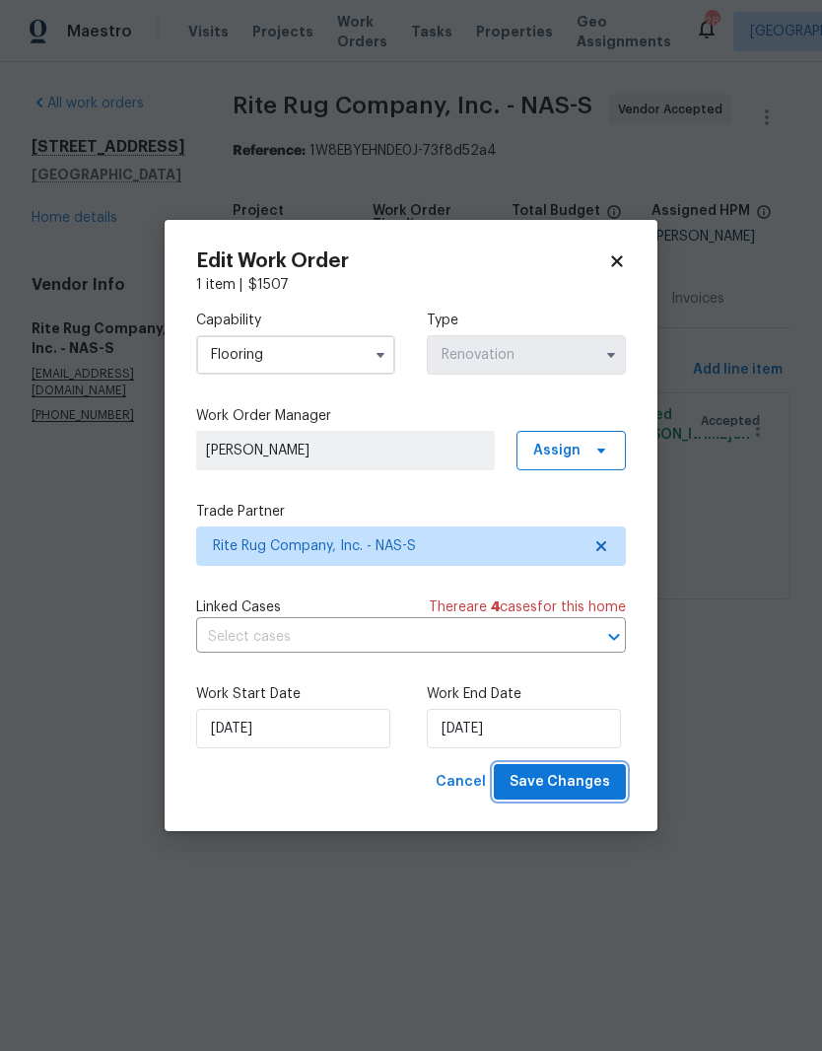
click at [589, 784] on span "Save Changes" at bounding box center [560, 782] width 101 height 25
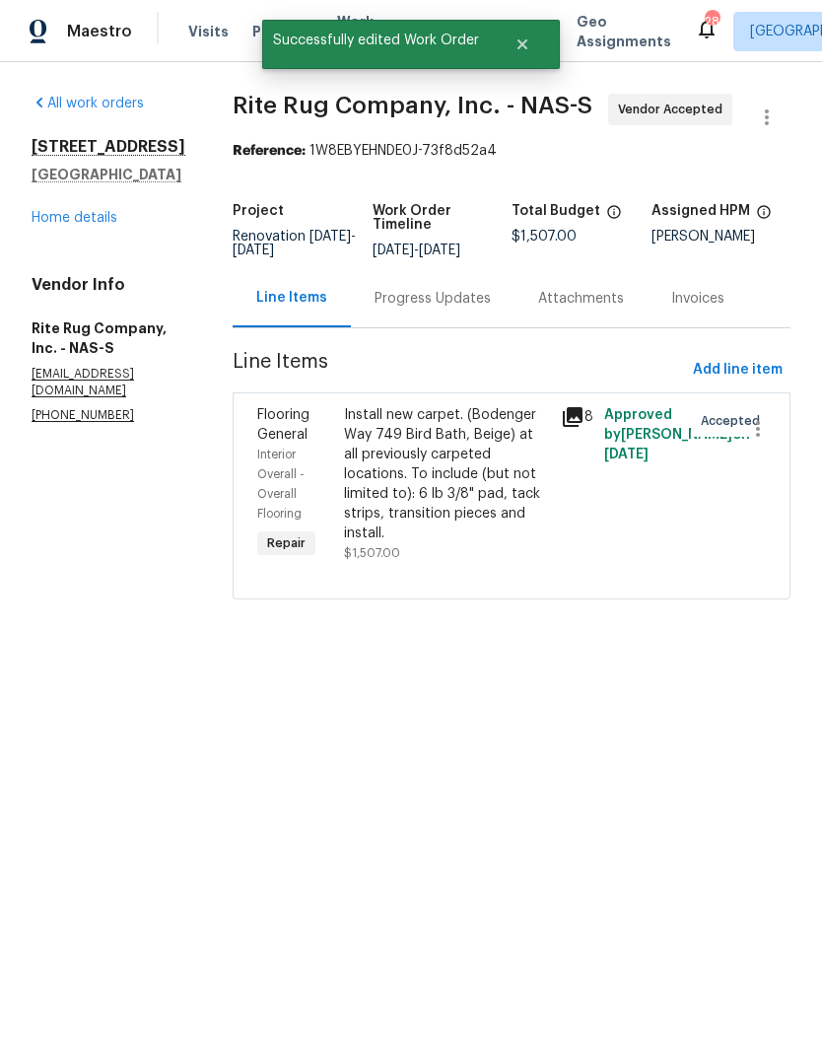
click at [94, 222] on link "Home details" at bounding box center [75, 218] width 86 height 14
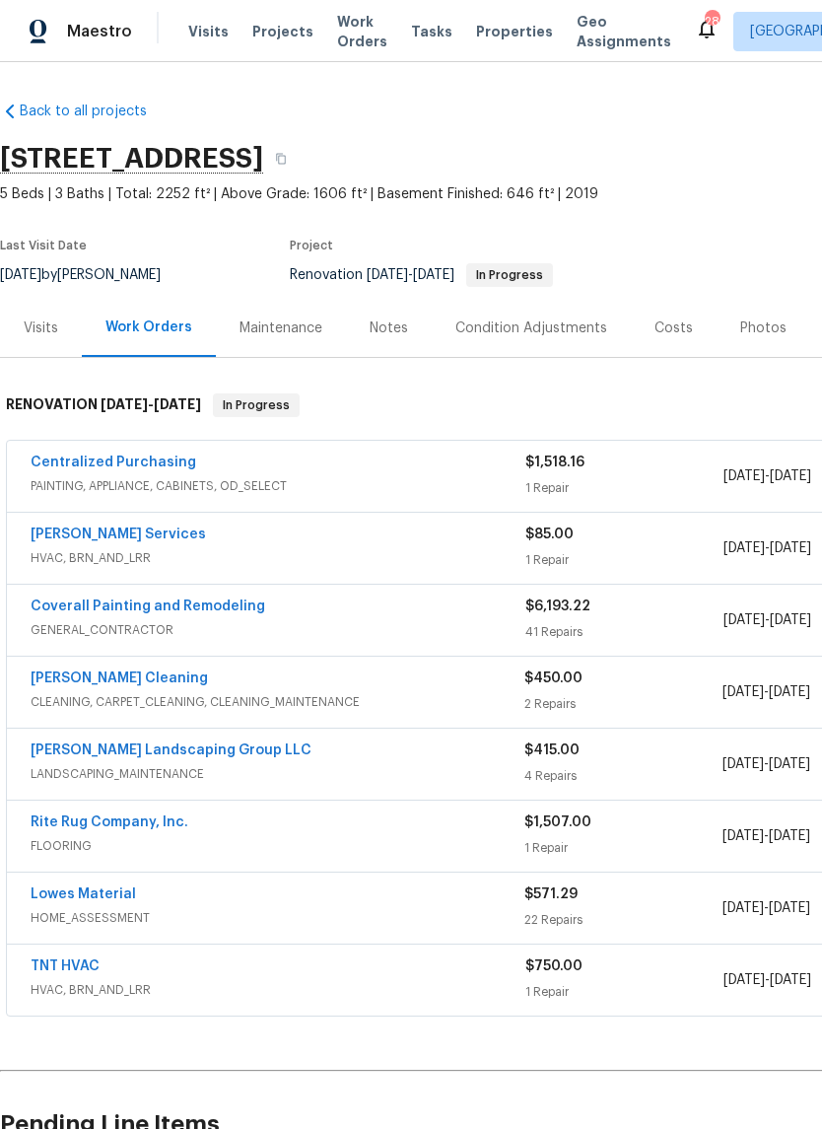
click at [385, 324] on div "Notes" at bounding box center [389, 329] width 38 height 20
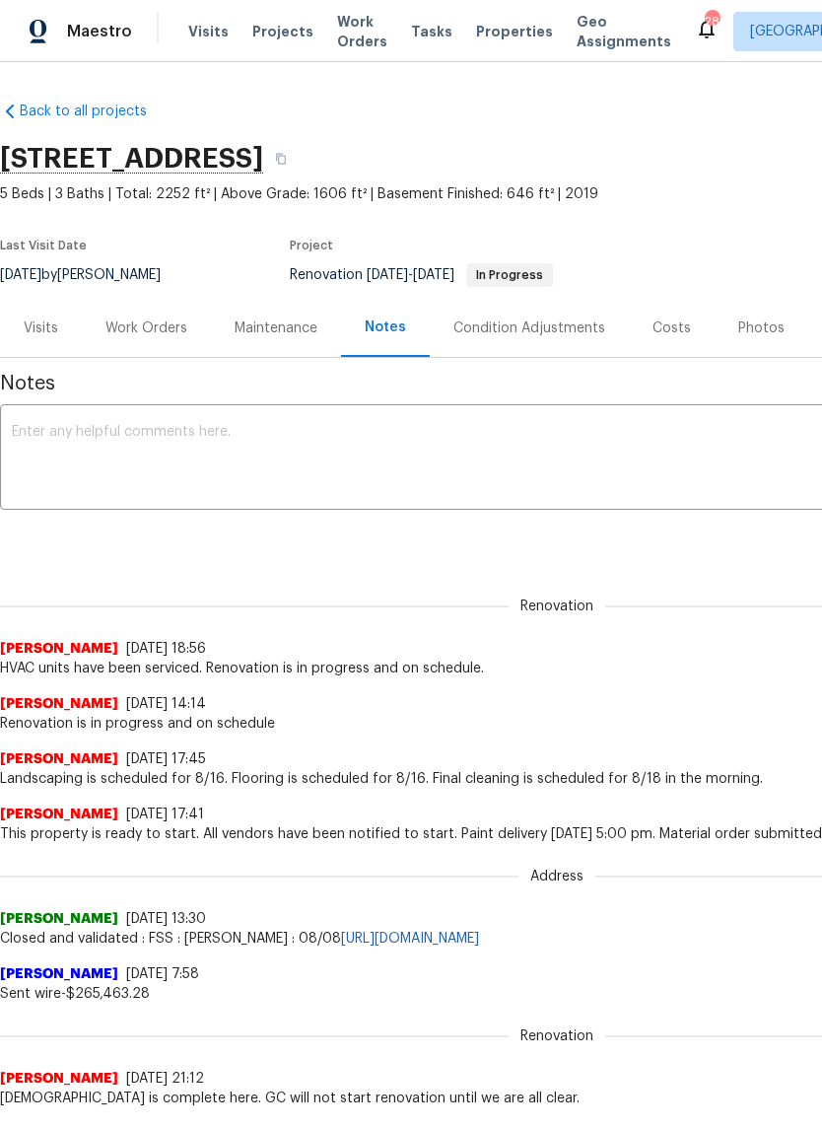
click at [326, 451] on textarea at bounding box center [557, 459] width 1091 height 69
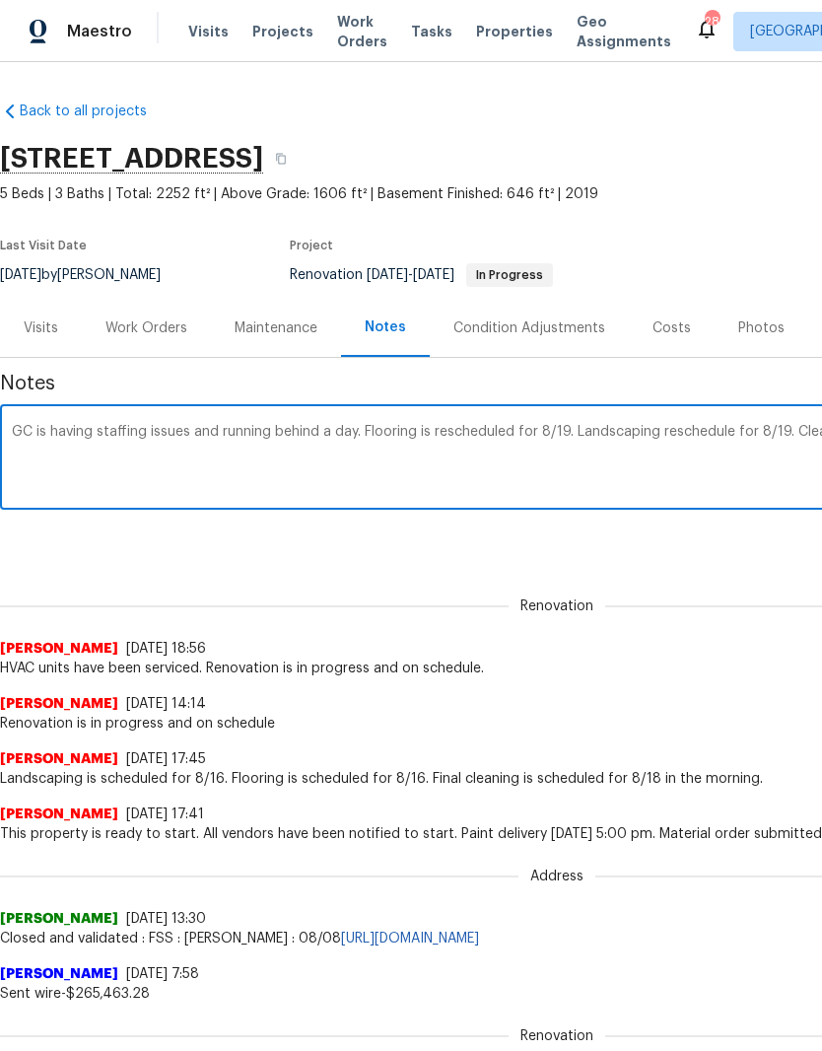
scroll to position [0, 292]
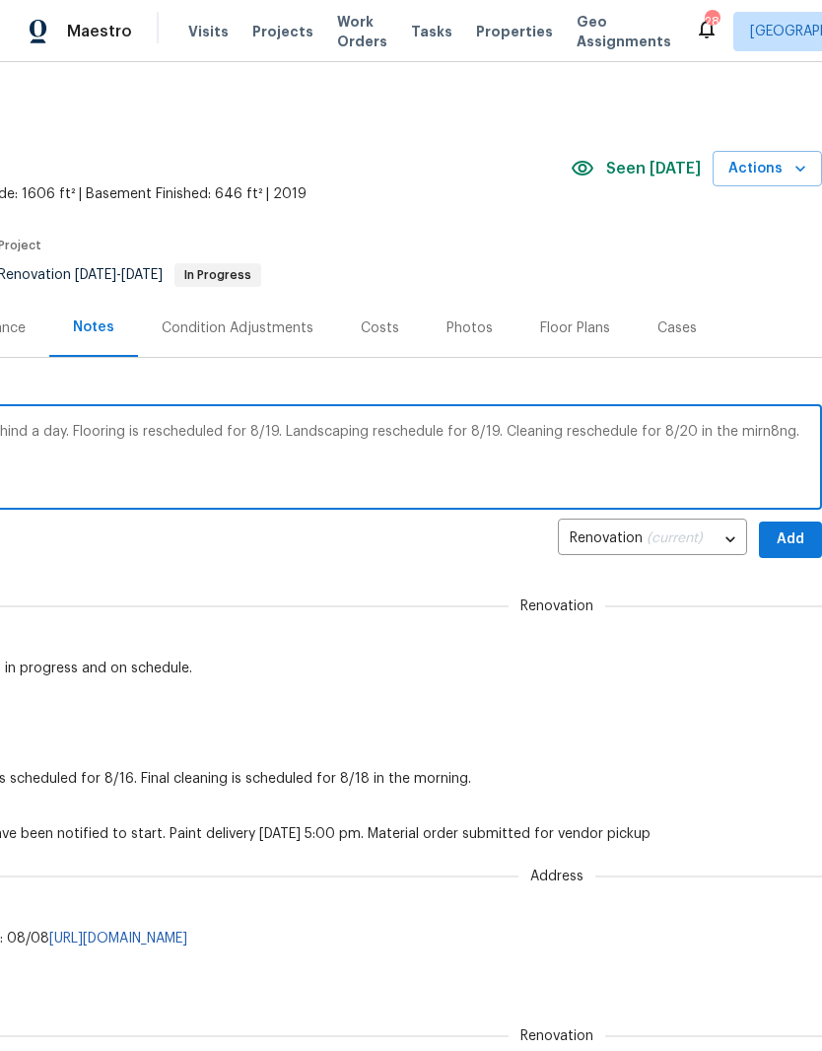
click at [754, 426] on textarea "GC is having staffing issues and running behind a day. Flooring is rescheduled …" at bounding box center [265, 459] width 1091 height 69
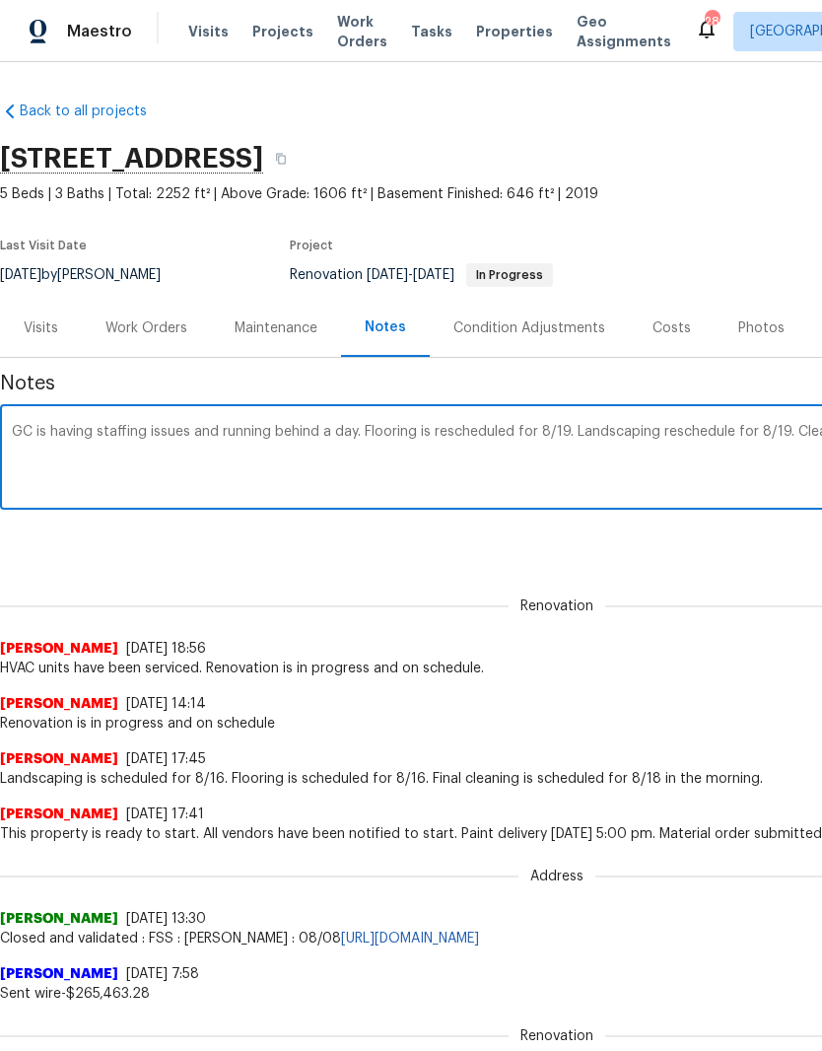
scroll to position [0, 0]
click at [32, 431] on textarea "GC is having staffing issues and running behind a day. Flooring is rescheduled …" at bounding box center [557, 459] width 1091 height 69
click at [61, 428] on textarea "GC (Civerall) is having staffing issues and running behind a day. Flooring is r…" at bounding box center [557, 459] width 1091 height 69
click at [59, 433] on textarea "GC (Civerall) is having staffing issues and running behind a day. Flooring is r…" at bounding box center [557, 459] width 1091 height 69
click at [61, 428] on textarea "GC (Civerall) is having staffing issues and running behind a day. Flooring is r…" at bounding box center [557, 459] width 1091 height 69
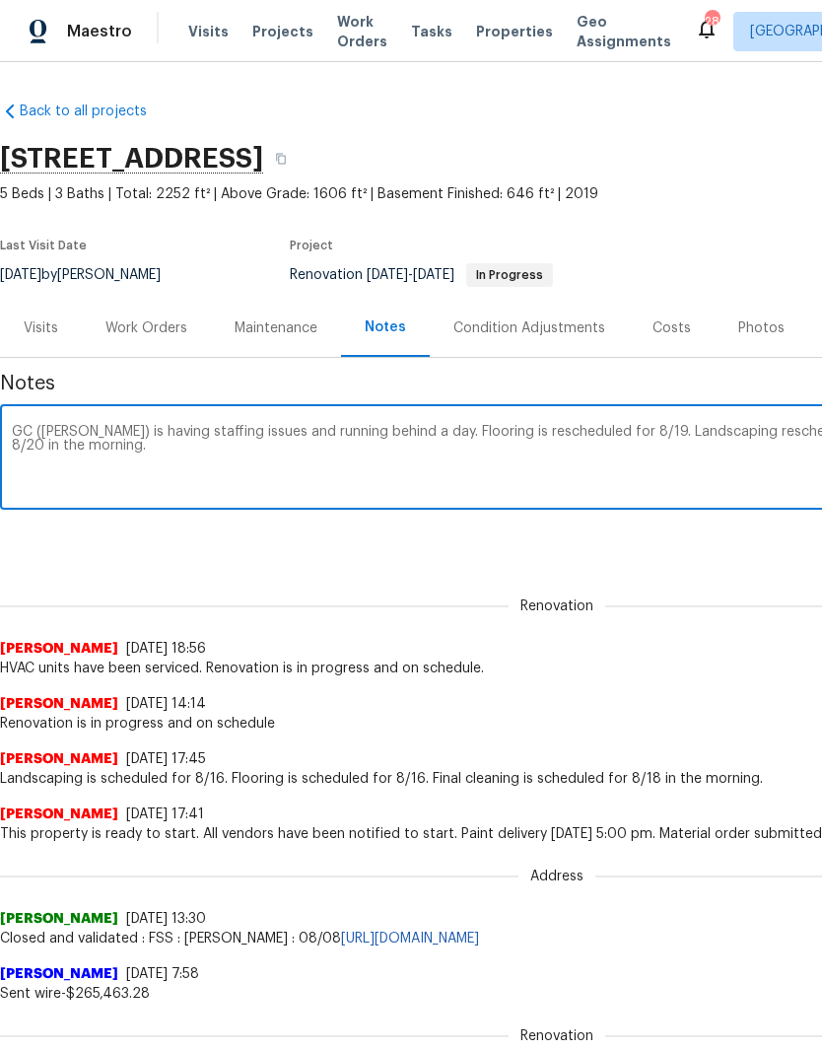
click at [288, 431] on textarea "GC ([PERSON_NAME]) is having staffing issues and running behind a day. Flooring…" at bounding box center [557, 459] width 1091 height 69
click at [579, 425] on textarea "GC (Coverall) is having staffing issues and requested an extra day.running behi…" at bounding box center [557, 459] width 1091 height 69
click at [248, 438] on textarea "GC (Coverall) is having staffing issues and requested an extra time. Flooring i…" at bounding box center [557, 459] width 1091 height 69
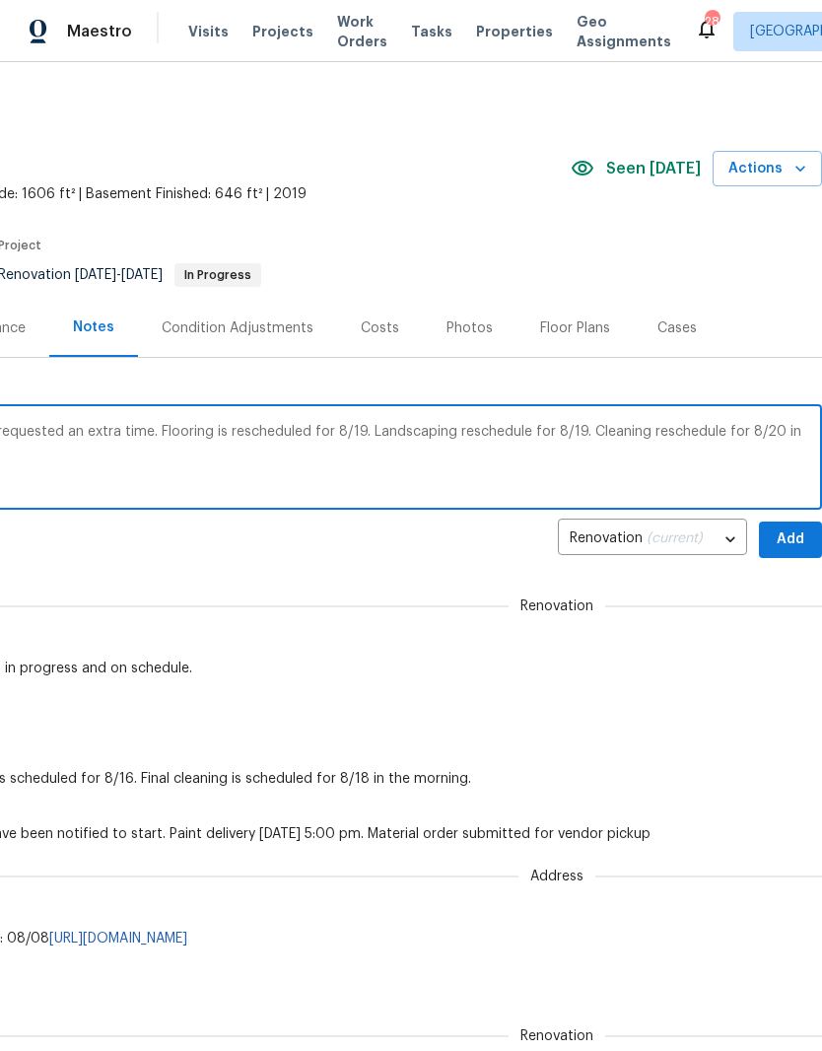
scroll to position [0, 292]
type textarea "GC (Coverall) is having staffing issues and requested an extra time. Flooring i…"
click at [798, 534] on span "Add" at bounding box center [791, 540] width 32 height 25
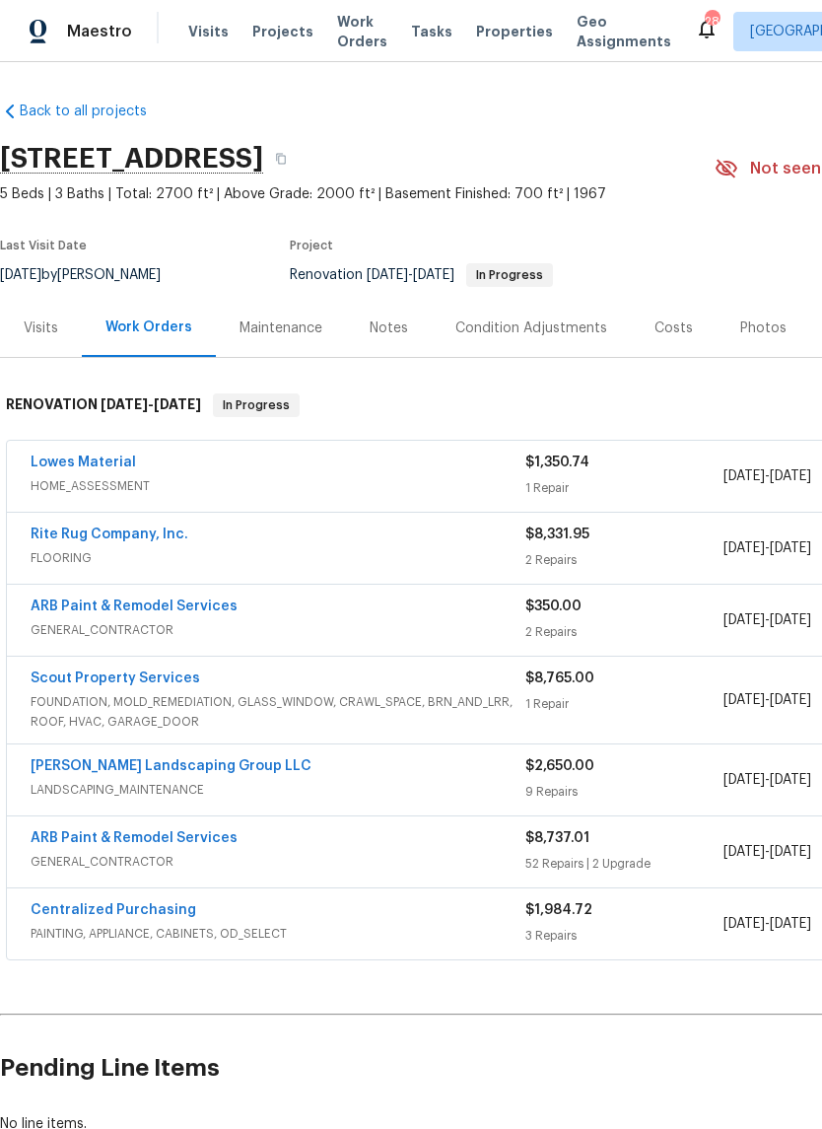
click at [352, 28] on span "Work Orders" at bounding box center [362, 31] width 50 height 39
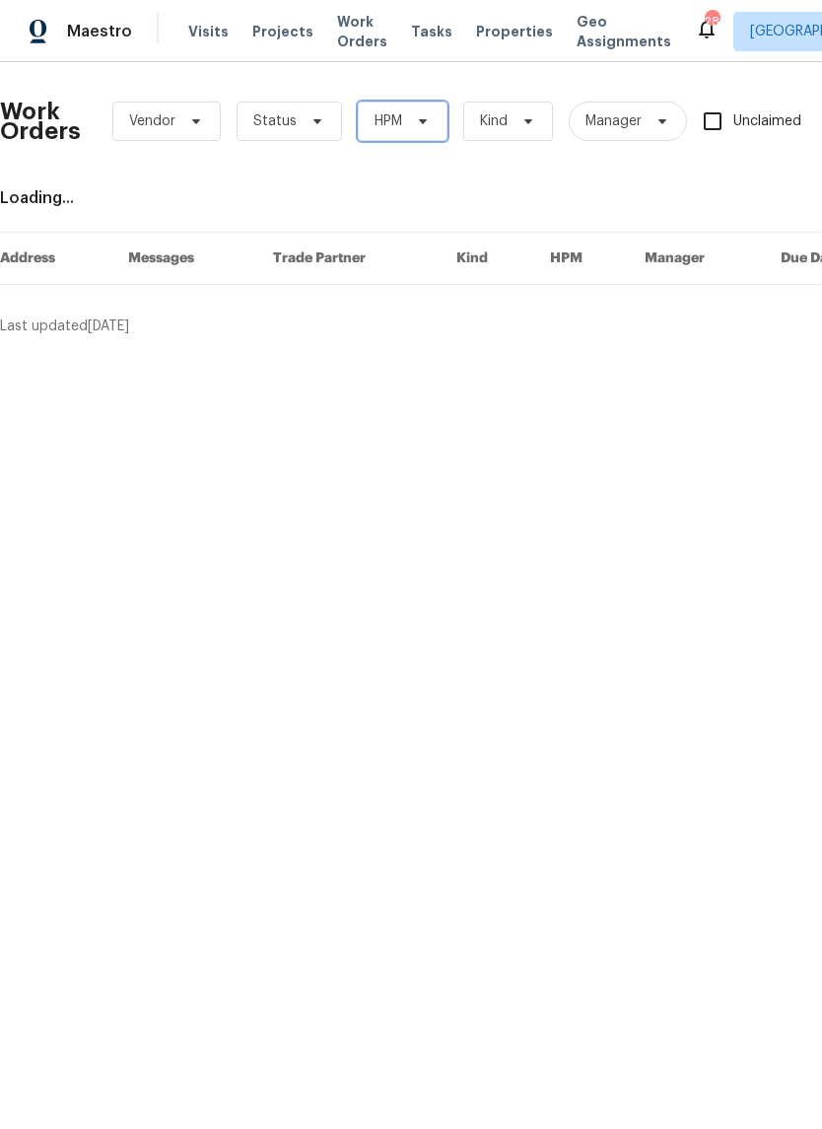
click at [417, 116] on icon at bounding box center [423, 121] width 16 height 16
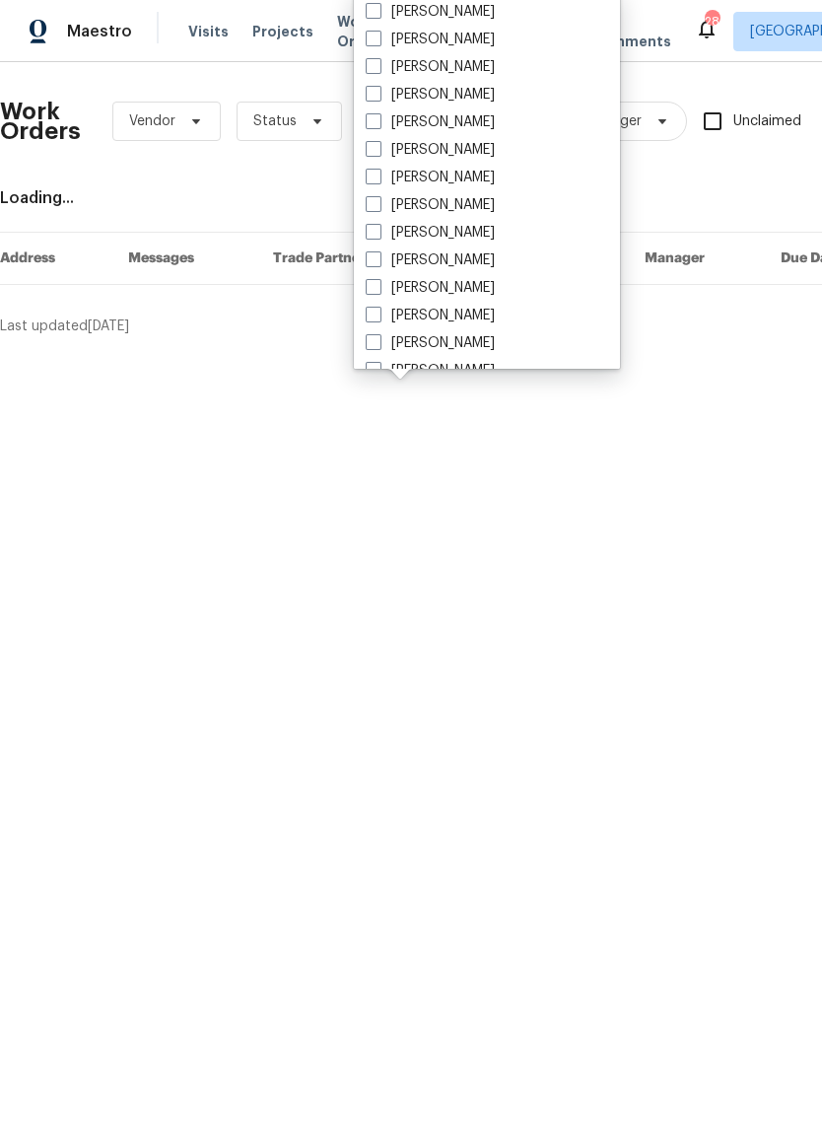
click at [486, 232] on label "[PERSON_NAME]" at bounding box center [430, 233] width 129 height 20
click at [379, 232] on input "[PERSON_NAME]" at bounding box center [372, 229] width 13 height 13
checkbox input "true"
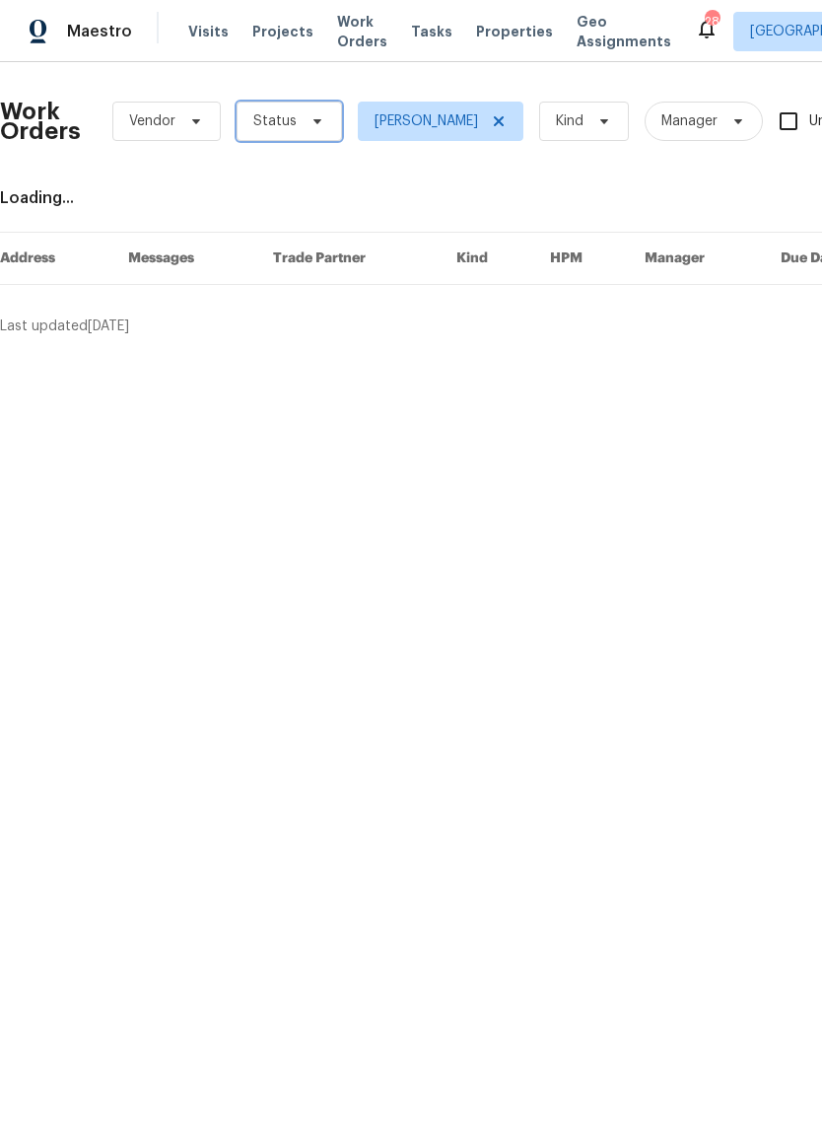
click at [304, 119] on span at bounding box center [315, 121] width 22 height 16
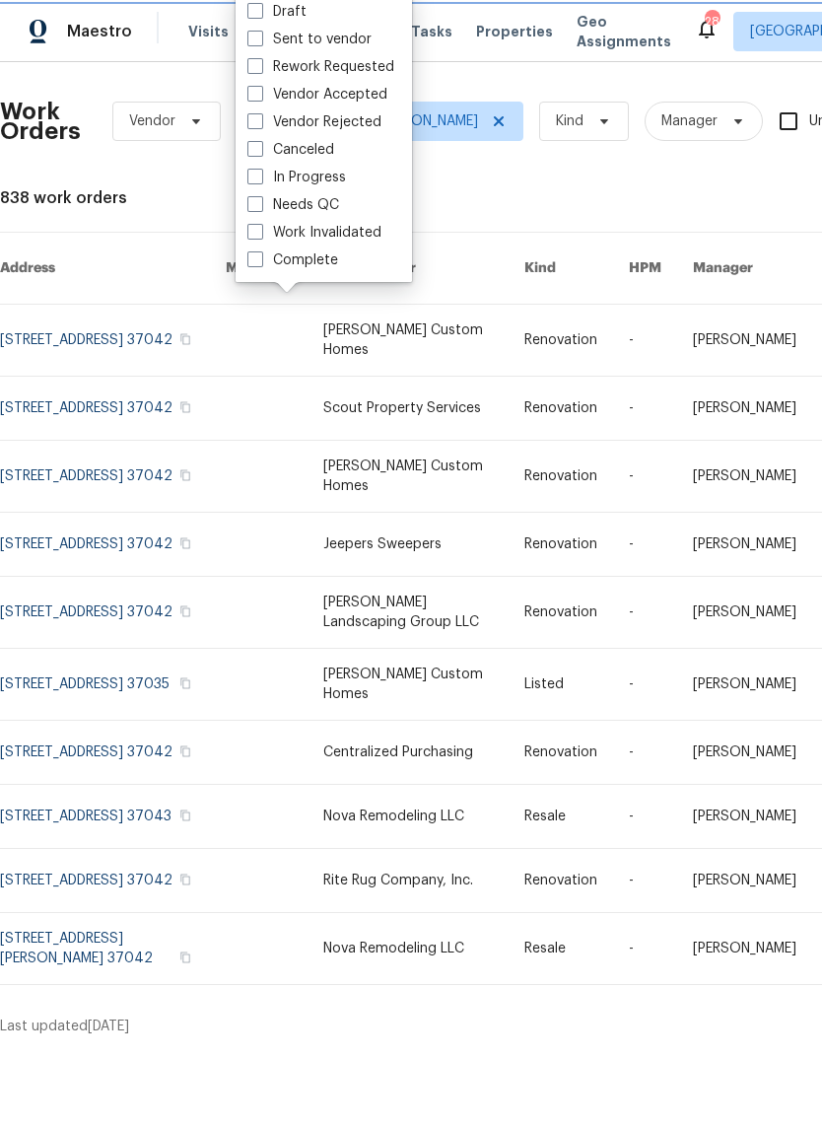
click at [328, 202] on label "Needs QC" at bounding box center [294, 205] width 92 height 20
click at [260, 202] on input "Needs QC" at bounding box center [254, 201] width 13 height 13
checkbox input "true"
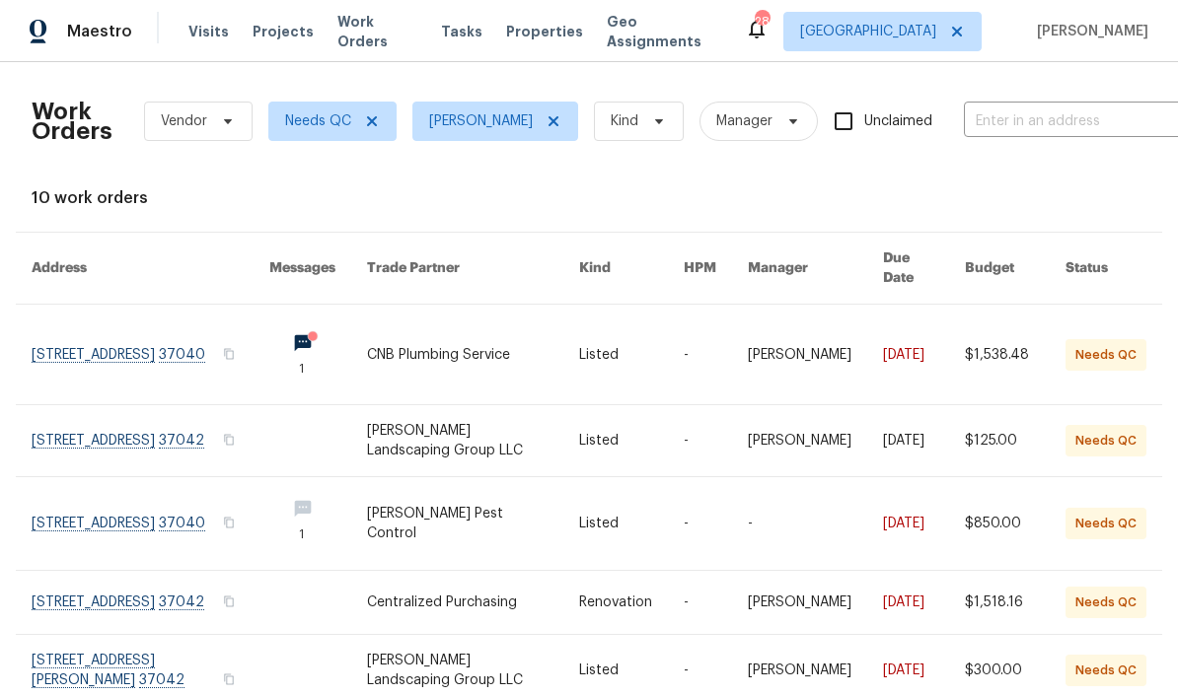
click at [134, 323] on link at bounding box center [151, 355] width 238 height 100
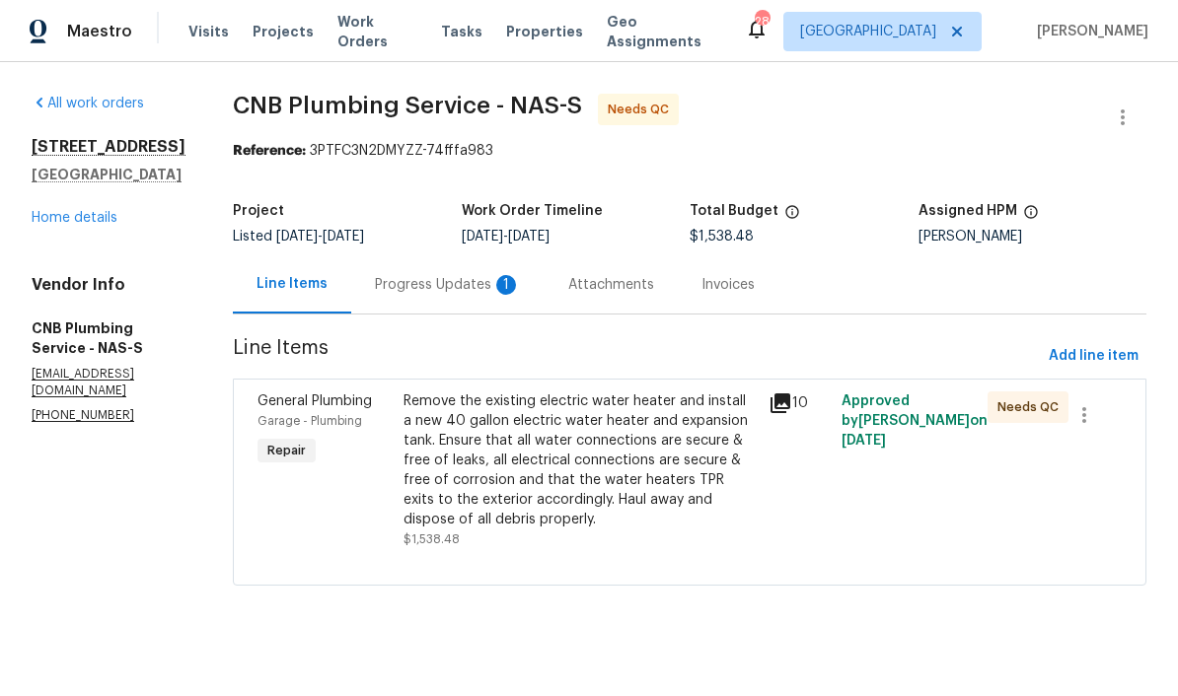
click at [484, 290] on div "Progress Updates 1" at bounding box center [448, 285] width 146 height 20
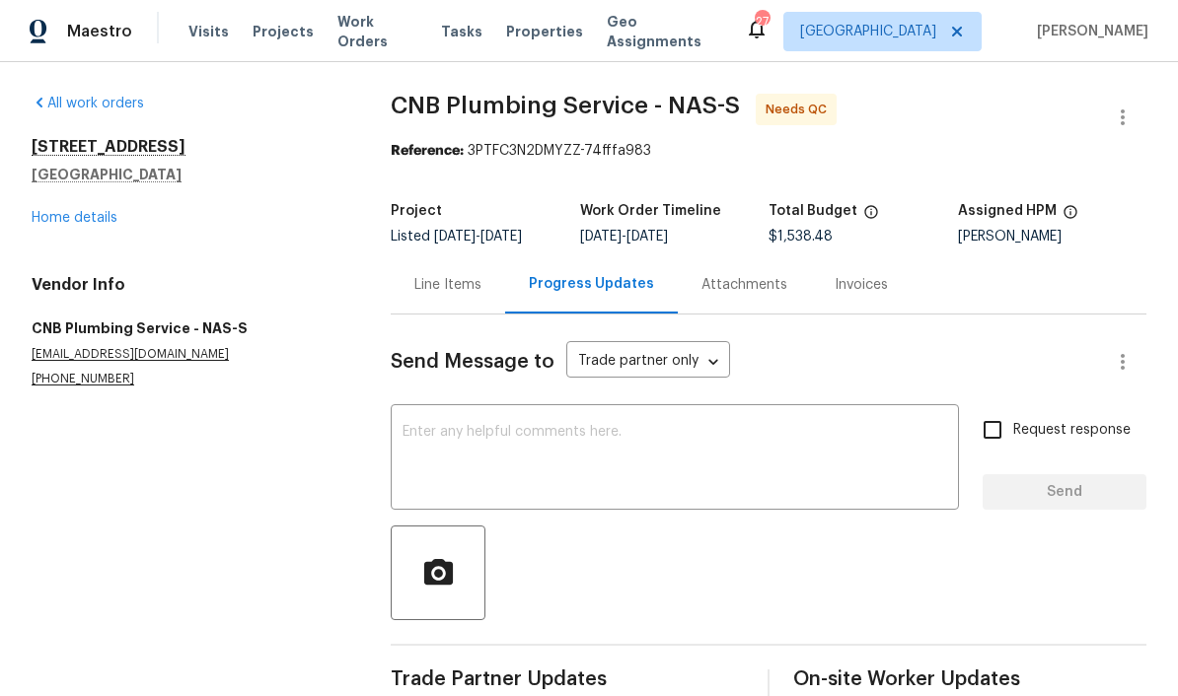
click at [539, 432] on textarea at bounding box center [674, 459] width 544 height 69
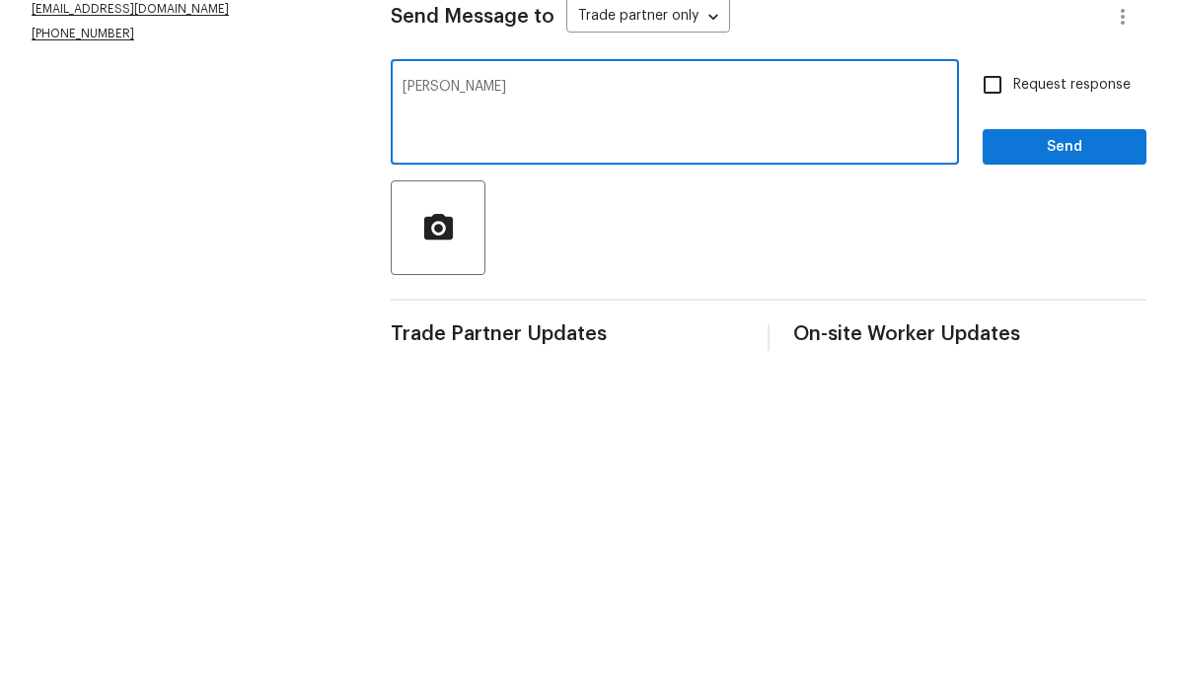
type textarea "Ty"
click at [821, 480] on span "Send" at bounding box center [1064, 492] width 132 height 25
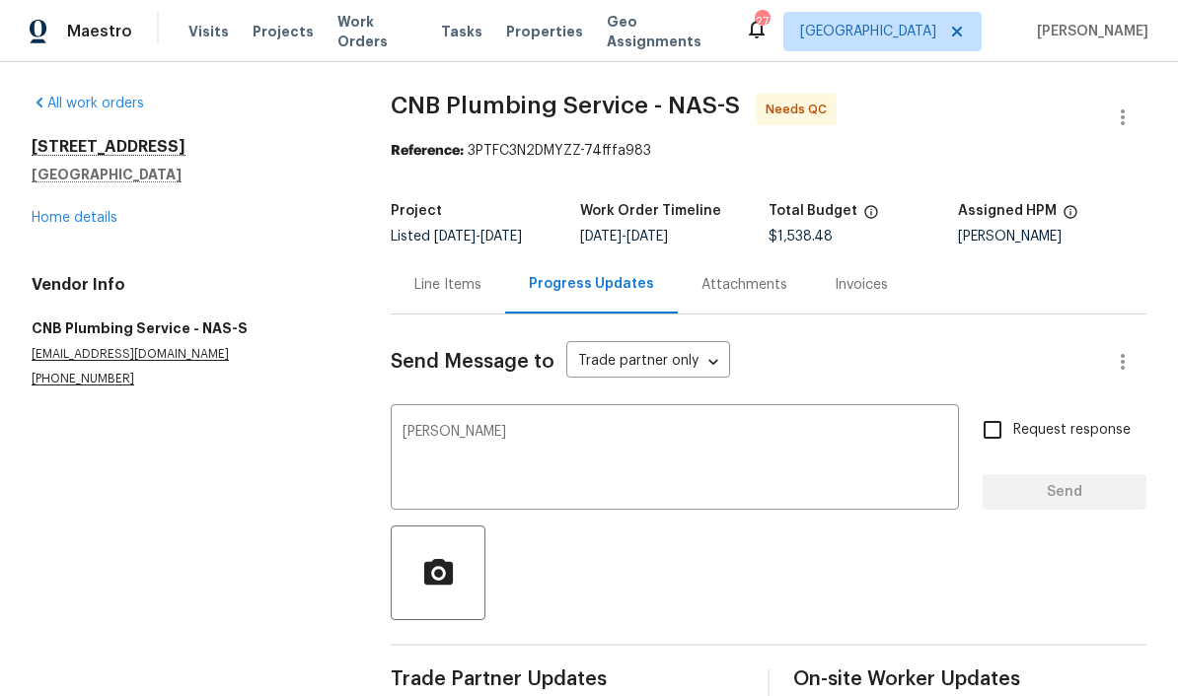
scroll to position [41, 0]
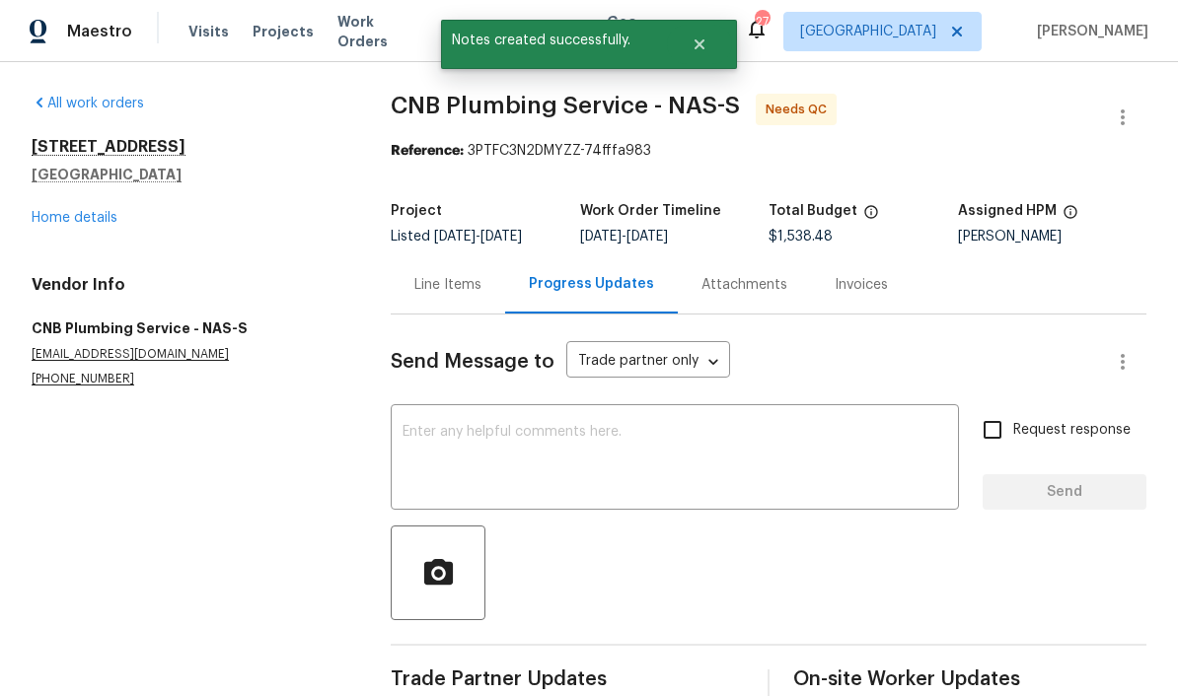
click at [97, 211] on link "Home details" at bounding box center [75, 218] width 86 height 14
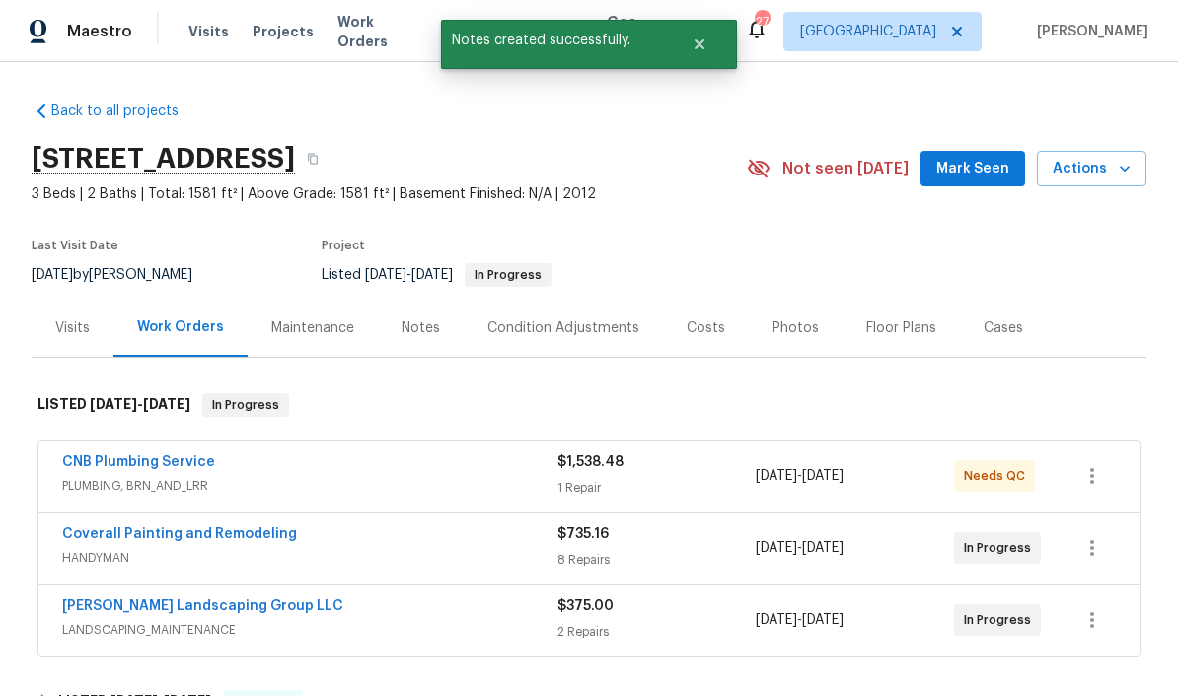
click at [96, 468] on link "CNB Plumbing Service" at bounding box center [138, 463] width 153 height 14
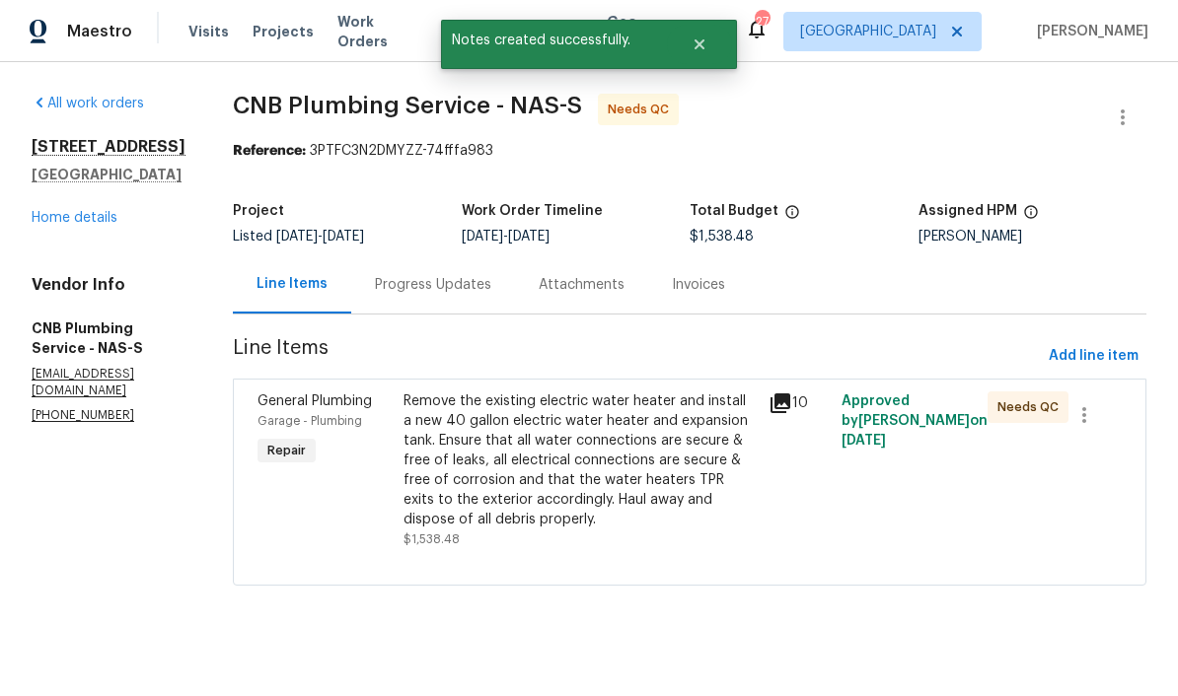
click at [707, 418] on div "Remove the existing electric water heater and install a new 40 gallon electric …" at bounding box center [579, 461] width 353 height 138
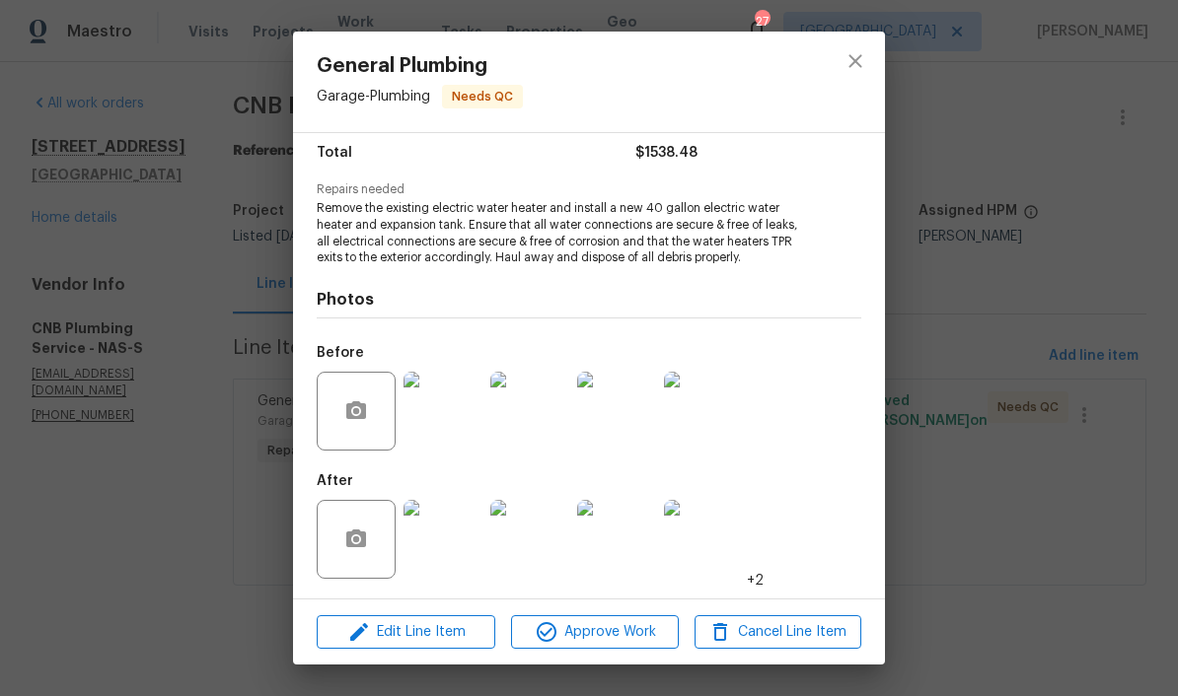
scroll to position [165, 0]
click at [451, 547] on img at bounding box center [442, 539] width 79 height 79
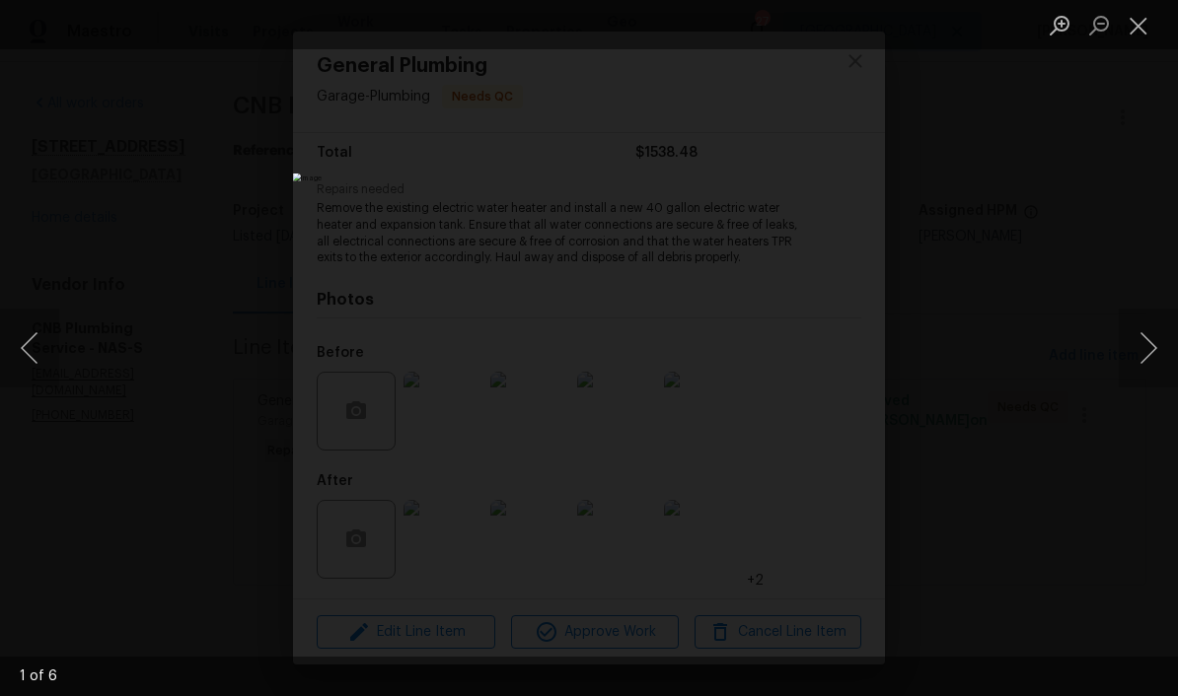
click at [821, 351] on button "Next image" at bounding box center [1147, 348] width 59 height 79
click at [821, 346] on button "Next image" at bounding box center [1147, 348] width 59 height 79
click at [821, 34] on button "Close lightbox" at bounding box center [1137, 25] width 39 height 35
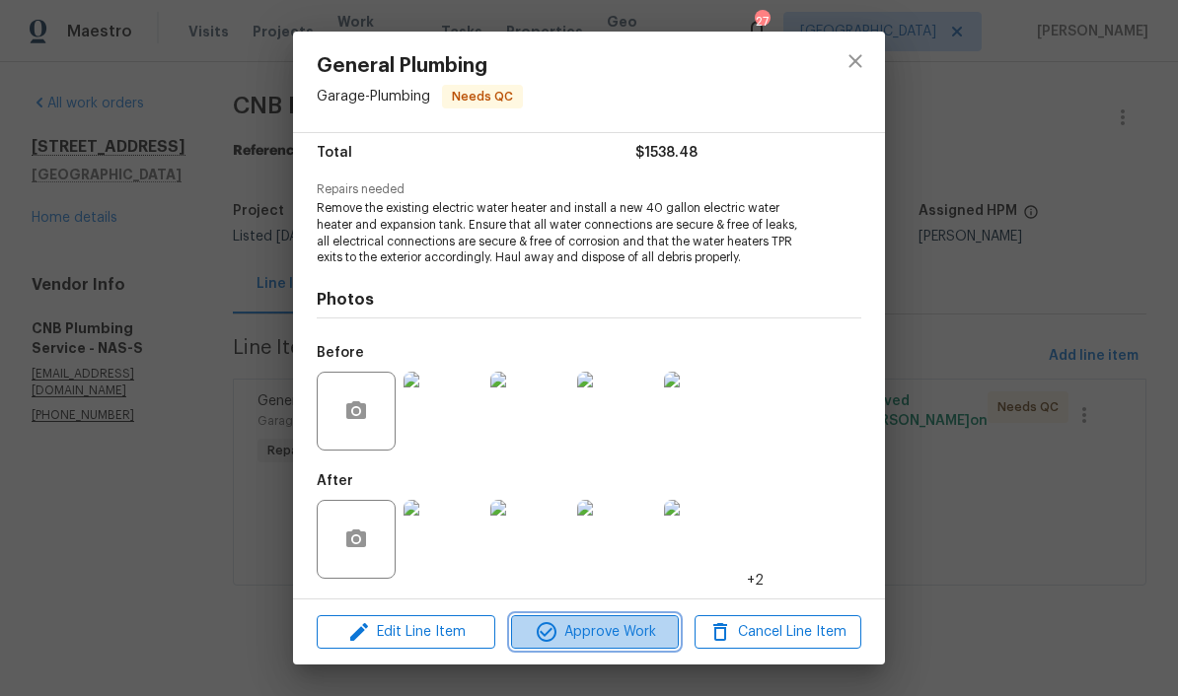
click at [637, 633] on span "Approve Work" at bounding box center [594, 632] width 155 height 25
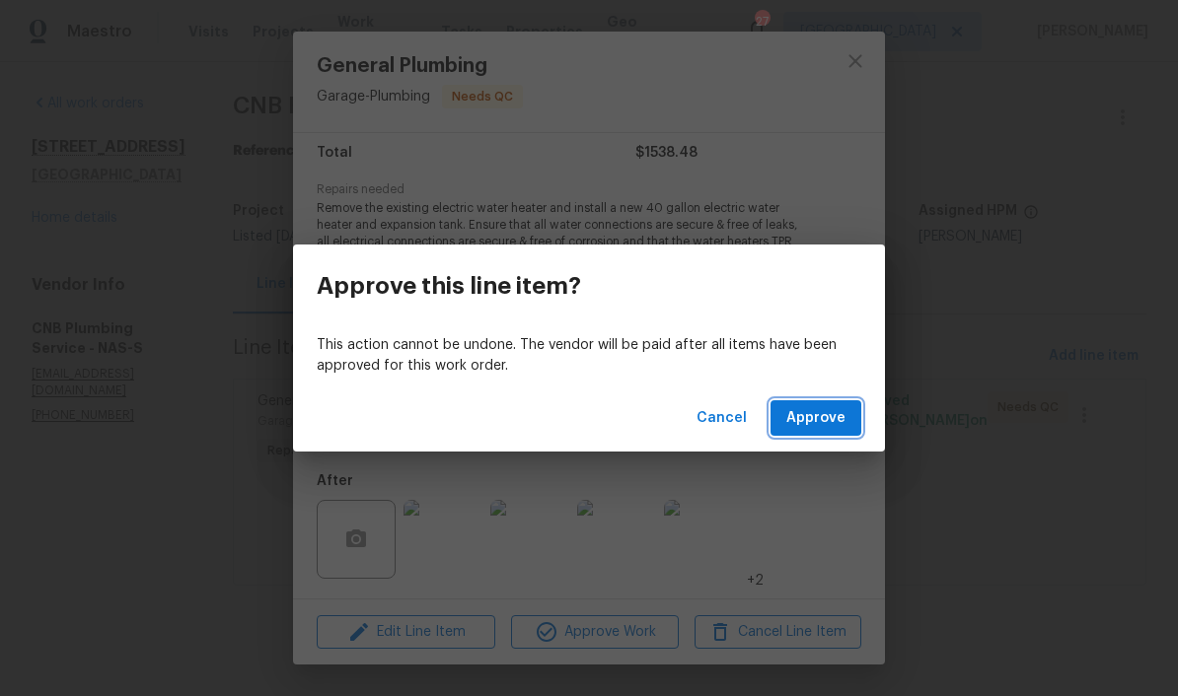
click at [806, 415] on span "Approve" at bounding box center [815, 418] width 59 height 25
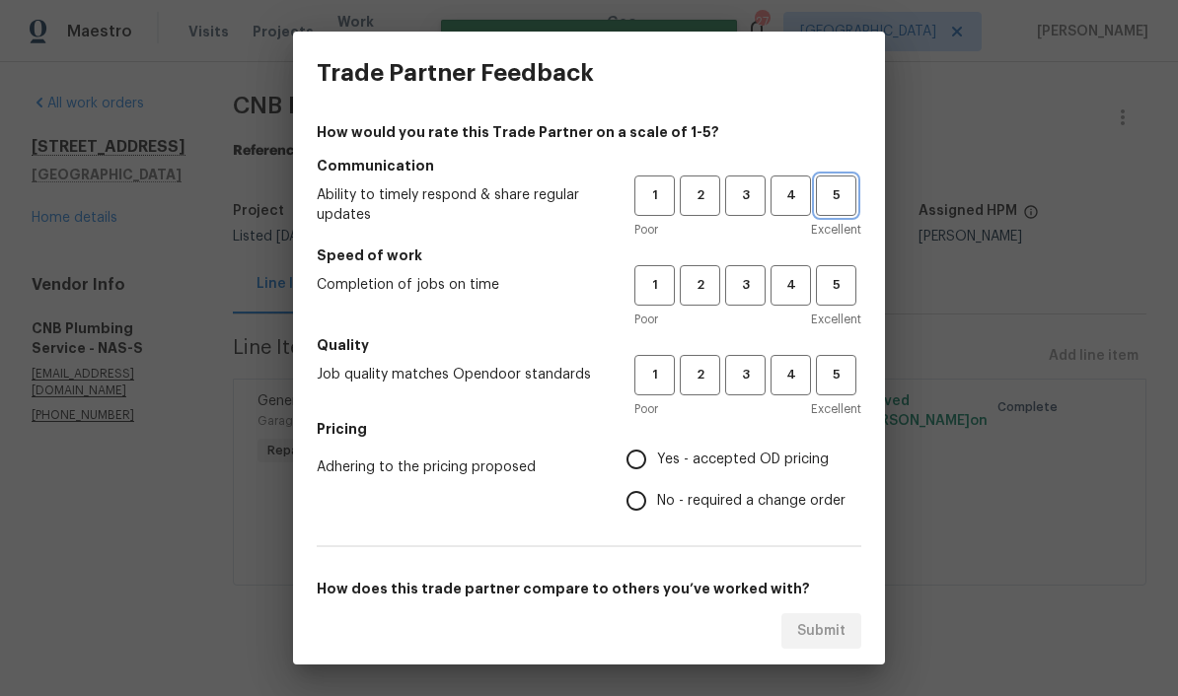
click at [821, 203] on span "5" at bounding box center [836, 195] width 36 height 23
click at [821, 280] on span "5" at bounding box center [836, 285] width 36 height 23
click at [821, 374] on span "5" at bounding box center [836, 375] width 36 height 23
click at [641, 466] on input "Yes - accepted OD pricing" at bounding box center [635, 459] width 41 height 41
radio input "true"
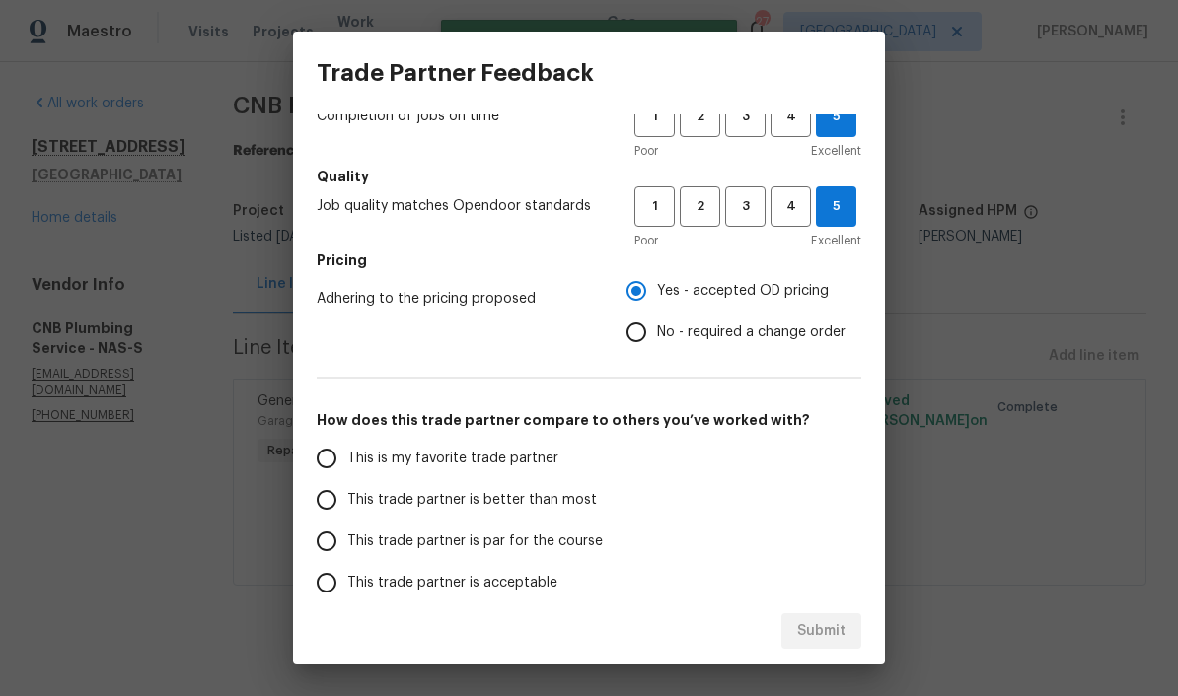
scroll to position [171, 0]
click at [330, 464] on input "This is my favorite trade partner" at bounding box center [326, 456] width 41 height 41
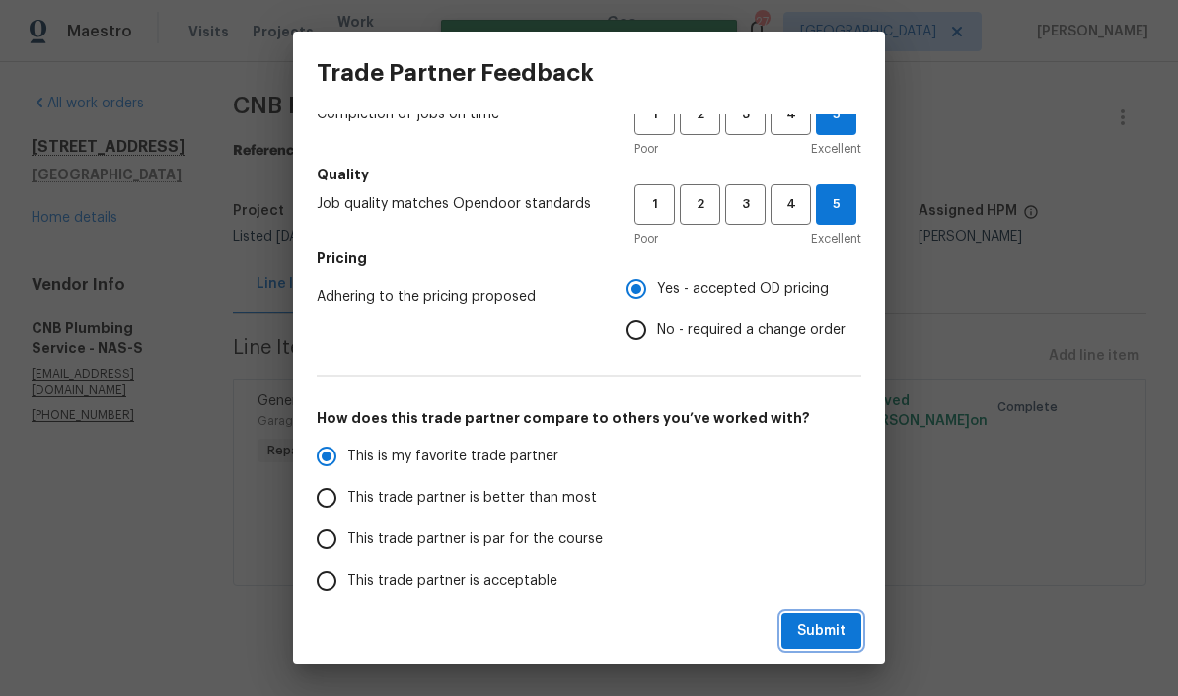
click at [821, 636] on span "Submit" at bounding box center [821, 631] width 48 height 25
radio input "true"
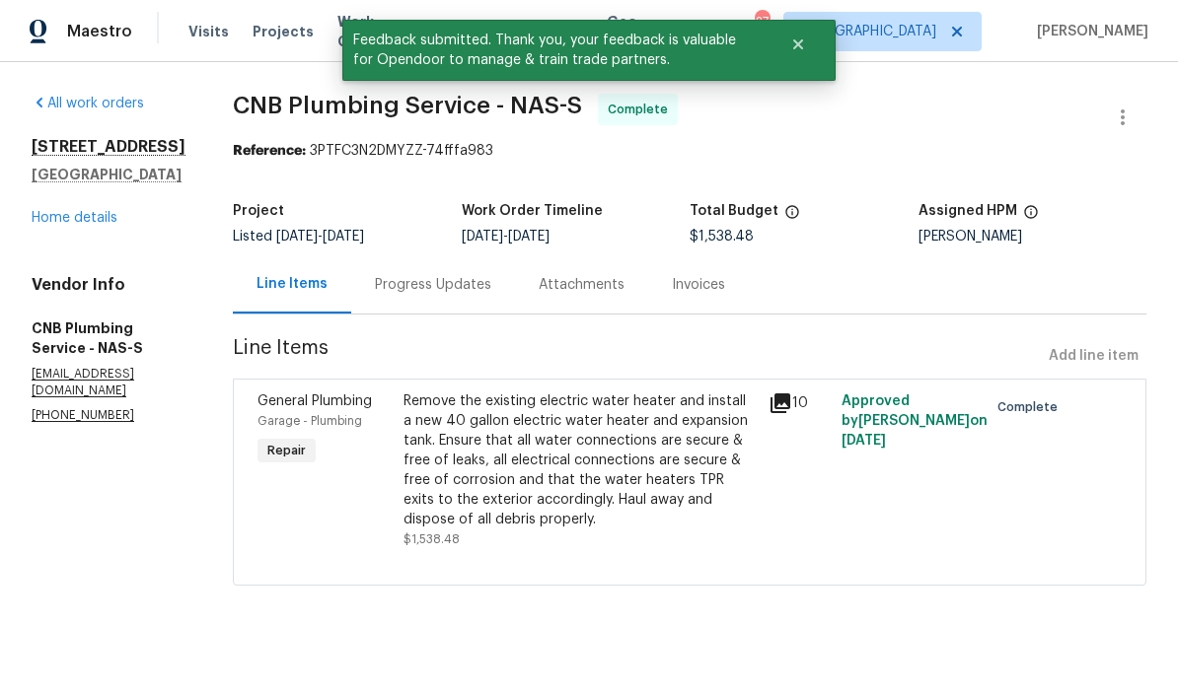
click at [94, 218] on link "Home details" at bounding box center [75, 218] width 86 height 14
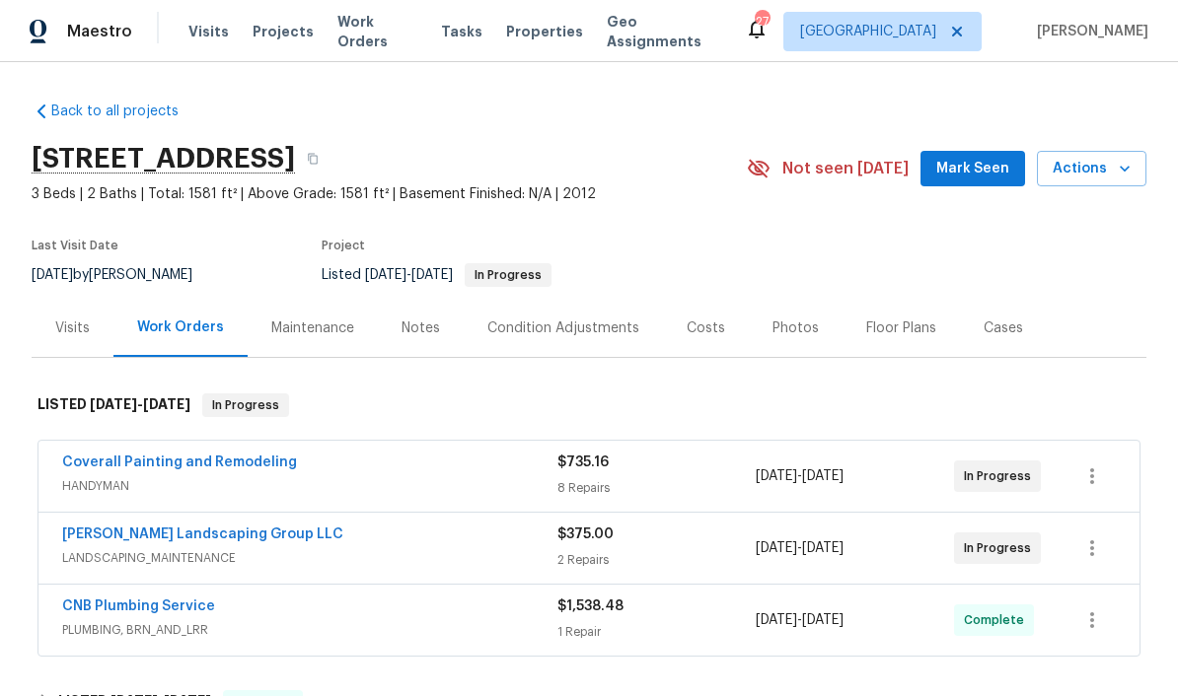
click at [821, 171] on span "Mark Seen" at bounding box center [972, 169] width 73 height 25
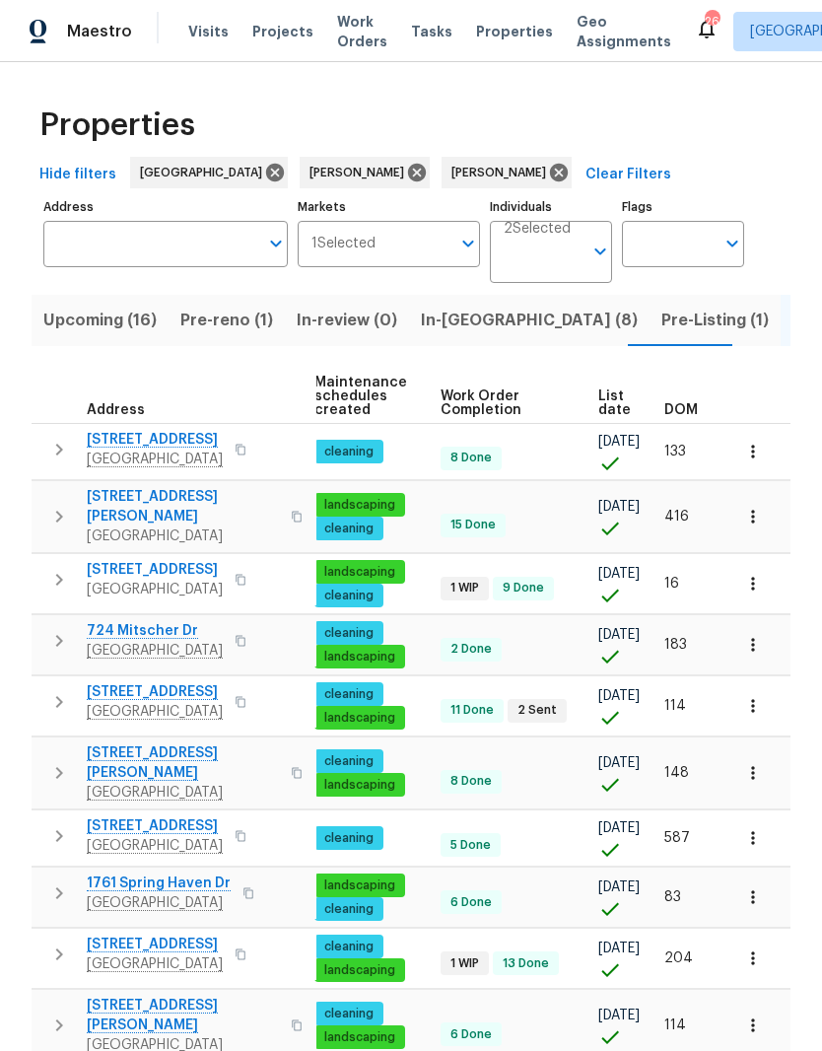
scroll to position [0, 287]
click at [701, 405] on div "DOM" at bounding box center [690, 410] width 51 height 14
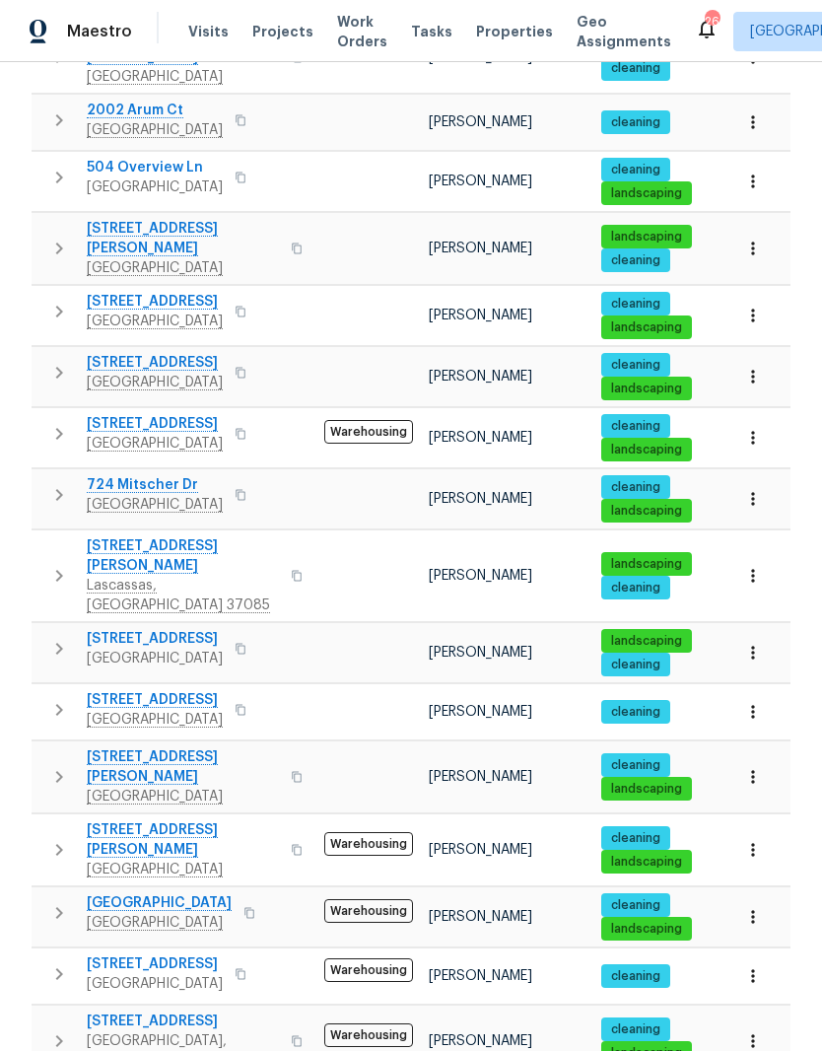
scroll to position [715, 0]
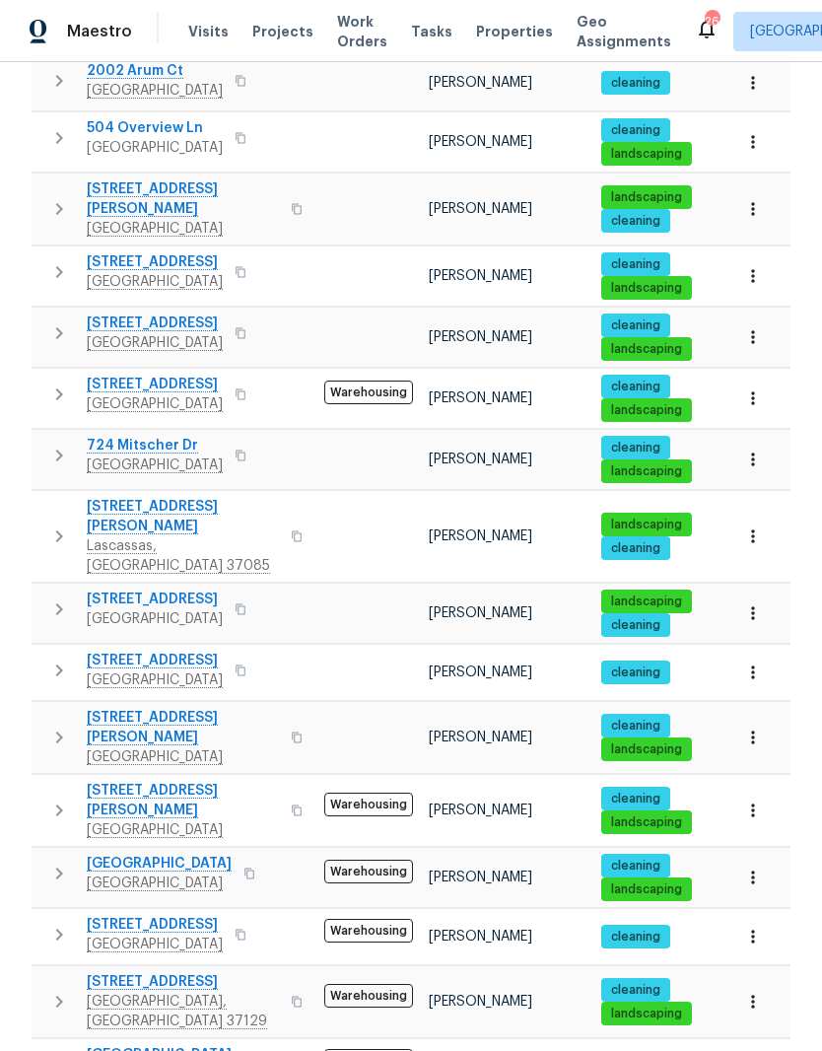
click at [144, 1045] on span "[GEOGRAPHIC_DATA]" at bounding box center [159, 1055] width 145 height 20
click at [752, 1050] on icon "button" at bounding box center [752, 1067] width 3 height 13
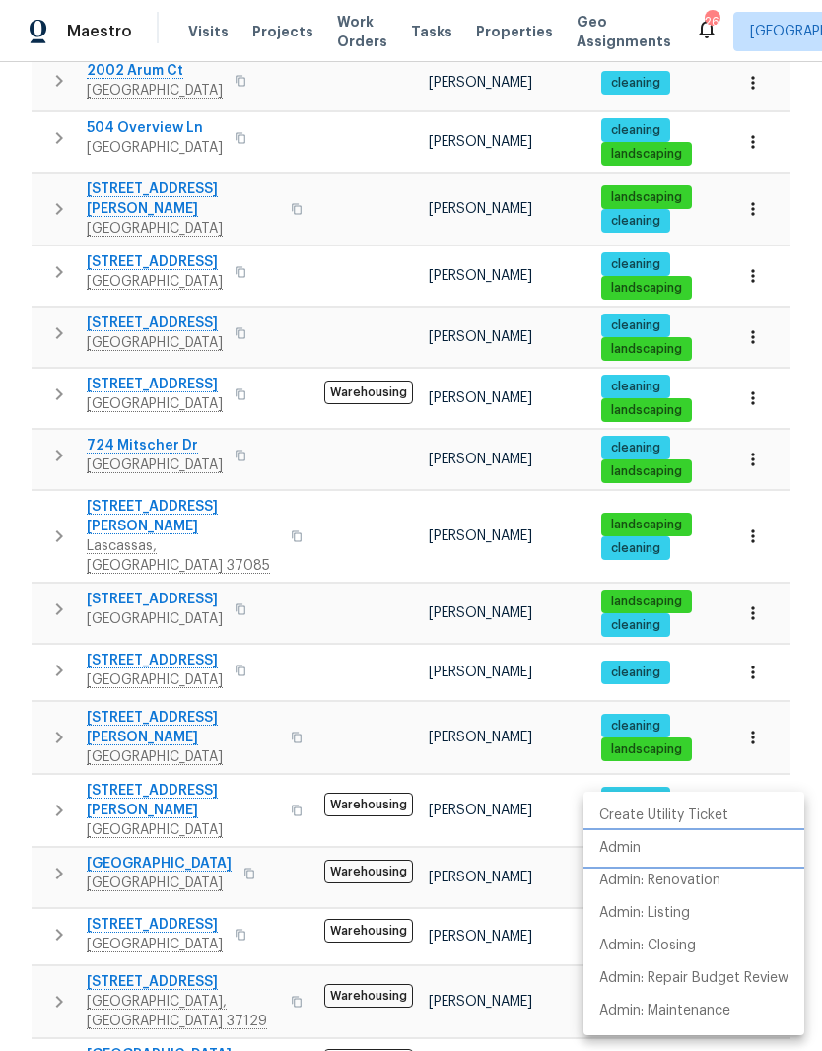
click at [632, 844] on p "Admin" at bounding box center [620, 848] width 41 height 21
click at [275, 945] on div at bounding box center [411, 525] width 822 height 1051
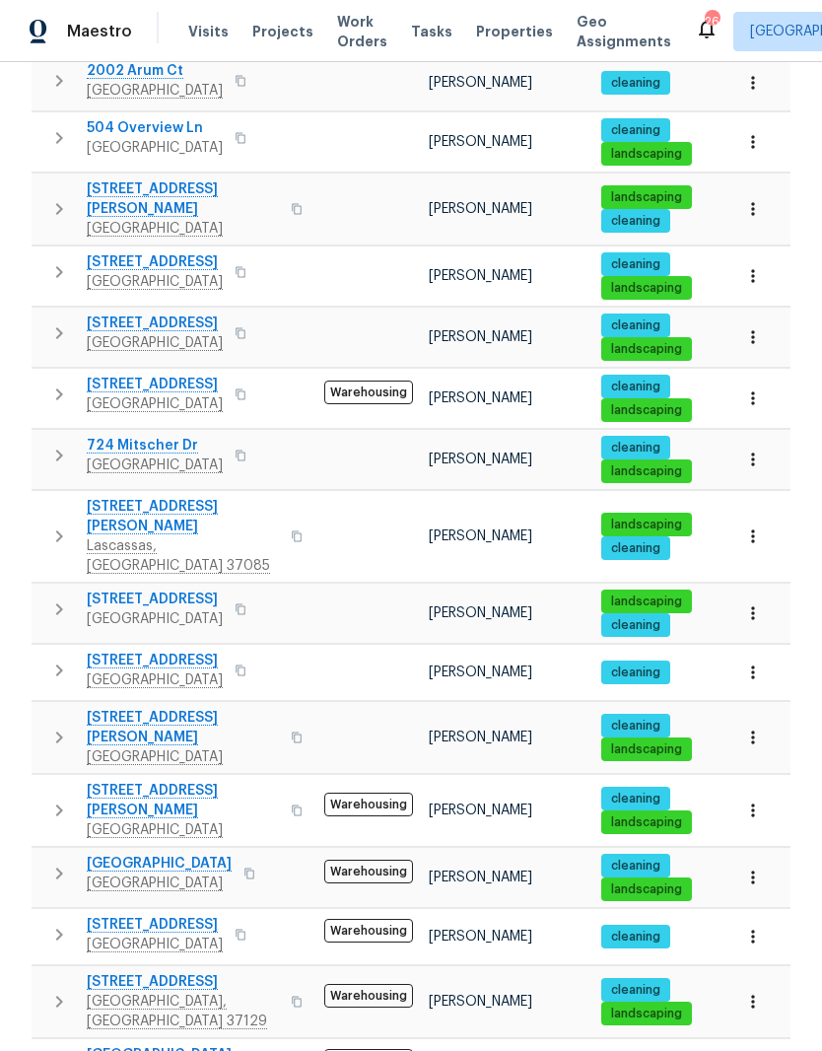
click at [140, 1045] on span "[GEOGRAPHIC_DATA]" at bounding box center [159, 1055] width 145 height 20
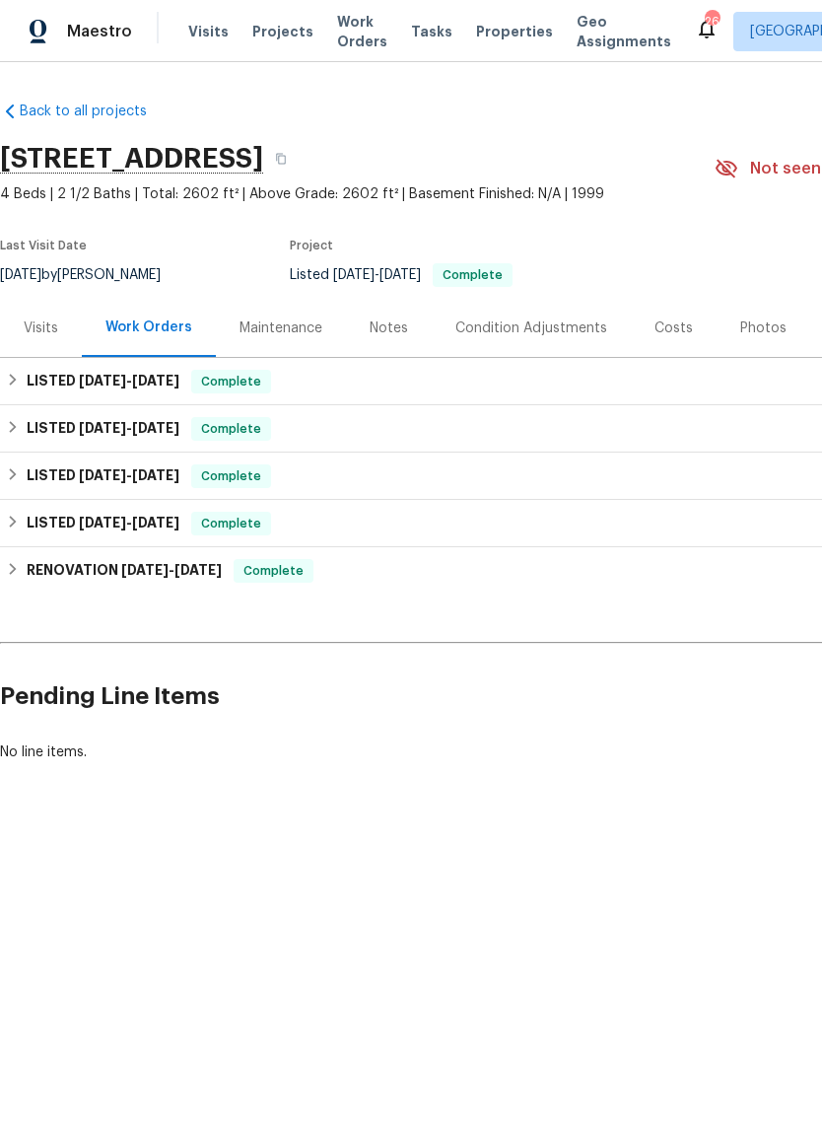
click at [753, 329] on div "Photos" at bounding box center [764, 329] width 46 height 20
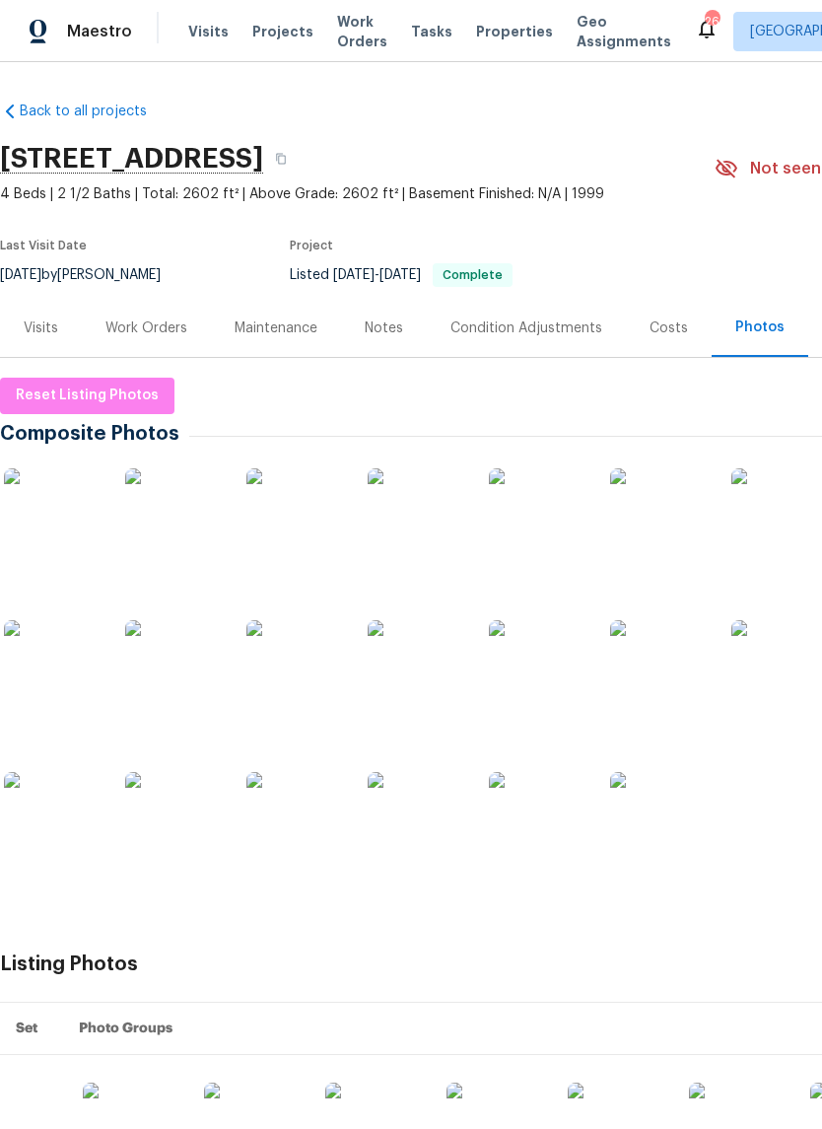
click at [70, 521] on img at bounding box center [53, 517] width 99 height 99
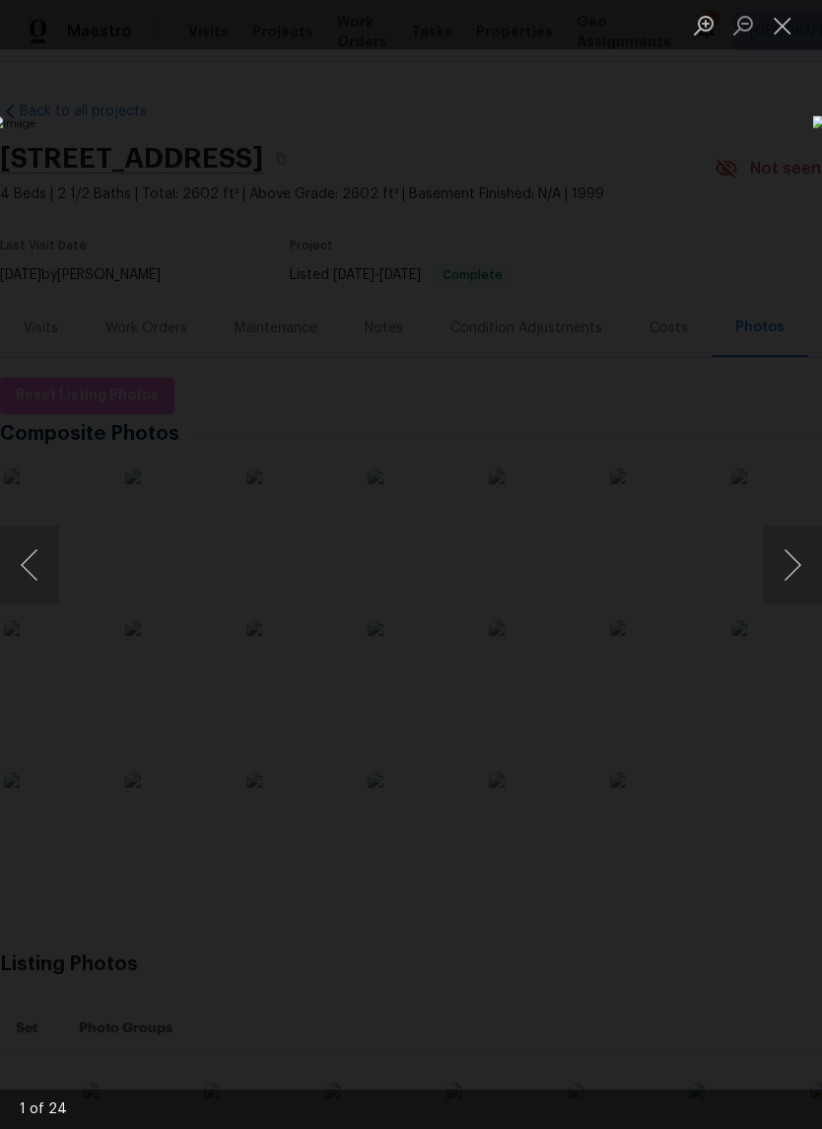
click at [797, 558] on button "Next image" at bounding box center [792, 565] width 59 height 79
click at [796, 558] on button "Next image" at bounding box center [792, 565] width 59 height 79
click at [798, 568] on button "Next image" at bounding box center [792, 565] width 59 height 79
click at [796, 565] on button "Next image" at bounding box center [792, 565] width 59 height 79
click at [796, 585] on button "Next image" at bounding box center [792, 565] width 59 height 79
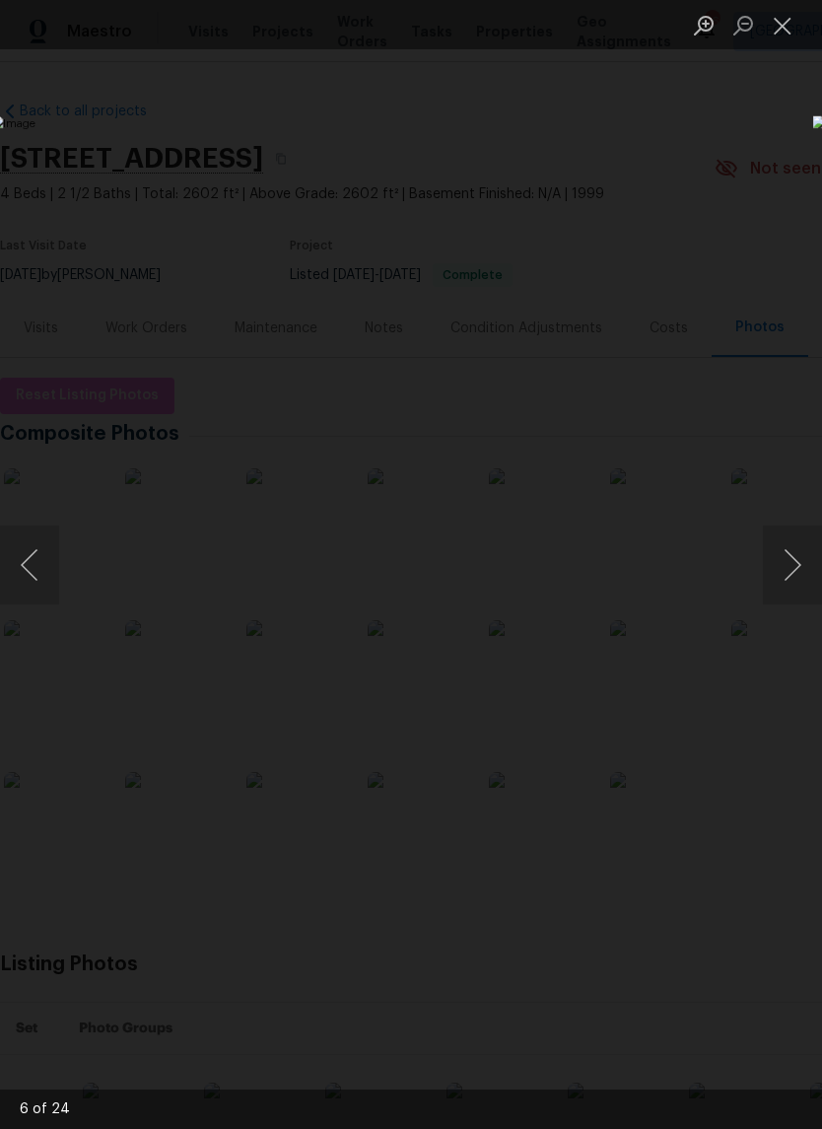
click at [796, 565] on button "Next image" at bounding box center [792, 565] width 59 height 79
click at [795, 569] on button "Next image" at bounding box center [792, 565] width 59 height 79
click at [797, 585] on button "Next image" at bounding box center [792, 565] width 59 height 79
click at [794, 566] on button "Next image" at bounding box center [792, 565] width 59 height 79
click at [796, 579] on button "Next image" at bounding box center [792, 565] width 59 height 79
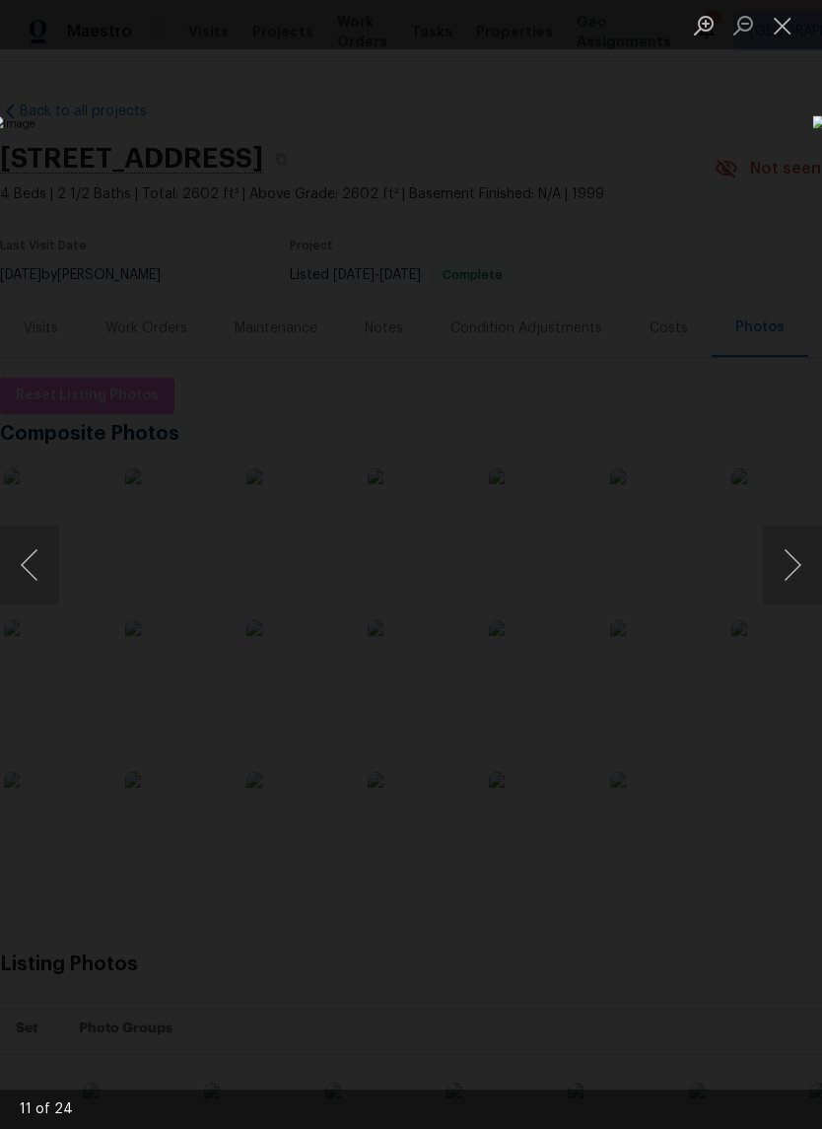
click at [782, 21] on button "Close lightbox" at bounding box center [782, 25] width 39 height 35
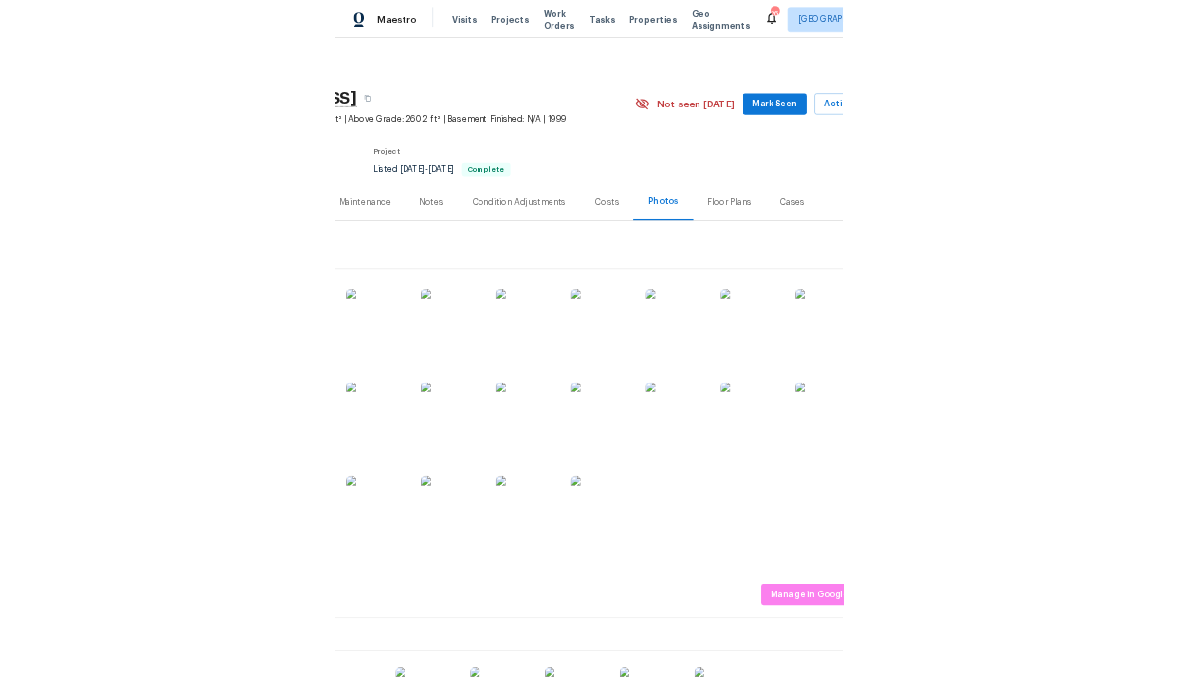
scroll to position [0, 232]
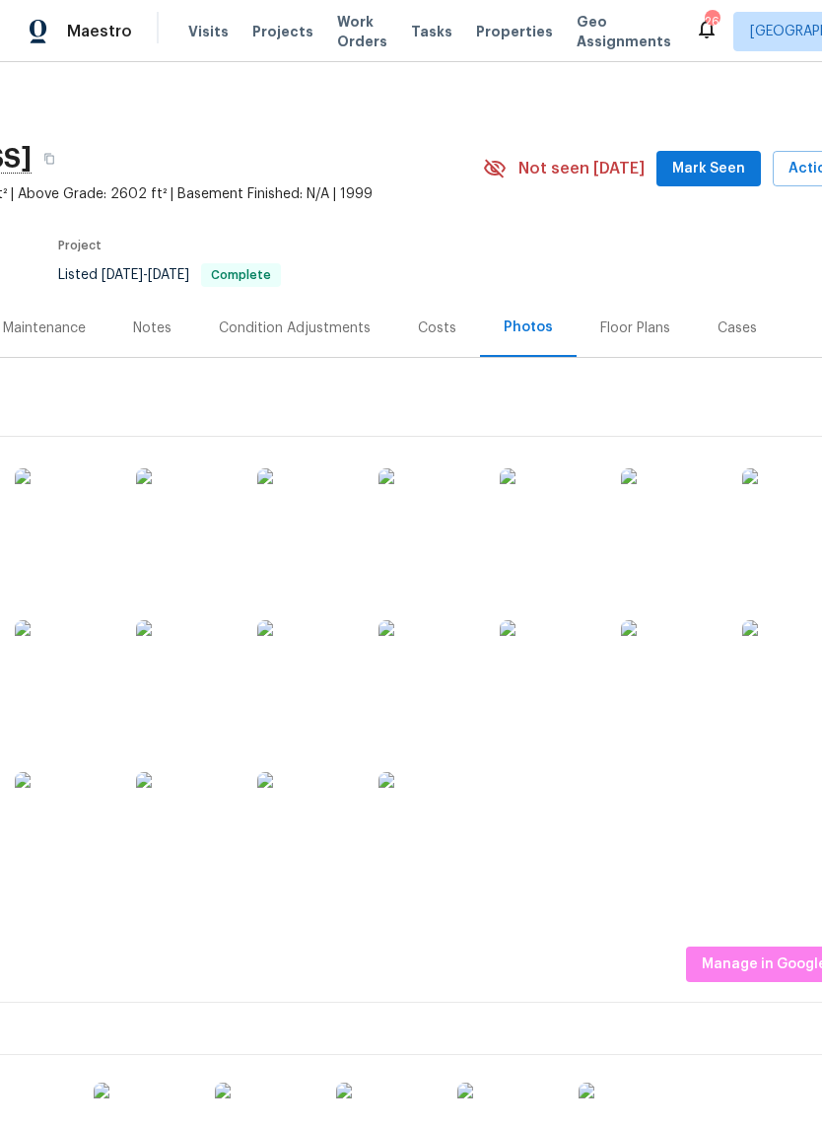
click at [725, 163] on span "Mark Seen" at bounding box center [709, 169] width 73 height 25
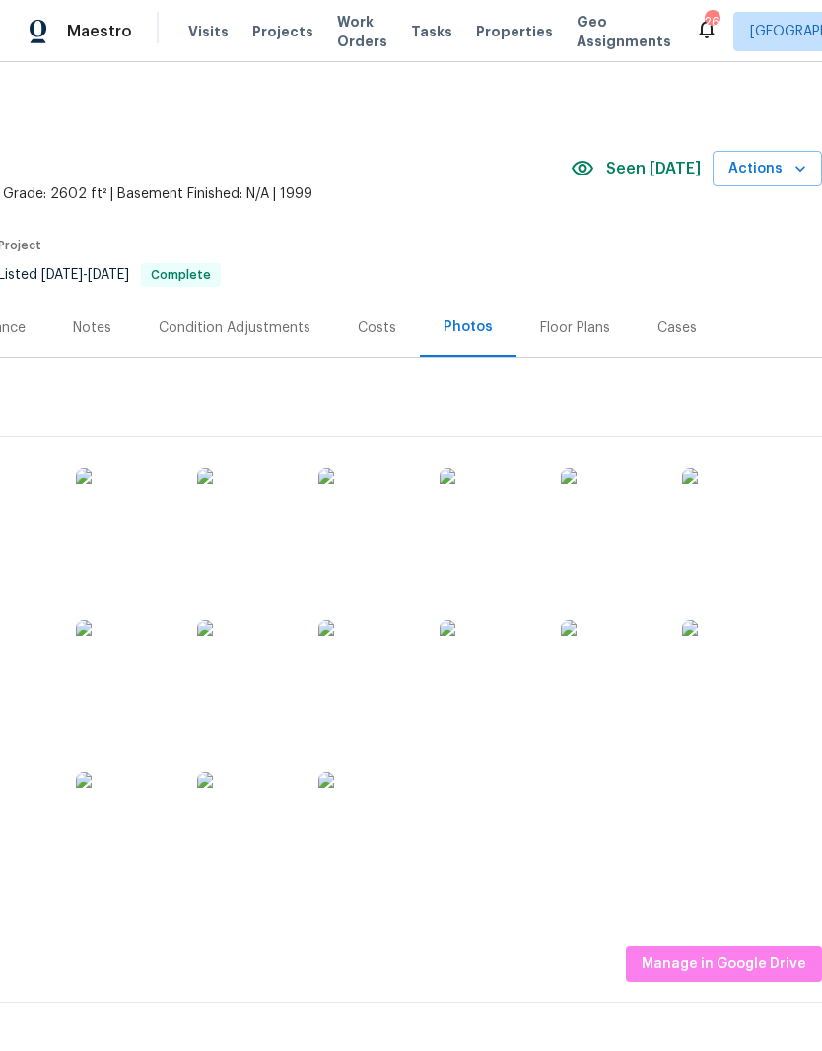
scroll to position [0, 292]
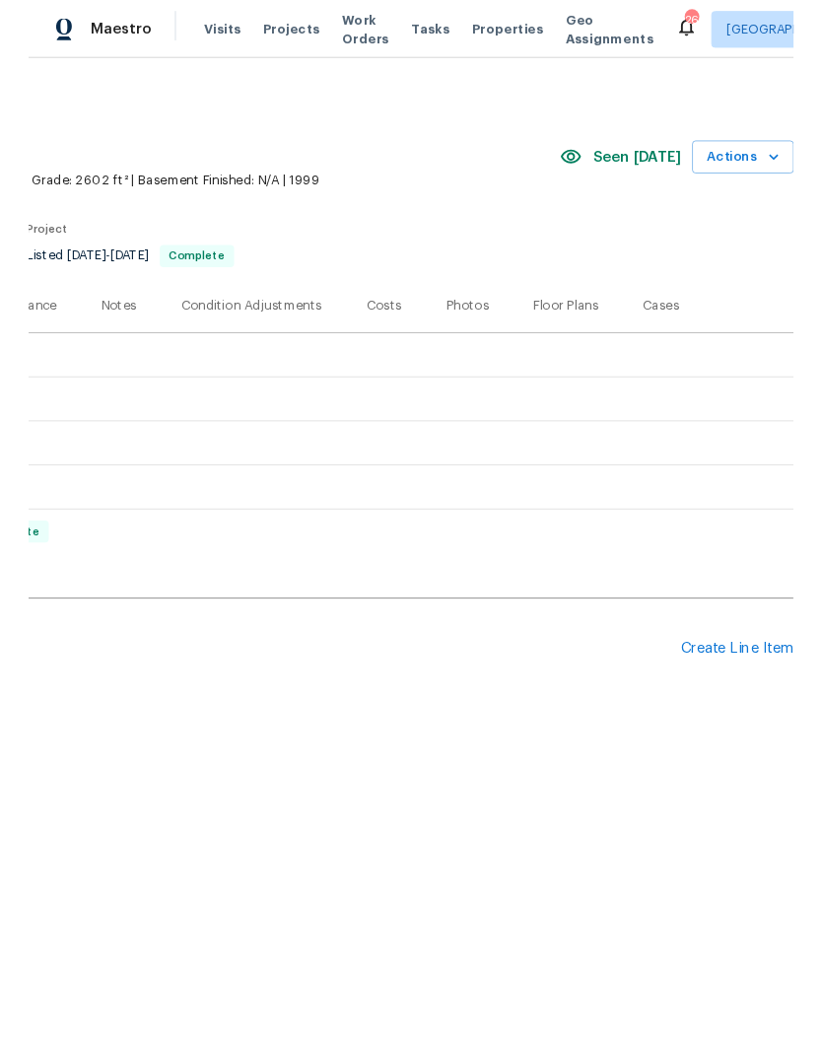
scroll to position [0, 292]
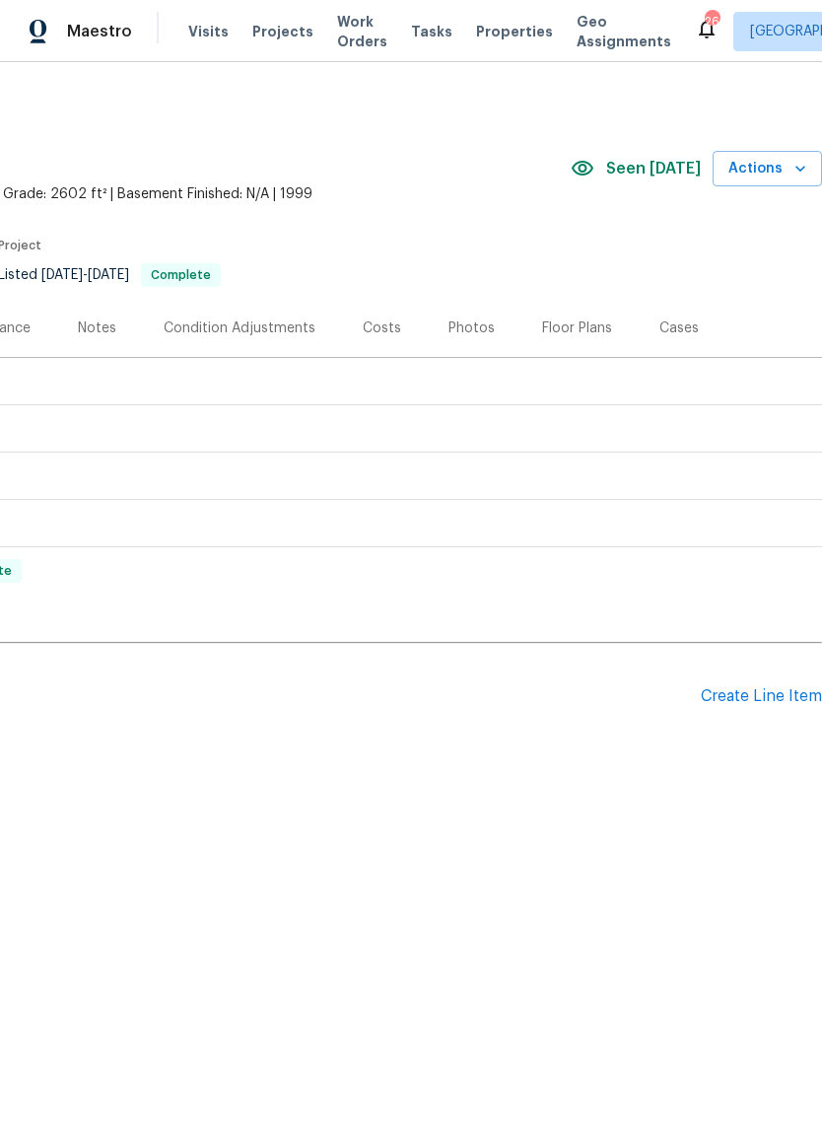
click at [765, 700] on div "Create Line Item" at bounding box center [761, 696] width 121 height 19
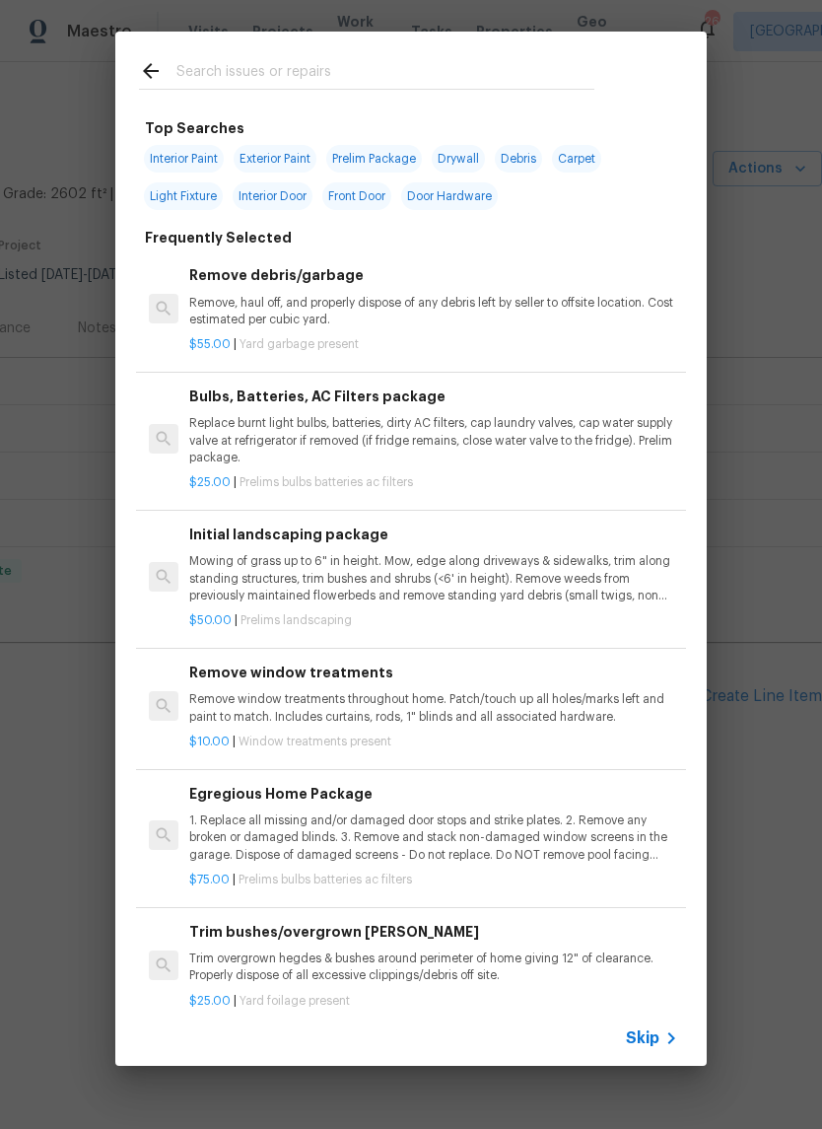
click at [391, 61] on input "text" at bounding box center [386, 74] width 418 height 30
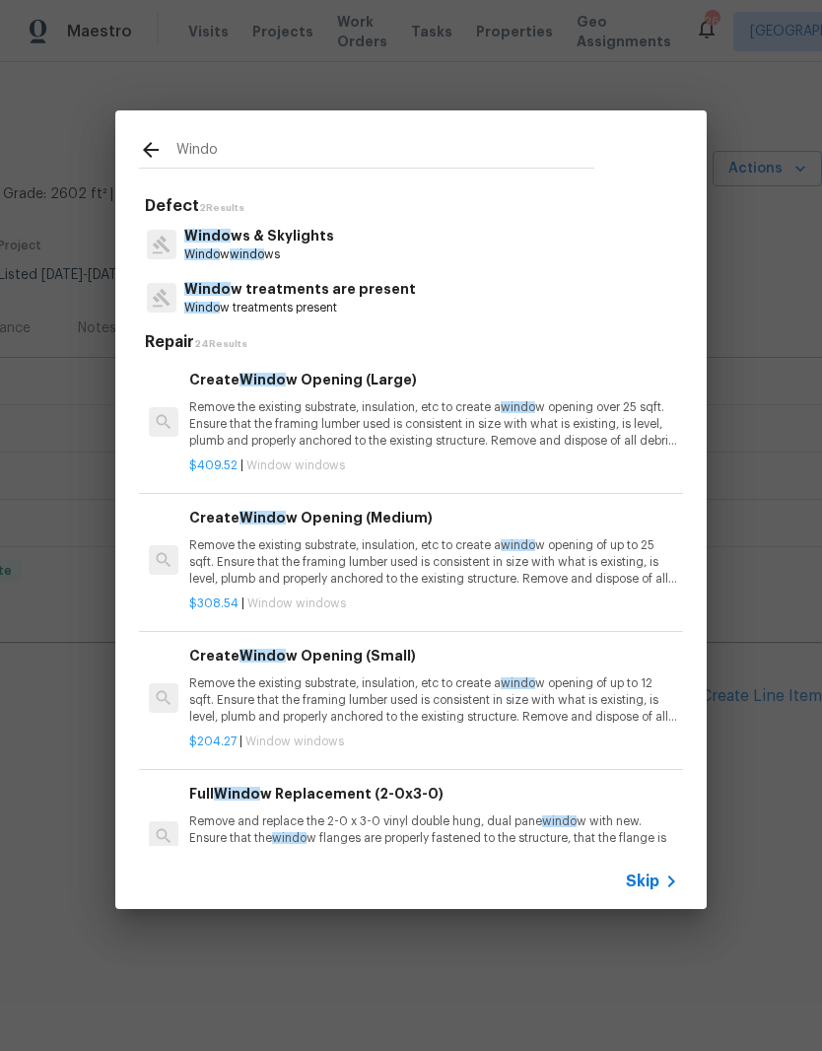
type input "Window"
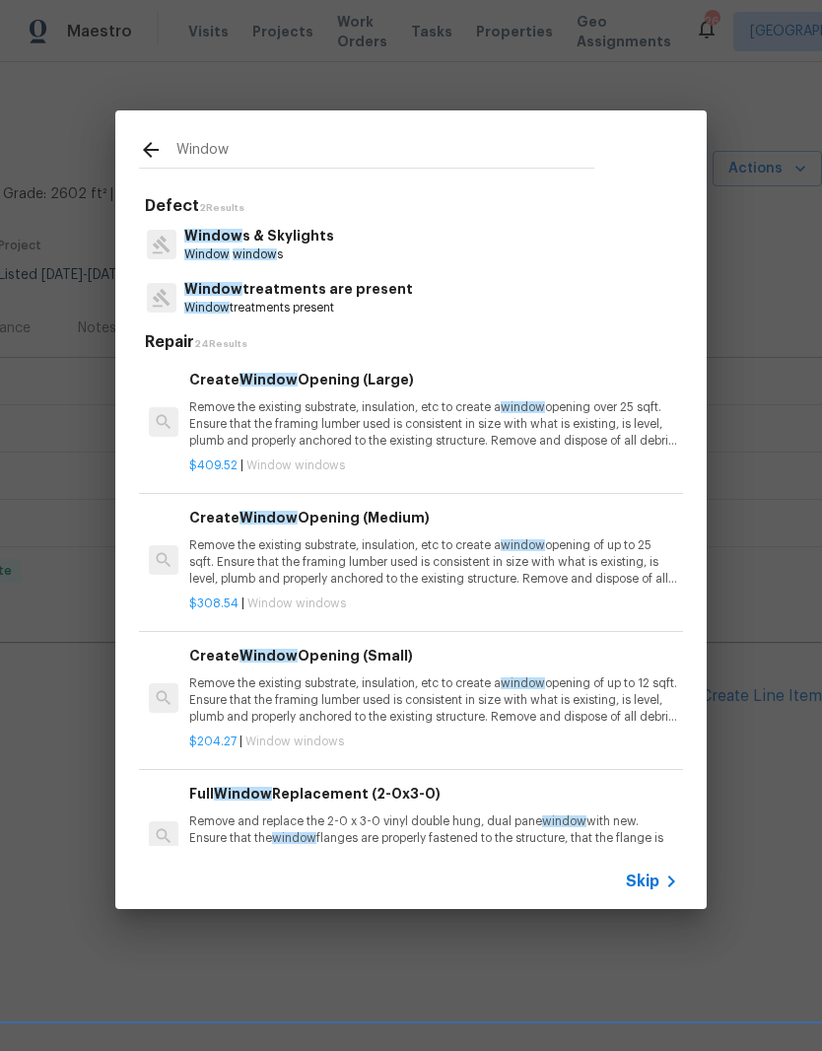
click at [299, 241] on p "Window s & Skylights" at bounding box center [259, 236] width 150 height 21
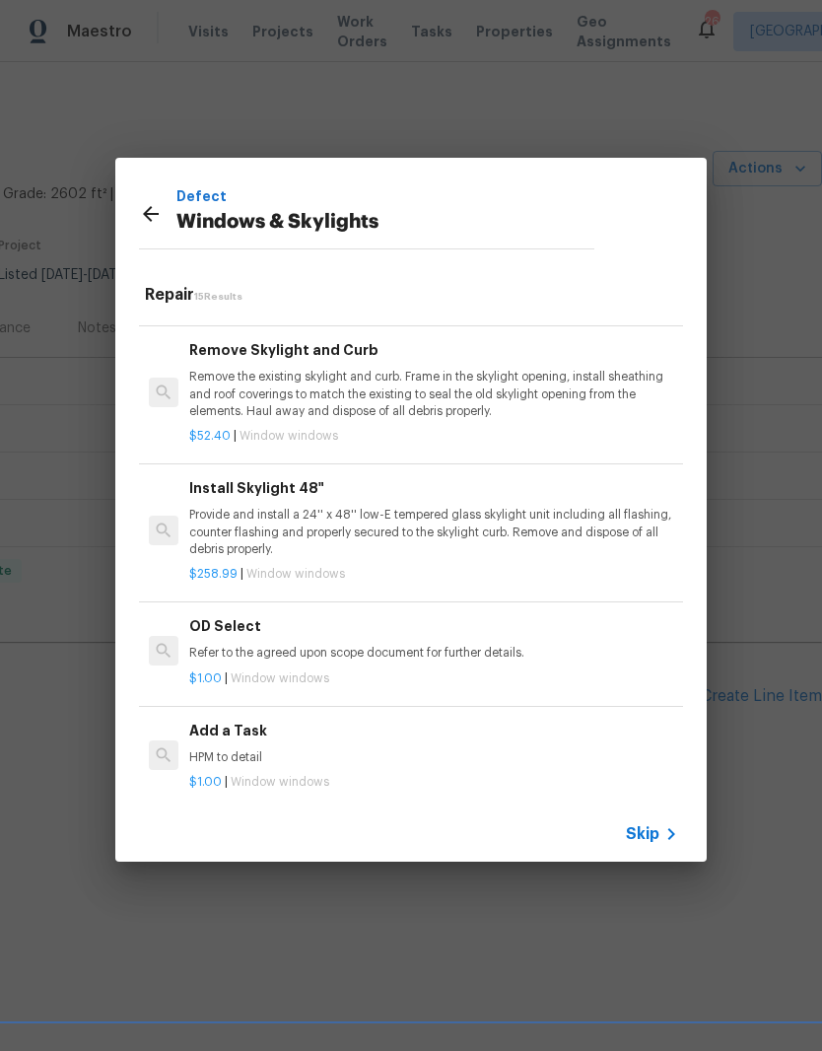
scroll to position [1449, 0]
click at [248, 751] on p "HPM to detail" at bounding box center [433, 759] width 489 height 17
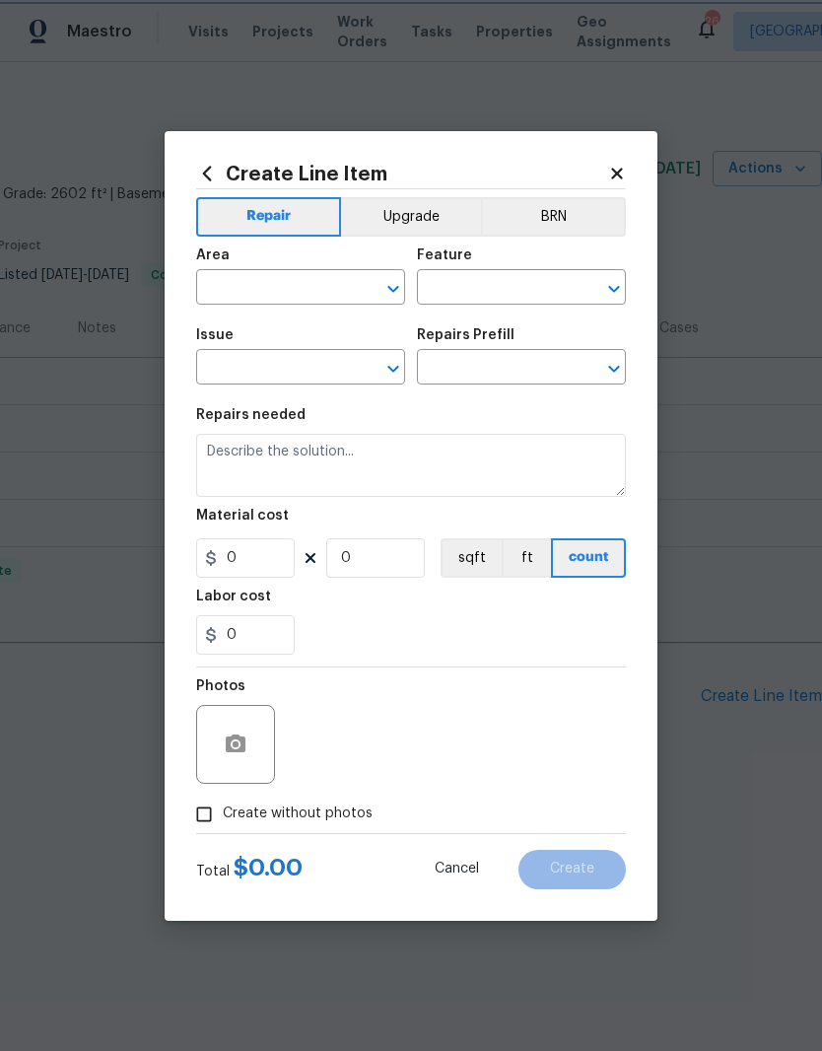
type input "Windows & Skylights"
type input "Add a Task $1.00"
type textarea "HPM to detail"
type input "1"
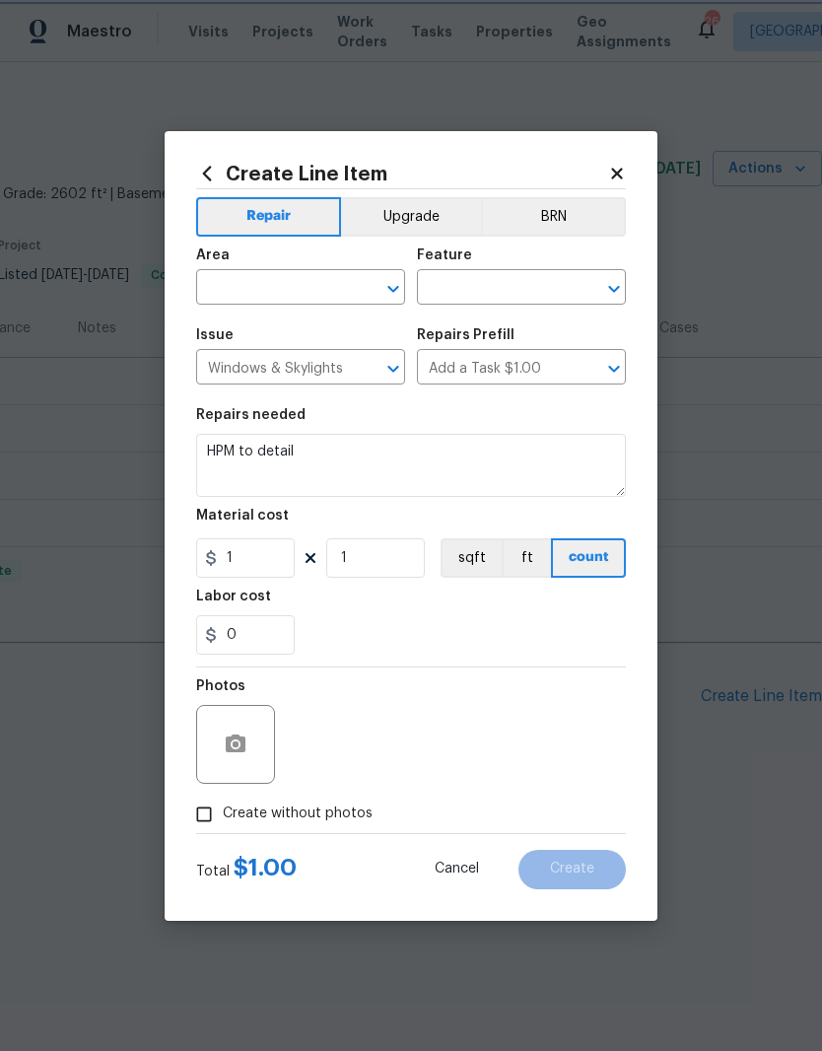
click at [368, 284] on icon "Clear" at bounding box center [368, 289] width 20 height 20
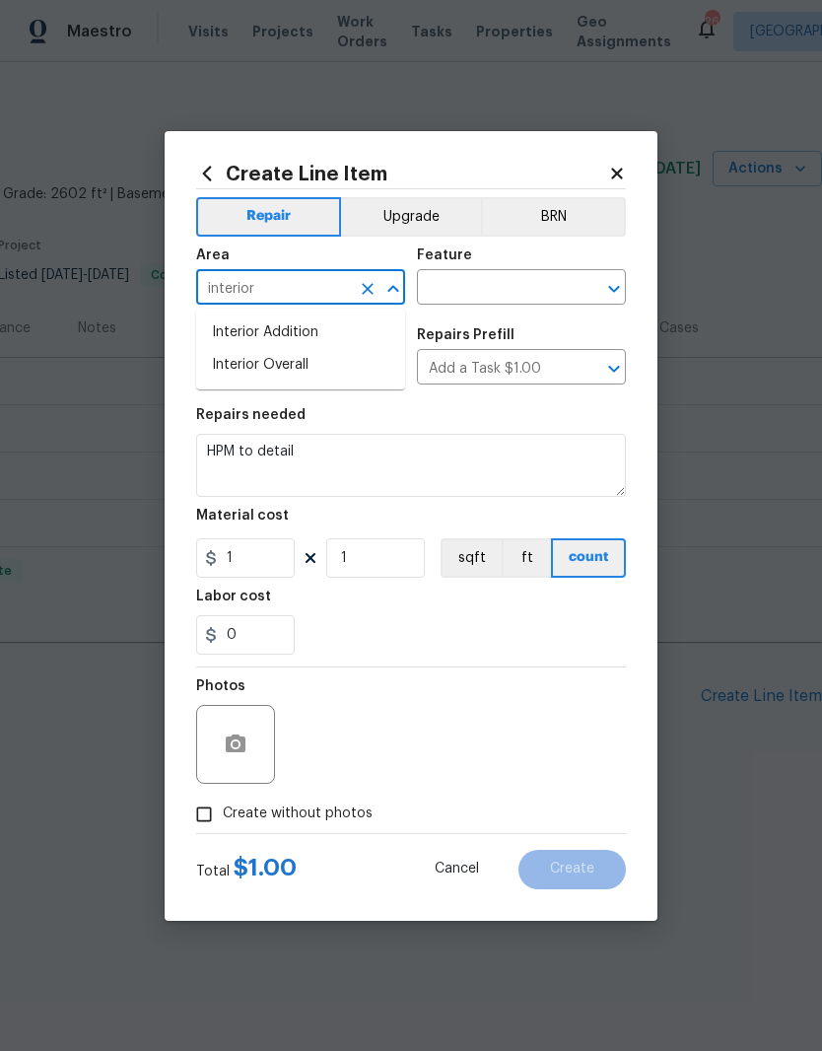
click at [304, 370] on li "Interior Overall" at bounding box center [300, 365] width 209 height 33
type input "Interior Overall"
click at [553, 283] on input "text" at bounding box center [494, 289] width 154 height 31
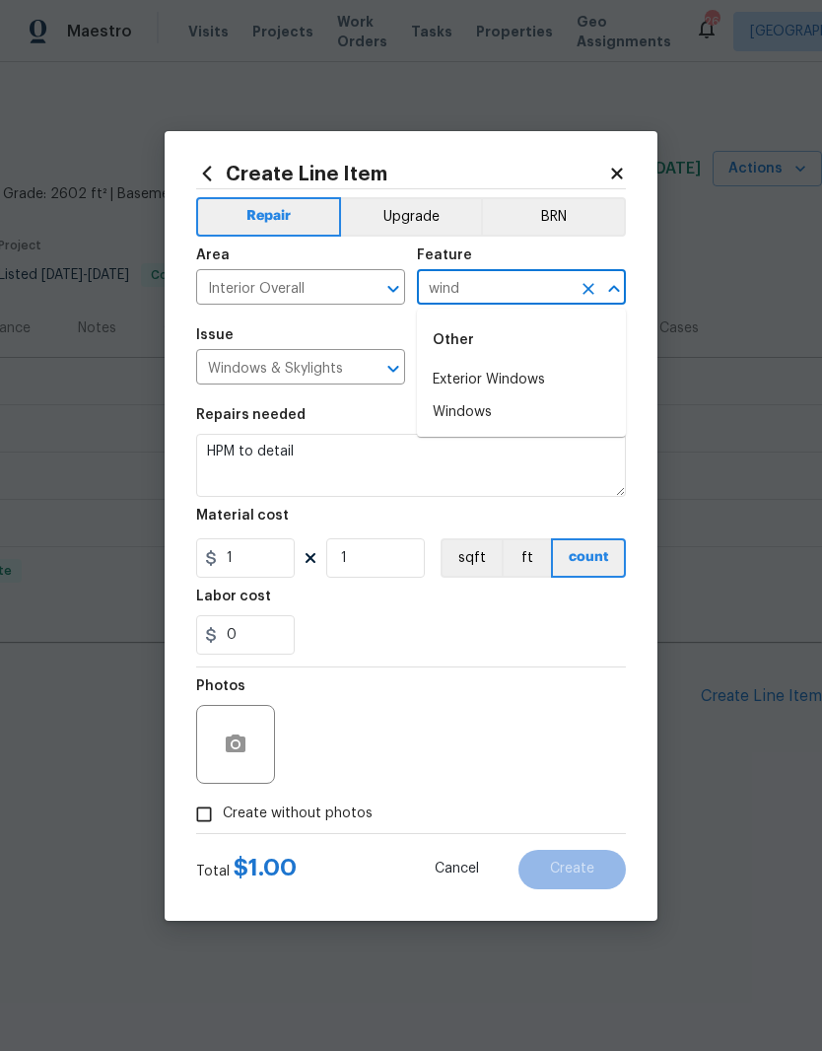
click at [498, 415] on li "Windows" at bounding box center [521, 412] width 209 height 33
type input "Windows"
click at [359, 455] on textarea "HPM to detail" at bounding box center [411, 465] width 430 height 63
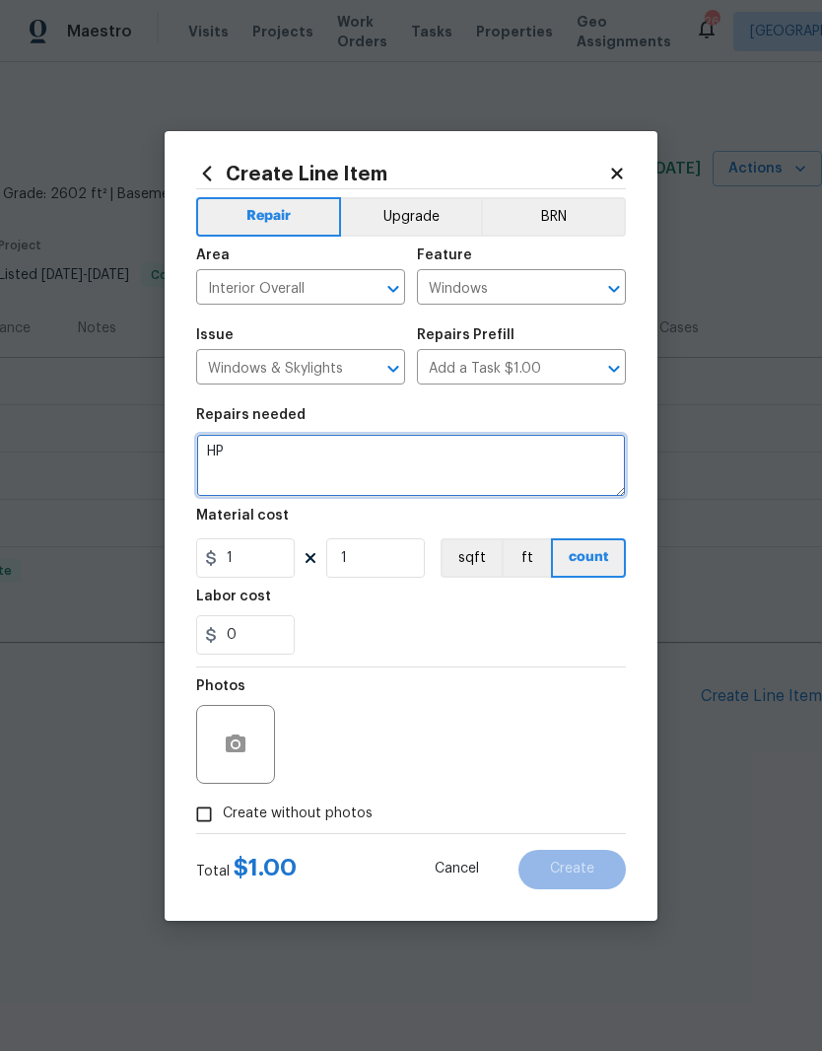
type textarea "H"
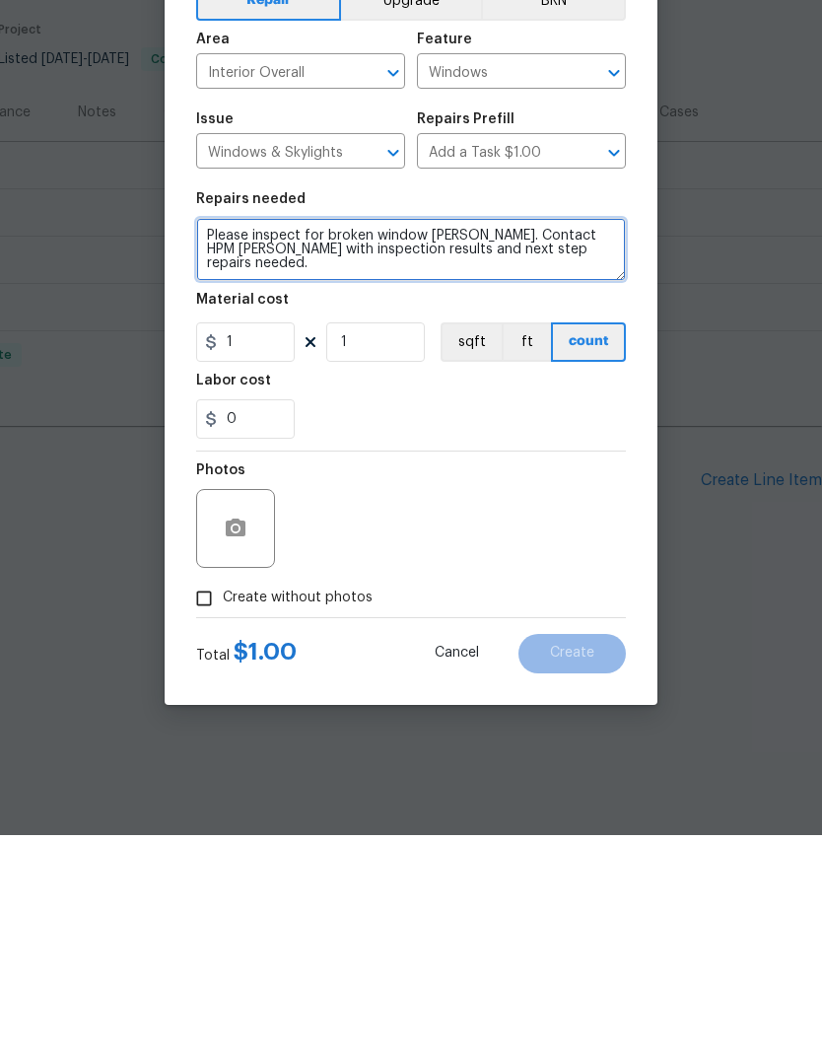
type textarea "Please inspect for broken window [PERSON_NAME]. Contact HPM [PERSON_NAME] with …"
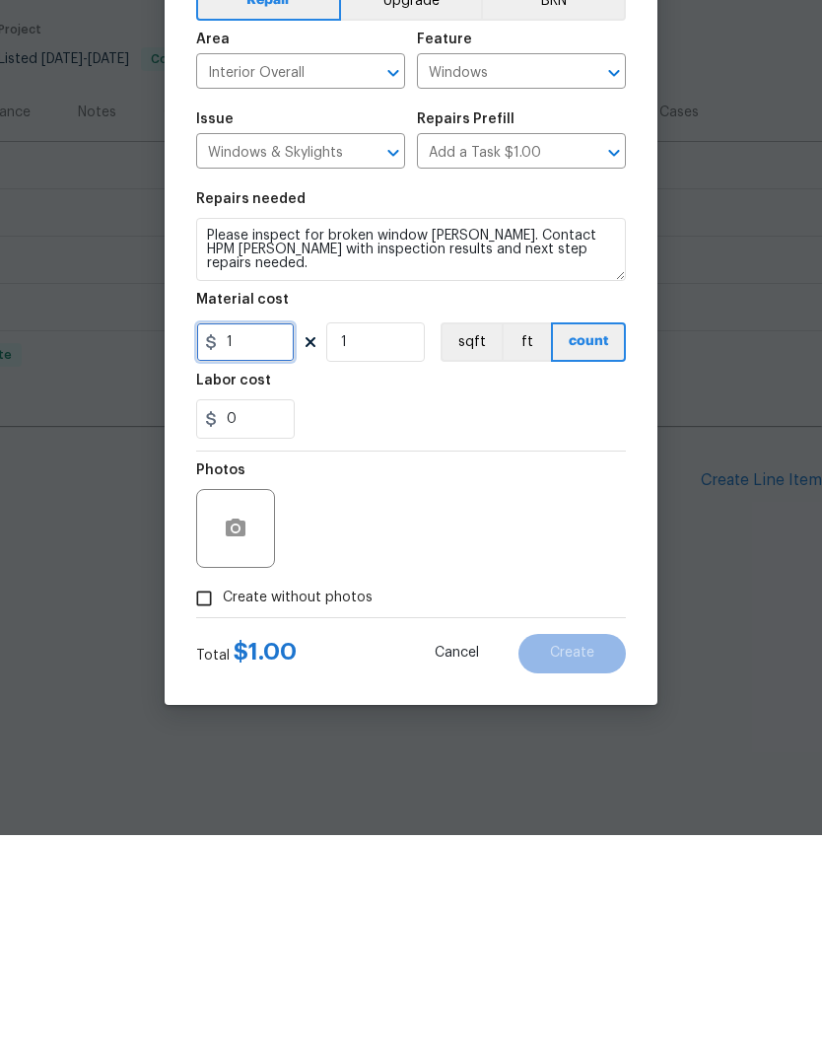
click at [262, 538] on input "1" at bounding box center [245, 557] width 99 height 39
type input "75"
click at [249, 721] on button "button" at bounding box center [235, 744] width 47 height 47
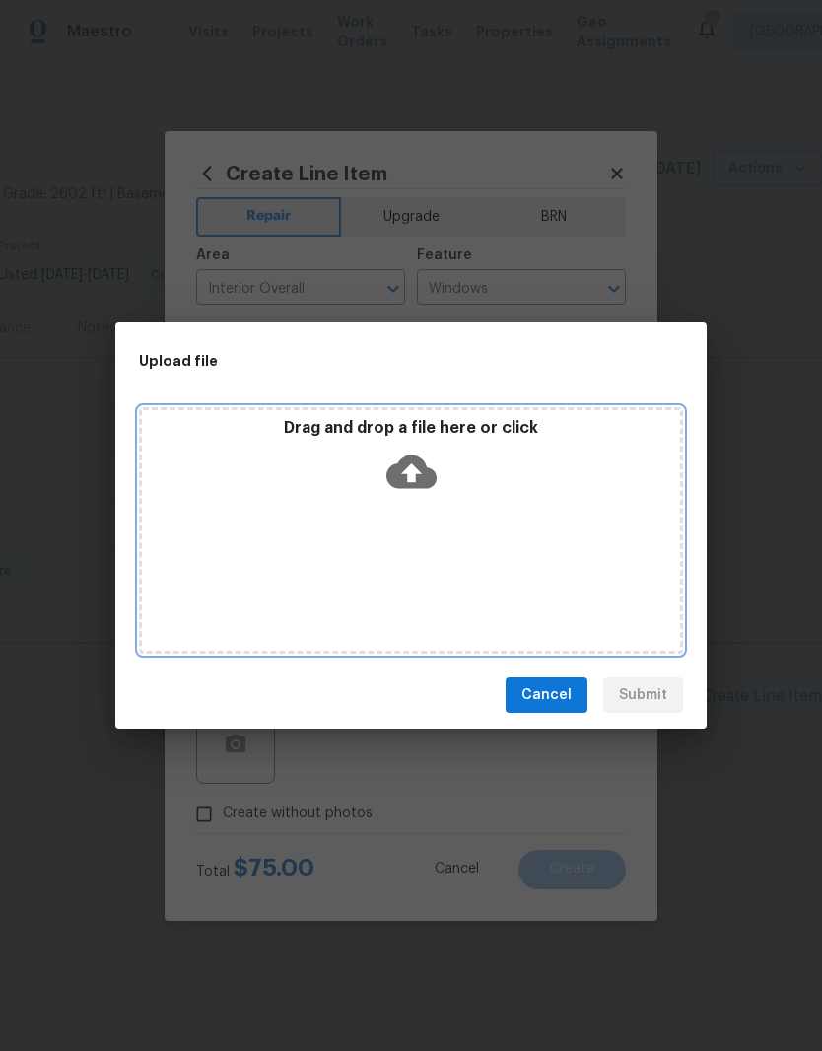
click at [483, 510] on div "Drag and drop a file here or click" at bounding box center [411, 530] width 544 height 247
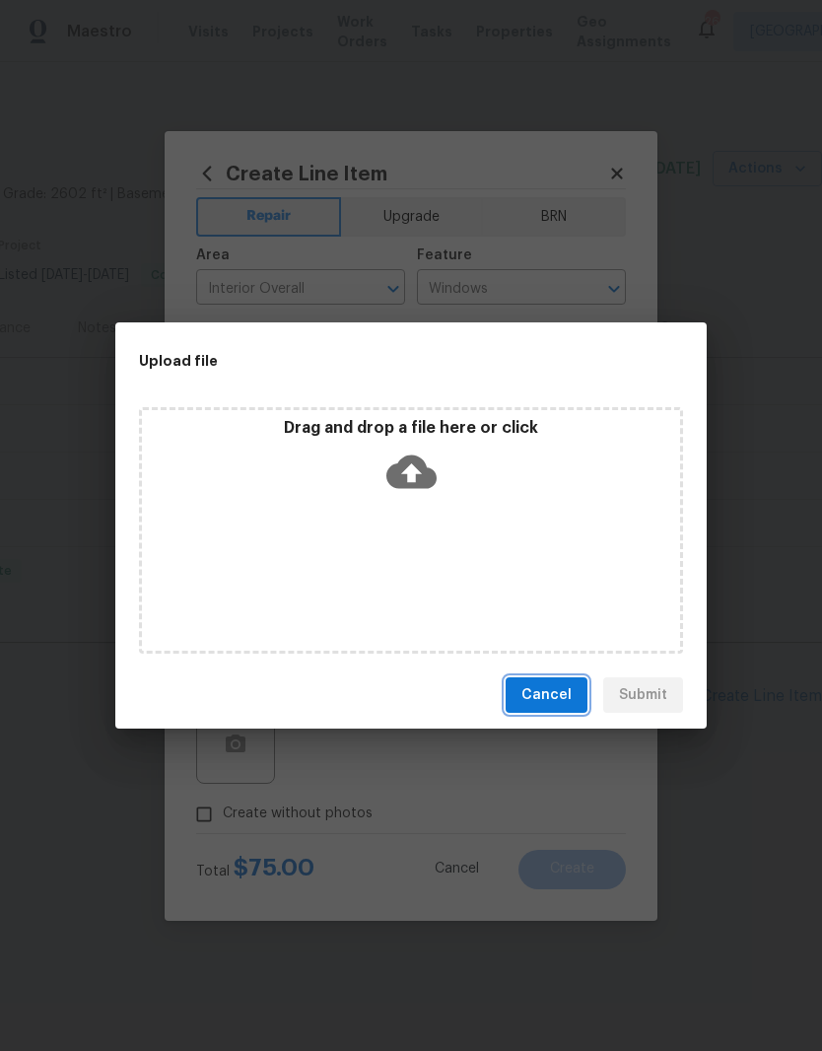
click at [536, 697] on span "Cancel" at bounding box center [547, 695] width 50 height 25
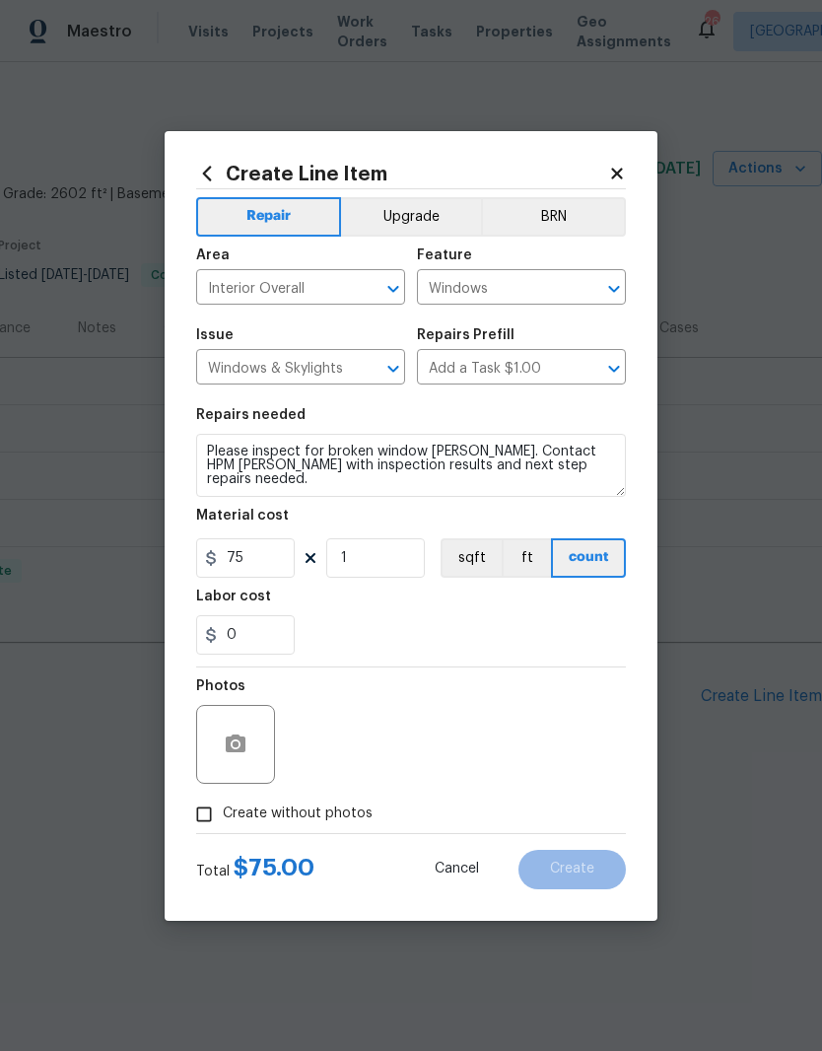
click at [208, 817] on input "Create without photos" at bounding box center [203, 814] width 37 height 37
checkbox input "true"
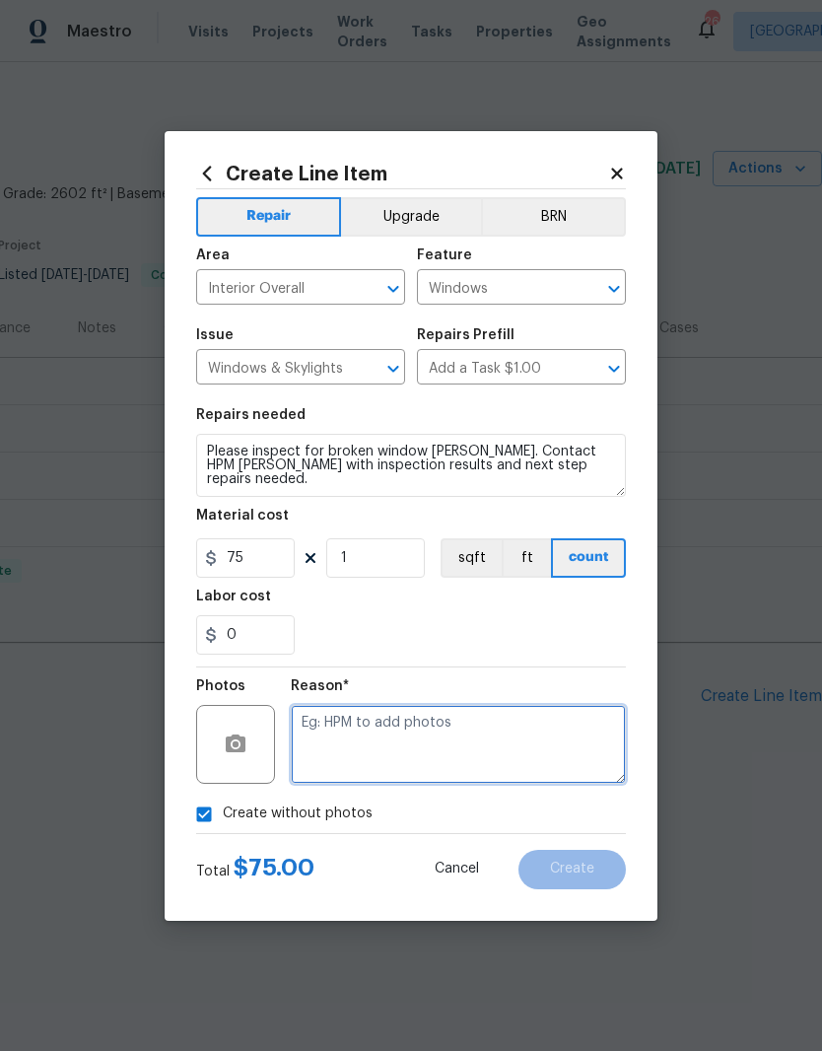
click at [401, 725] on textarea at bounding box center [458, 744] width 335 height 79
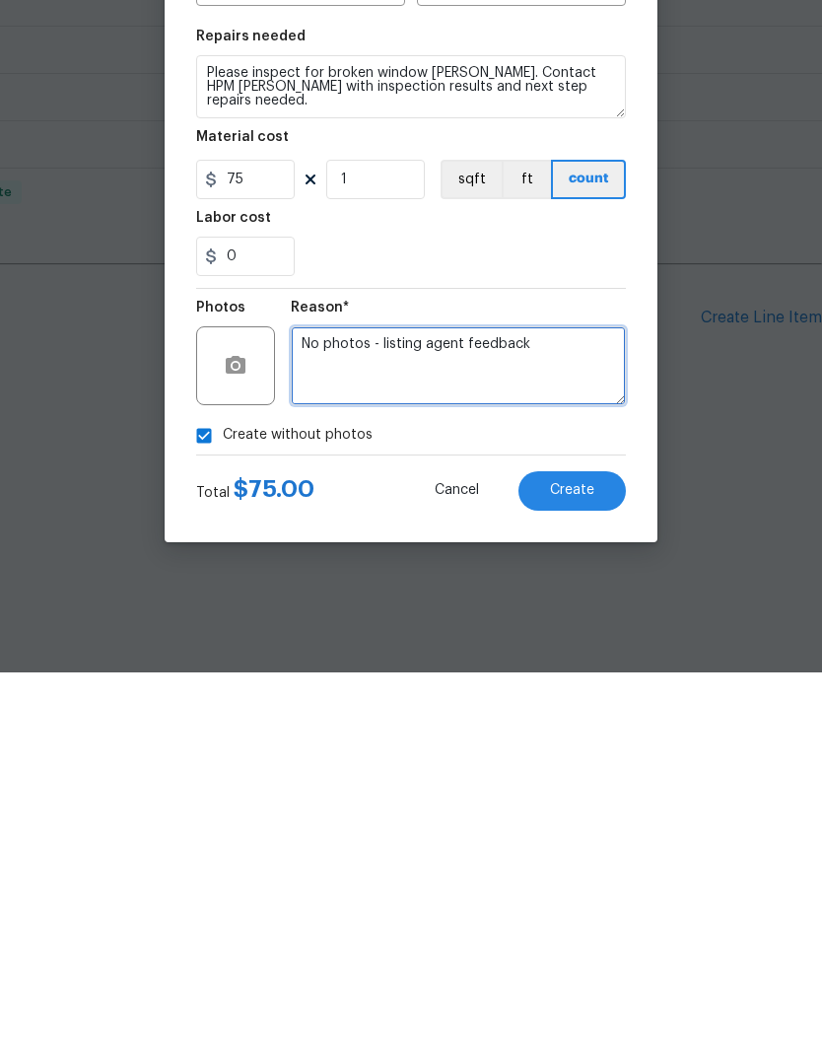
type textarea "No photos - listing agent feedback"
click at [584, 862] on span "Create" at bounding box center [572, 869] width 44 height 15
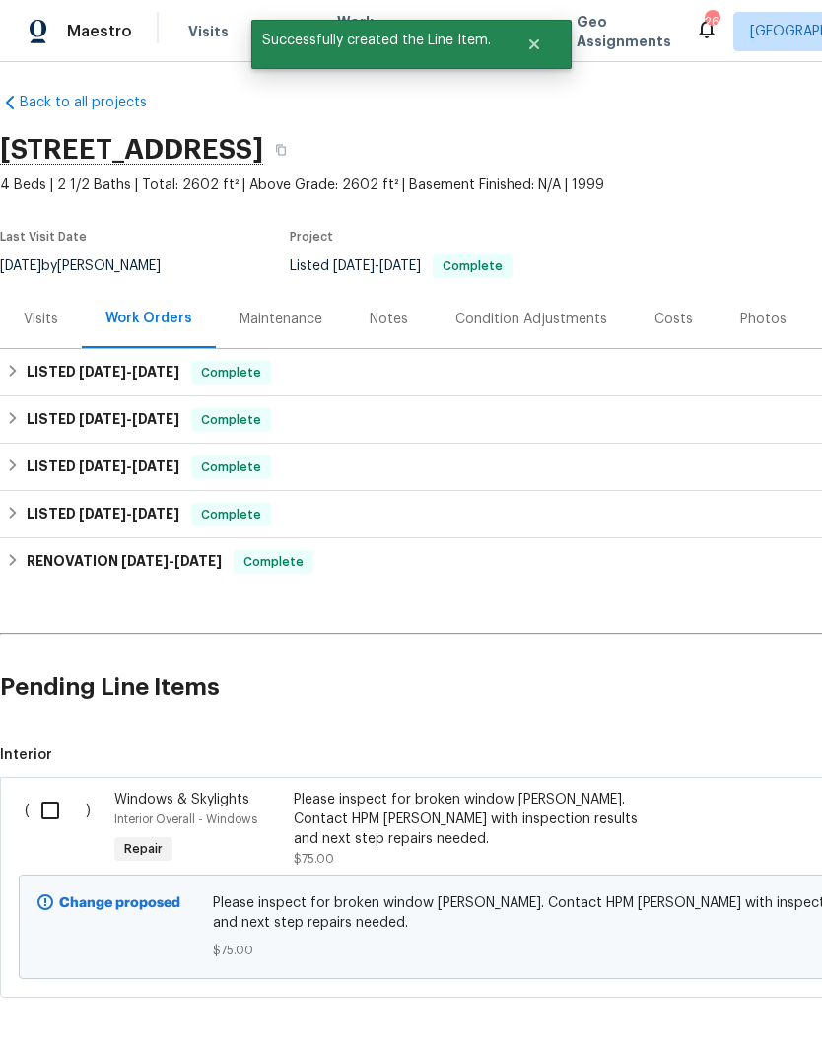
scroll to position [9, 0]
click at [54, 816] on input "checkbox" at bounding box center [58, 810] width 56 height 41
checkbox input "true"
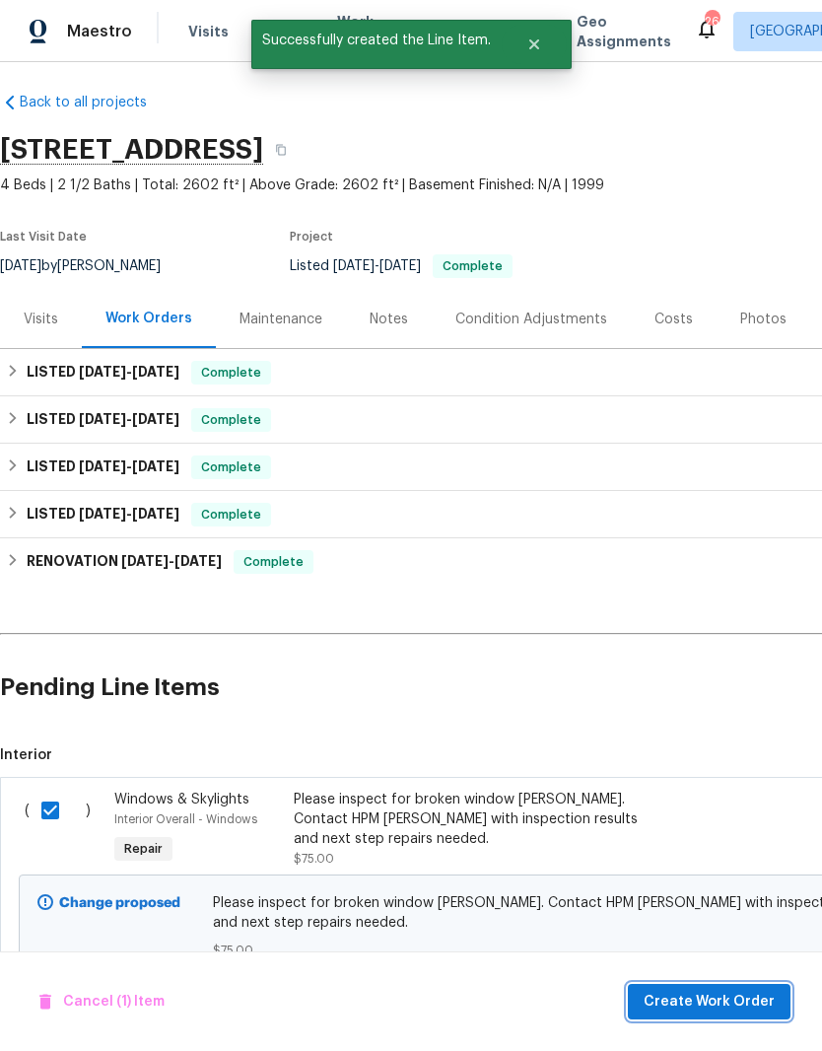
click at [728, 997] on span "Create Work Order" at bounding box center [709, 1002] width 131 height 25
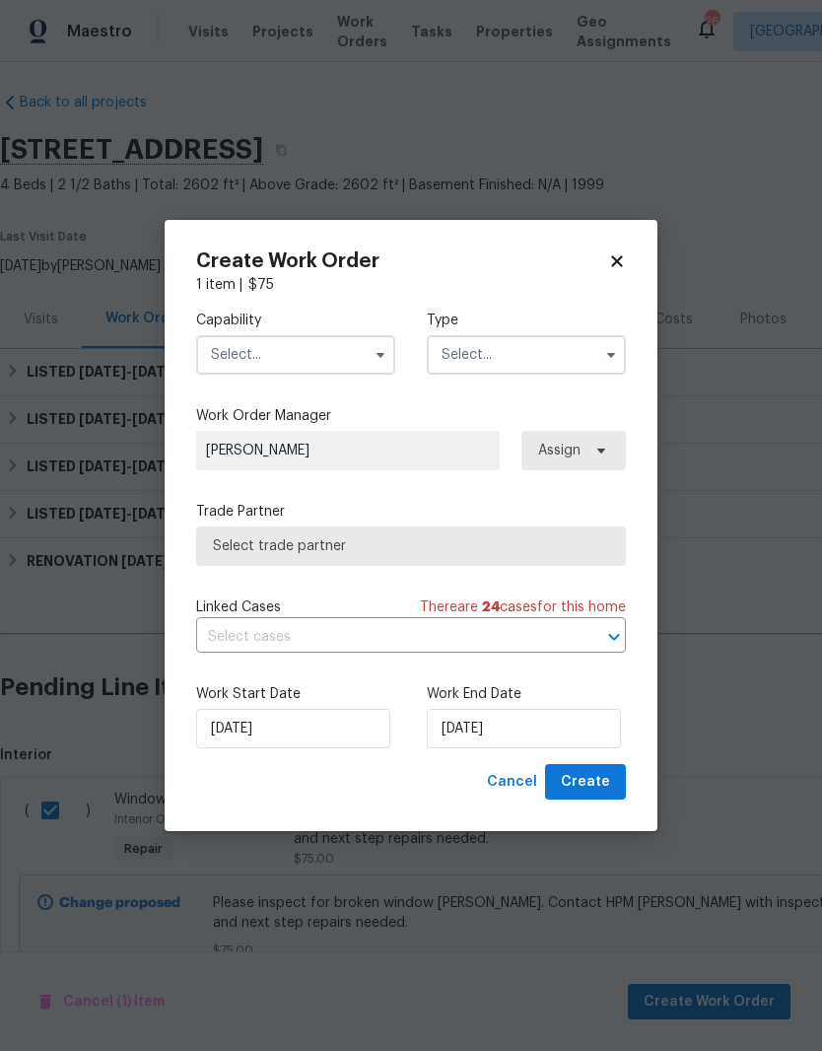
click at [350, 349] on input "text" at bounding box center [295, 354] width 199 height 39
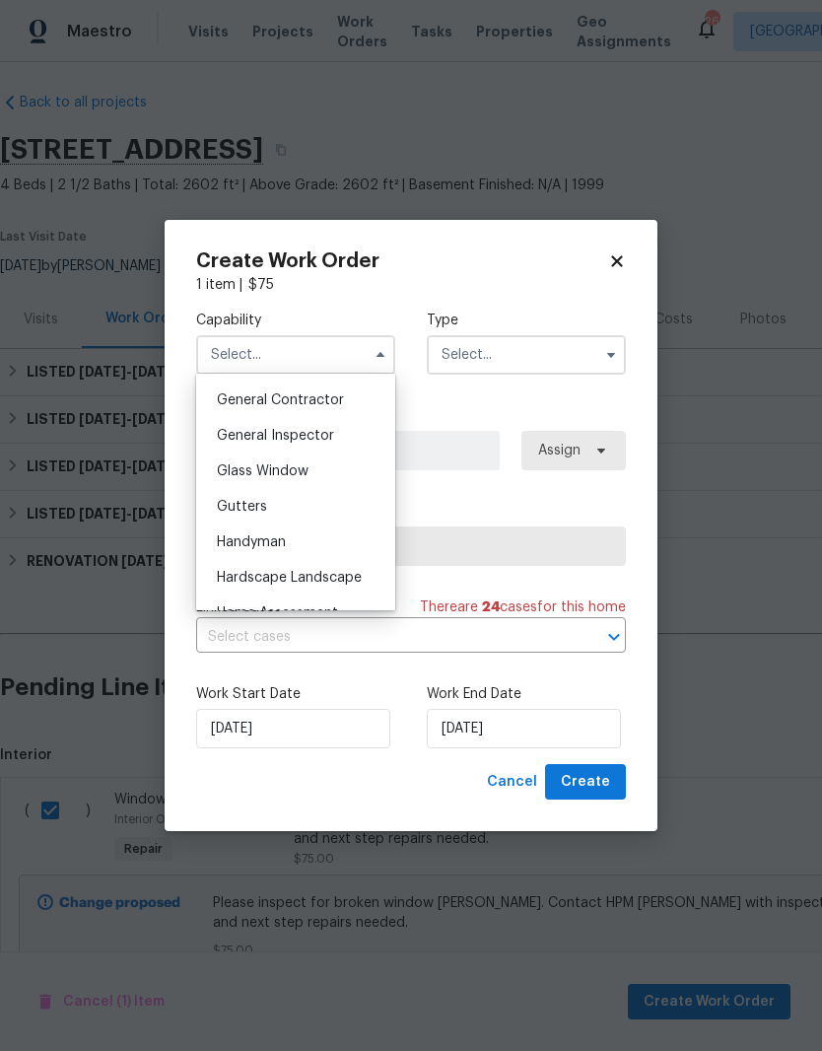
scroll to position [962, 0]
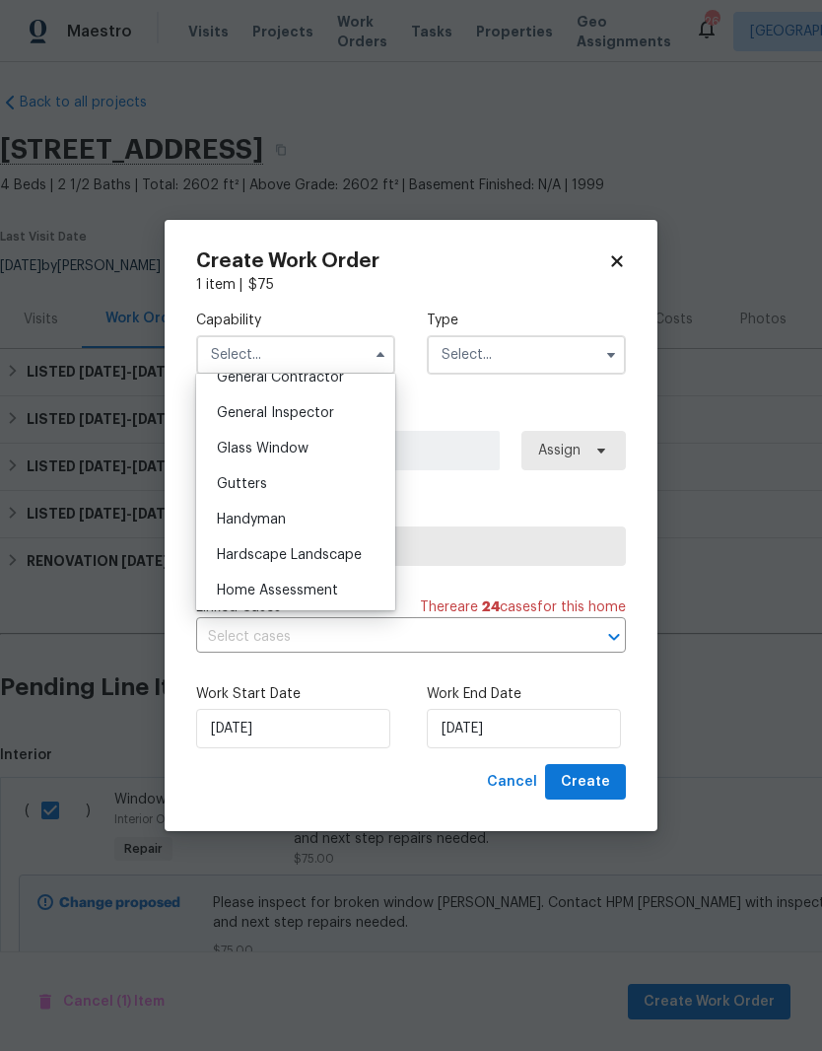
click at [264, 519] on span "Handyman" at bounding box center [251, 520] width 69 height 14
type input "Handyman"
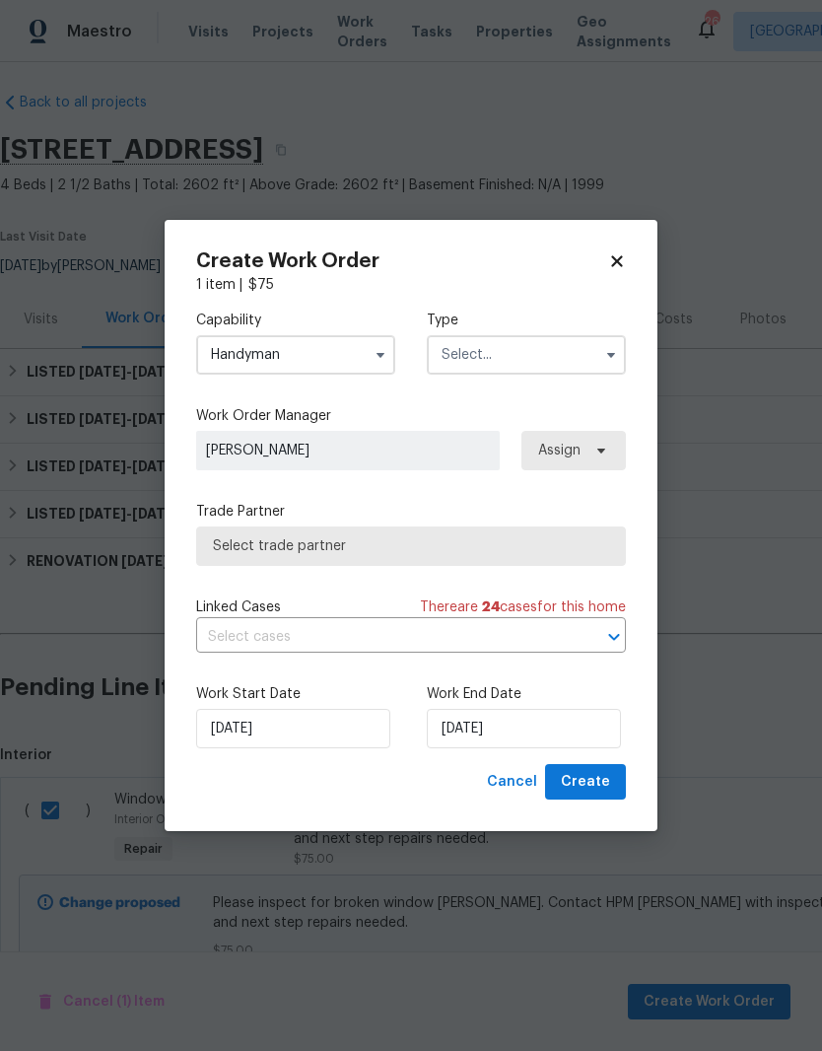
click at [544, 350] on input "text" at bounding box center [526, 354] width 199 height 39
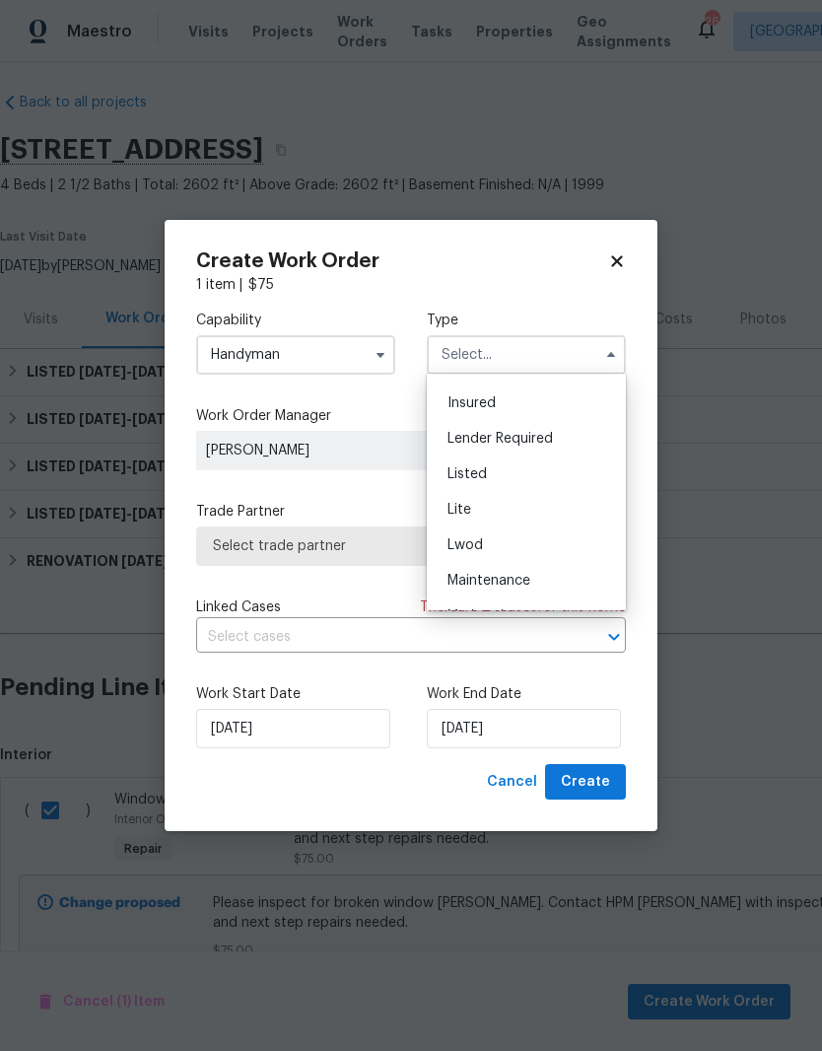
scroll to position [131, 0]
click at [479, 483] on span "Listed" at bounding box center [467, 478] width 39 height 14
type input "Listed"
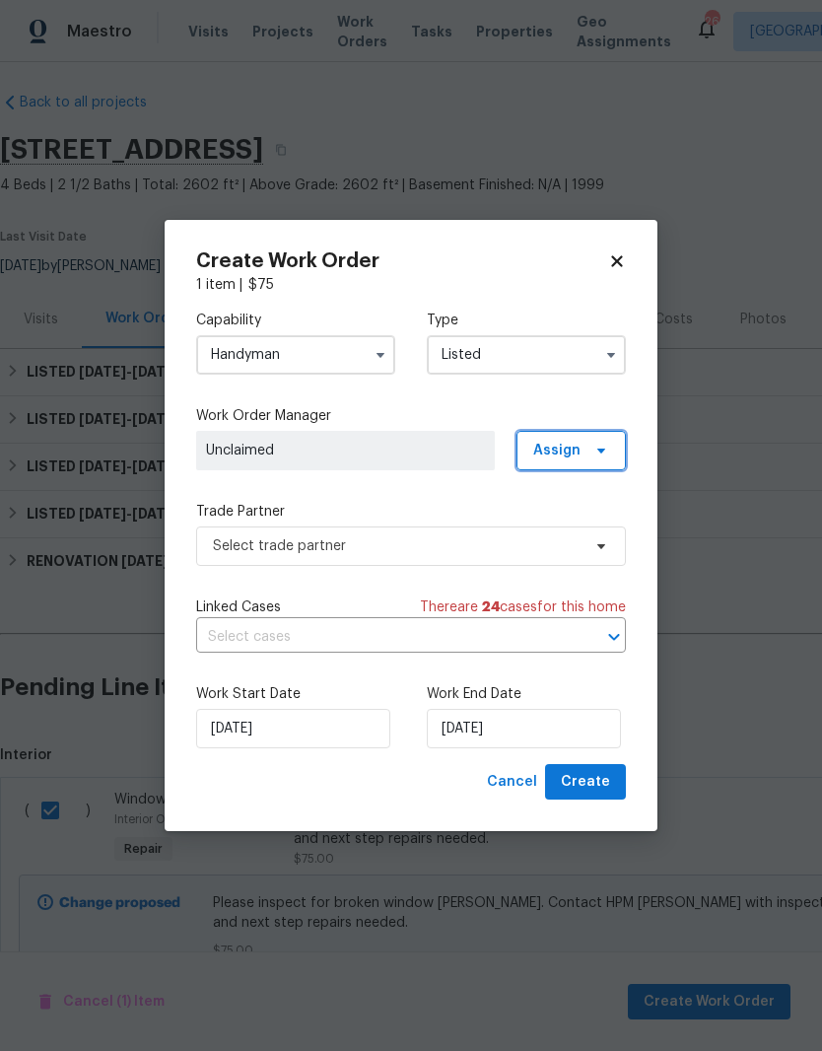
click at [590, 455] on span at bounding box center [599, 451] width 22 height 16
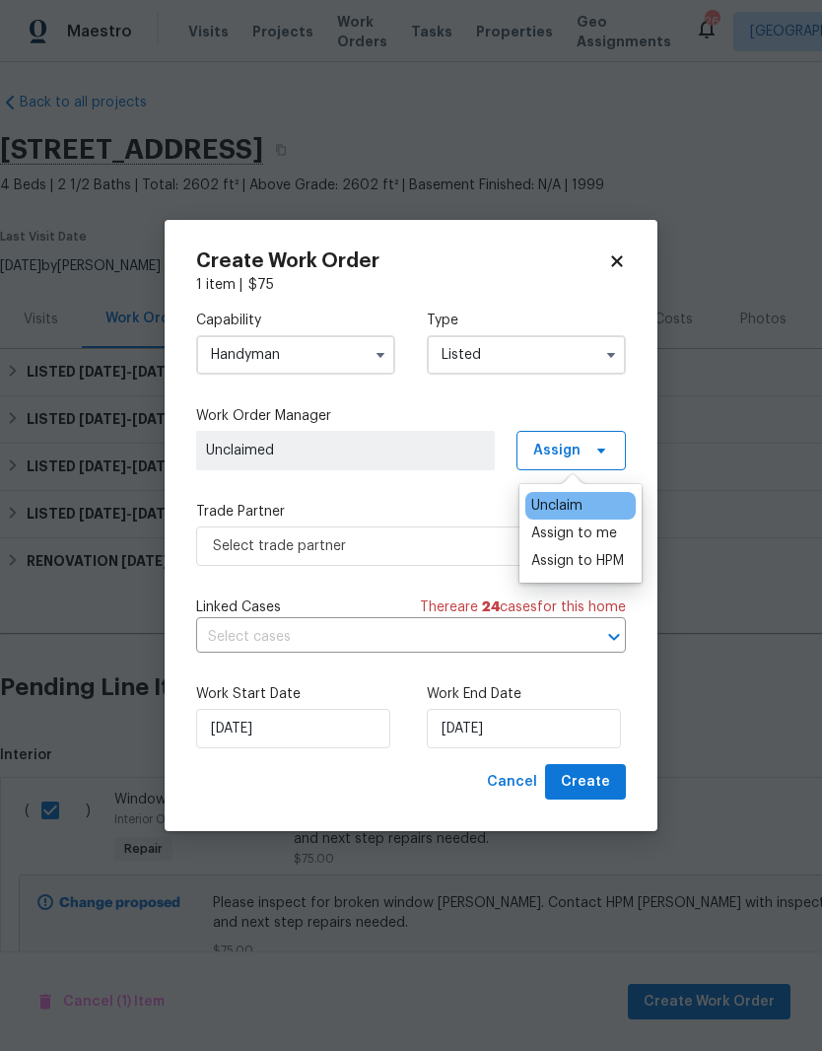
click at [571, 530] on div "Assign to me" at bounding box center [575, 534] width 86 height 20
click at [420, 443] on span "[PERSON_NAME]" at bounding box center [345, 451] width 279 height 20
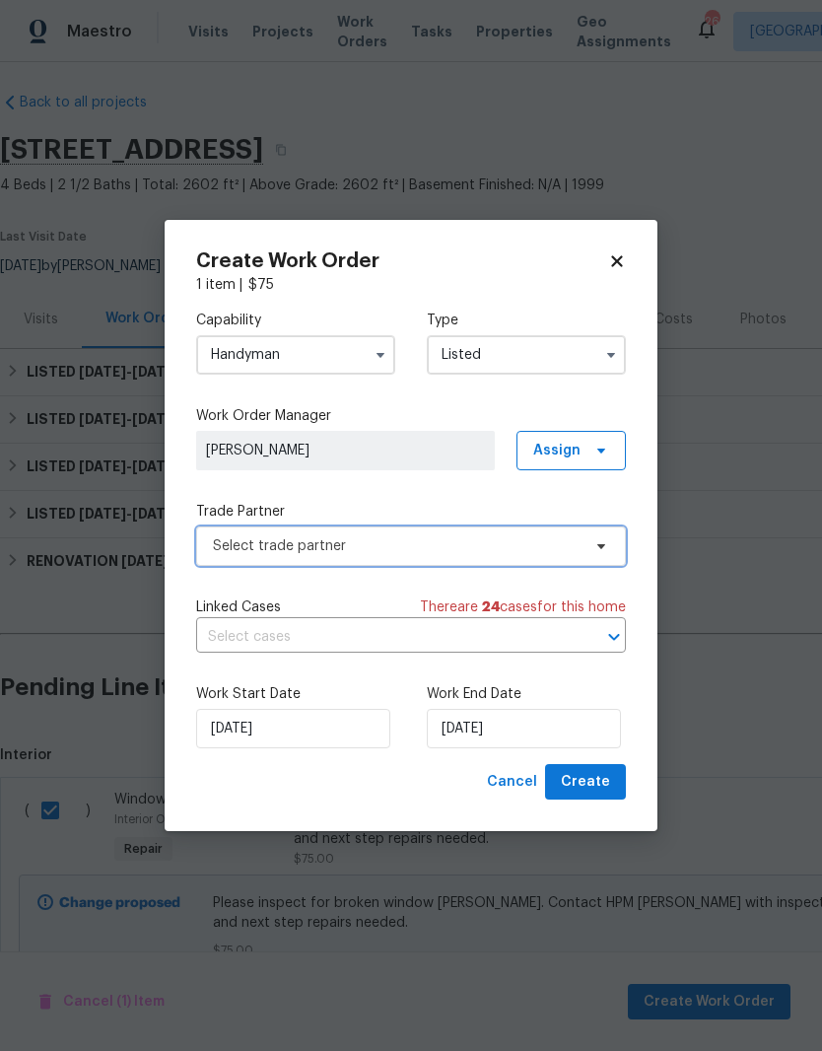
click at [579, 547] on span "Select trade partner" at bounding box center [397, 546] width 368 height 20
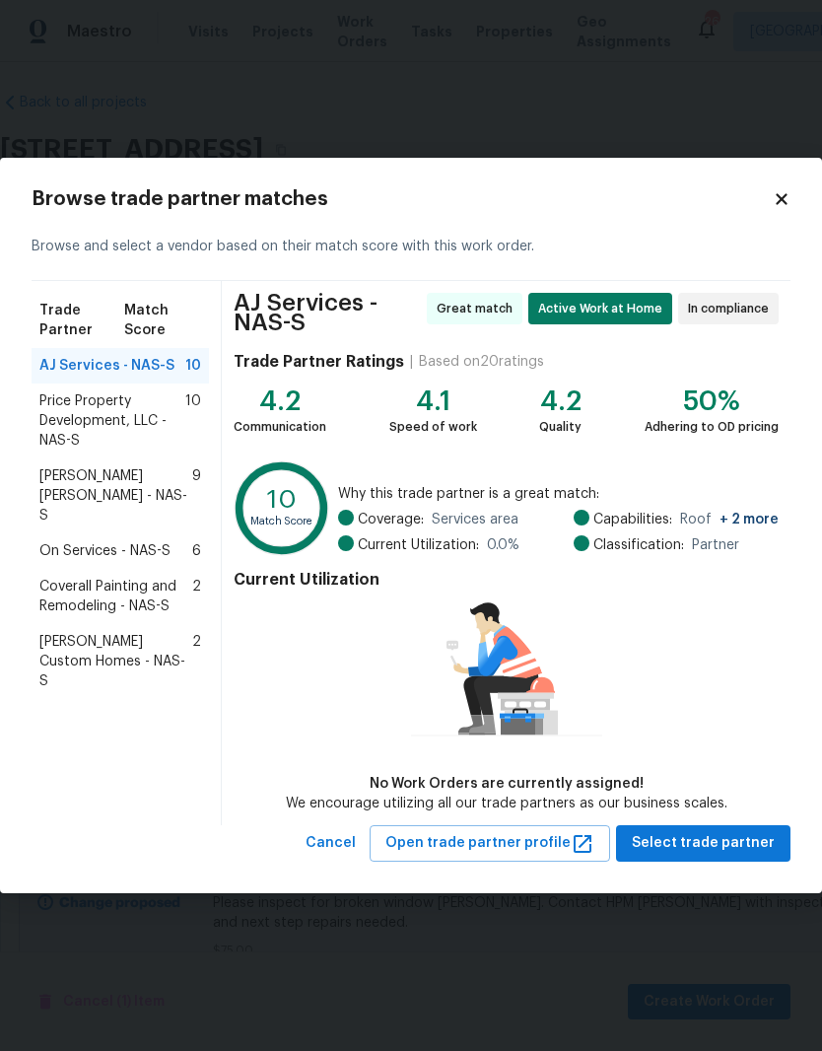
click at [103, 487] on span "[PERSON_NAME] [PERSON_NAME] - NAS-S" at bounding box center [115, 495] width 153 height 59
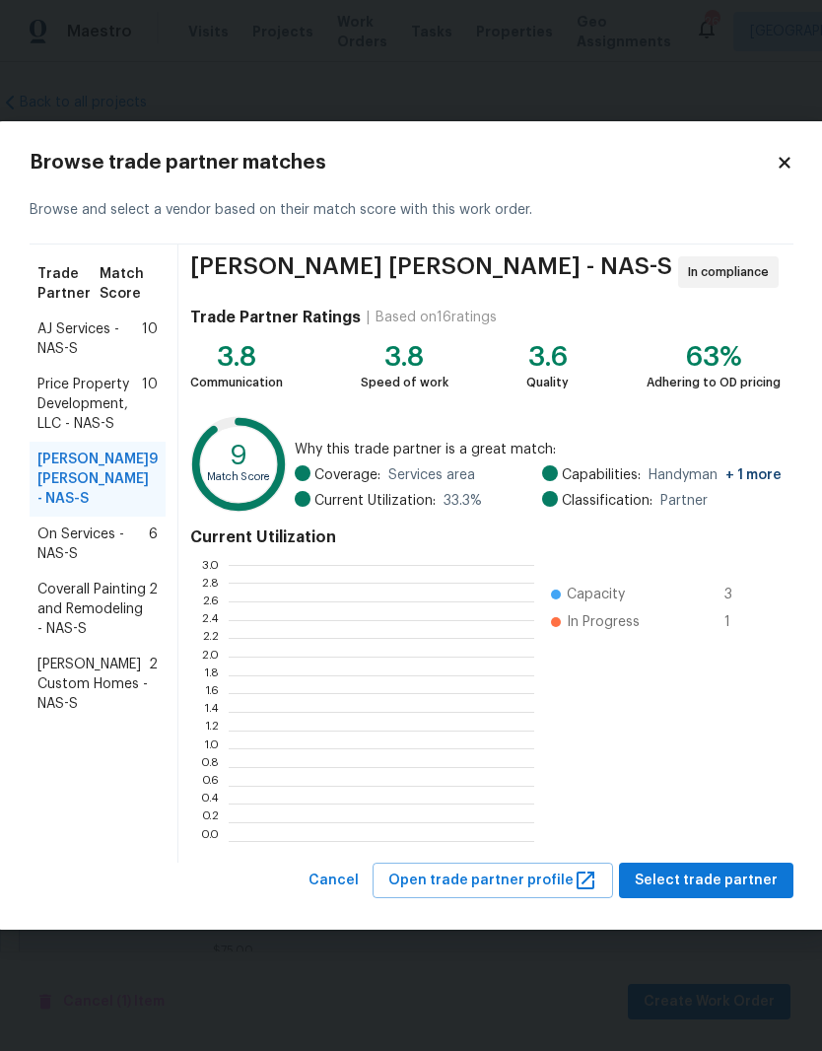
scroll to position [276, 306]
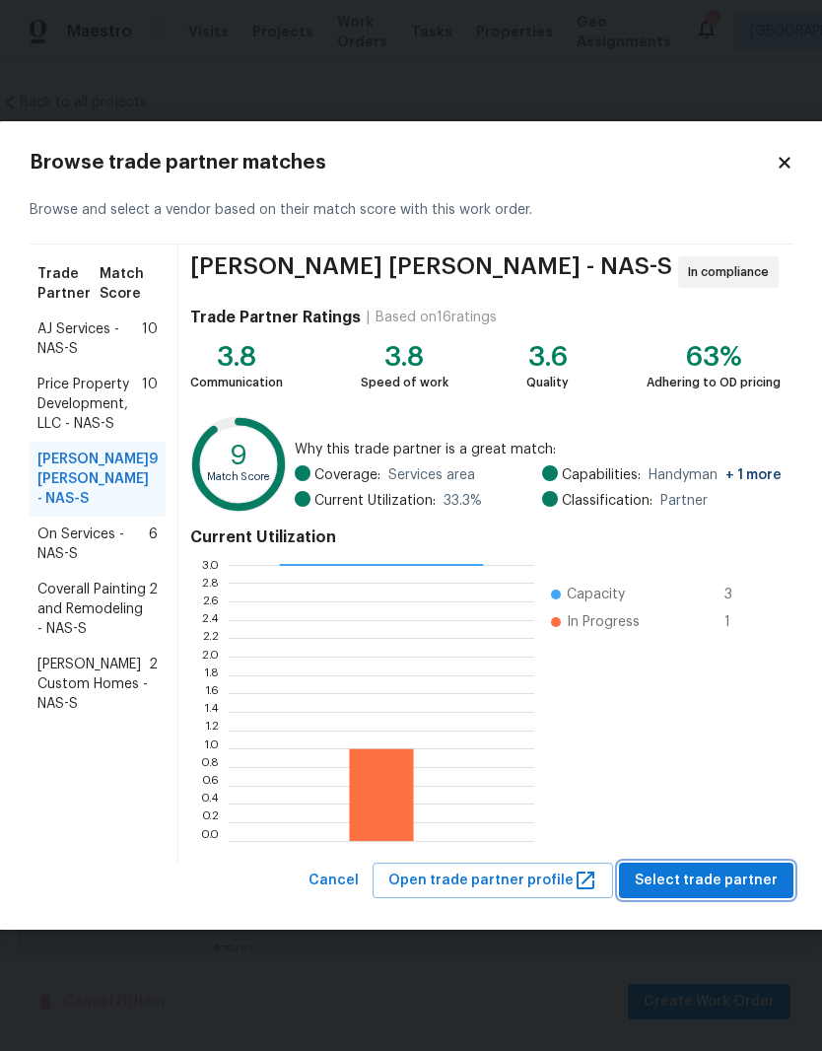
click at [734, 880] on span "Select trade partner" at bounding box center [706, 881] width 143 height 25
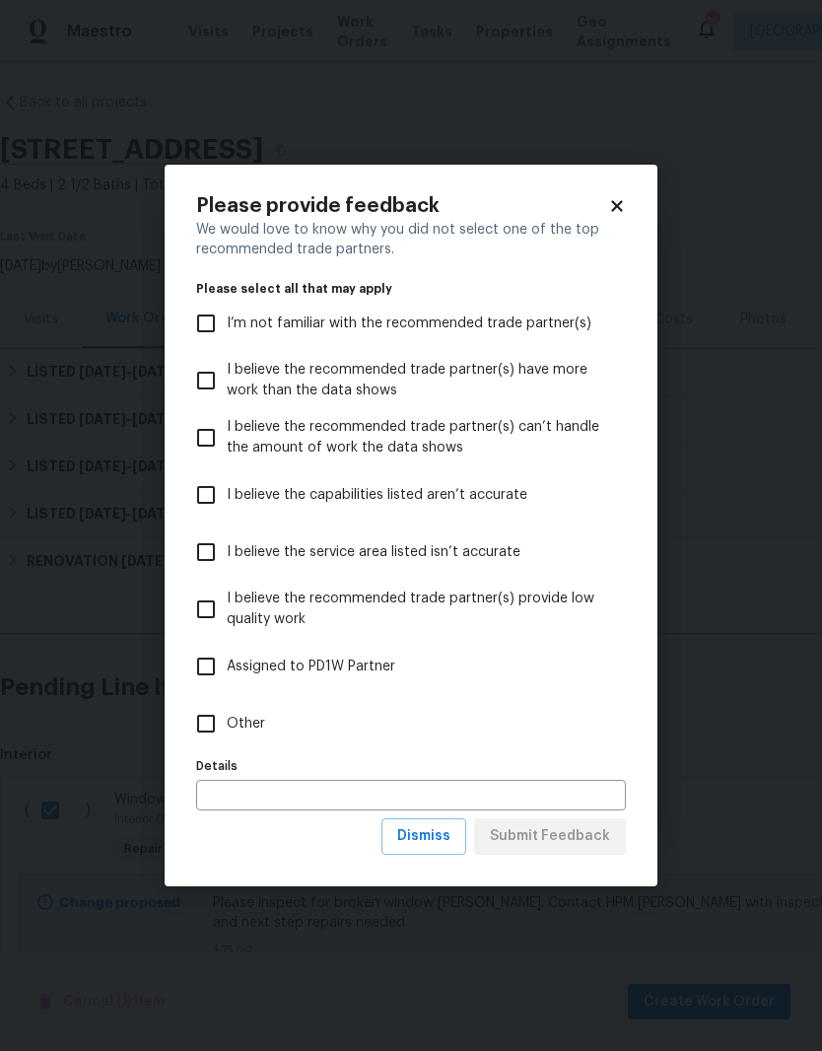
click at [207, 727] on input "Other" at bounding box center [205, 723] width 41 height 41
checkbox input "true"
click at [582, 836] on span "Submit Feedback" at bounding box center [550, 836] width 120 height 25
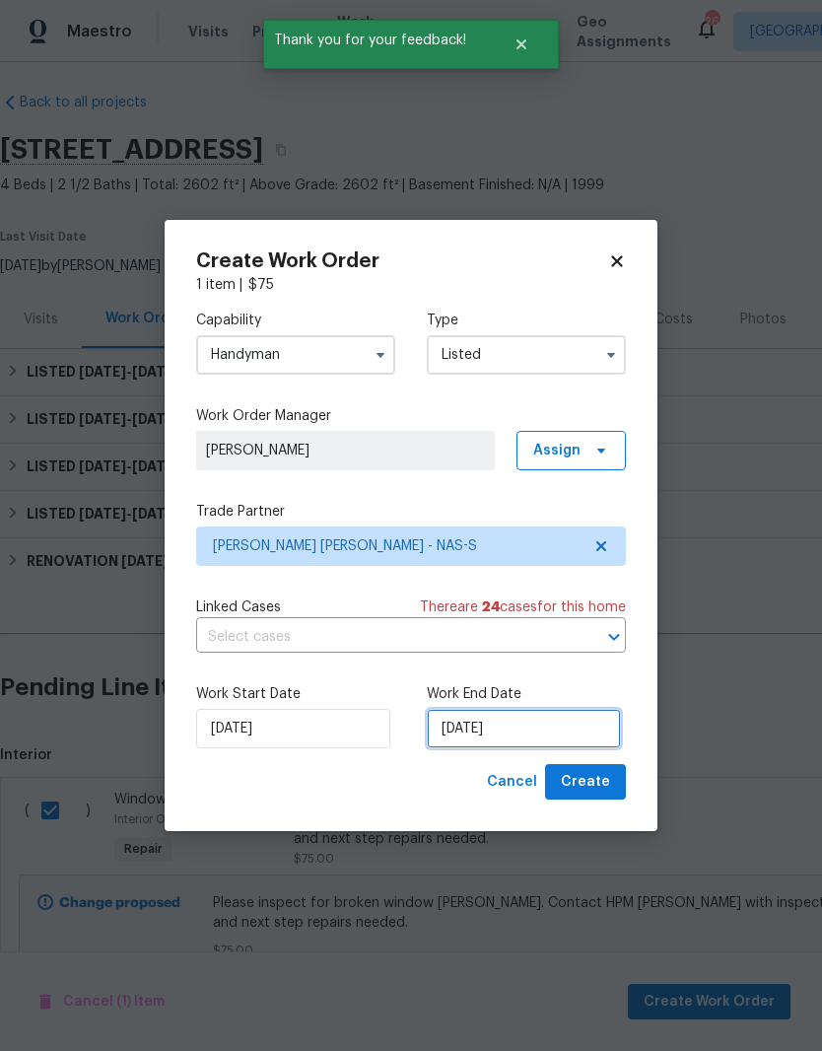
click at [547, 727] on input "[DATE]" at bounding box center [524, 728] width 194 height 39
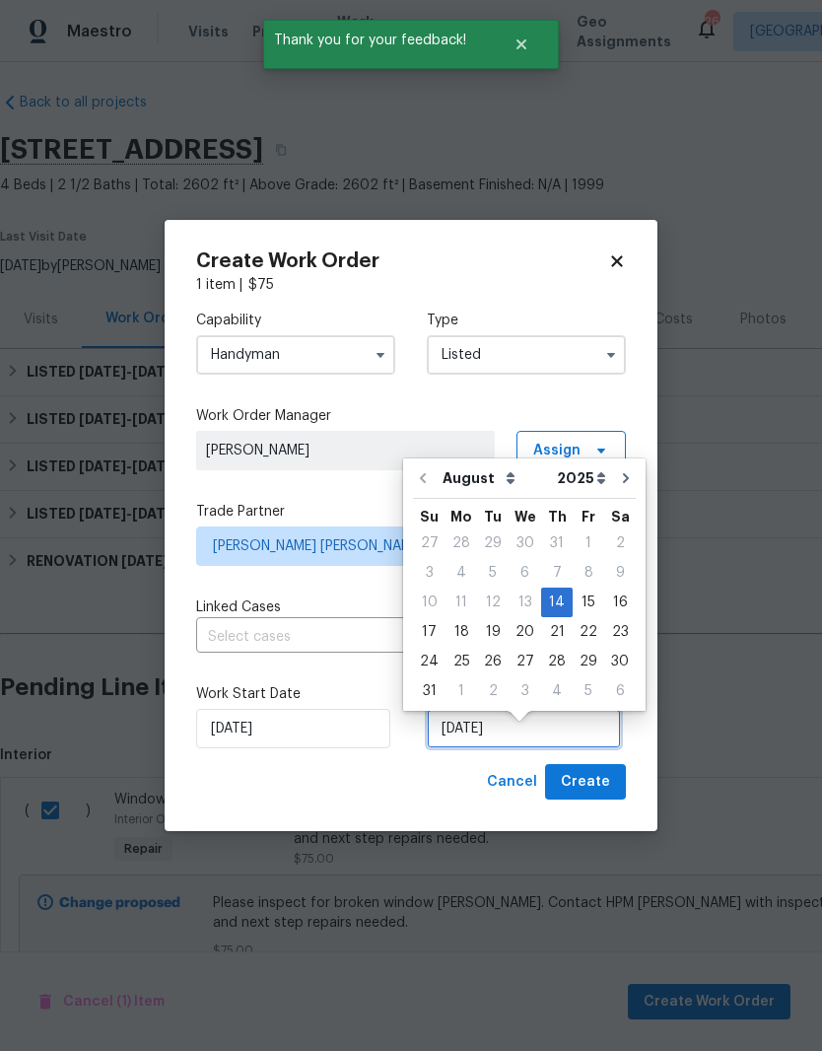
scroll to position [15, 0]
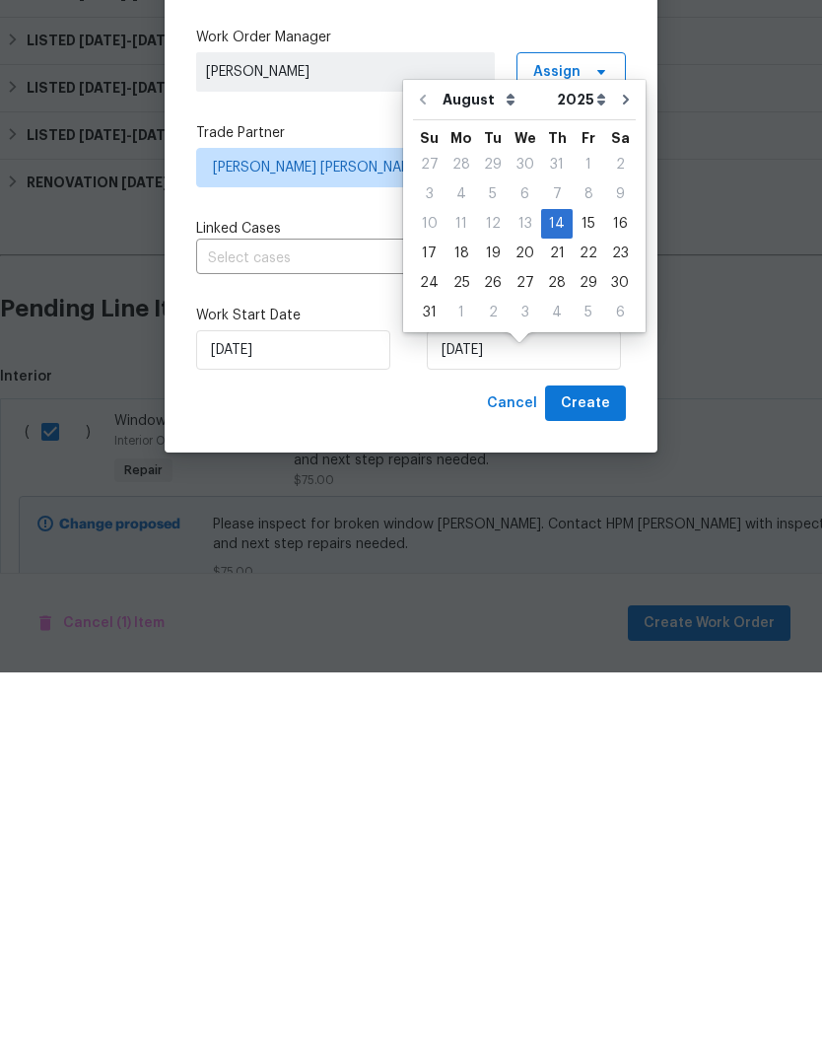
click at [465, 618] on div "18" at bounding box center [462, 632] width 32 height 28
type input "[DATE]"
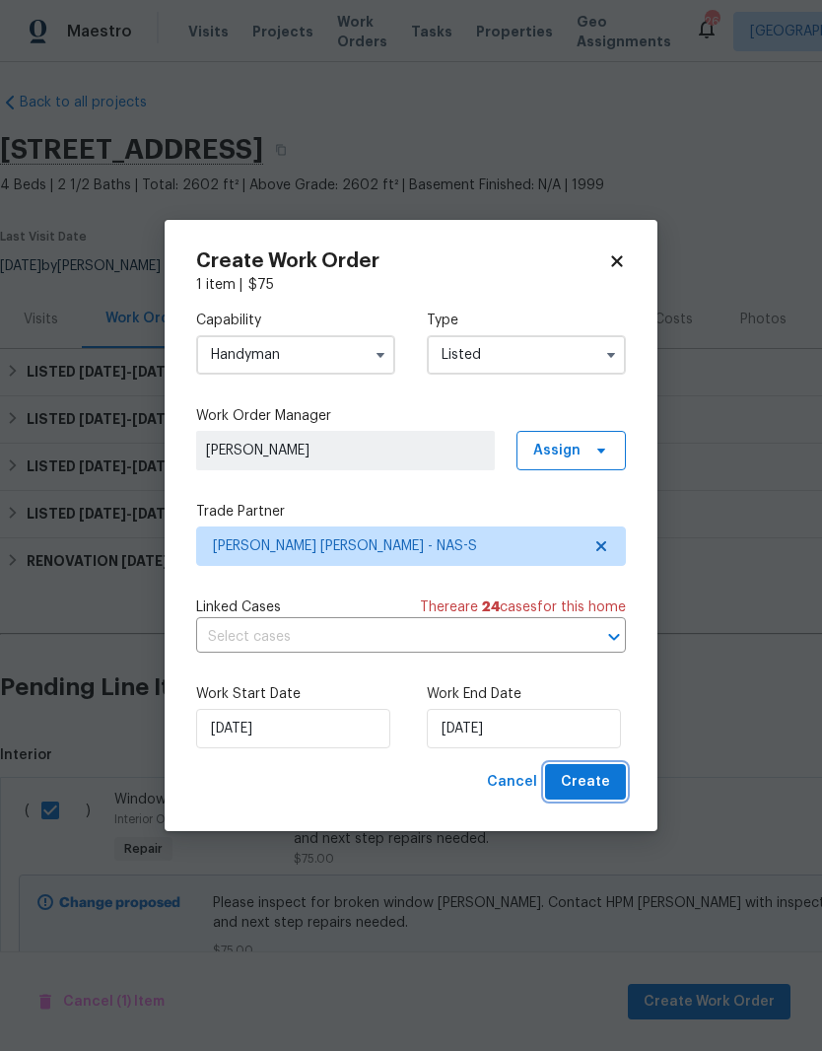
click at [596, 774] on span "Create" at bounding box center [585, 782] width 49 height 25
checkbox input "false"
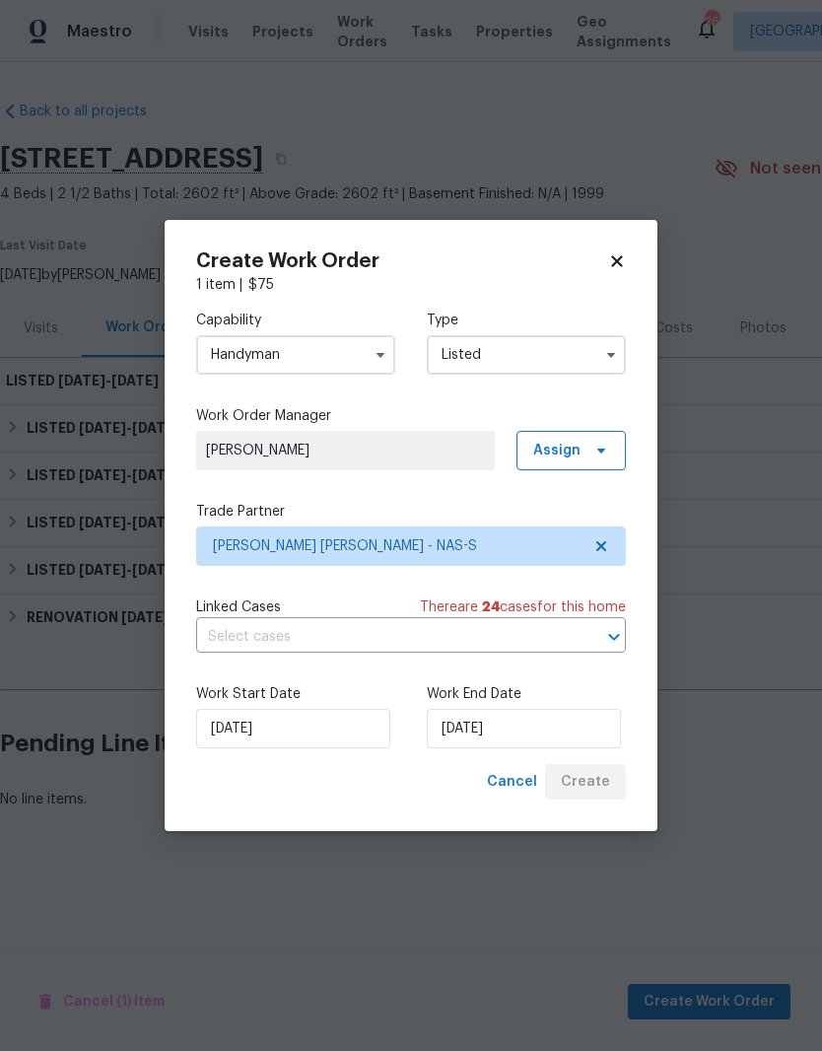
scroll to position [0, 0]
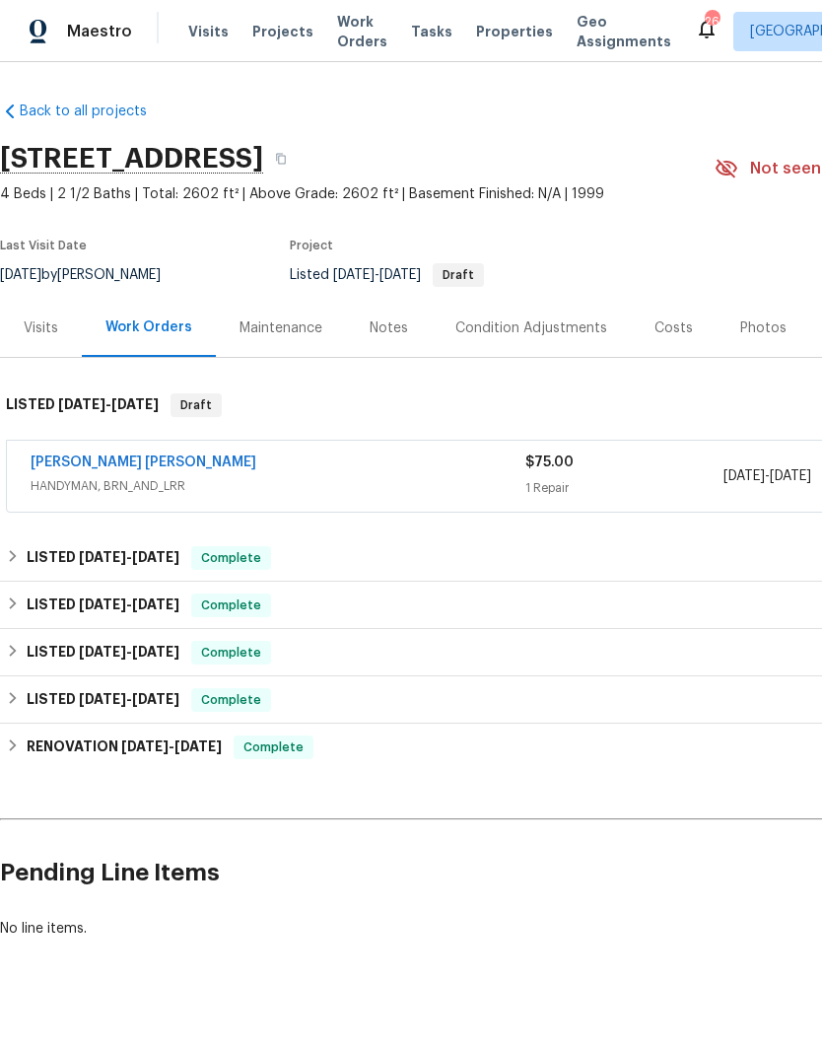
click at [153, 460] on link "[PERSON_NAME] [PERSON_NAME]" at bounding box center [144, 463] width 226 height 14
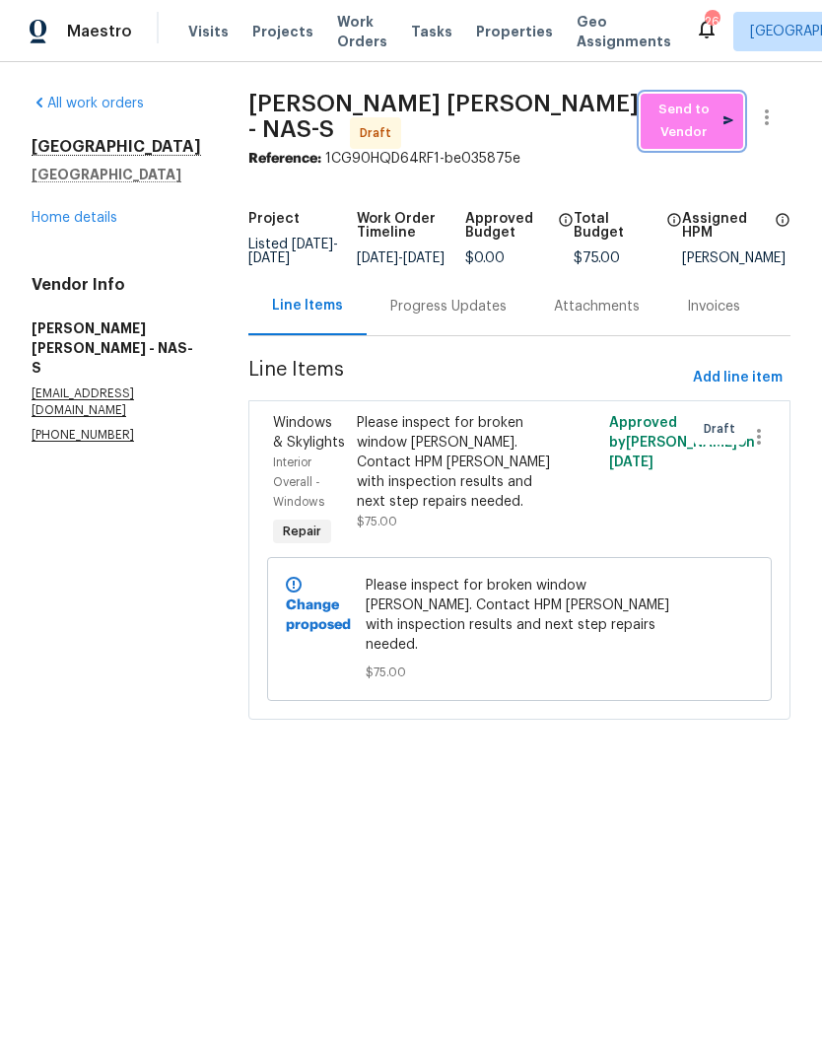
click at [694, 126] on span "Send to Vendor" at bounding box center [692, 121] width 83 height 45
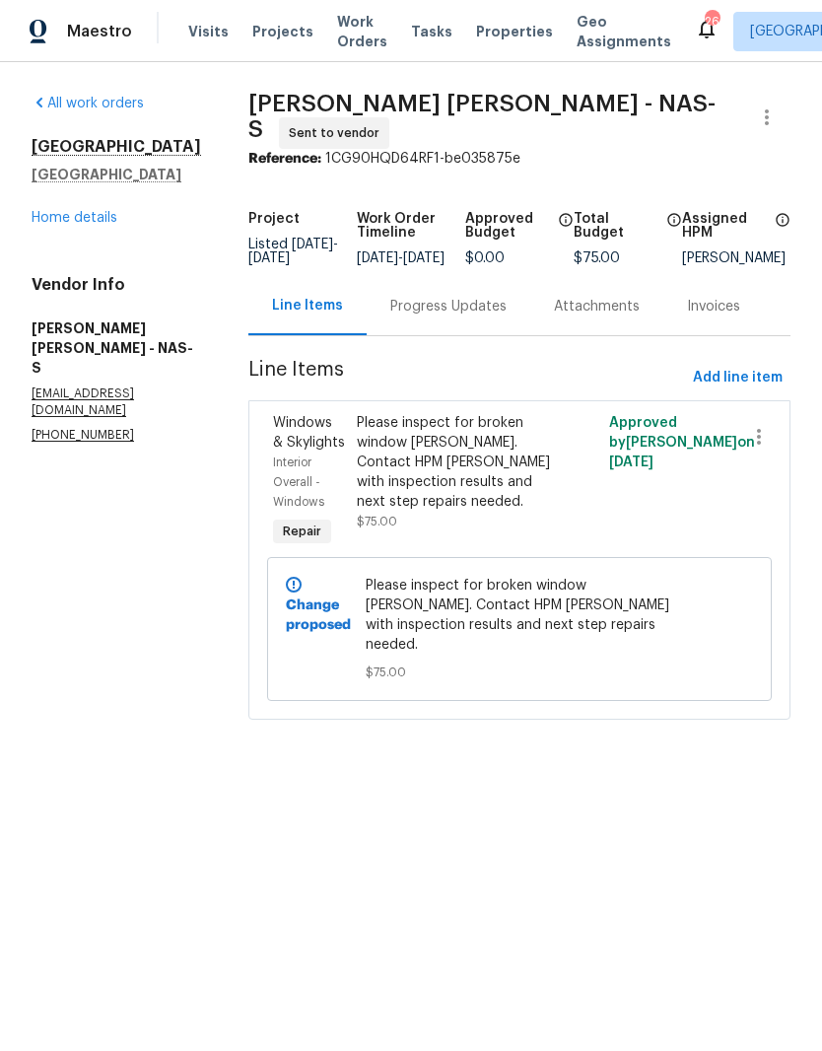
click at [484, 312] on div "Progress Updates" at bounding box center [449, 307] width 116 height 20
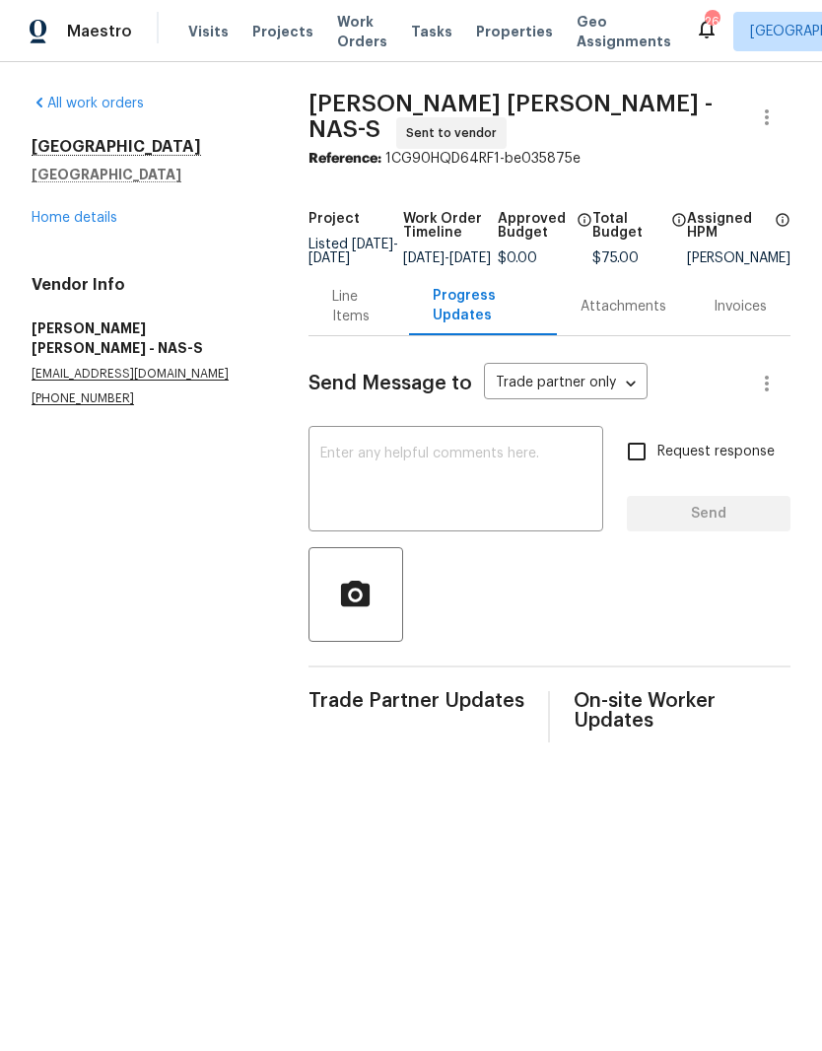
click at [412, 461] on textarea at bounding box center [456, 481] width 271 height 69
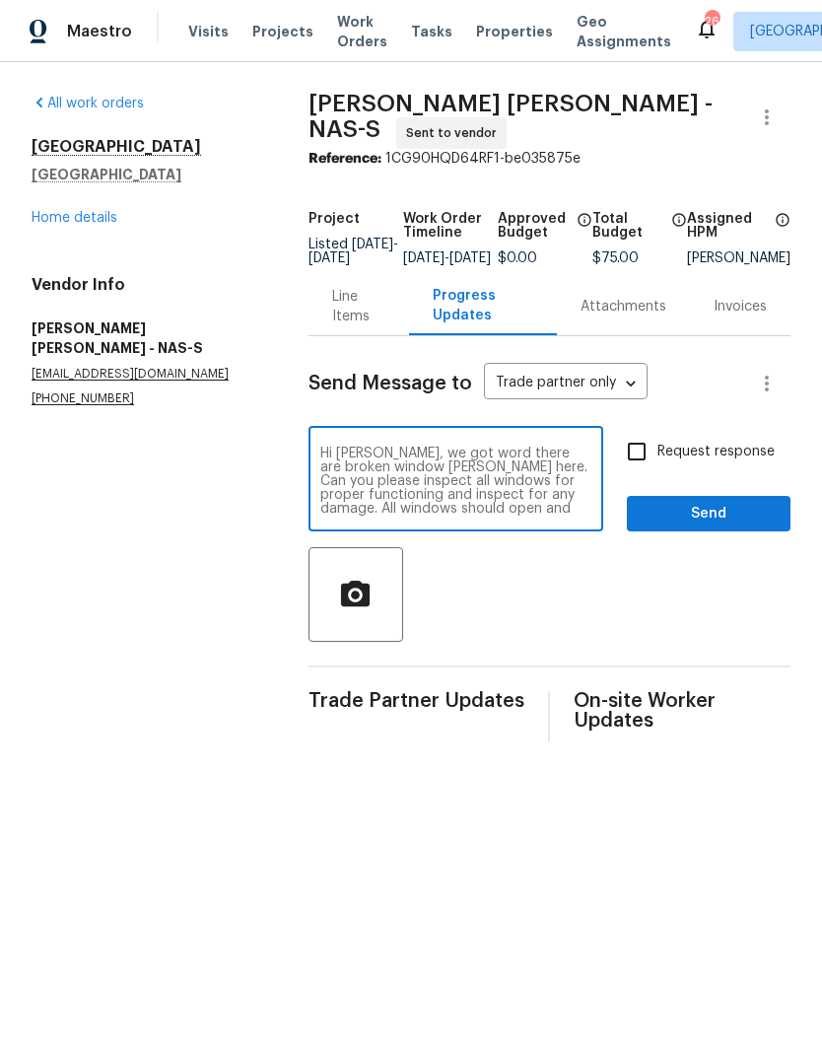
type textarea "Hi [PERSON_NAME], we got word there are broken window [PERSON_NAME] here. Can y…"
click at [732, 520] on span "Send" at bounding box center [709, 514] width 132 height 25
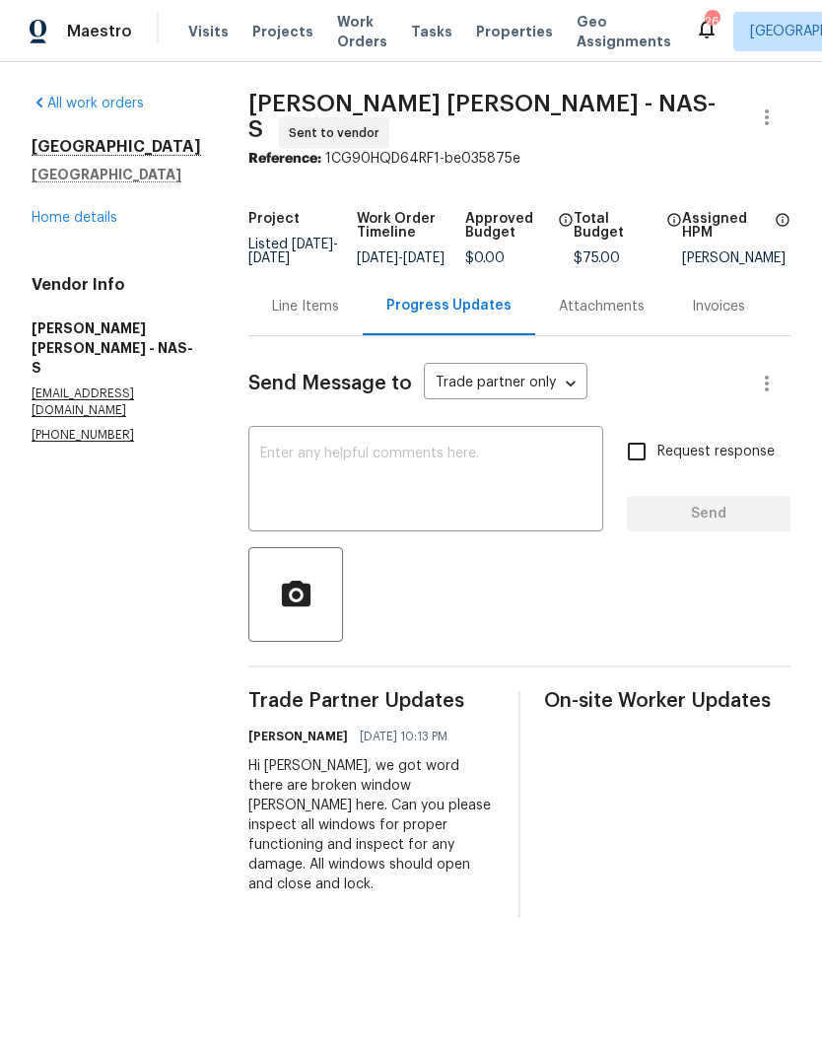
click at [418, 465] on textarea at bounding box center [425, 481] width 331 height 69
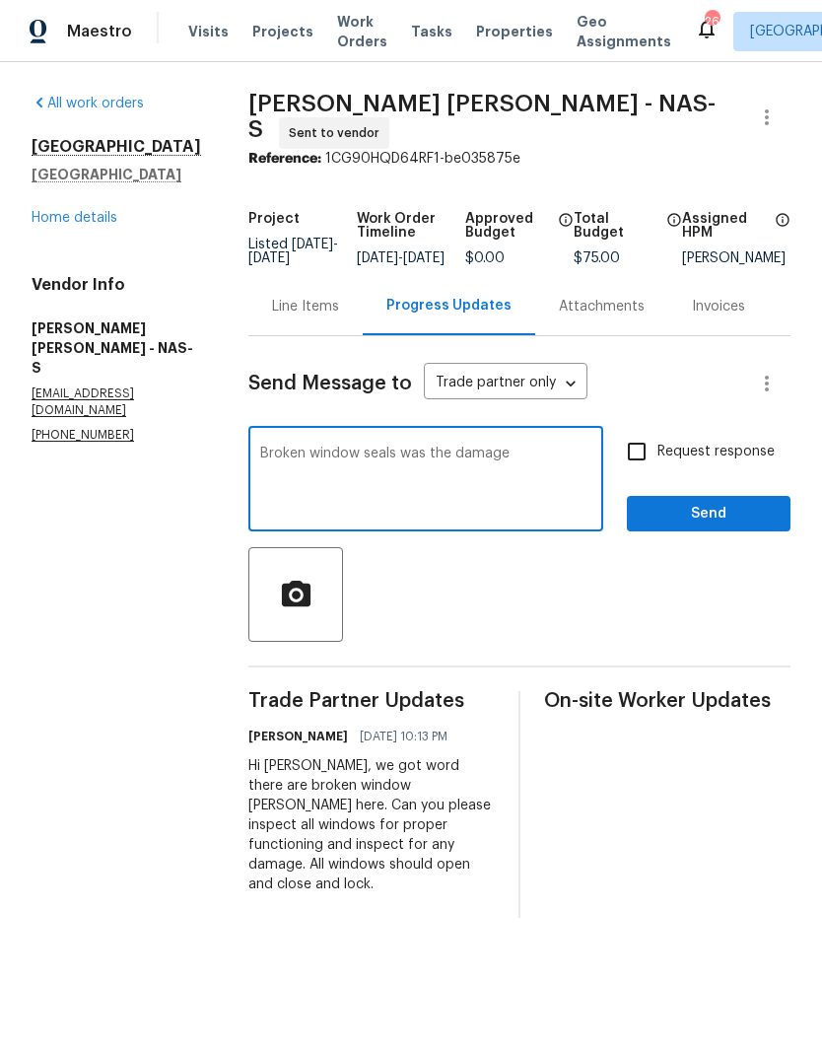
click at [272, 462] on textarea "Broken window seals was the damage" at bounding box center [425, 481] width 331 height 69
click at [380, 468] on textarea "Numerous Broken window seals was the damage" at bounding box center [425, 481] width 331 height 69
click at [592, 466] on textarea "Numerous broken window seals was the damage" at bounding box center [425, 481] width 331 height 69
type textarea "Numerous broken window seals"
click at [730, 526] on span "Send" at bounding box center [709, 514] width 132 height 25
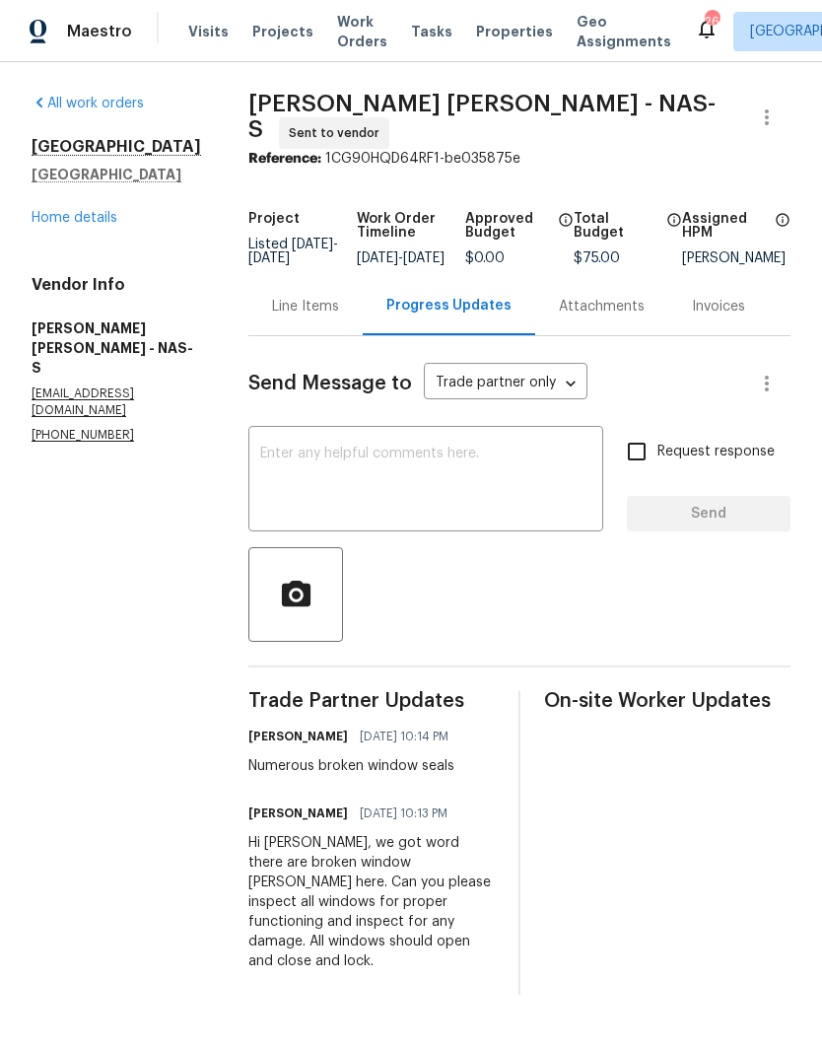
click at [101, 216] on link "Home details" at bounding box center [75, 218] width 86 height 14
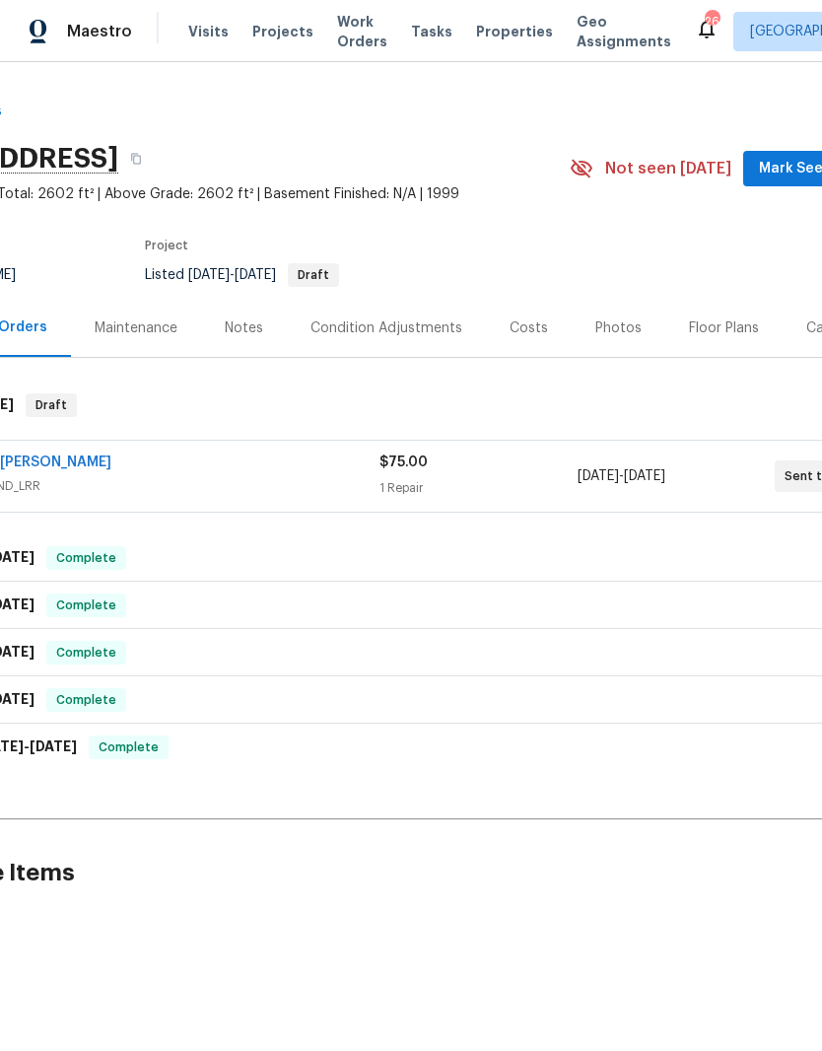
scroll to position [0, 250]
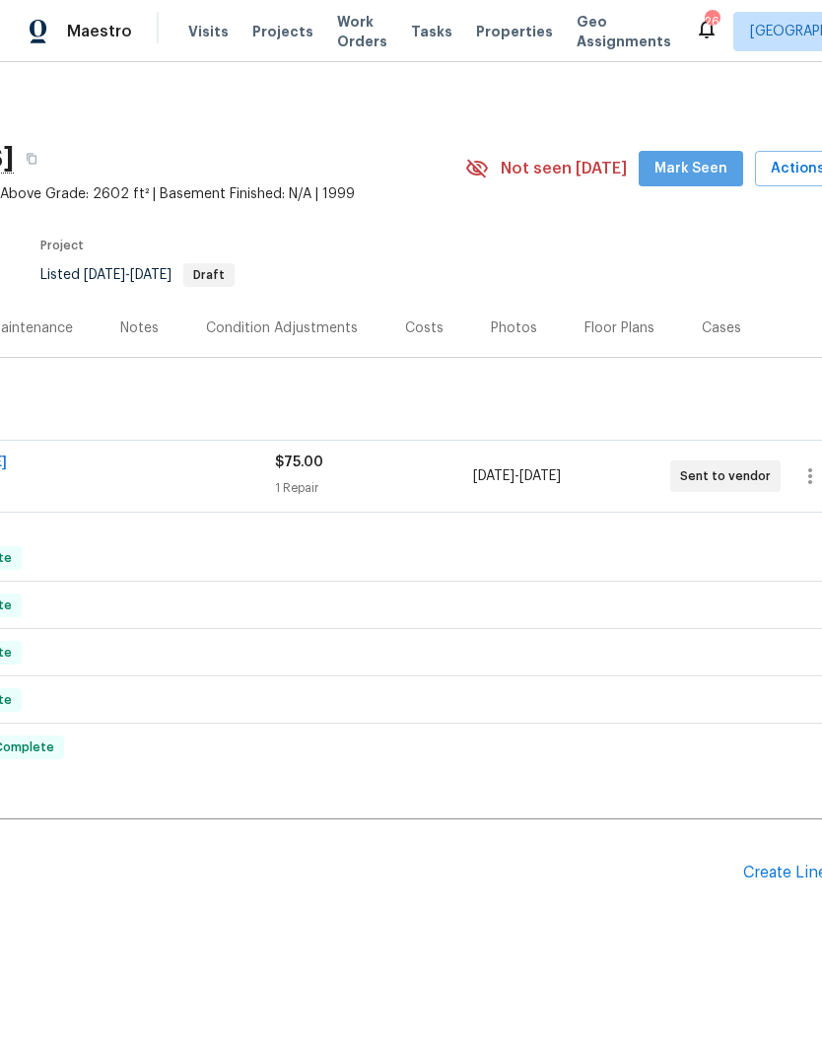
click at [709, 168] on span "Mark Seen" at bounding box center [691, 169] width 73 height 25
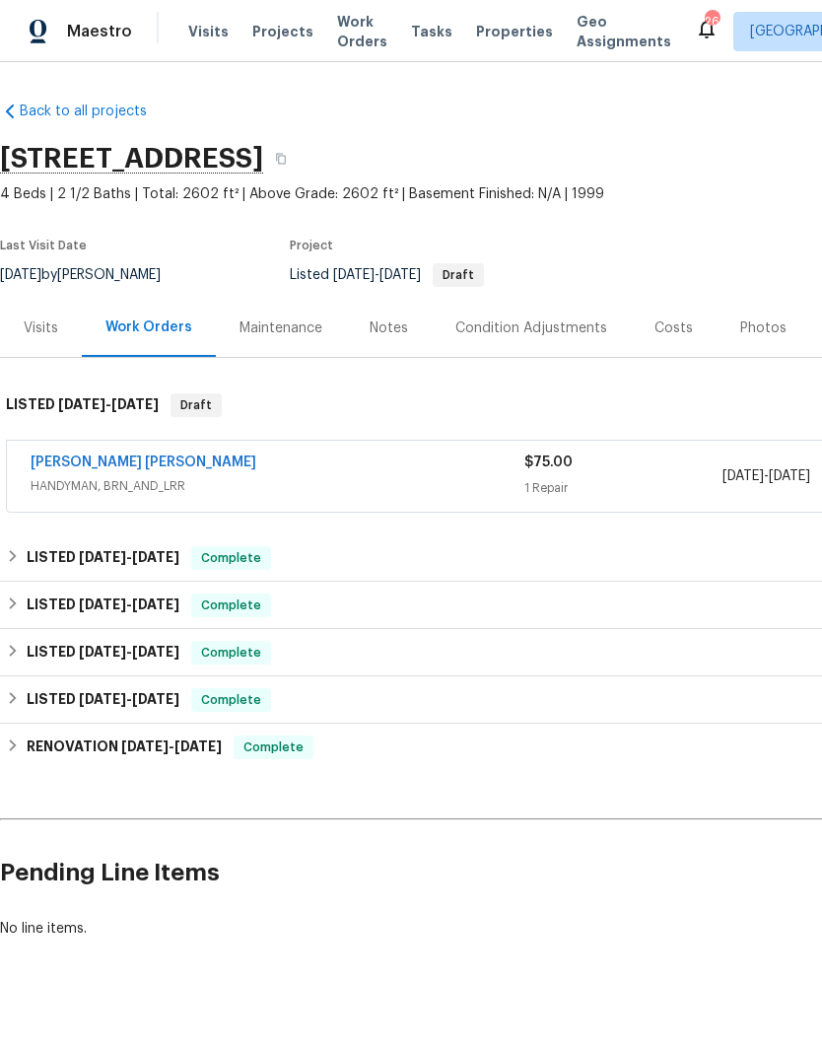
scroll to position [0, 0]
click at [88, 552] on span "[DATE]" at bounding box center [102, 557] width 47 height 14
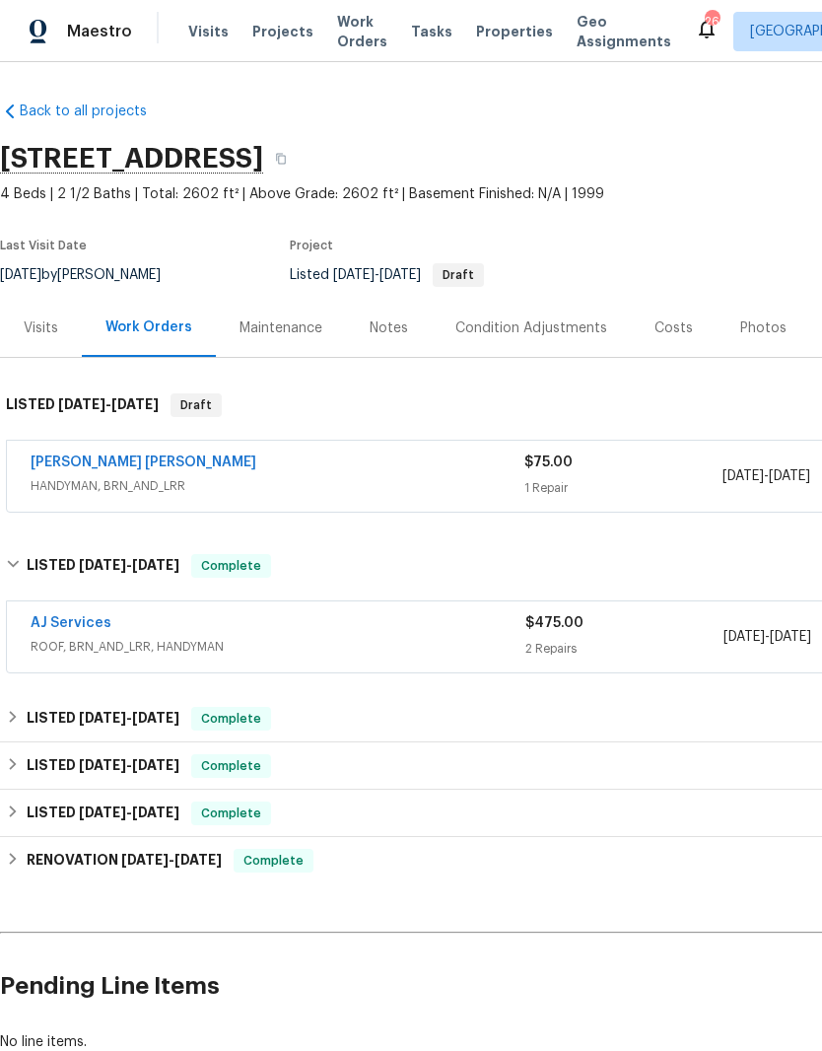
click at [91, 625] on link "AJ Services" at bounding box center [71, 623] width 81 height 14
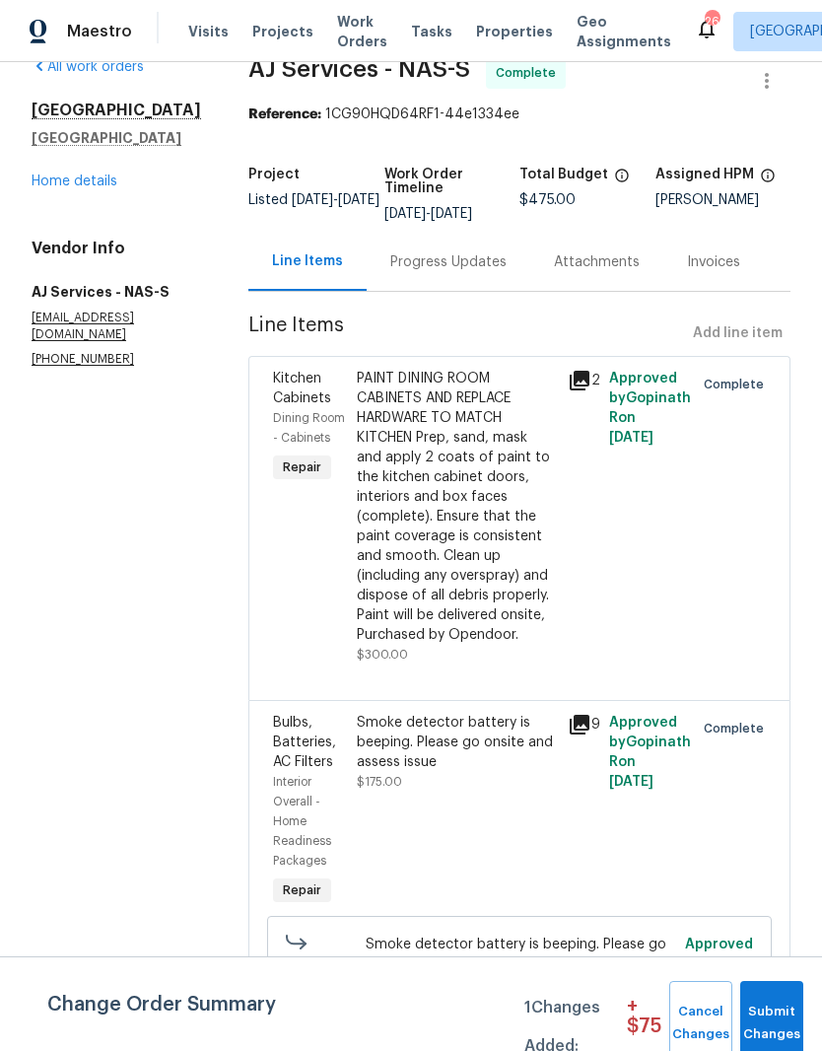
click at [98, 186] on link "Home details" at bounding box center [75, 182] width 86 height 14
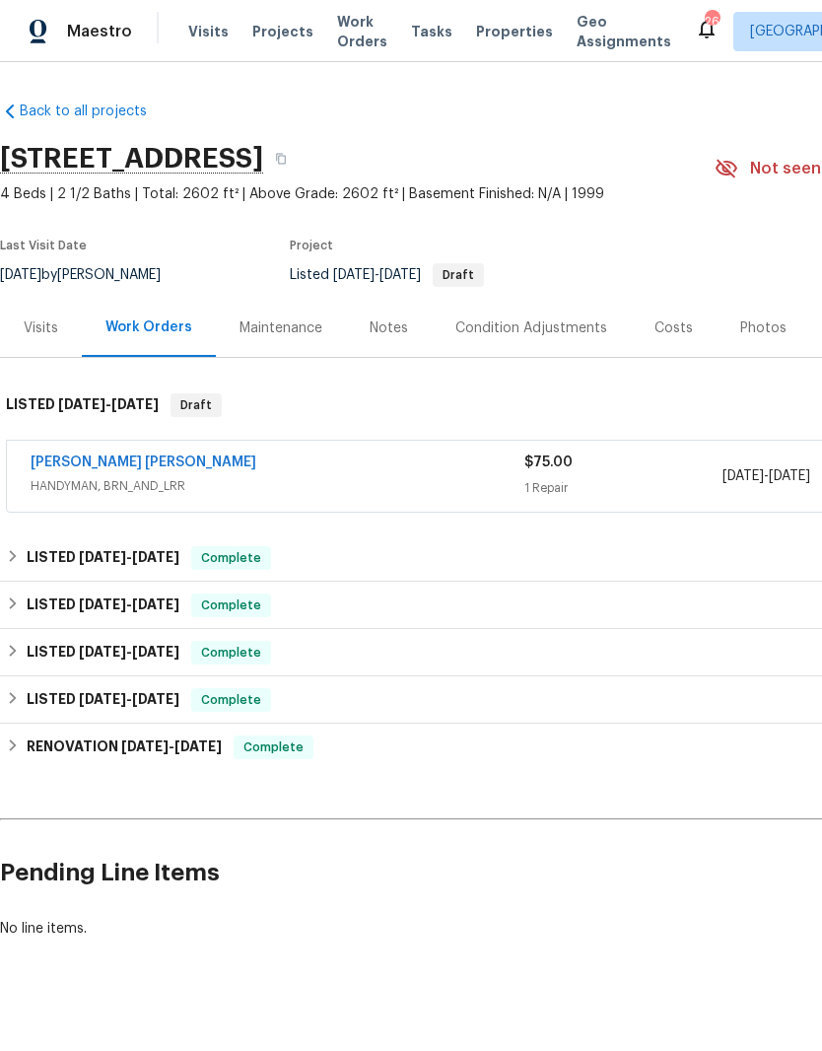
click at [388, 328] on div "Notes" at bounding box center [389, 329] width 38 height 20
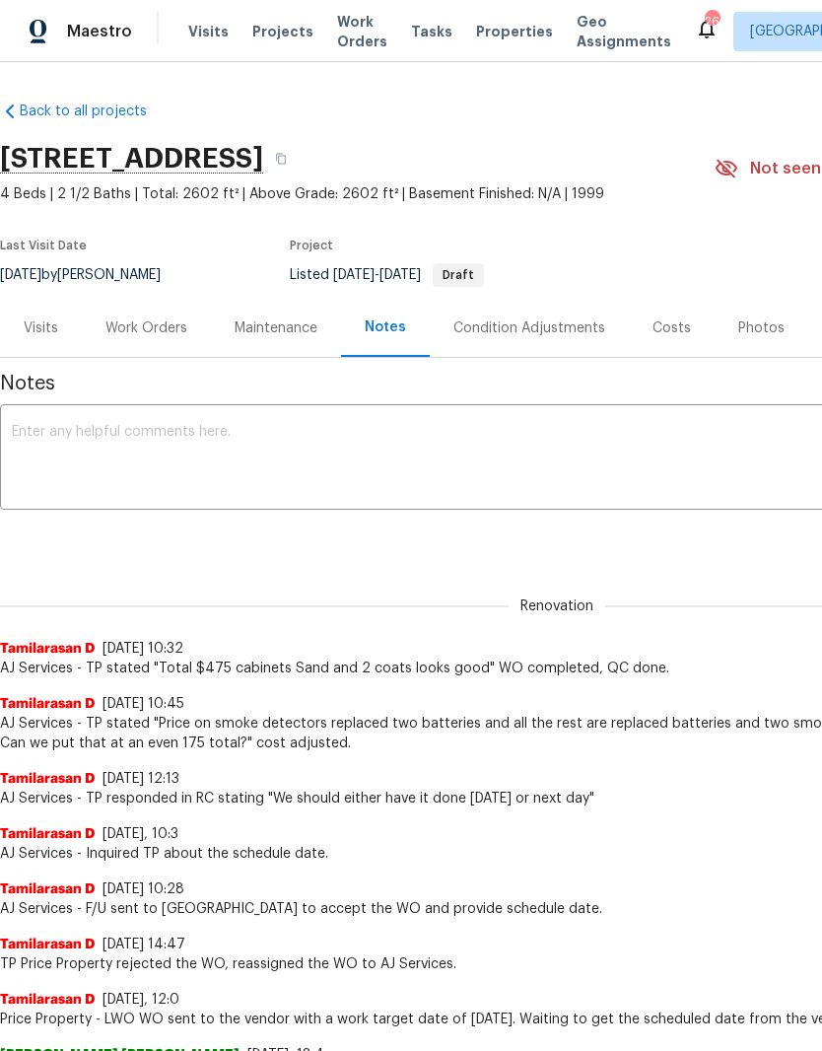
click at [439, 452] on textarea at bounding box center [557, 459] width 1091 height 69
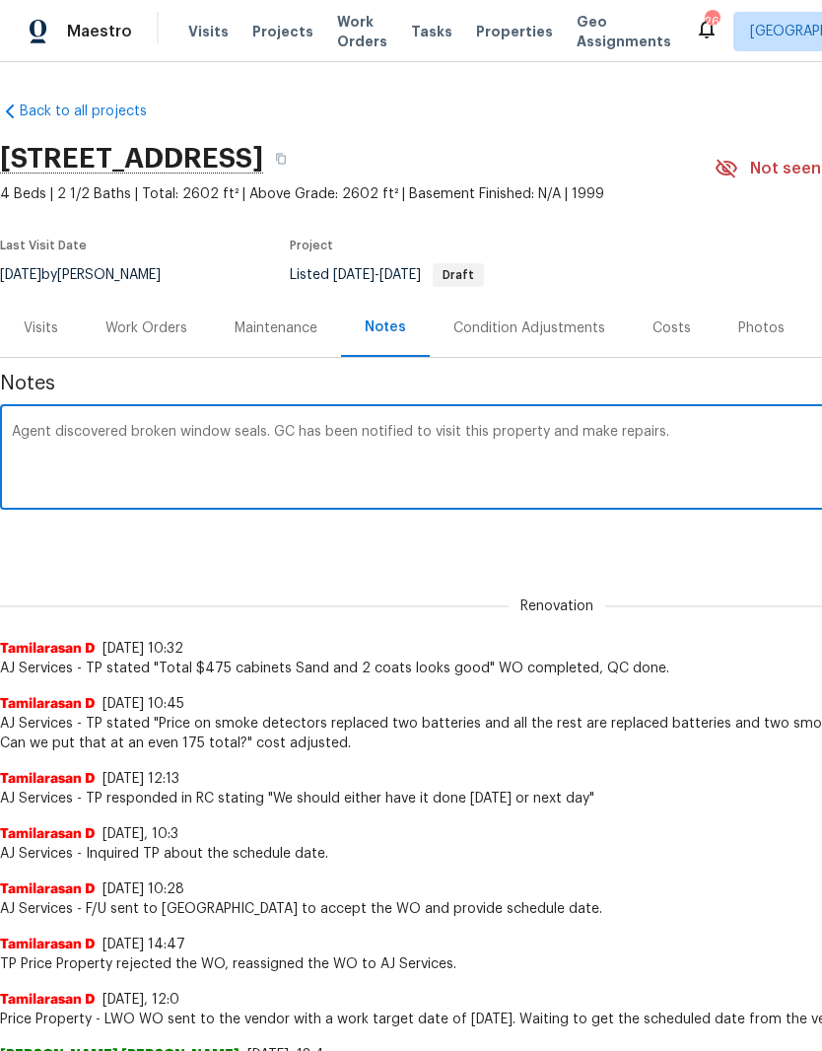
click at [298, 427] on textarea "Agent discovered broken window seals. GC has been notified to visit this proper…" at bounding box center [557, 459] width 1091 height 69
click at [541, 431] on textarea "Agent discovered broken window seals. GC has been notified to visit this proper…" at bounding box center [557, 459] width 1091 height 69
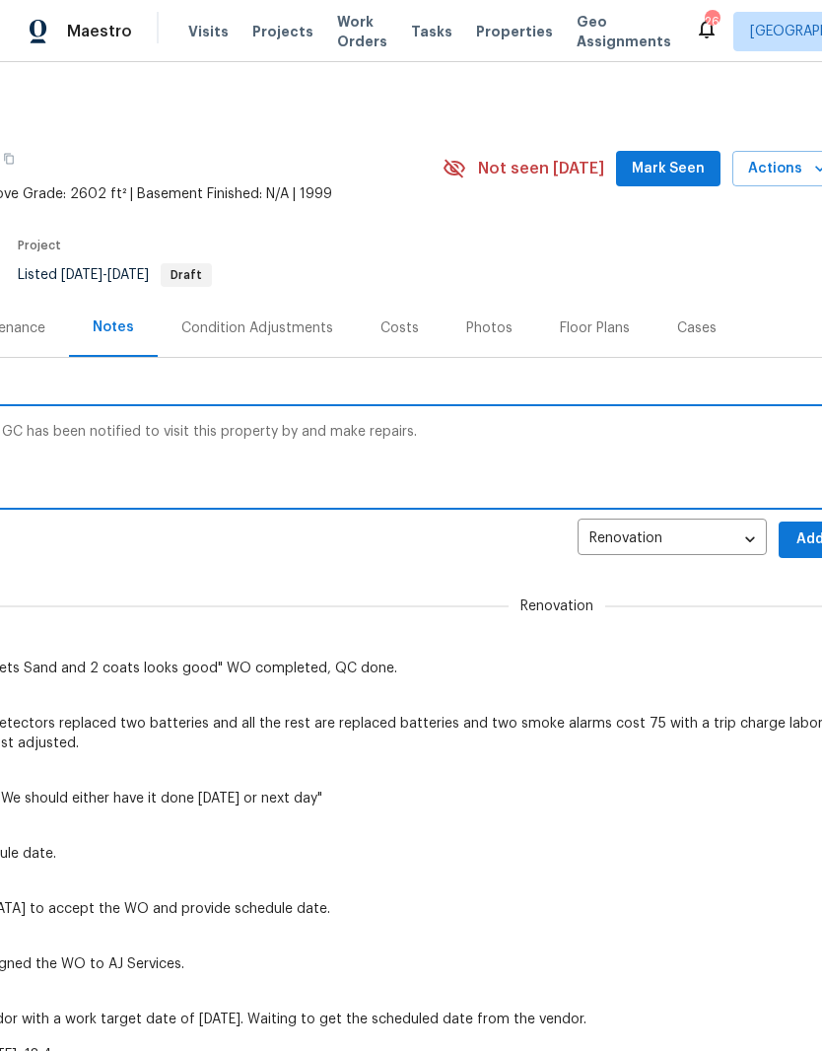
scroll to position [0, 272]
type textarea "Agent discovered broken window seals. GC has been notified to visit this proper…"
click at [788, 537] on button "Add" at bounding box center [810, 540] width 63 height 36
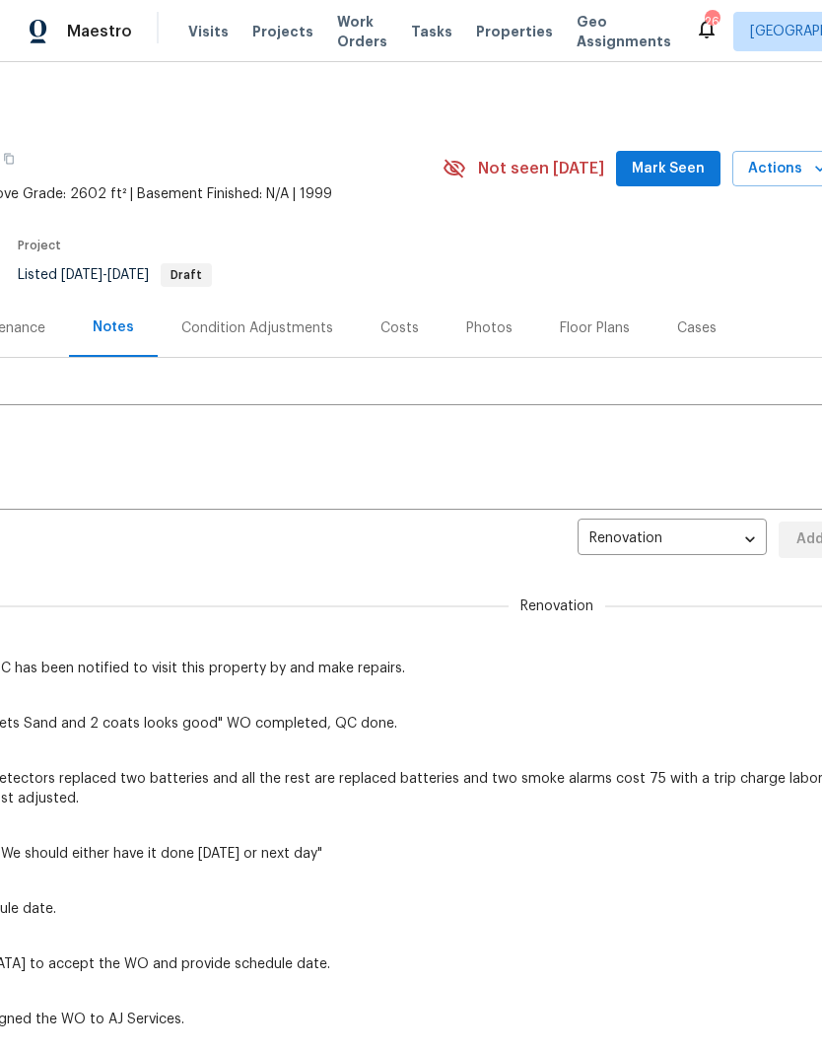
click at [685, 163] on span "Mark Seen" at bounding box center [668, 169] width 73 height 25
